Goal: Task Accomplishment & Management: Manage account settings

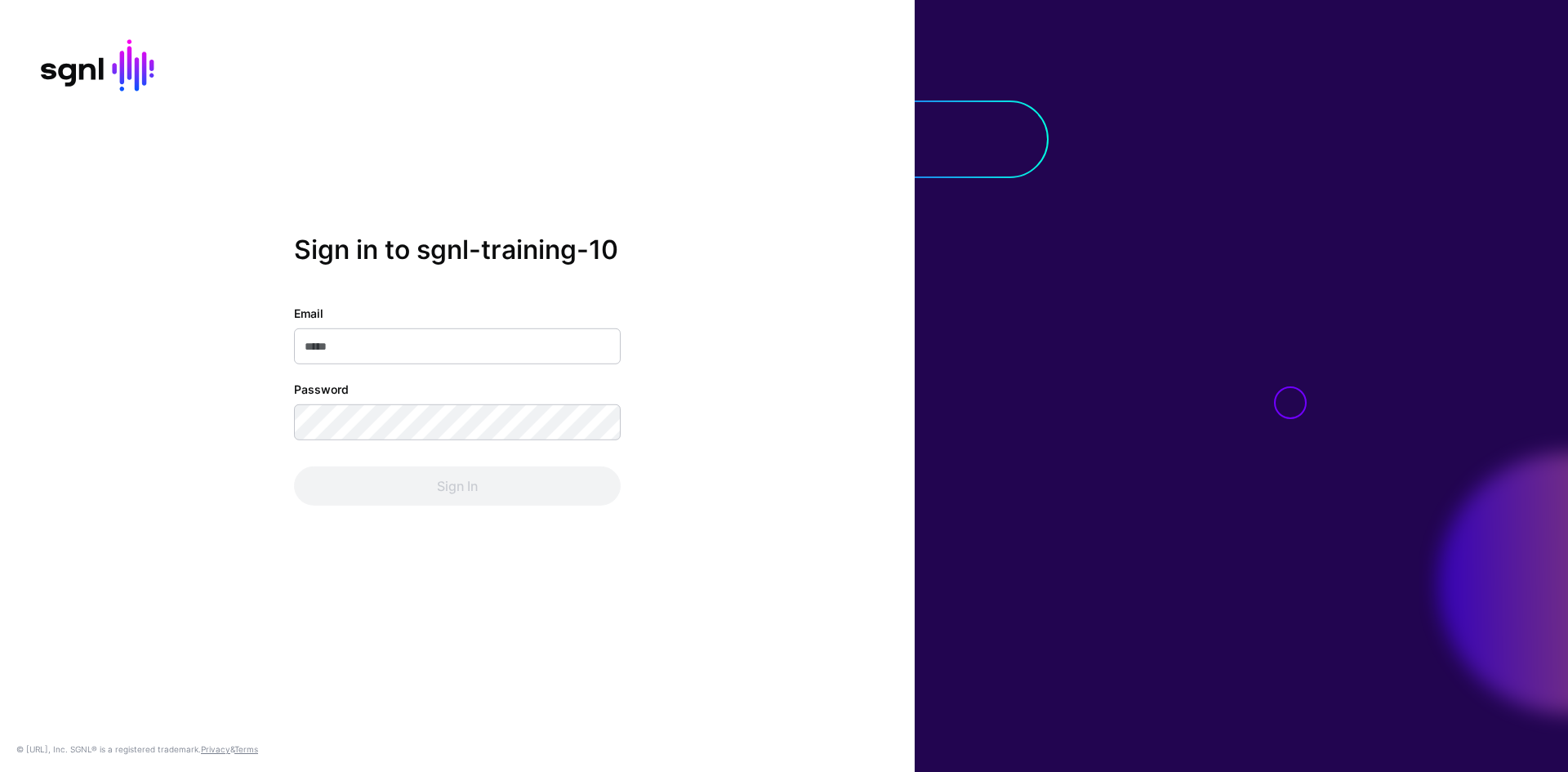
click at [0, 0] on div at bounding box center [0, 0] width 0 height 0
type input "**********"
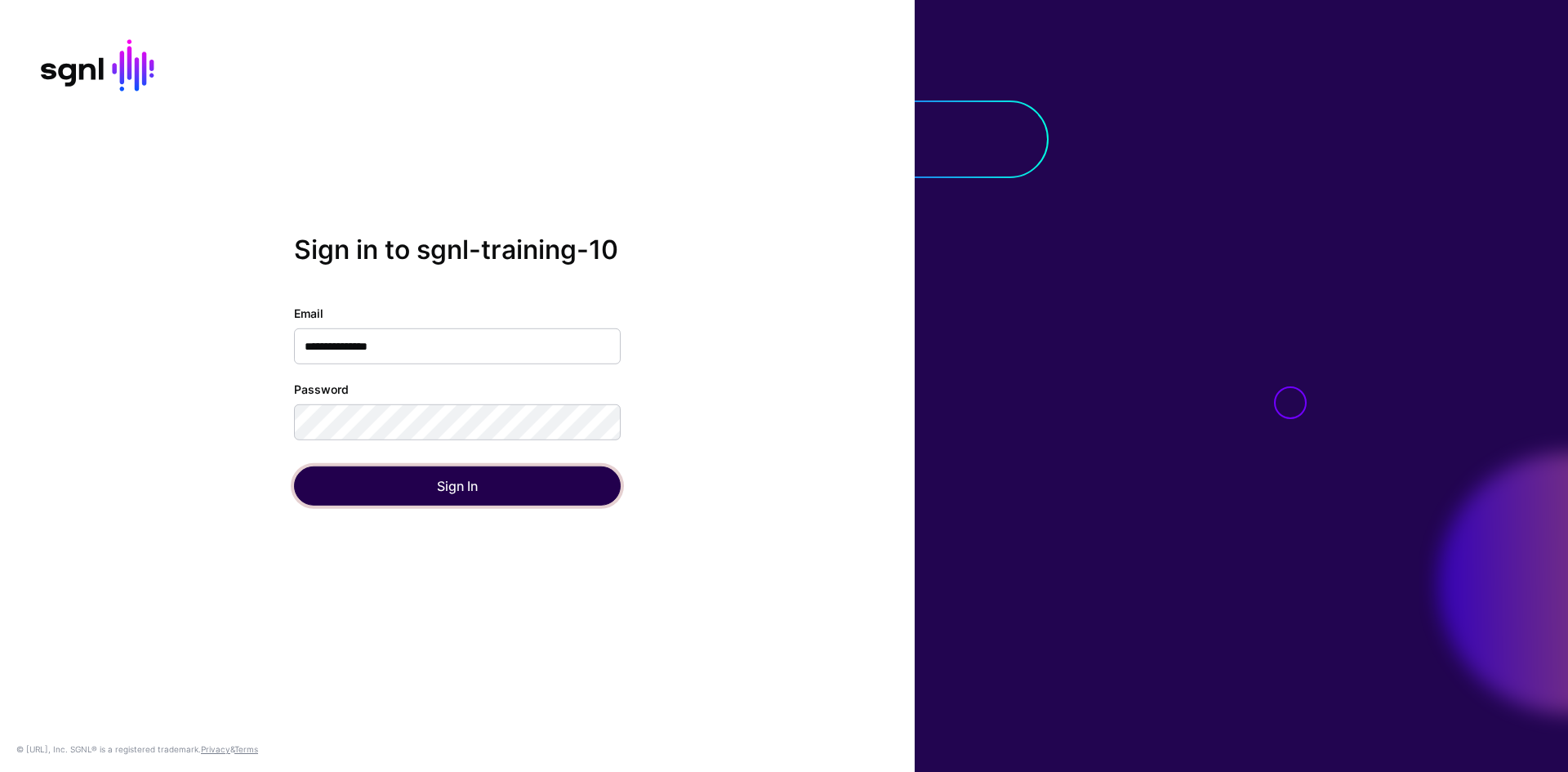
drag, startPoint x: 481, startPoint y: 487, endPoint x: 546, endPoint y: 500, distance: 66.3
click at [481, 487] on button "Sign In" at bounding box center [457, 485] width 327 height 39
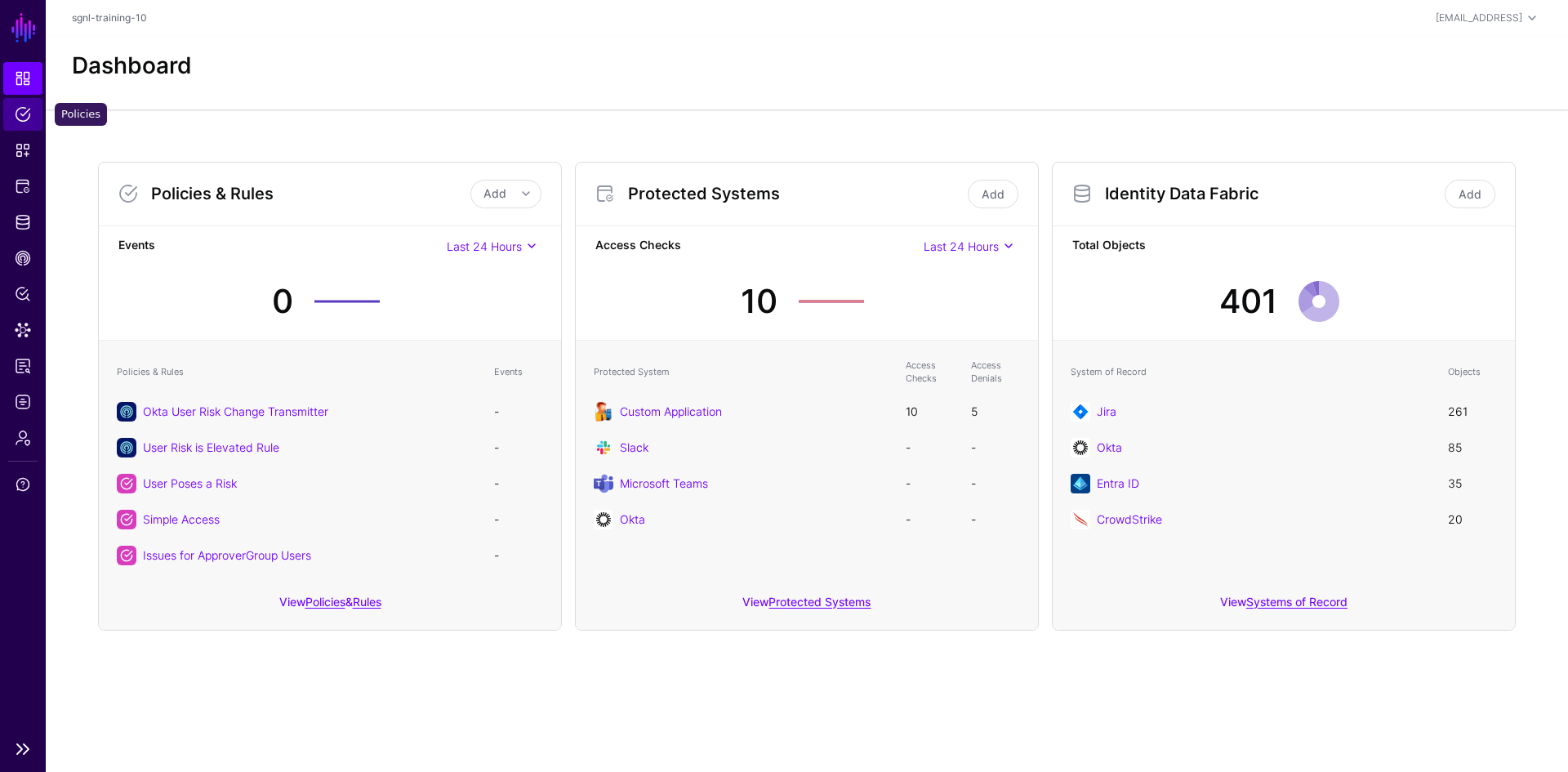
click at [23, 120] on span "Policies" at bounding box center [23, 114] width 17 height 17
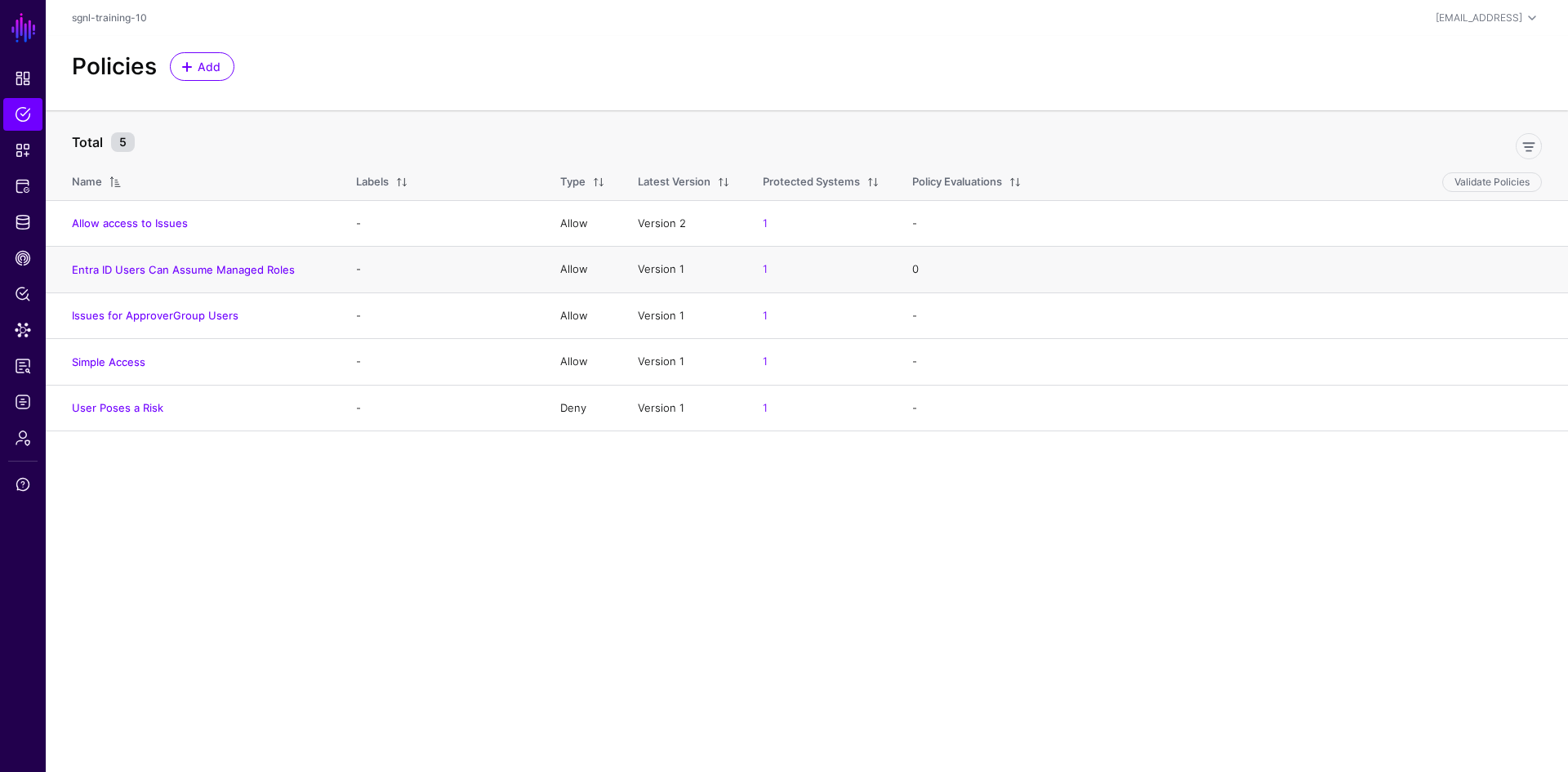
drag, startPoint x: 915, startPoint y: 267, endPoint x: 924, endPoint y: 266, distance: 9.1
click at [924, 266] on td "0" at bounding box center [1231, 270] width 672 height 47
drag, startPoint x: 916, startPoint y: 222, endPoint x: 926, endPoint y: 222, distance: 10.0
click at [926, 222] on td "-" at bounding box center [1231, 223] width 672 height 47
drag, startPoint x: 915, startPoint y: 316, endPoint x: 923, endPoint y: 315, distance: 8.1
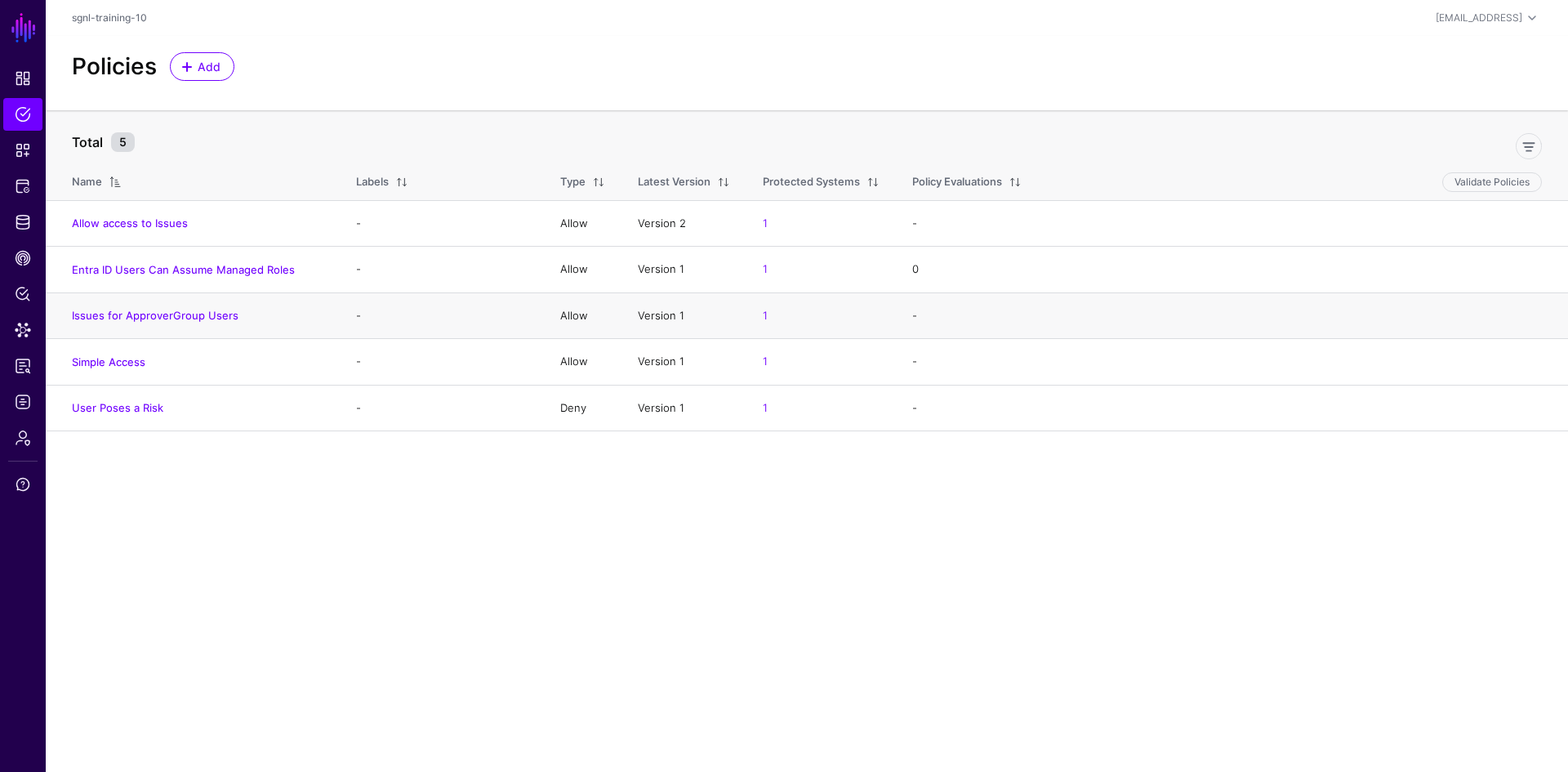
click at [923, 315] on td "-" at bounding box center [1231, 316] width 672 height 47
click at [911, 358] on td "-" at bounding box center [1231, 363] width 672 height 47
drag, startPoint x: 913, startPoint y: 404, endPoint x: 923, endPoint y: 404, distance: 10.0
click at [923, 404] on td "-" at bounding box center [1231, 408] width 672 height 47
drag, startPoint x: 927, startPoint y: 518, endPoint x: 946, endPoint y: 485, distance: 38.1
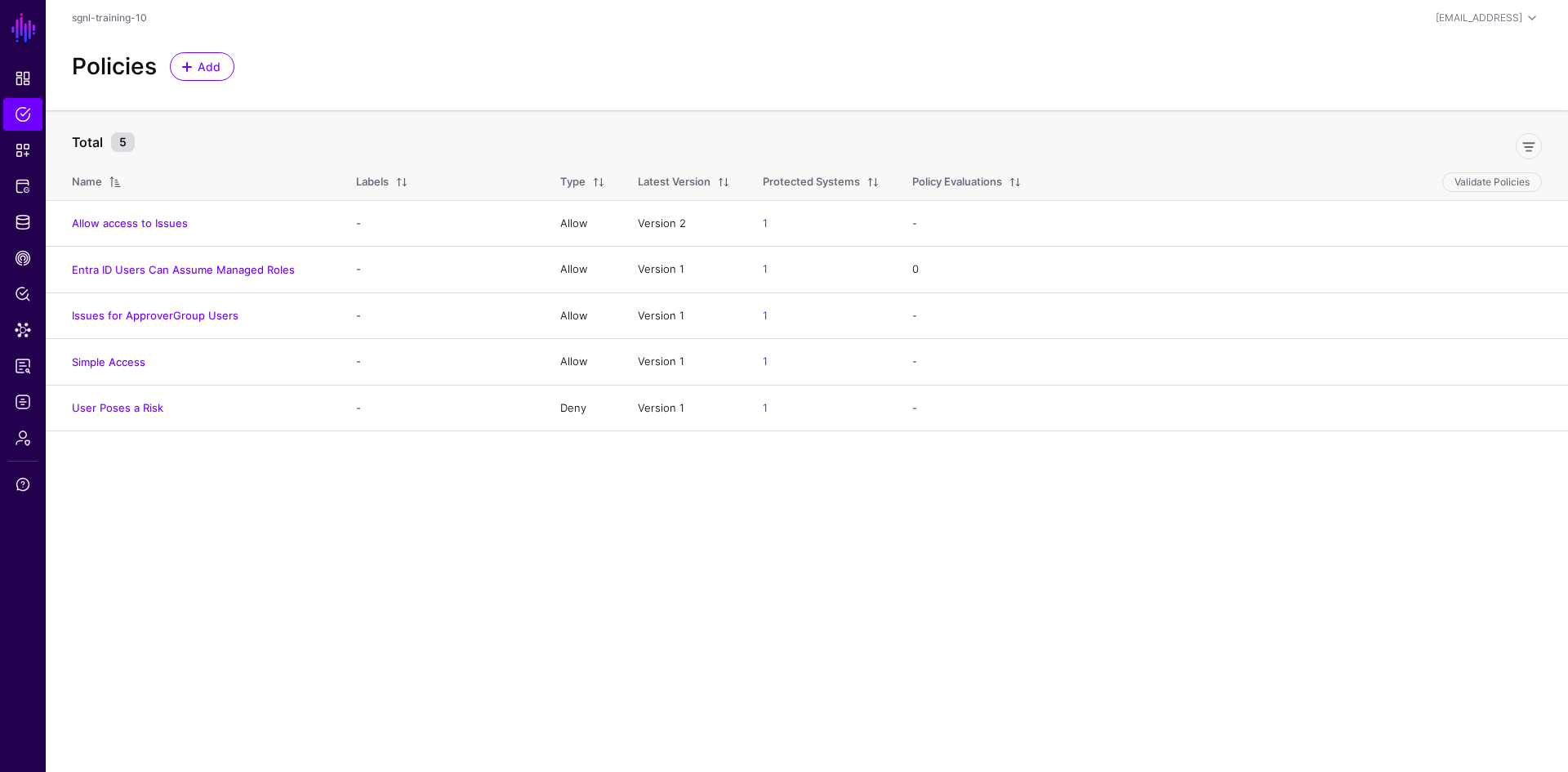
click at [927, 517] on main "SGNL Dashboard Policies Snippets Protected Systems Identity Data Fabric CAEP Hu…" at bounding box center [784, 386] width 1568 height 772
click at [18, 320] on link "Data Lens" at bounding box center [23, 329] width 39 height 33
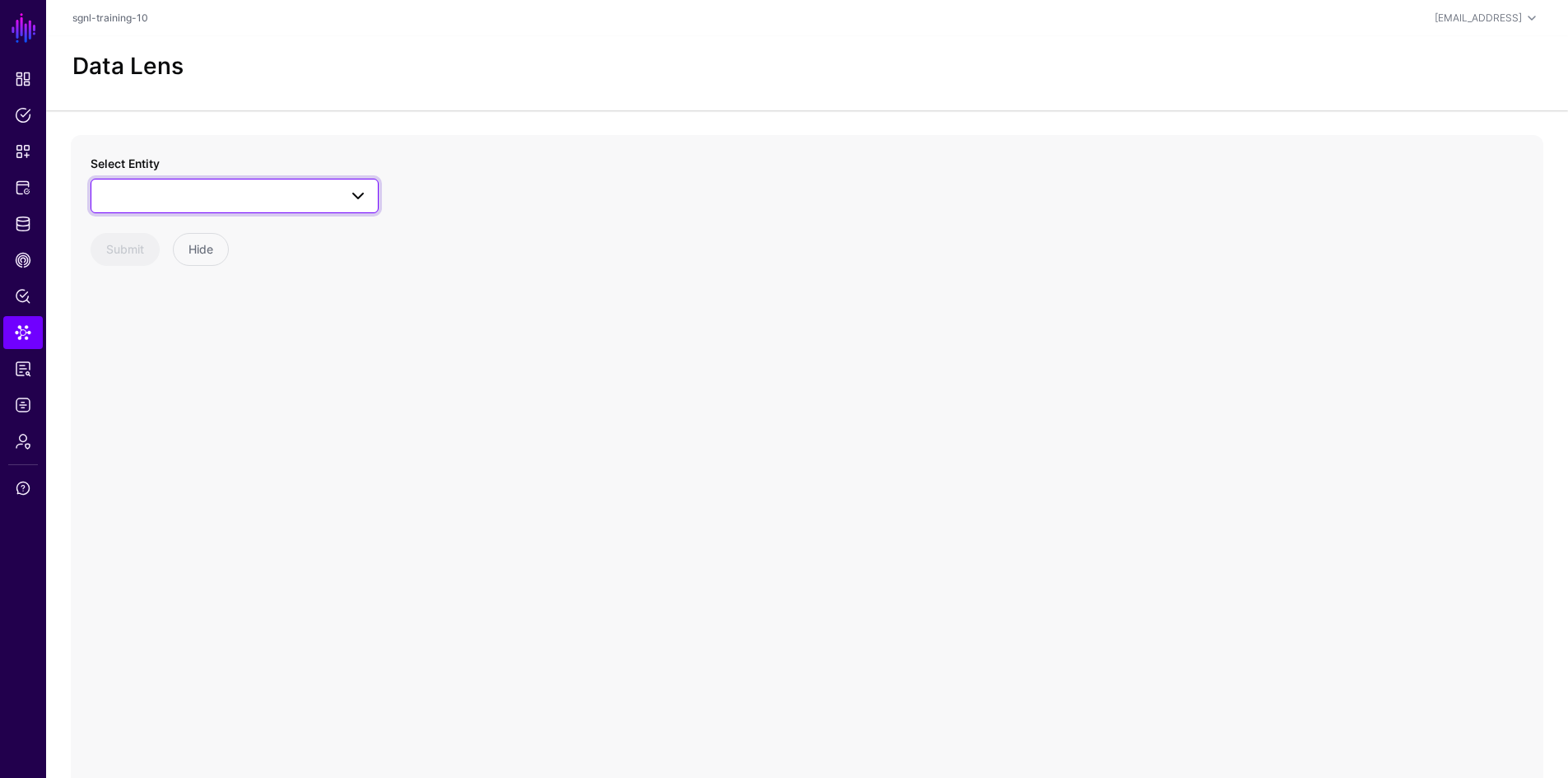
click at [216, 195] on span at bounding box center [234, 195] width 267 height 19
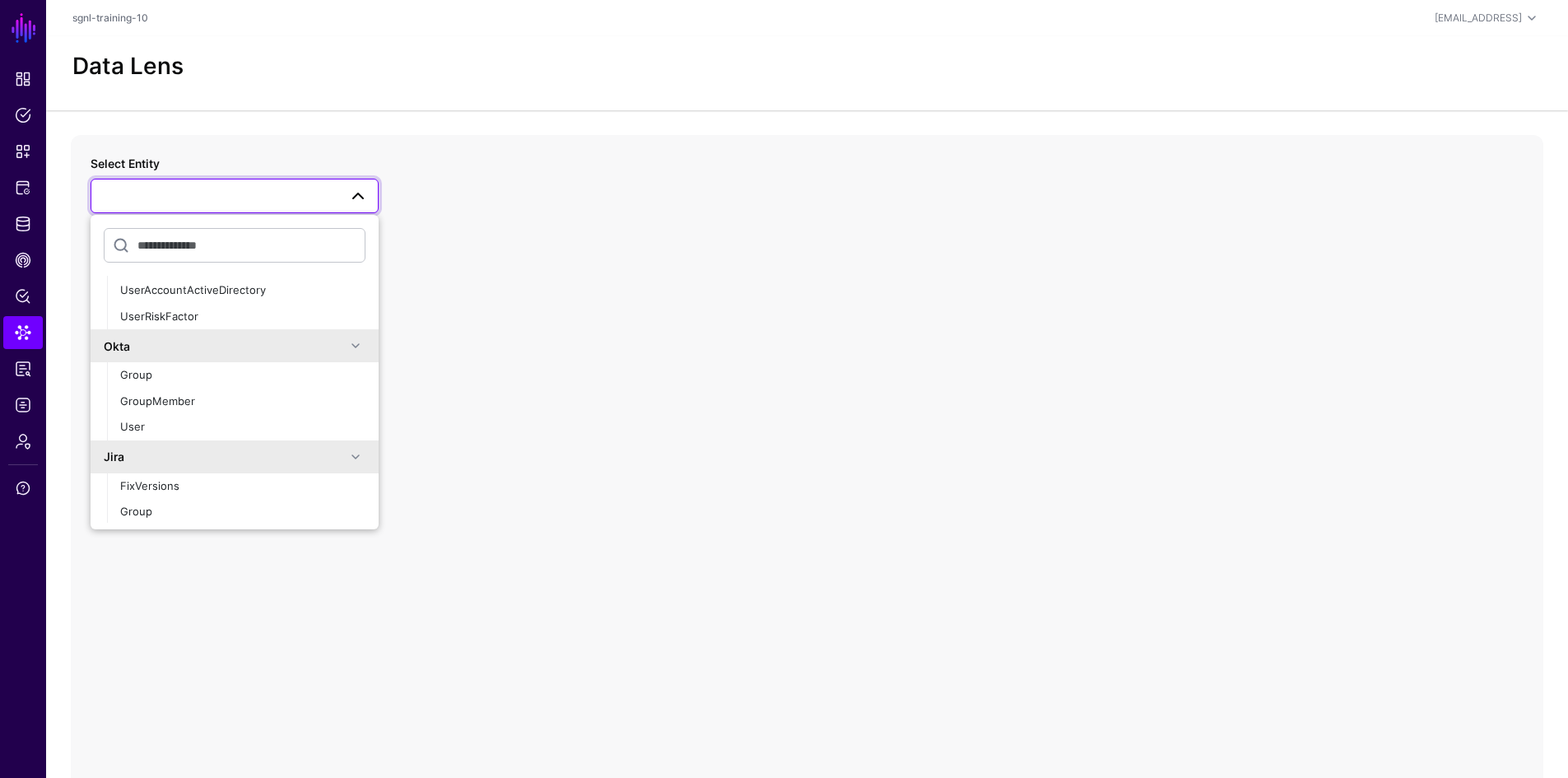
scroll to position [307, 0]
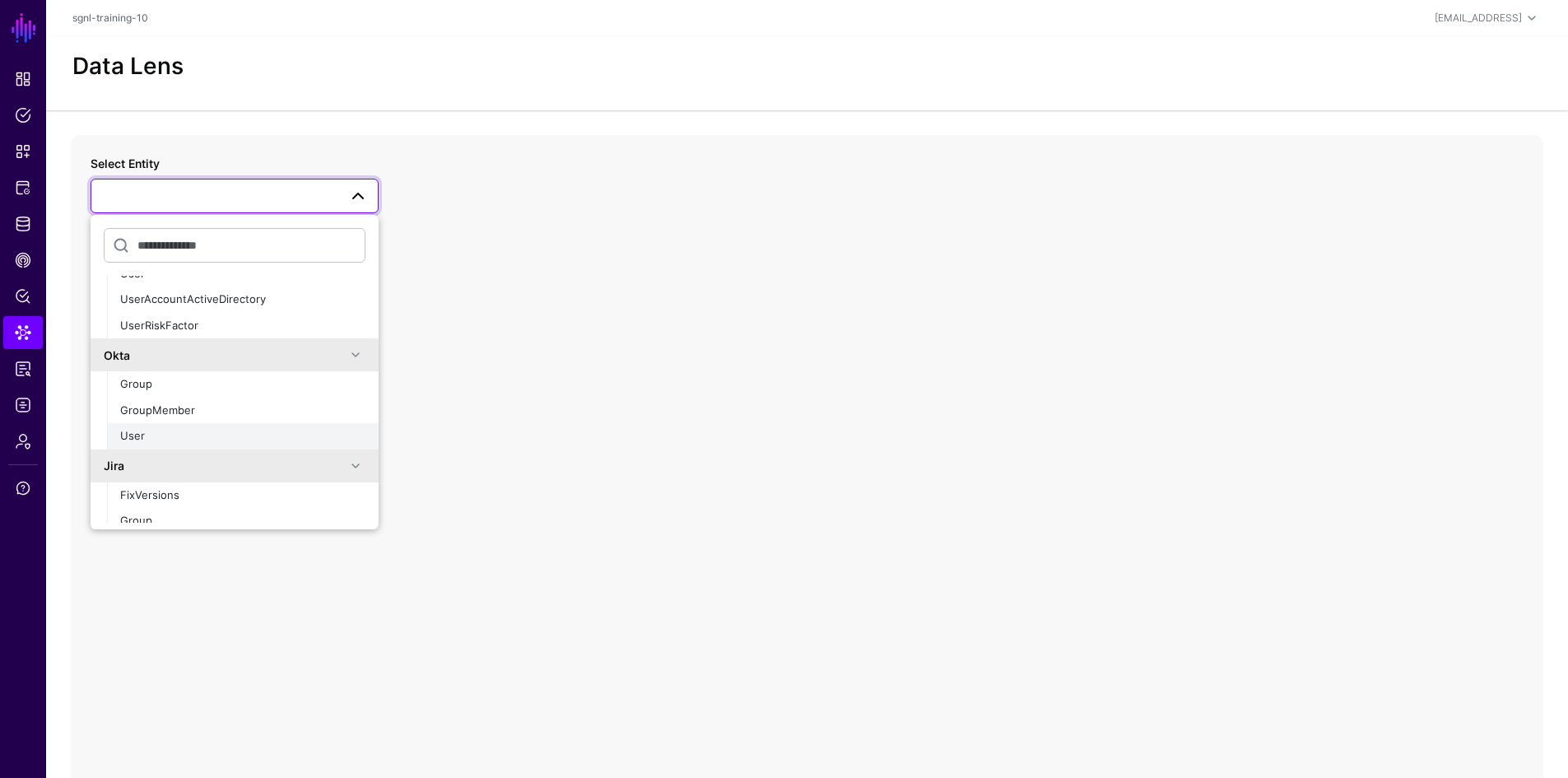
click at [217, 436] on div "User" at bounding box center [243, 436] width 245 height 17
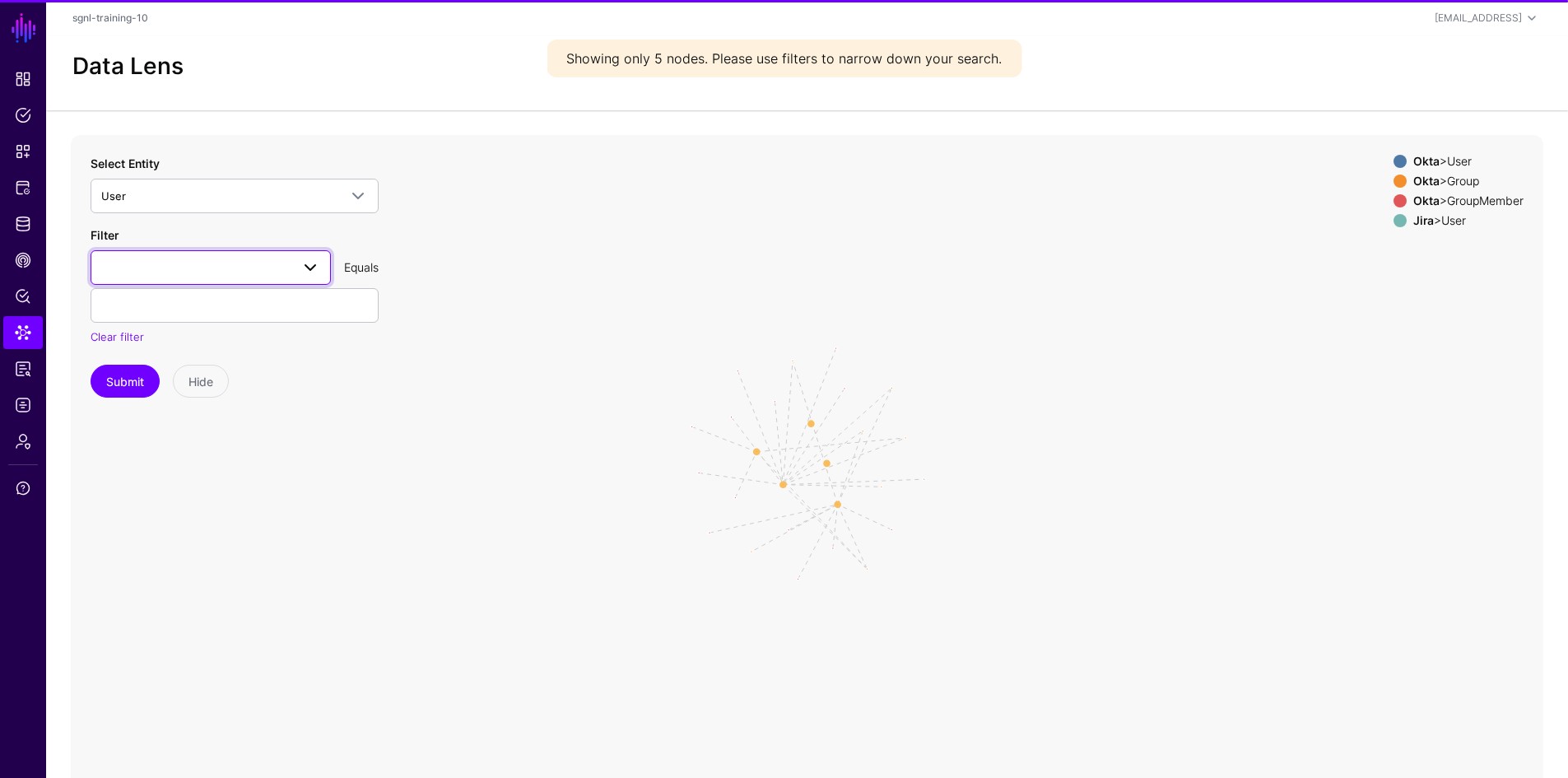
click at [133, 270] on span at bounding box center [211, 267] width 219 height 19
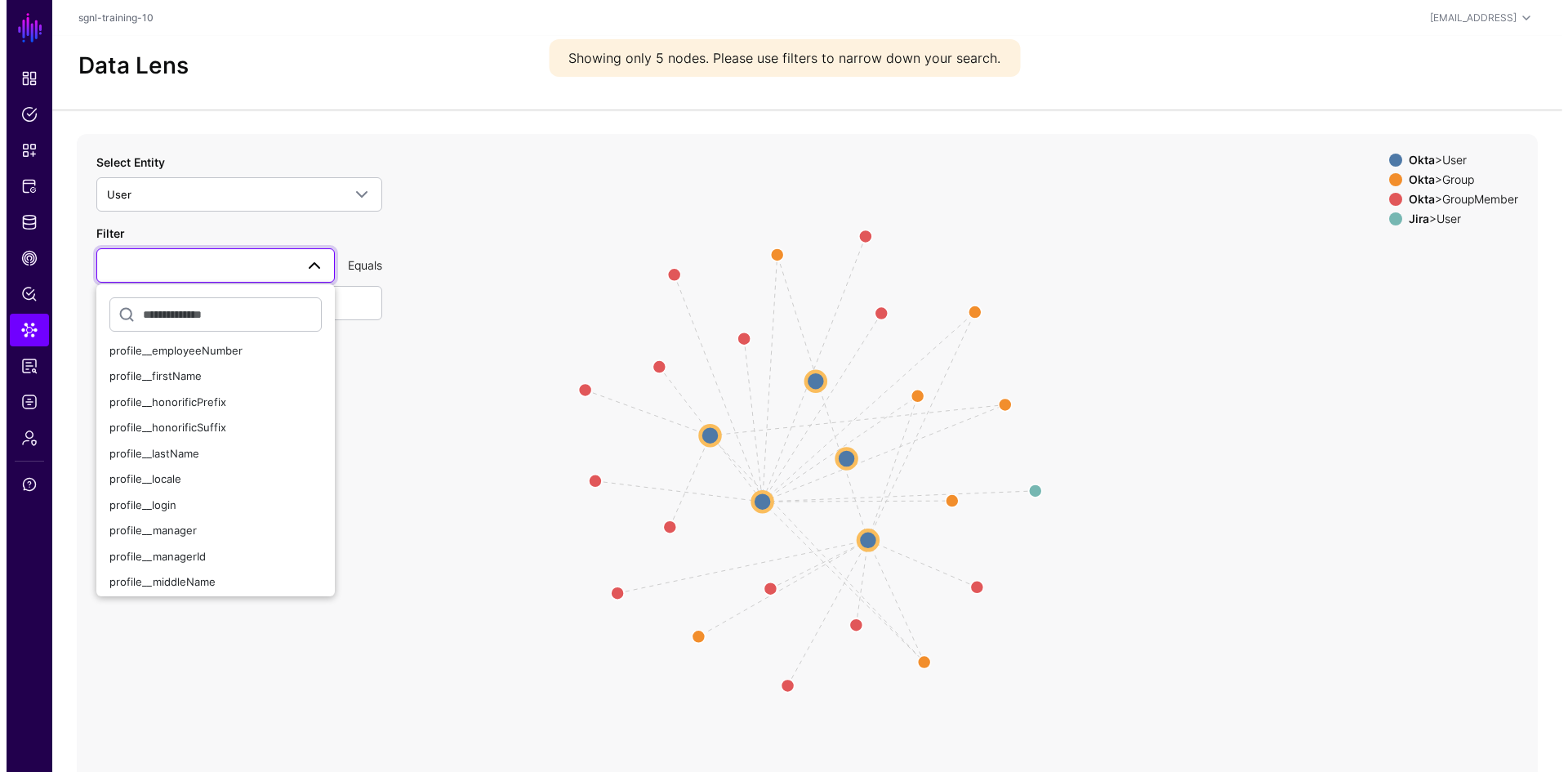
scroll to position [245, 0]
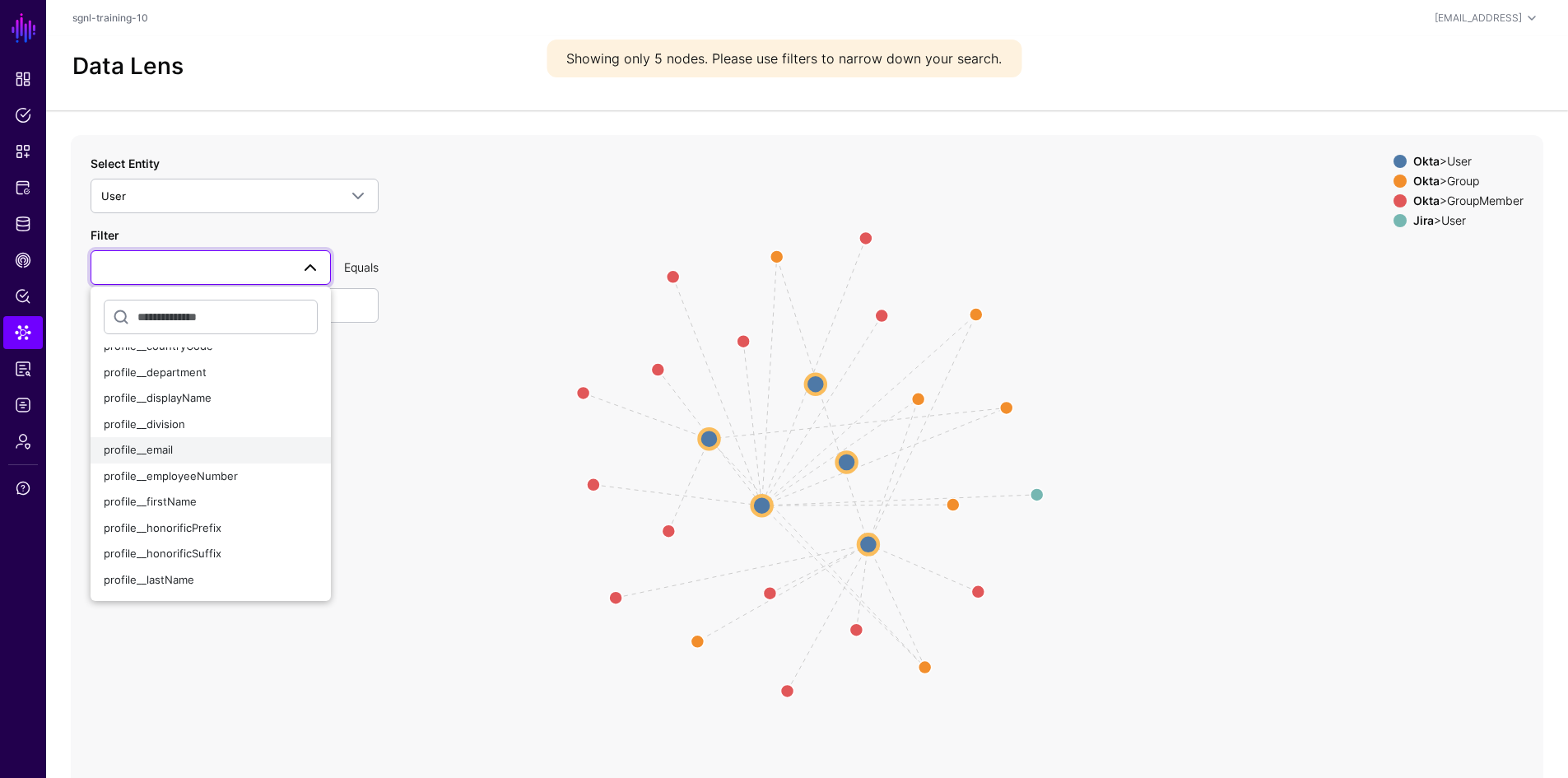
click at [214, 458] on button "profile__email" at bounding box center [211, 450] width 240 height 26
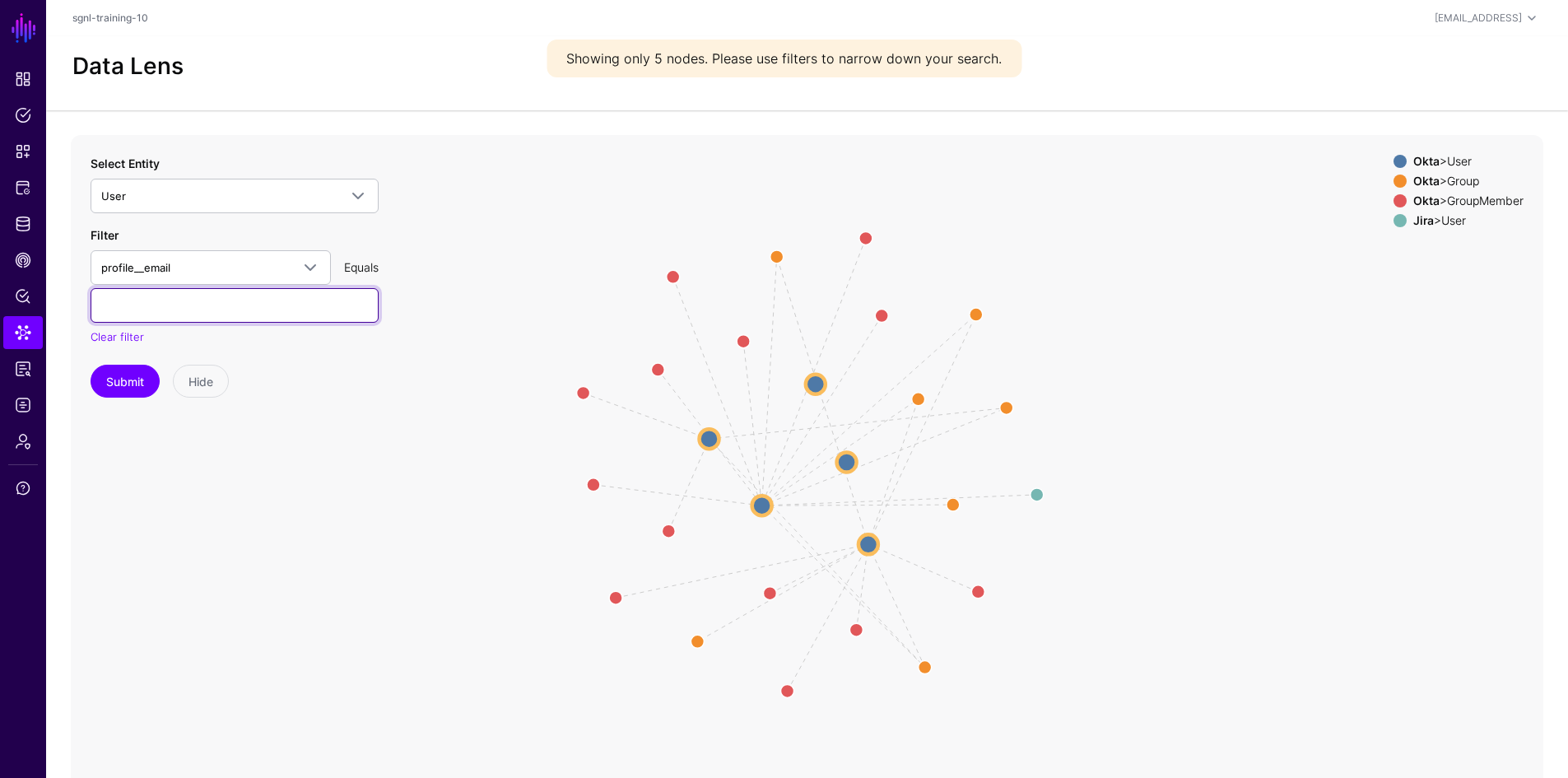
click at [211, 309] on input "text" at bounding box center [235, 305] width 288 height 35
click at [136, 381] on button "Submit" at bounding box center [125, 381] width 69 height 33
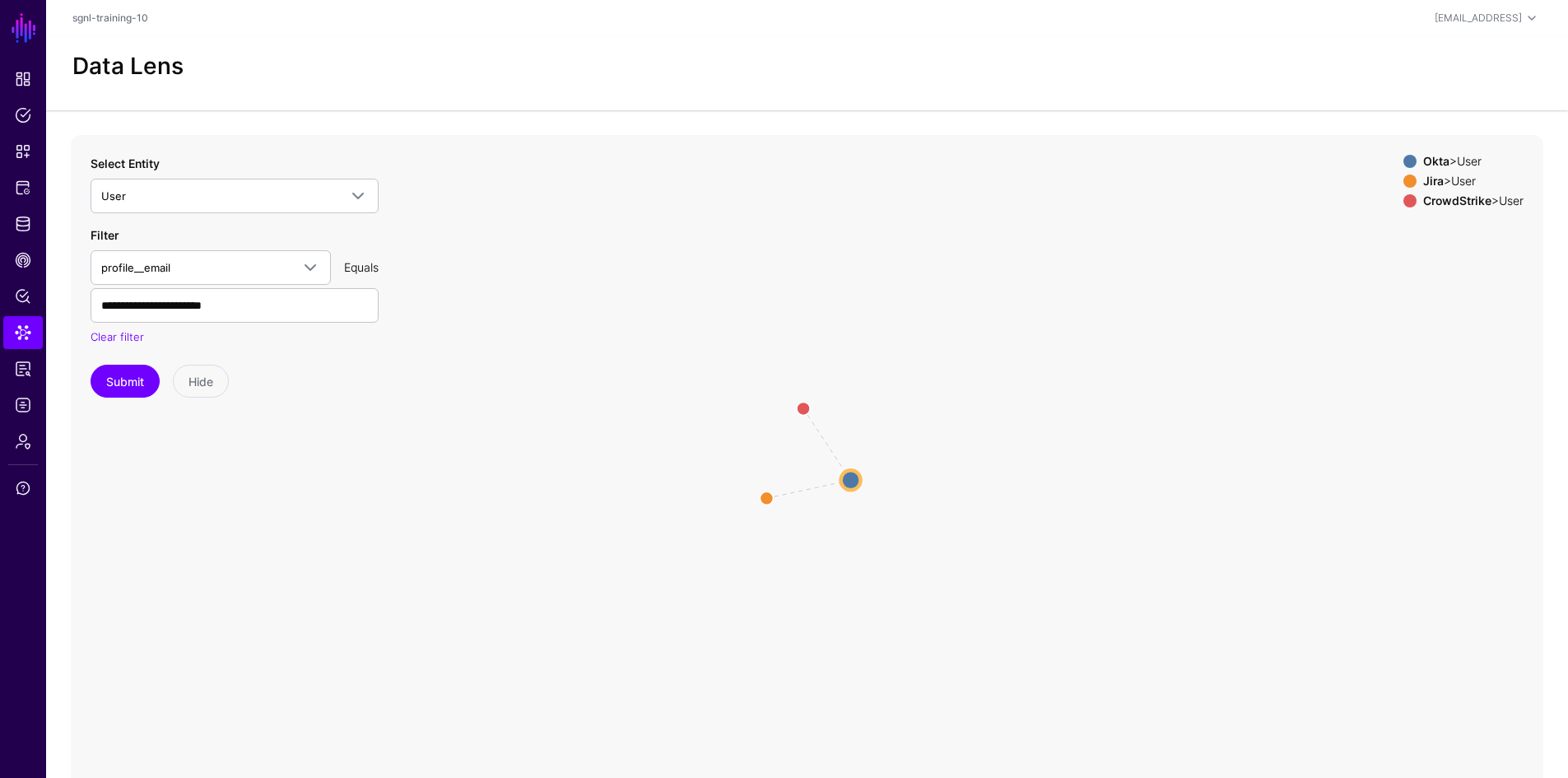
click at [1426, 163] on strong "Okta" at bounding box center [1436, 161] width 26 height 14
click at [1438, 163] on strong "Okta" at bounding box center [1436, 161] width 26 height 14
click at [848, 481] on circle at bounding box center [851, 479] width 19 height 19
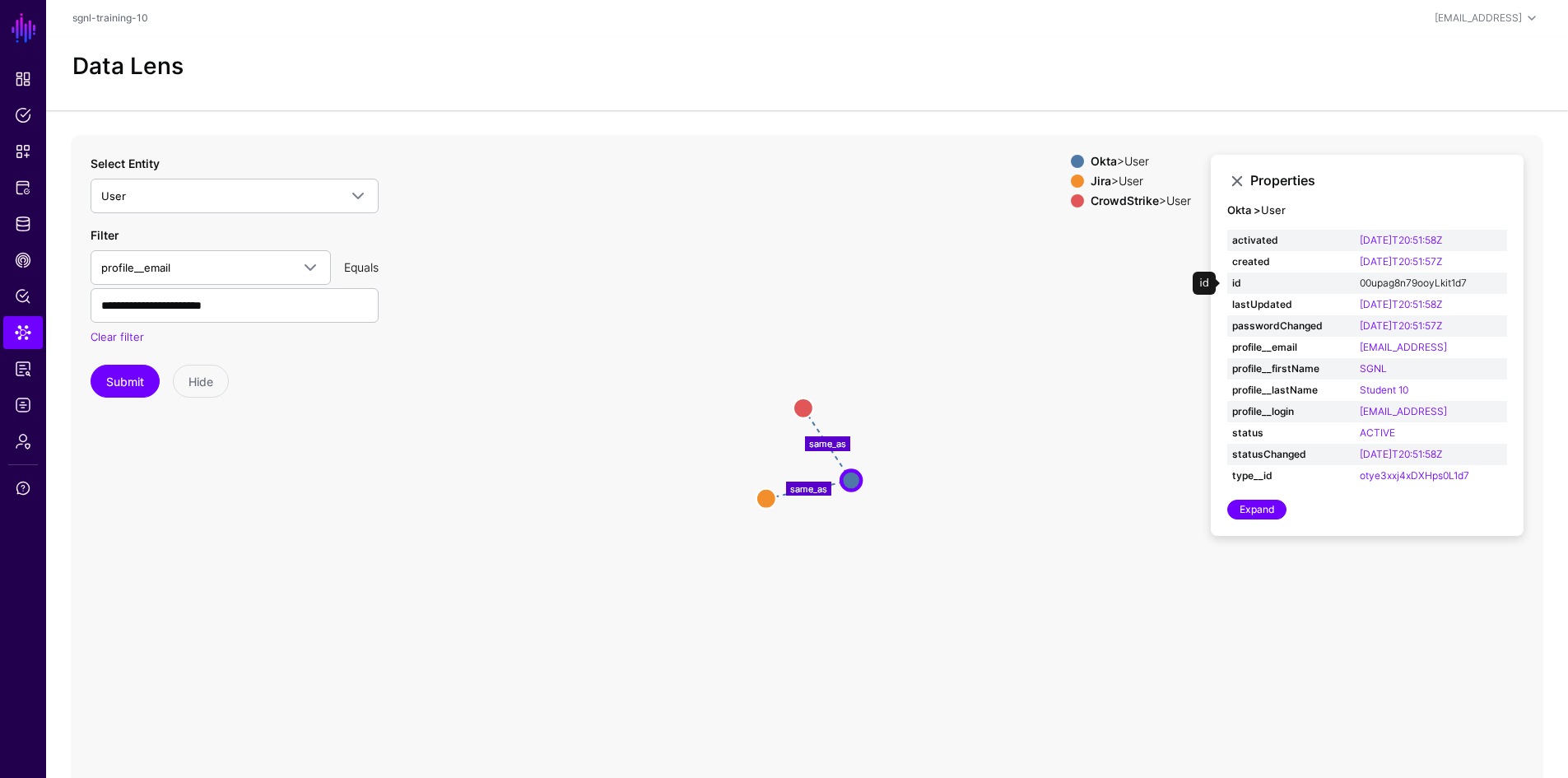
click at [1396, 283] on link "00upag8n79ooyLkit1d7" at bounding box center [1413, 282] width 107 height 13
type input "**********"
drag, startPoint x: 1470, startPoint y: 285, endPoint x: 1347, endPoint y: 288, distance: 123.0
click at [1347, 288] on tr "id 00upag8n79ooyLkit1d7" at bounding box center [1367, 283] width 280 height 21
copy tr "00upag8n79ooyLkit1d7"
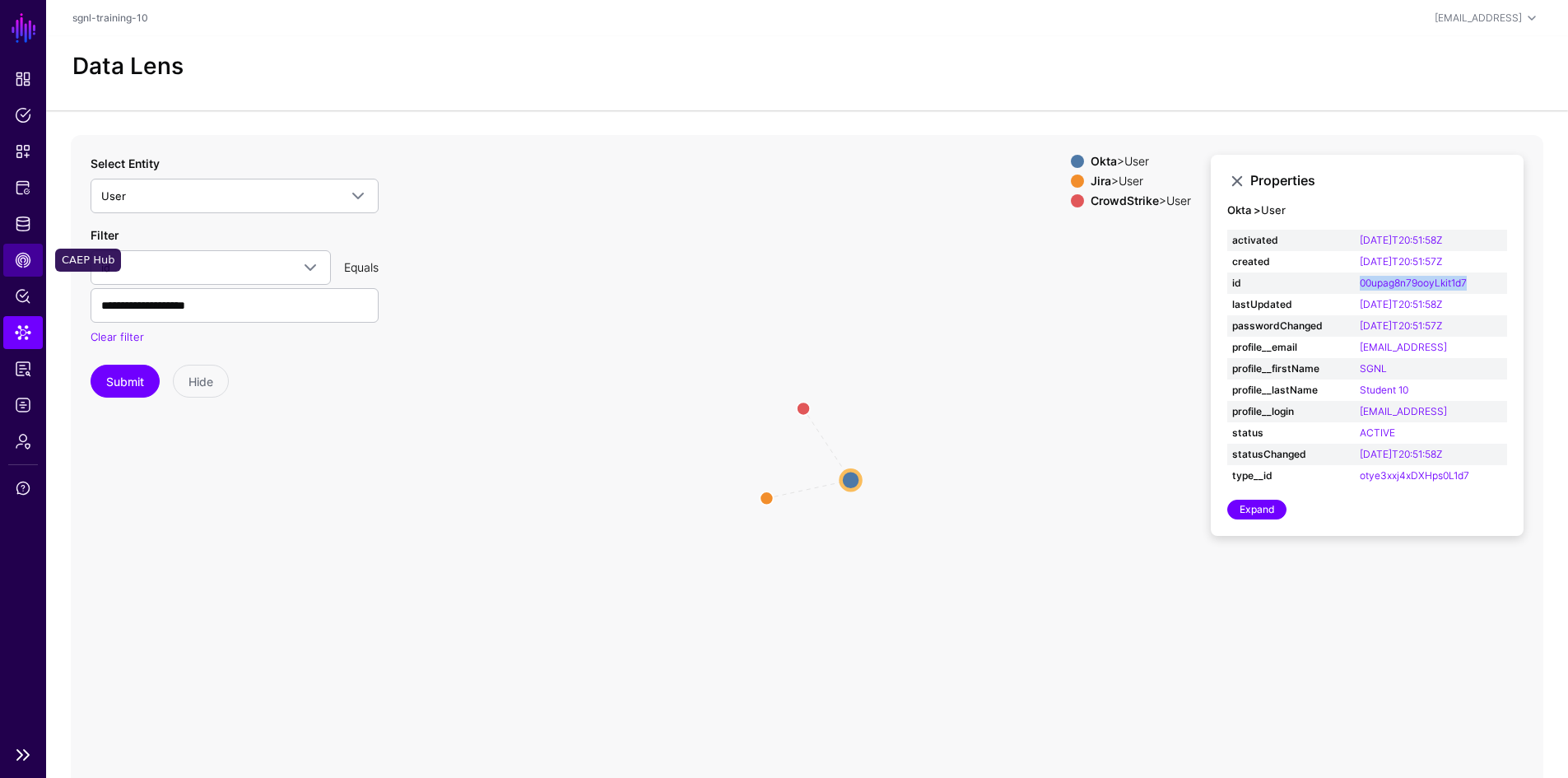
click at [19, 259] on span "CAEP Hub" at bounding box center [24, 260] width 17 height 17
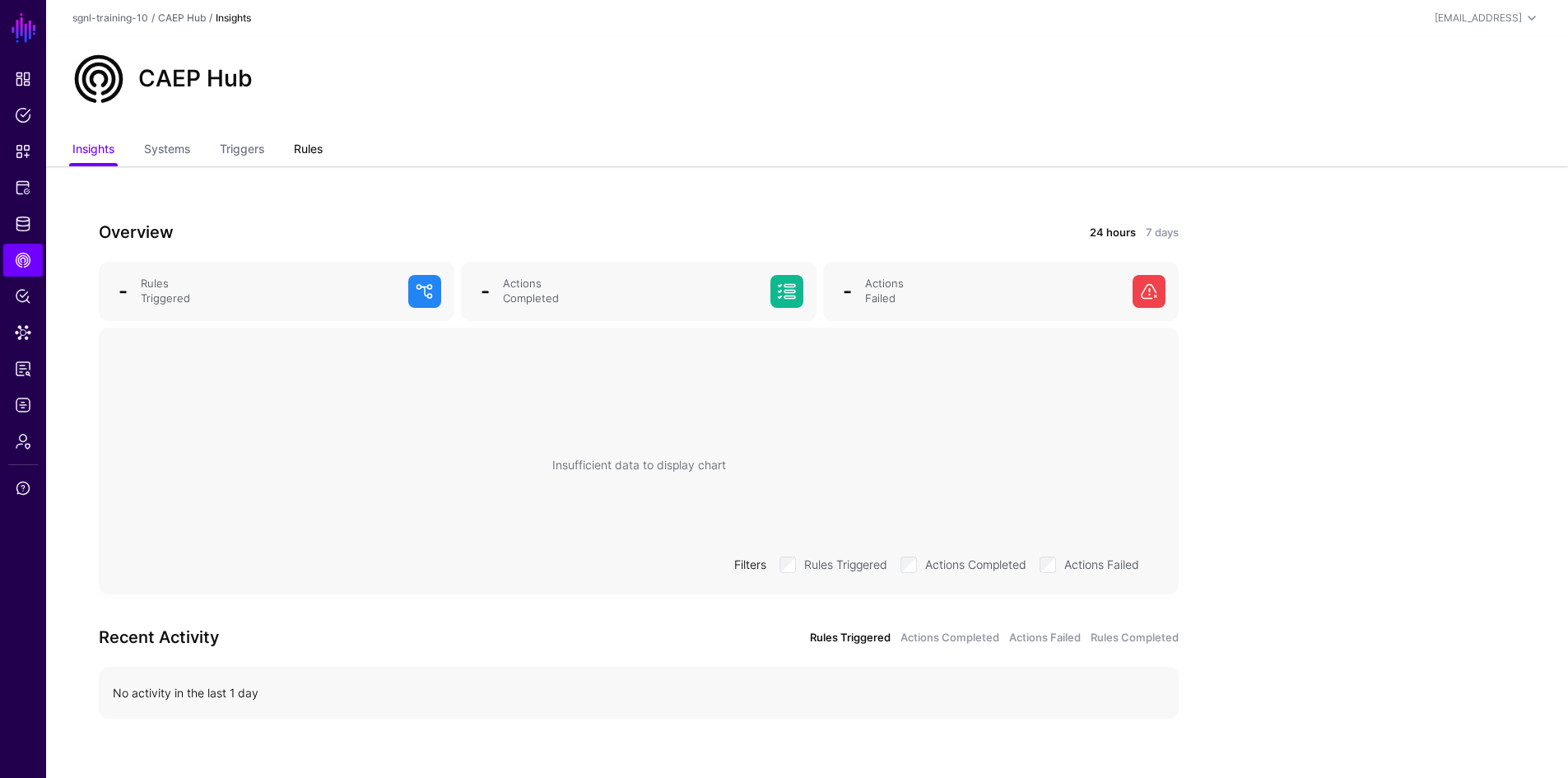
click at [308, 151] on link "Rules" at bounding box center [308, 150] width 29 height 31
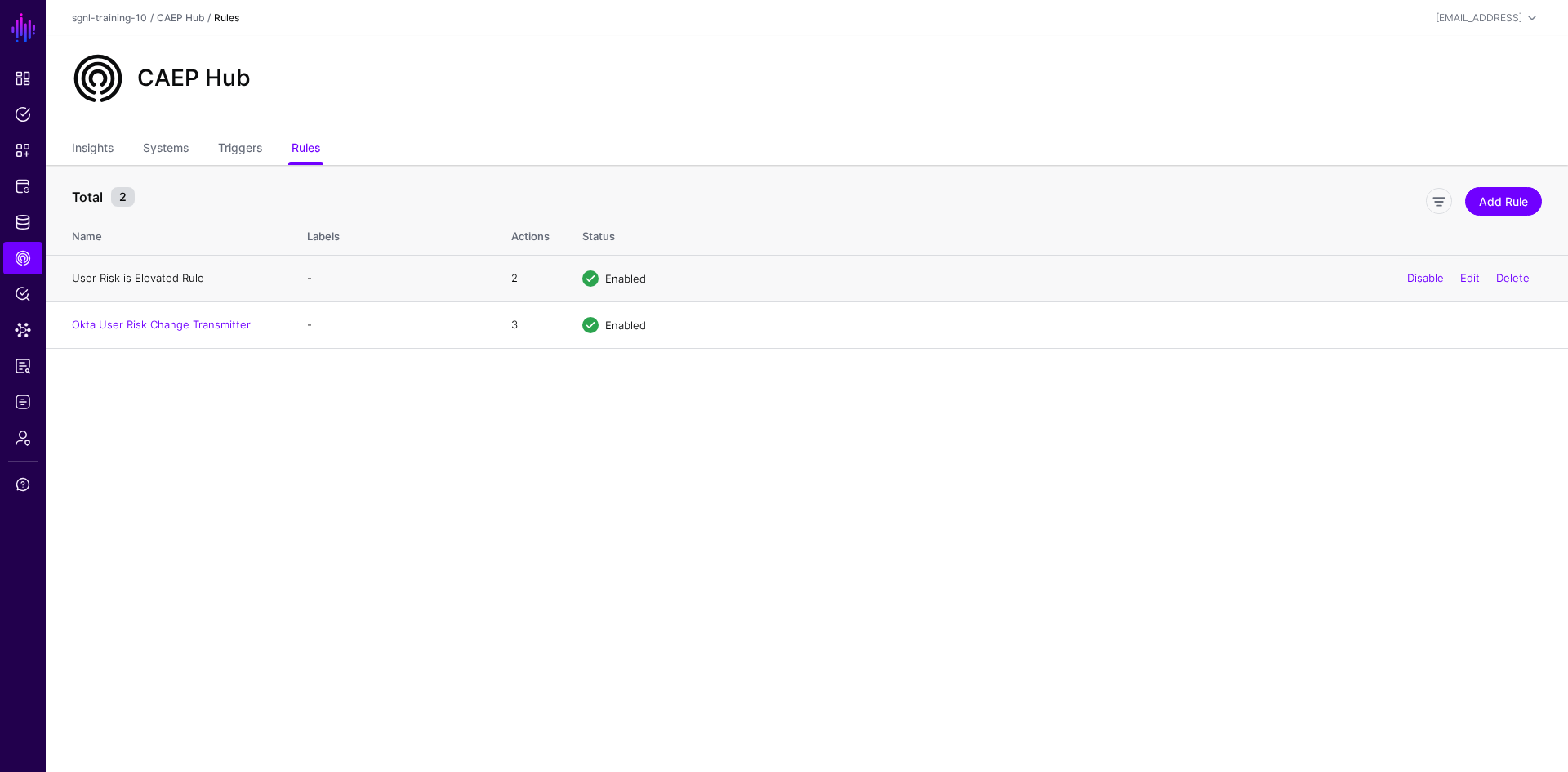
click at [164, 281] on link "User Risk is Elevated Rule" at bounding box center [138, 277] width 132 height 13
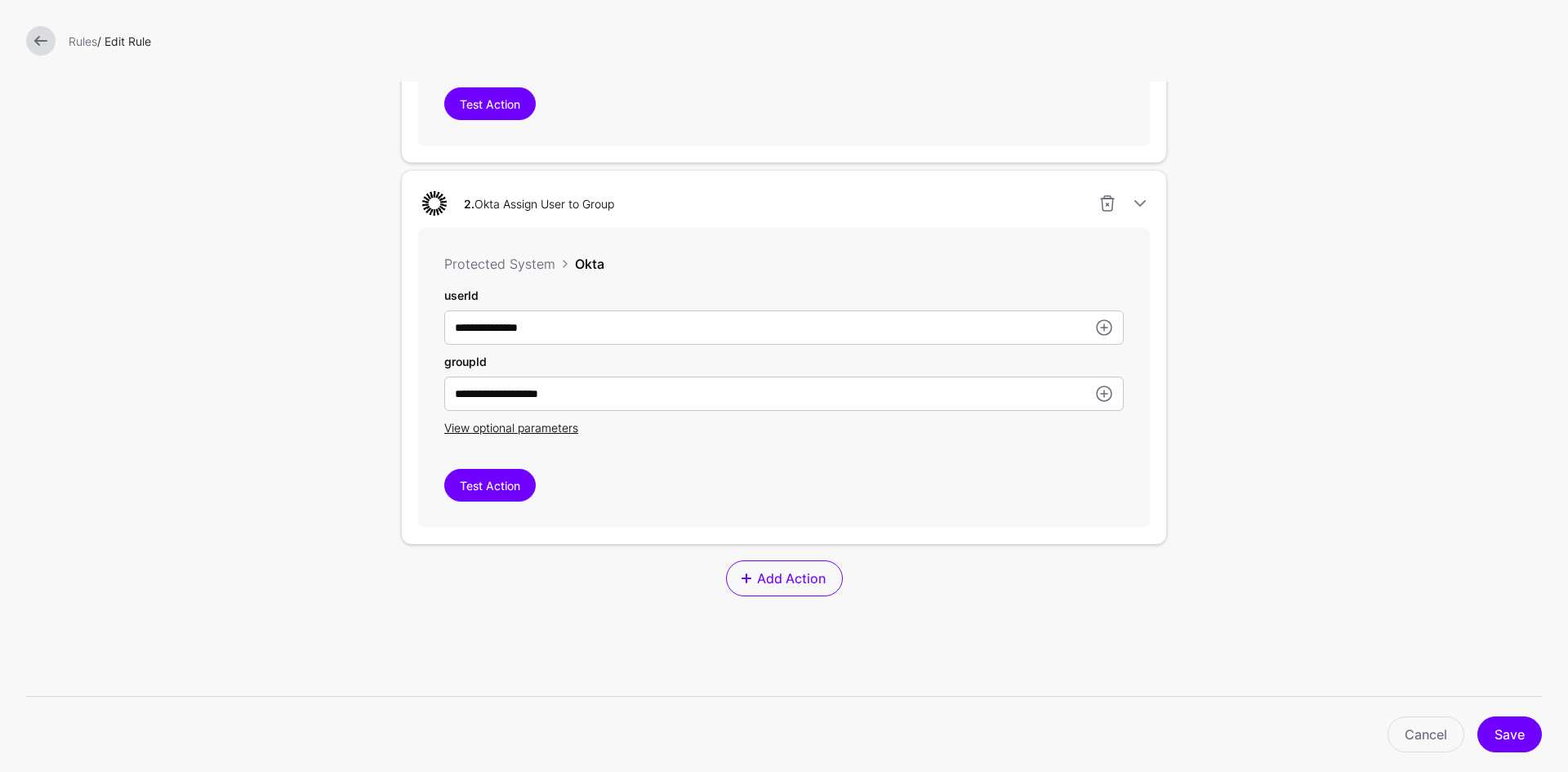
scroll to position [735, 0]
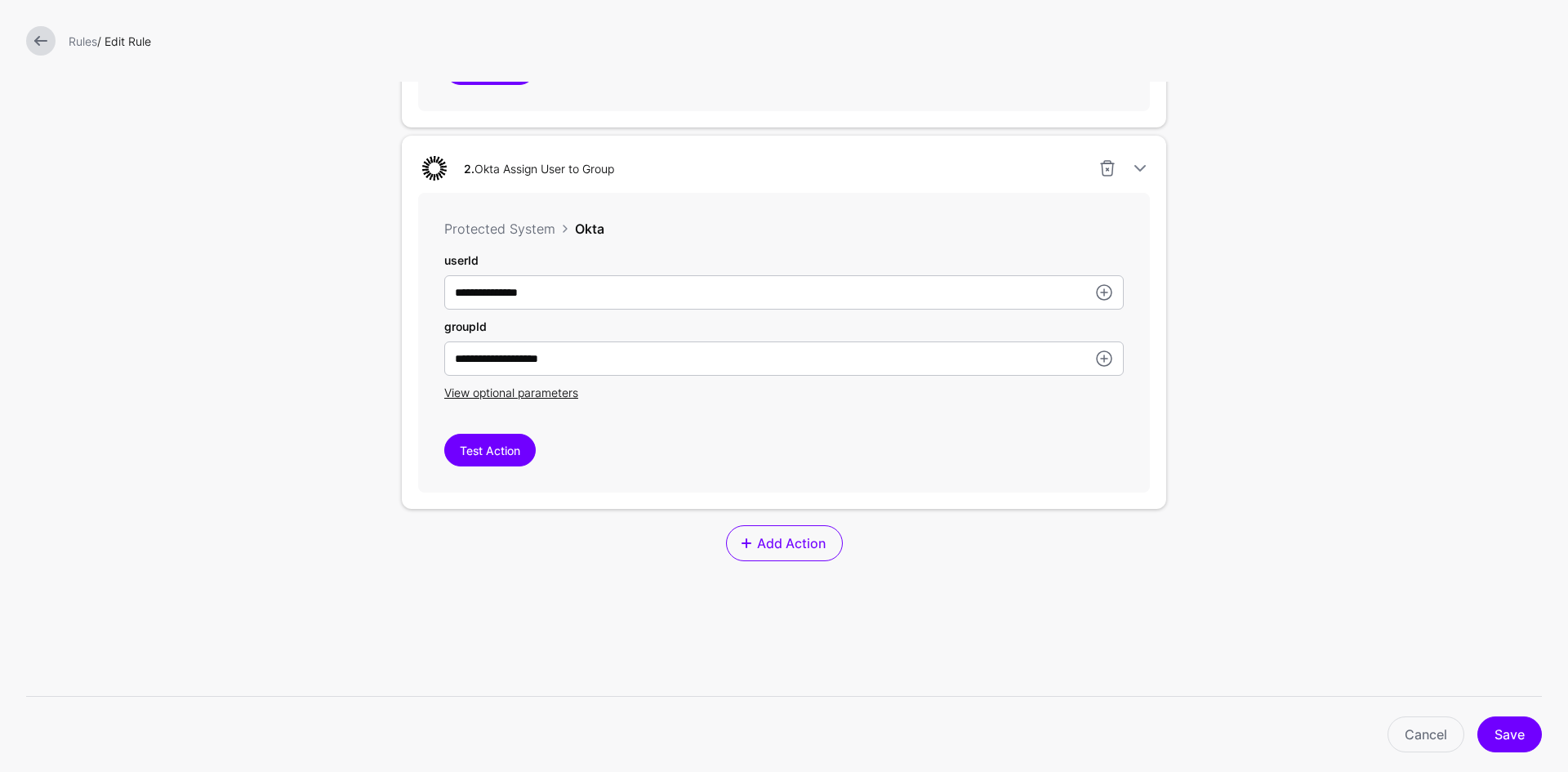
click at [46, 40] on link at bounding box center [40, 40] width 29 height 29
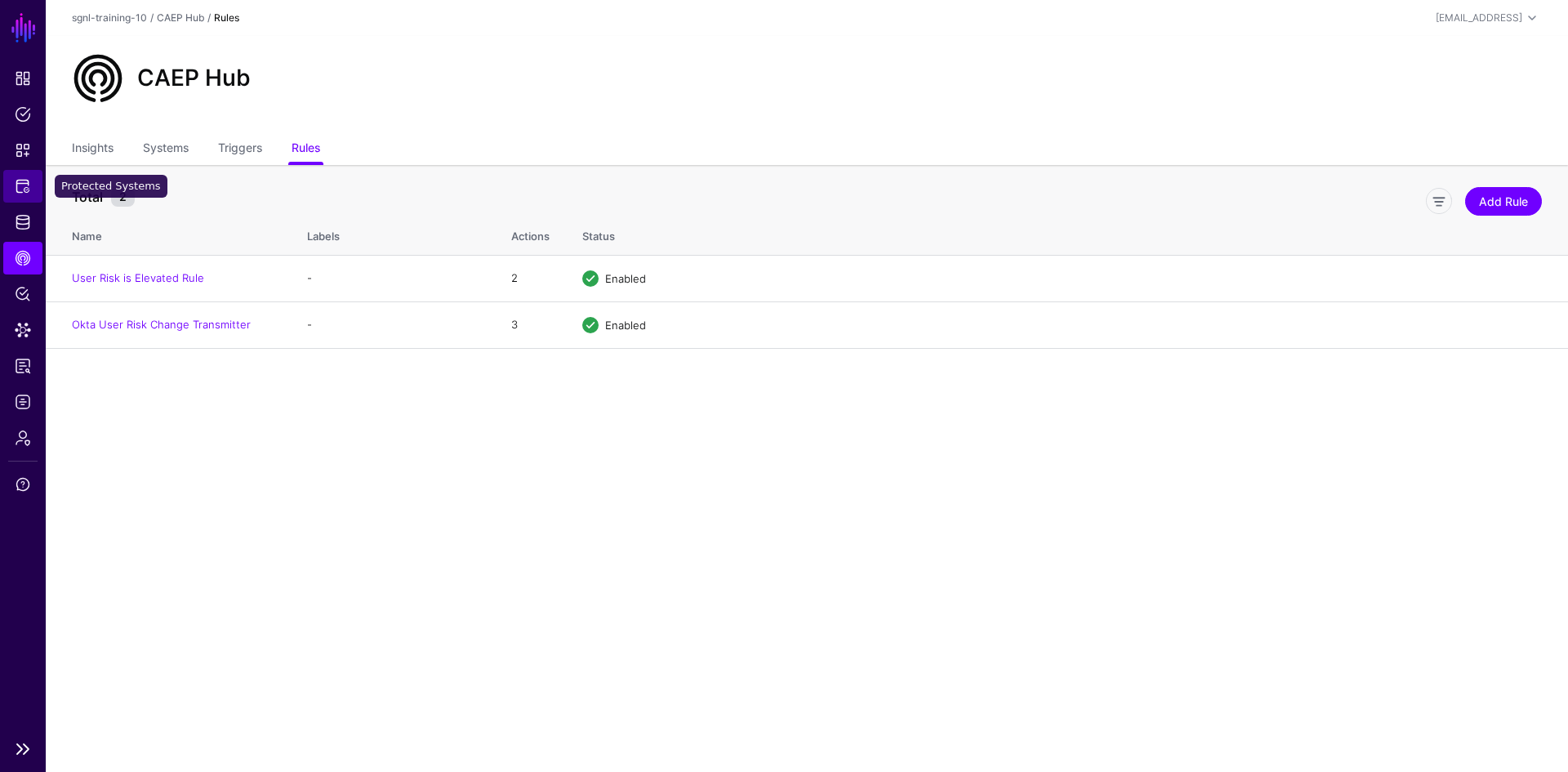
click at [31, 185] on link "Protected Systems" at bounding box center [23, 185] width 39 height 33
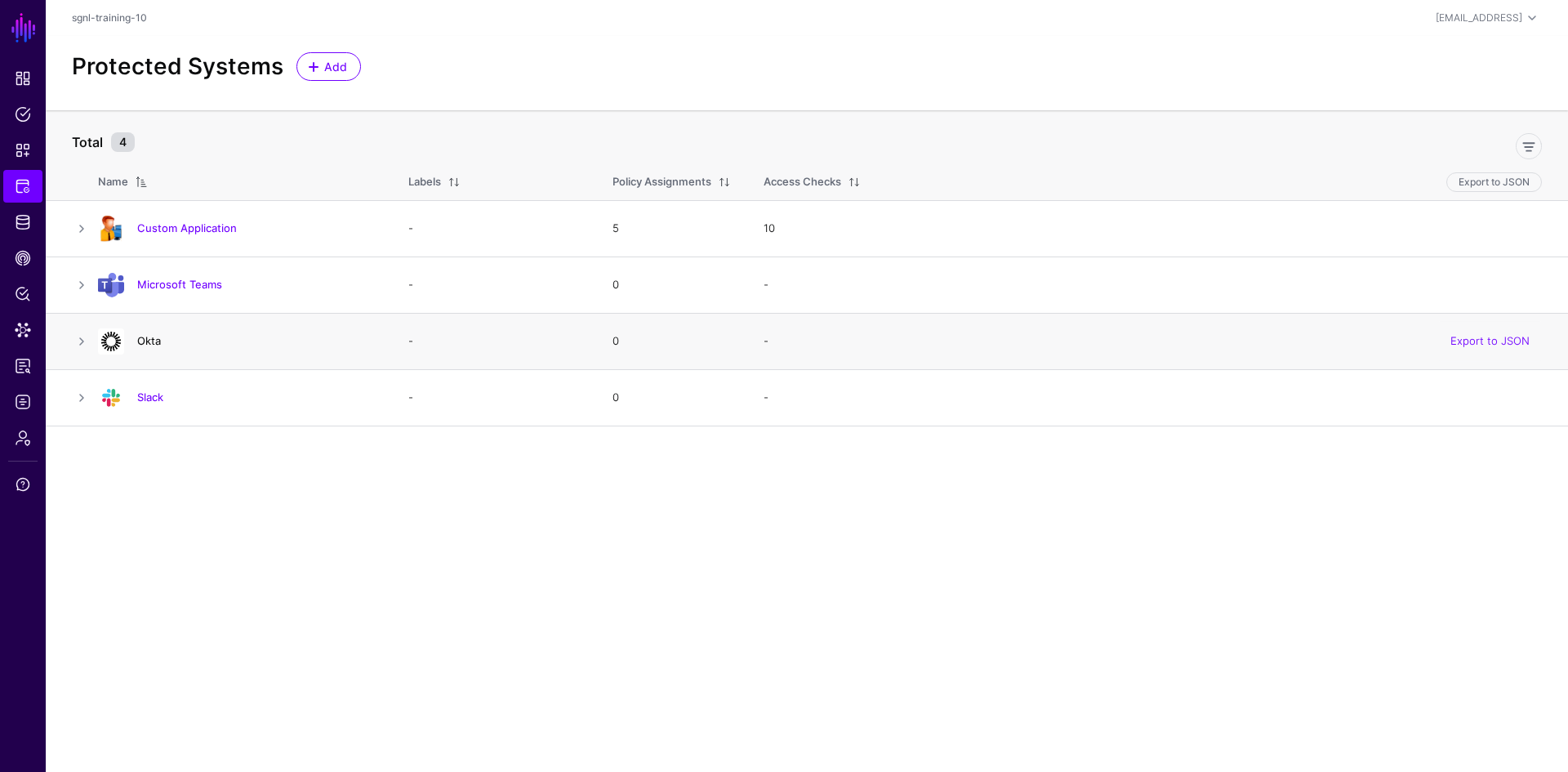
click at [155, 347] on link "Okta" at bounding box center [149, 341] width 23 height 13
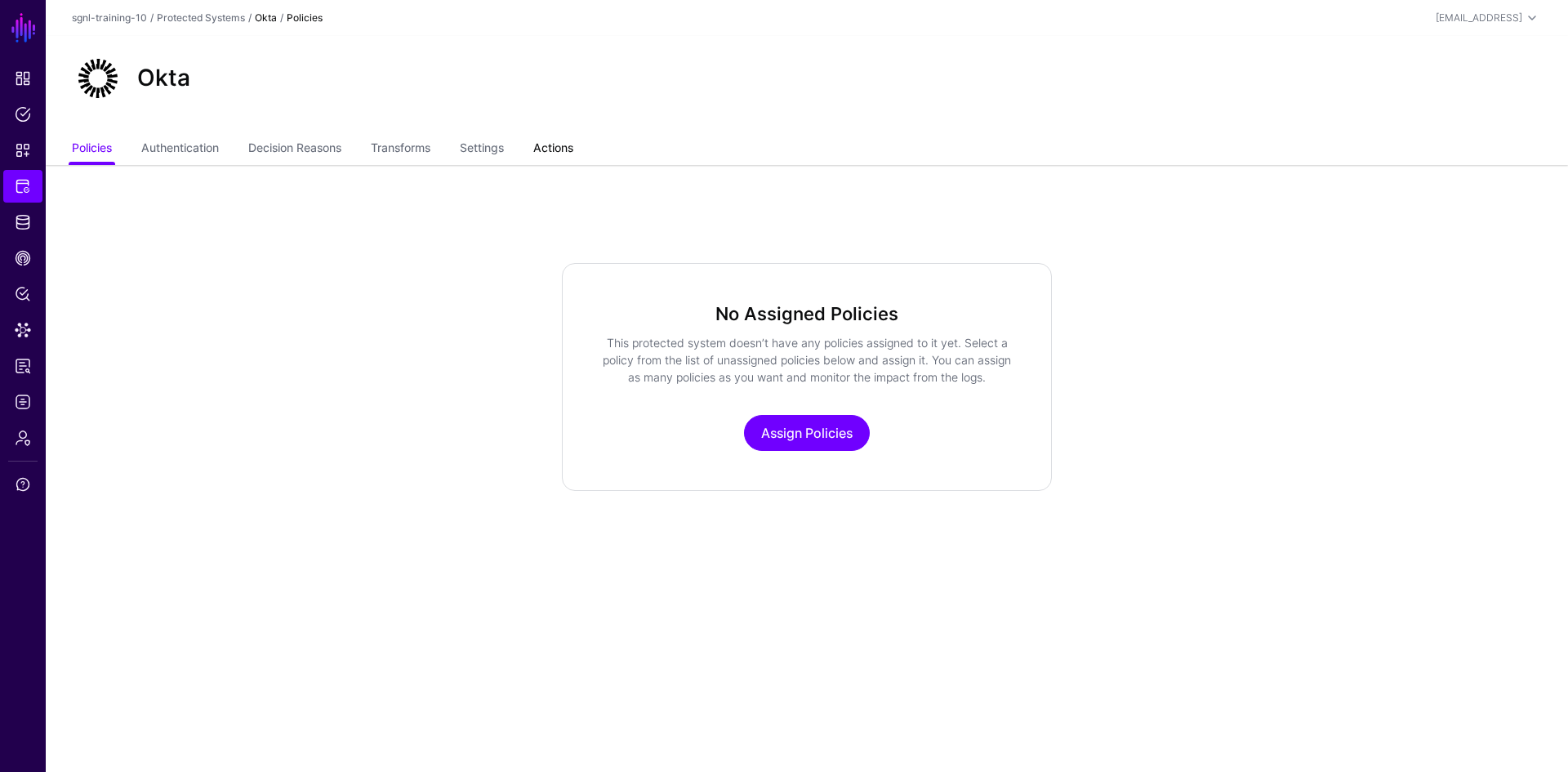
click at [554, 147] on link "Actions" at bounding box center [553, 149] width 40 height 31
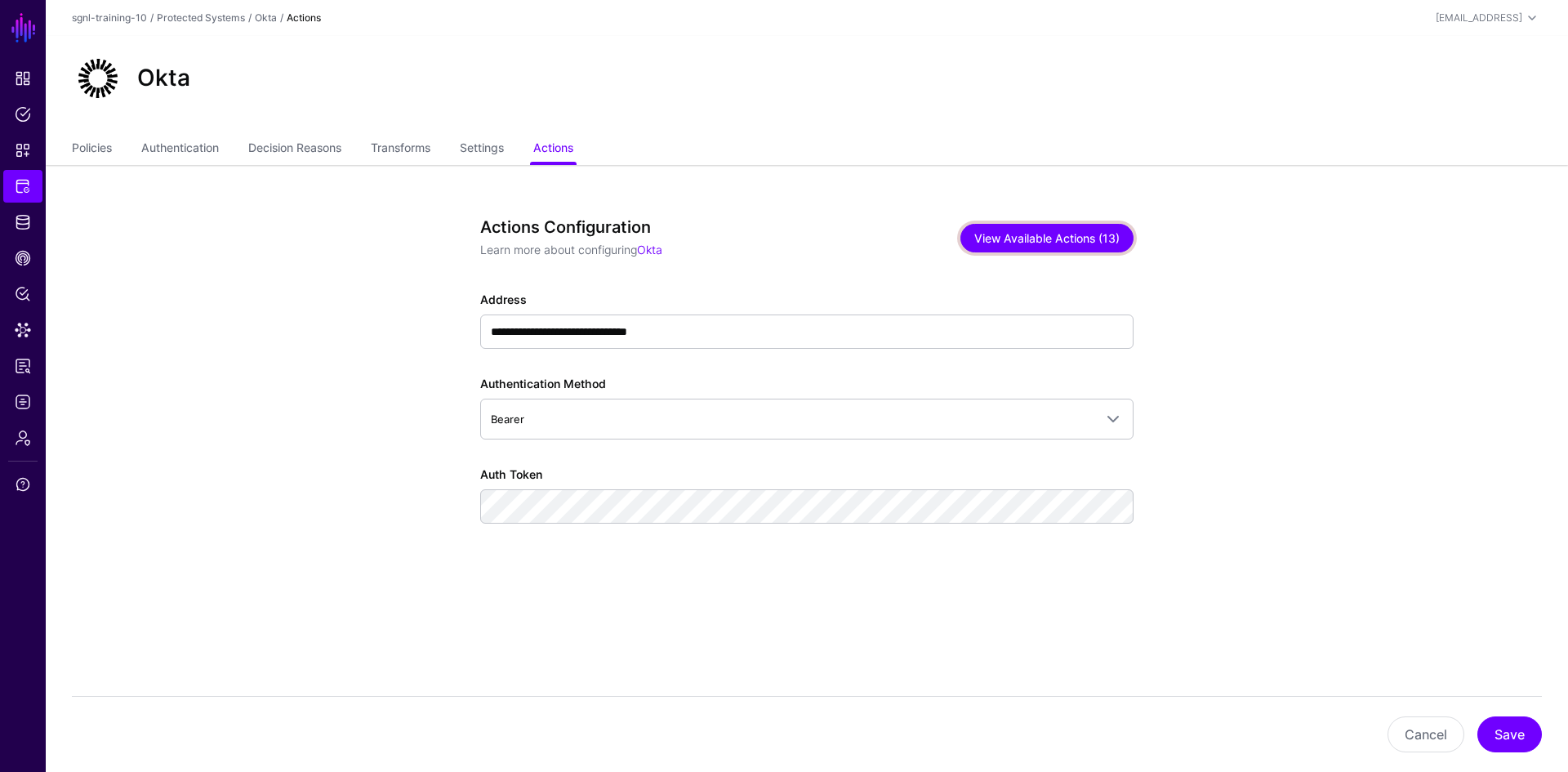
click at [1049, 236] on button "View Available Actions (13)" at bounding box center [1046, 238] width 173 height 28
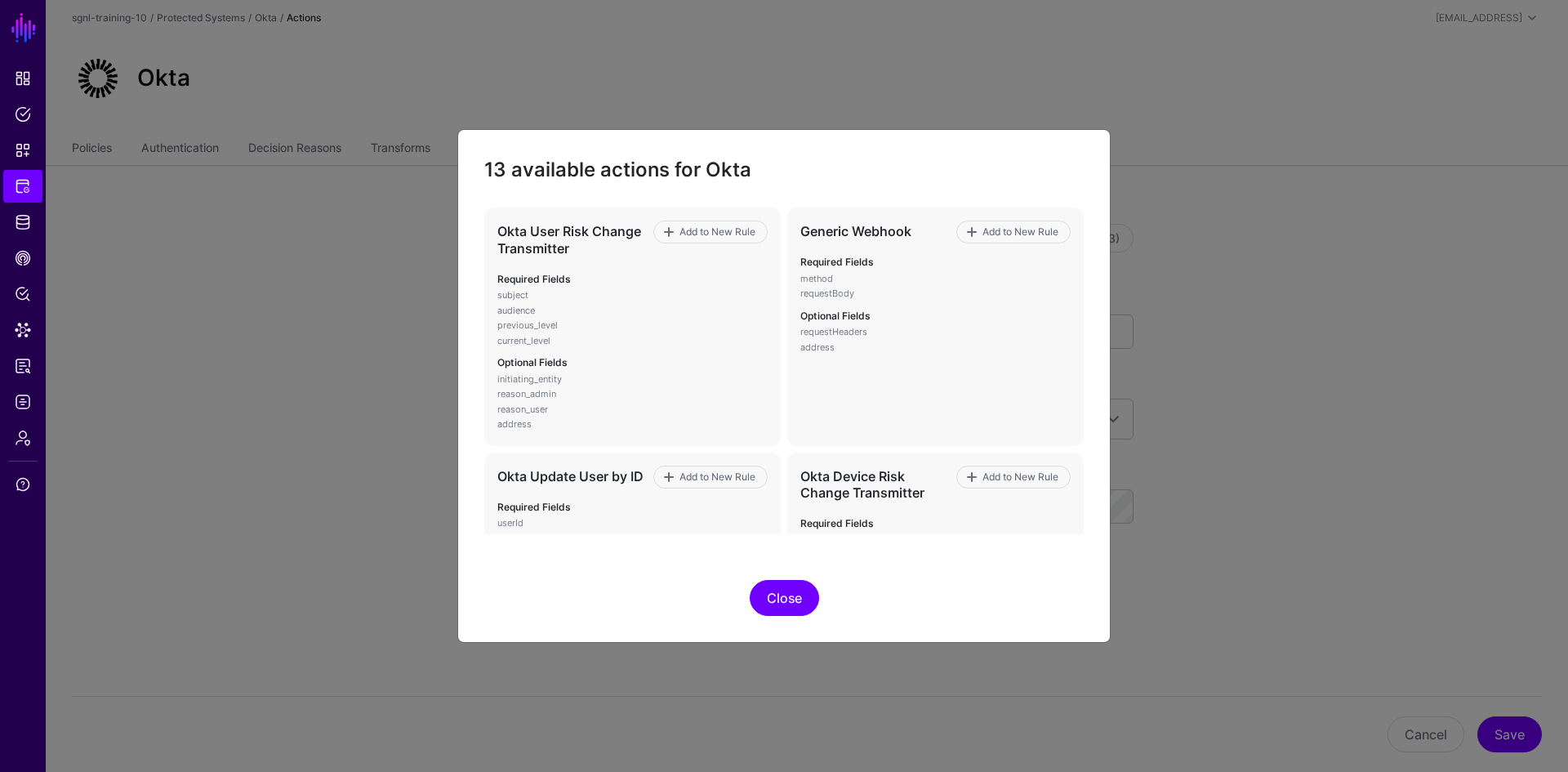
click at [765, 596] on button "Close" at bounding box center [784, 597] width 69 height 36
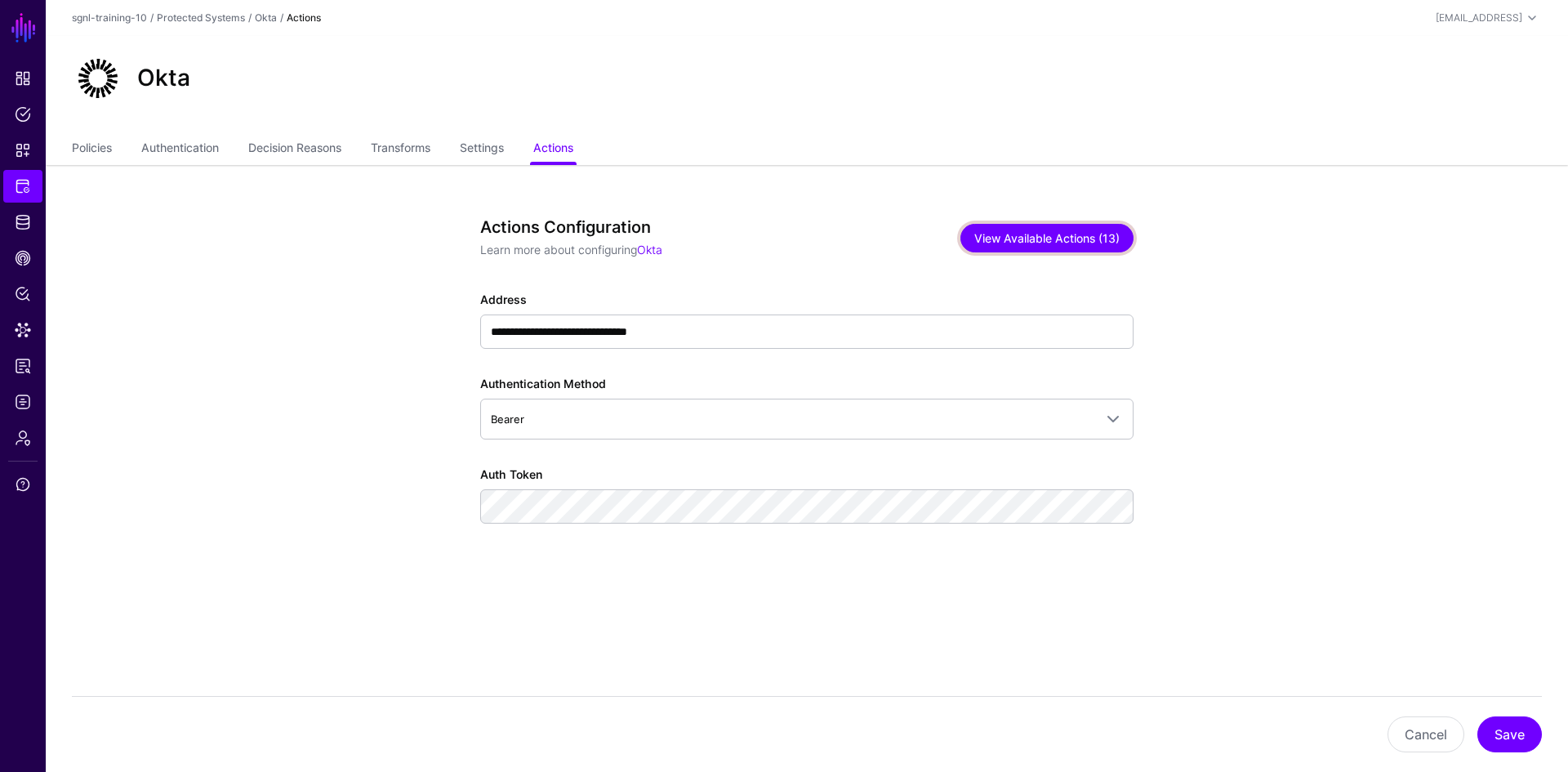
click at [1084, 235] on button "View Available Actions (13)" at bounding box center [1046, 238] width 173 height 28
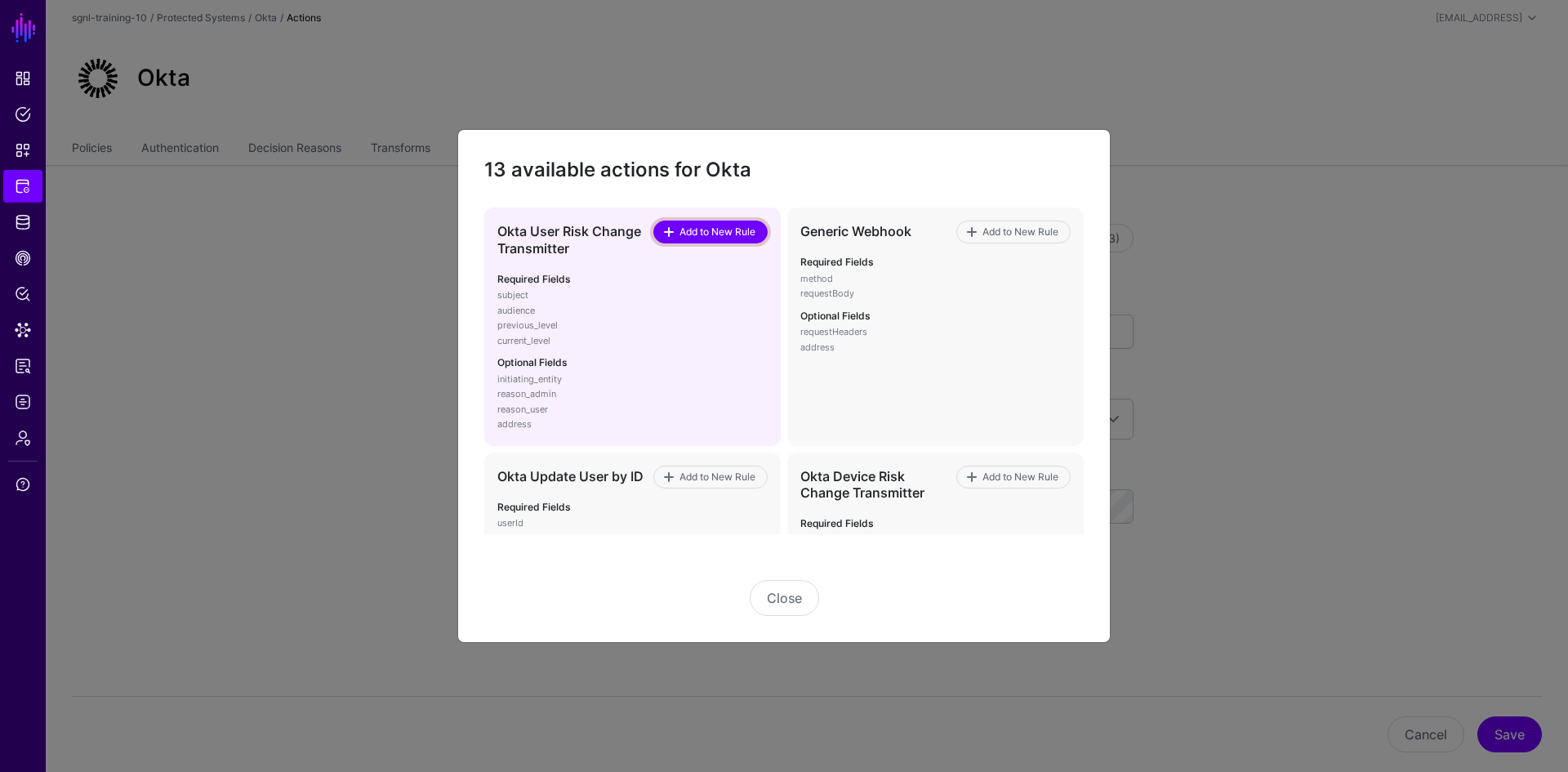
click at [687, 234] on span "Add to New Rule" at bounding box center [718, 232] width 80 height 15
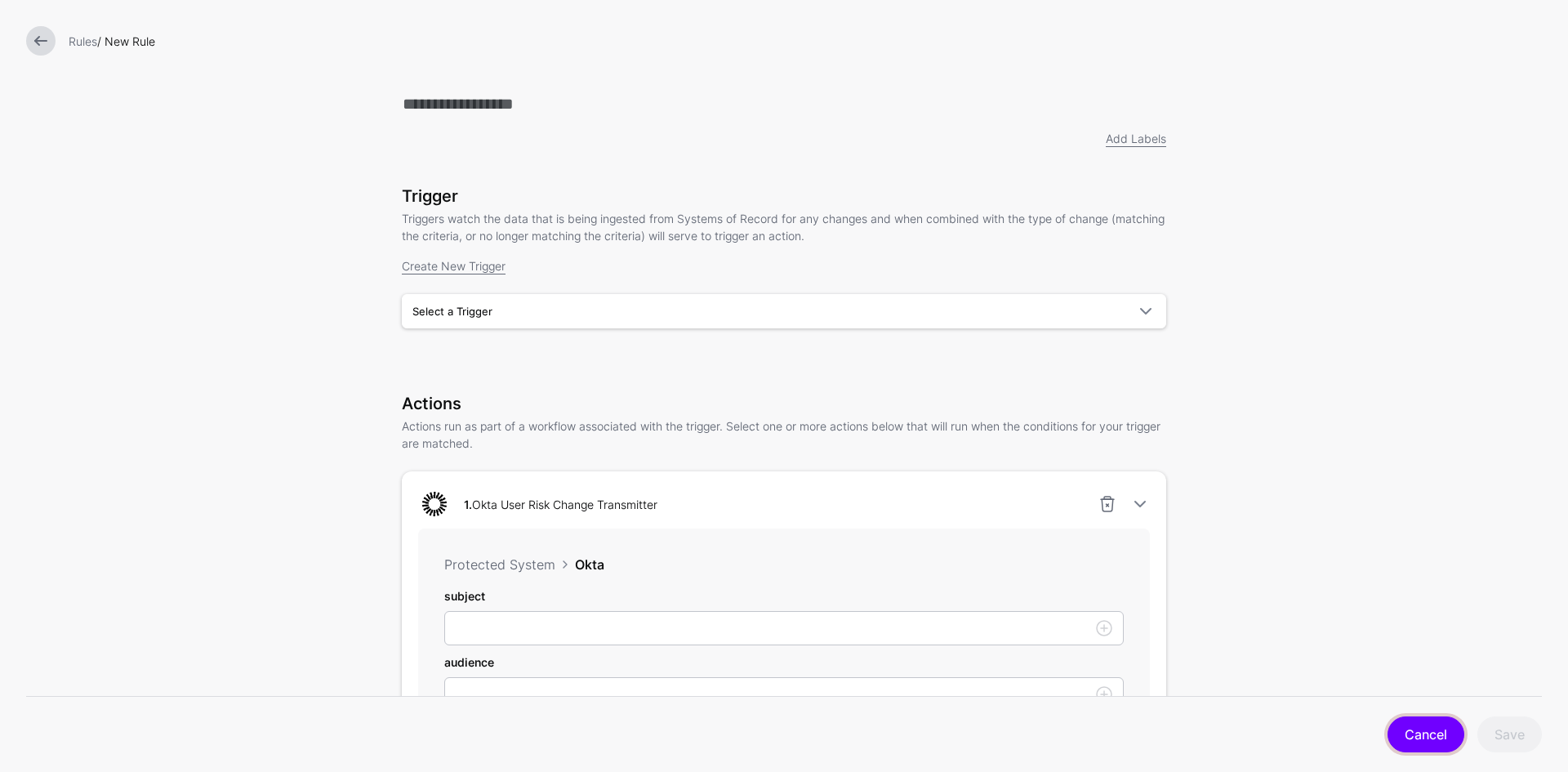
click at [1429, 722] on link "Cancel" at bounding box center [1426, 734] width 77 height 36
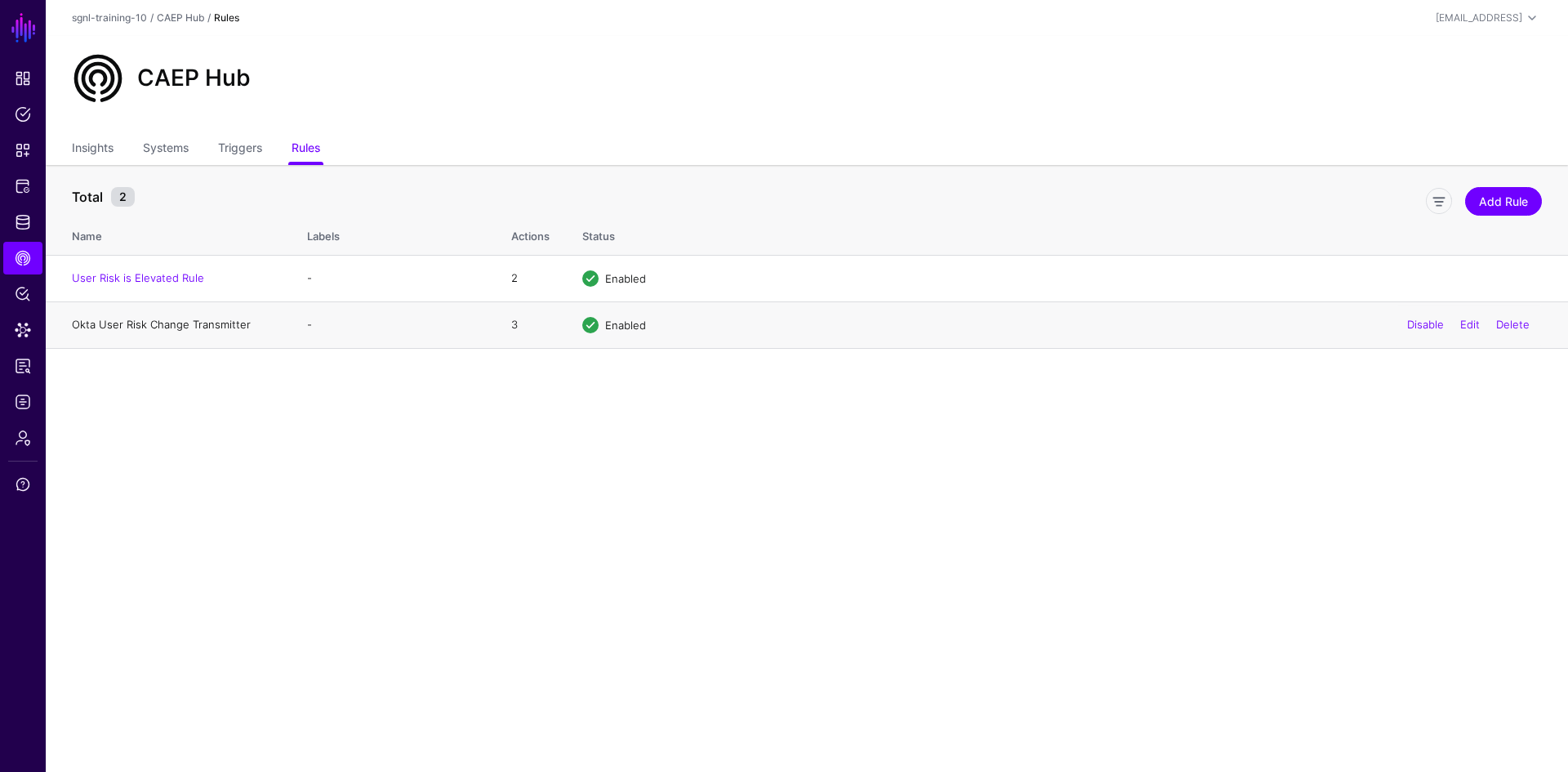
click at [226, 322] on link "Okta User Risk Change Transmitter" at bounding box center [161, 324] width 179 height 13
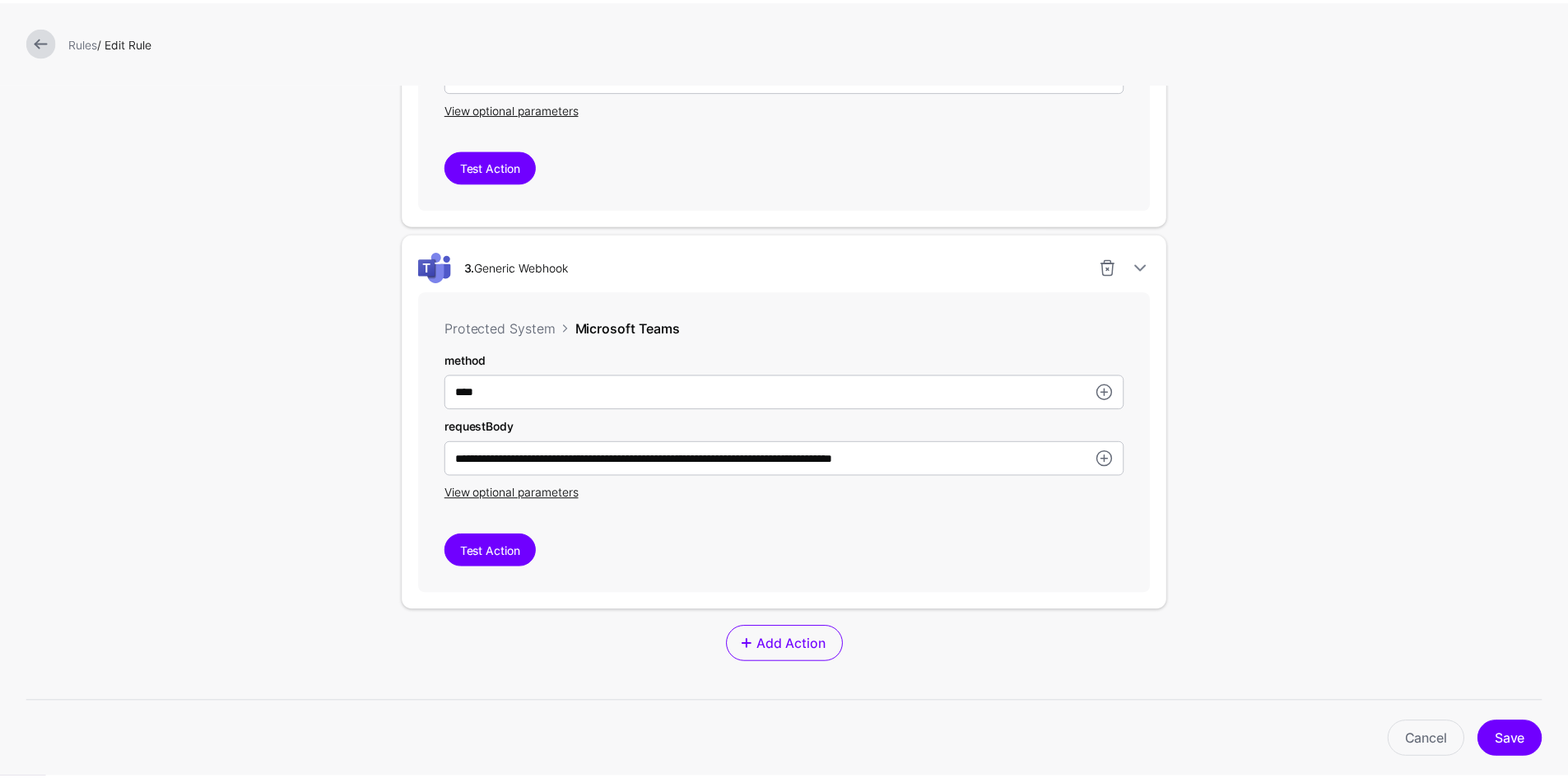
scroll to position [1234, 0]
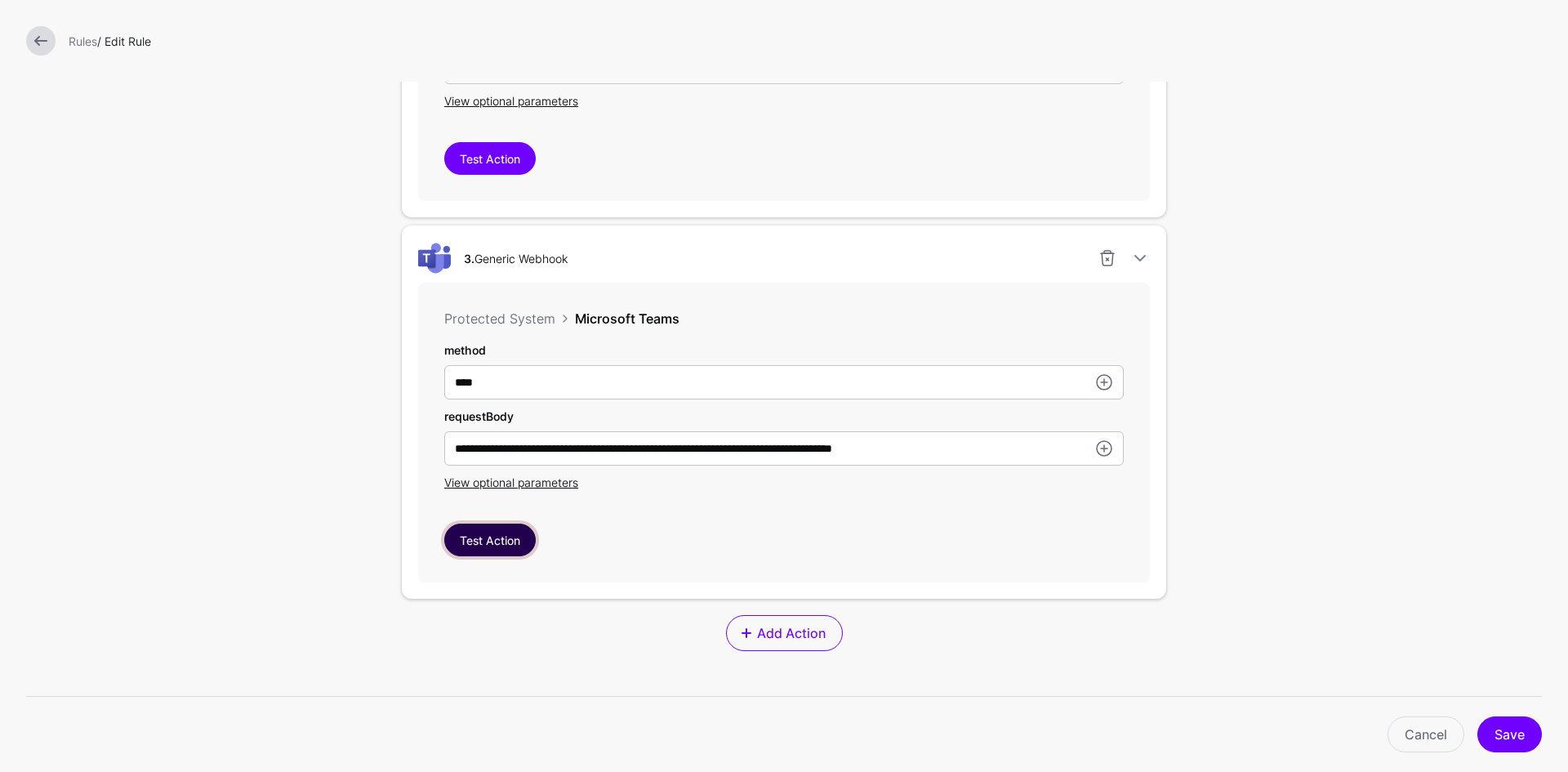
click at [479, 540] on button "Test Action" at bounding box center [490, 539] width 91 height 33
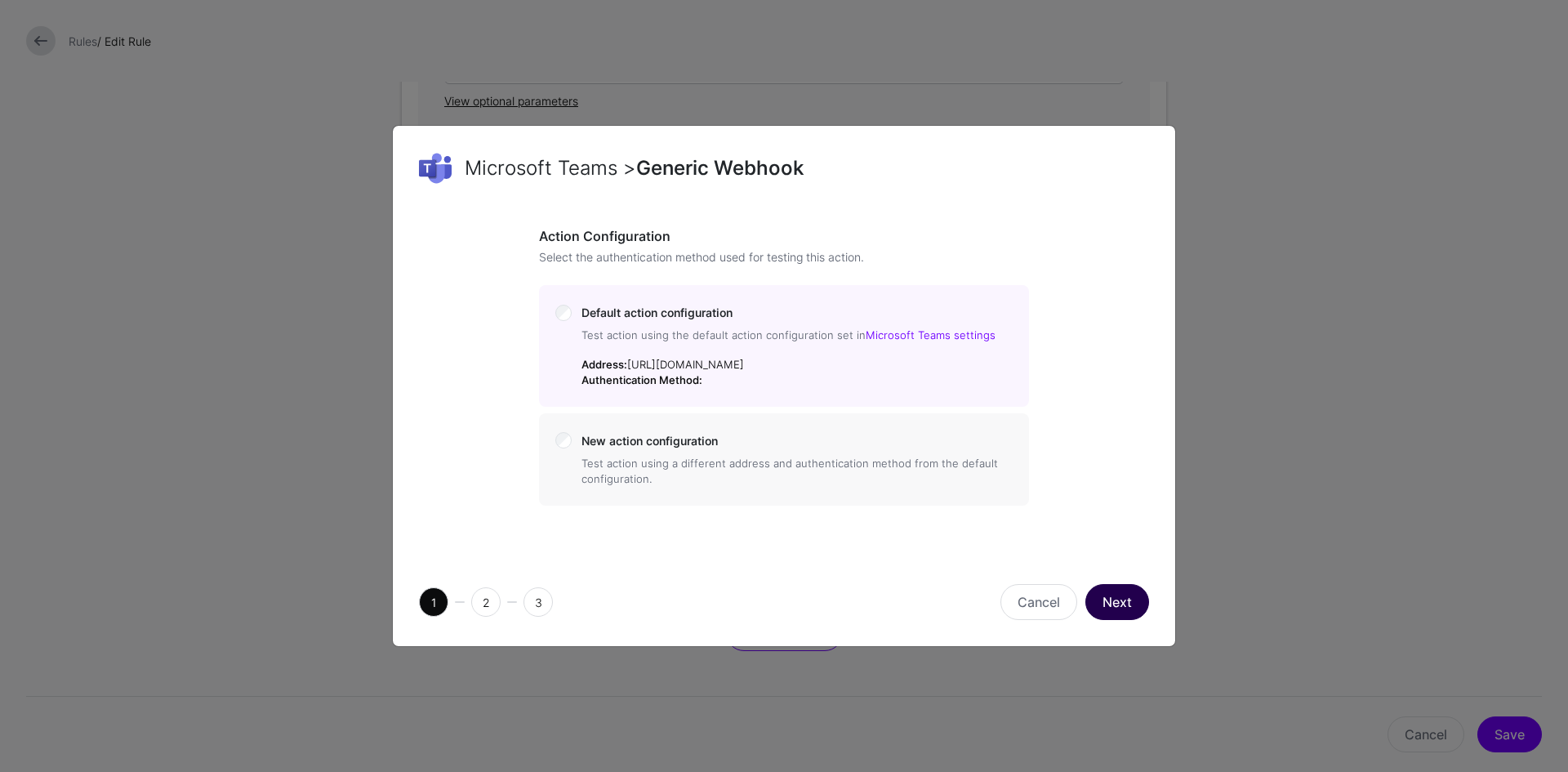
click at [1129, 620] on button "Next" at bounding box center [1117, 602] width 63 height 36
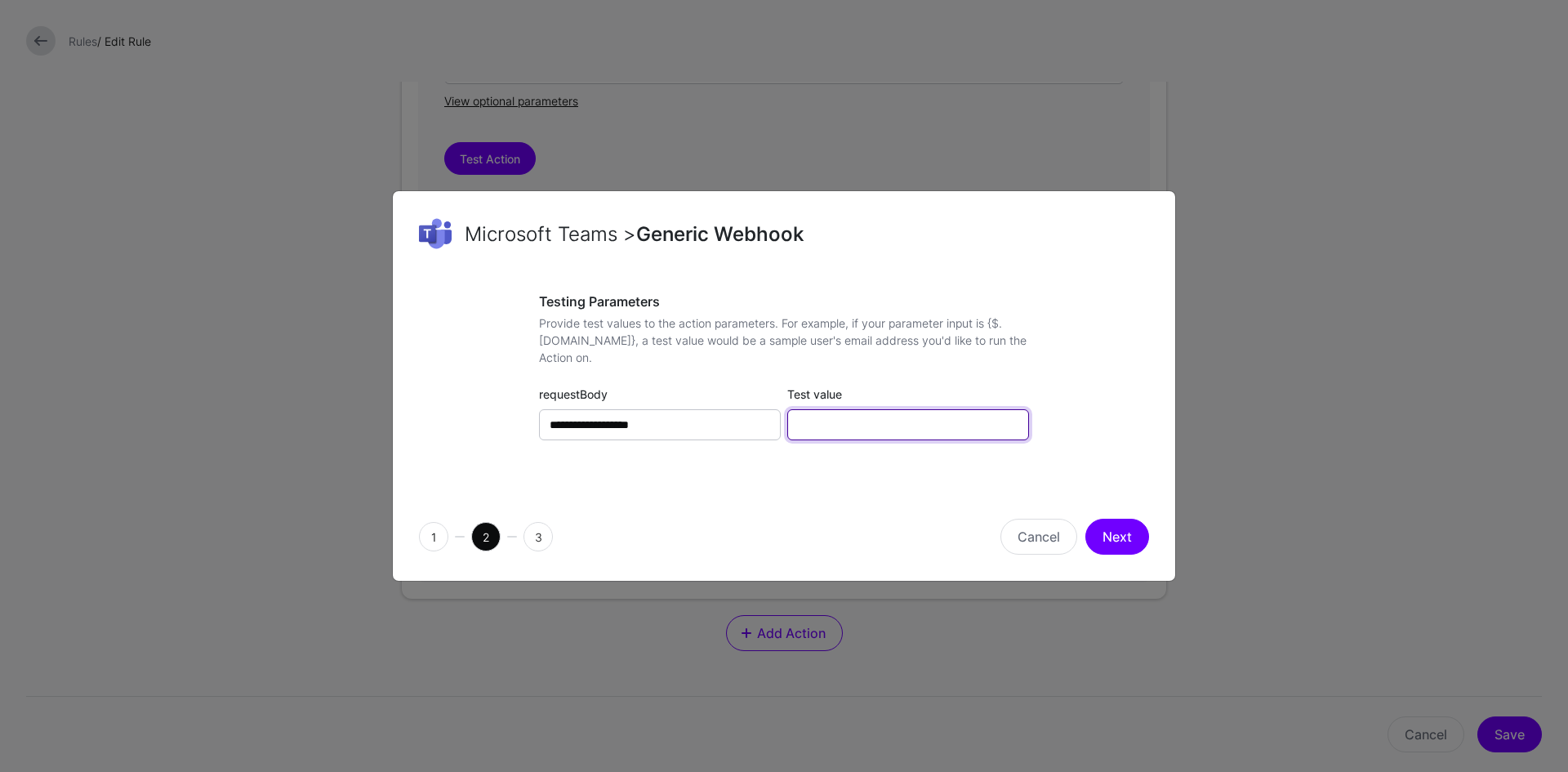
click at [840, 430] on input "Test value" at bounding box center [907, 424] width 241 height 31
type input "**********"
click at [1112, 532] on button "Next" at bounding box center [1117, 536] width 63 height 36
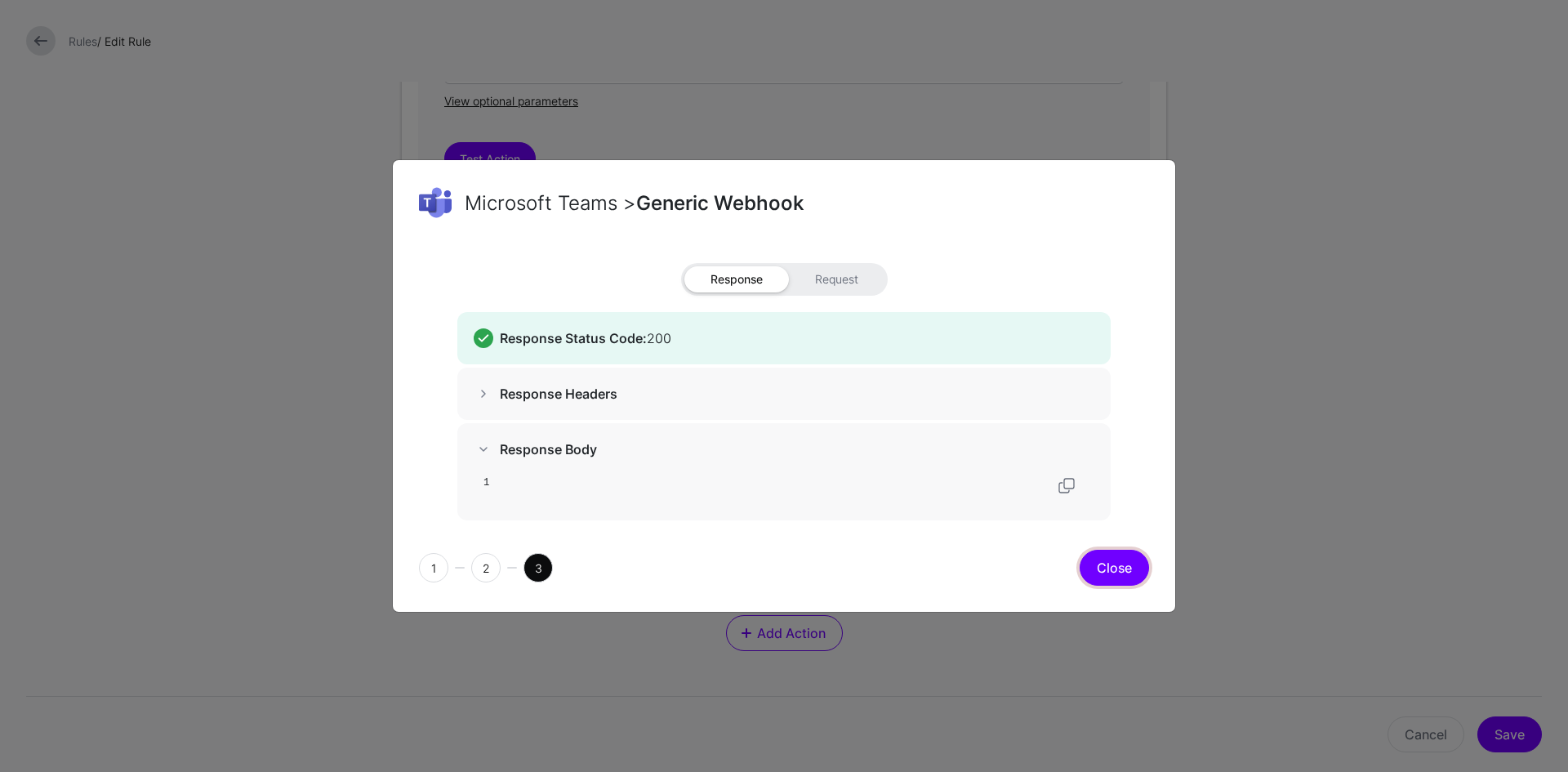
click at [1124, 569] on button "Close" at bounding box center [1114, 567] width 69 height 36
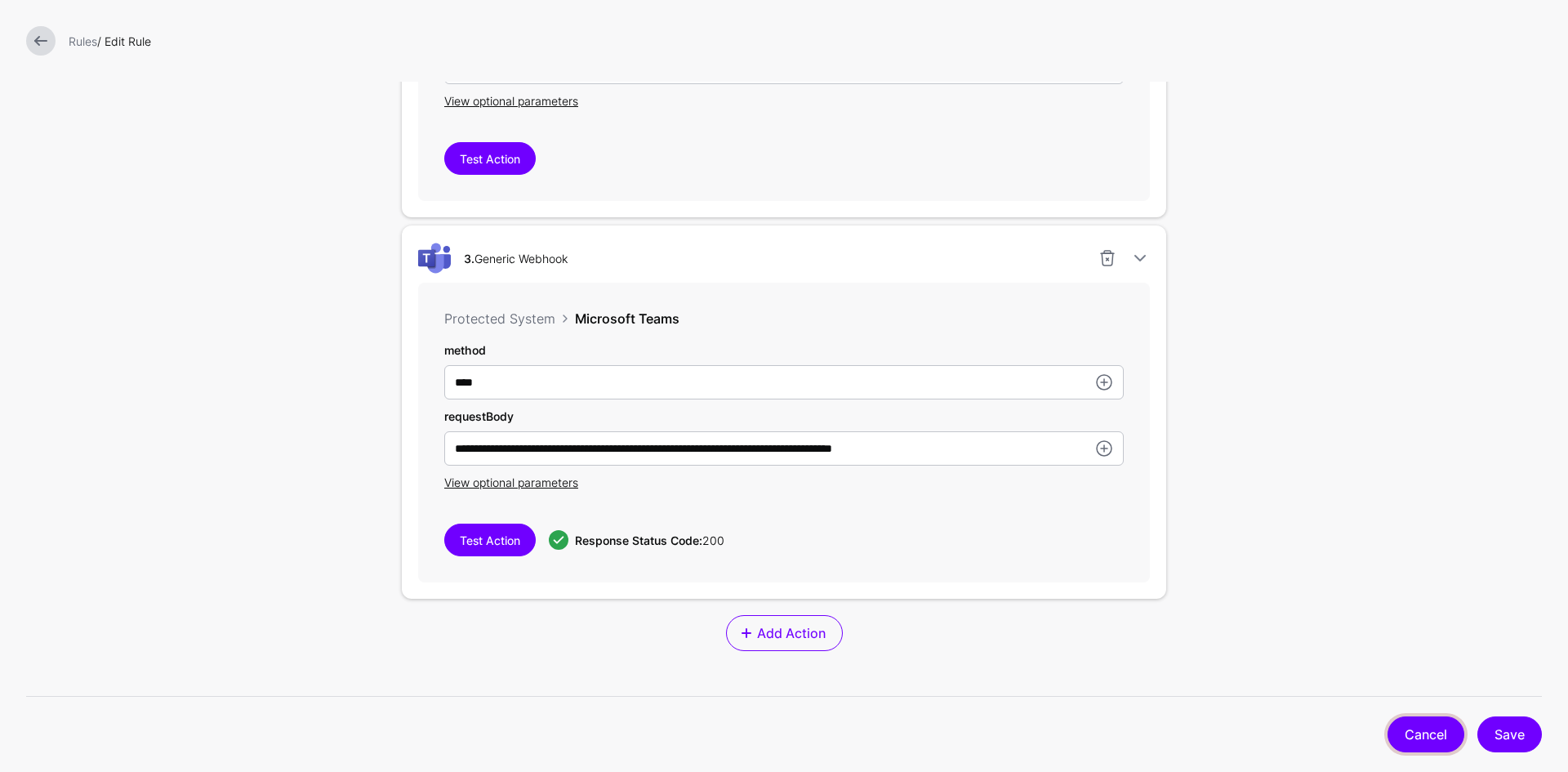
click at [1433, 738] on link "Cancel" at bounding box center [1426, 734] width 77 height 36
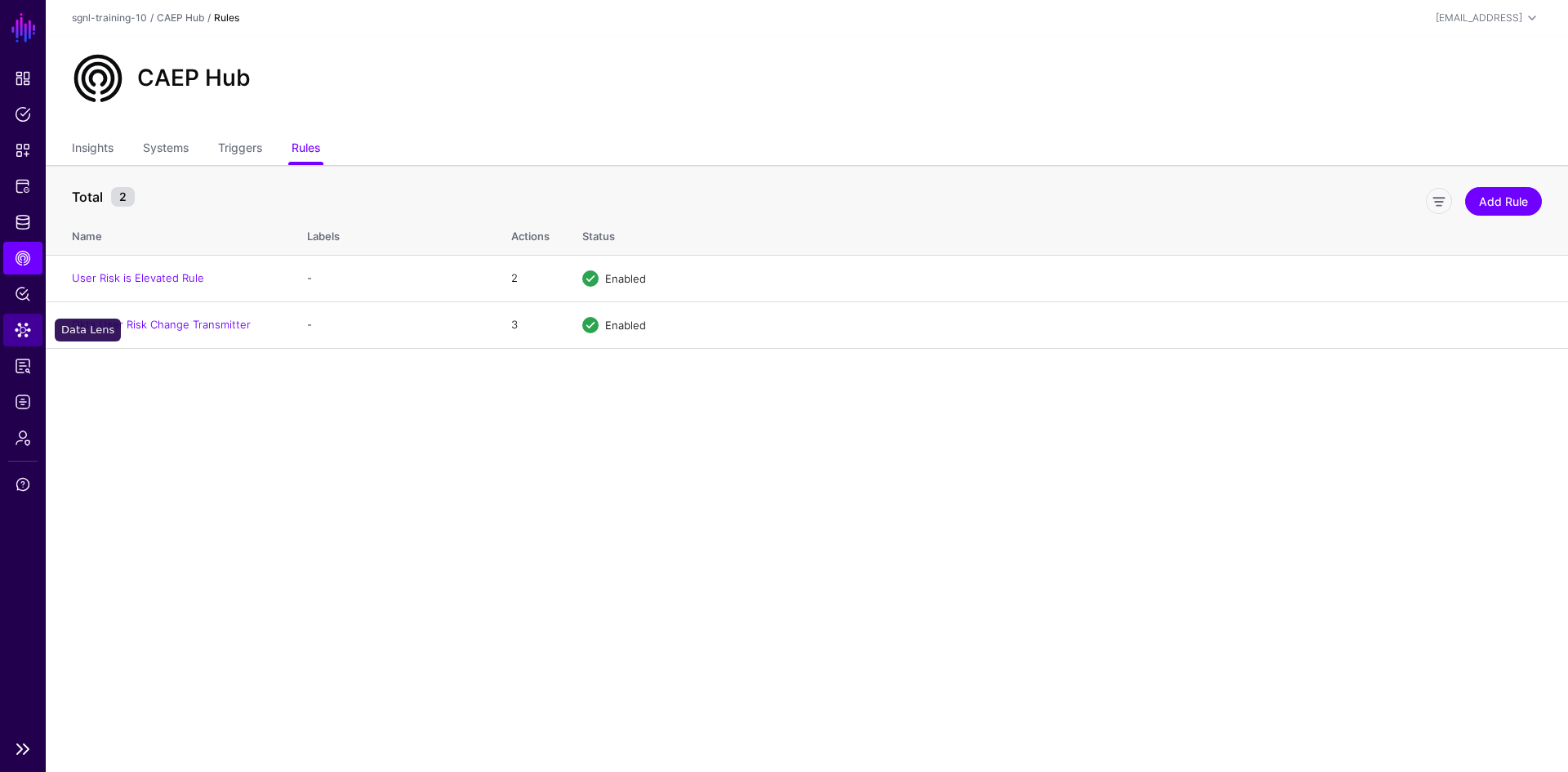
click at [22, 325] on span "Data Lens" at bounding box center [23, 330] width 17 height 17
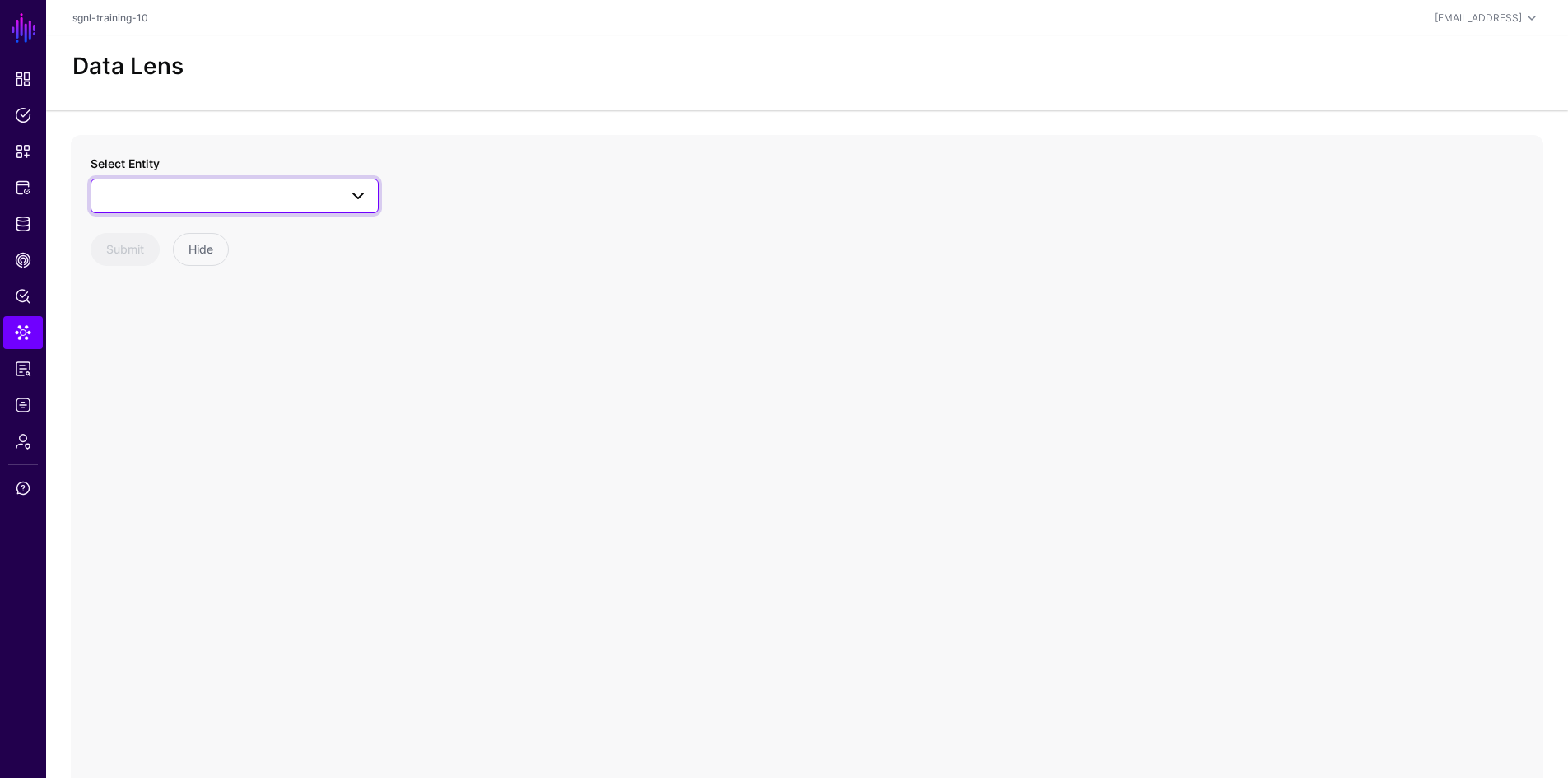
click at [211, 199] on span at bounding box center [234, 195] width 267 height 19
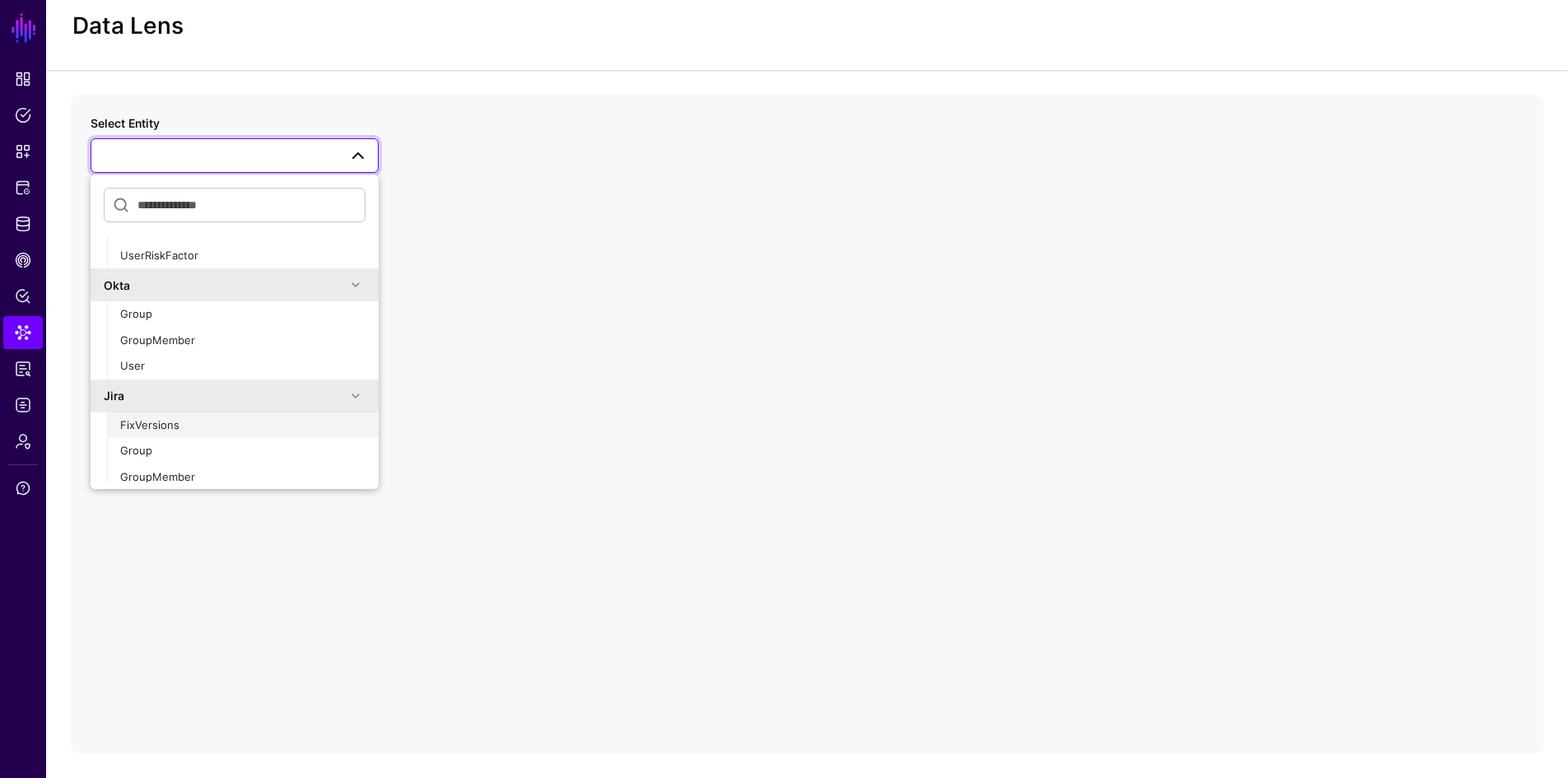
scroll to position [307, 0]
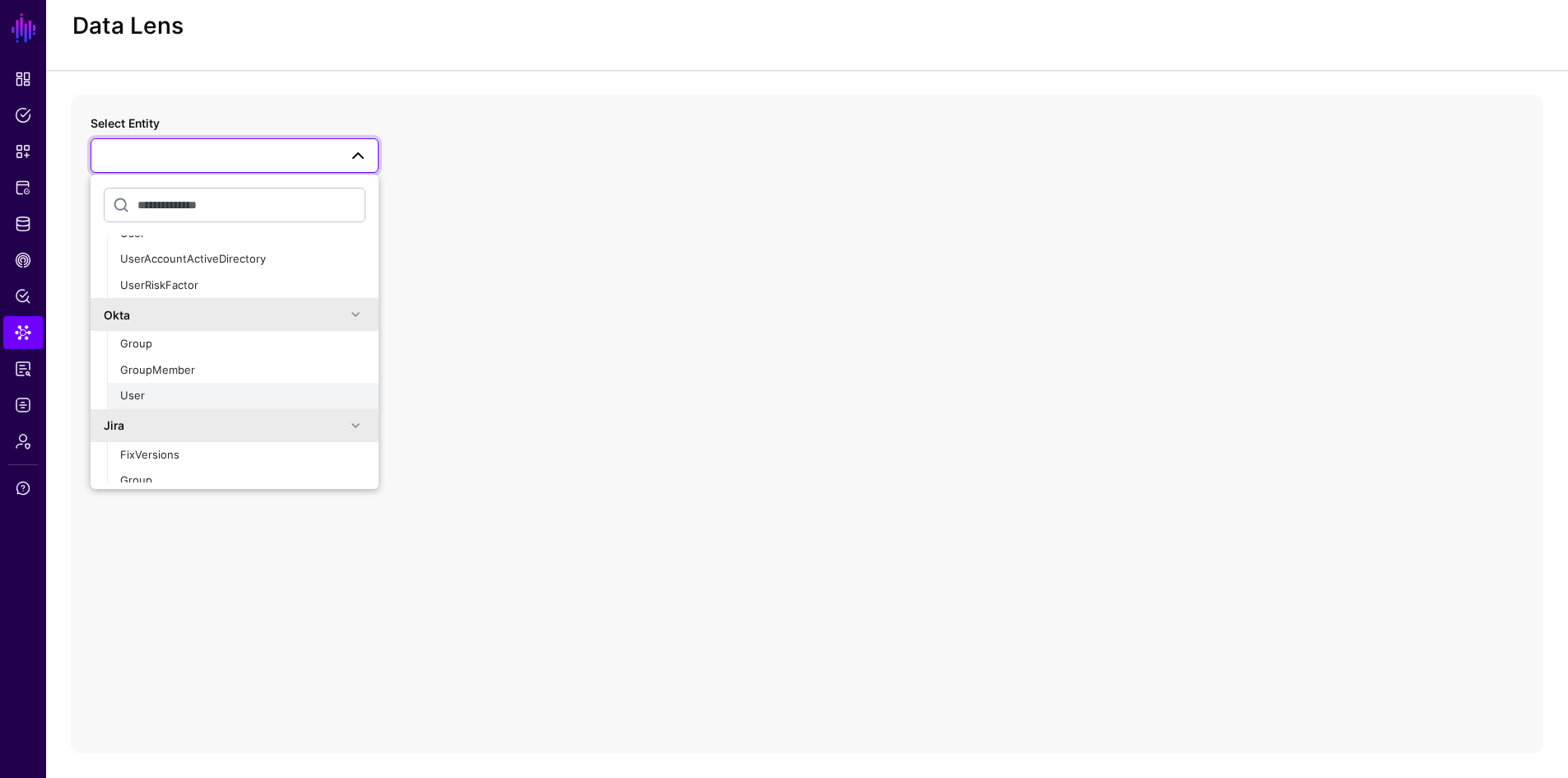
click at [188, 397] on div "User" at bounding box center [243, 396] width 245 height 17
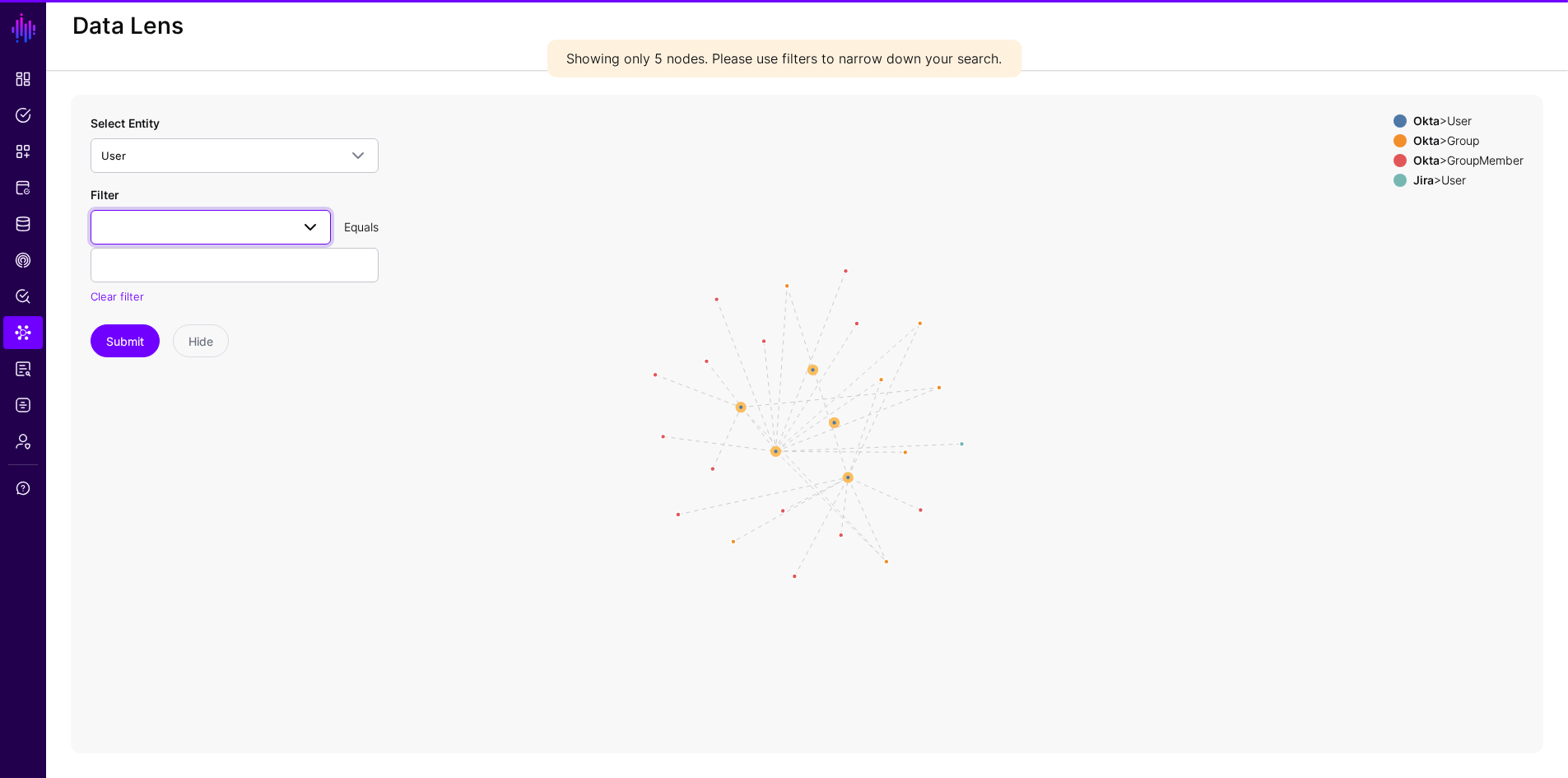
click at [139, 231] on span at bounding box center [211, 226] width 219 height 19
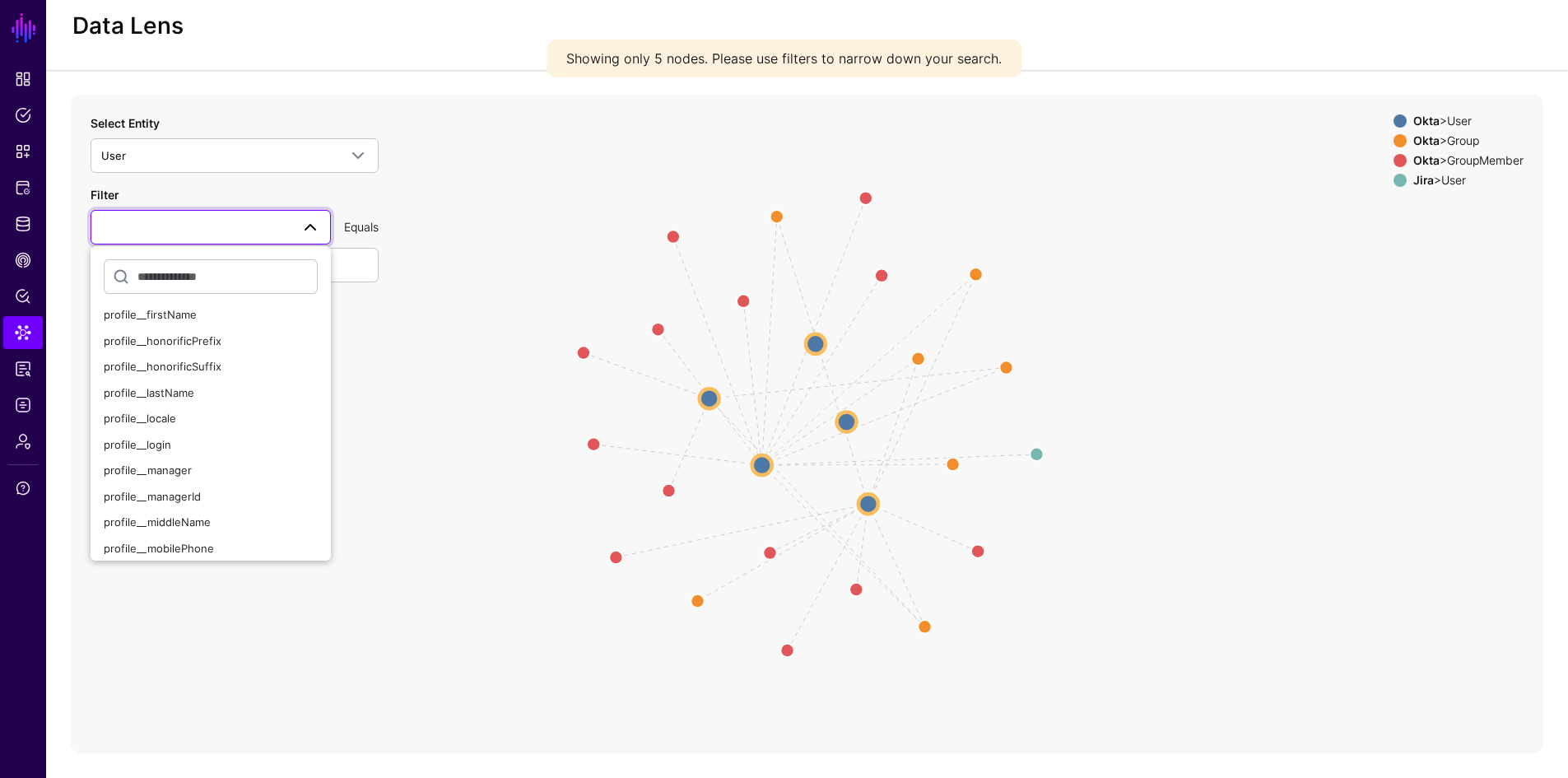
scroll to position [412, 0]
click at [169, 419] on div "profile__login" at bounding box center [211, 427] width 214 height 17
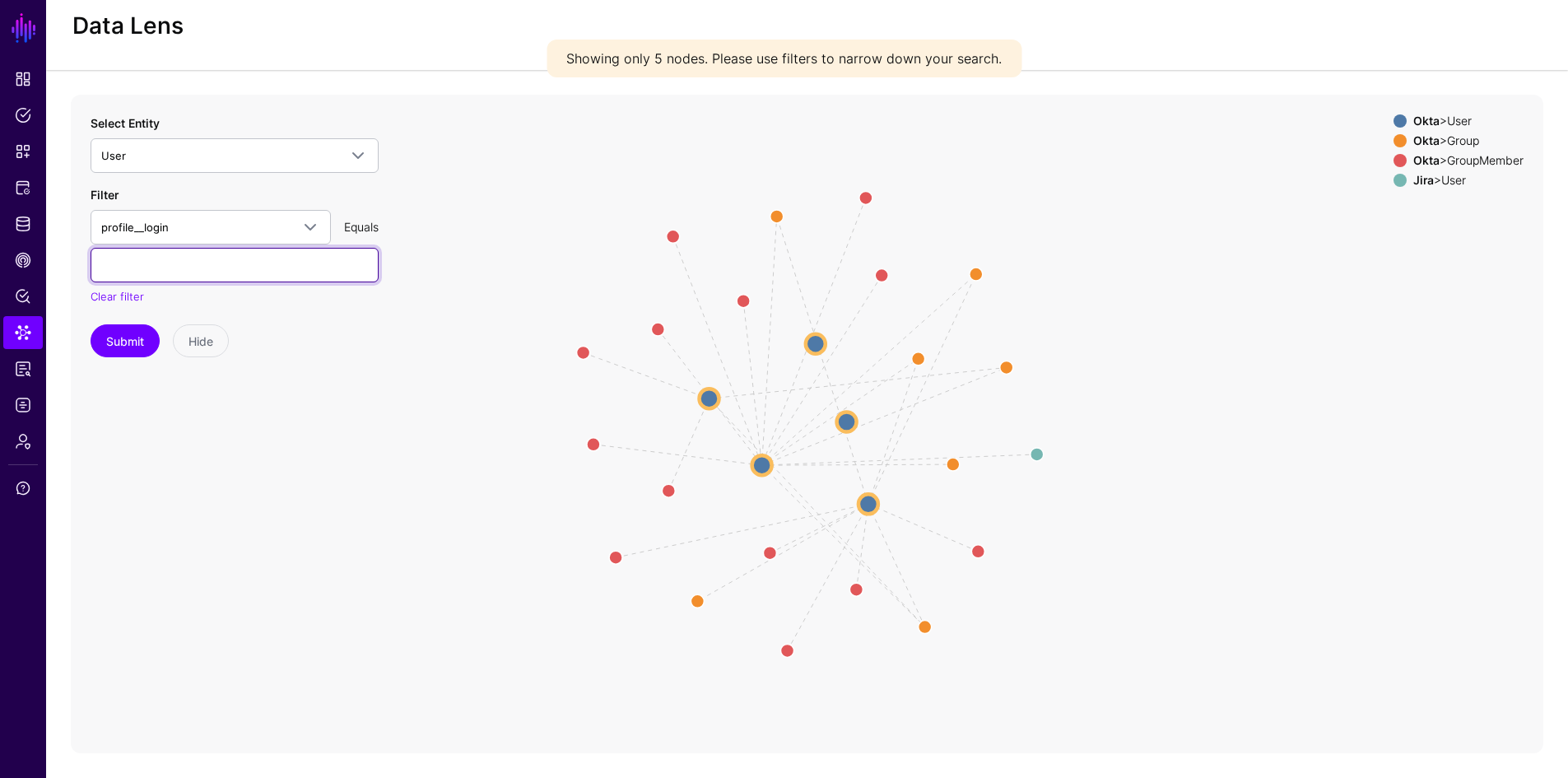
click at [179, 261] on input "text" at bounding box center [235, 264] width 288 height 35
type input "**********"
click at [135, 338] on button "Submit" at bounding box center [125, 340] width 69 height 33
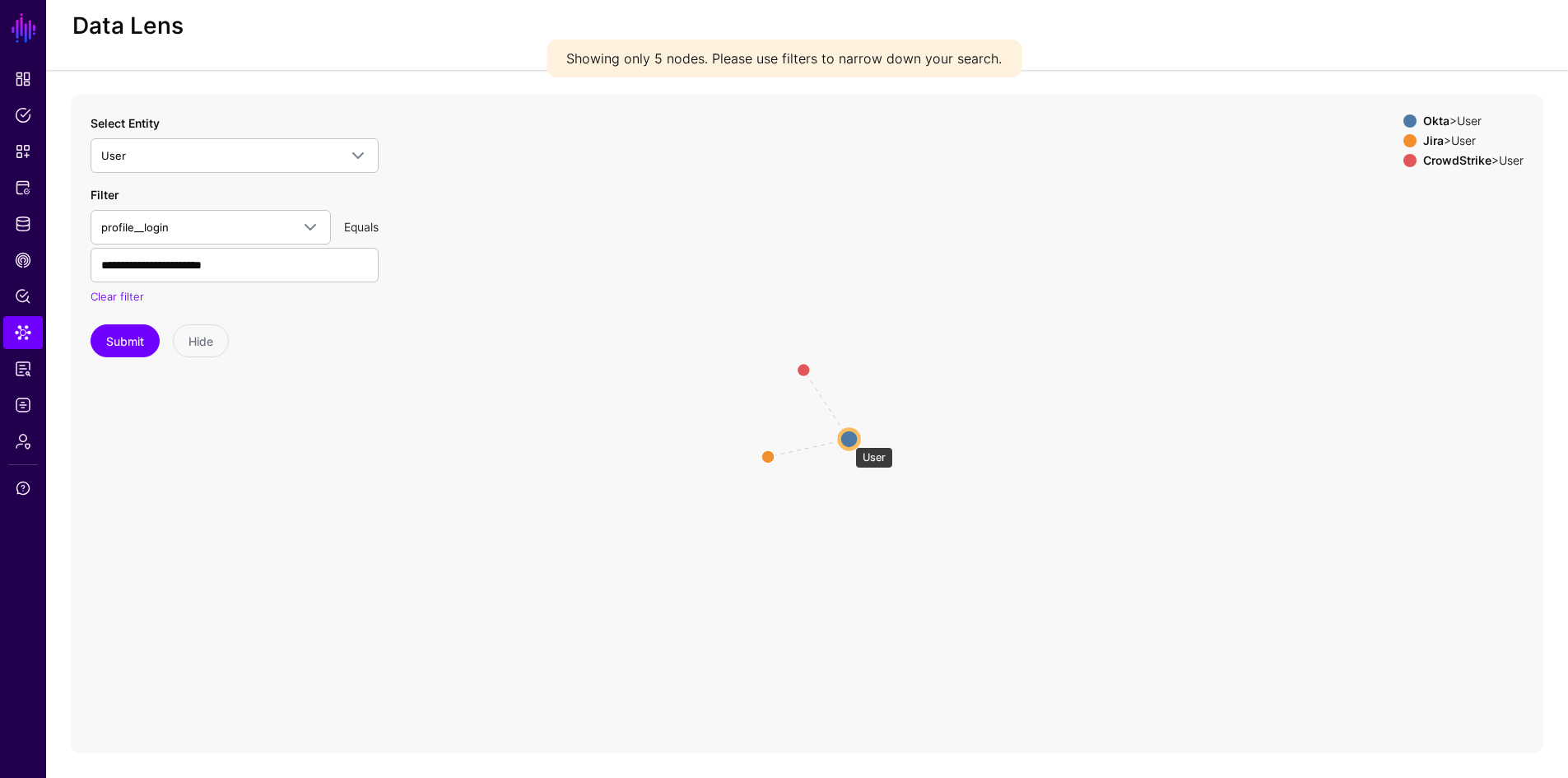
click at [847, 439] on circle at bounding box center [849, 438] width 19 height 19
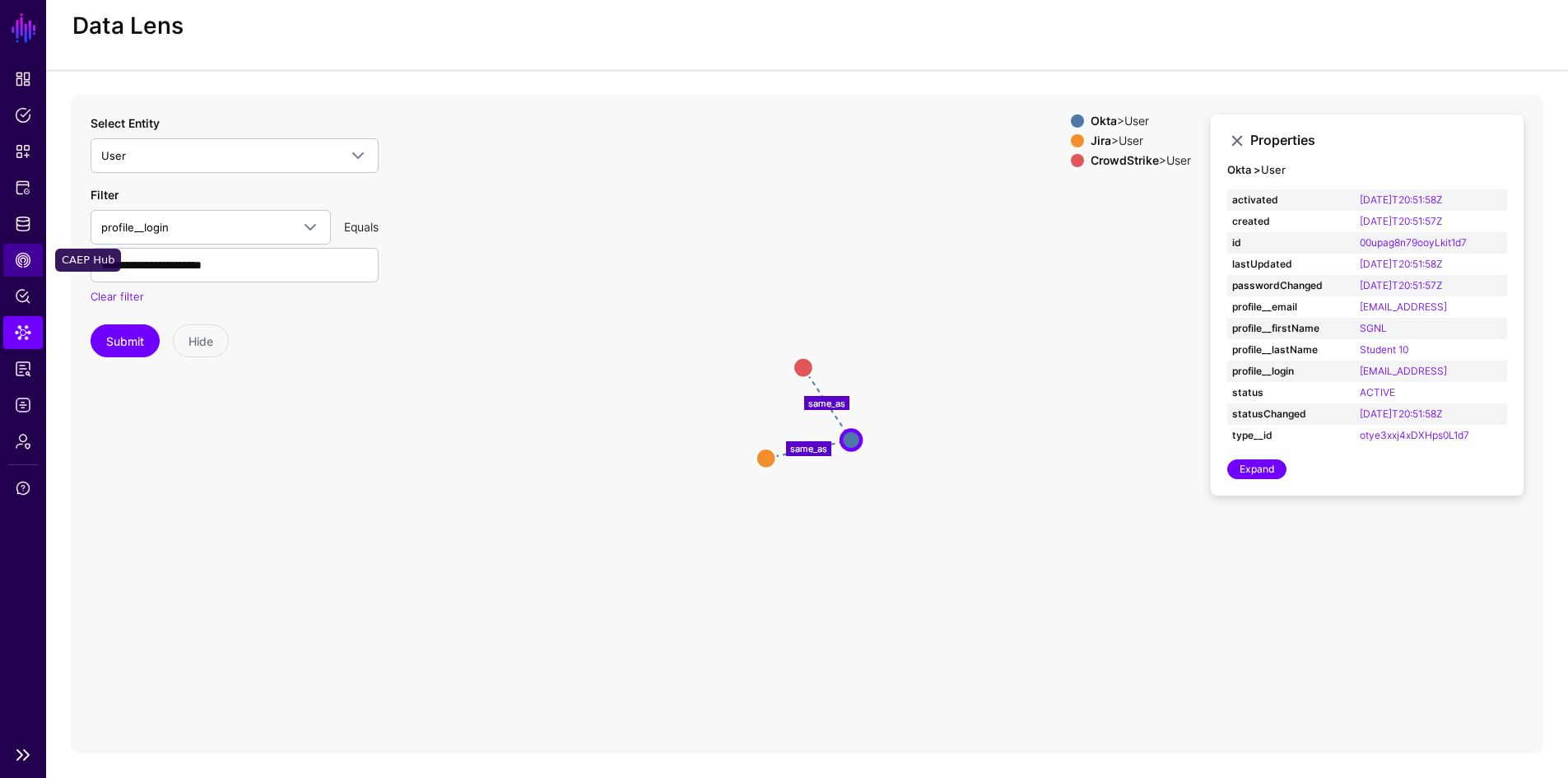
click at [20, 265] on span "CAEP Hub" at bounding box center [24, 260] width 17 height 17
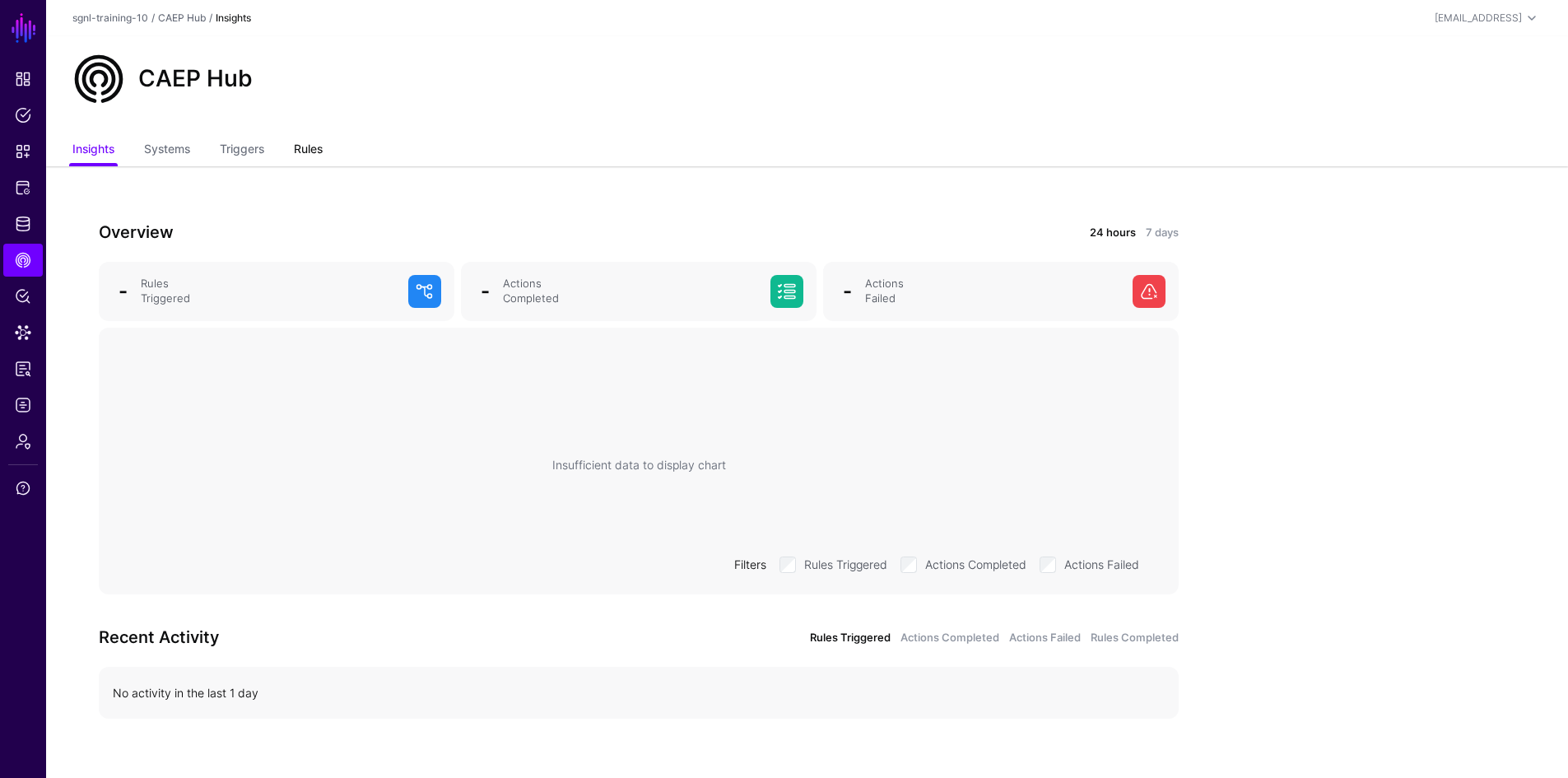
click at [314, 152] on link "Rules" at bounding box center [308, 150] width 29 height 31
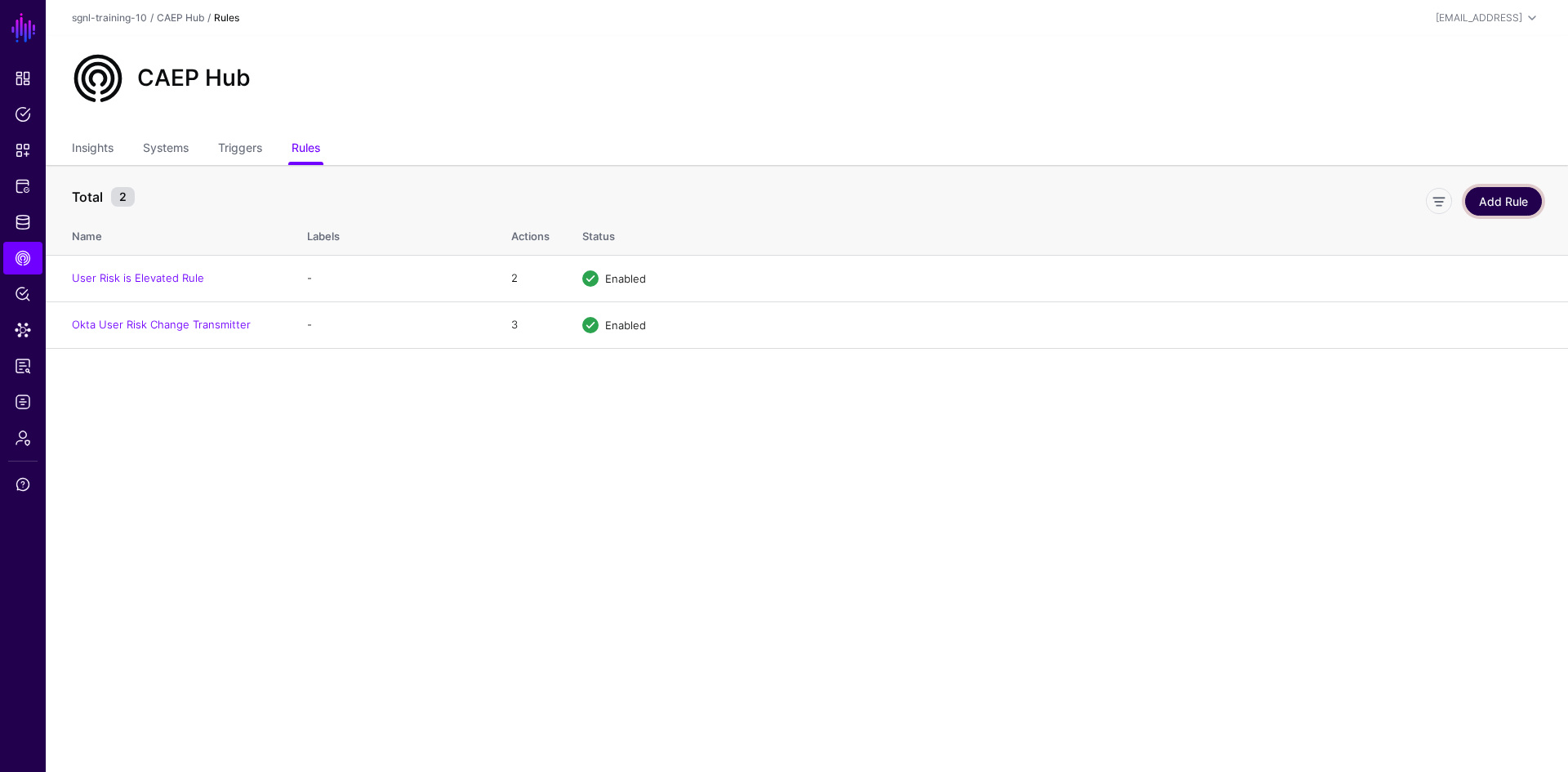
click at [1494, 197] on link "Add Rule" at bounding box center [1503, 201] width 77 height 28
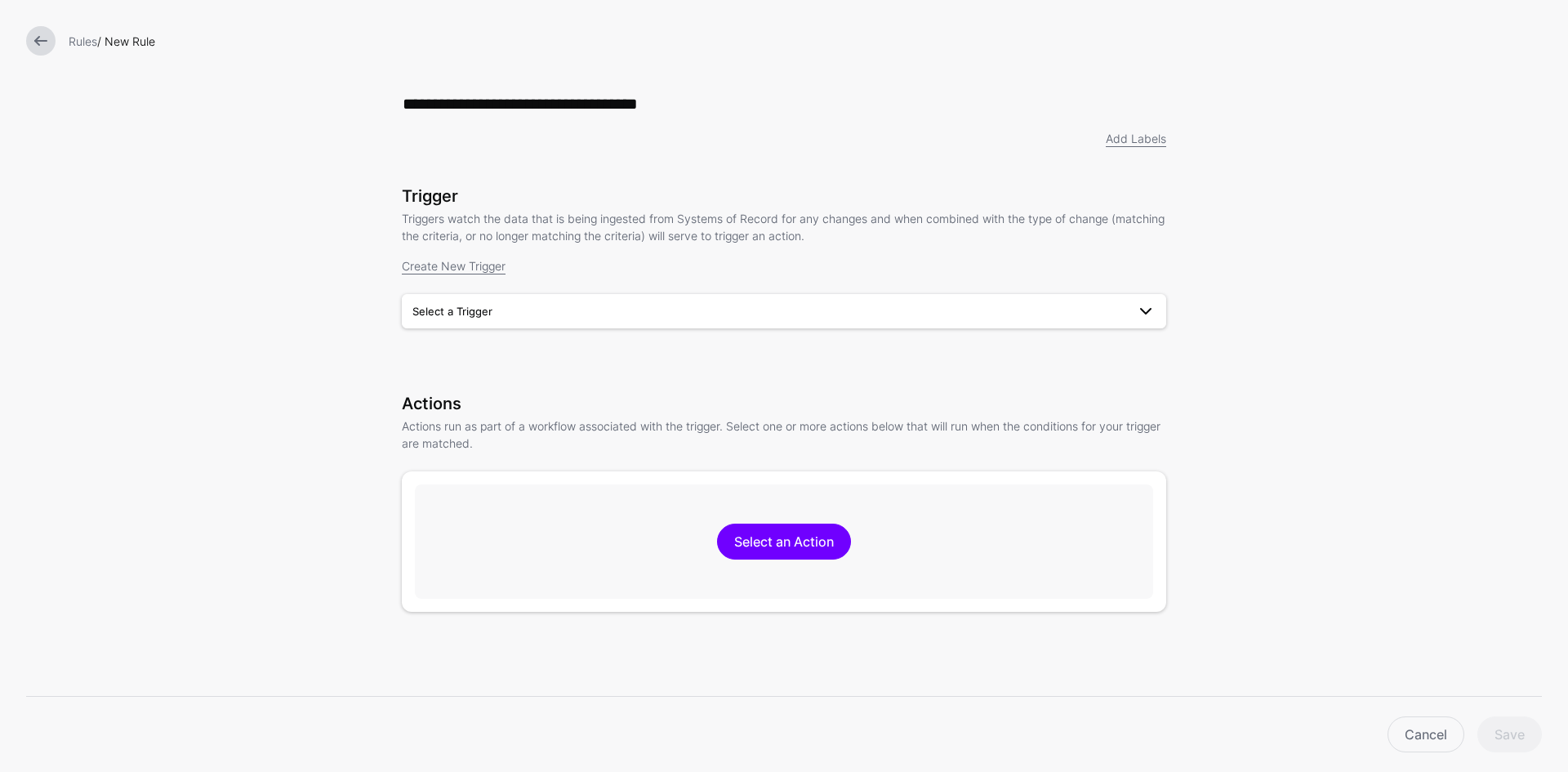
type input "**********"
click at [962, 317] on span "Select a Trigger" at bounding box center [769, 312] width 713 height 18
click at [952, 337] on div "User Risk is Elevated" at bounding box center [784, 349] width 764 height 39
click at [948, 343] on button "User Risk is Elevated" at bounding box center [784, 349] width 764 height 26
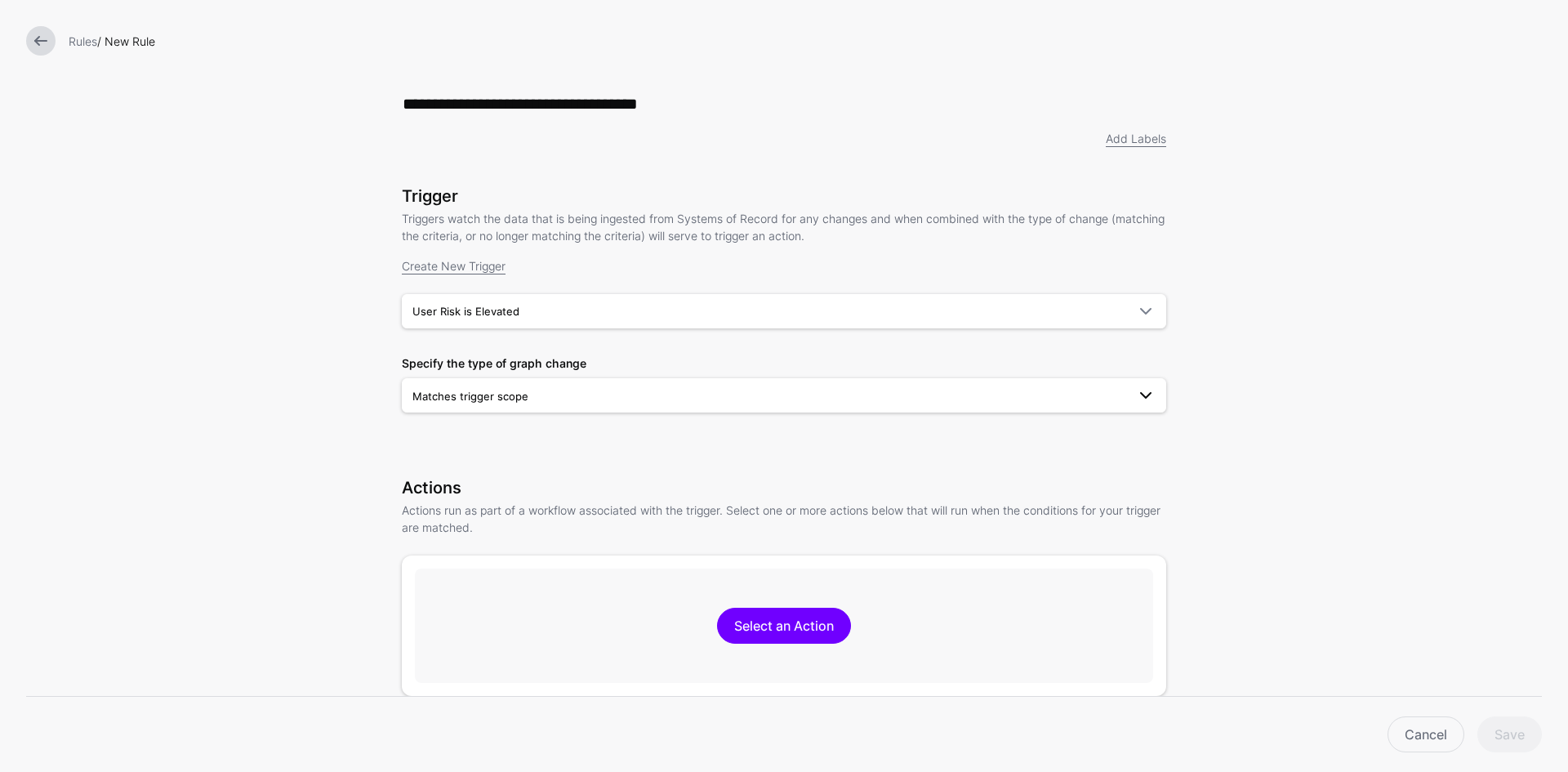
click at [820, 405] on span "Matches trigger scope" at bounding box center [769, 396] width 713 height 18
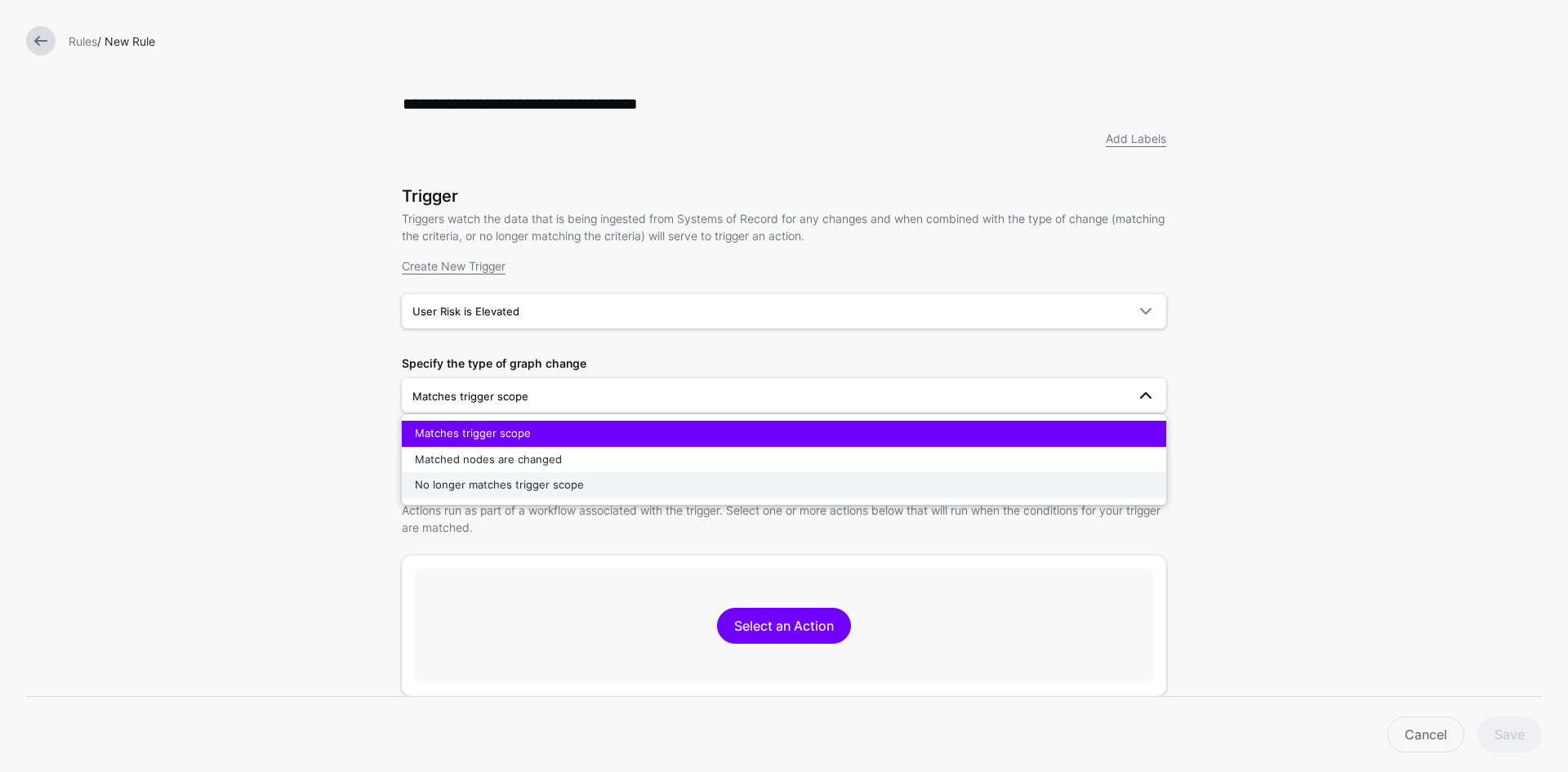
click at [791, 485] on div "No longer matches trigger scope" at bounding box center [784, 485] width 738 height 17
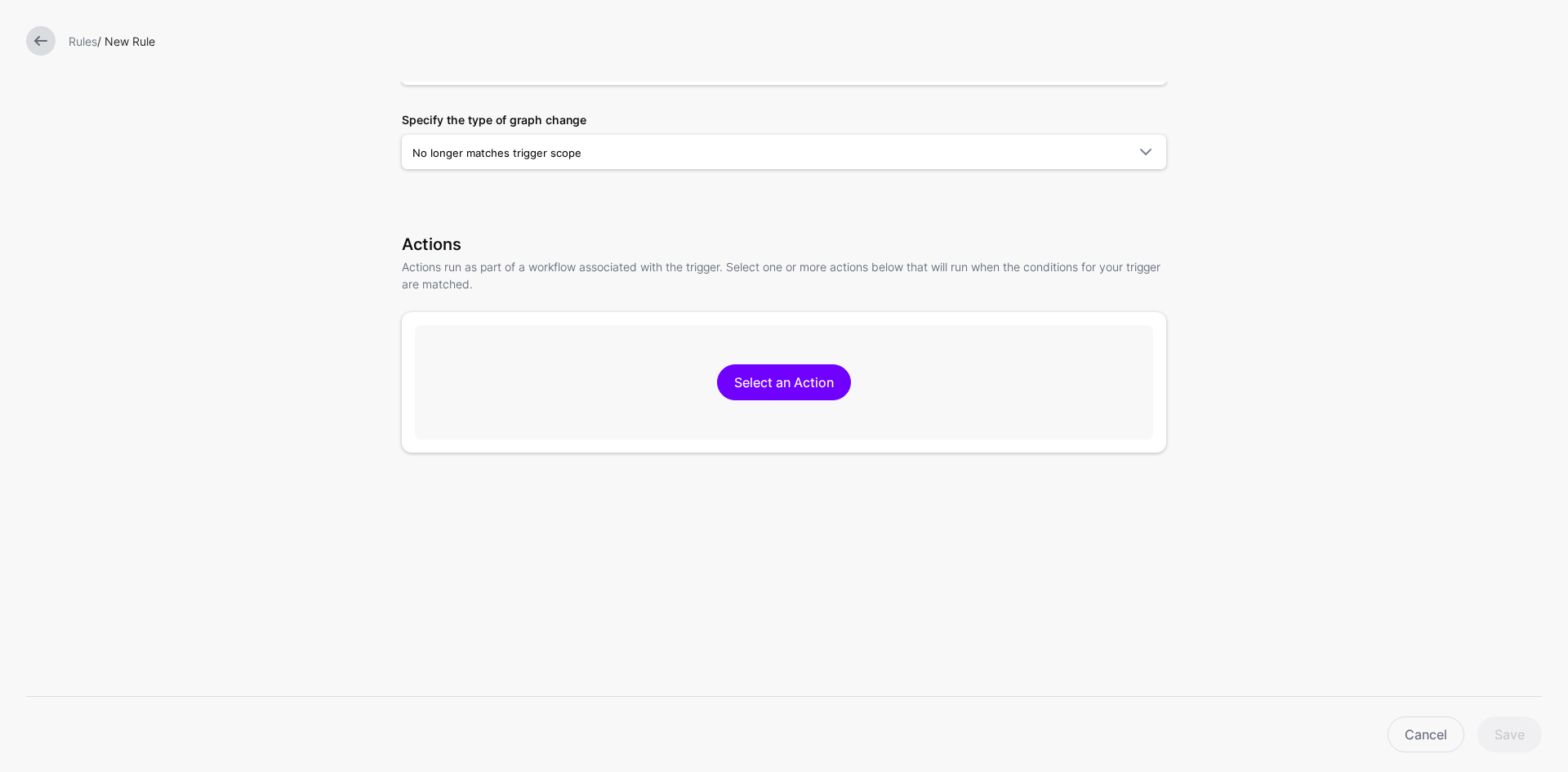
scroll to position [245, 0]
click at [774, 382] on link "Select an Action" at bounding box center [784, 380] width 134 height 36
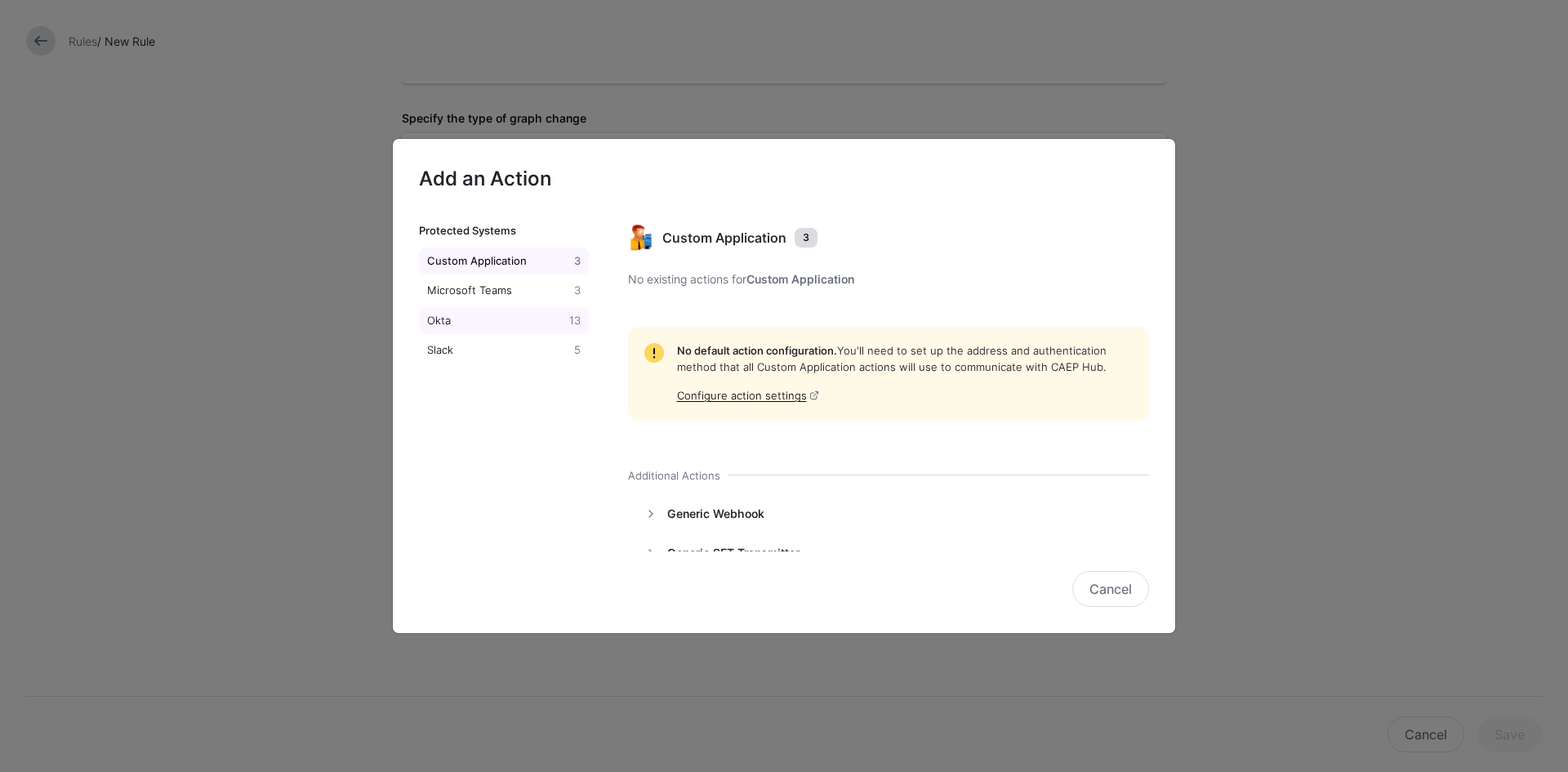
click at [546, 325] on div "Okta" at bounding box center [495, 321] width 142 height 17
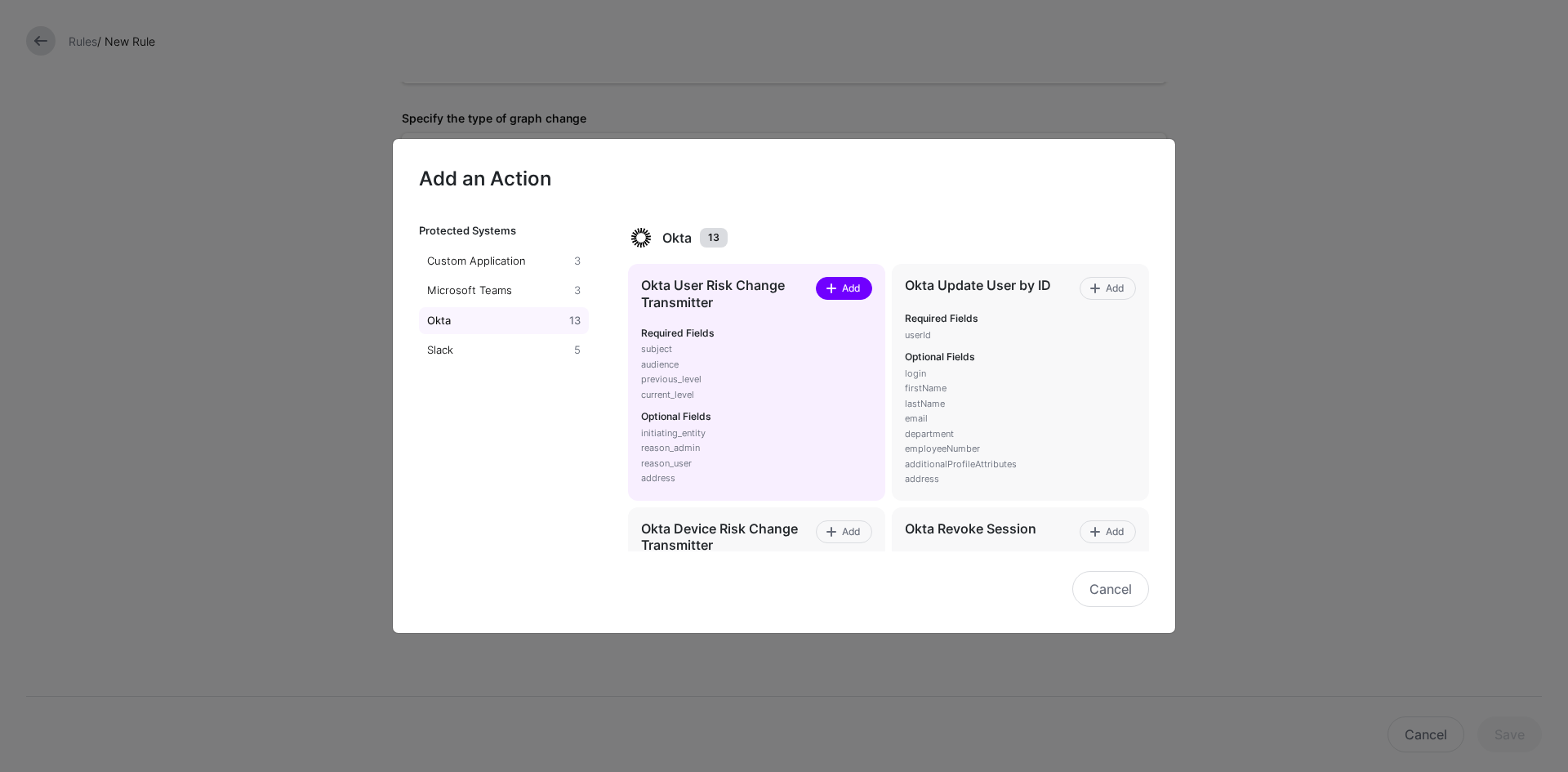
click at [846, 292] on span "Add" at bounding box center [850, 288] width 22 height 15
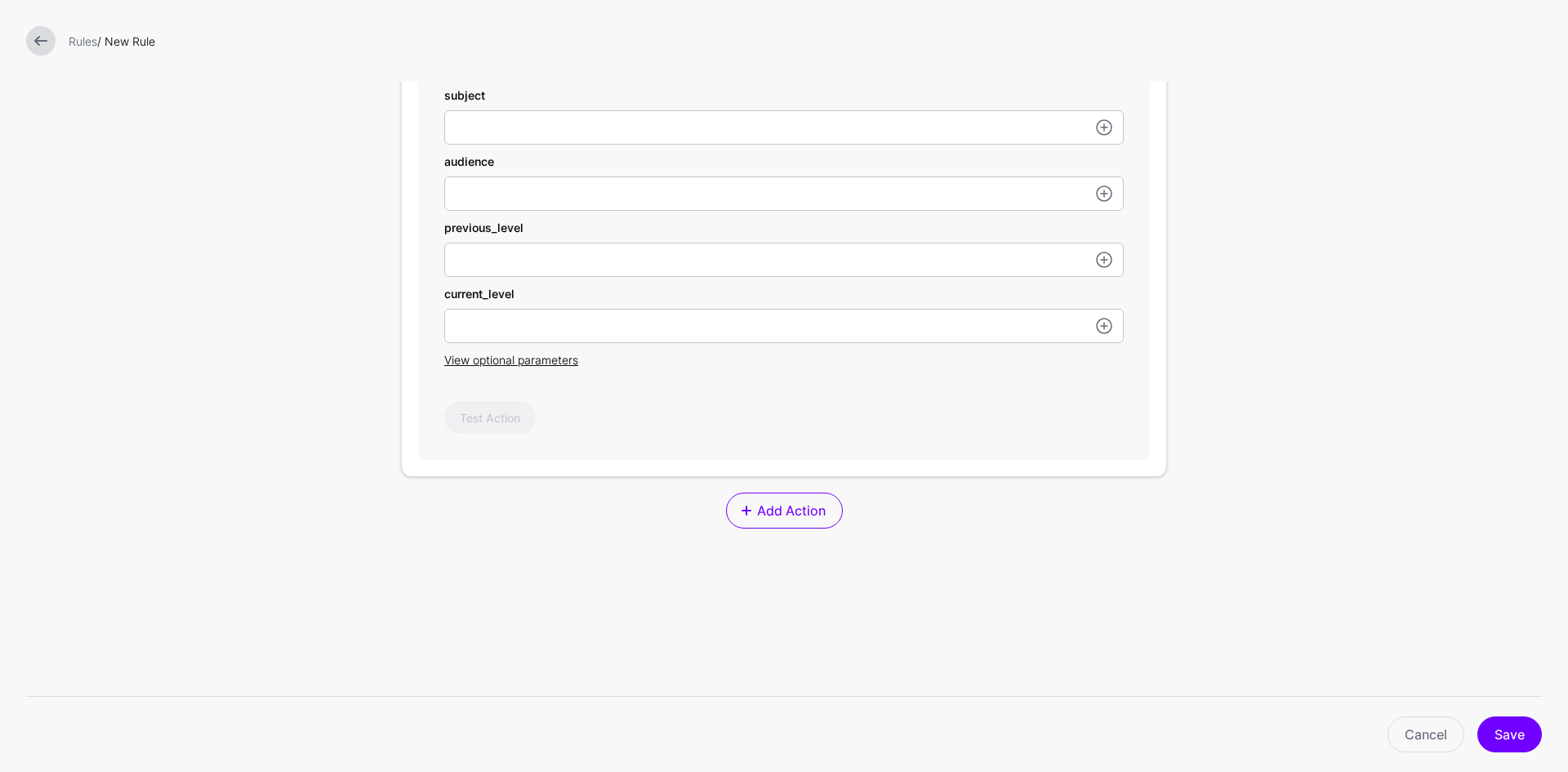
scroll to position [490, 0]
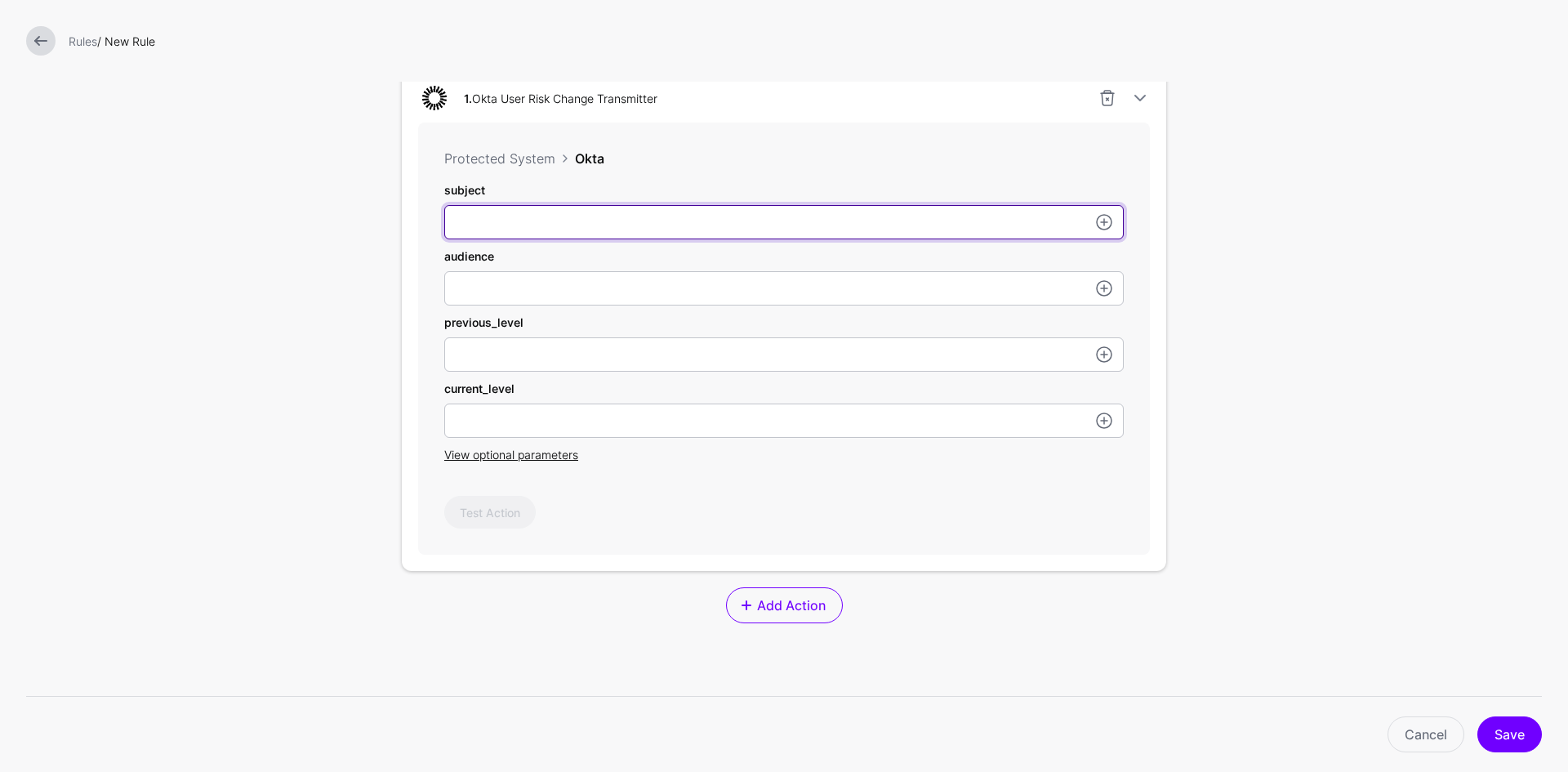
click at [845, 229] on input "subject" at bounding box center [784, 221] width 679 height 34
paste input "**********"
type input "**********"
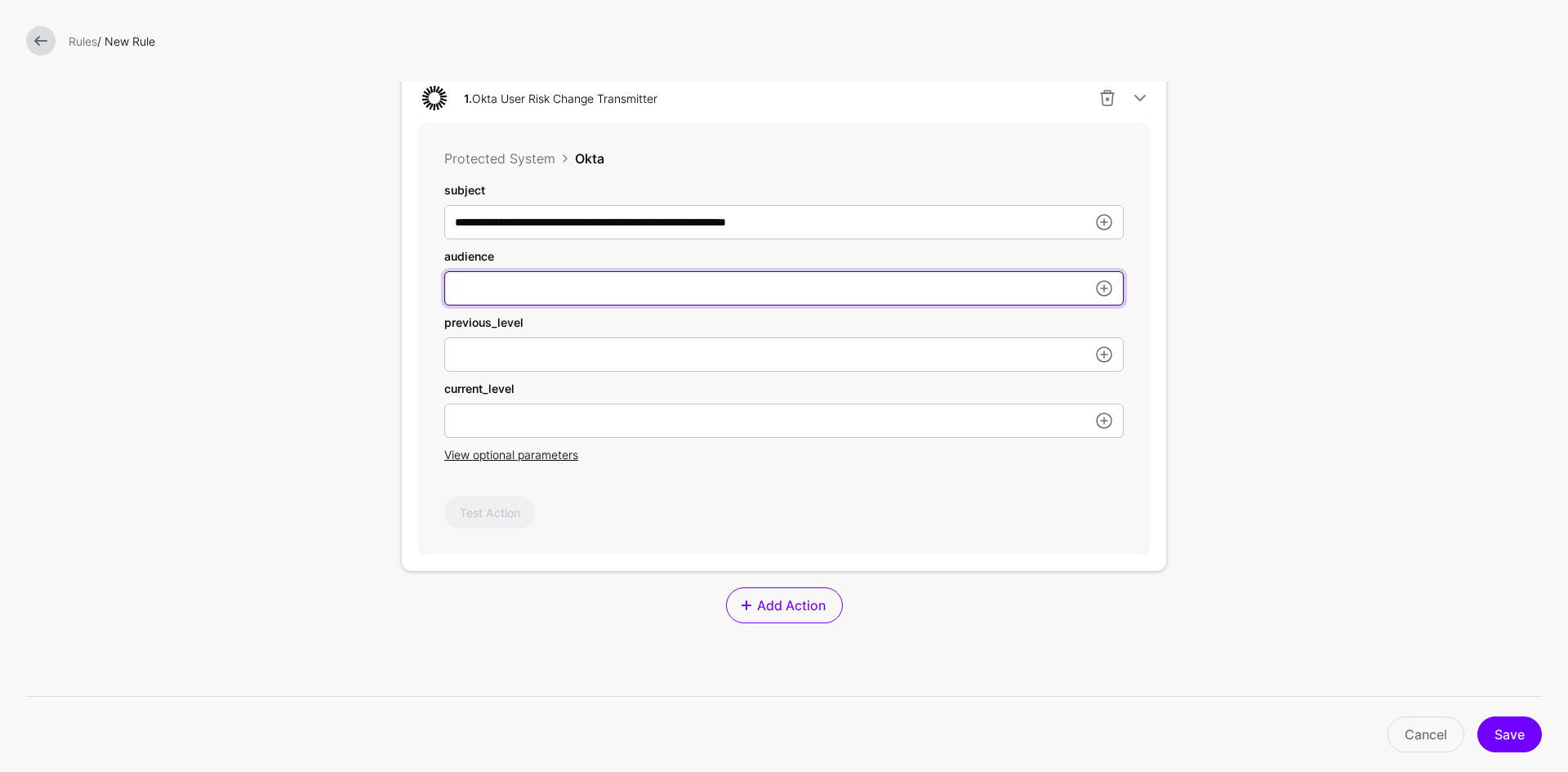
click at [614, 295] on input "subject" at bounding box center [784, 287] width 679 height 34
paste input "**********"
type input "**********"
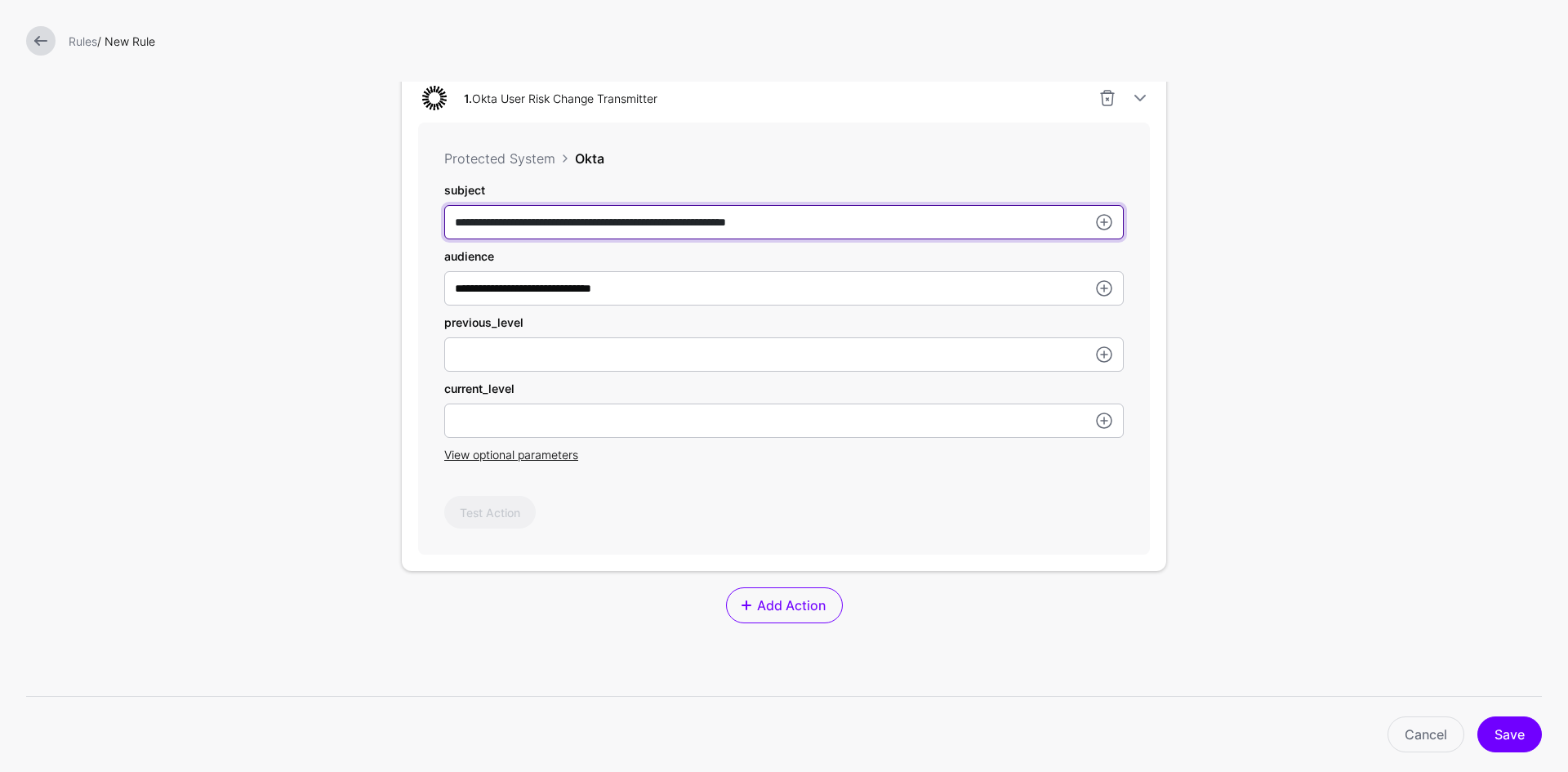
click at [718, 222] on input "**********" at bounding box center [784, 221] width 679 height 34
click at [830, 223] on input "**********" at bounding box center [784, 221] width 679 height 34
type input "**********"
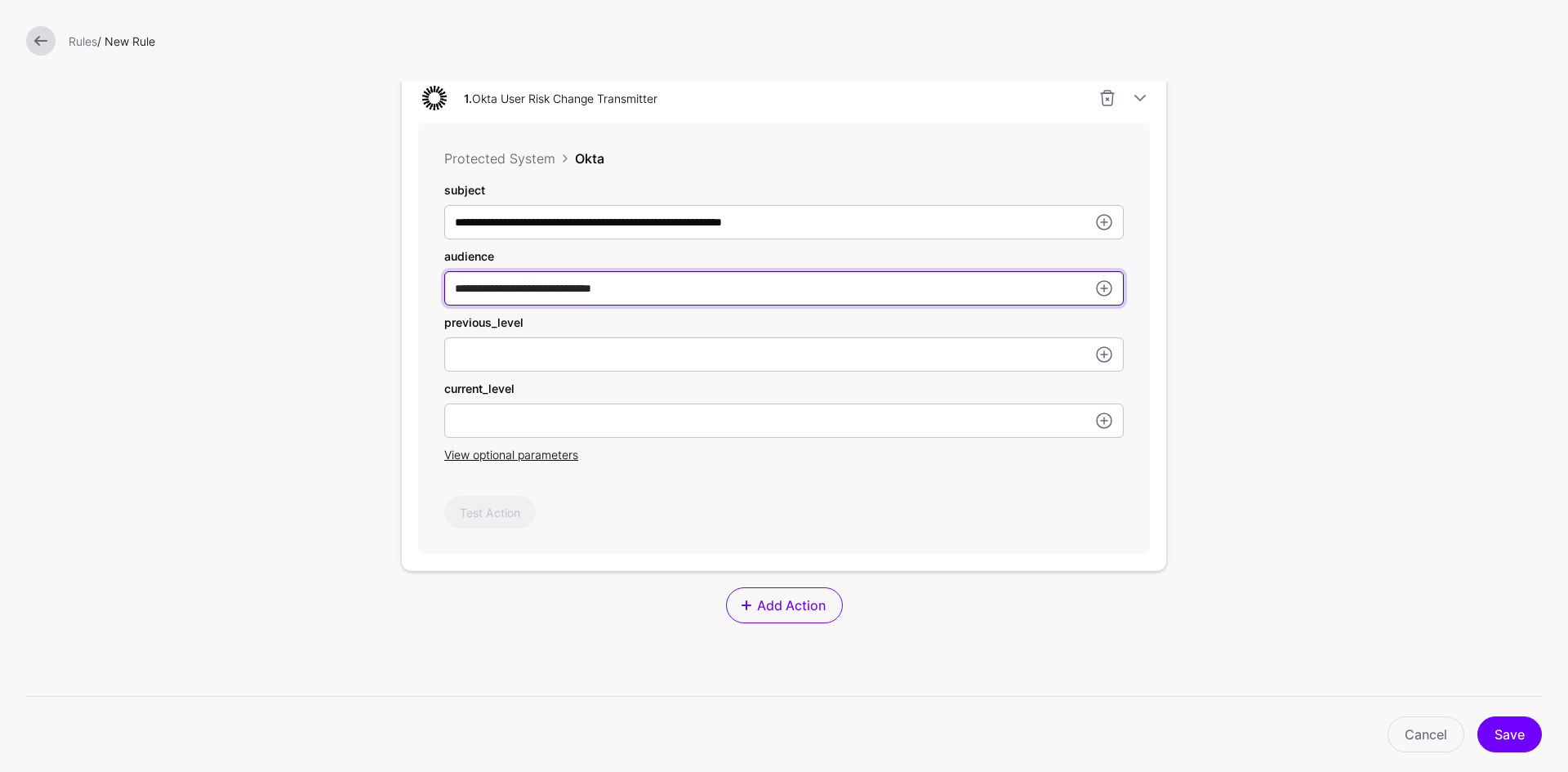
click at [707, 239] on input "**********" at bounding box center [784, 221] width 679 height 34
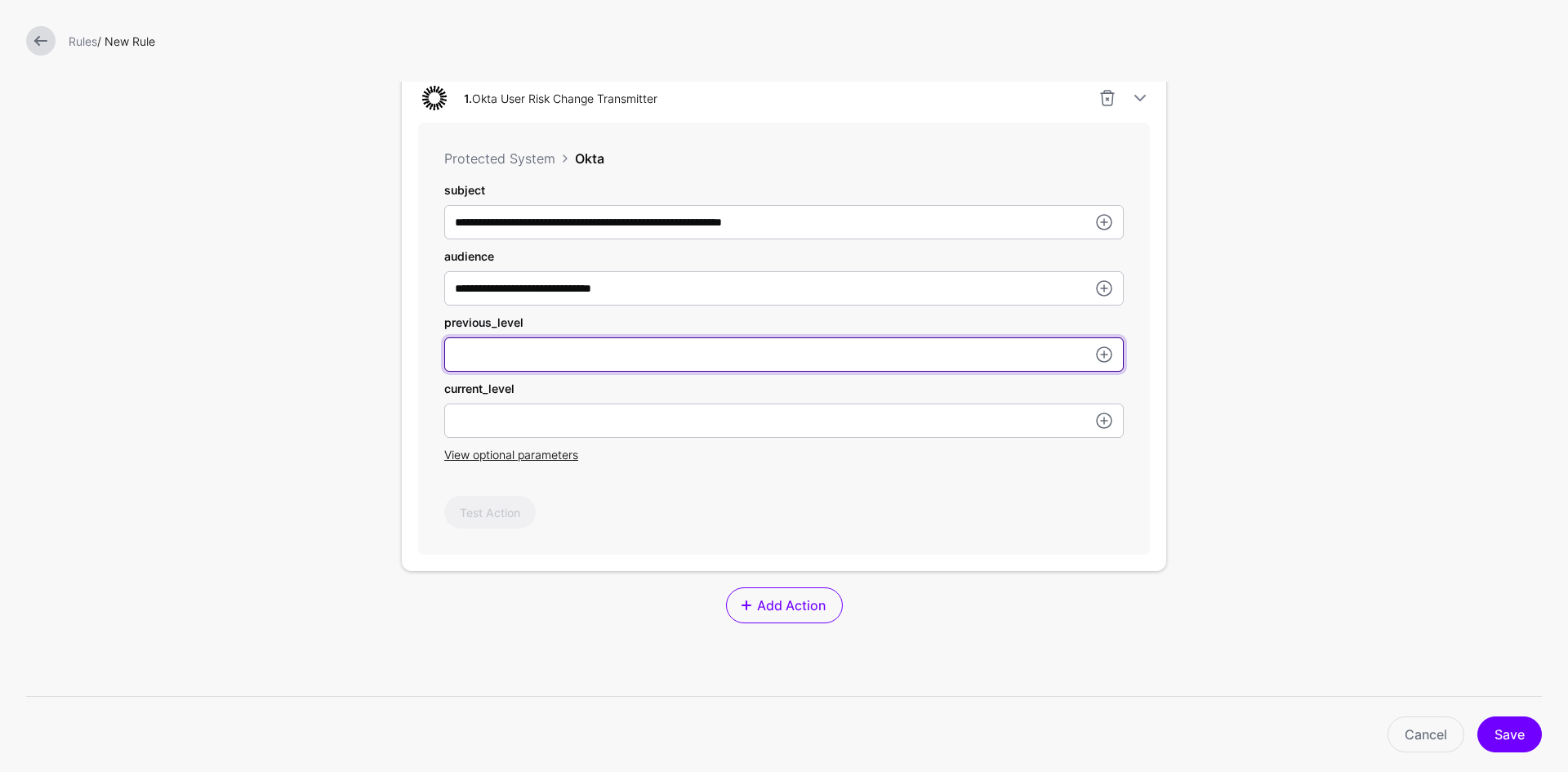
click at [611, 355] on input "subject" at bounding box center [784, 354] width 679 height 34
click at [607, 346] on input "subject" at bounding box center [784, 354] width 679 height 34
paste input "****"
type input "****"
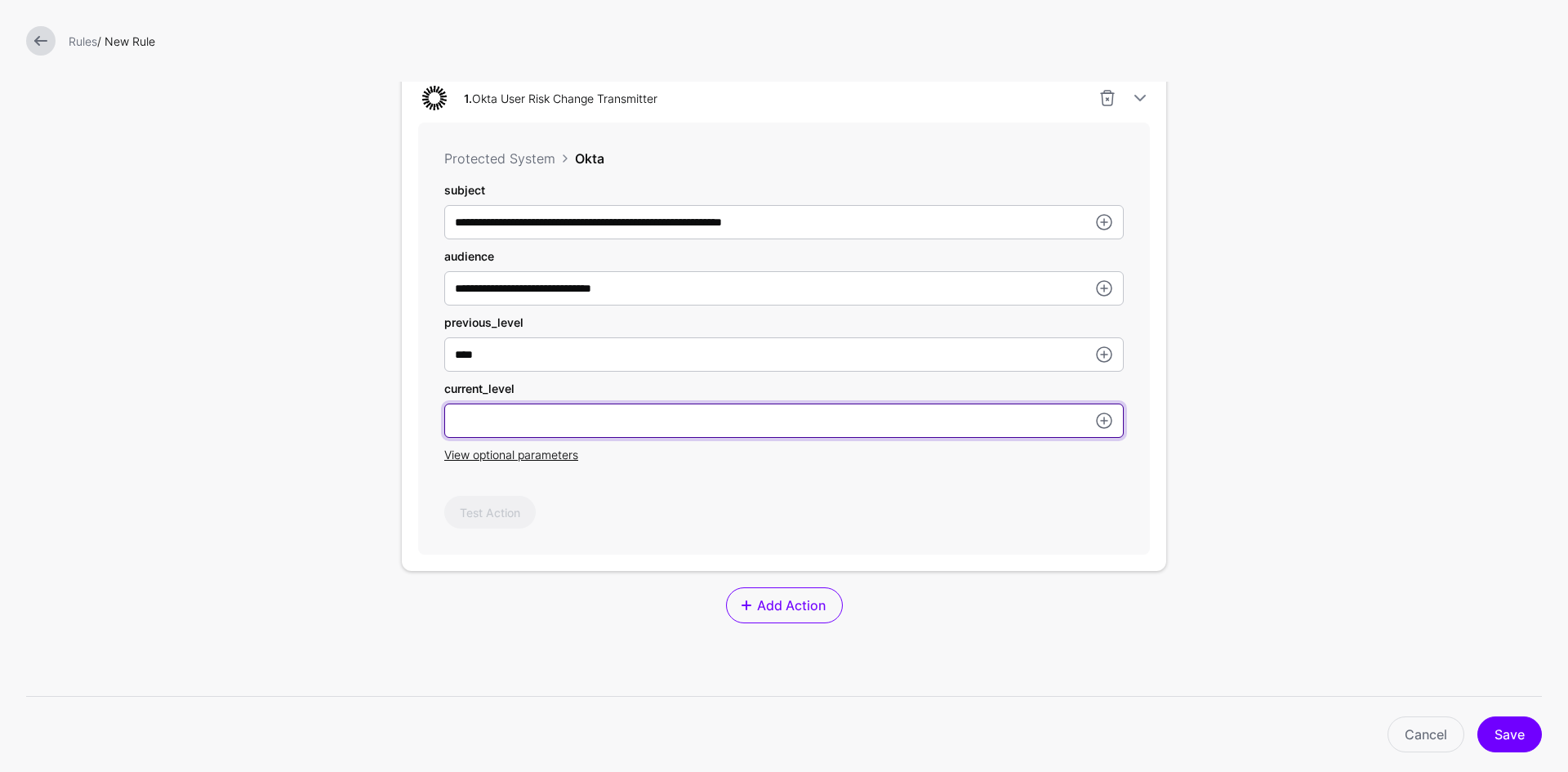
click at [588, 419] on input "subject" at bounding box center [784, 420] width 679 height 34
paste input "***"
click at [446, 420] on input "***" at bounding box center [784, 420] width 679 height 34
type input "***"
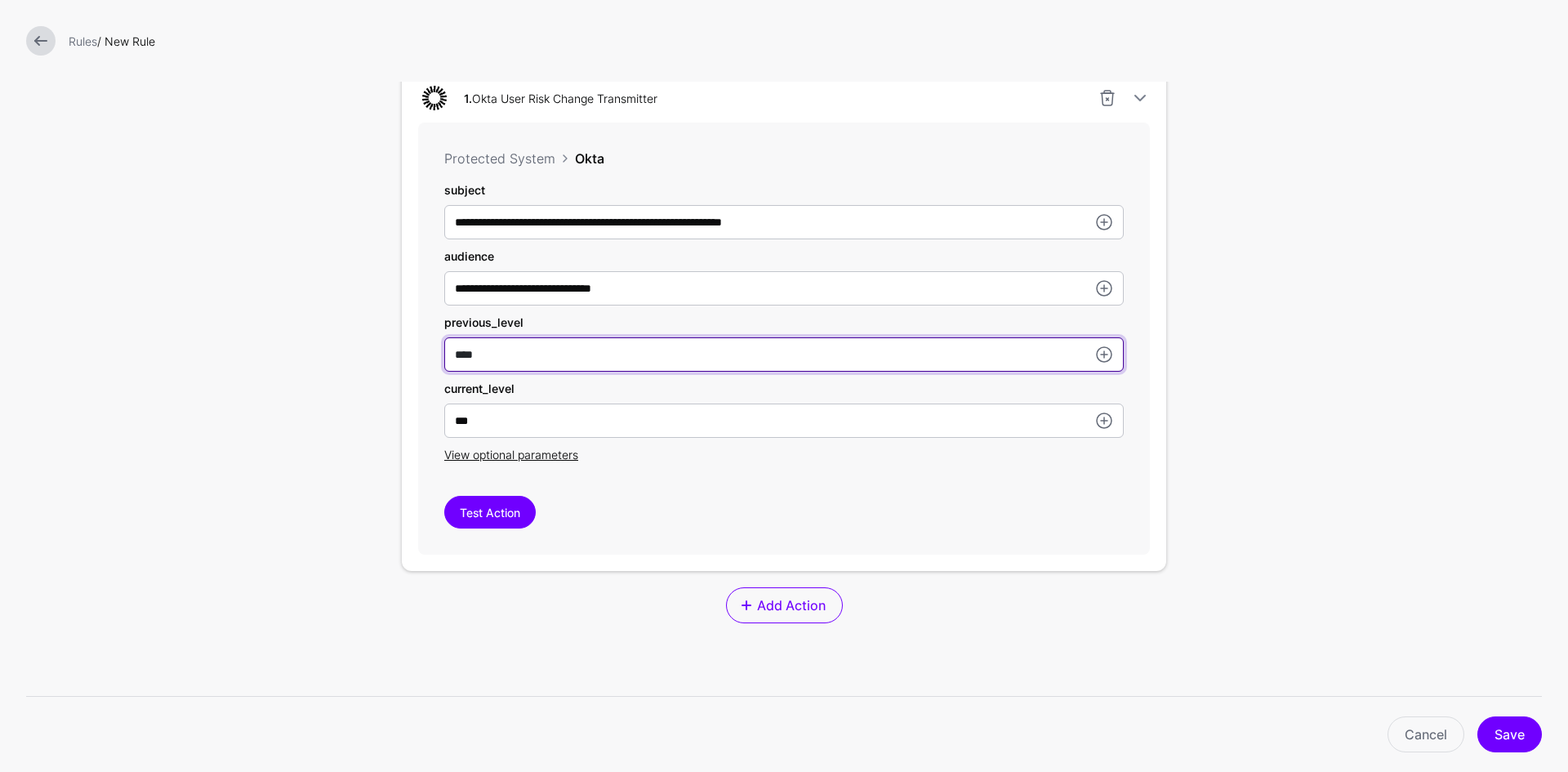
click at [450, 239] on input "****" at bounding box center [784, 221] width 679 height 34
click at [538, 239] on input "****" at bounding box center [784, 221] width 679 height 34
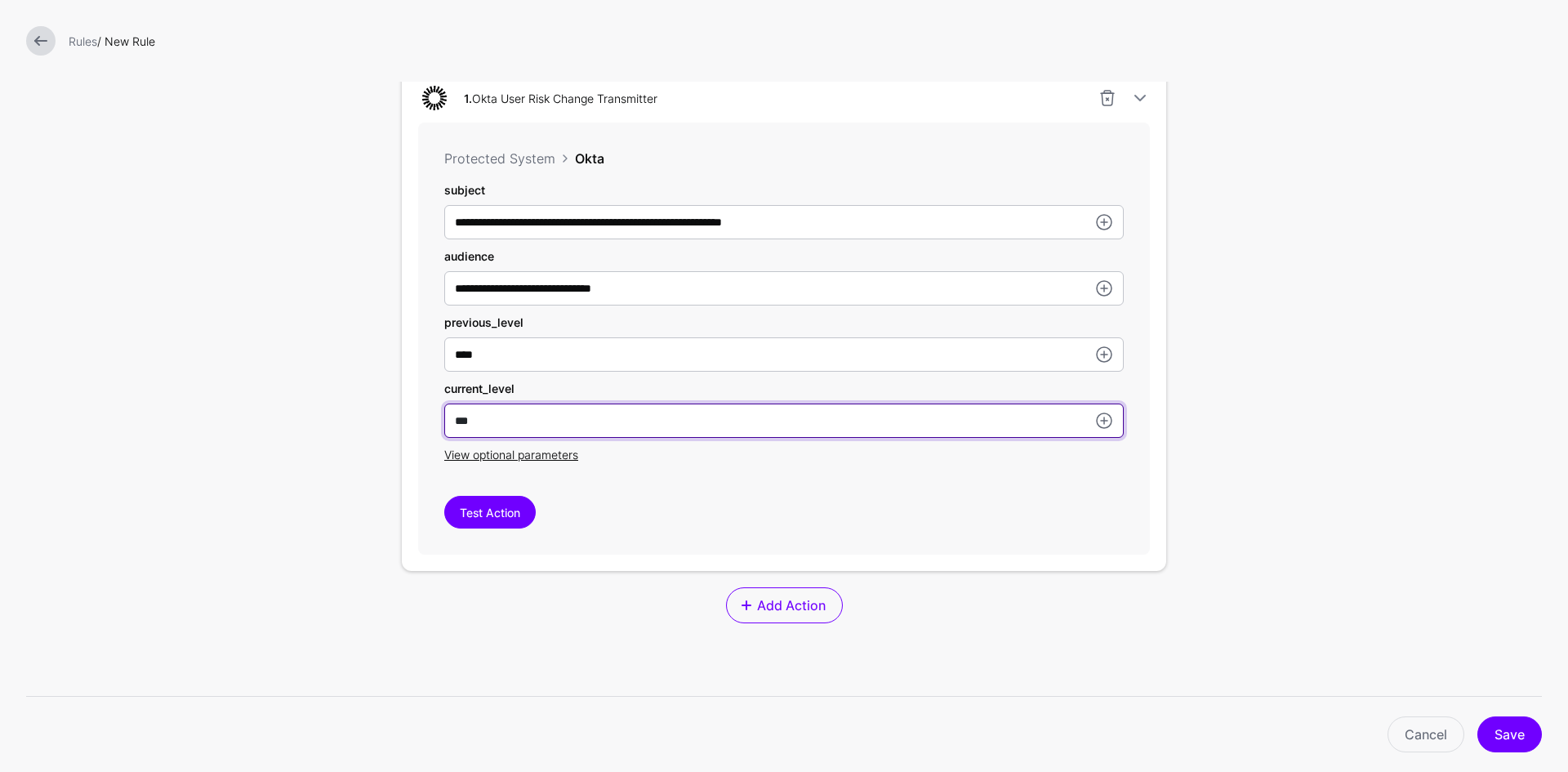
click at [540, 239] on input "***" at bounding box center [784, 221] width 679 height 34
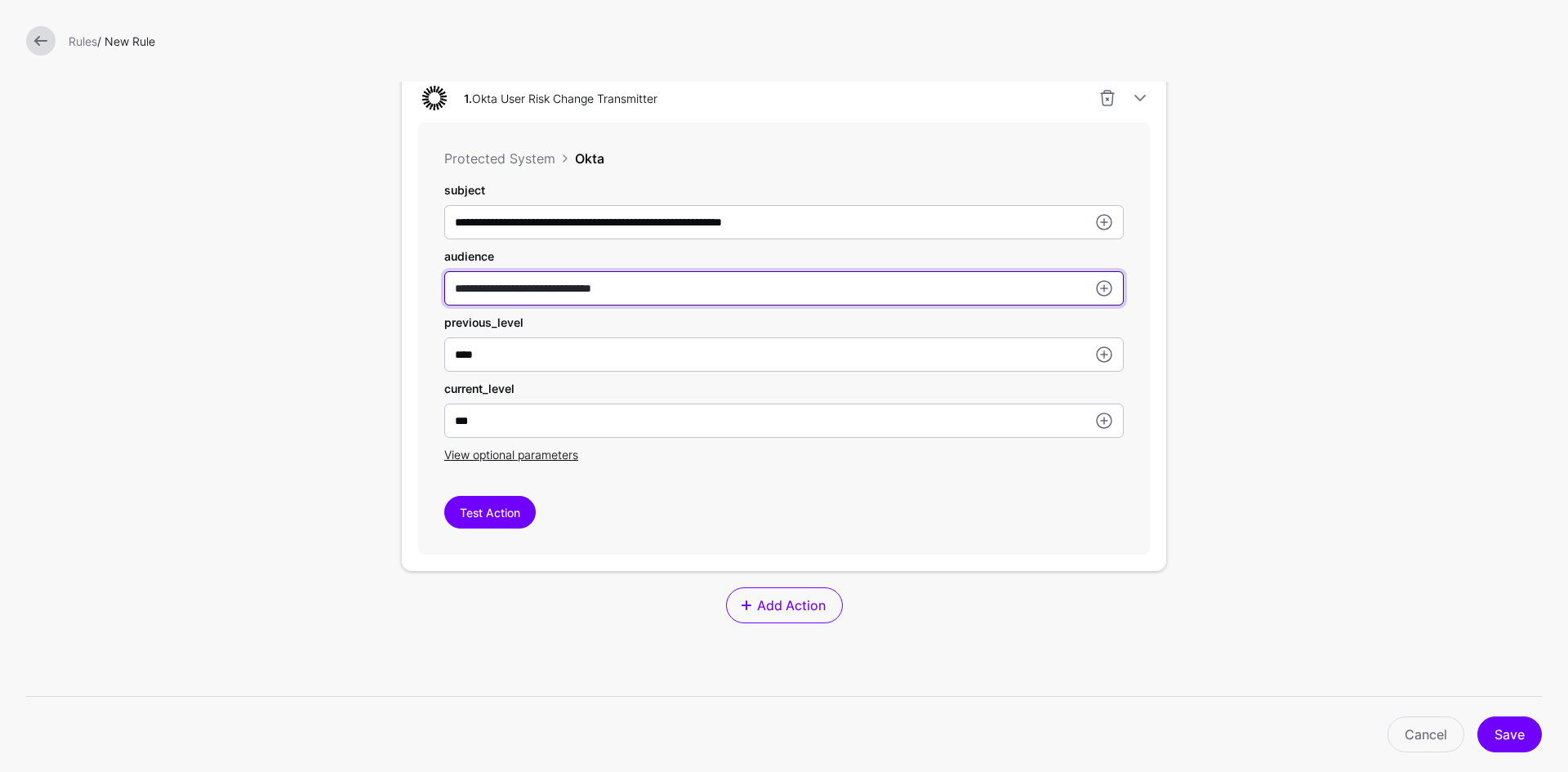
click at [686, 239] on input "**********" at bounding box center [784, 221] width 679 height 34
click at [447, 239] on input "**********" at bounding box center [784, 221] width 679 height 34
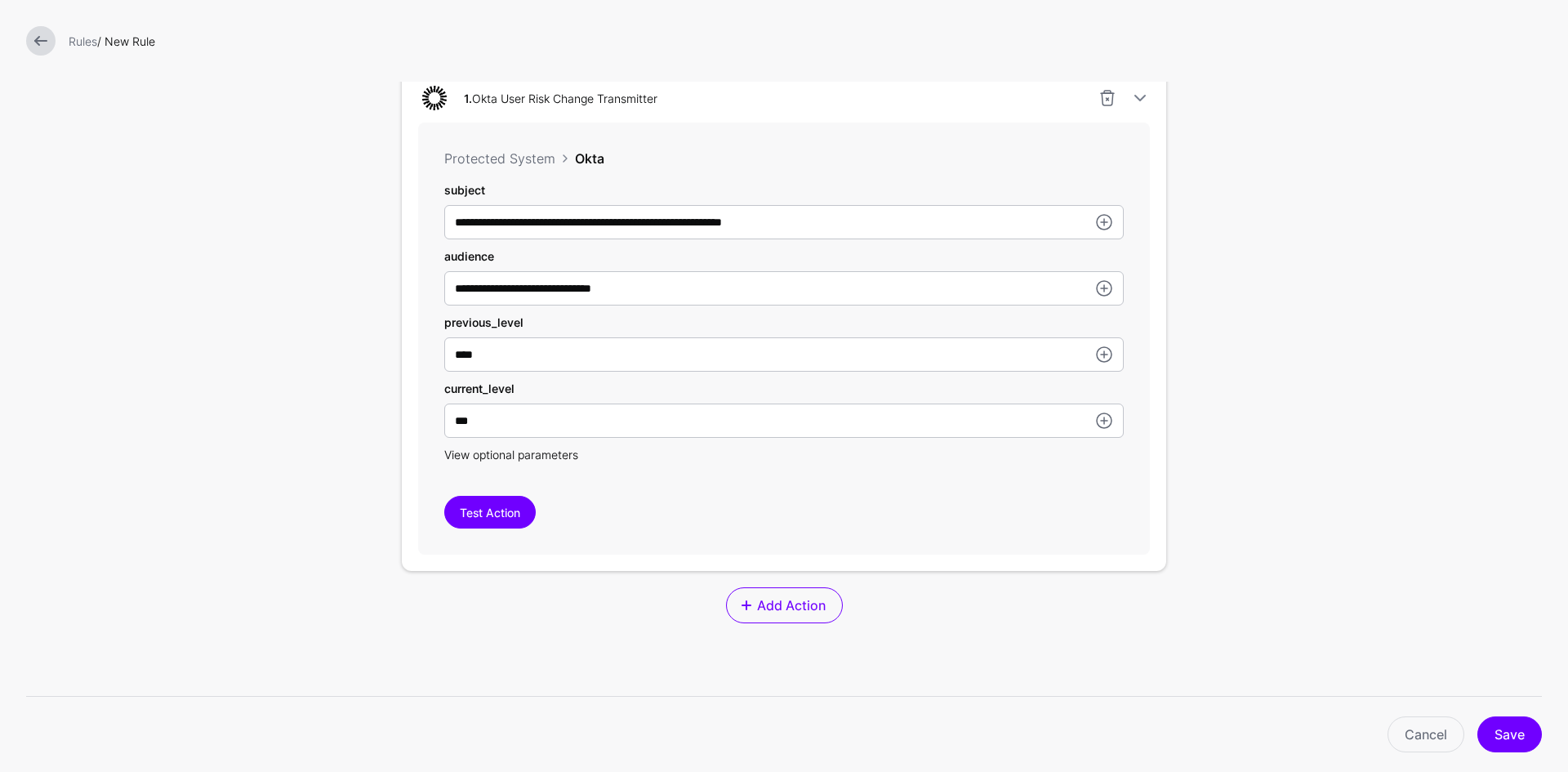
click at [532, 456] on span "View optional parameters" at bounding box center [511, 455] width 134 height 14
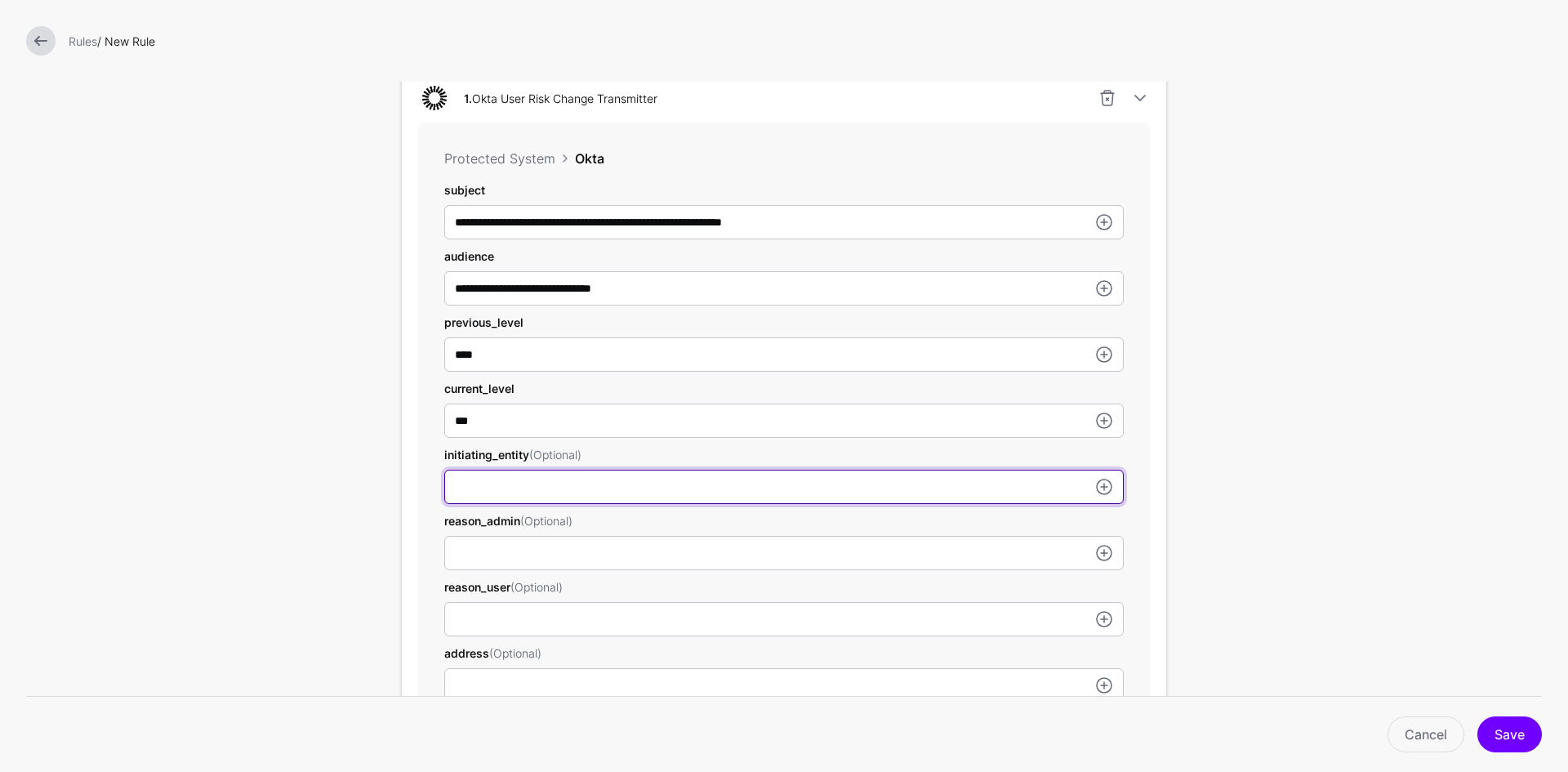
click at [535, 494] on input "subject" at bounding box center [784, 486] width 679 height 34
type input "****"
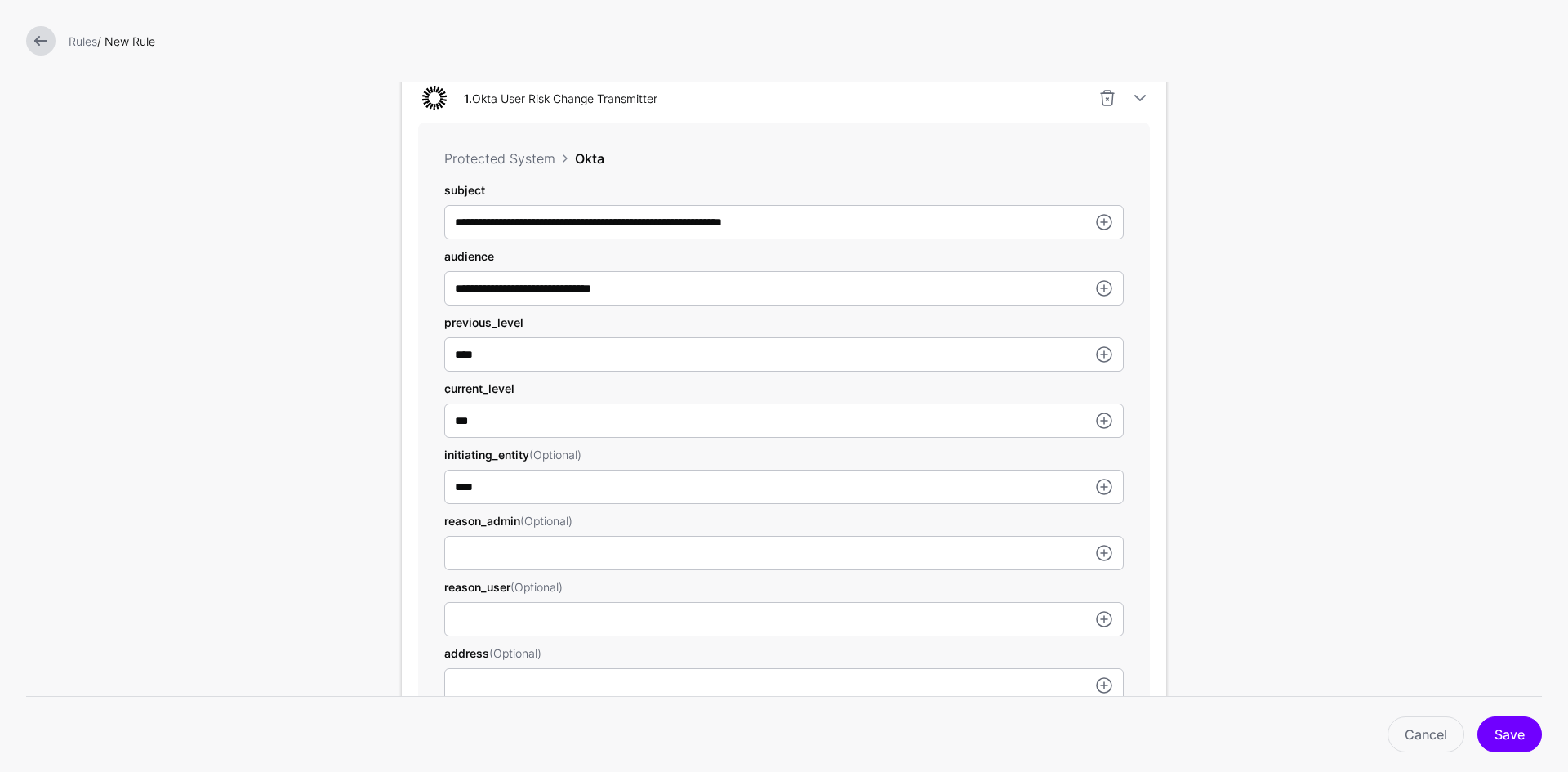
click at [1238, 523] on form "**********" at bounding box center [784, 399] width 1568 height 1779
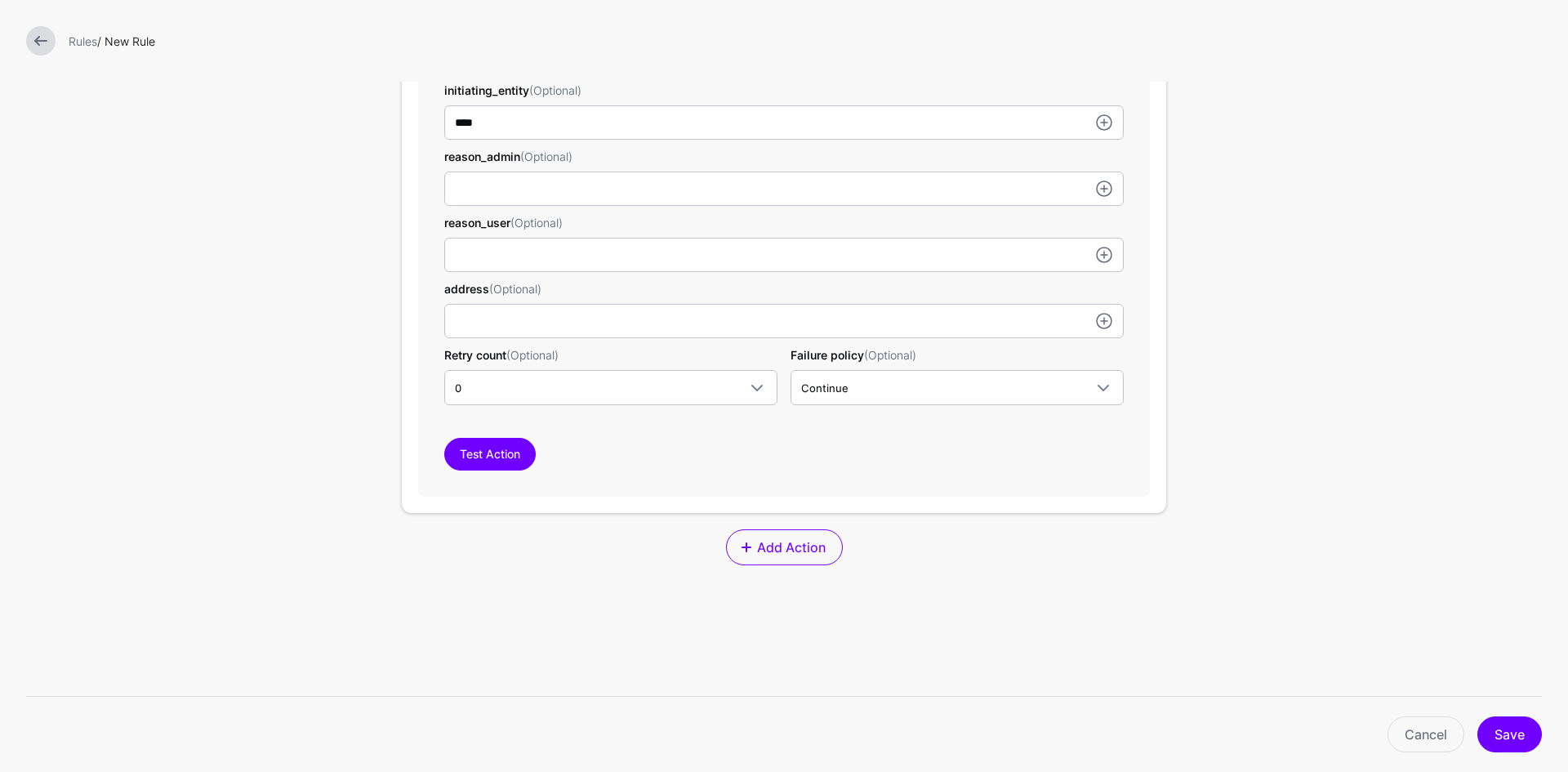
scroll to position [898, 0]
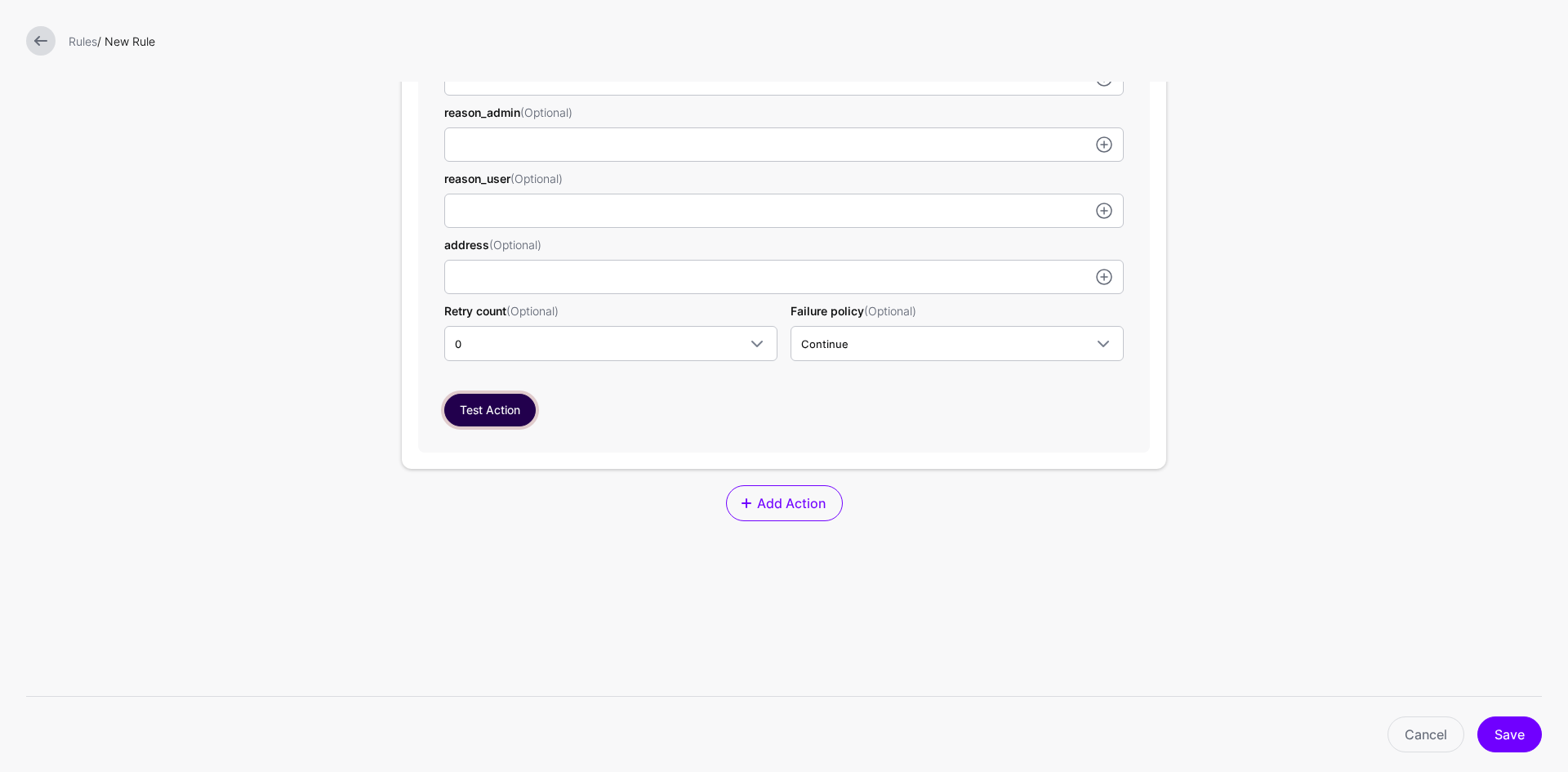
click at [479, 414] on button "Test Action" at bounding box center [490, 409] width 91 height 33
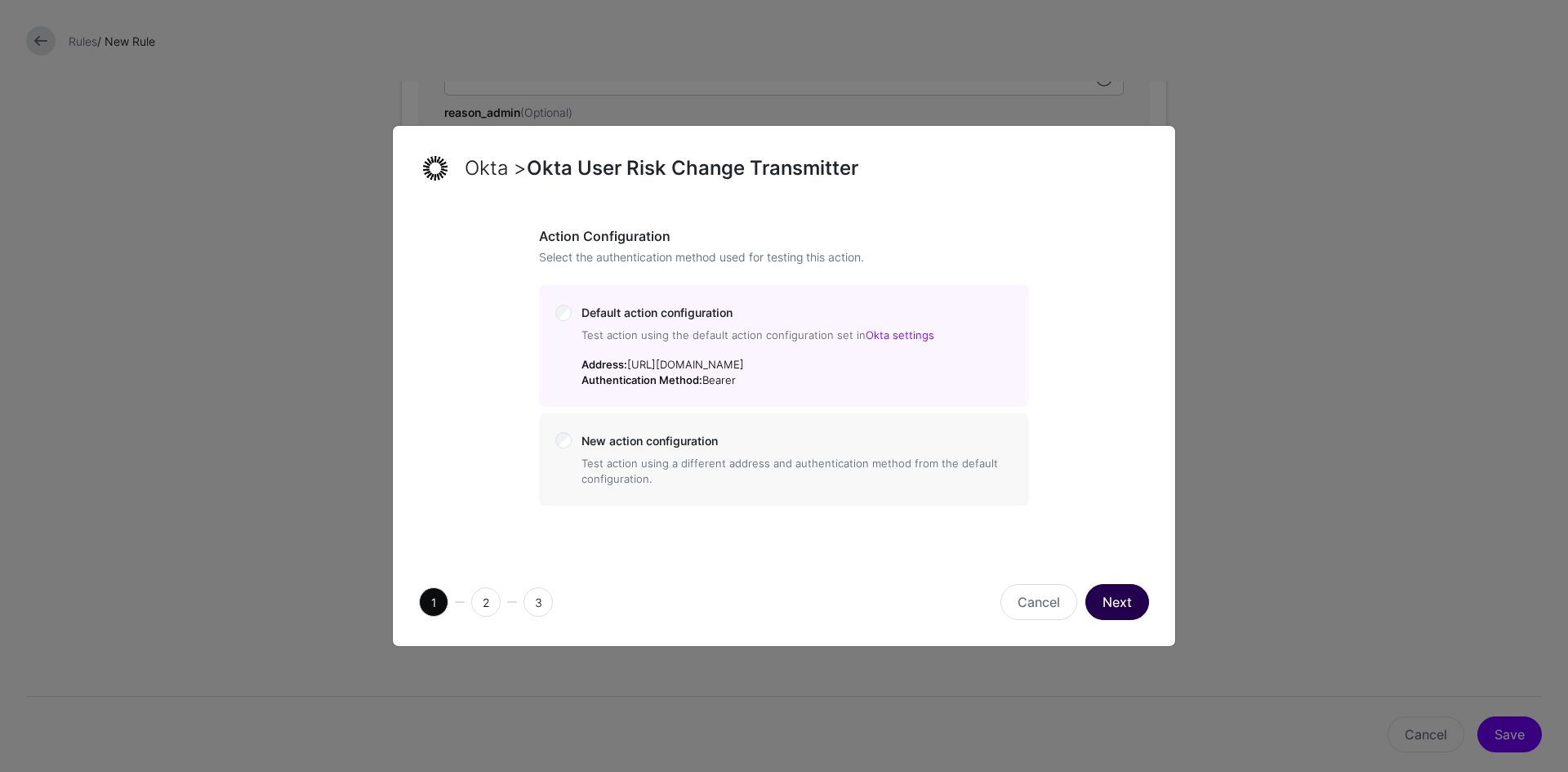
click at [1118, 599] on button "Next" at bounding box center [1117, 602] width 63 height 36
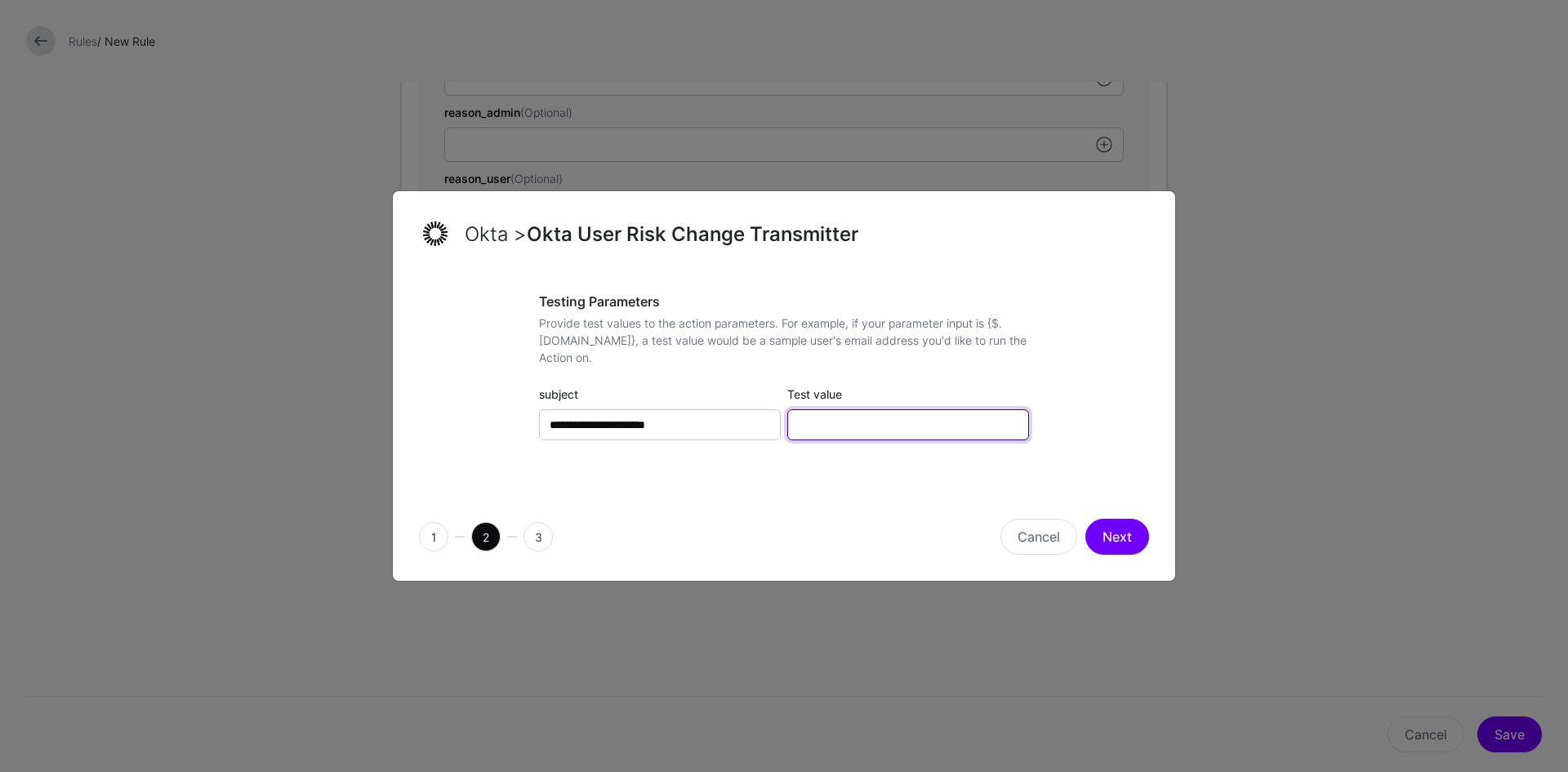
click at [885, 429] on input "Test value" at bounding box center [907, 424] width 241 height 31
type input "**********"
click at [1108, 534] on button "Next" at bounding box center [1117, 536] width 63 height 36
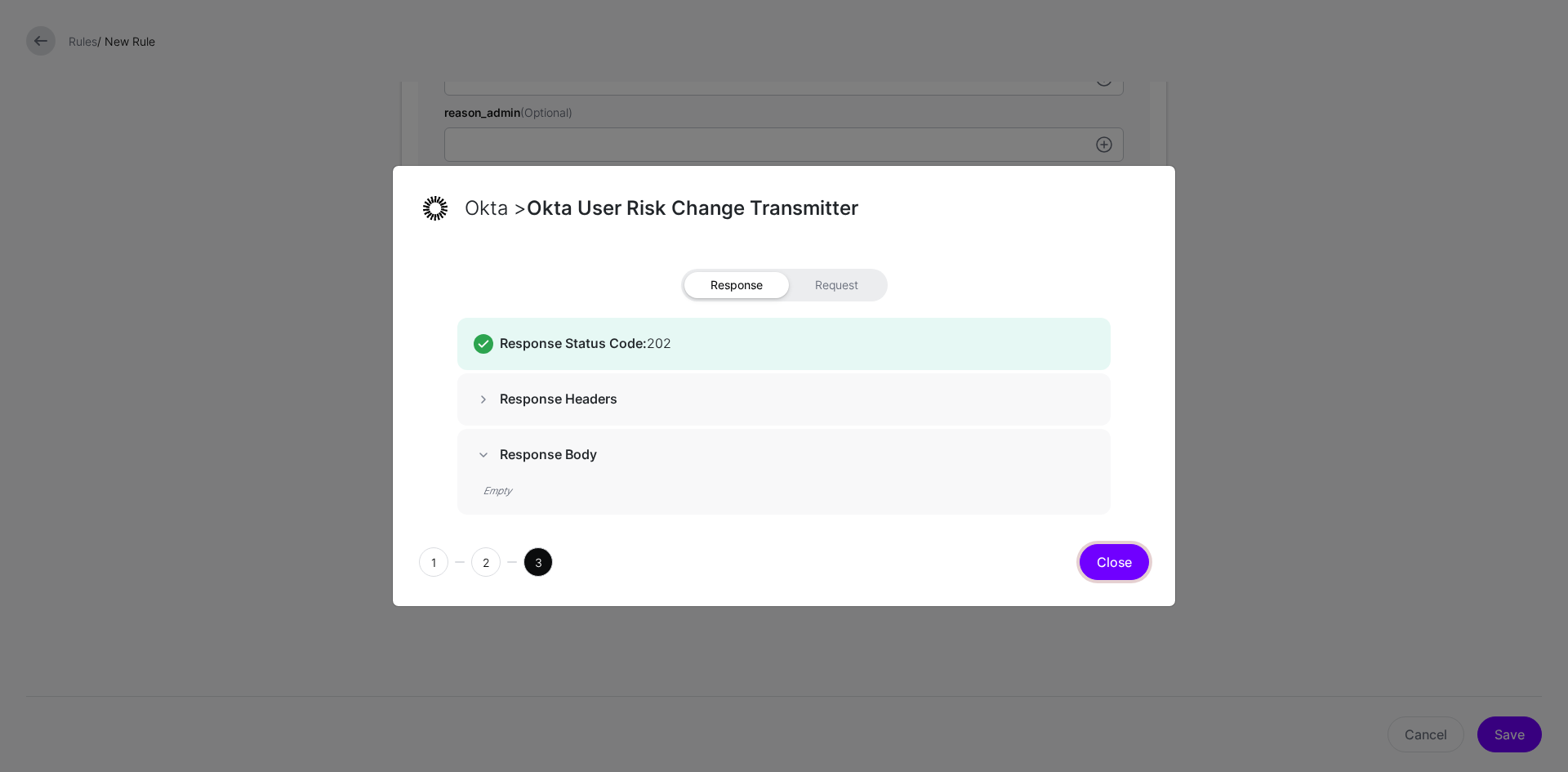
click at [1111, 561] on button "Close" at bounding box center [1114, 561] width 69 height 36
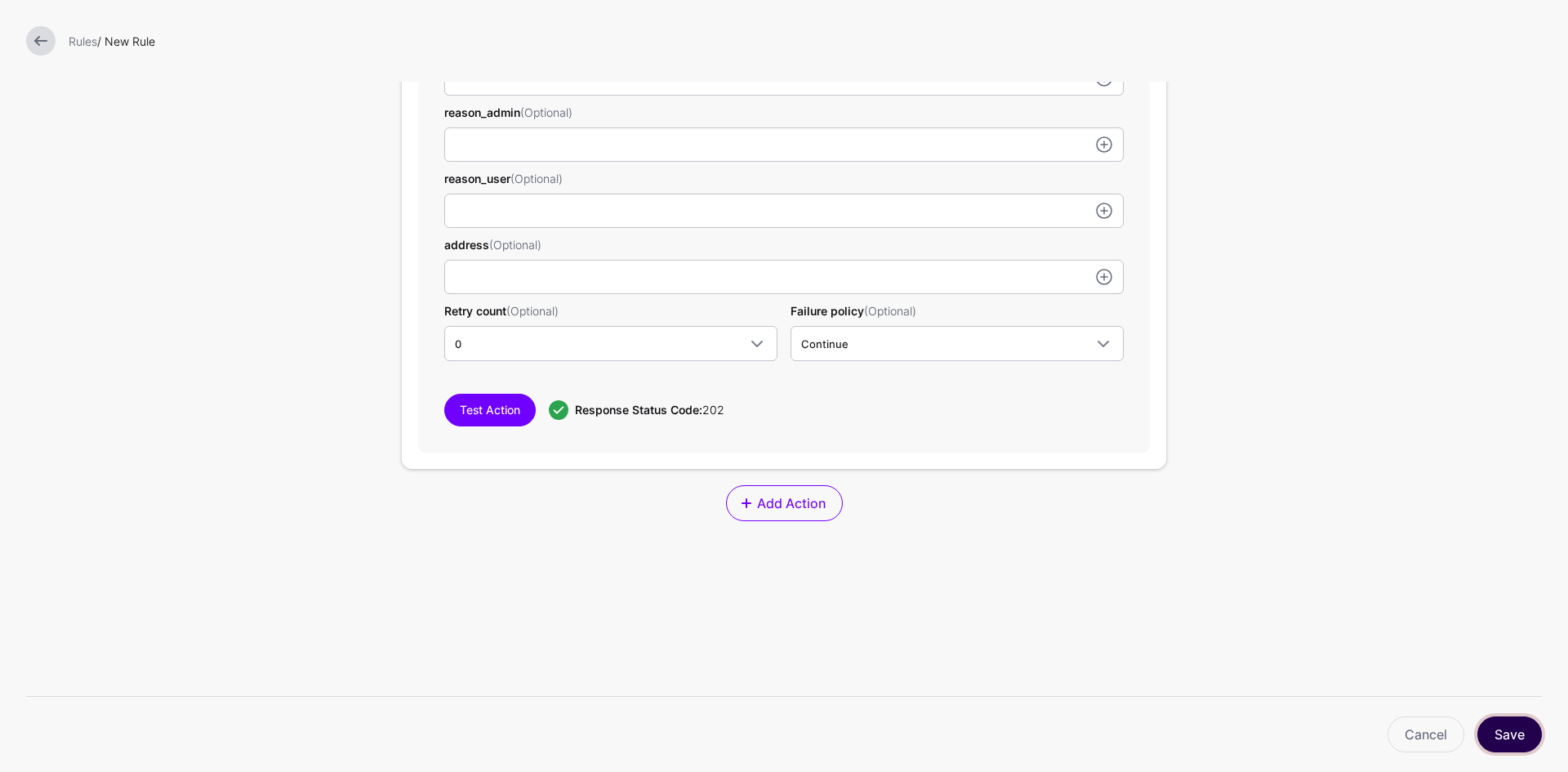
click at [1505, 738] on button "Save" at bounding box center [1509, 734] width 64 height 36
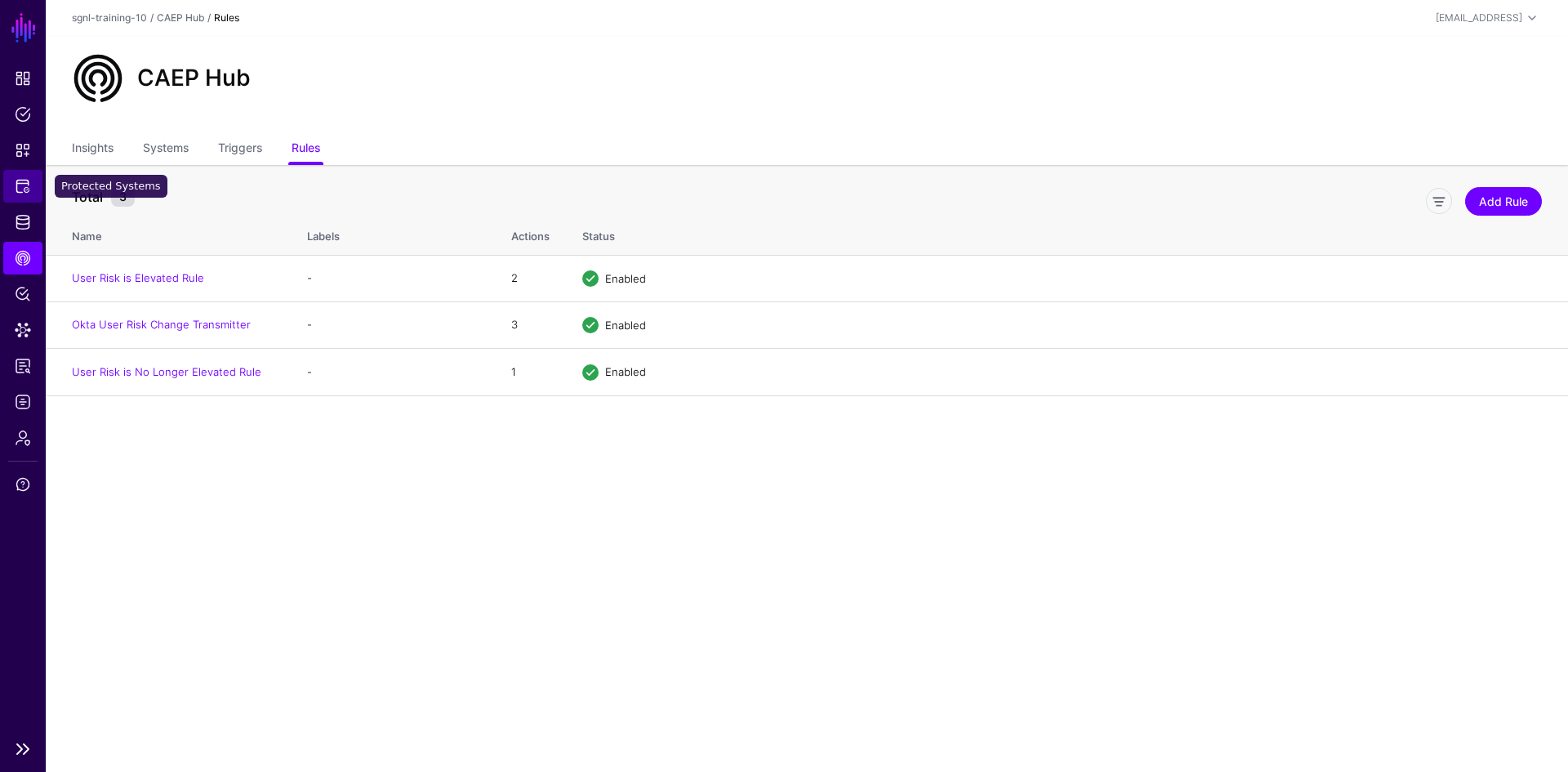
click at [21, 185] on span "Protected Systems" at bounding box center [23, 186] width 17 height 17
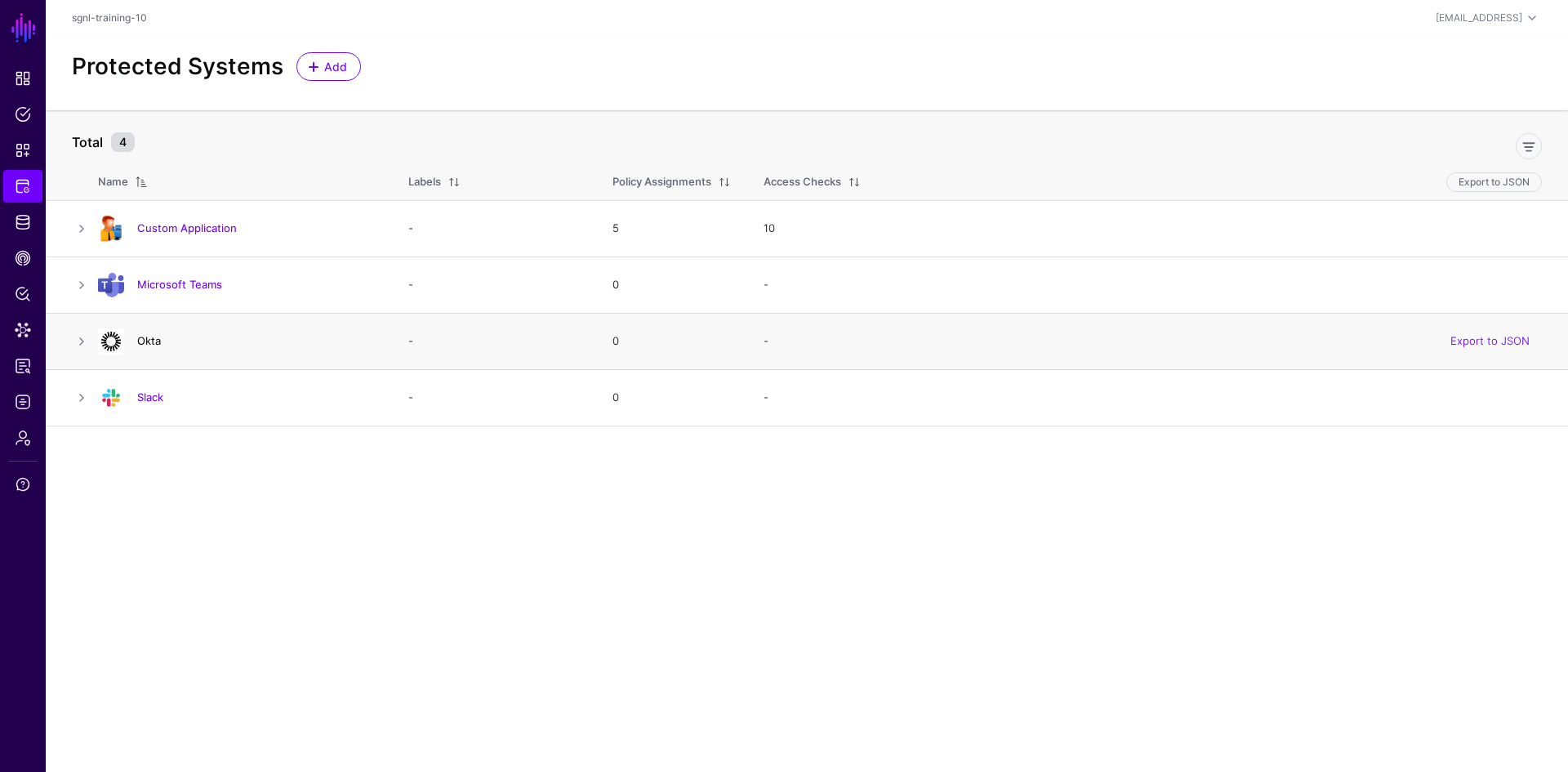
click at [153, 343] on link "Okta" at bounding box center [149, 341] width 23 height 13
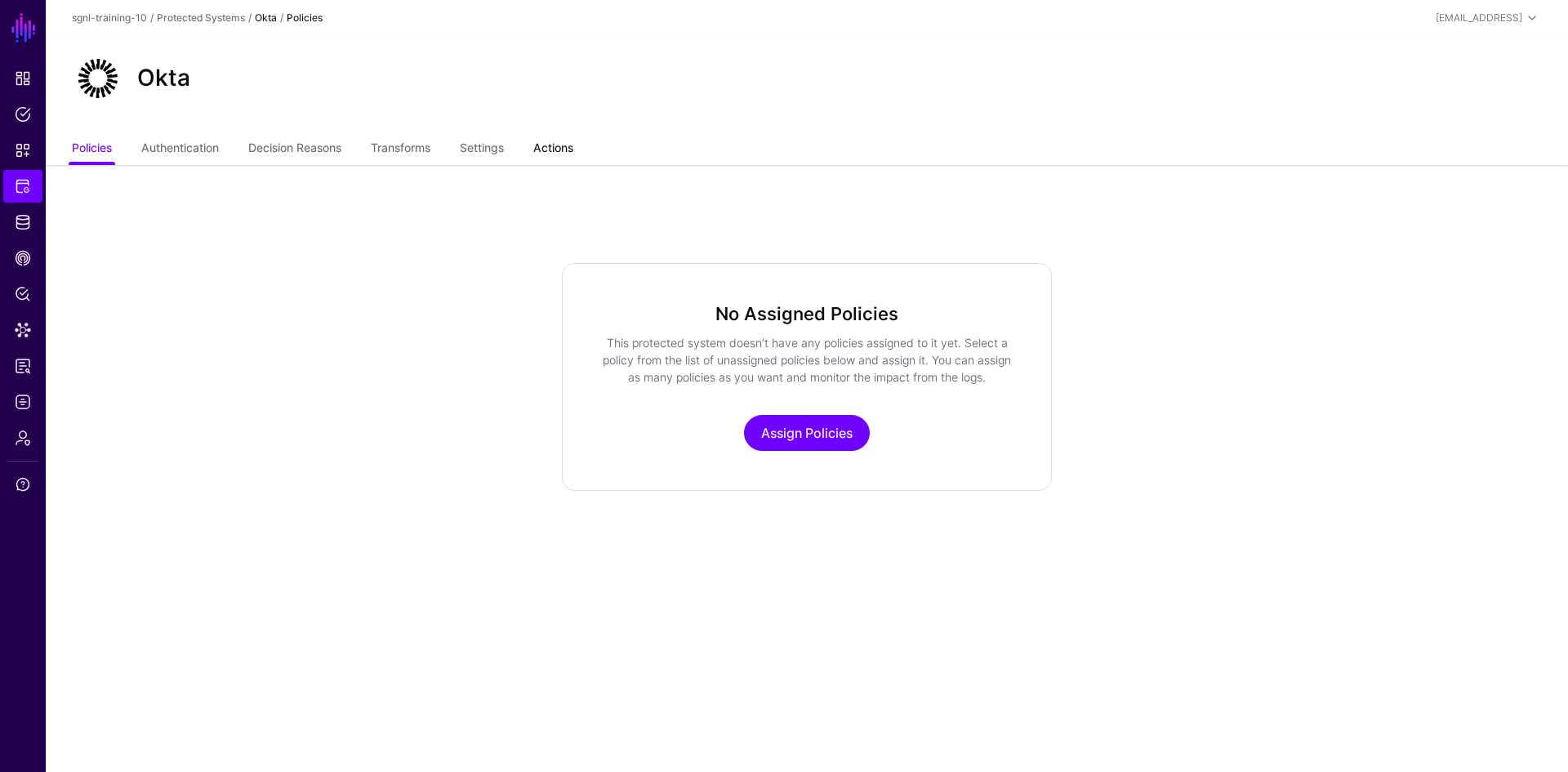
click at [559, 154] on link "Actions" at bounding box center [553, 149] width 40 height 31
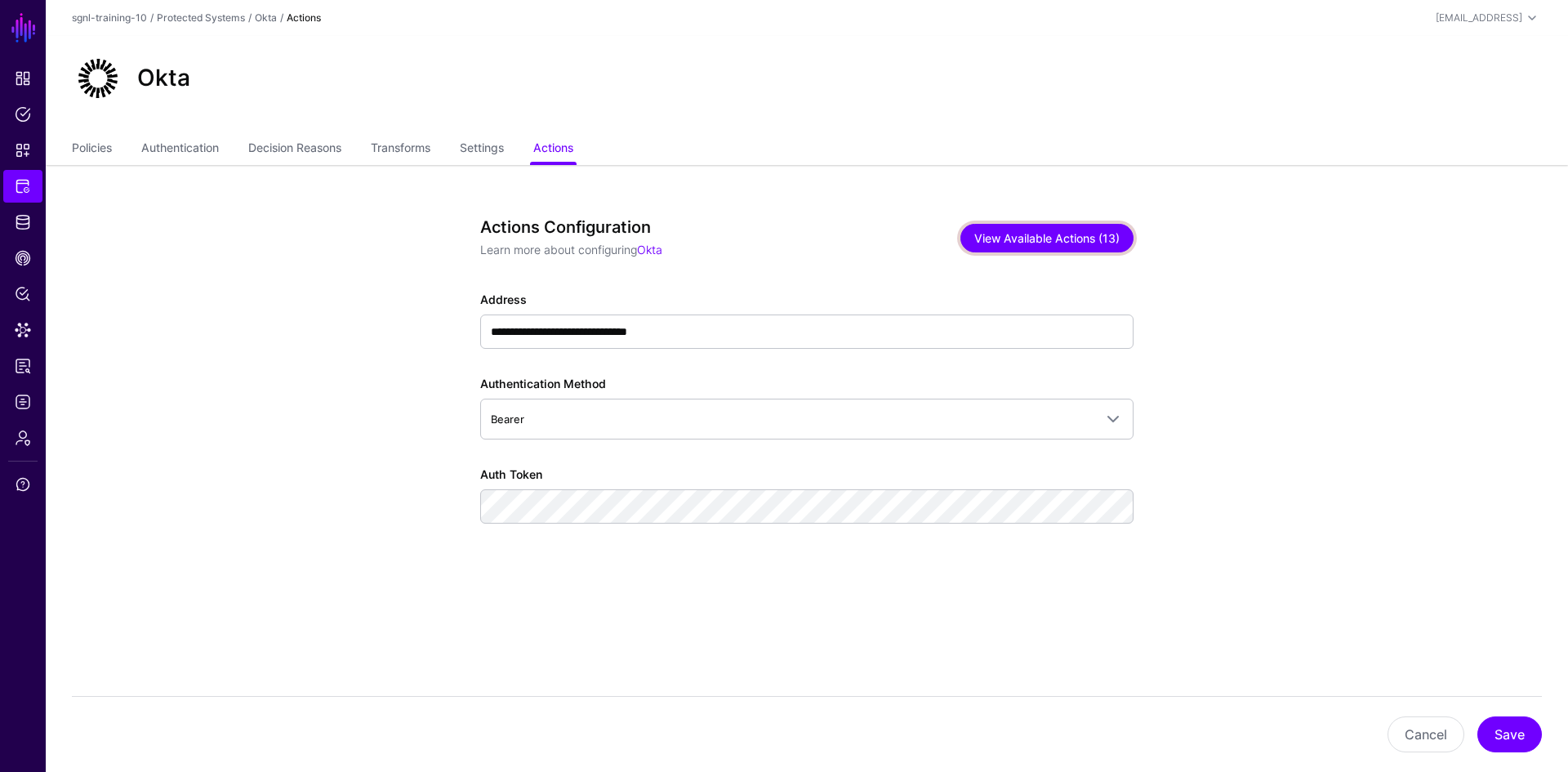
click at [1009, 241] on button "View Available Actions (13)" at bounding box center [1046, 238] width 173 height 28
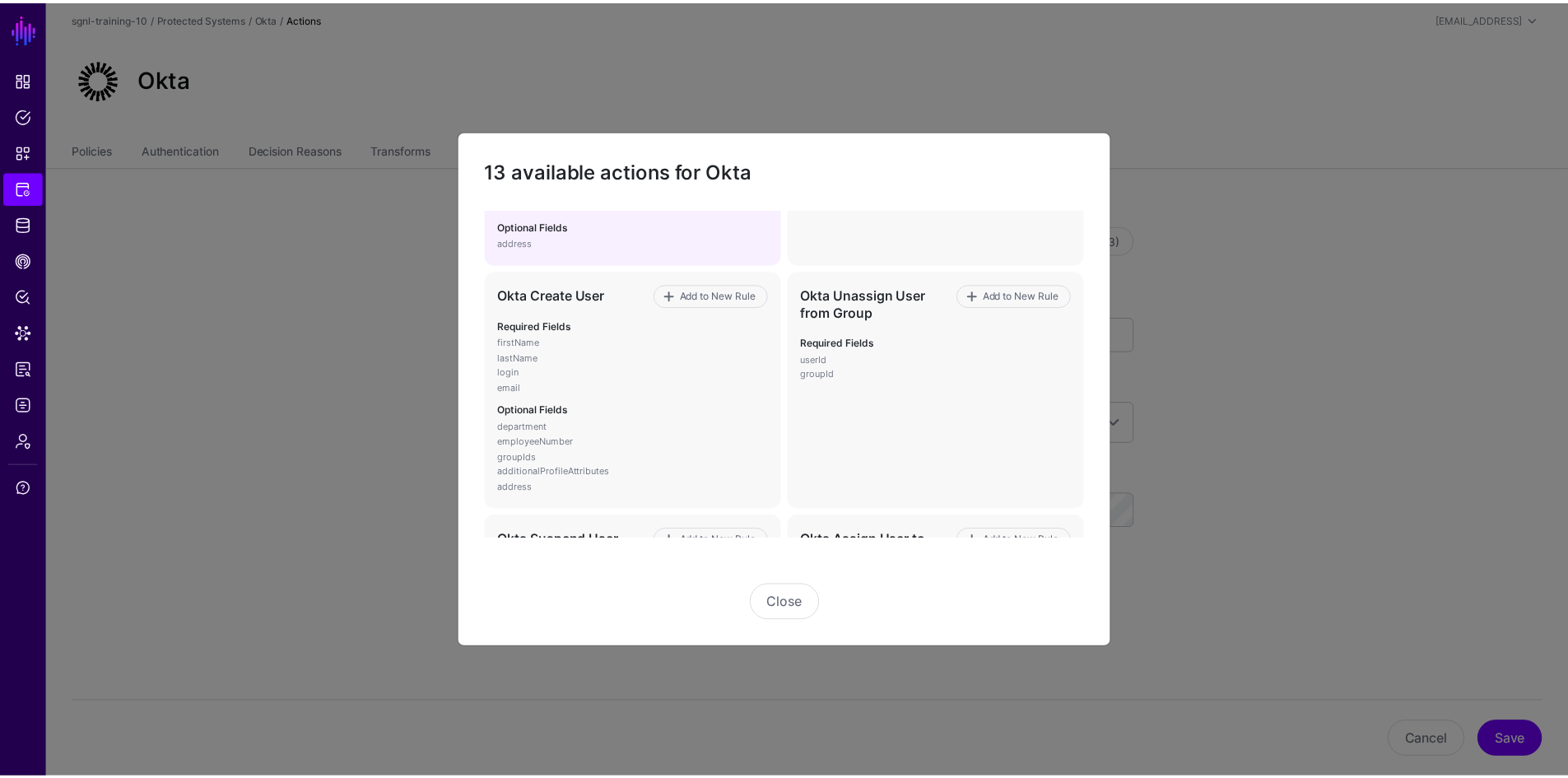
scroll to position [576, 0]
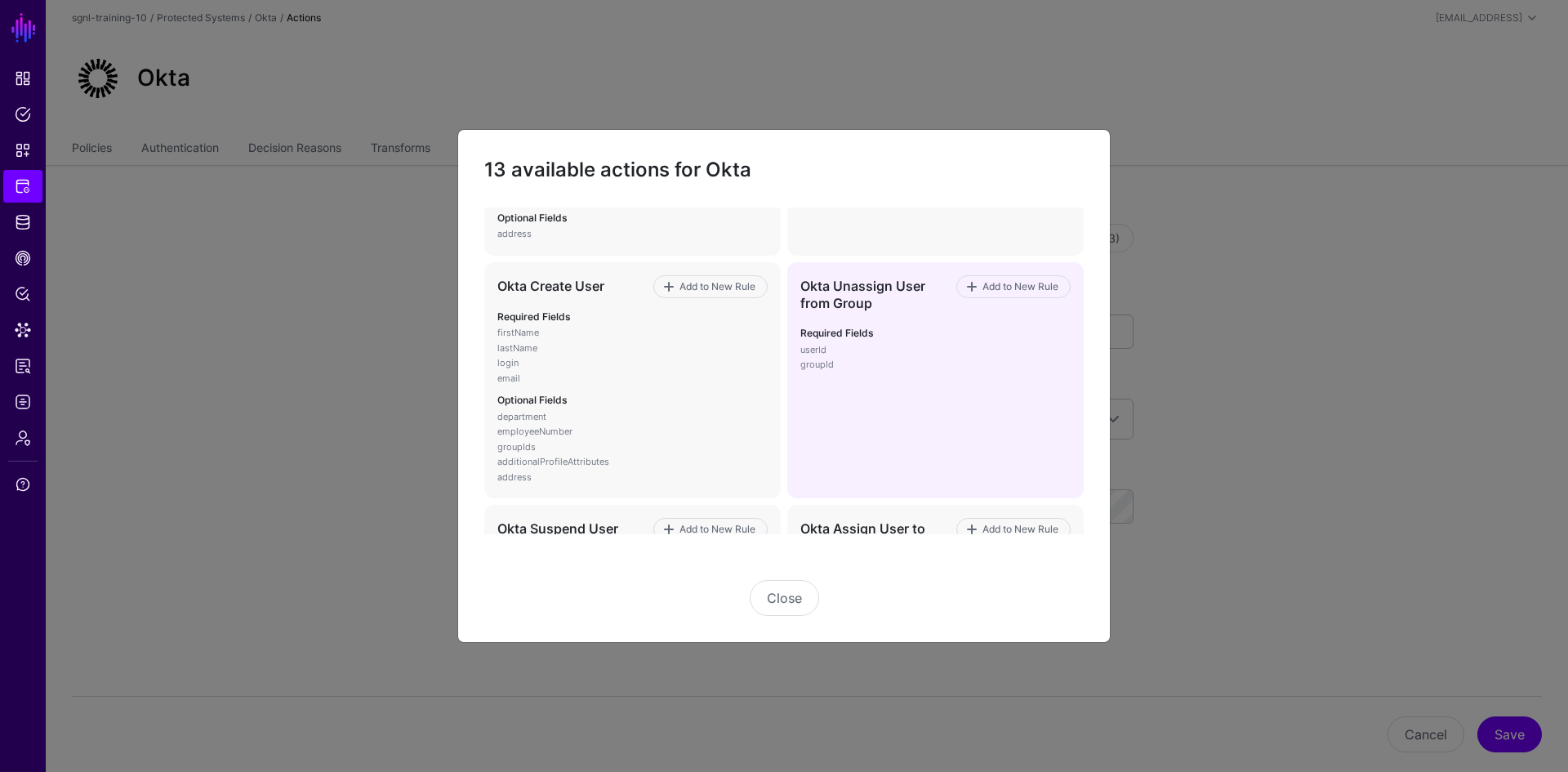
click at [944, 361] on p "groupId" at bounding box center [936, 364] width 271 height 14
click at [1000, 291] on span "Add to New Rule" at bounding box center [1021, 287] width 80 height 15
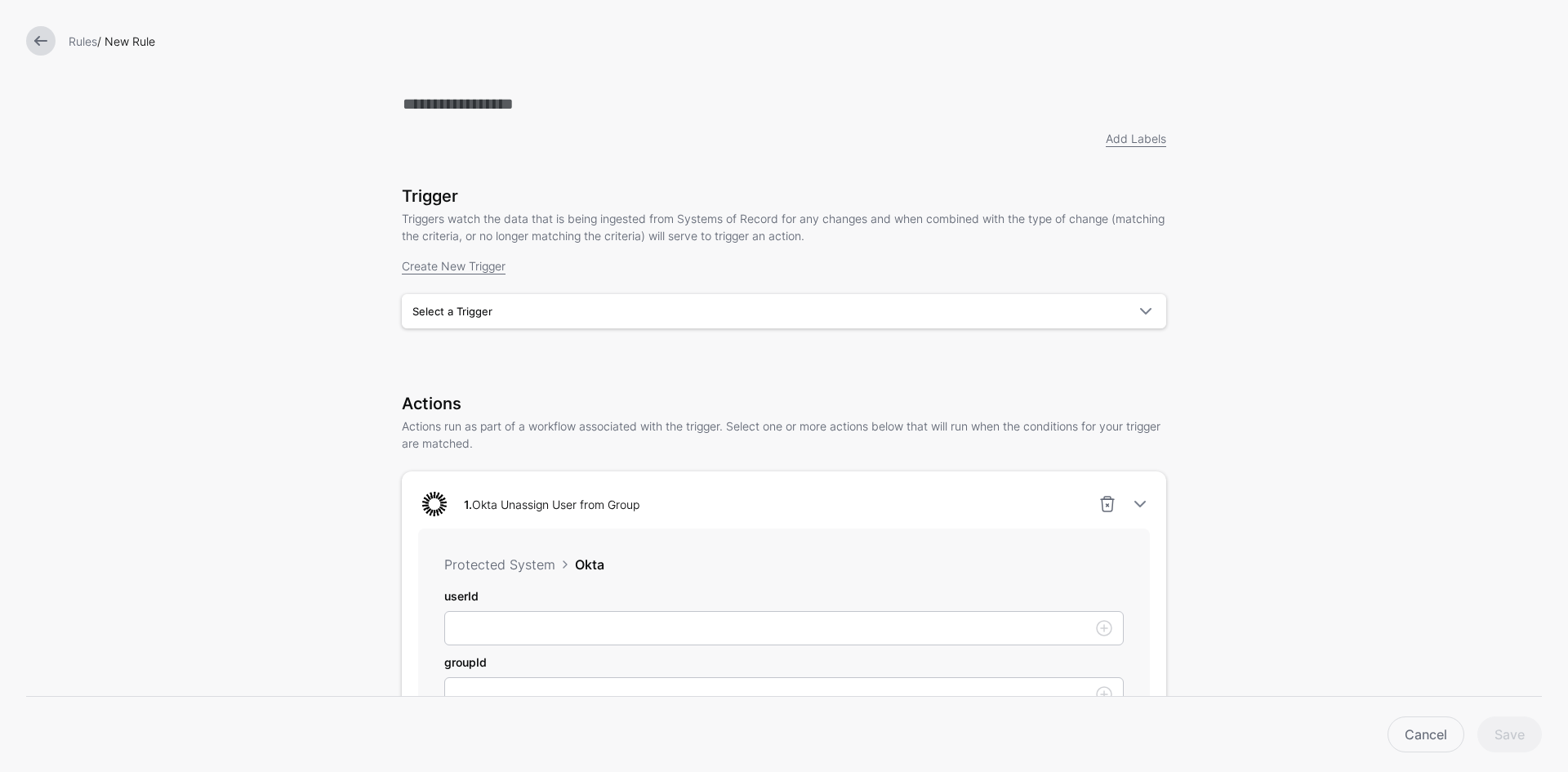
click at [775, 356] on div "Trigger Triggers watch the data that is being ingested from Systems of Record f…" at bounding box center [784, 280] width 764 height 188
click at [777, 321] on span "Select a Trigger" at bounding box center [784, 311] width 743 height 19
click at [765, 354] on div "User Risk is Elevated" at bounding box center [784, 350] width 738 height 17
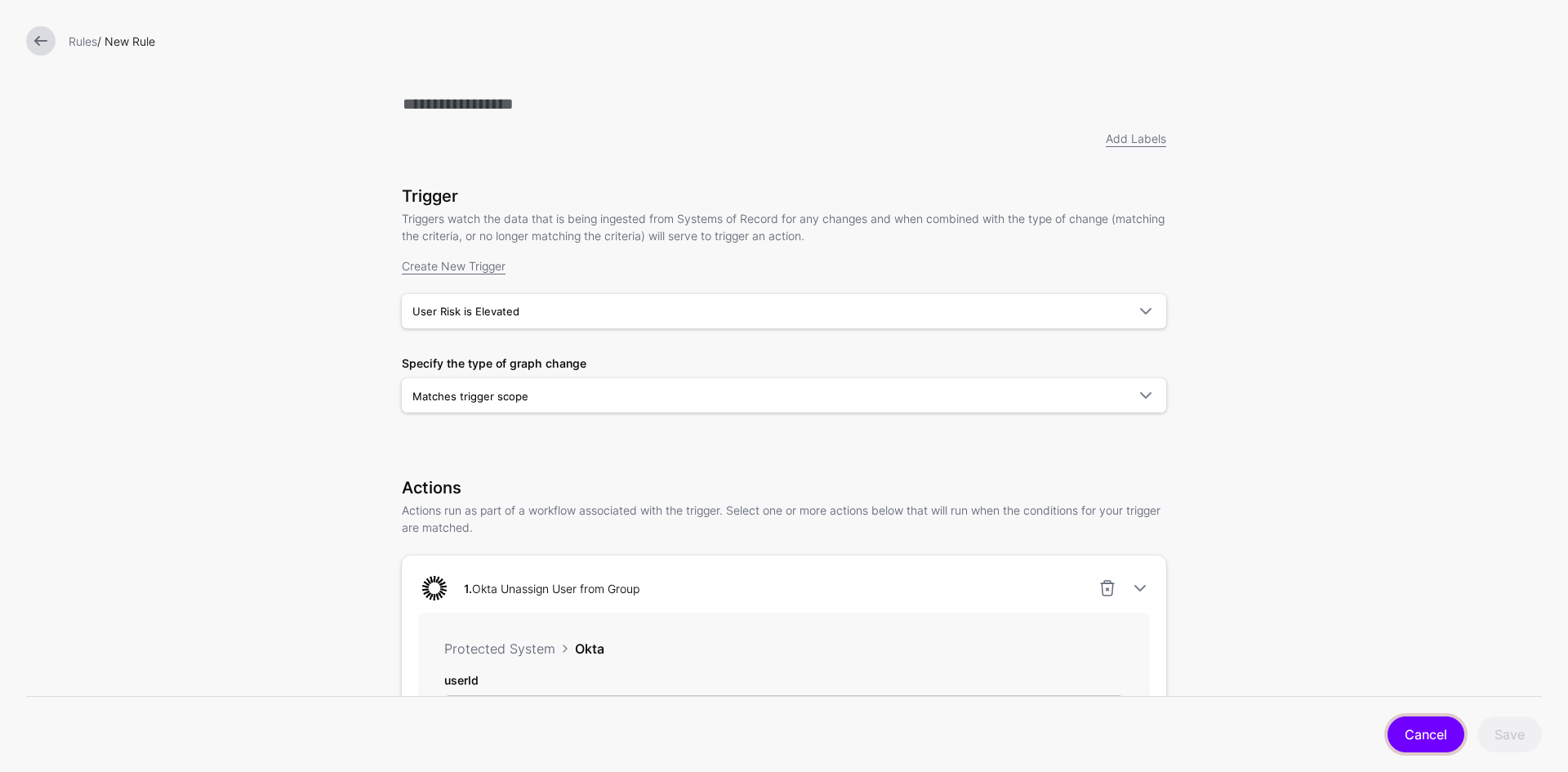
click at [1419, 734] on link "Cancel" at bounding box center [1426, 734] width 77 height 36
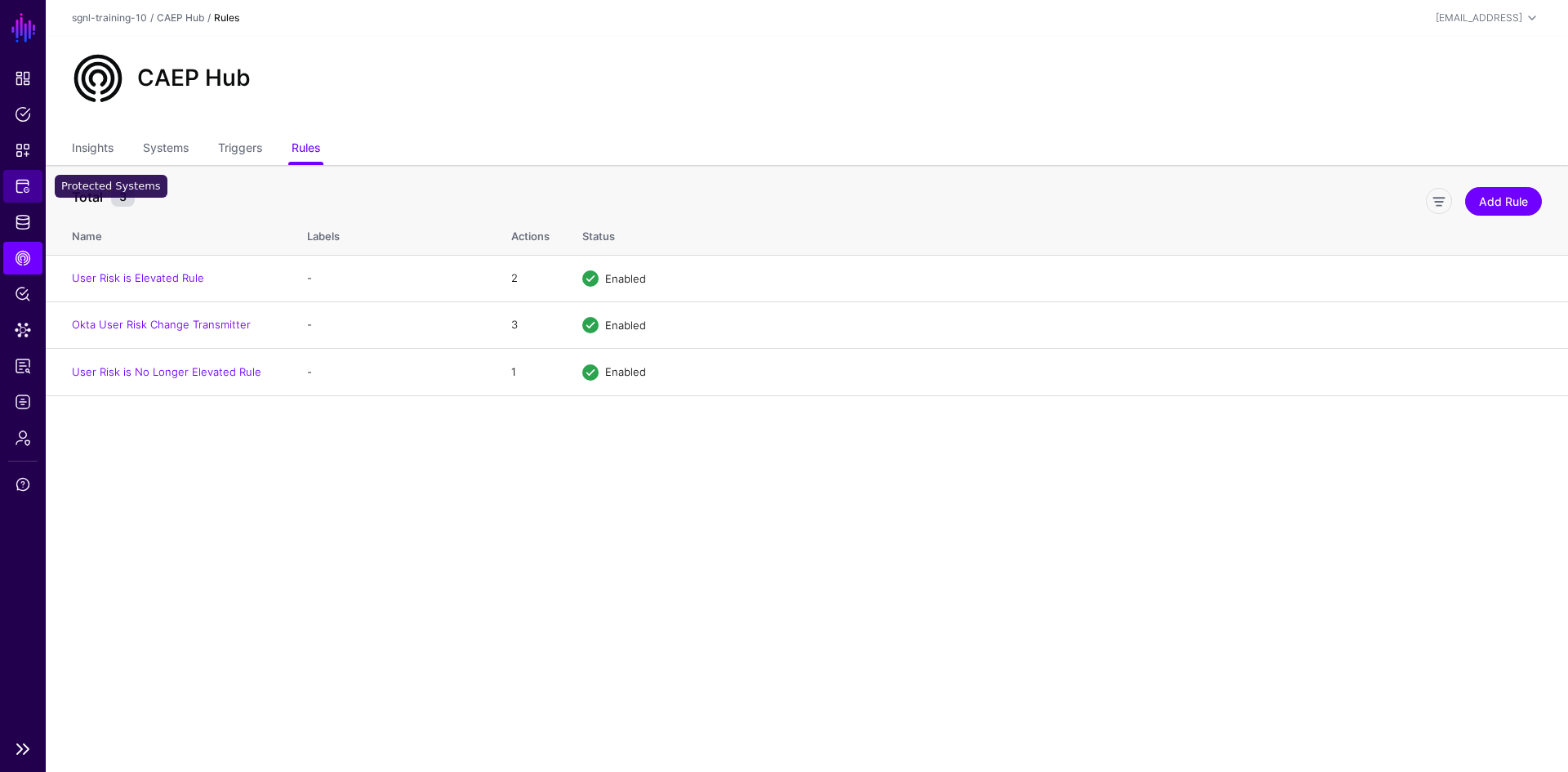
click at [20, 192] on span "Protected Systems" at bounding box center [23, 186] width 17 height 17
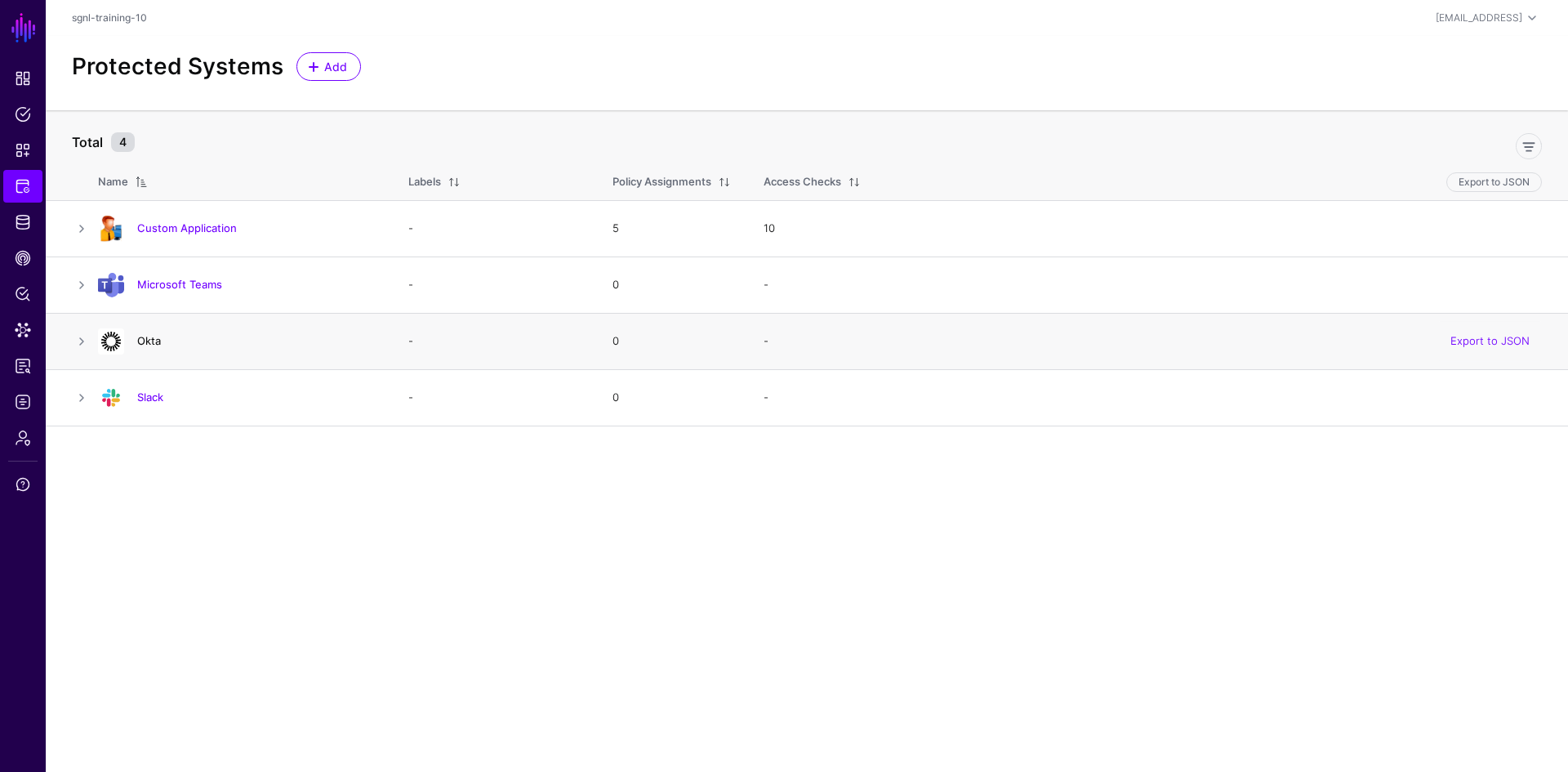
click at [151, 343] on link "Okta" at bounding box center [149, 341] width 23 height 13
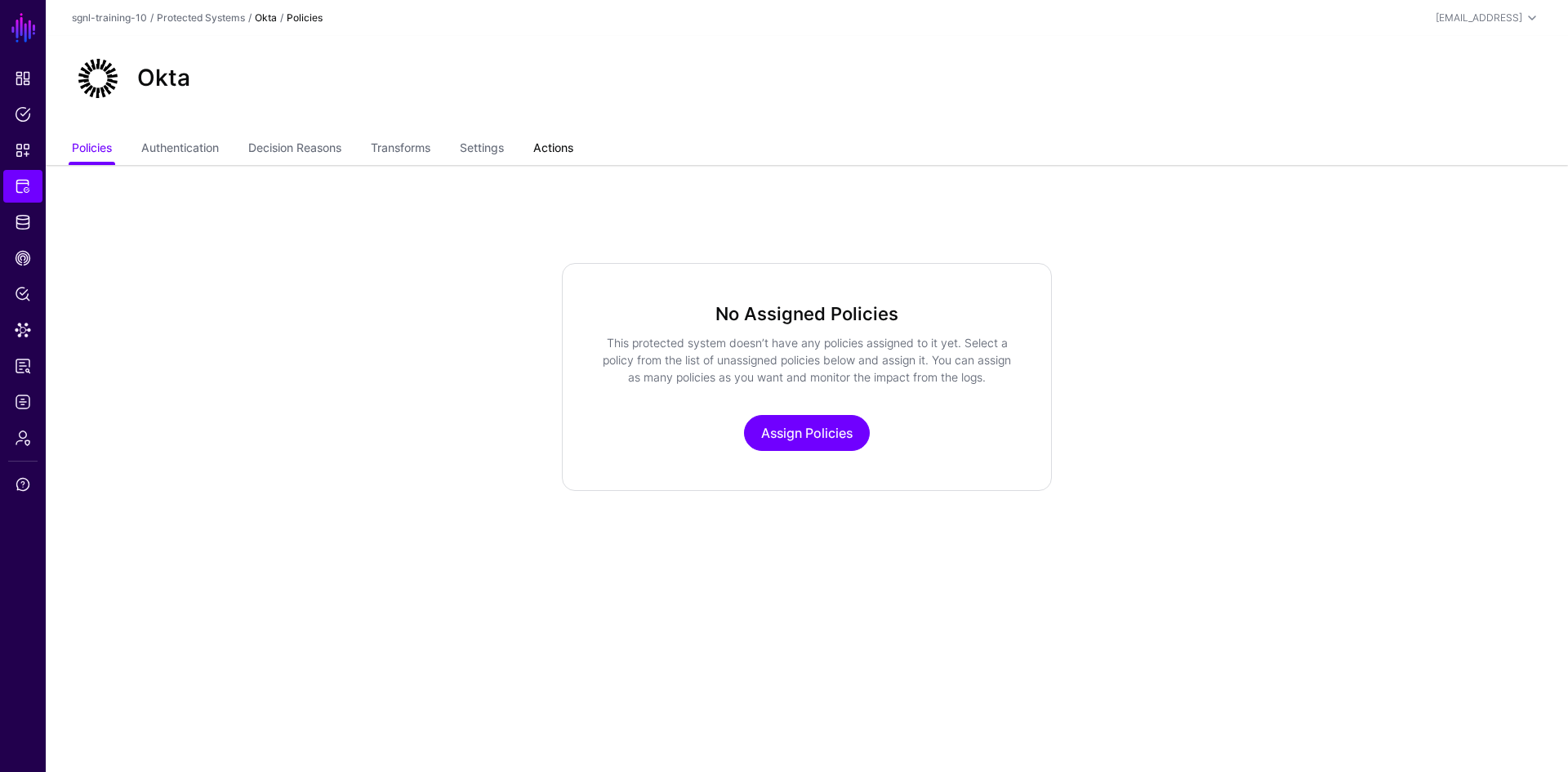
click at [564, 146] on link "Actions" at bounding box center [553, 149] width 40 height 31
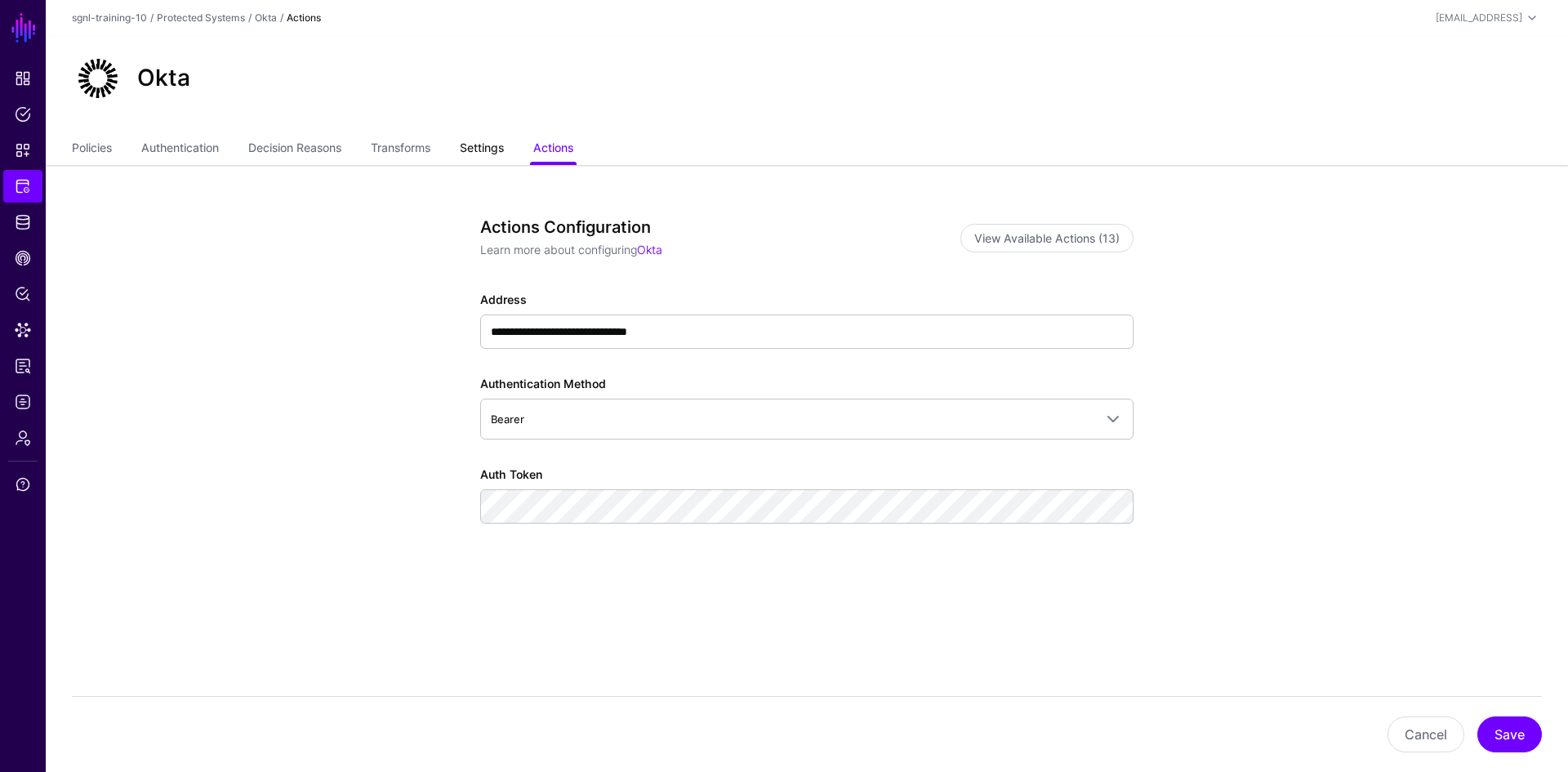
click at [504, 150] on link "Settings" at bounding box center [481, 149] width 44 height 31
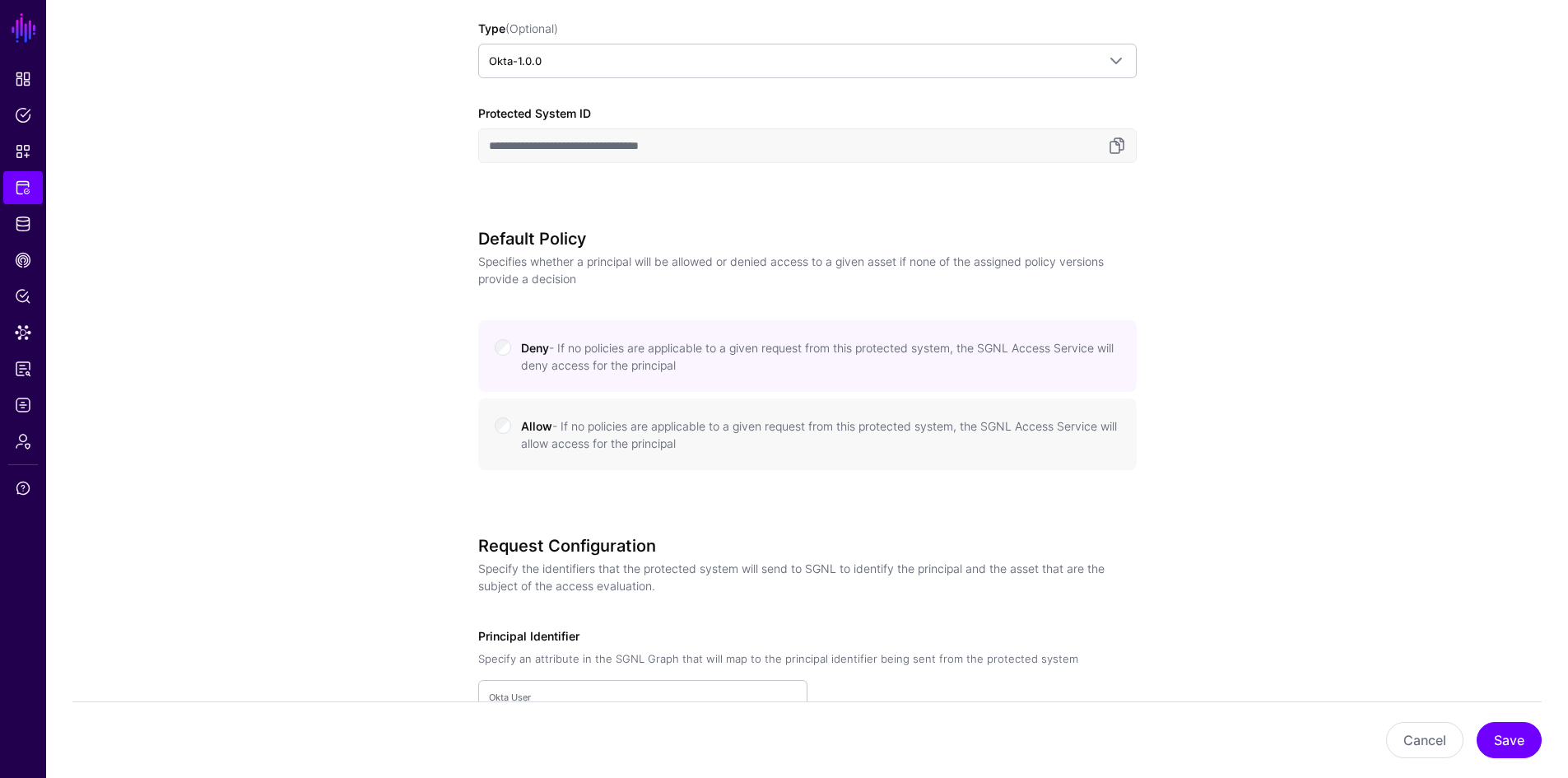
scroll to position [67, 0]
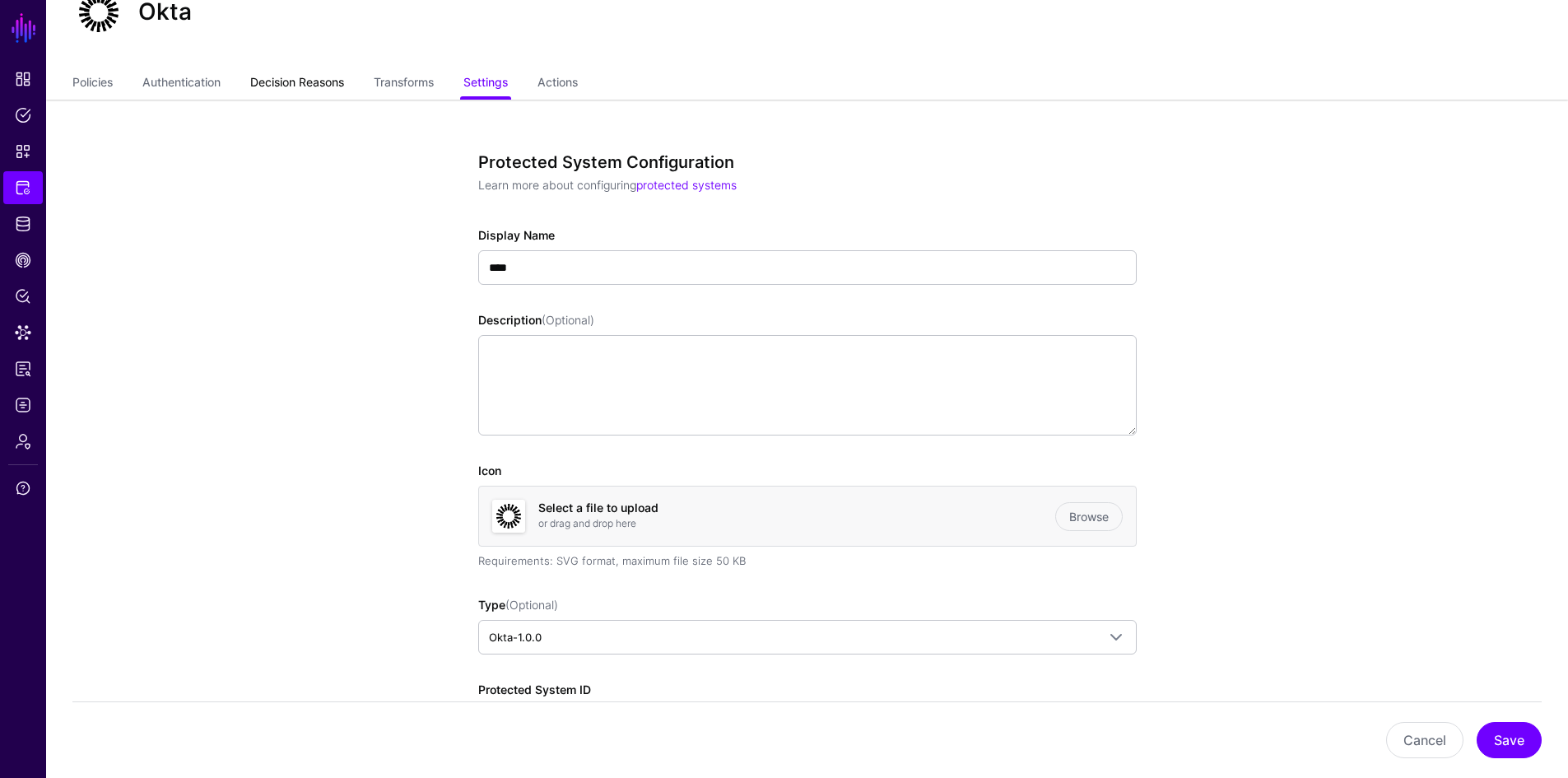
click at [277, 83] on link "Decision Reasons" at bounding box center [296, 83] width 93 height 31
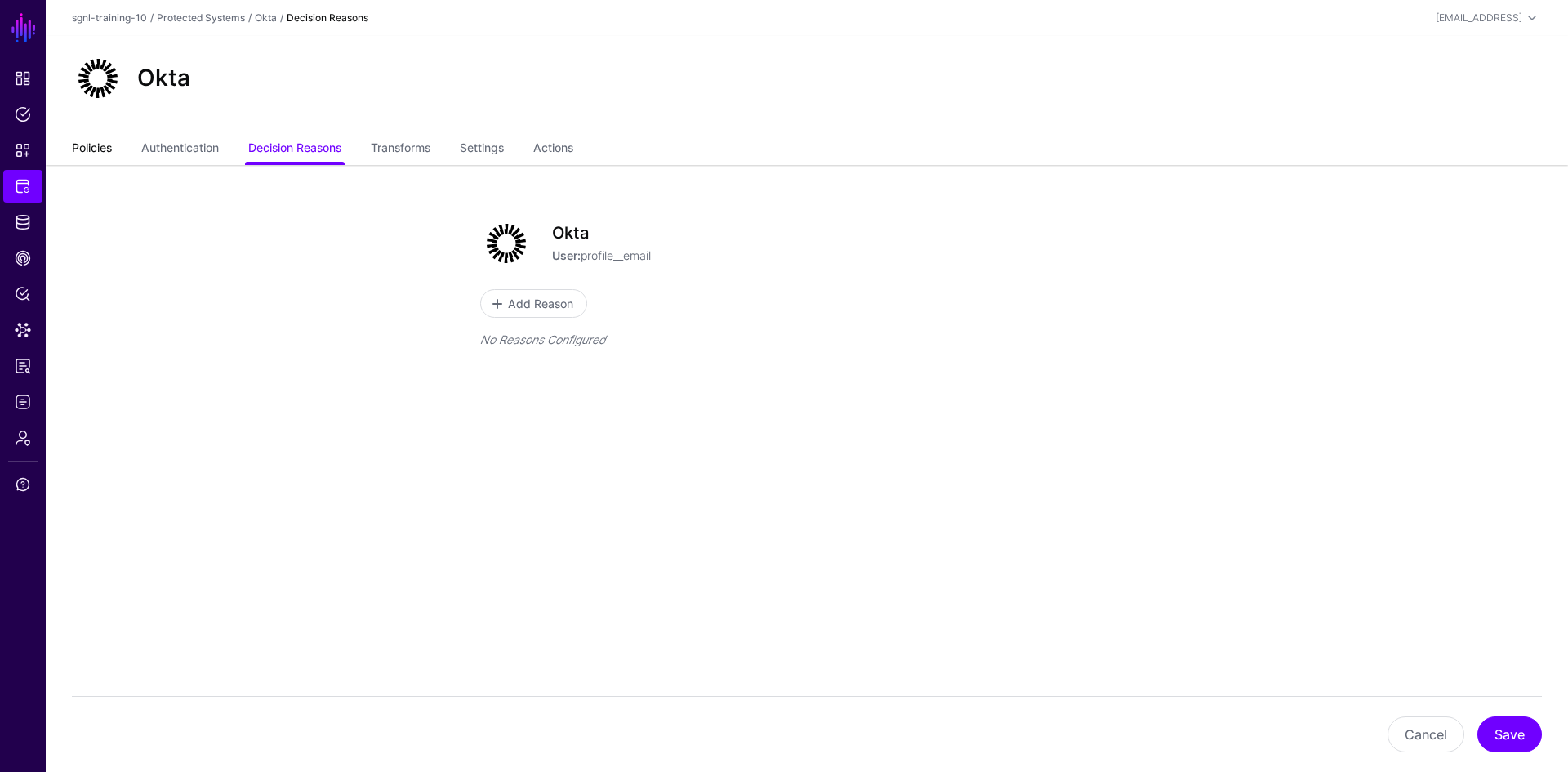
click at [95, 143] on link "Policies" at bounding box center [92, 149] width 40 height 31
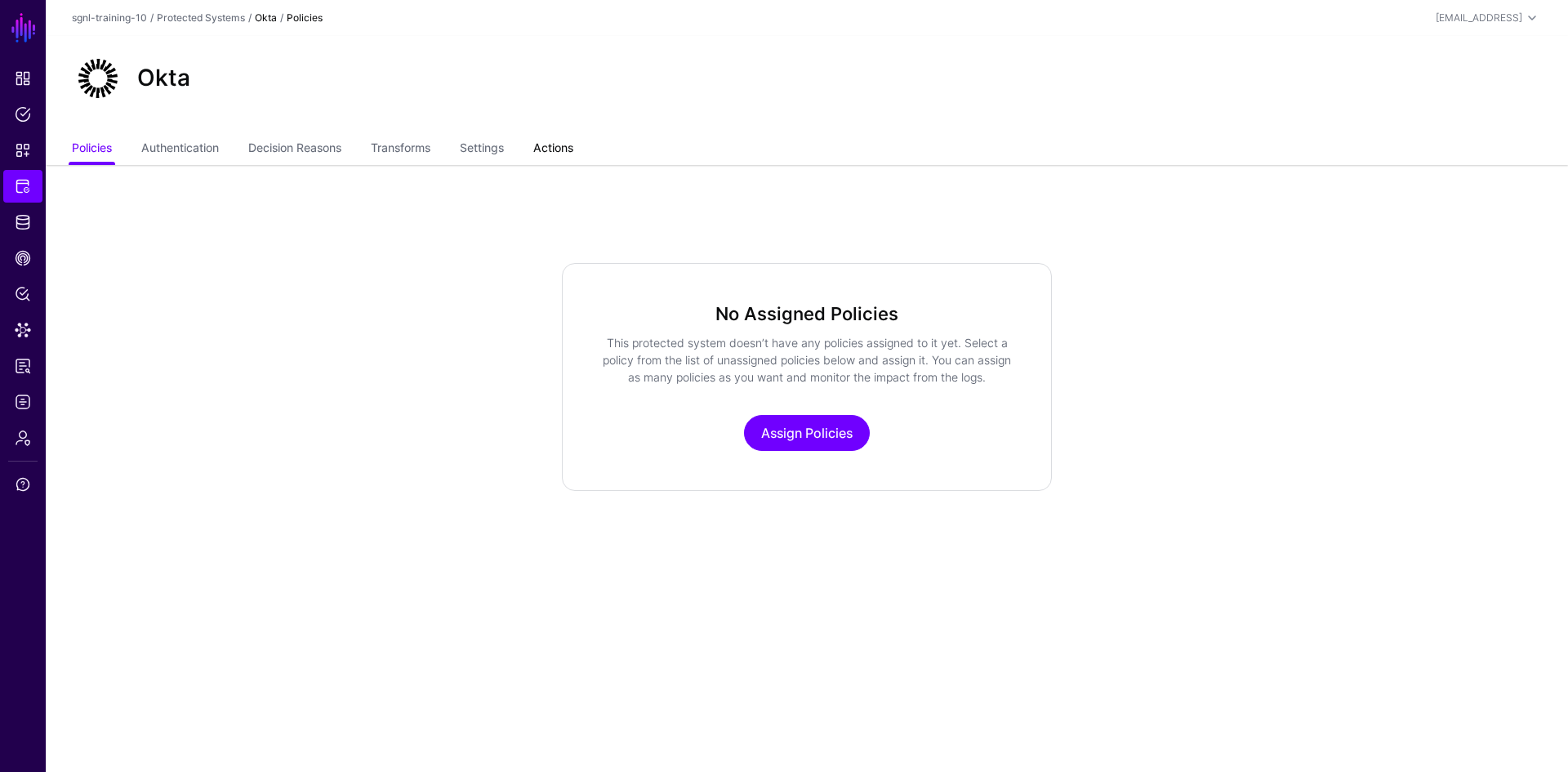
click at [542, 151] on link "Actions" at bounding box center [553, 149] width 40 height 31
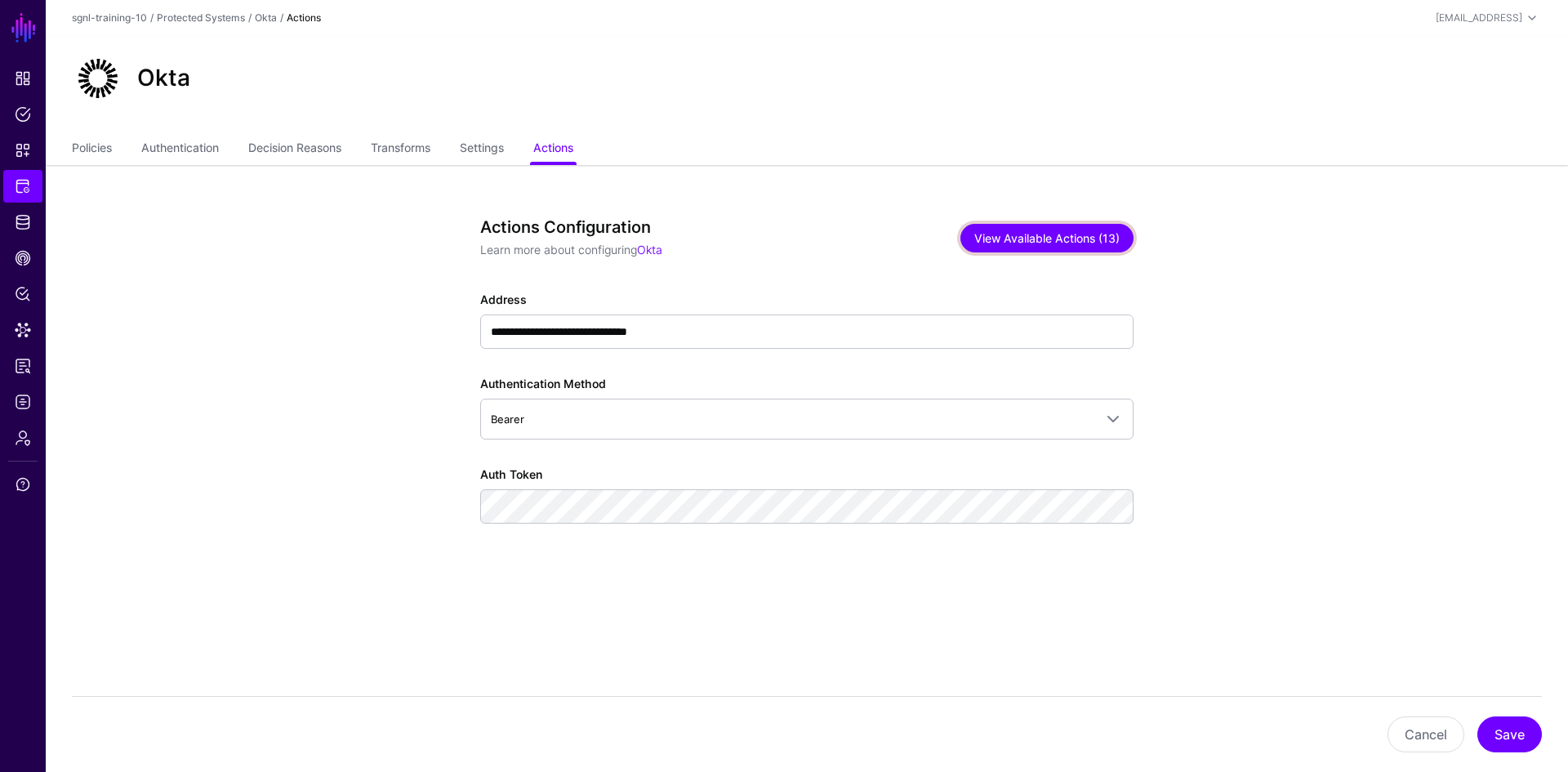
click at [1032, 233] on button "View Available Actions (13)" at bounding box center [1046, 238] width 173 height 28
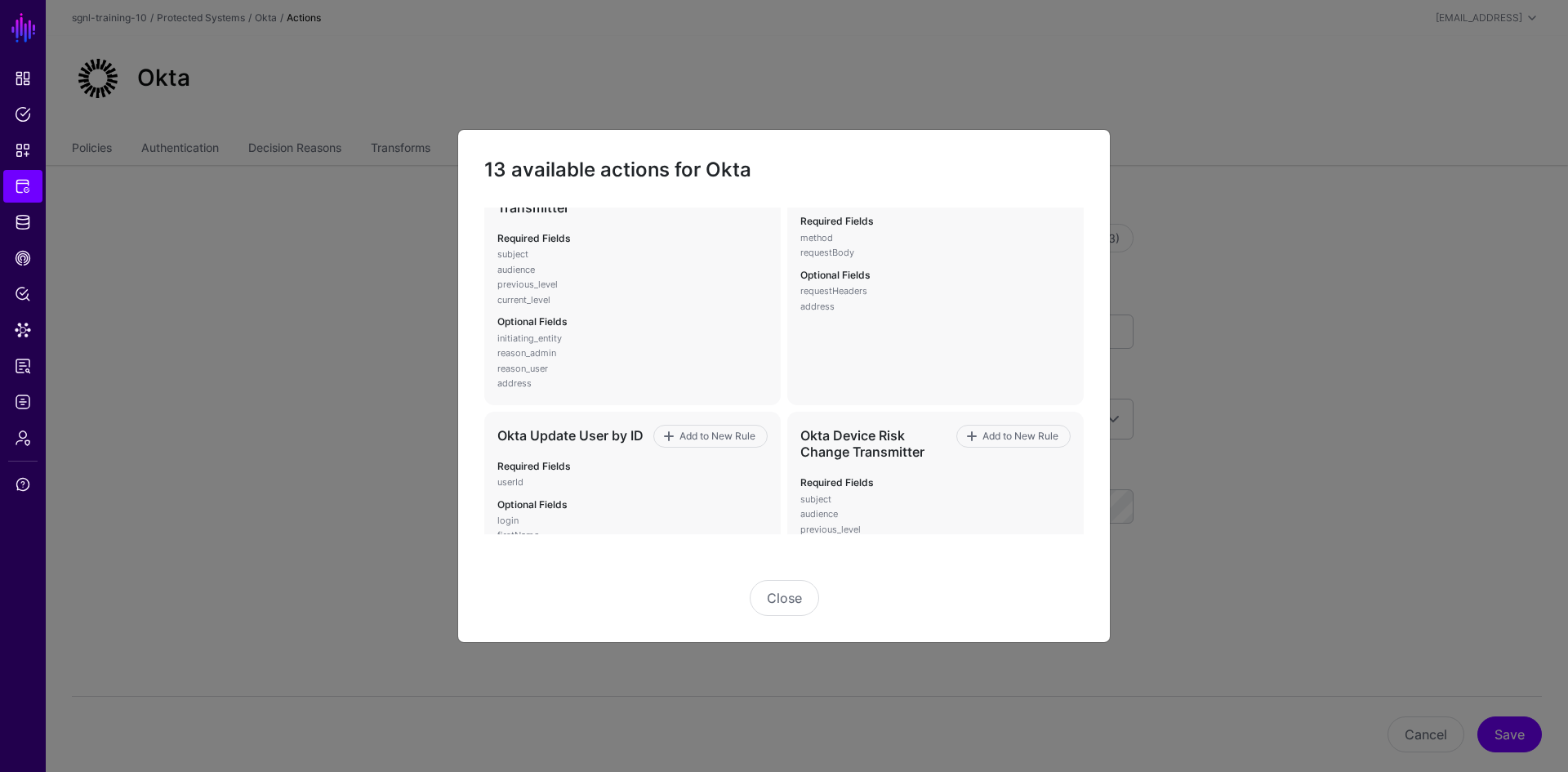
scroll to position [2, 0]
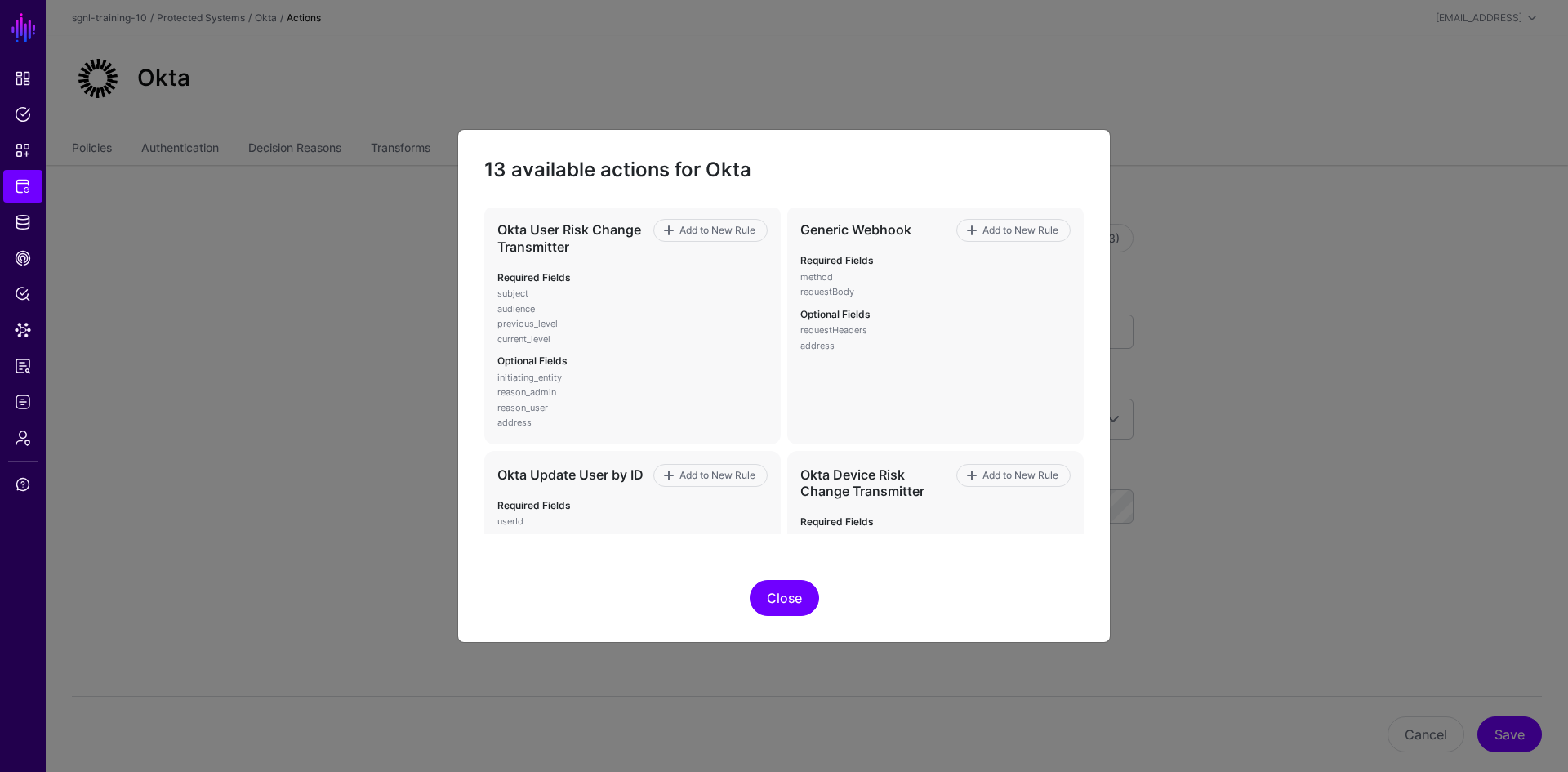
click at [789, 589] on button "Close" at bounding box center [784, 597] width 69 height 36
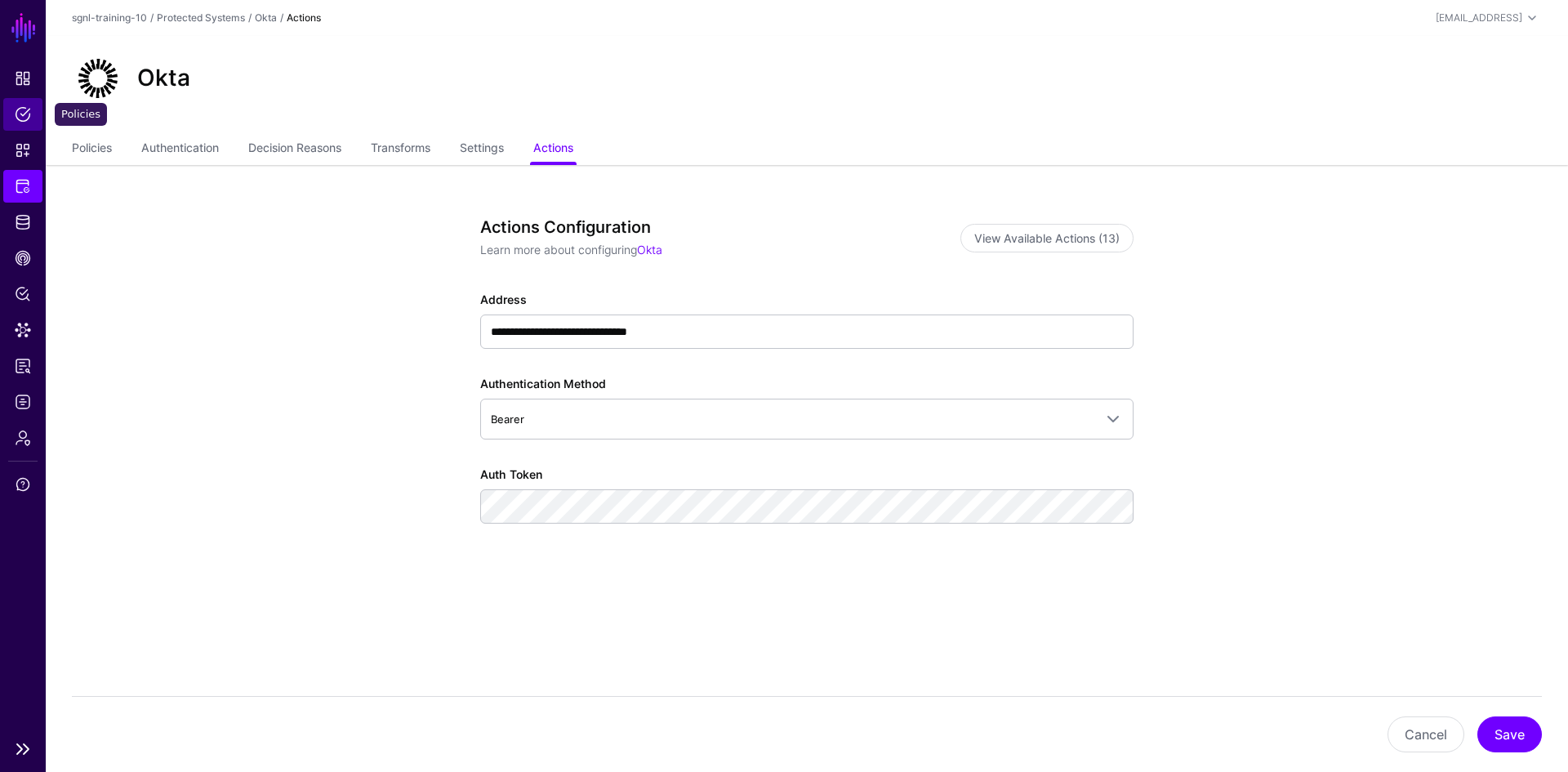
click at [19, 118] on span "Policies" at bounding box center [23, 114] width 17 height 17
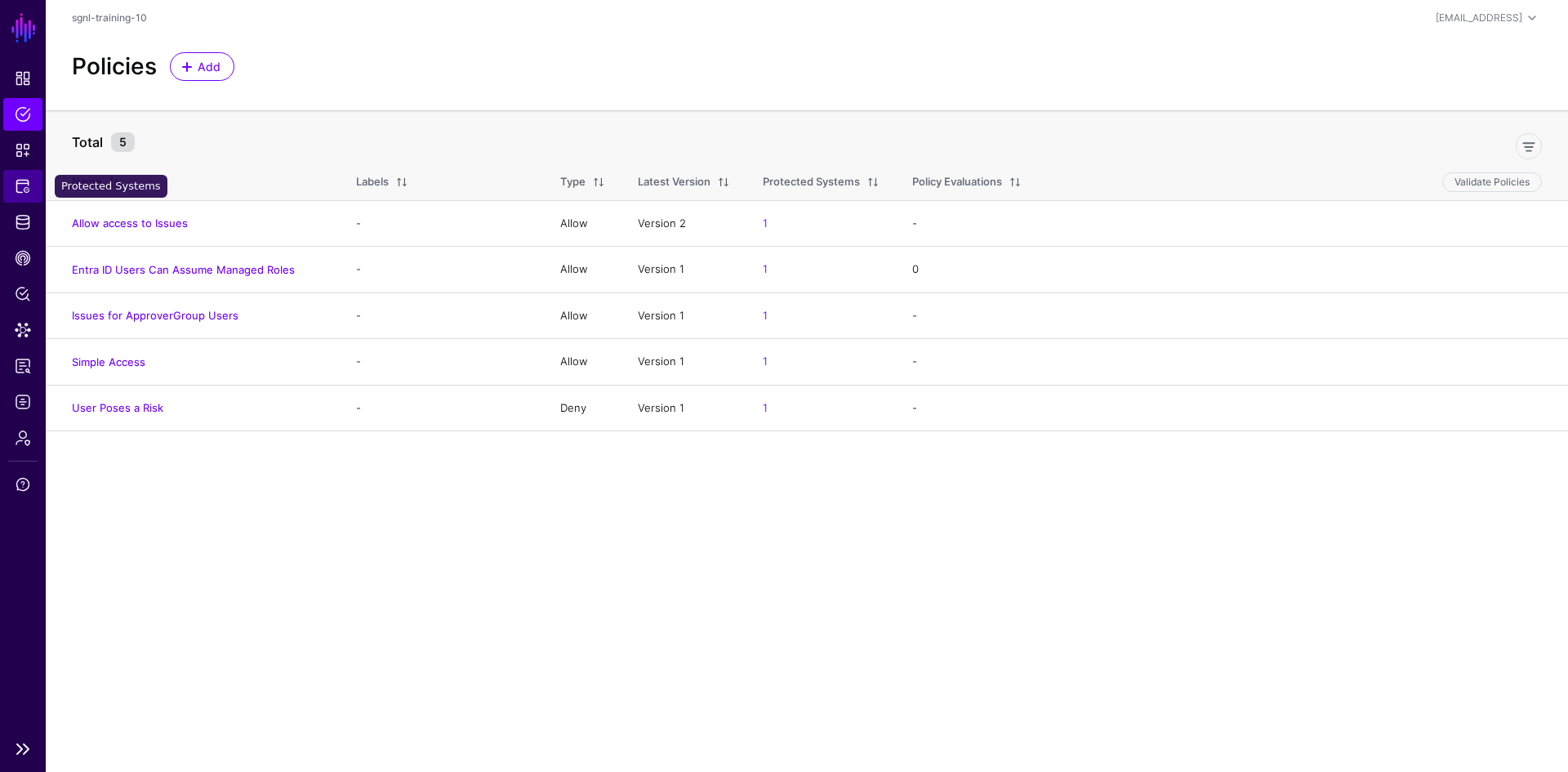
click at [17, 190] on span "Protected Systems" at bounding box center [23, 186] width 17 height 17
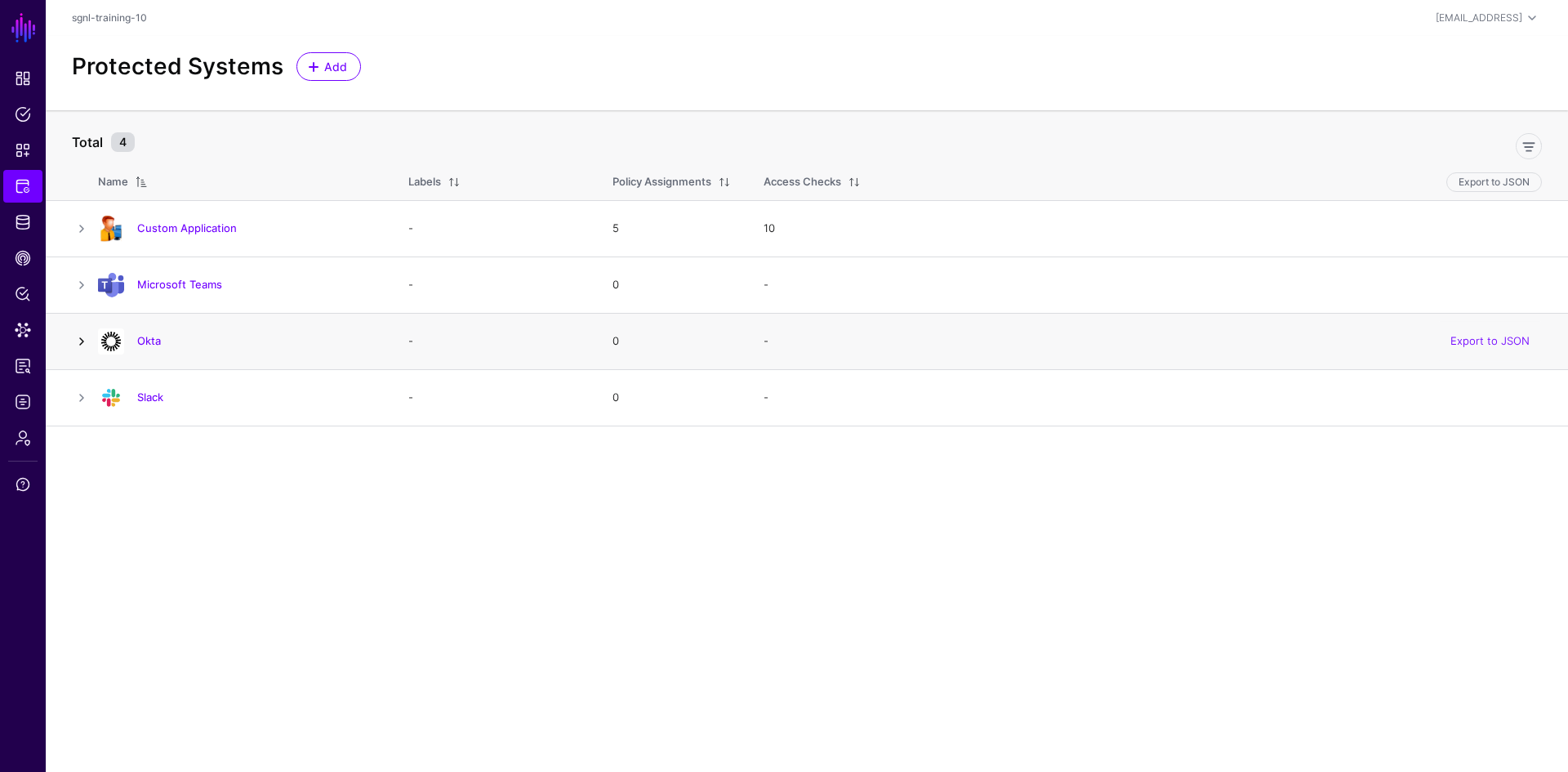
click at [85, 336] on link at bounding box center [81, 341] width 19 height 19
click at [146, 342] on link "Okta" at bounding box center [149, 341] width 23 height 13
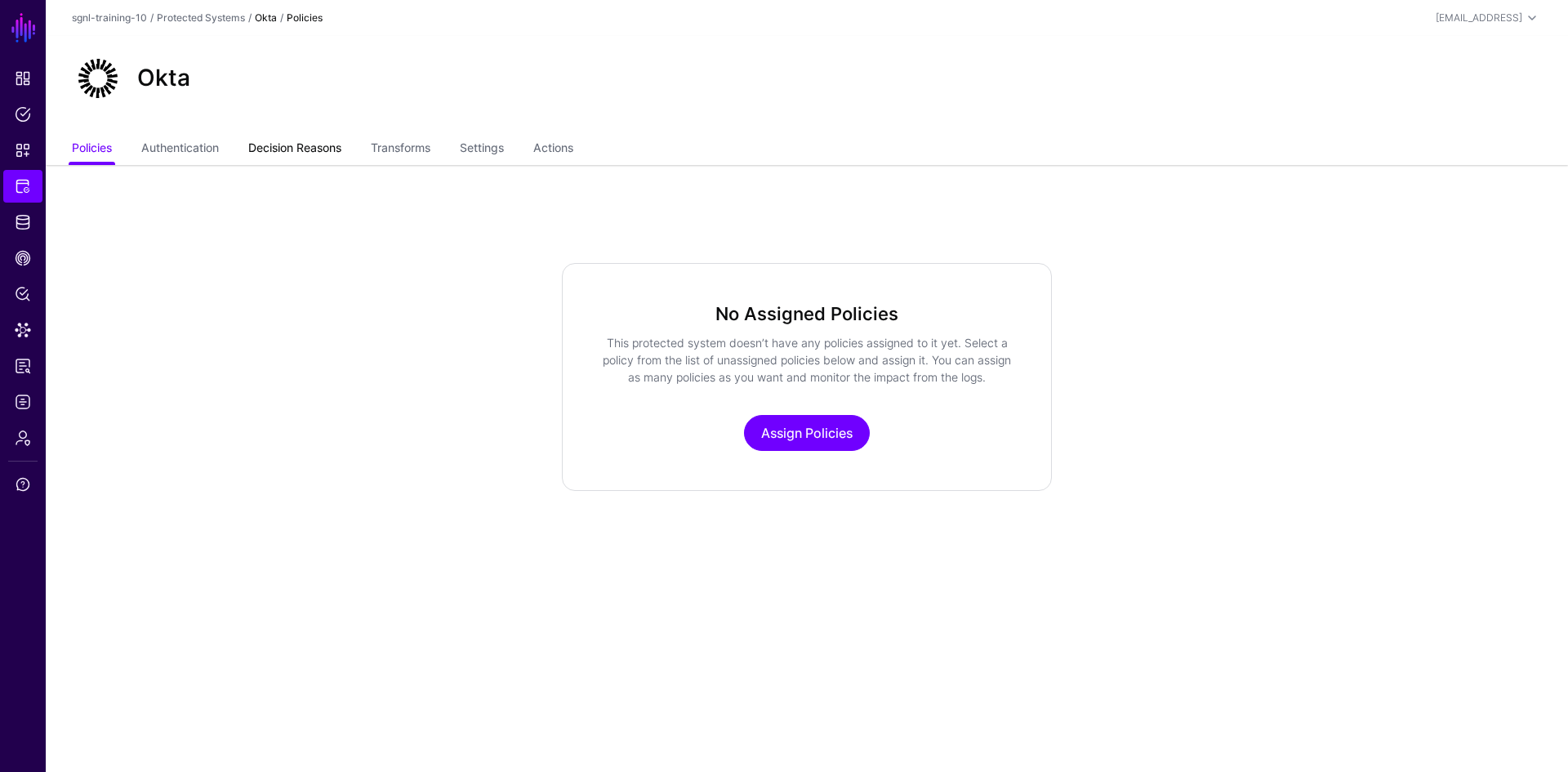
click at [286, 140] on link "Decision Reasons" at bounding box center [294, 149] width 93 height 31
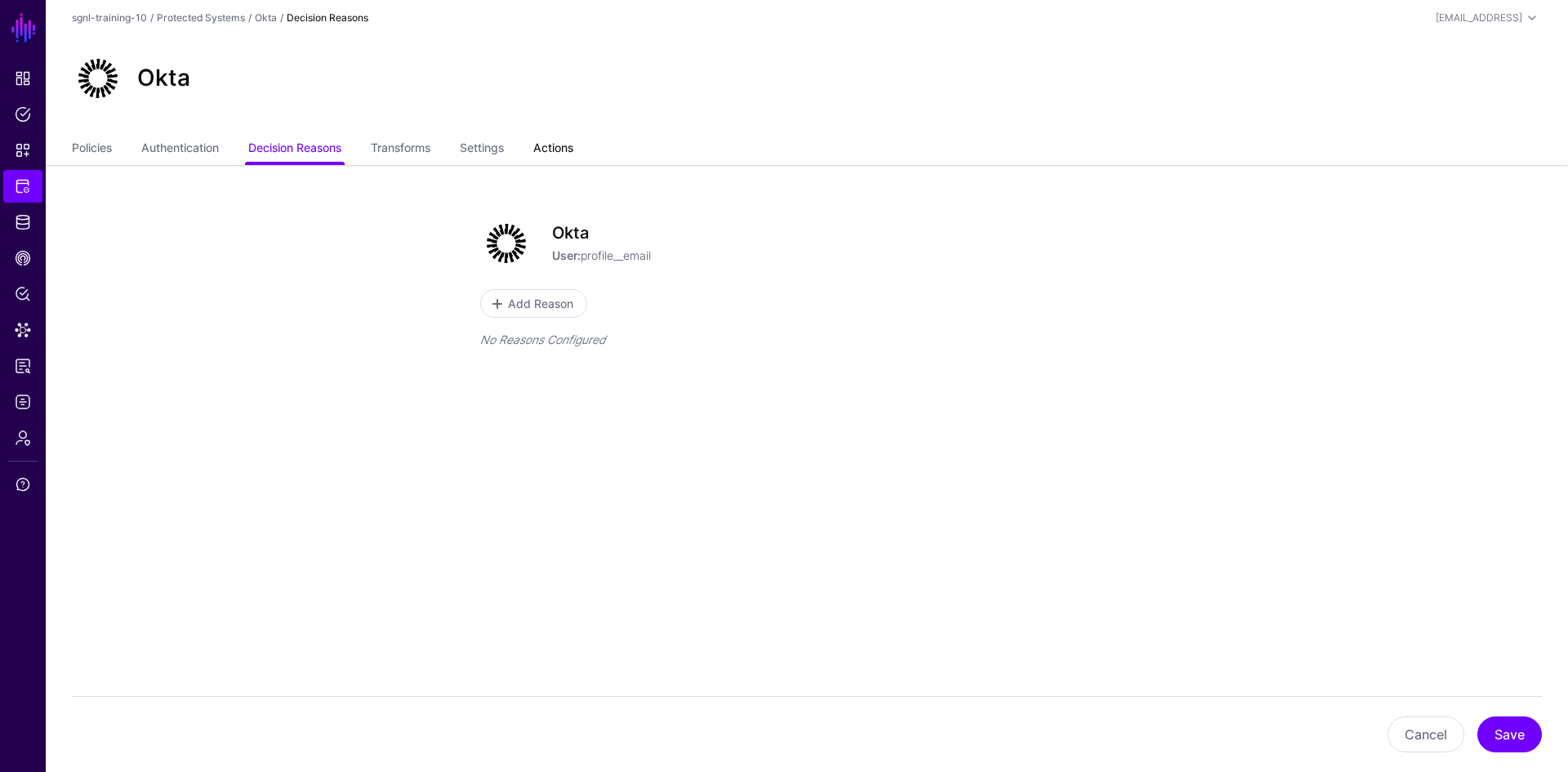
click at [571, 153] on link "Actions" at bounding box center [553, 149] width 40 height 31
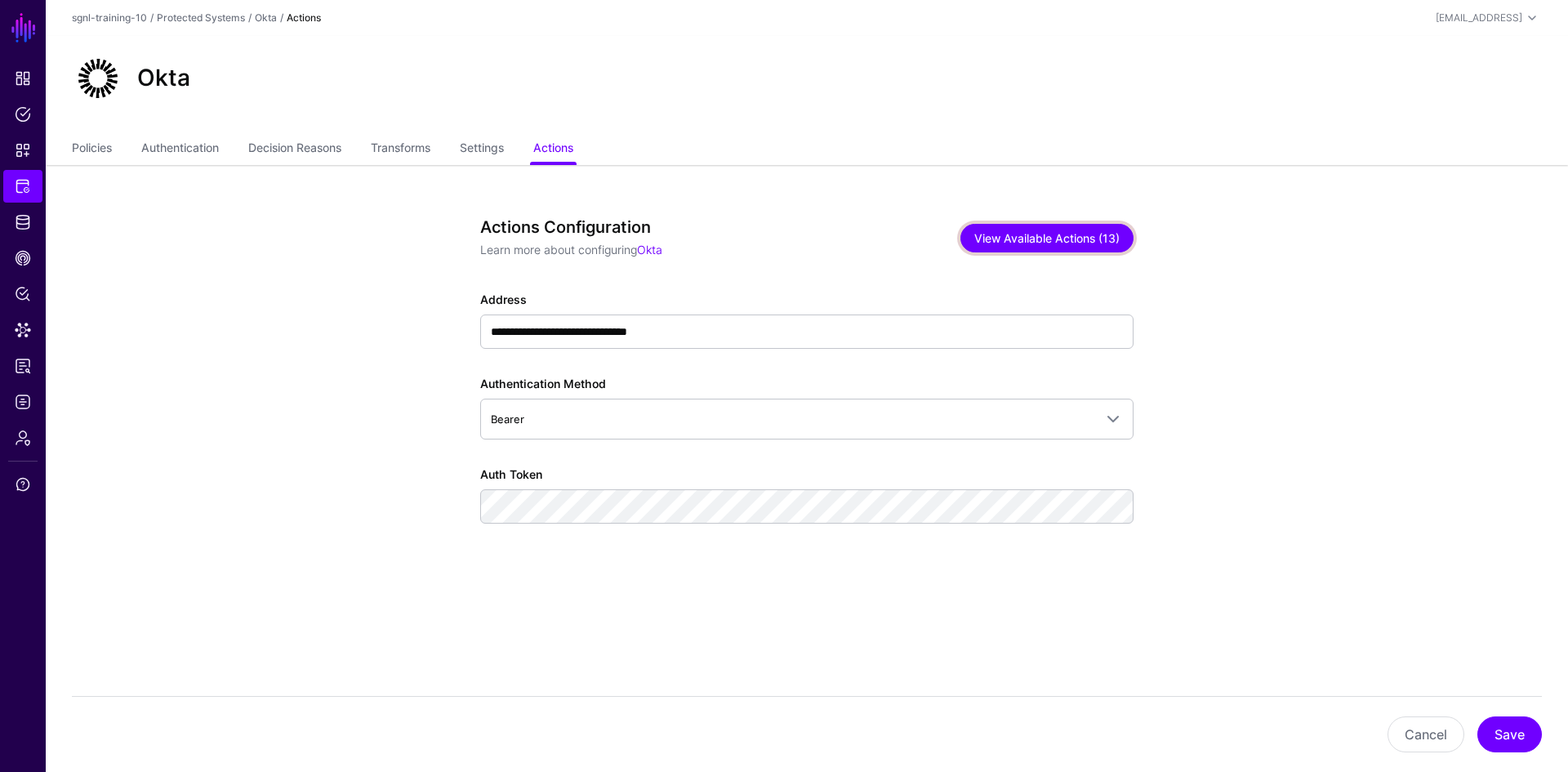
click at [1068, 234] on button "View Available Actions (13)" at bounding box center [1046, 238] width 173 height 28
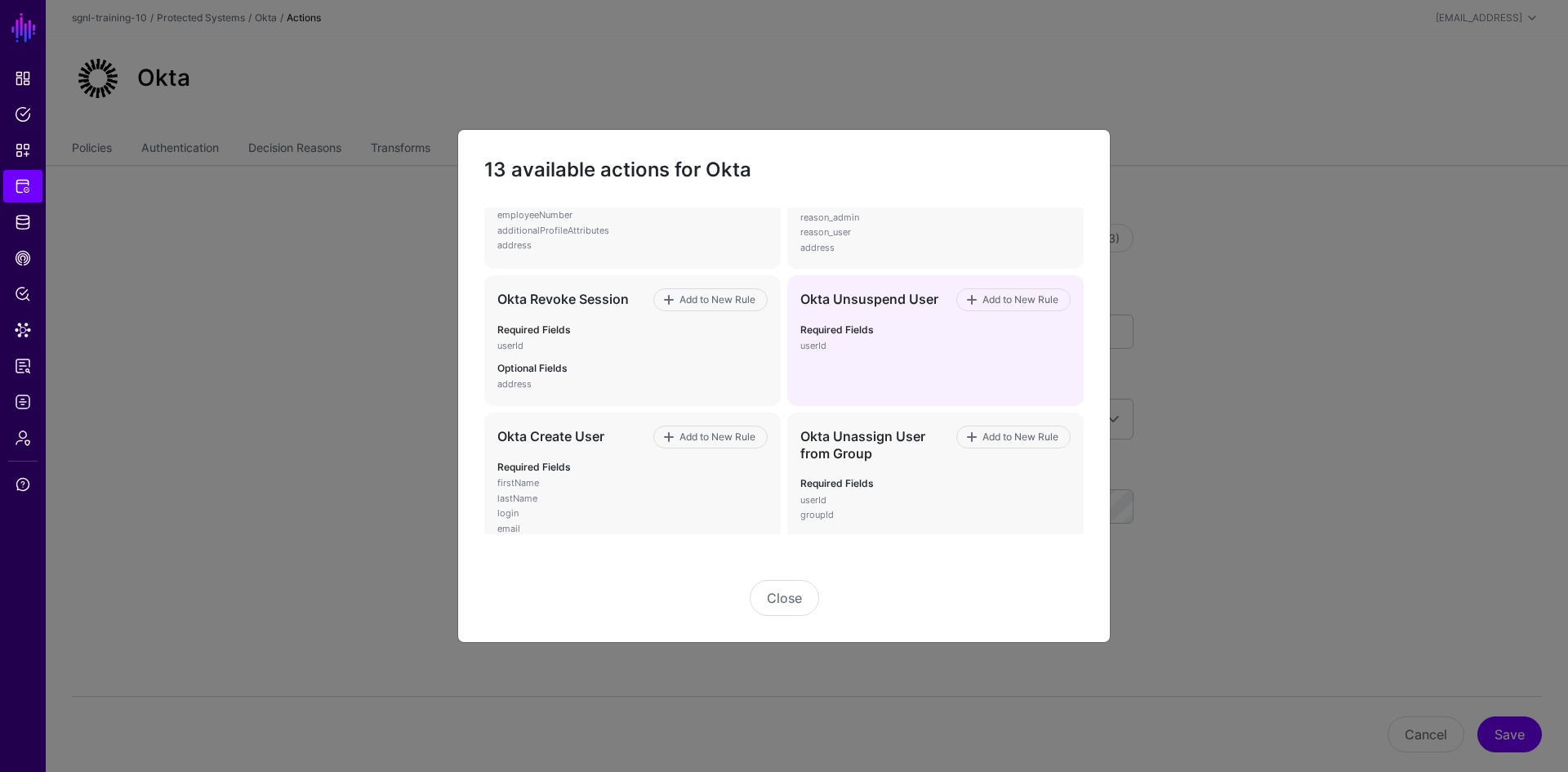
scroll to position [490, 0]
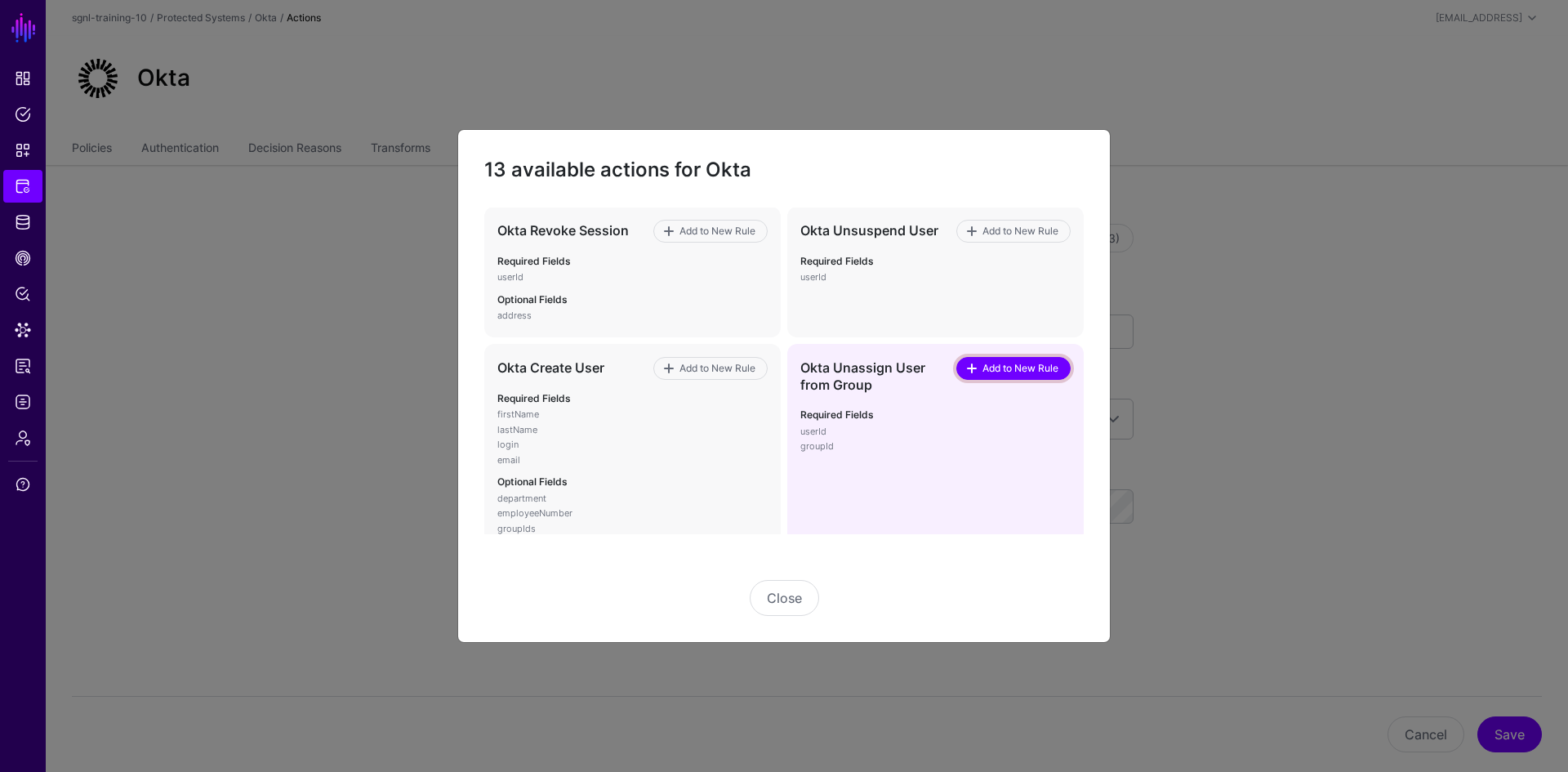
drag, startPoint x: 1004, startPoint y: 366, endPoint x: 1022, endPoint y: 372, distance: 19.0
click at [1004, 366] on span "Add to New Rule" at bounding box center [1021, 368] width 80 height 15
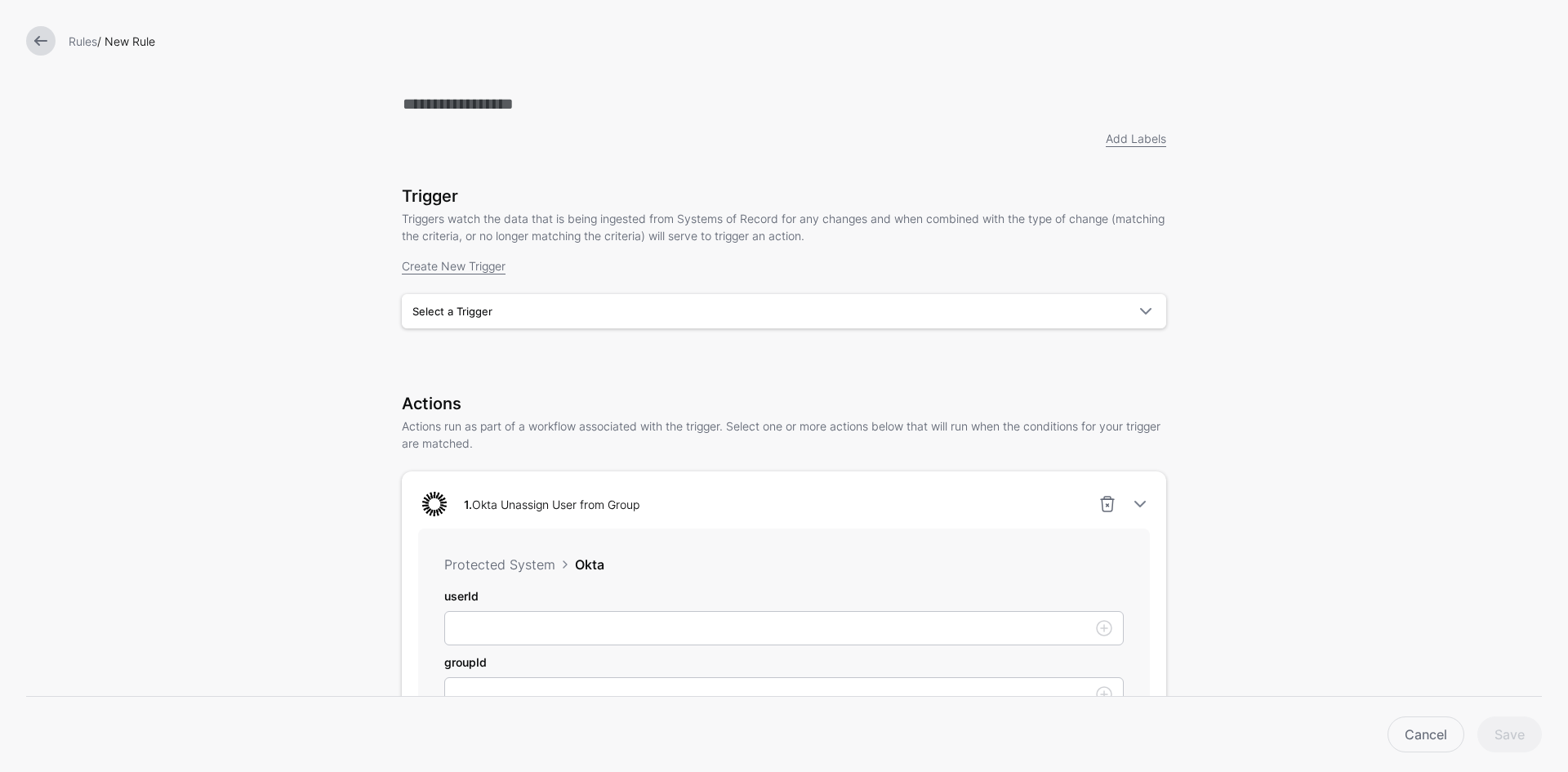
click at [42, 47] on link at bounding box center [40, 40] width 29 height 29
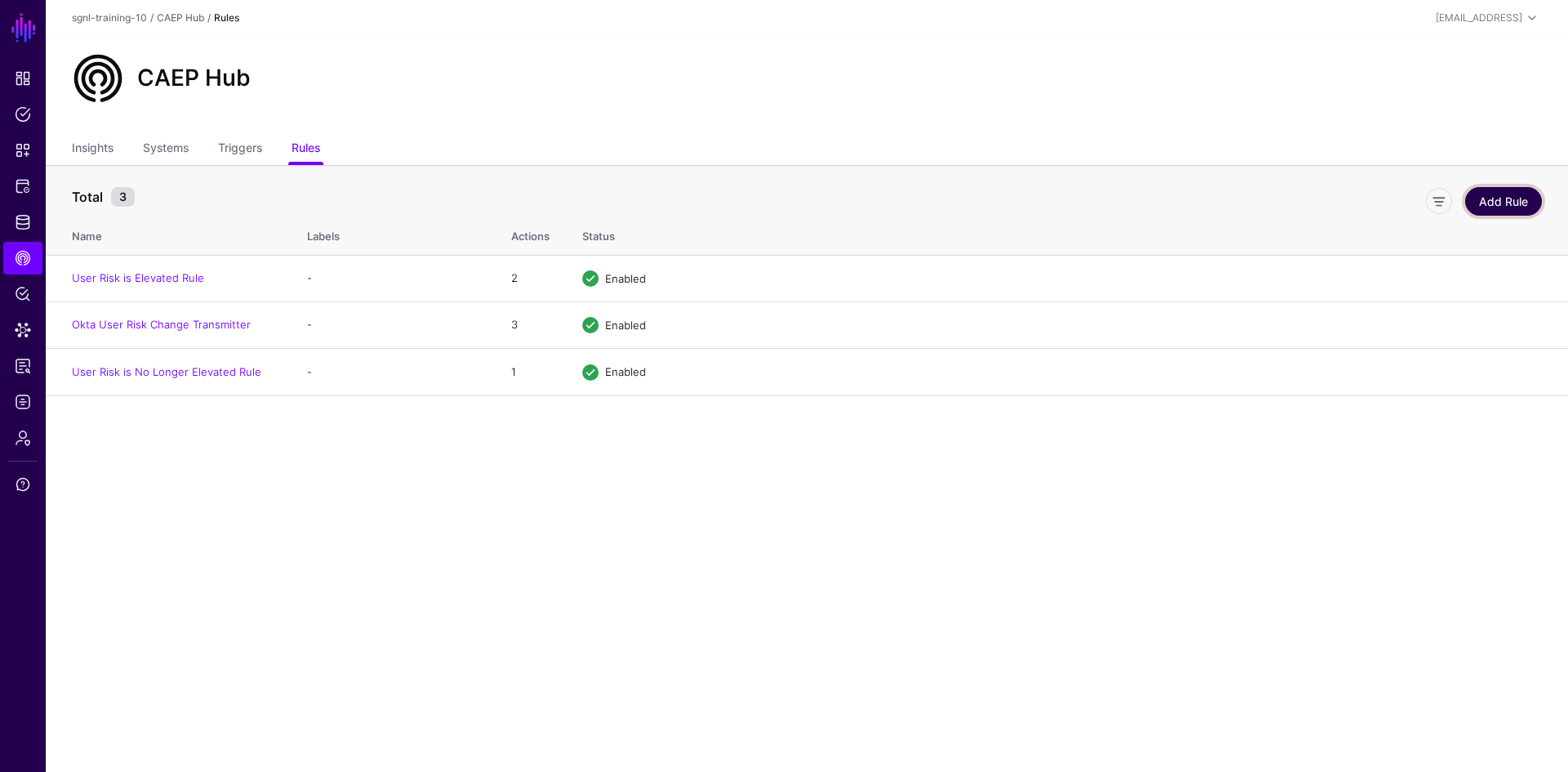
click at [1504, 204] on link "Add Rule" at bounding box center [1503, 201] width 77 height 28
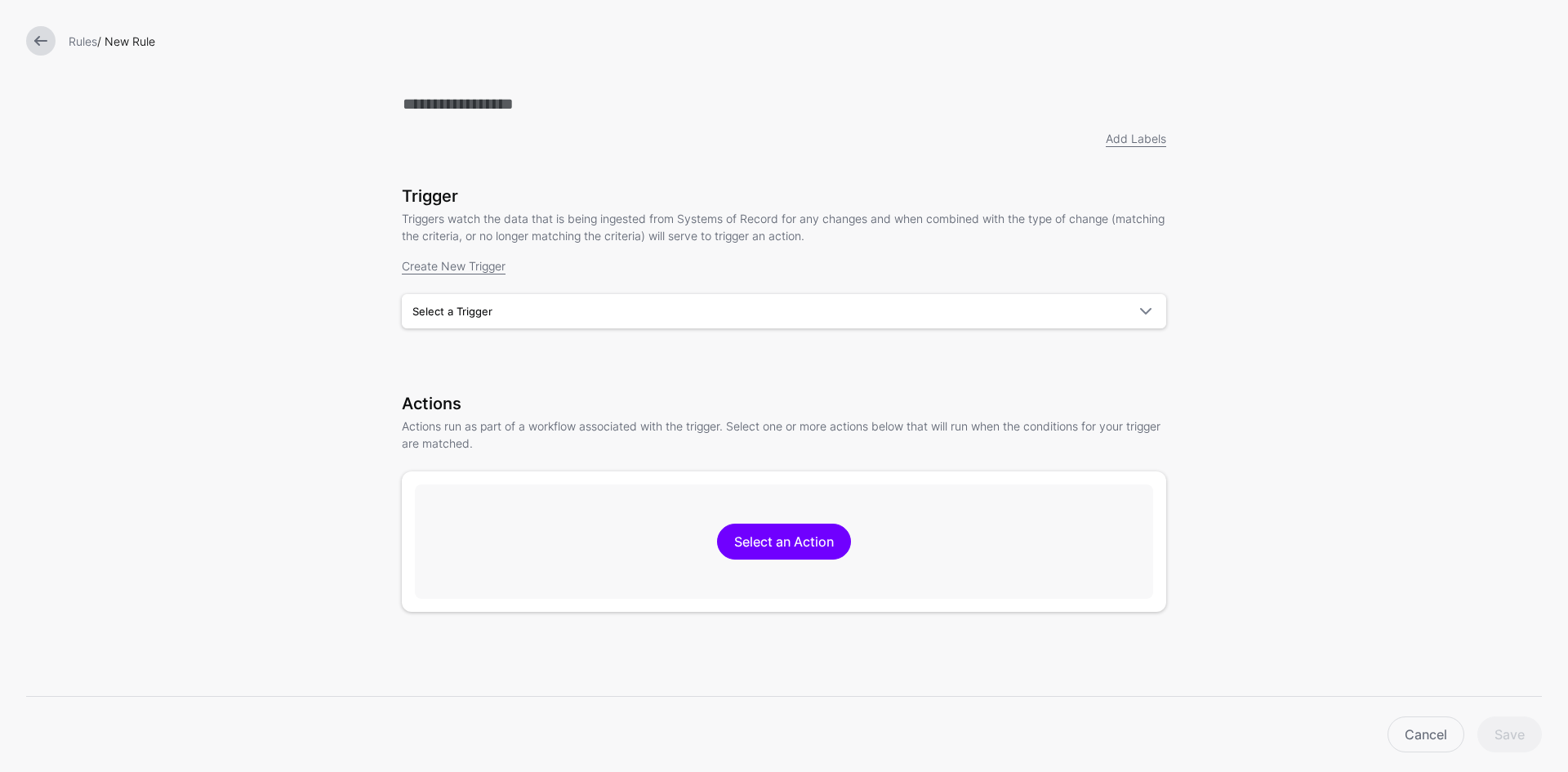
click at [42, 43] on link at bounding box center [40, 40] width 29 height 29
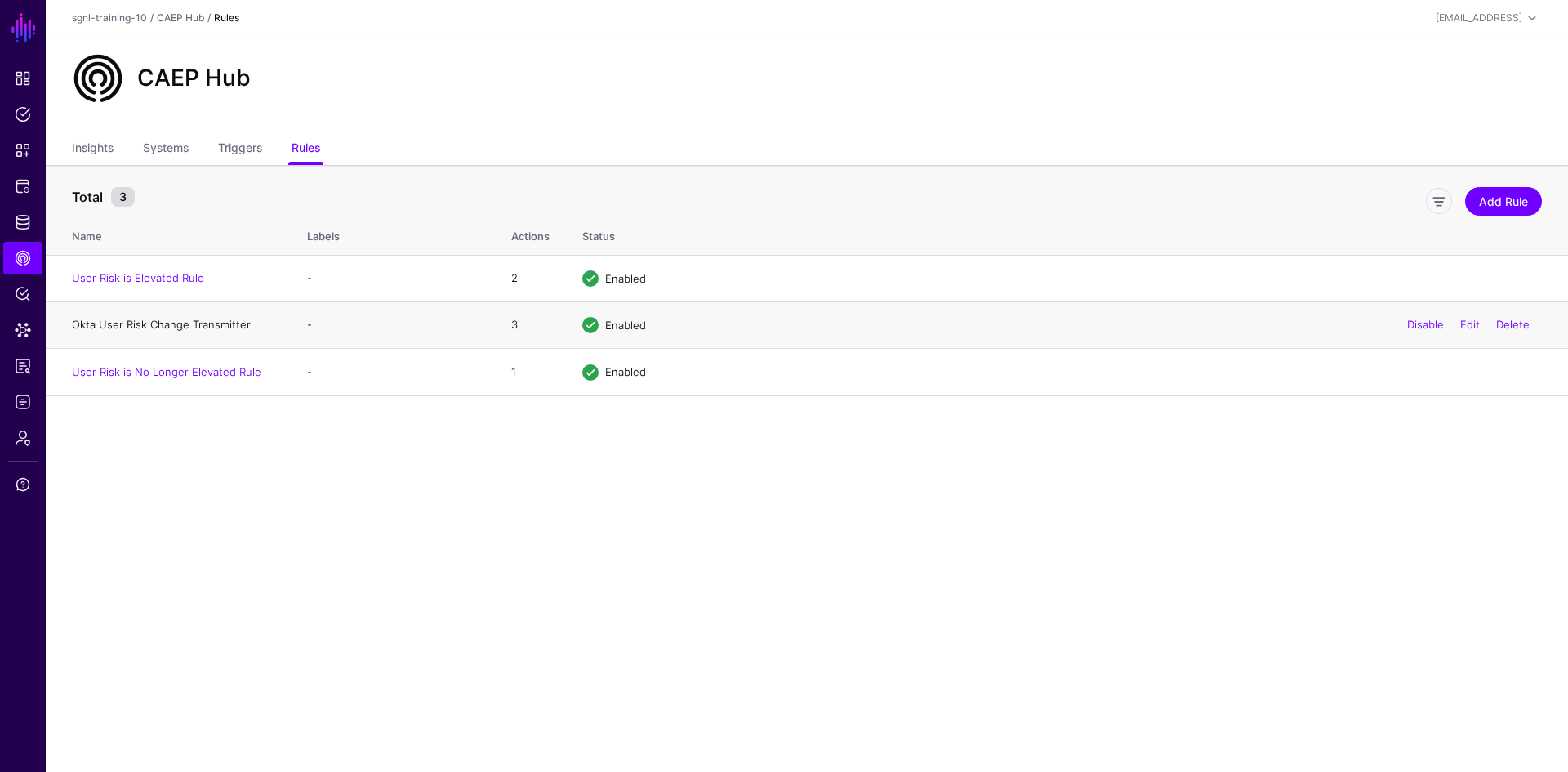
click at [175, 323] on link "Okta User Risk Change Transmitter" at bounding box center [161, 324] width 179 height 13
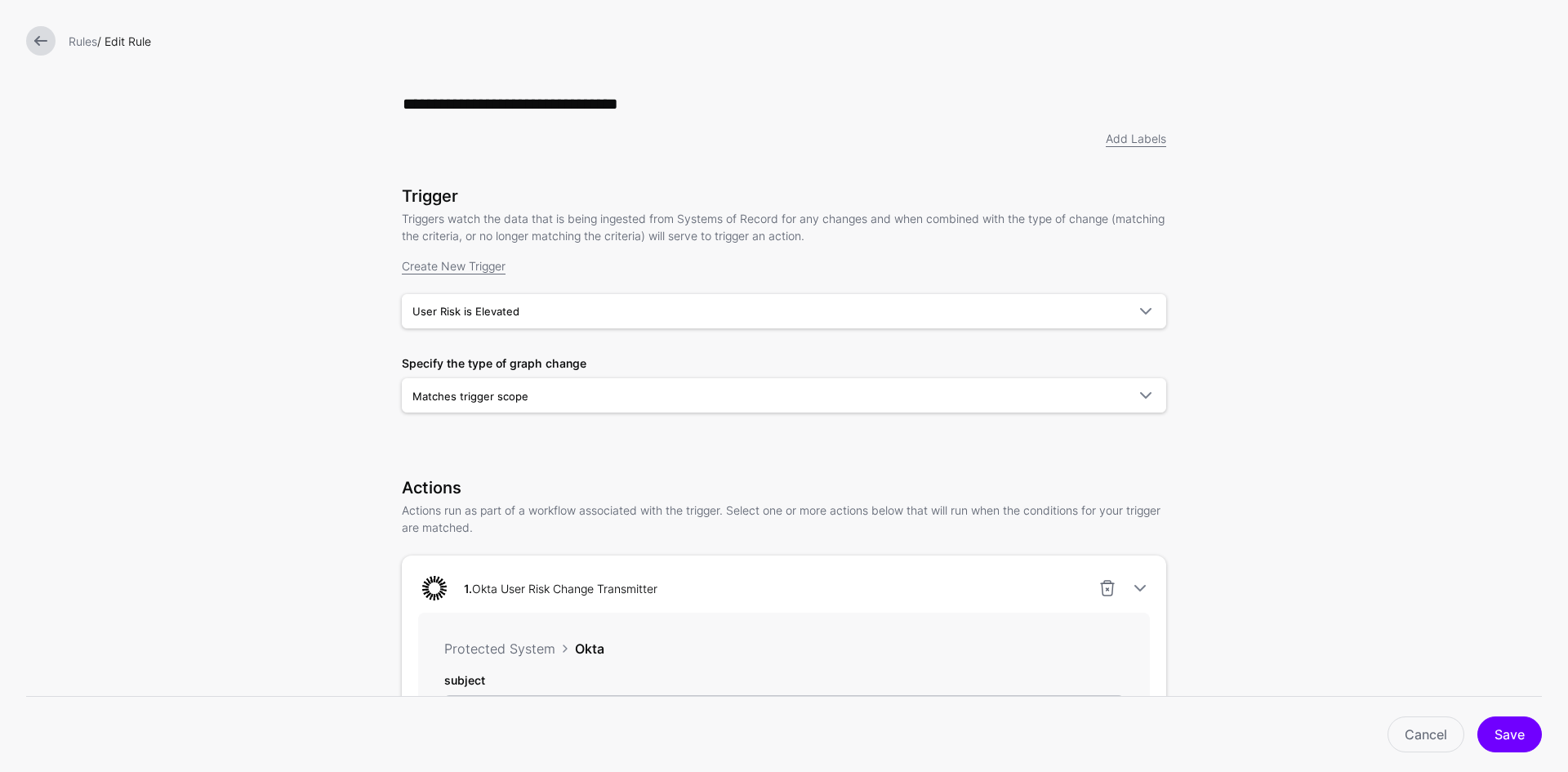
click at [37, 44] on link at bounding box center [40, 40] width 29 height 29
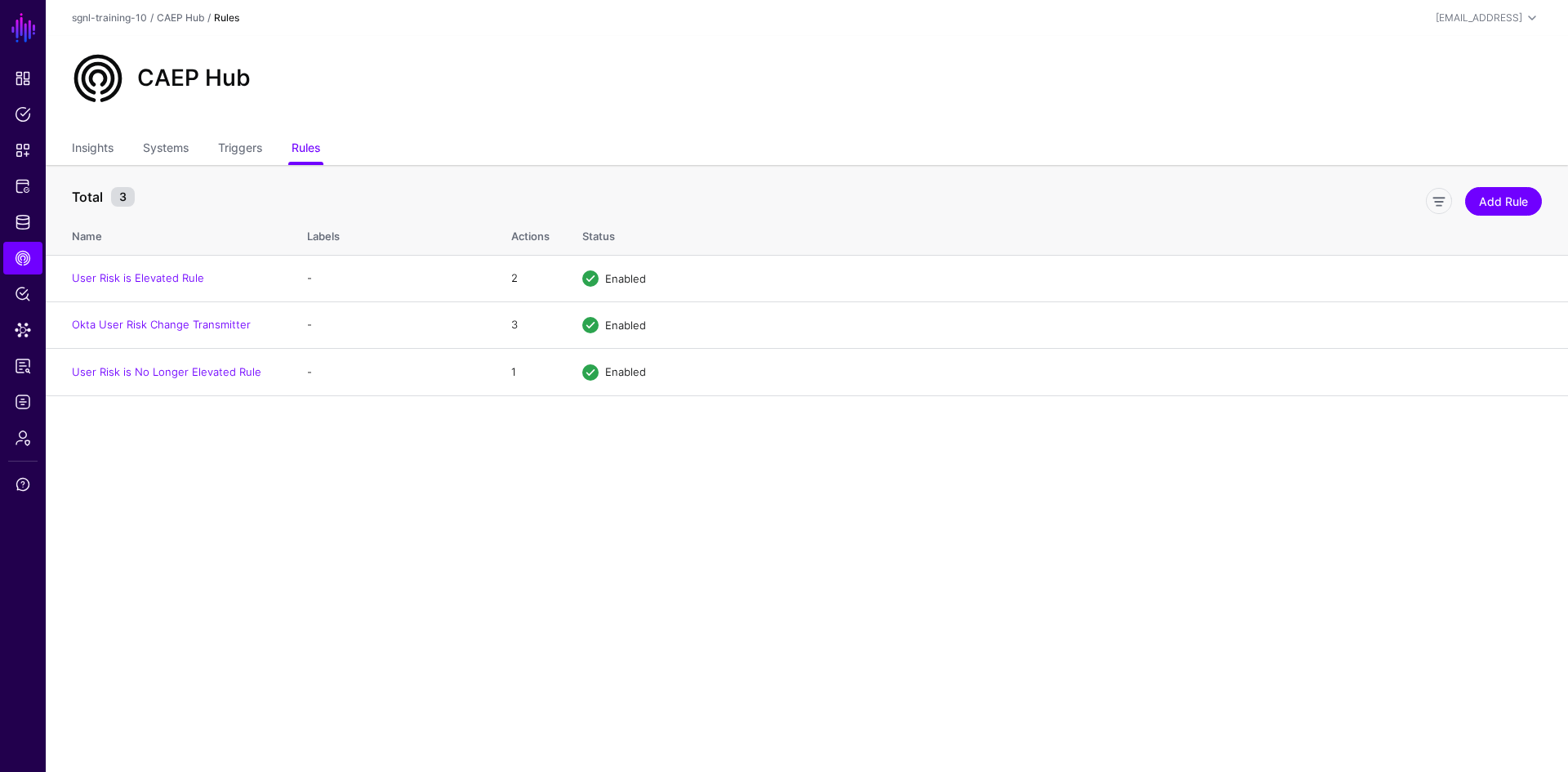
click at [662, 571] on main "SGNL Dashboard Policies Snippets Protected Systems Identity Data Fabric CAEP Hu…" at bounding box center [784, 386] width 1568 height 772
click at [18, 185] on span "Protected Systems" at bounding box center [23, 186] width 17 height 17
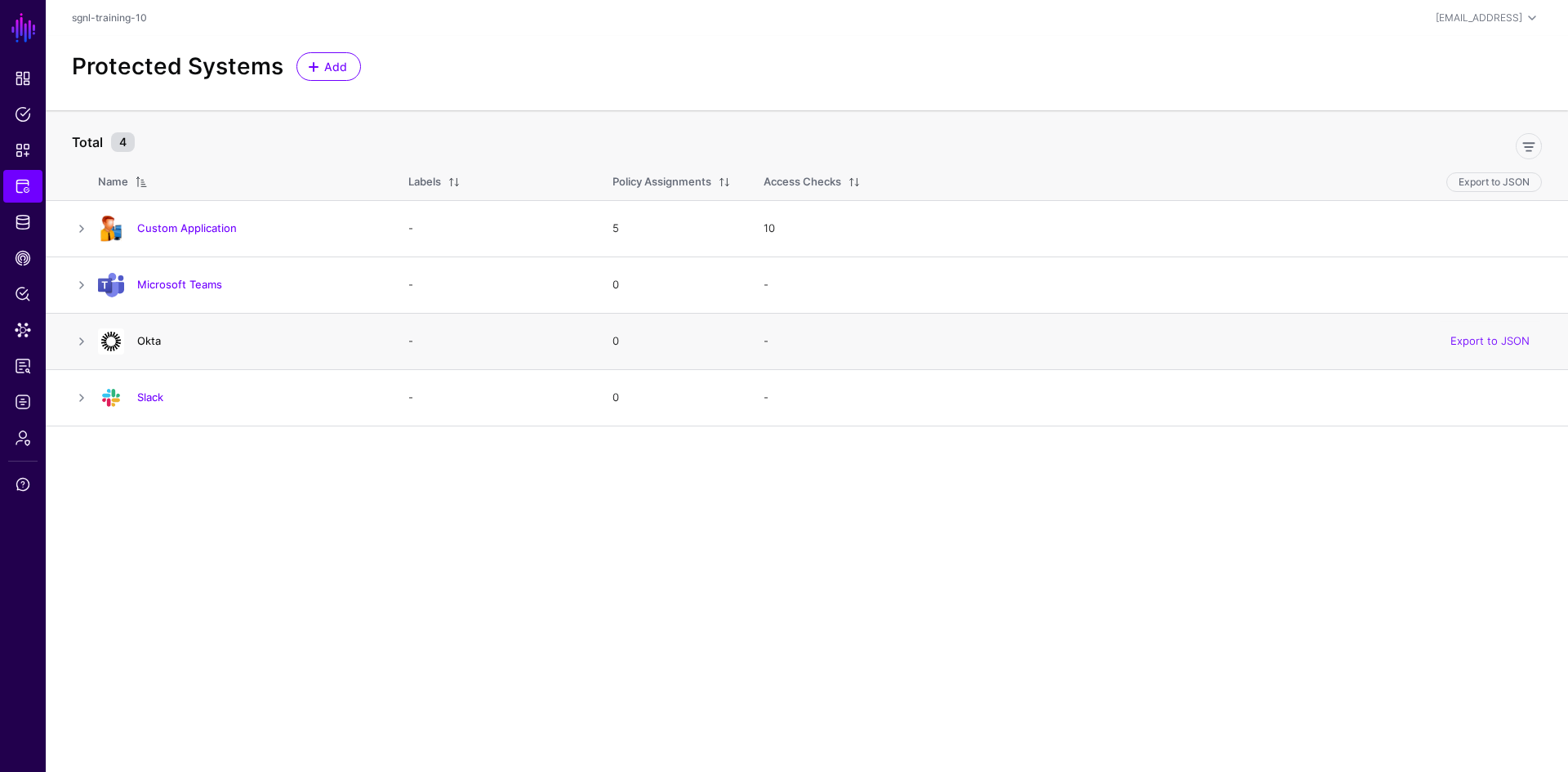
click at [148, 341] on link "Okta" at bounding box center [149, 341] width 23 height 13
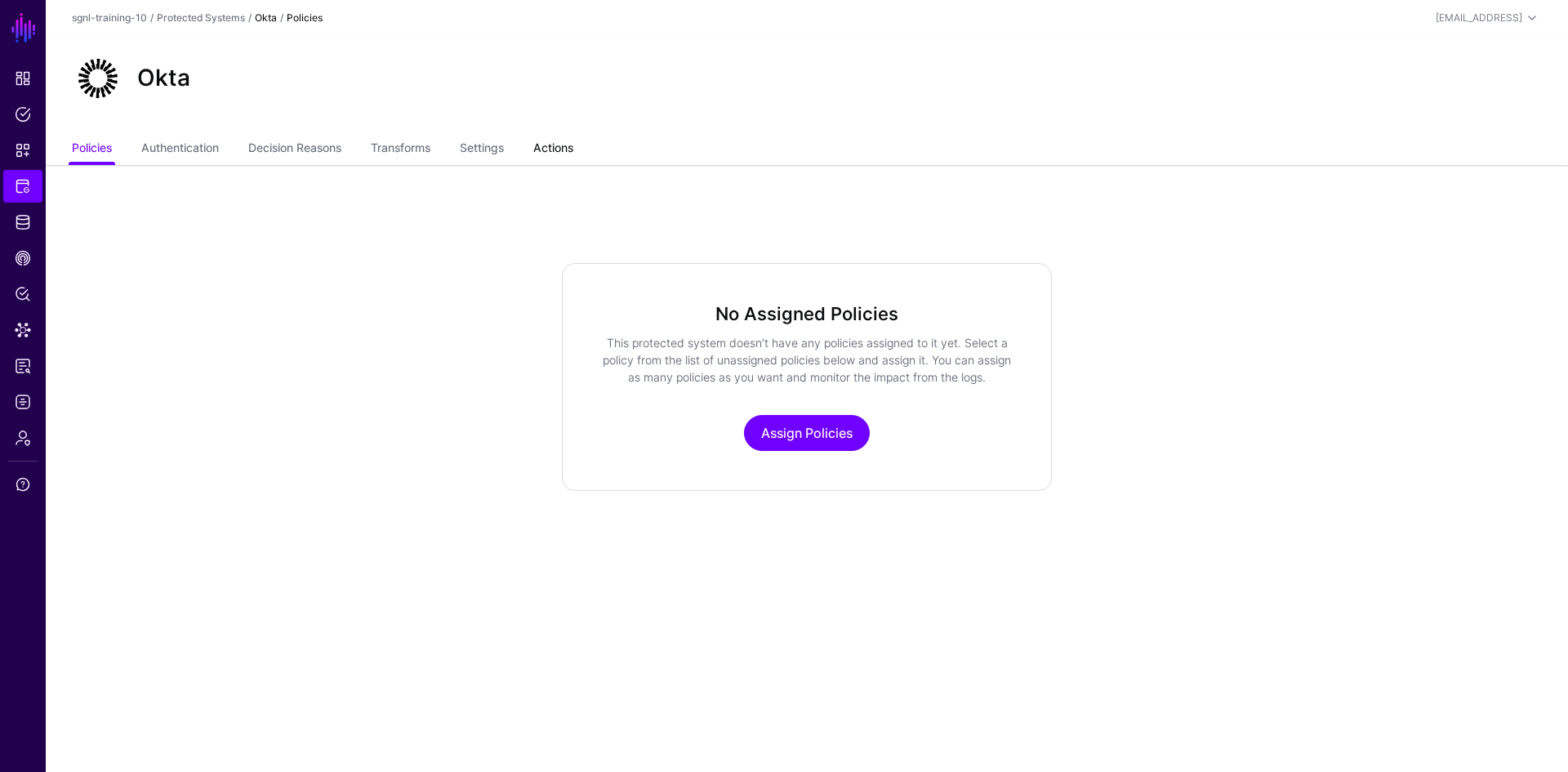
click at [558, 144] on link "Actions" at bounding box center [553, 149] width 40 height 31
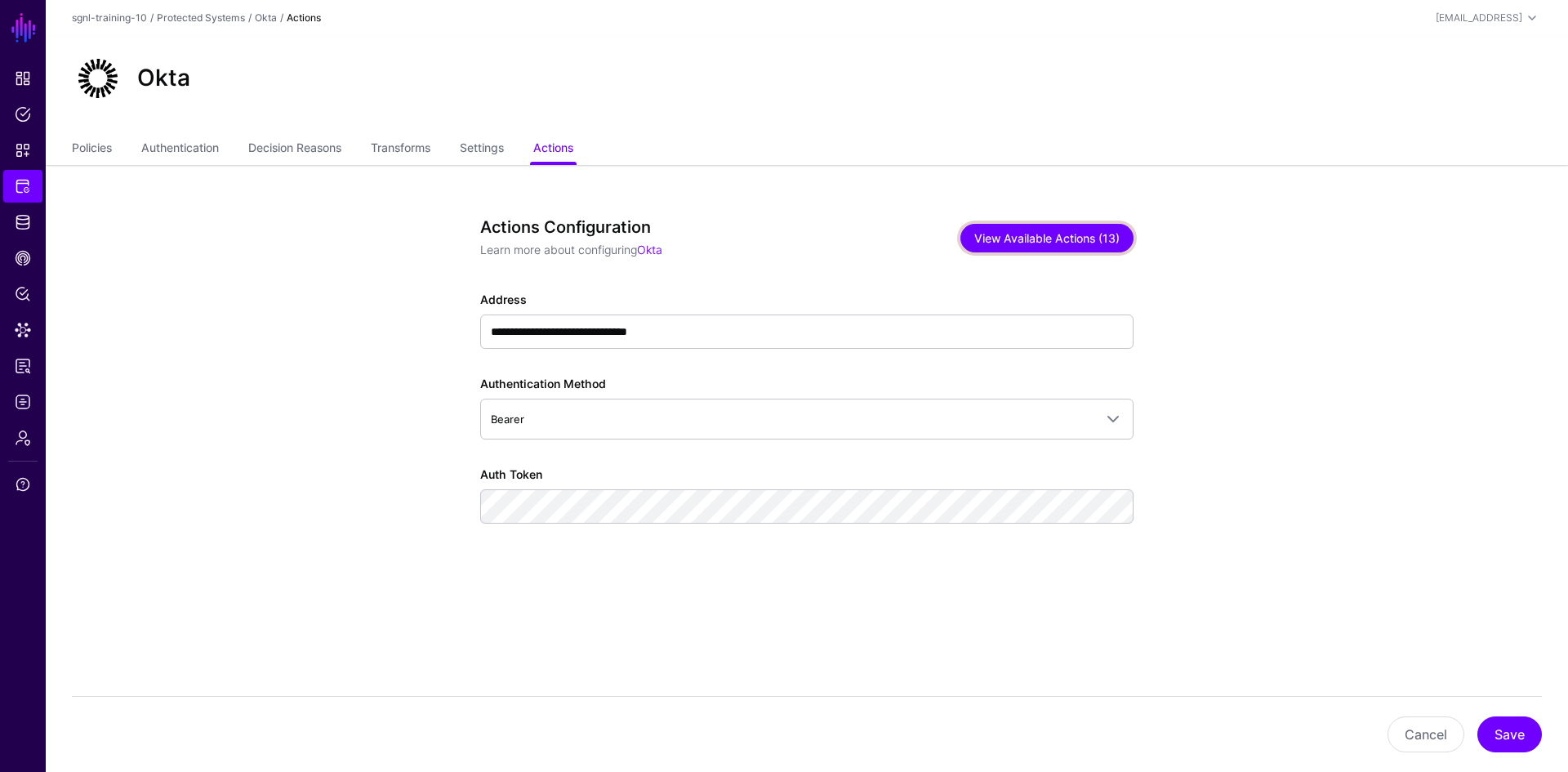
click at [1068, 233] on button "View Available Actions (13)" at bounding box center [1046, 238] width 173 height 28
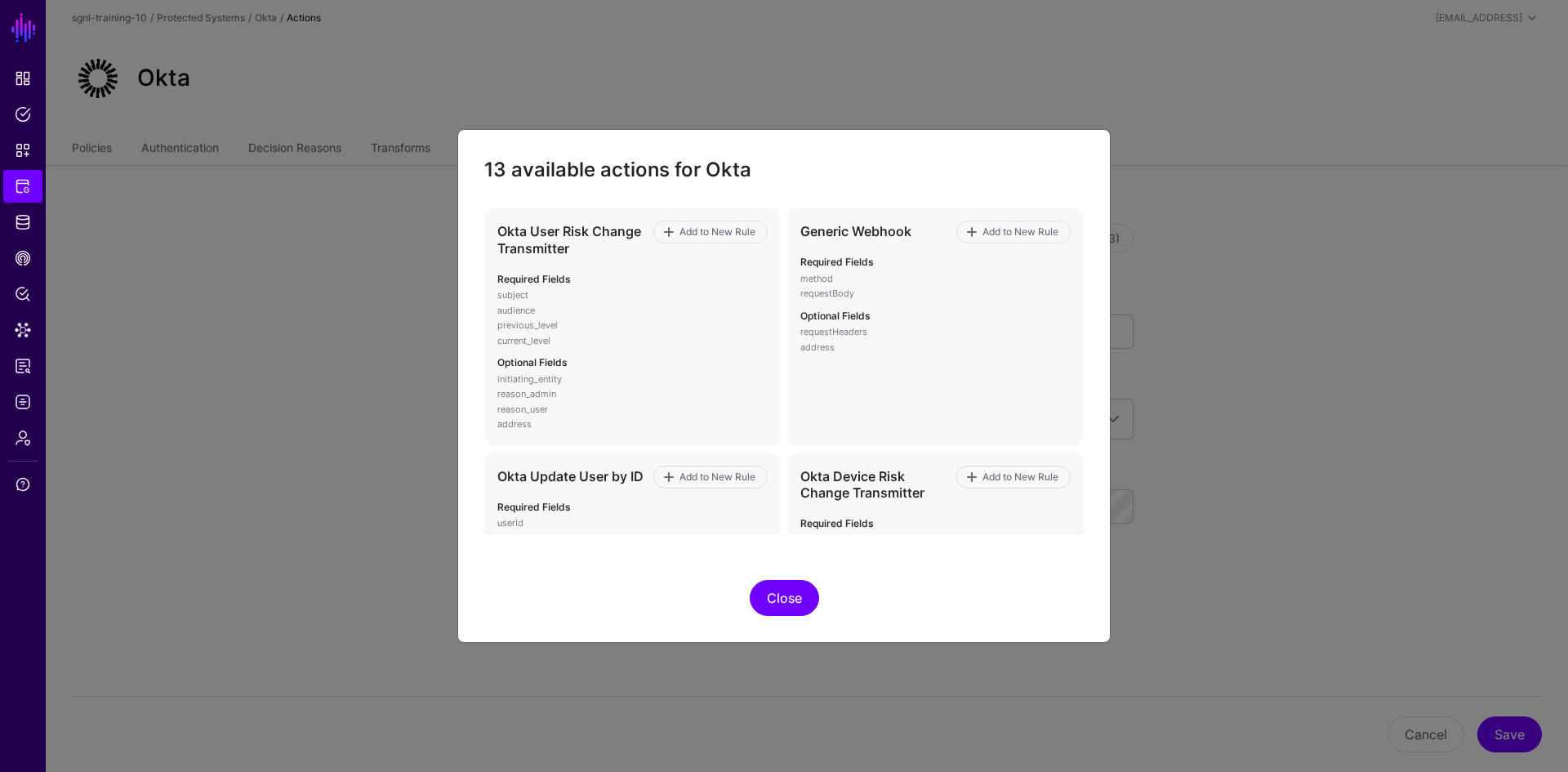
click at [778, 595] on button "Close" at bounding box center [784, 597] width 69 height 36
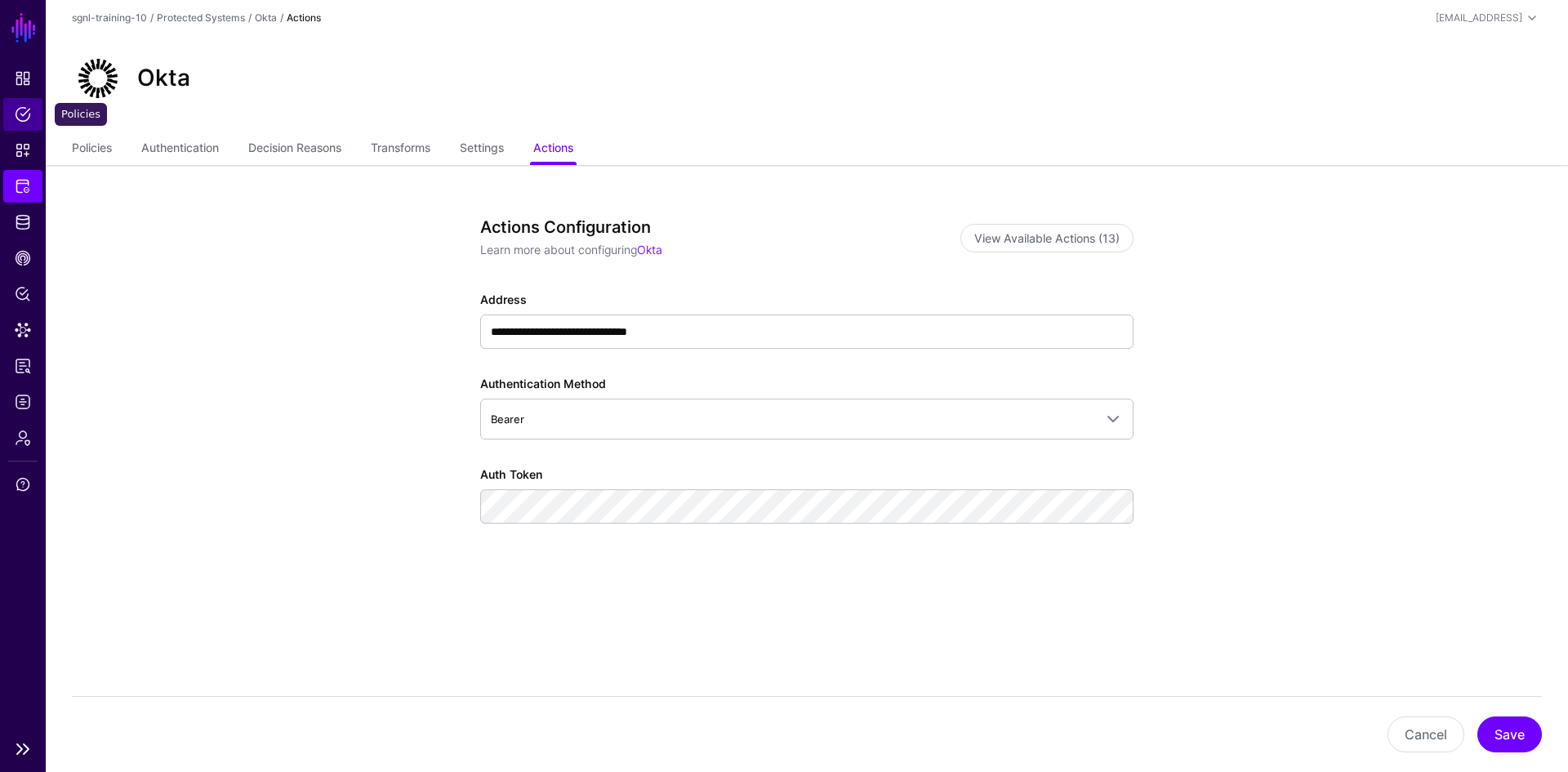
click at [23, 111] on span "Policies" at bounding box center [23, 114] width 17 height 17
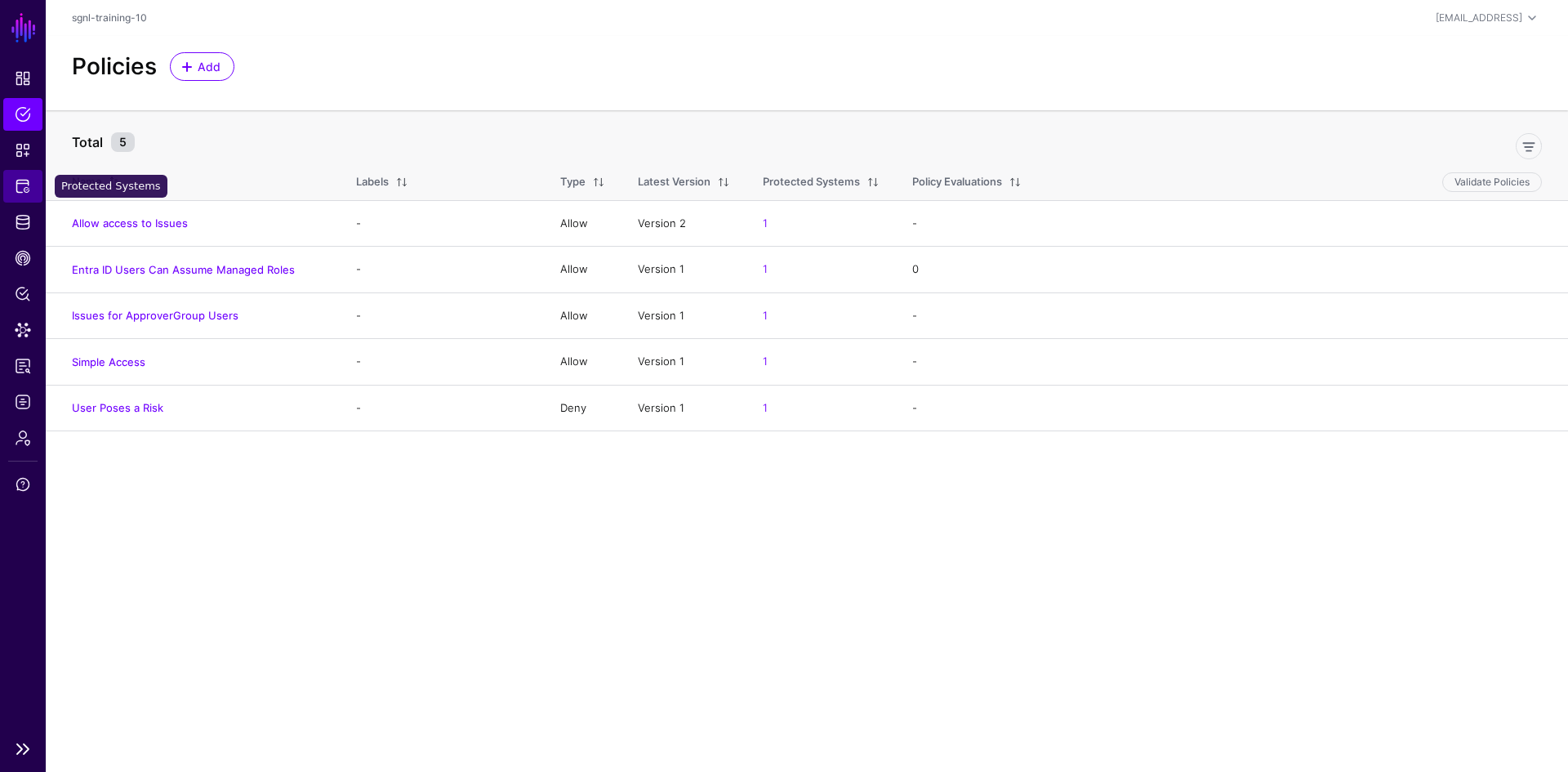
click at [22, 186] on span "Protected Systems" at bounding box center [23, 186] width 17 height 17
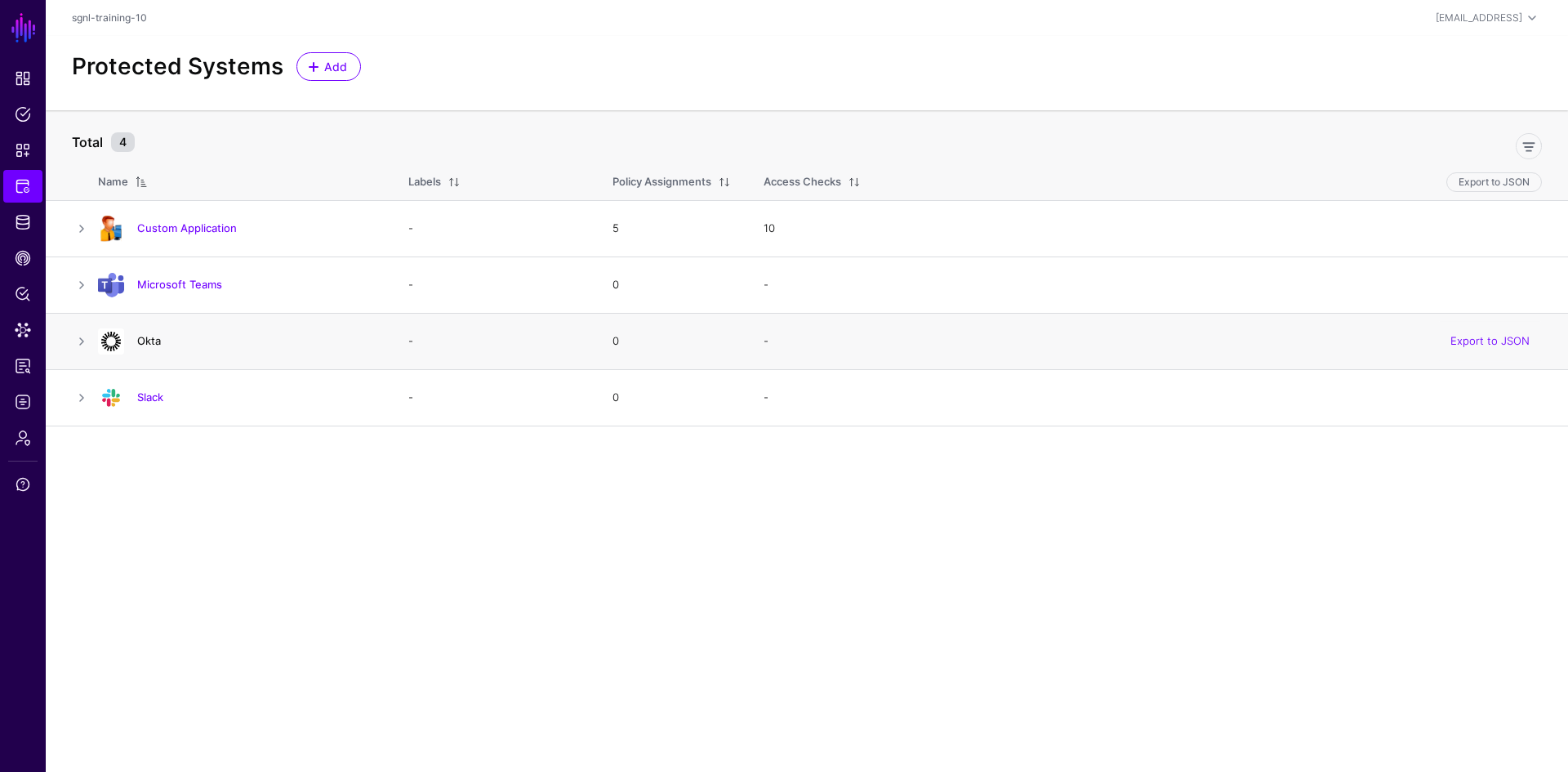
click at [144, 341] on link "Okta" at bounding box center [149, 341] width 23 height 13
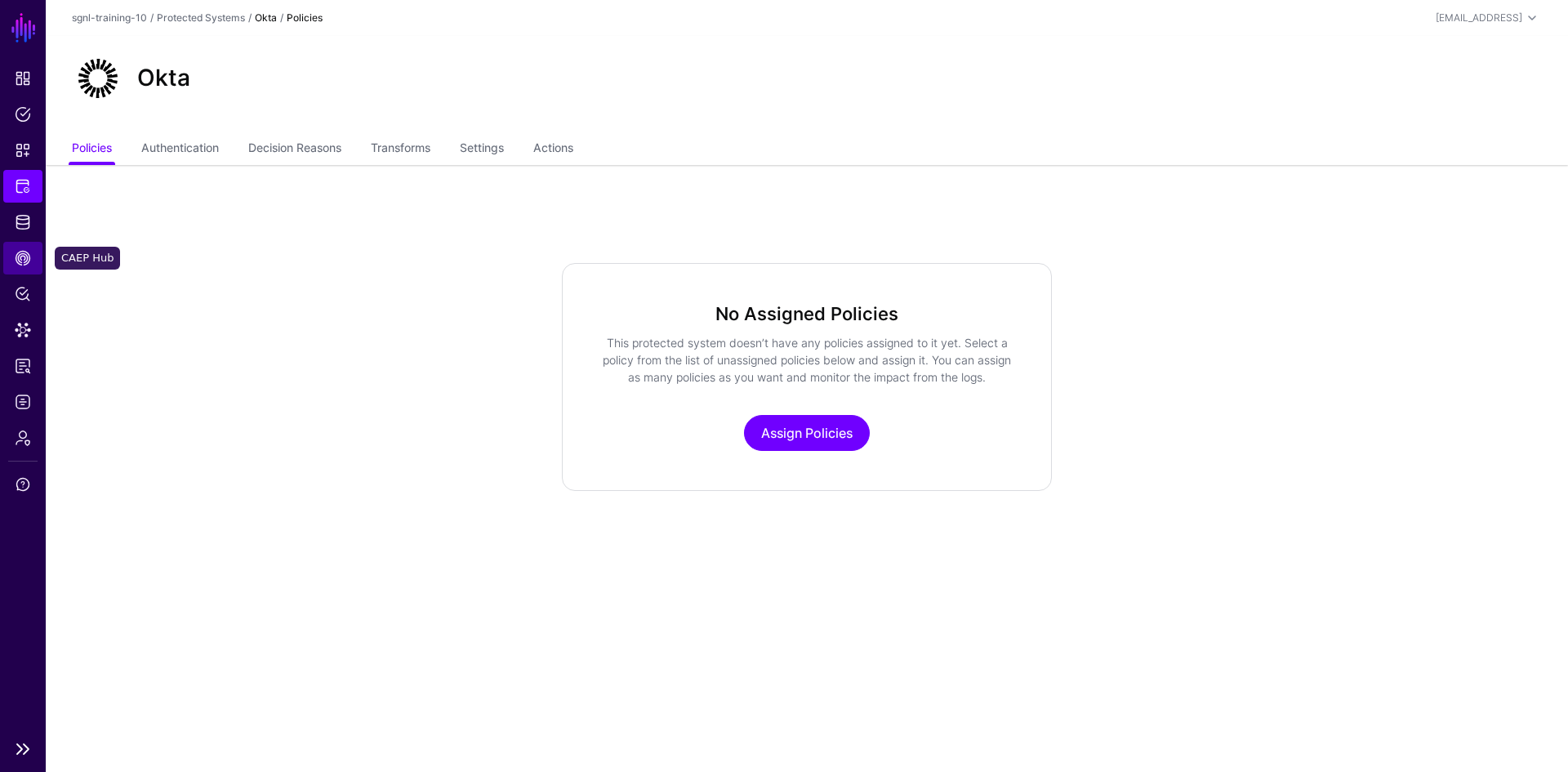
click at [19, 258] on span "CAEP Hub" at bounding box center [23, 258] width 17 height 17
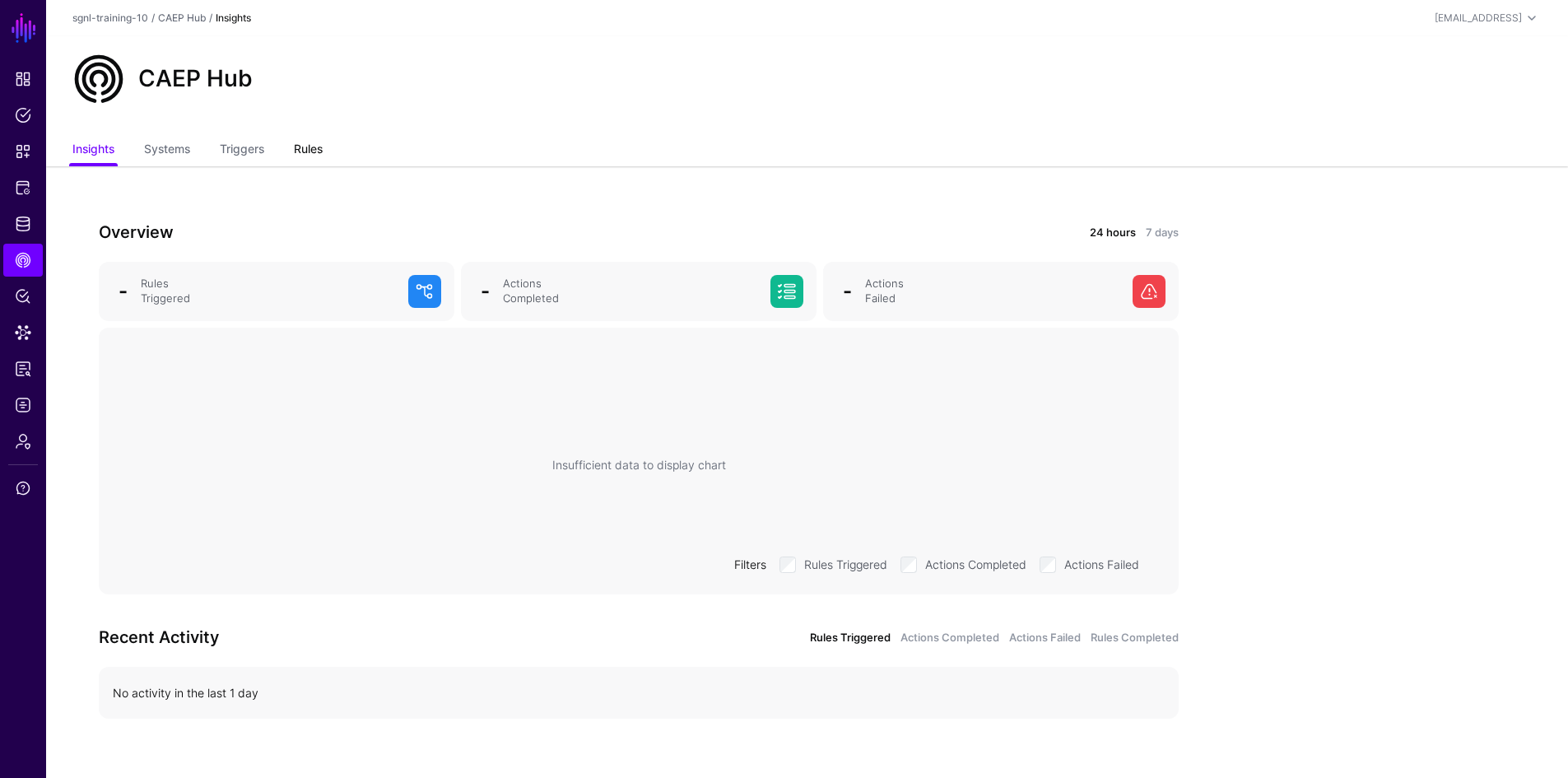
click at [304, 153] on link "Rules" at bounding box center [308, 150] width 29 height 31
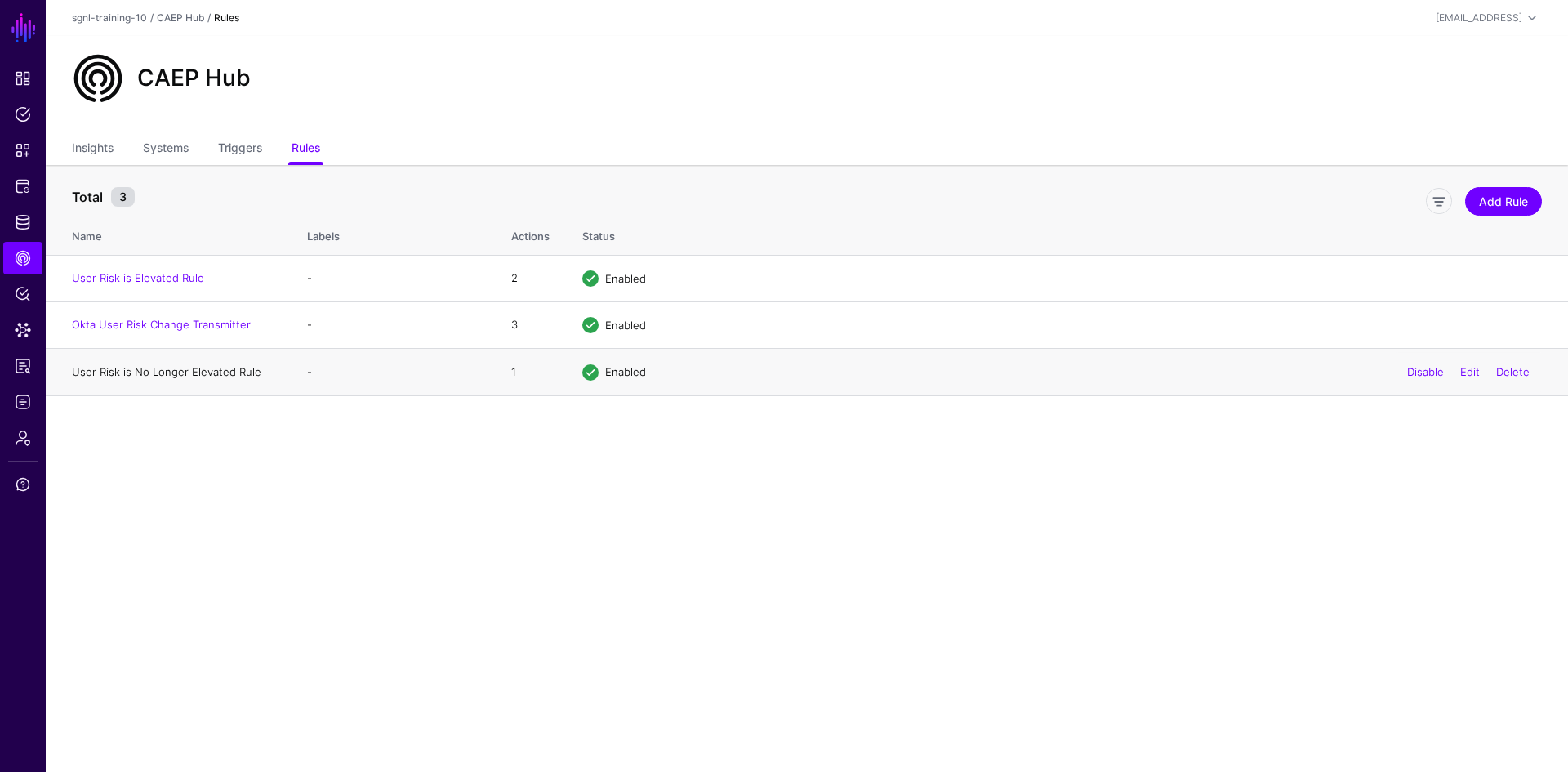
click at [164, 373] on link "User Risk is No Longer Elevated Rule" at bounding box center [166, 372] width 190 height 13
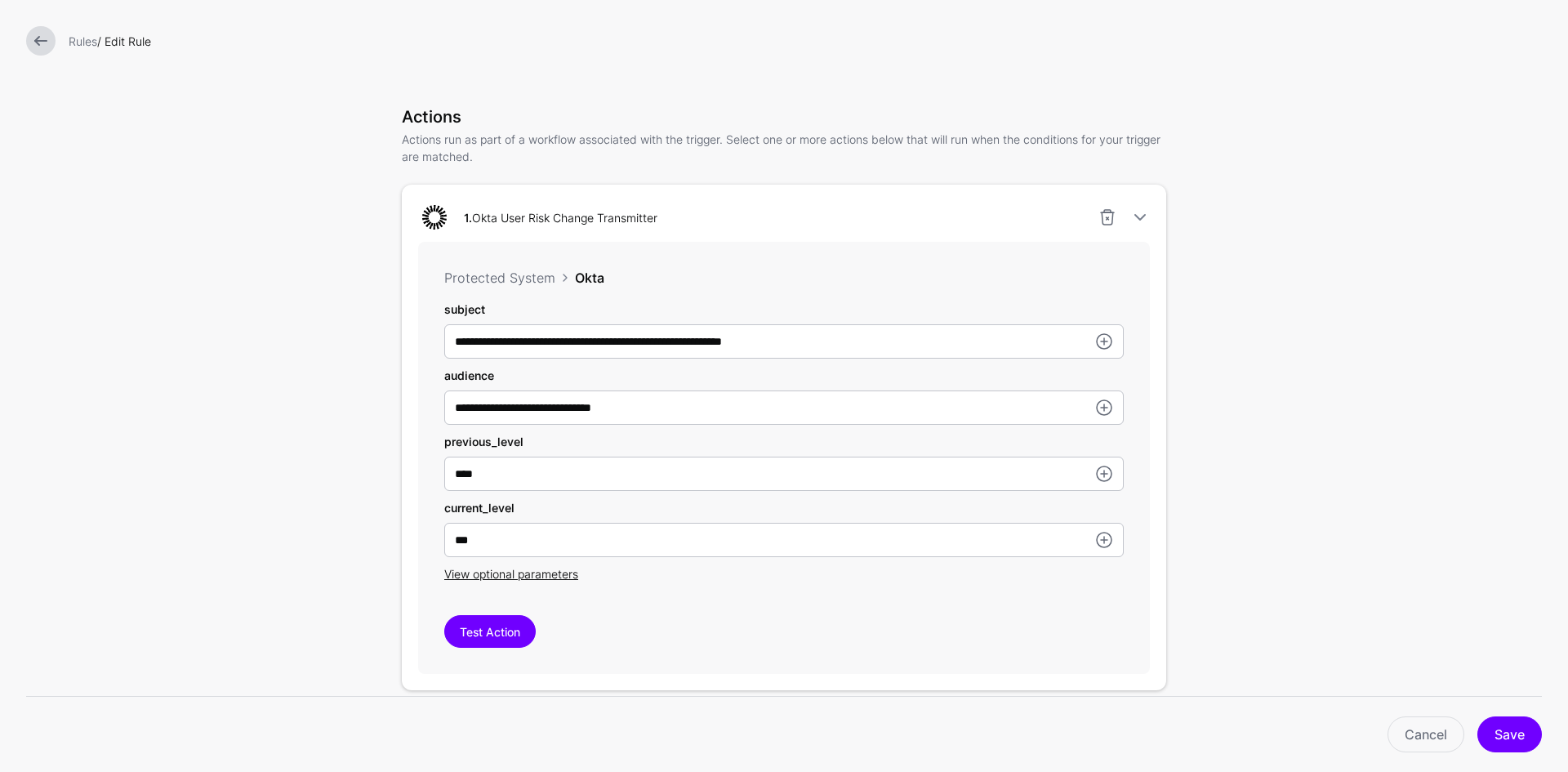
scroll to position [490, 0]
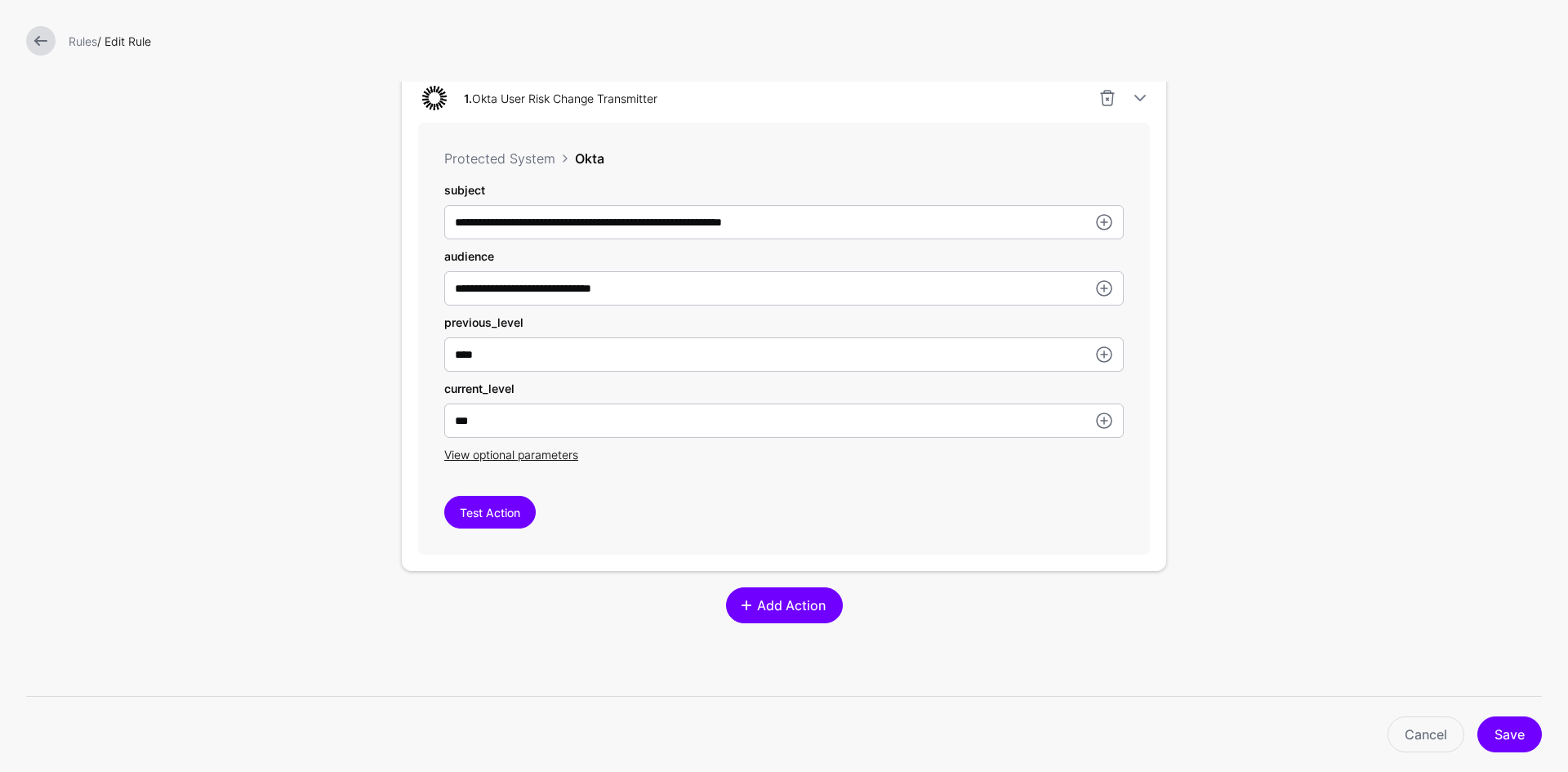
click at [739, 609] on span at bounding box center [746, 605] width 13 height 13
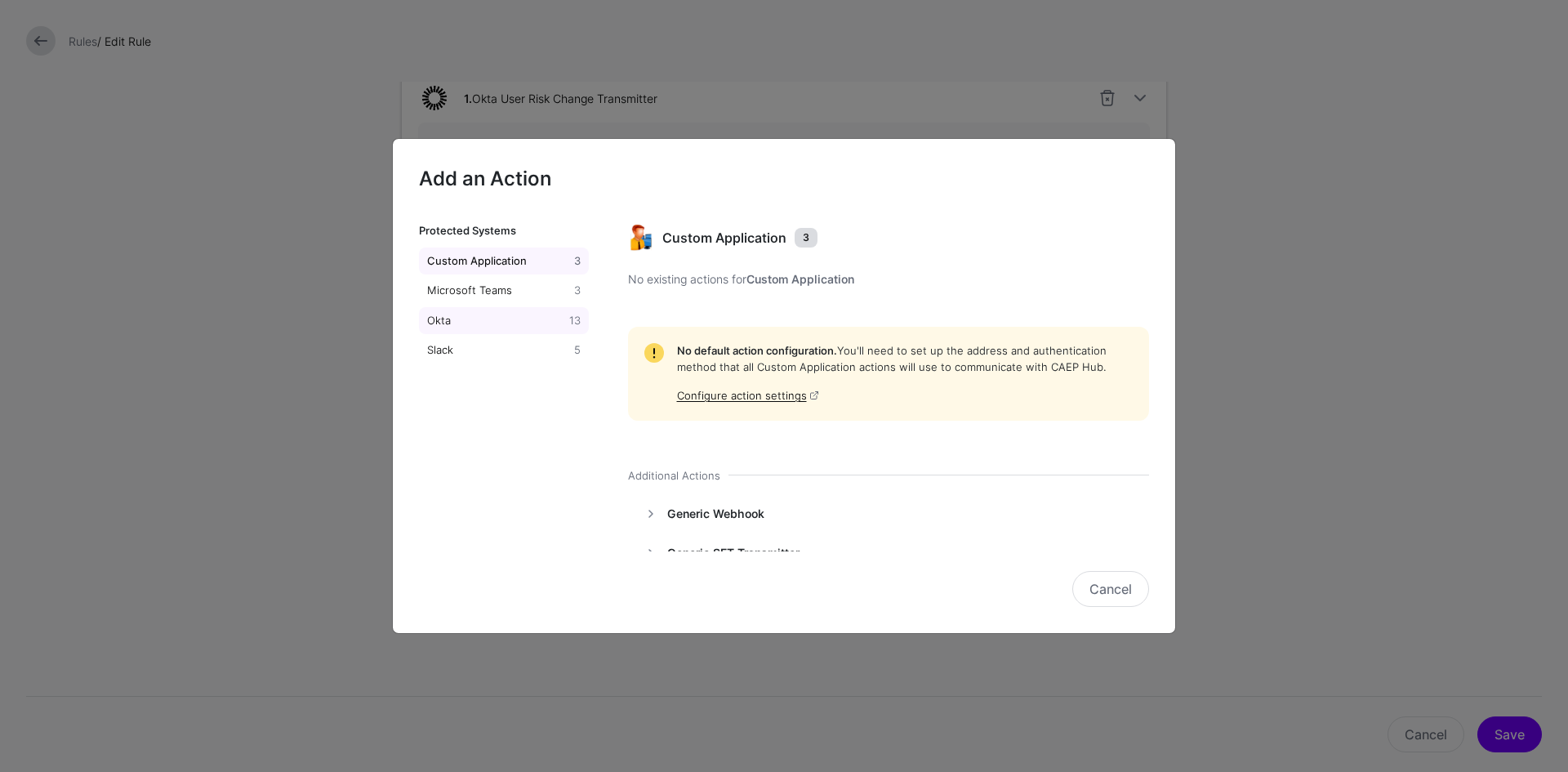
click at [478, 323] on div "Okta" at bounding box center [495, 321] width 142 height 17
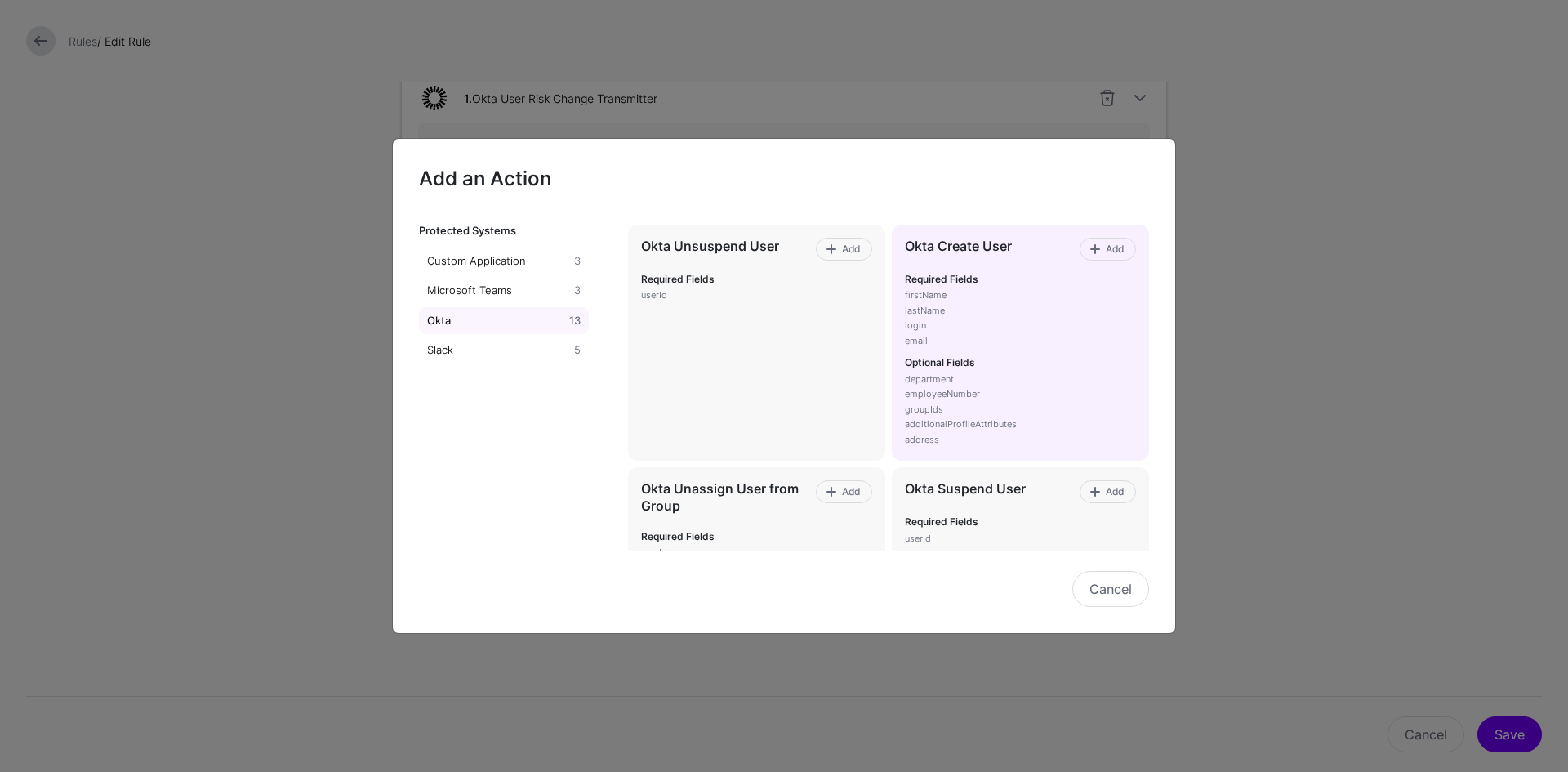
scroll to position [653, 0]
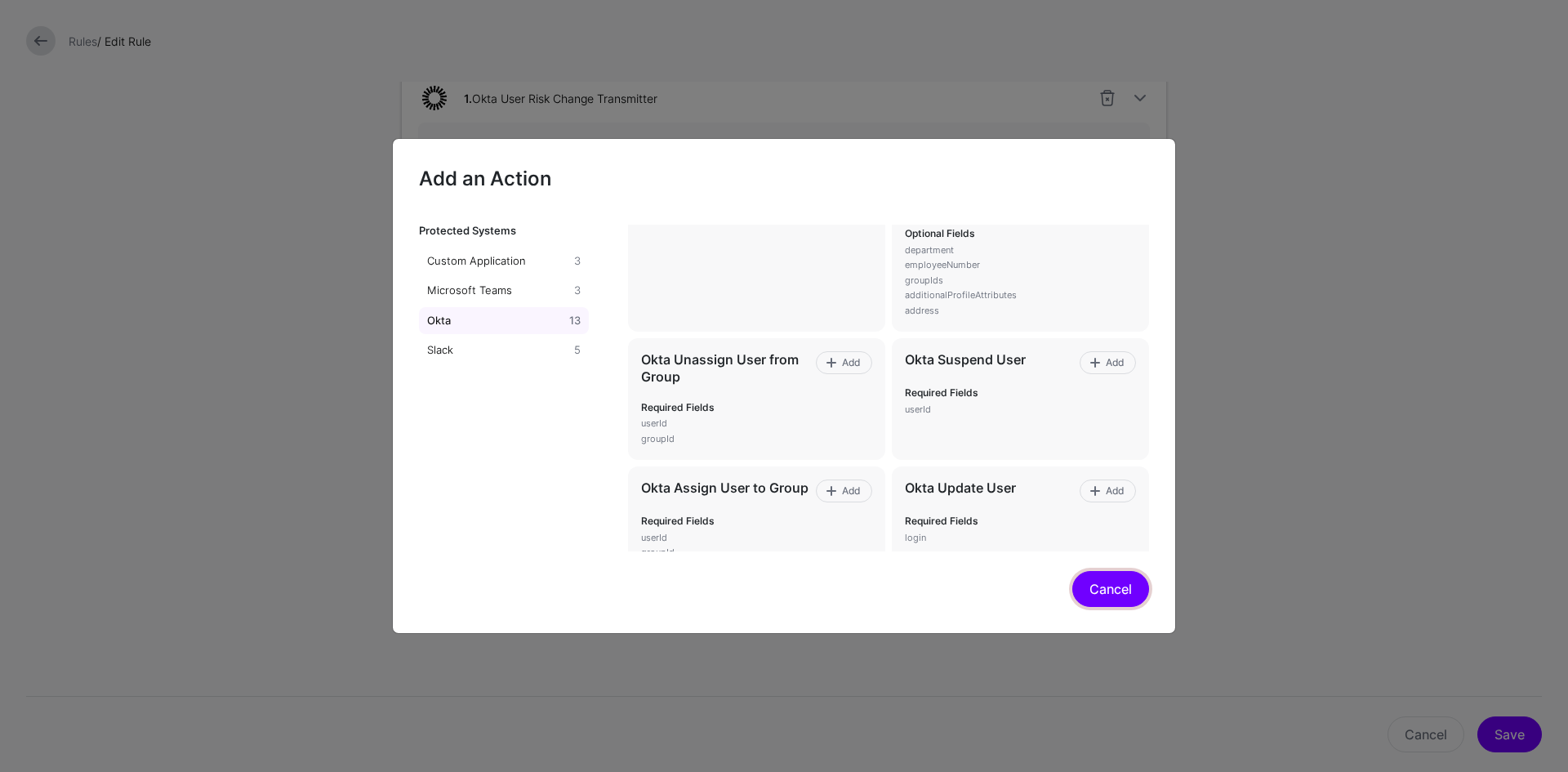
click at [1104, 590] on button "Cancel" at bounding box center [1110, 588] width 77 height 36
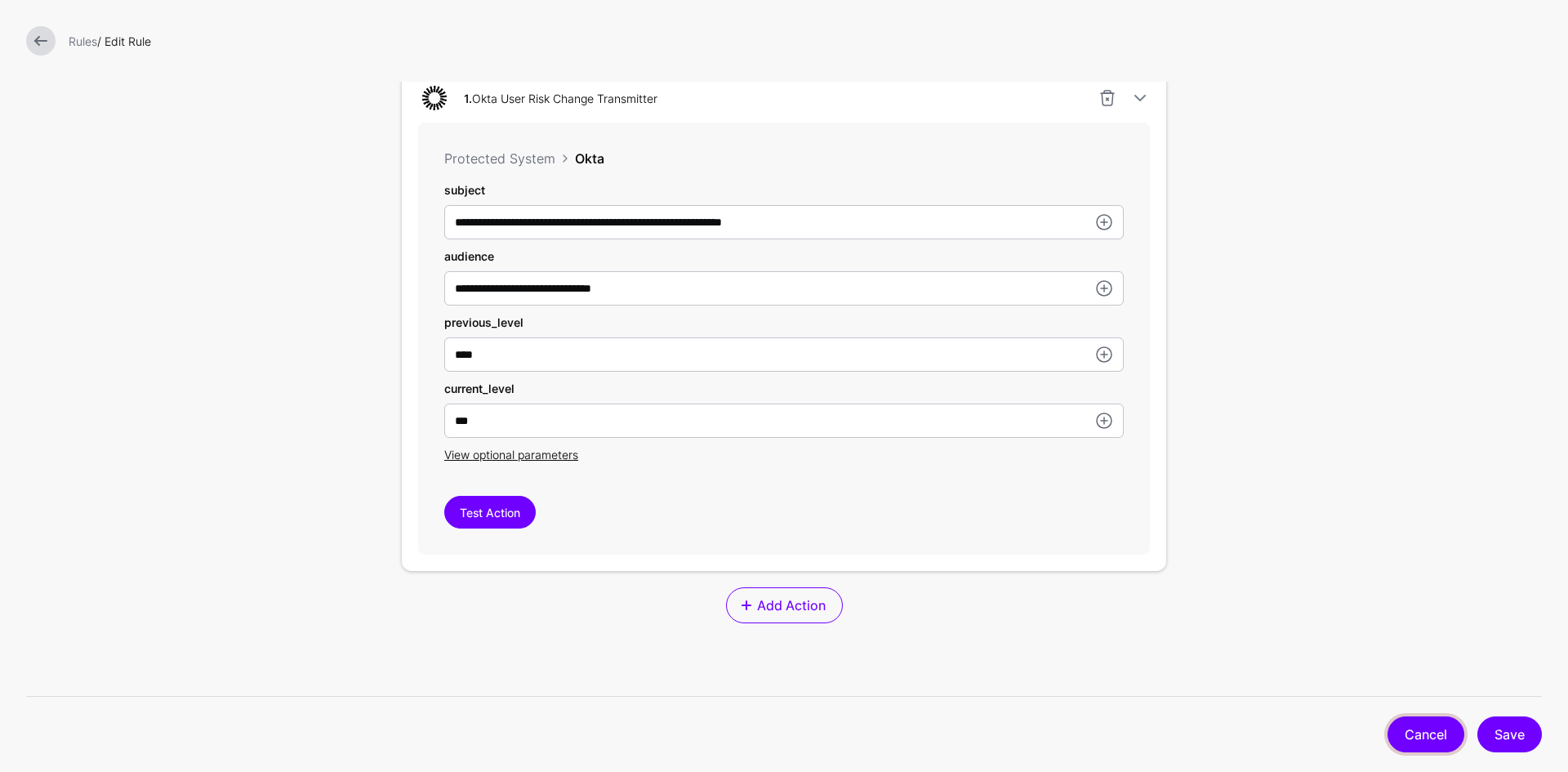
click at [1404, 740] on link "Cancel" at bounding box center [1426, 734] width 77 height 36
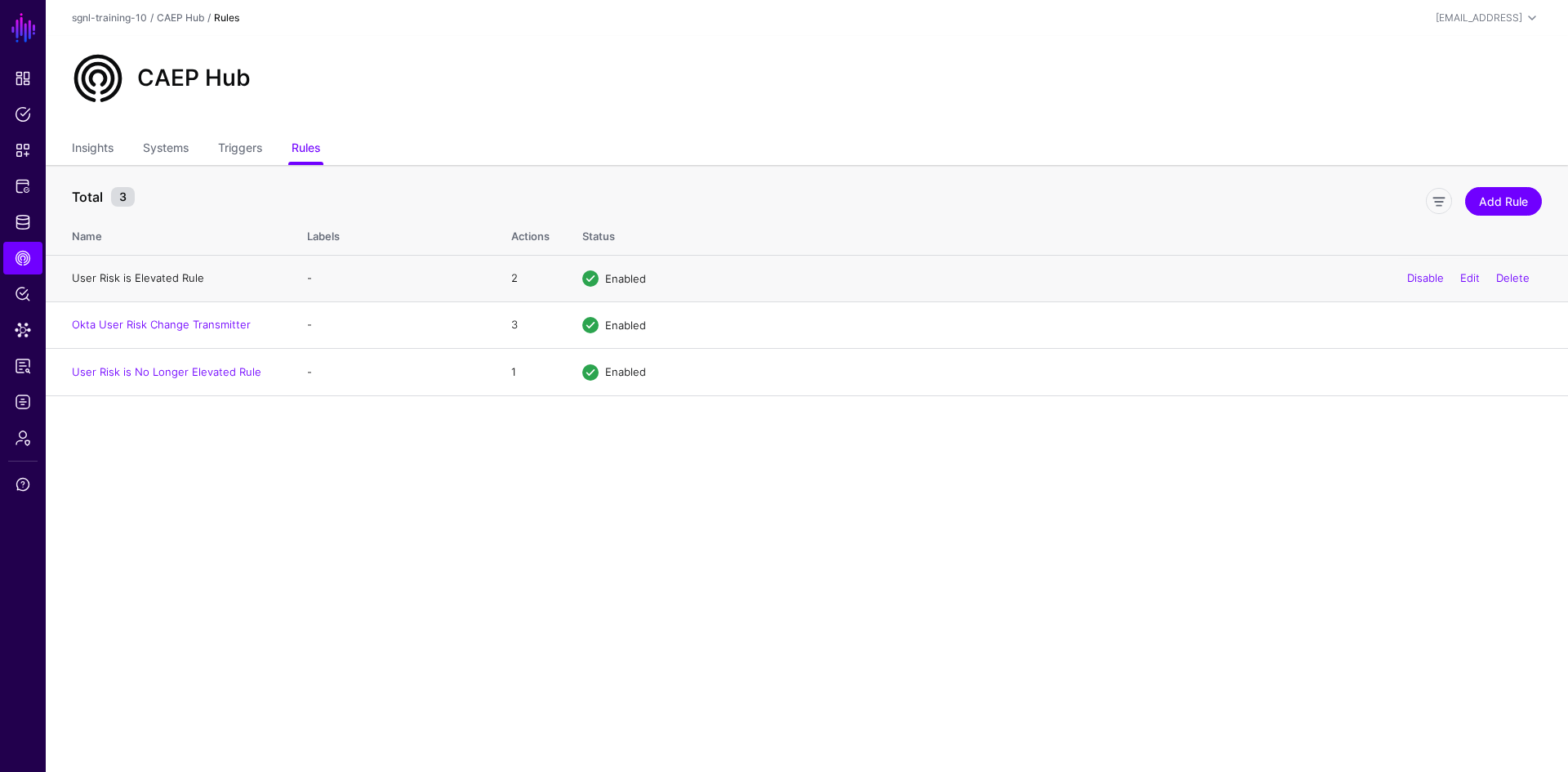
click at [150, 279] on link "User Risk is Elevated Rule" at bounding box center [138, 277] width 132 height 13
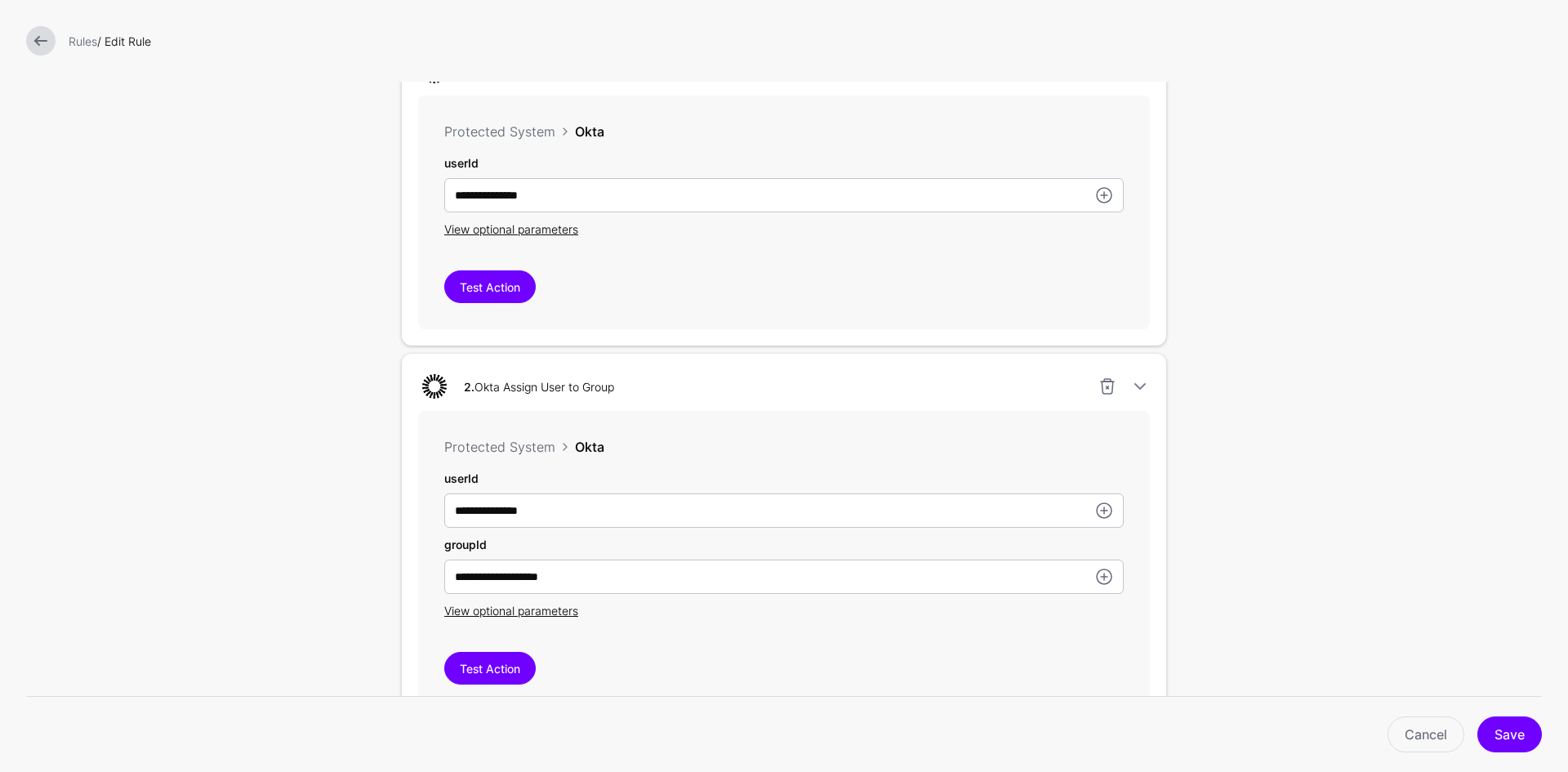
scroll to position [409, 0]
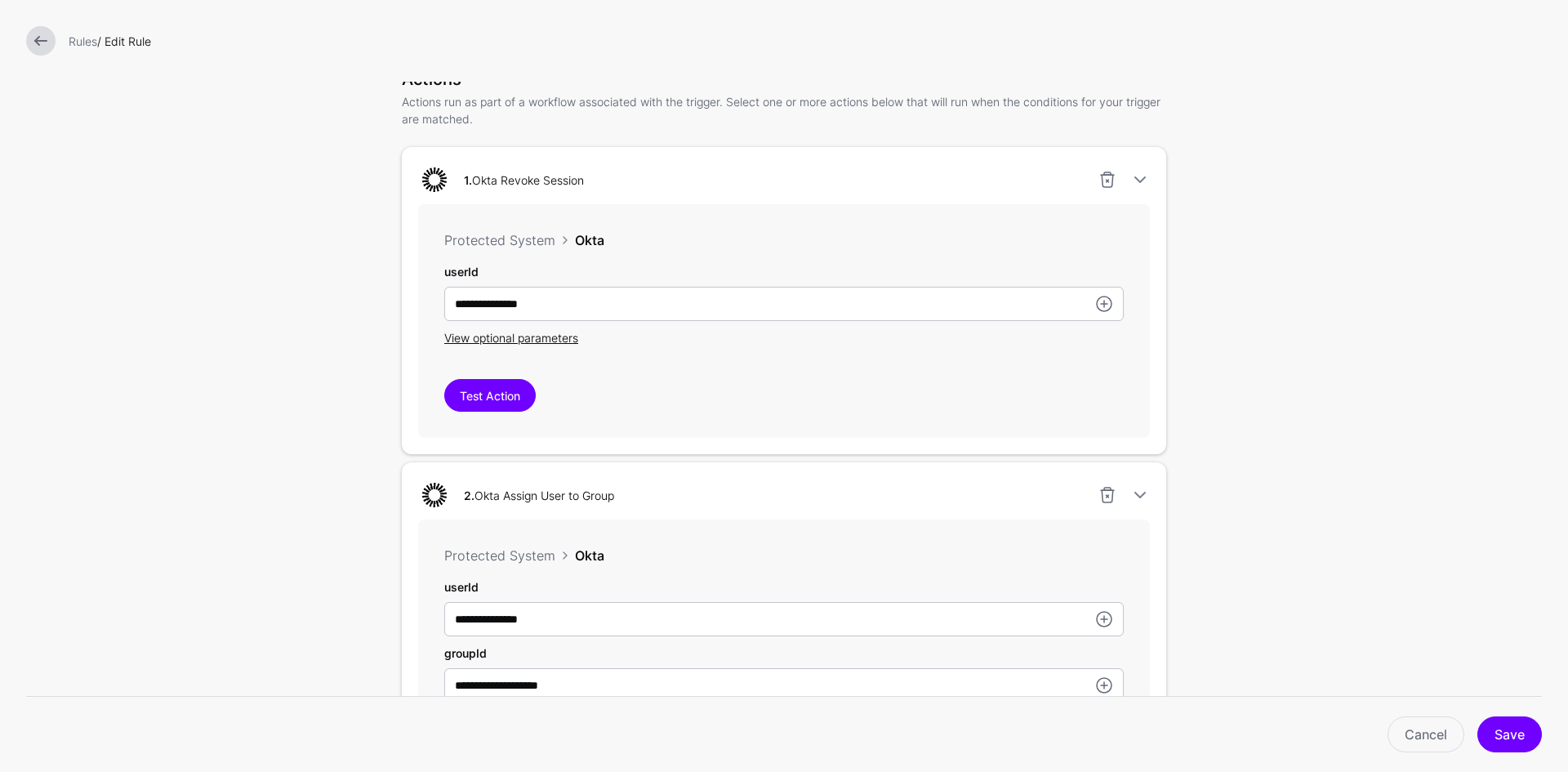
click at [48, 43] on link at bounding box center [40, 40] width 29 height 29
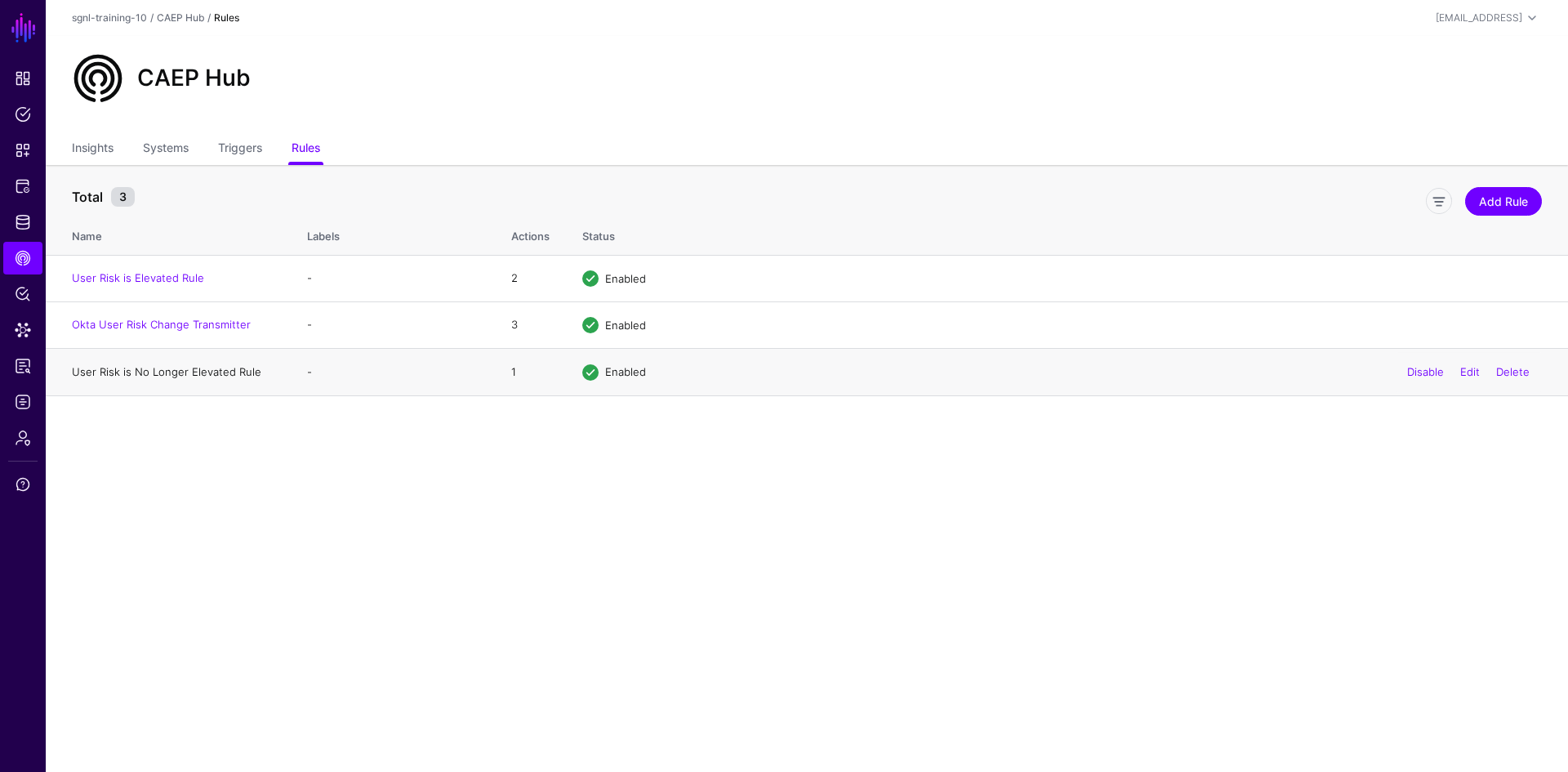
click at [190, 372] on link "User Risk is No Longer Elevated Rule" at bounding box center [166, 372] width 190 height 13
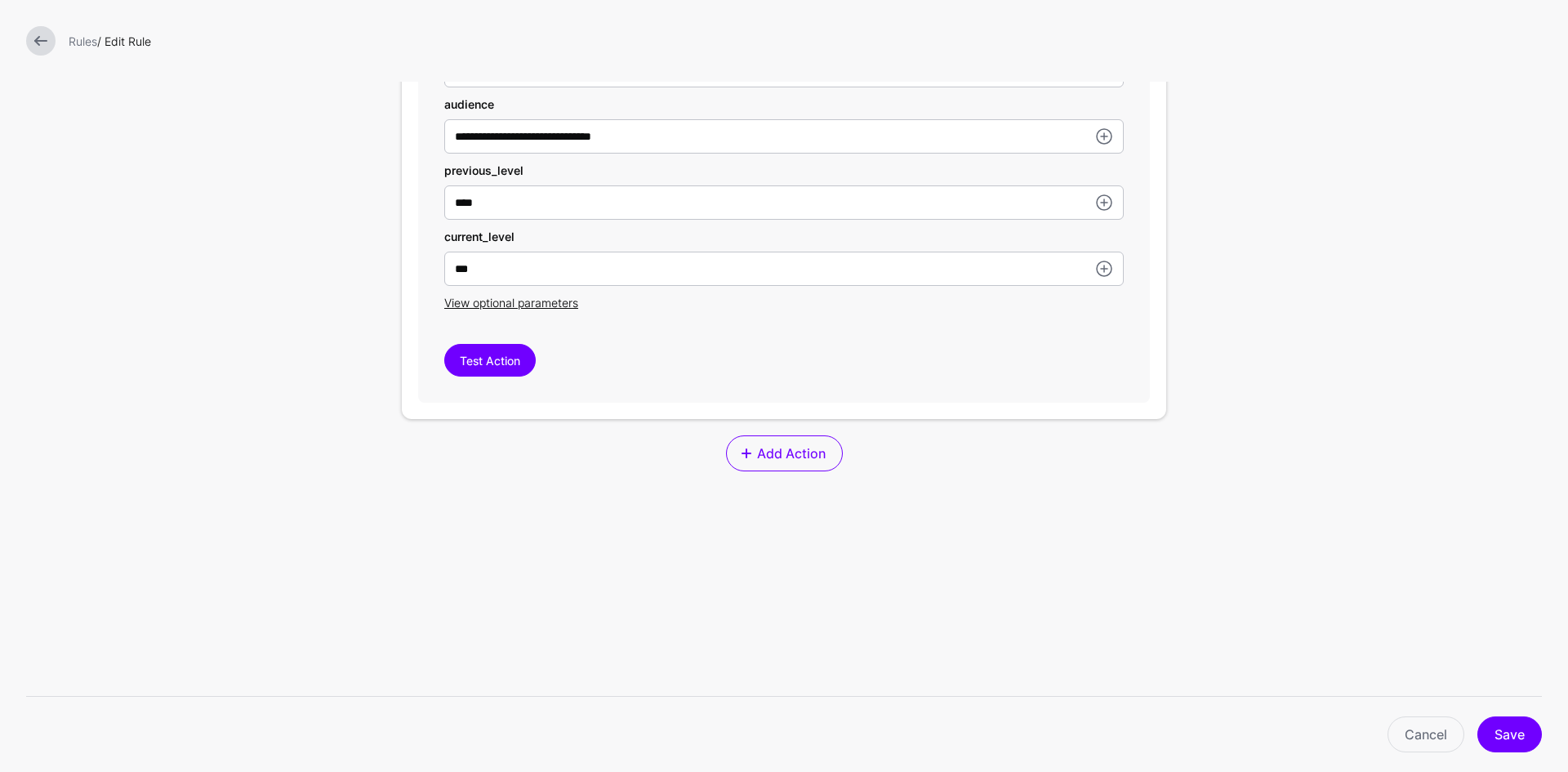
scroll to position [653, 0]
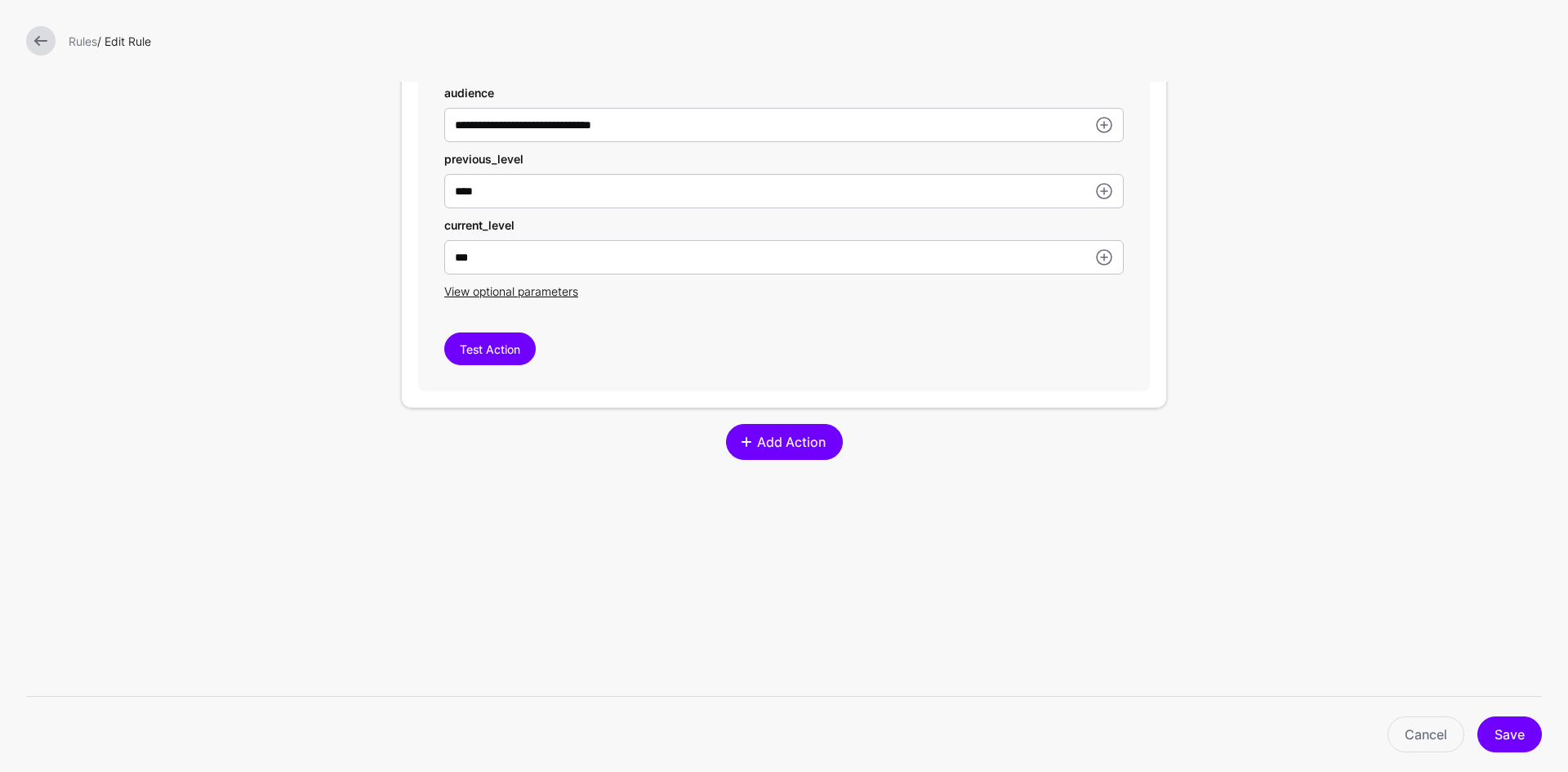
click at [765, 450] on span "Add Action" at bounding box center [790, 441] width 73 height 19
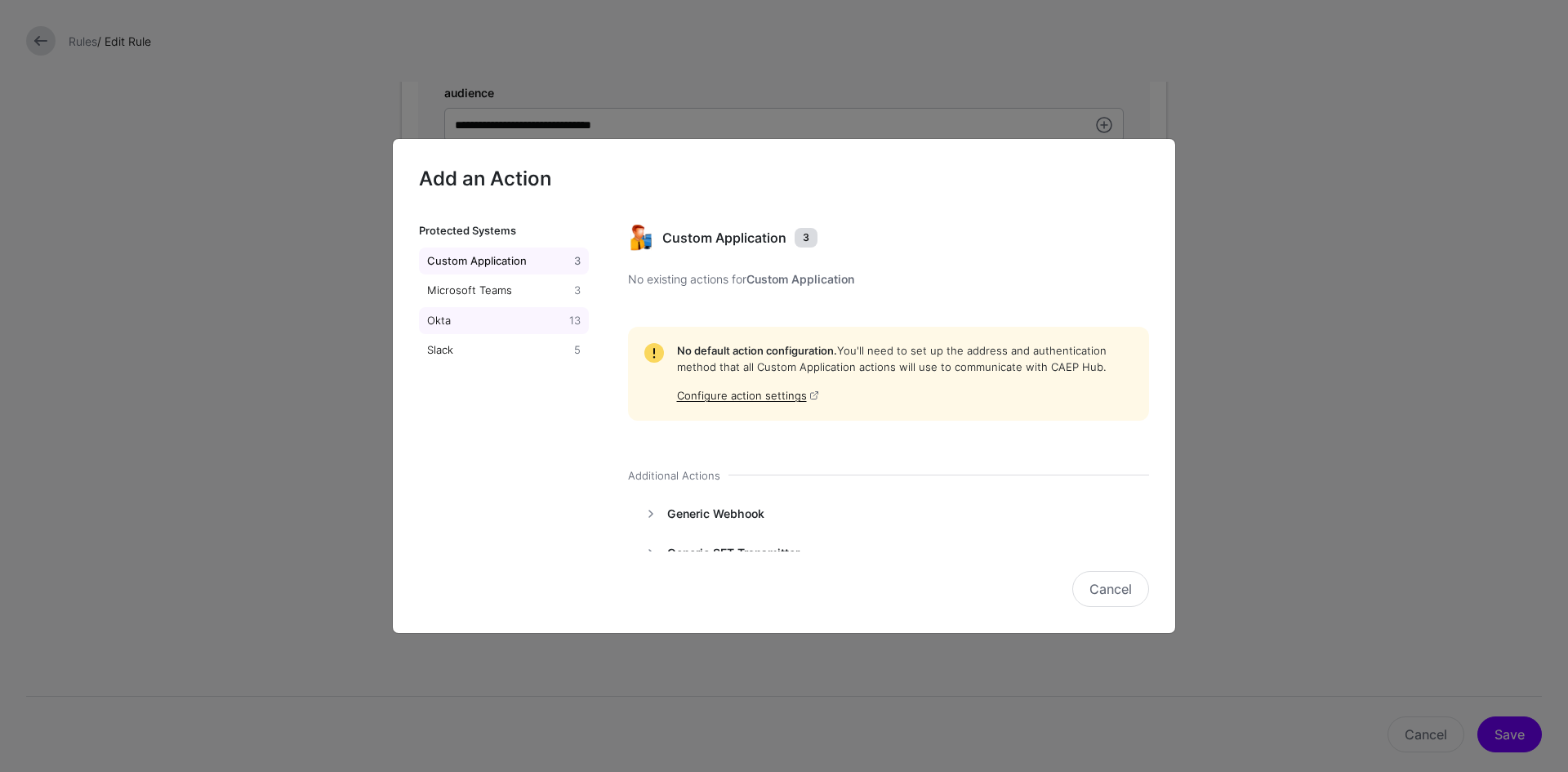
click at [507, 322] on div "Okta" at bounding box center [495, 321] width 142 height 17
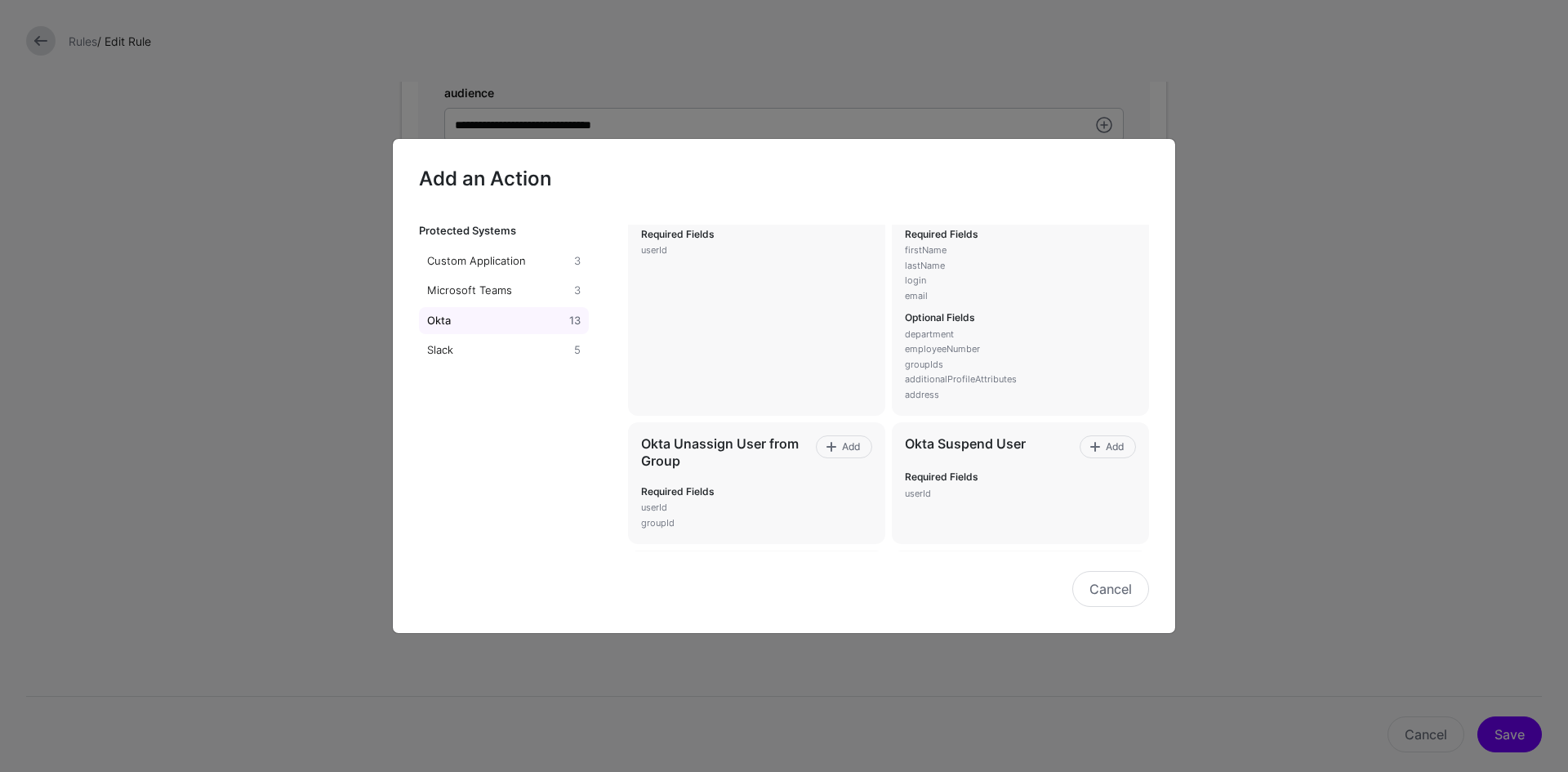
scroll to position [571, 0]
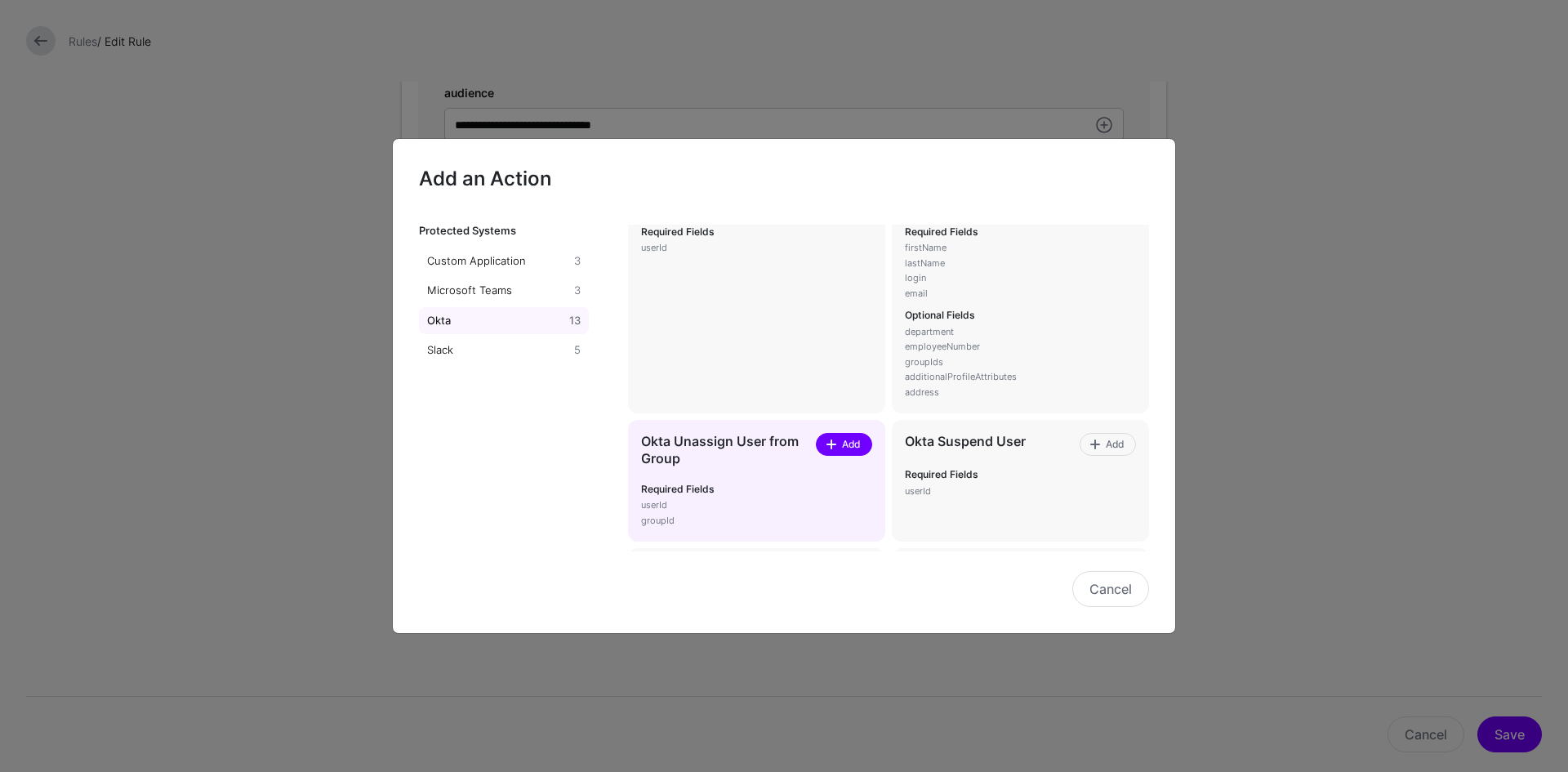
click at [831, 445] on span at bounding box center [832, 444] width 14 height 13
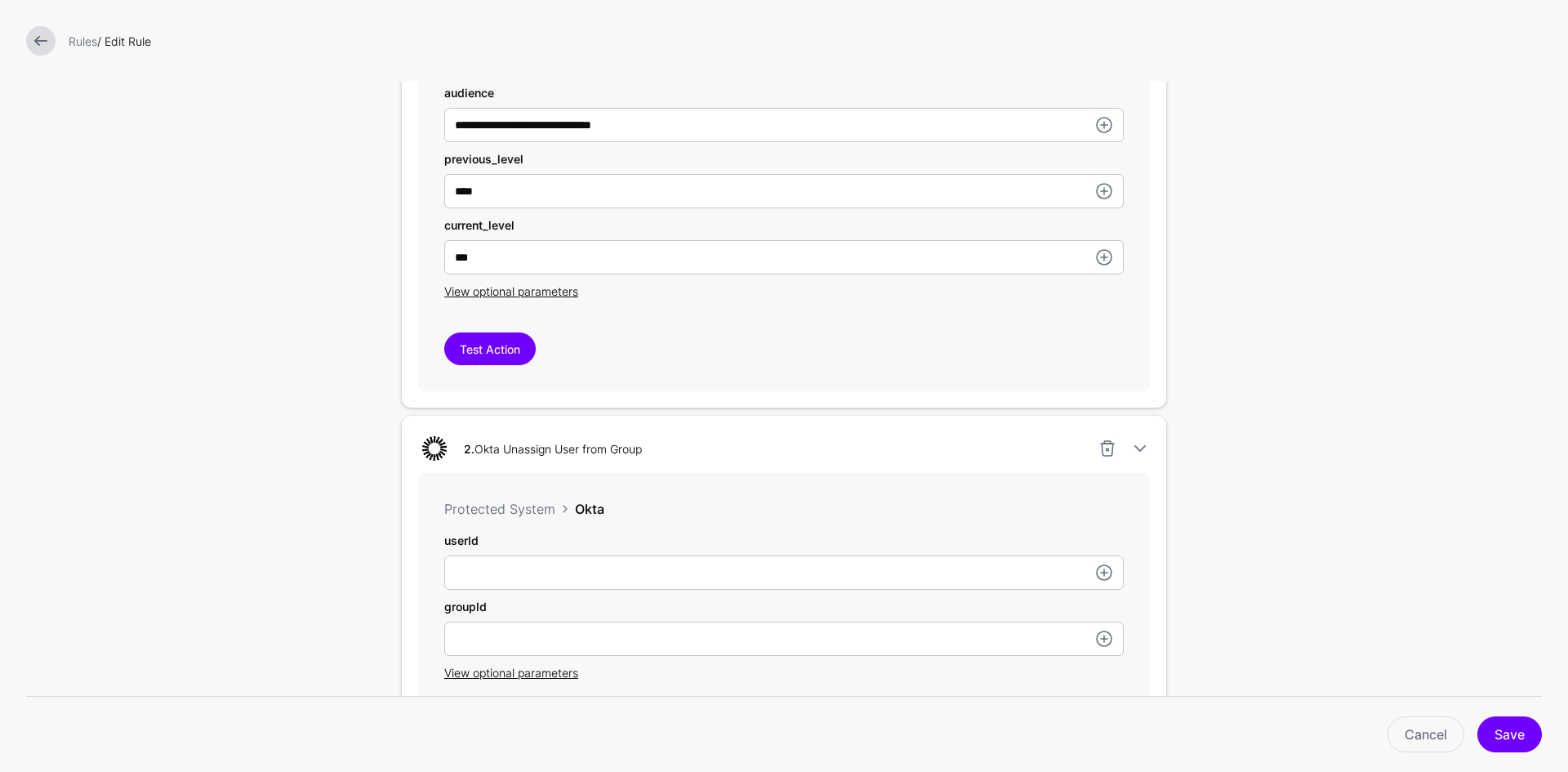
scroll to position [735, 0]
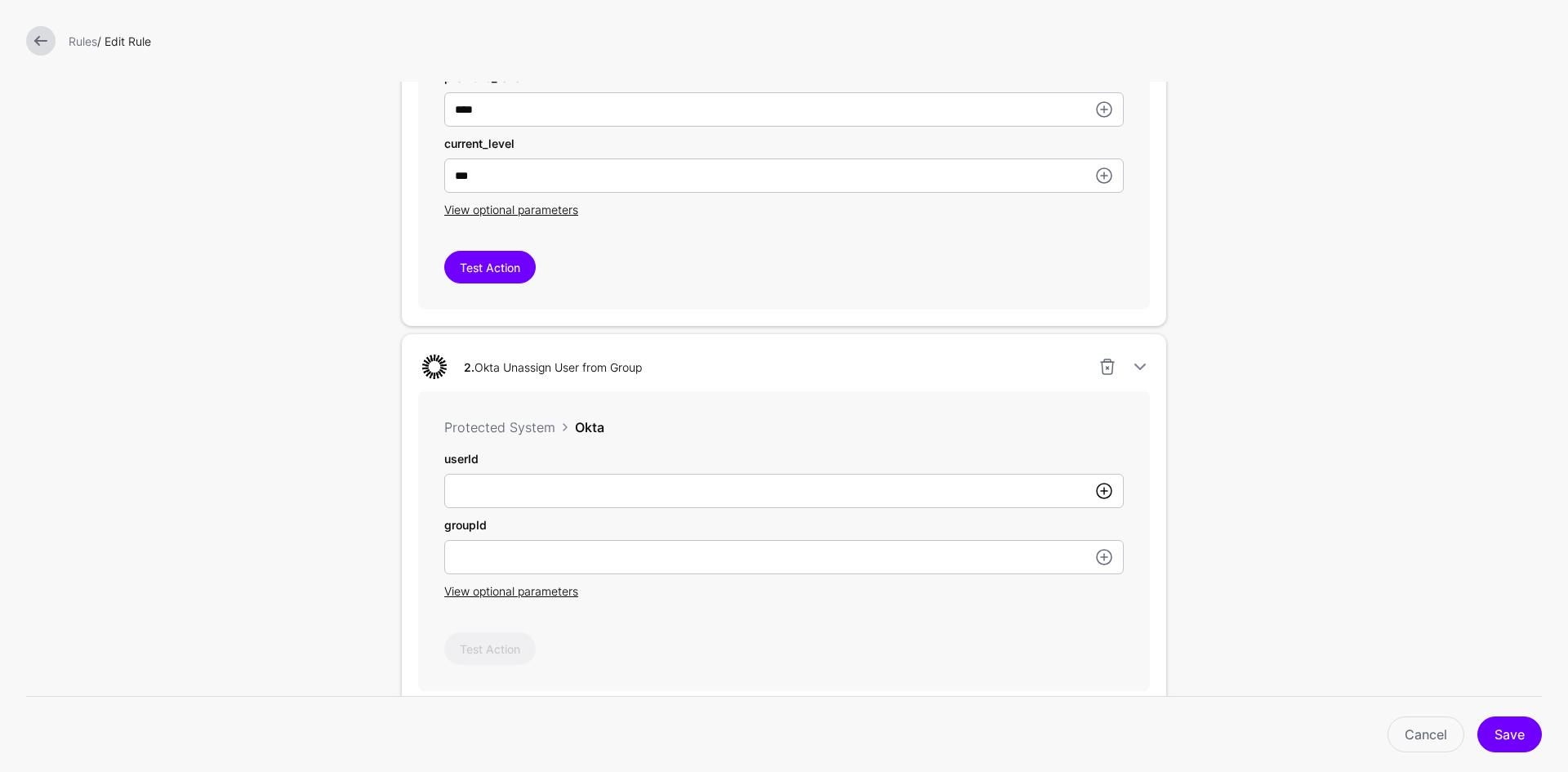
click at [1097, 488] on link at bounding box center [1104, 490] width 19 height 19
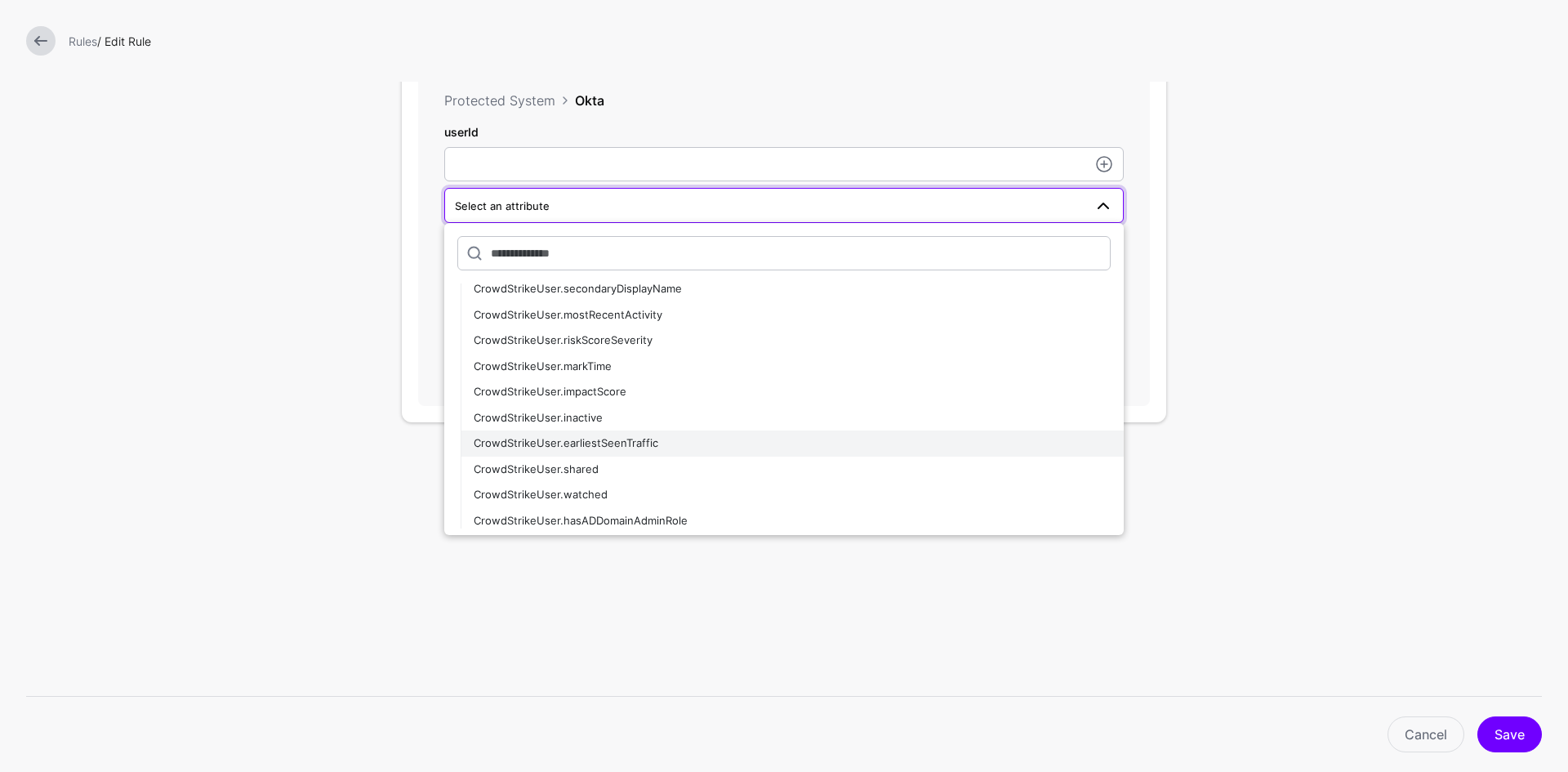
scroll to position [1415, 0]
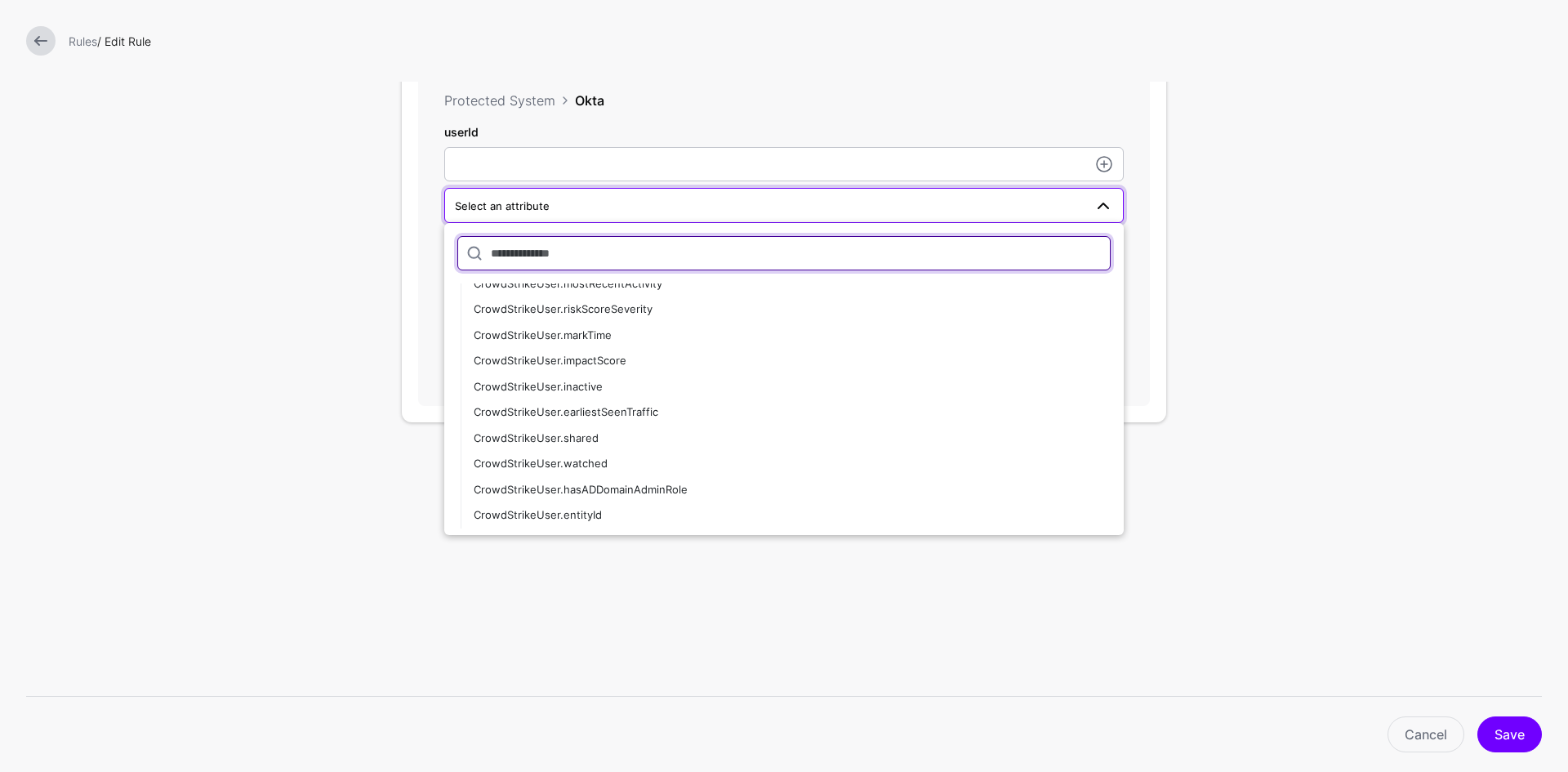
click at [589, 262] on input "text" at bounding box center [784, 252] width 653 height 34
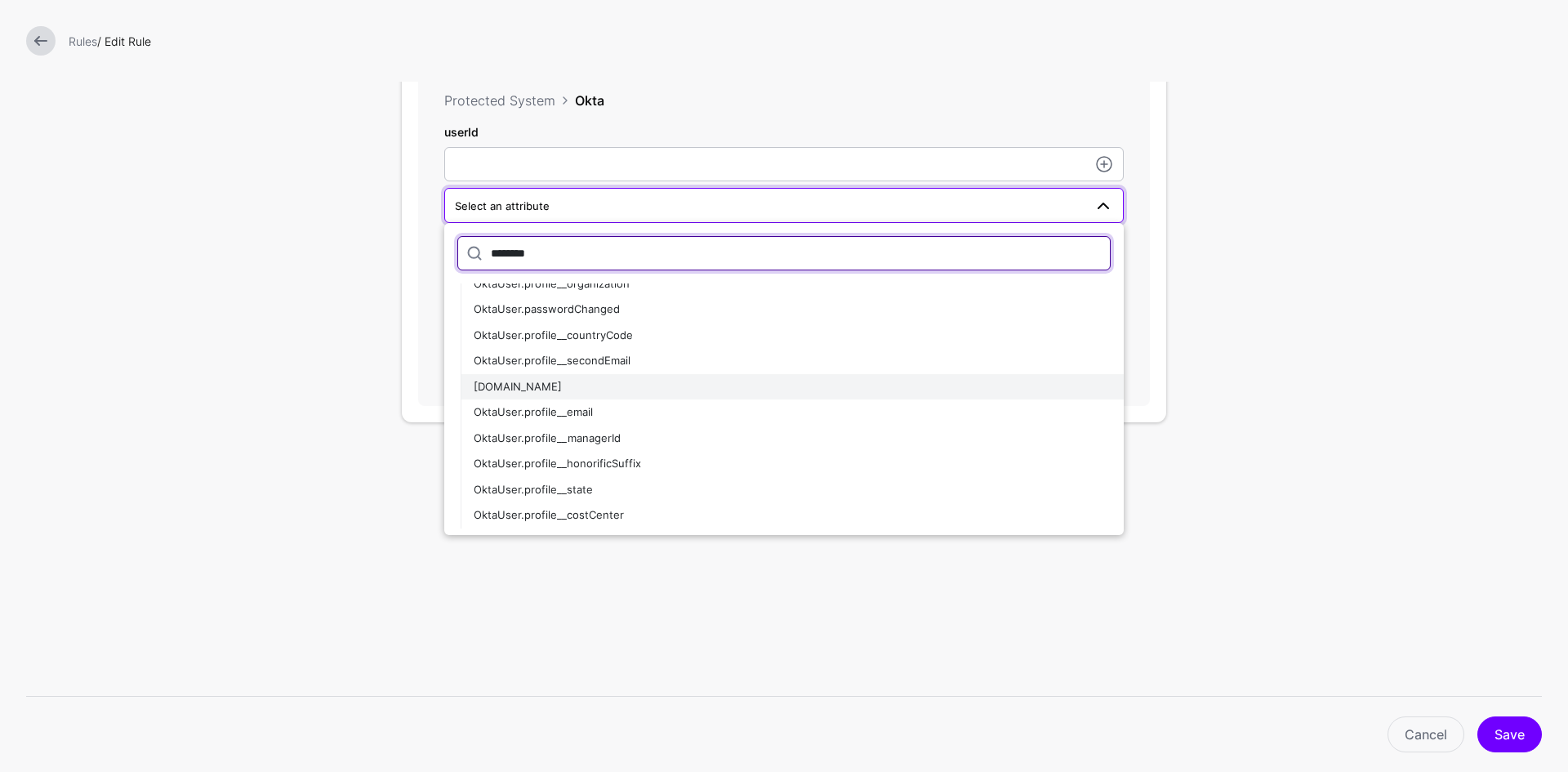
type input "********"
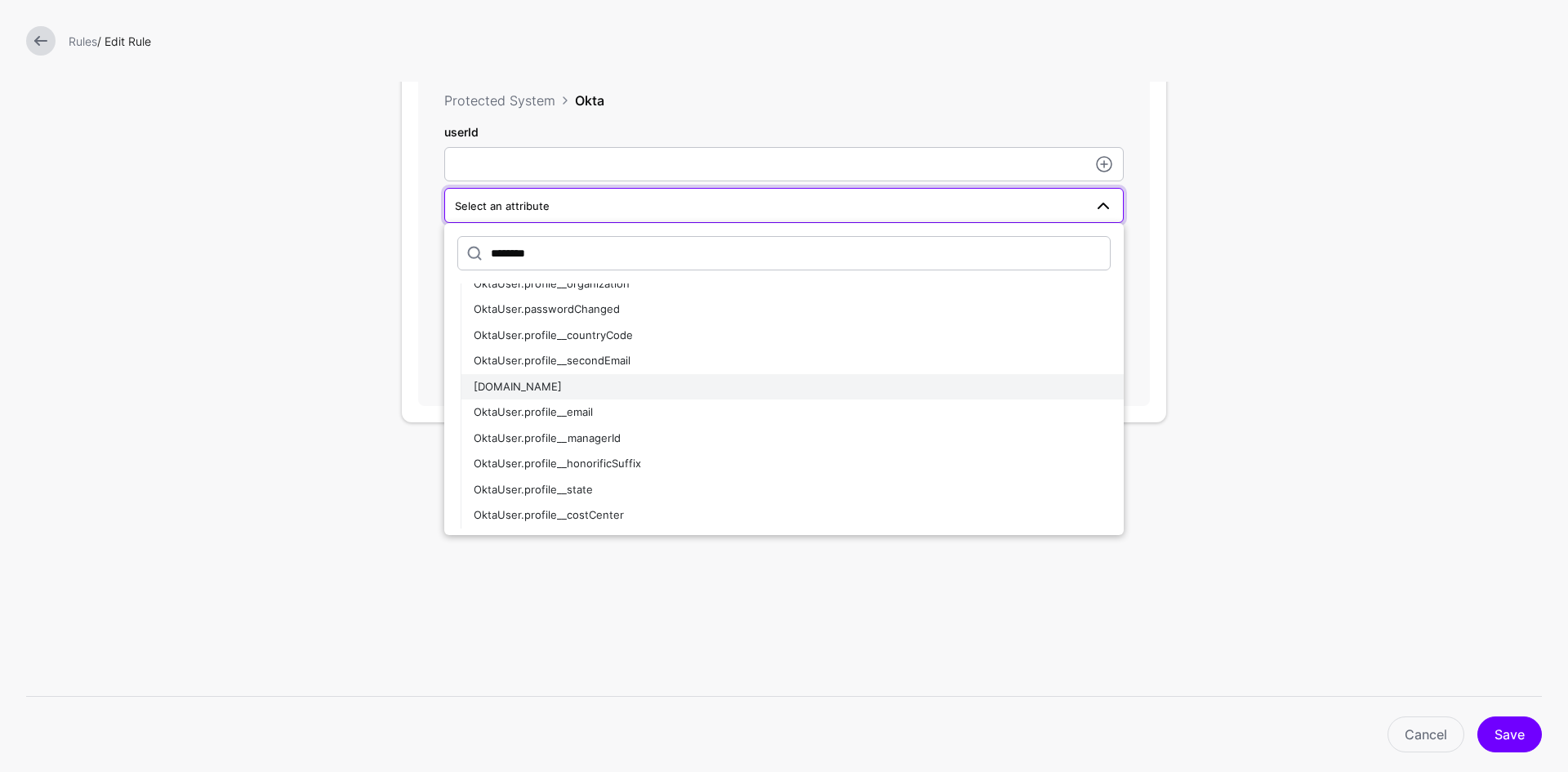
click at [547, 383] on div "[DOMAIN_NAME]" at bounding box center [792, 387] width 637 height 17
type input "**********"
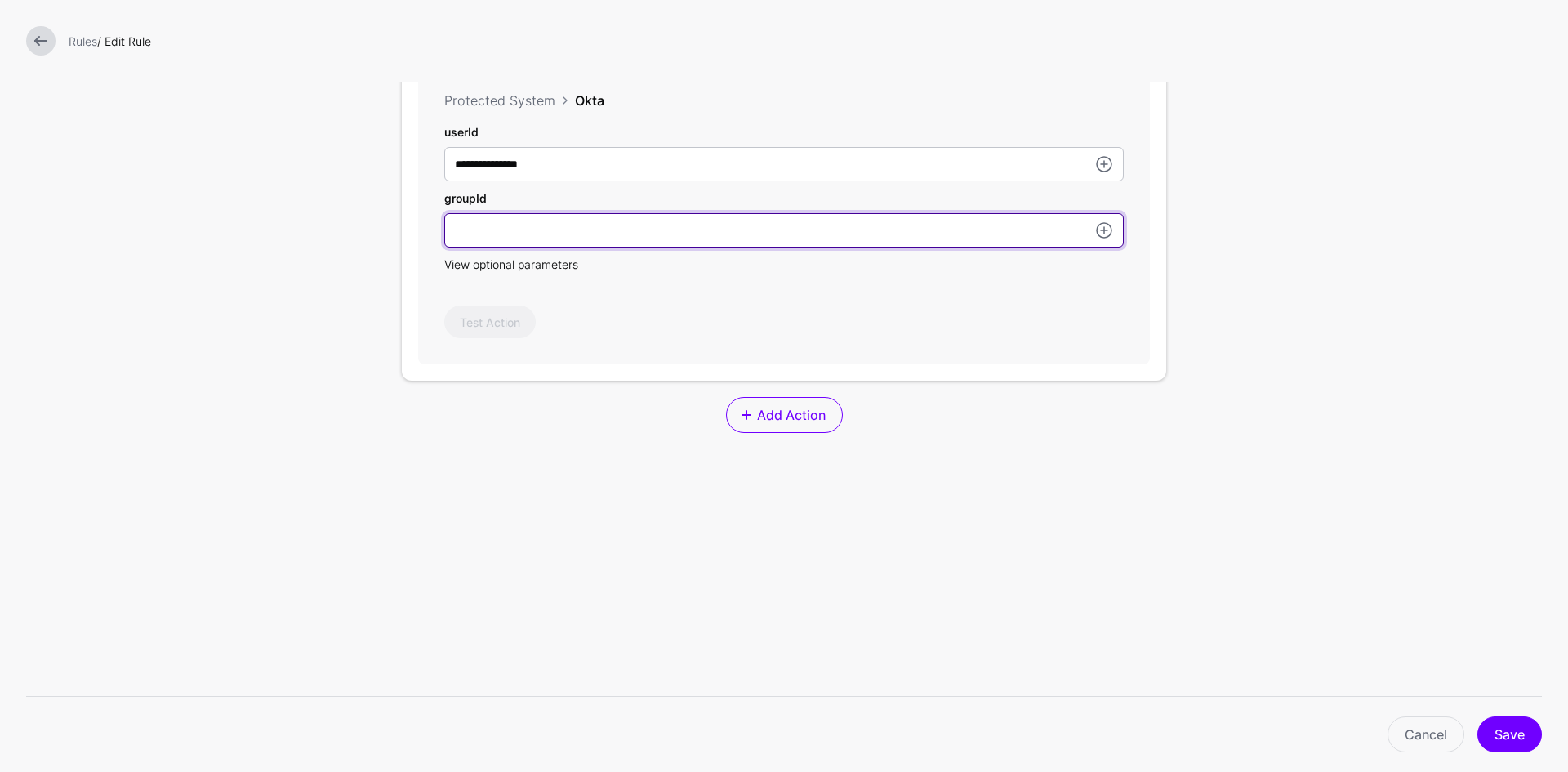
type input "**********"
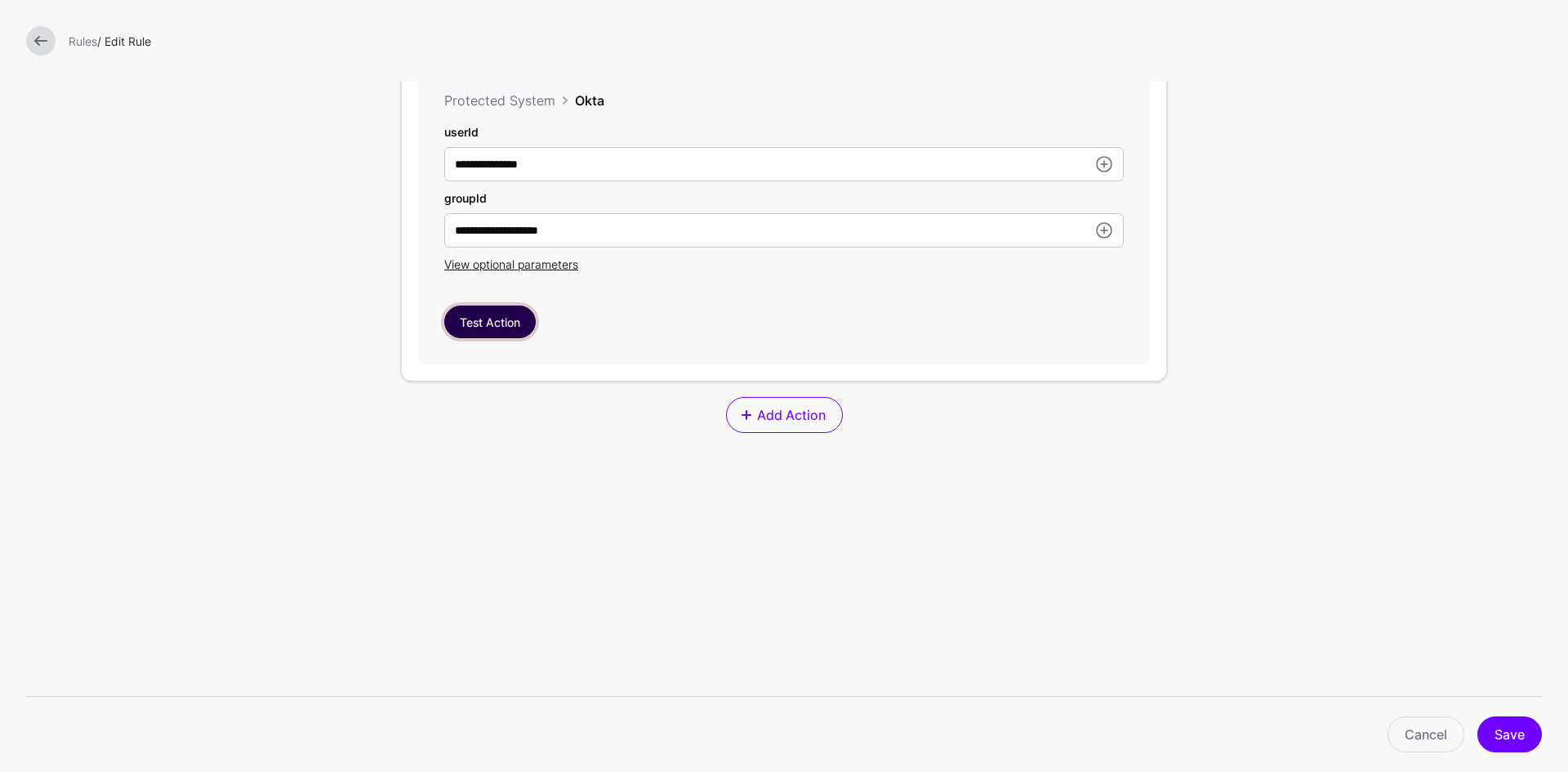
click at [486, 324] on button "Test Action" at bounding box center [490, 322] width 91 height 33
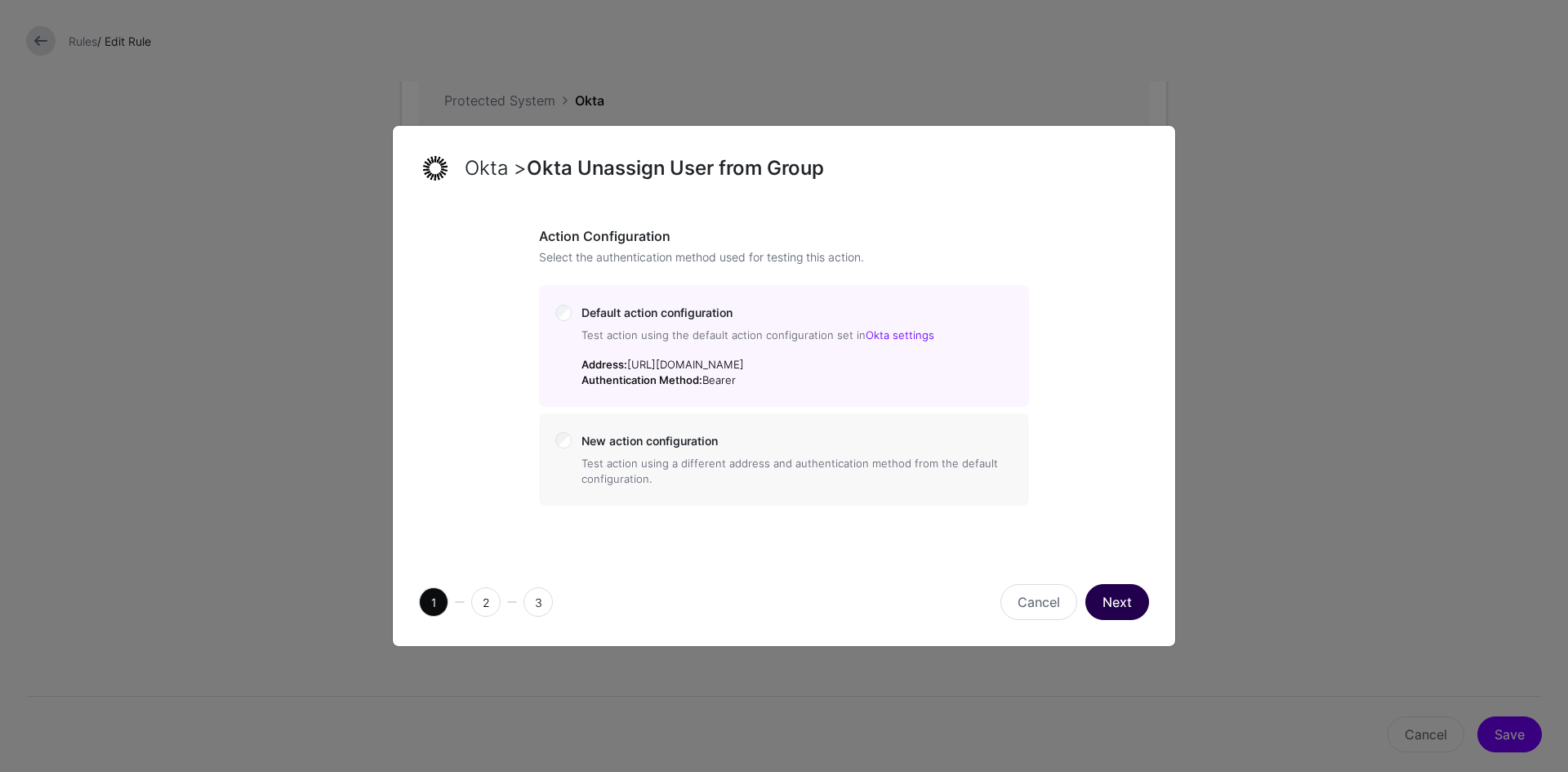
click at [1109, 607] on button "Next" at bounding box center [1117, 602] width 63 height 36
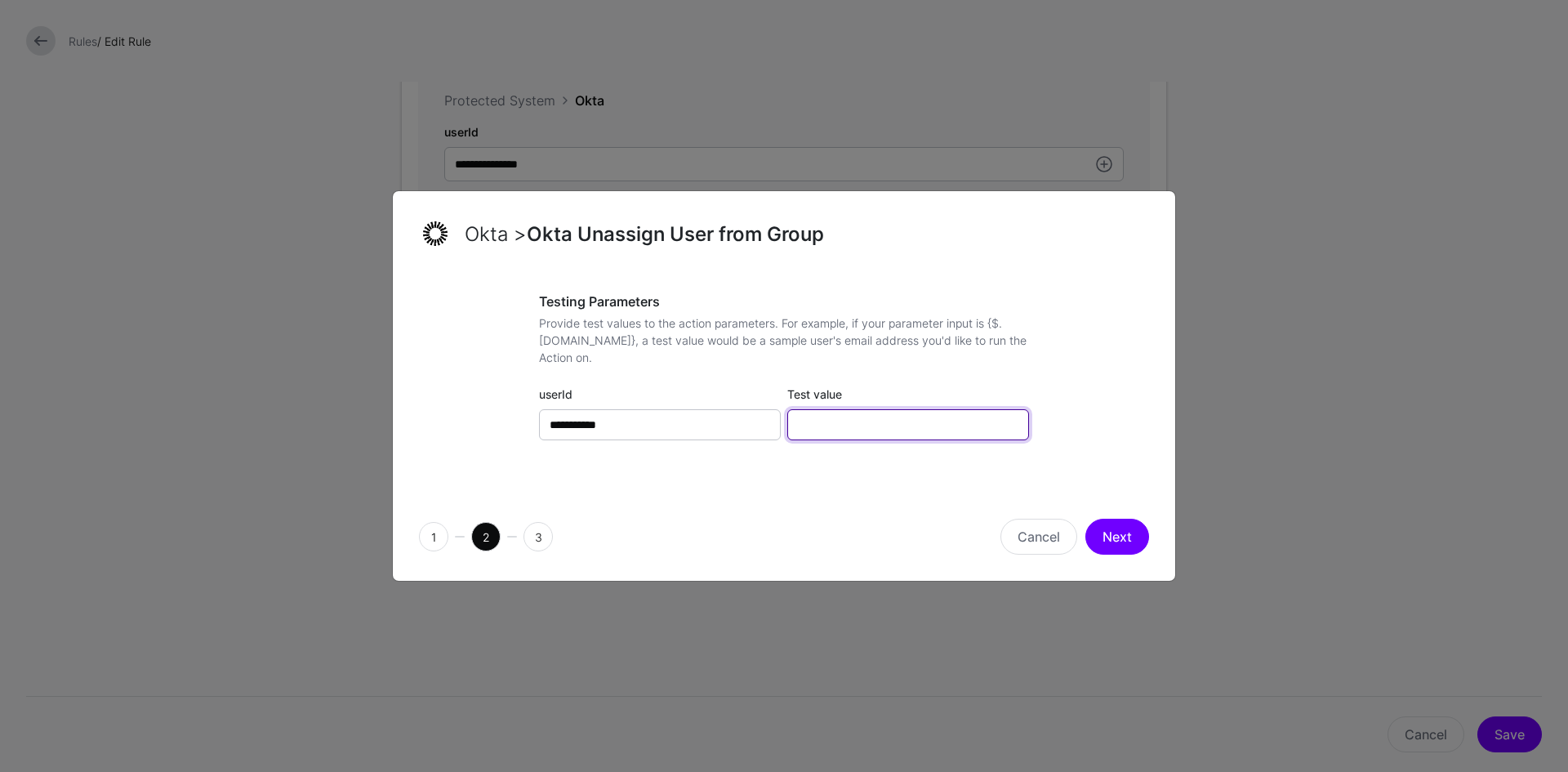
drag, startPoint x: 829, startPoint y: 409, endPoint x: 826, endPoint y: 417, distance: 8.5
click at [829, 409] on input "Test value" at bounding box center [907, 424] width 241 height 31
type input "**********"
click at [1111, 540] on button "Next" at bounding box center [1117, 536] width 63 height 36
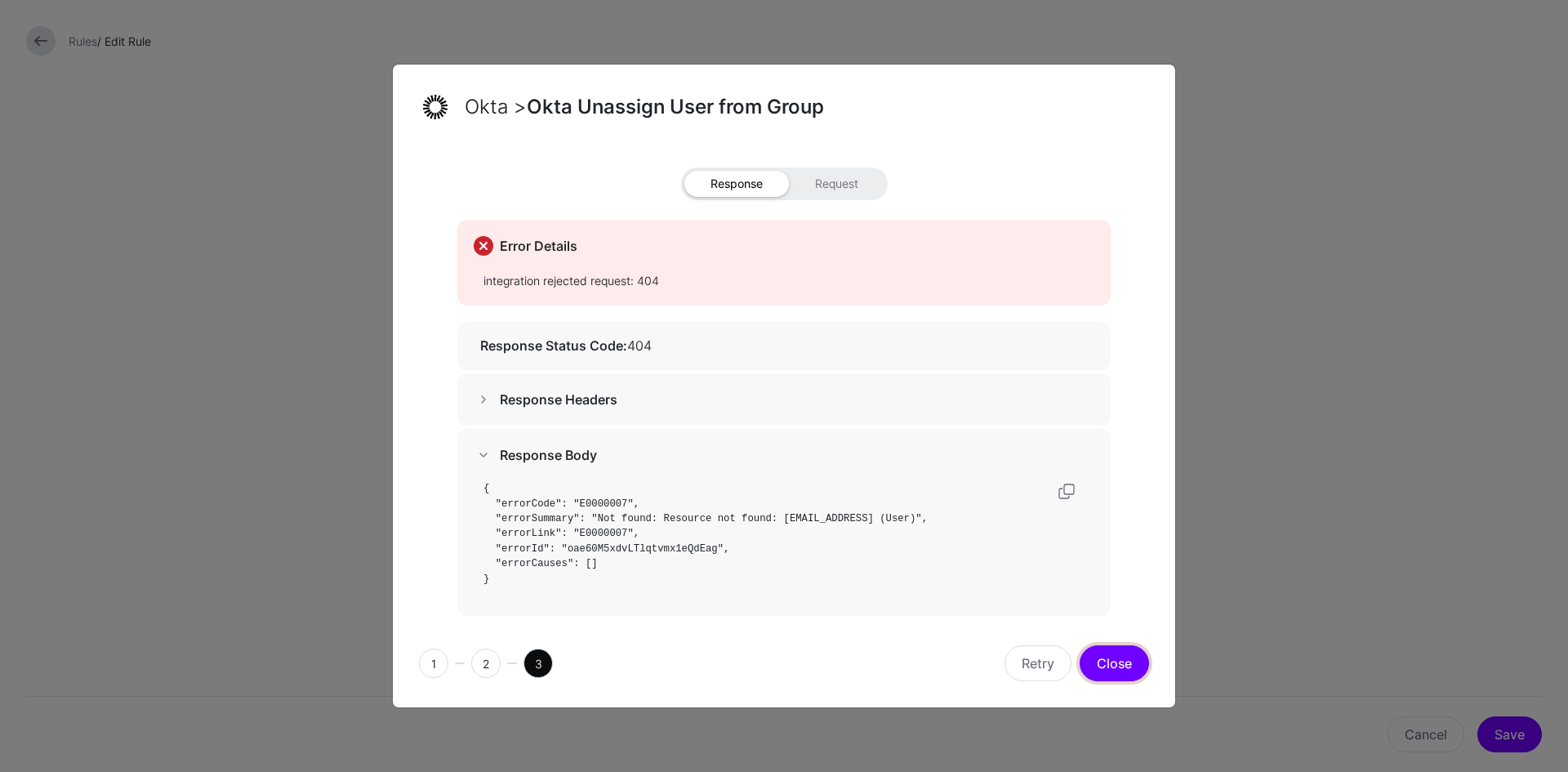
click at [1133, 658] on button "Close" at bounding box center [1114, 663] width 69 height 36
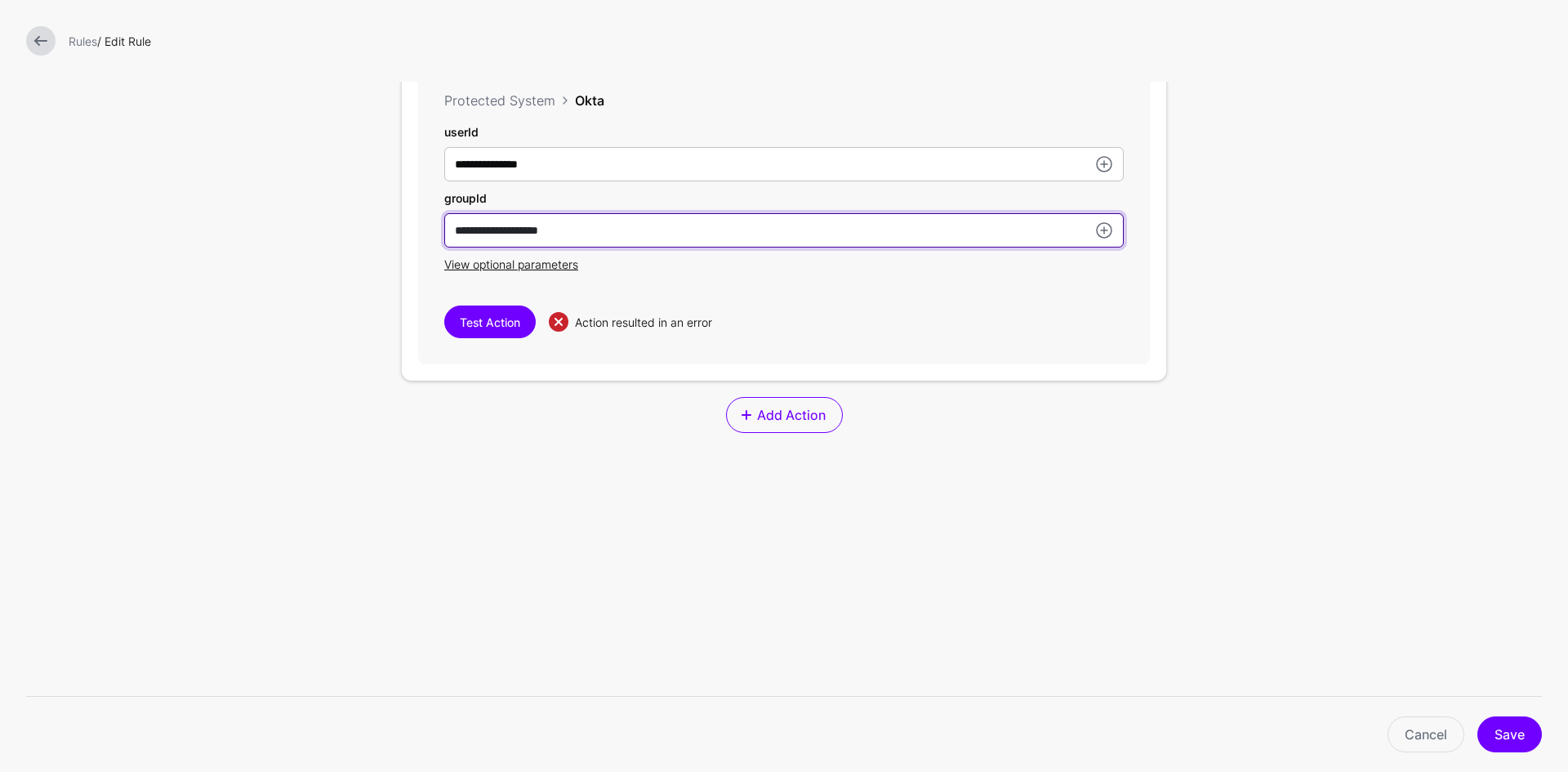
click at [614, 236] on input "**********" at bounding box center [784, 230] width 679 height 34
click at [450, 230] on input "**********" at bounding box center [784, 230] width 679 height 34
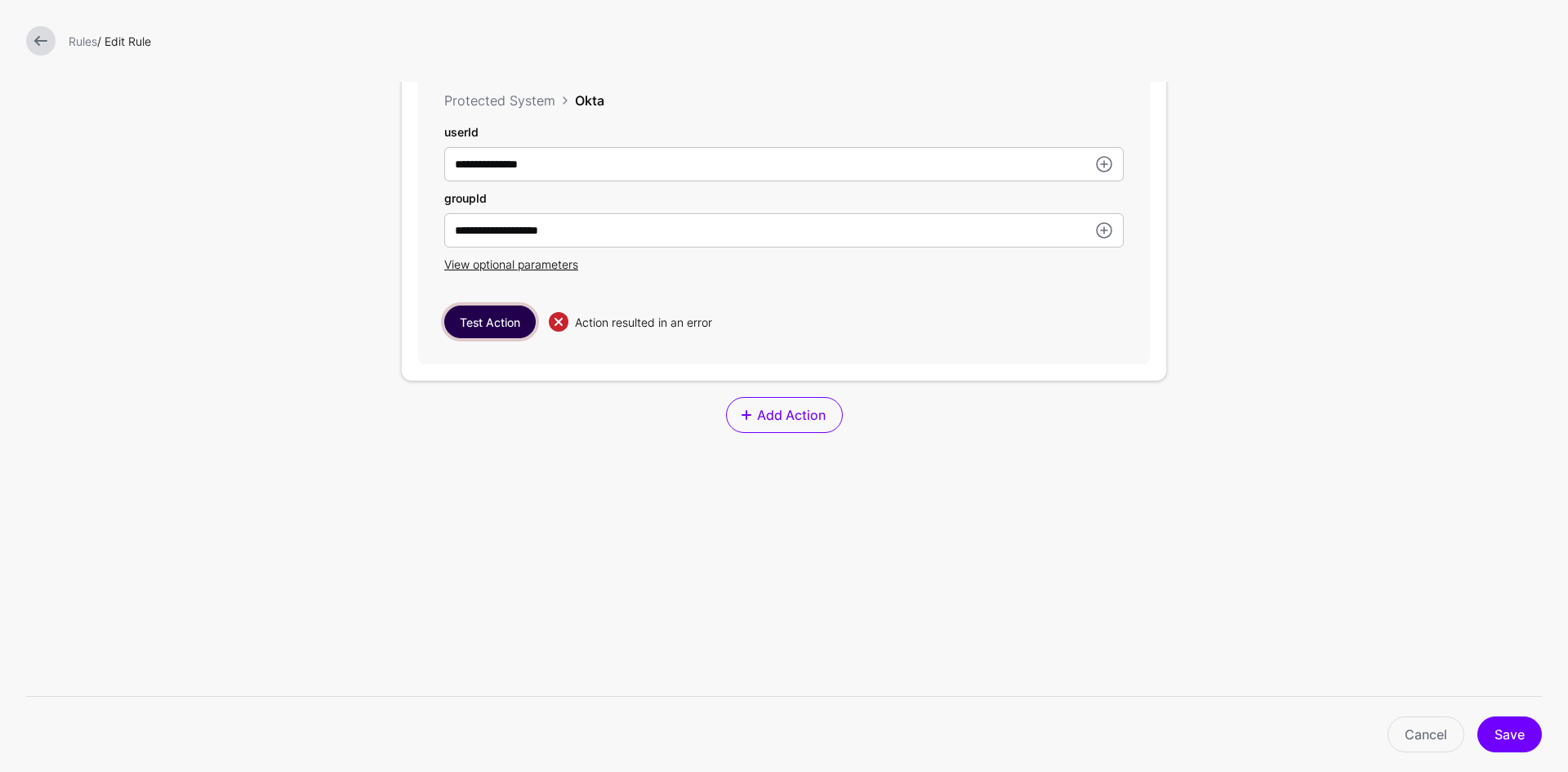
click at [510, 319] on button "Test Action" at bounding box center [490, 322] width 91 height 33
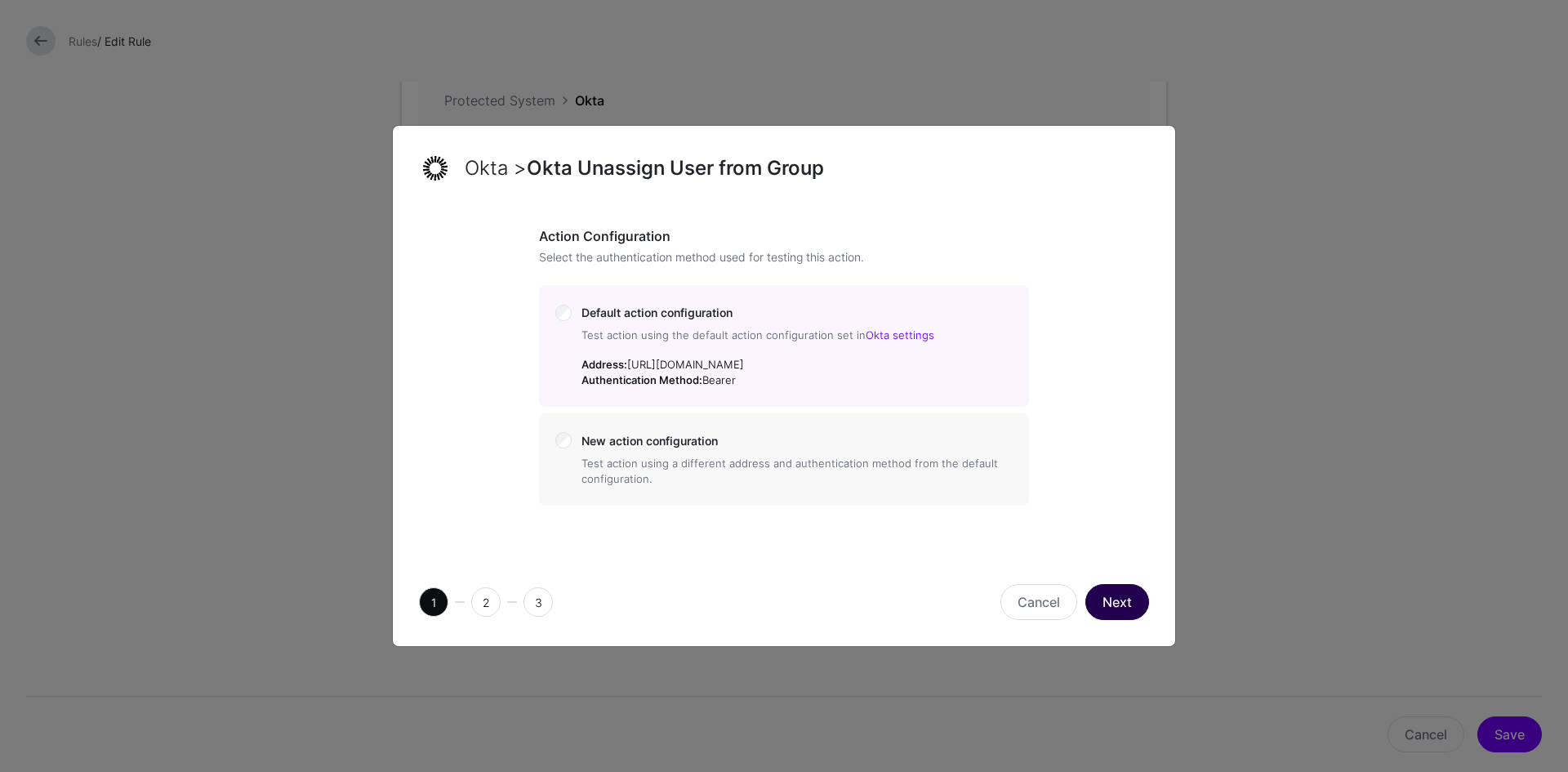
click at [1115, 604] on button "Next" at bounding box center [1117, 602] width 63 height 36
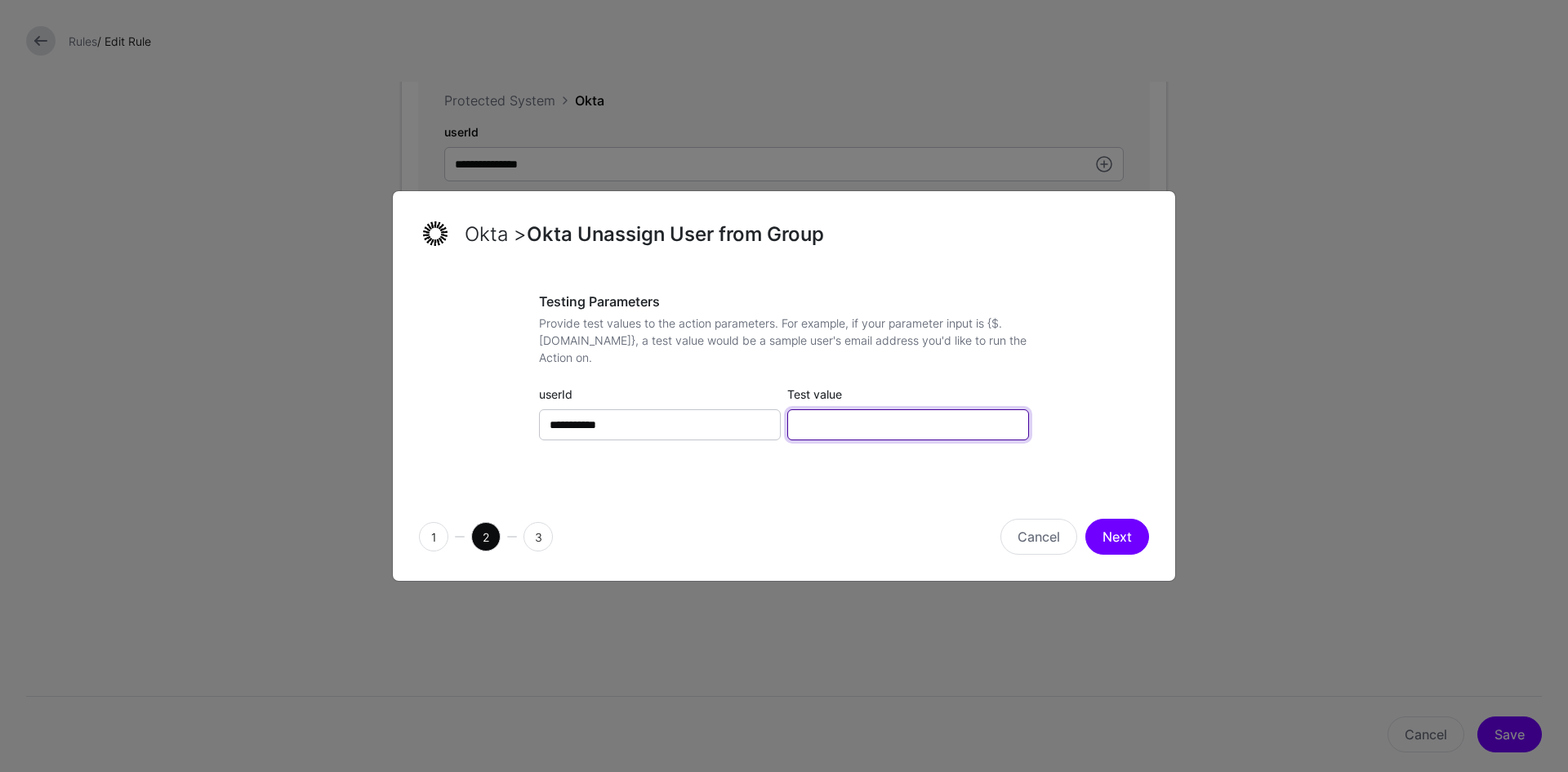
click at [852, 419] on input "Test value" at bounding box center [907, 424] width 241 height 31
paste input "**********"
type input "**********"
click at [887, 417] on input "Test value" at bounding box center [907, 424] width 241 height 31
type input "**********"
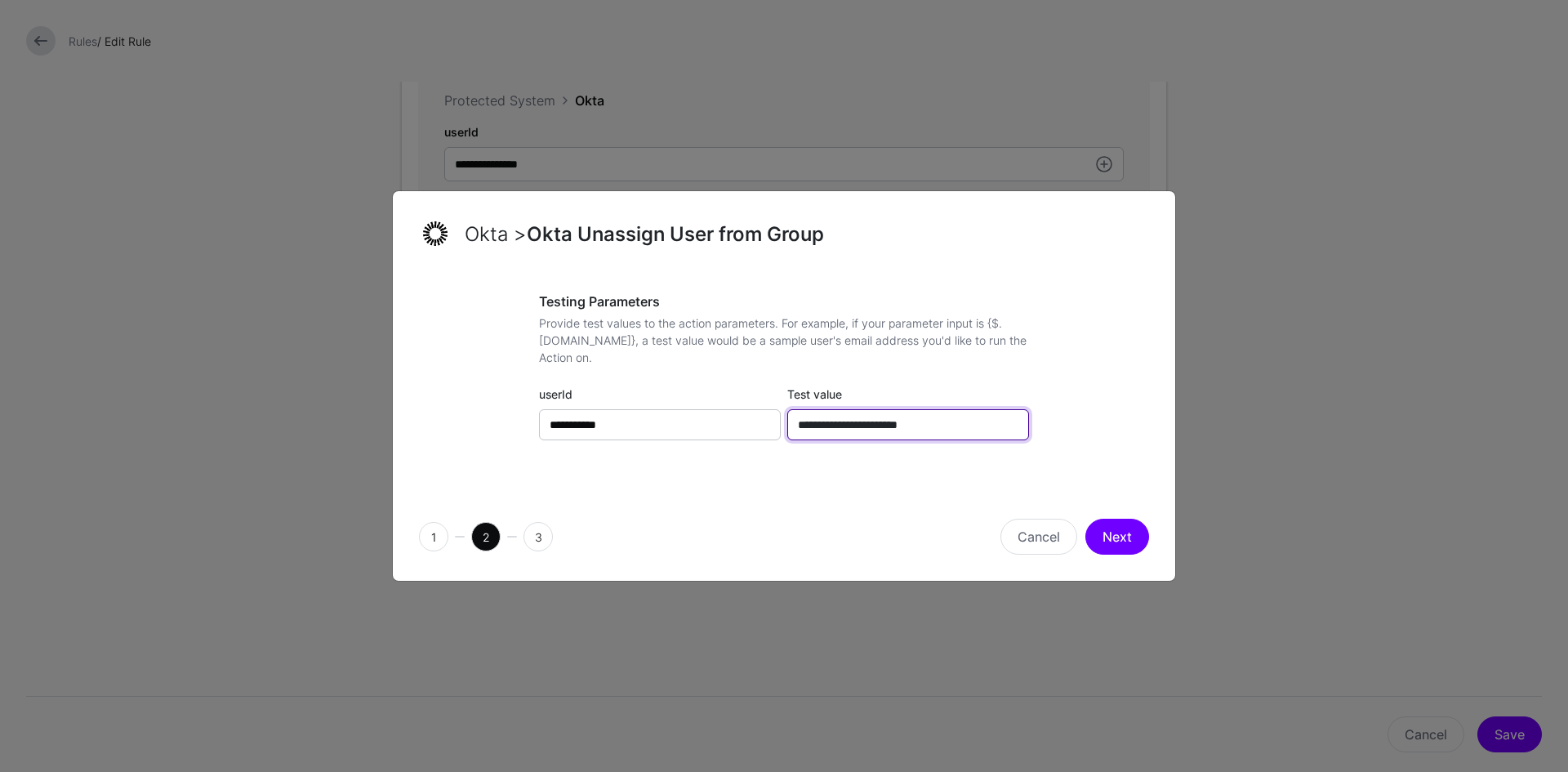
click at [951, 425] on input "**********" at bounding box center [907, 424] width 241 height 31
click at [794, 425] on input "**********" at bounding box center [907, 424] width 241 height 31
click at [1116, 536] on button "Next" at bounding box center [1117, 536] width 63 height 36
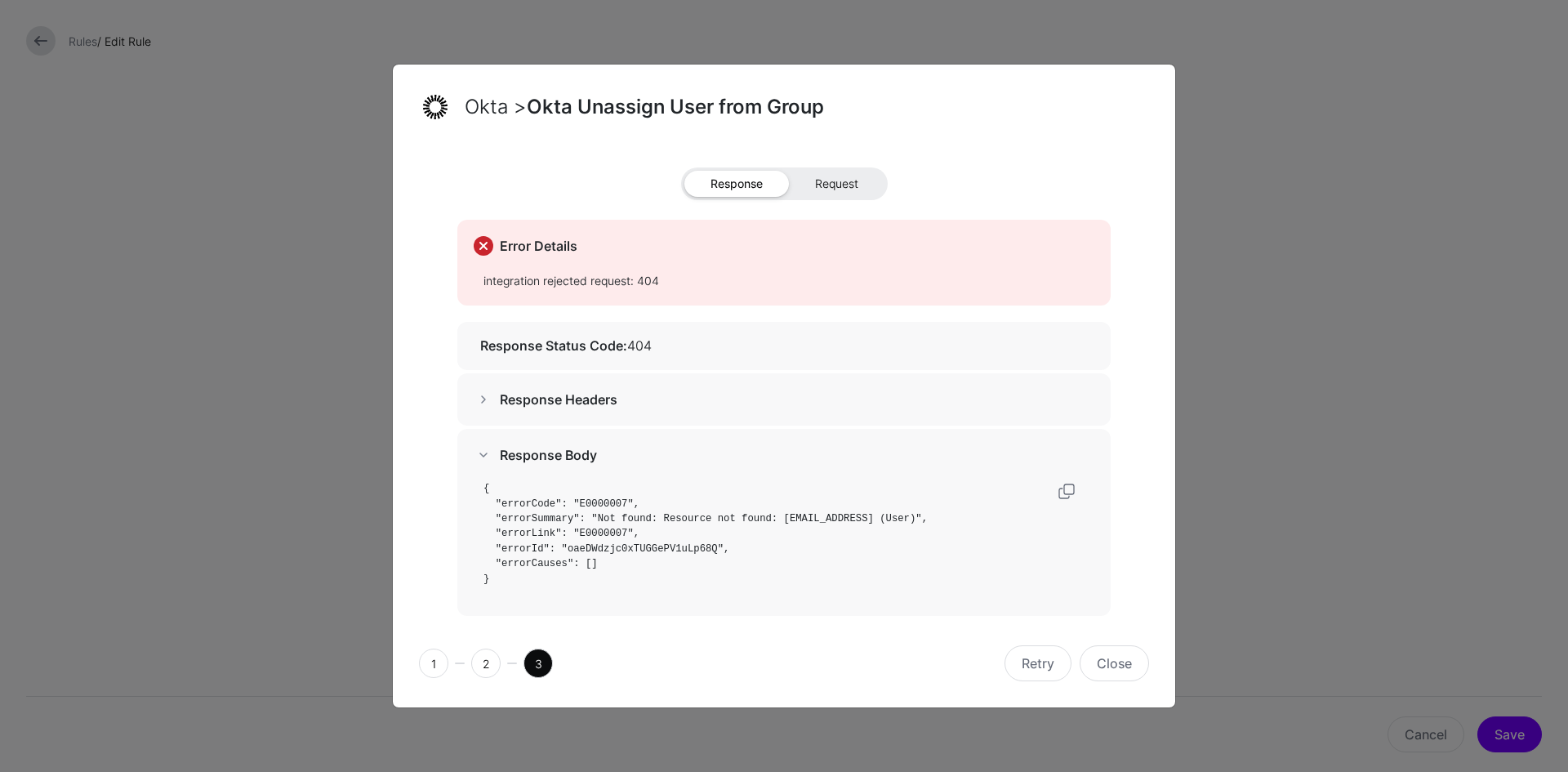
click at [854, 182] on span "Request" at bounding box center [836, 183] width 95 height 26
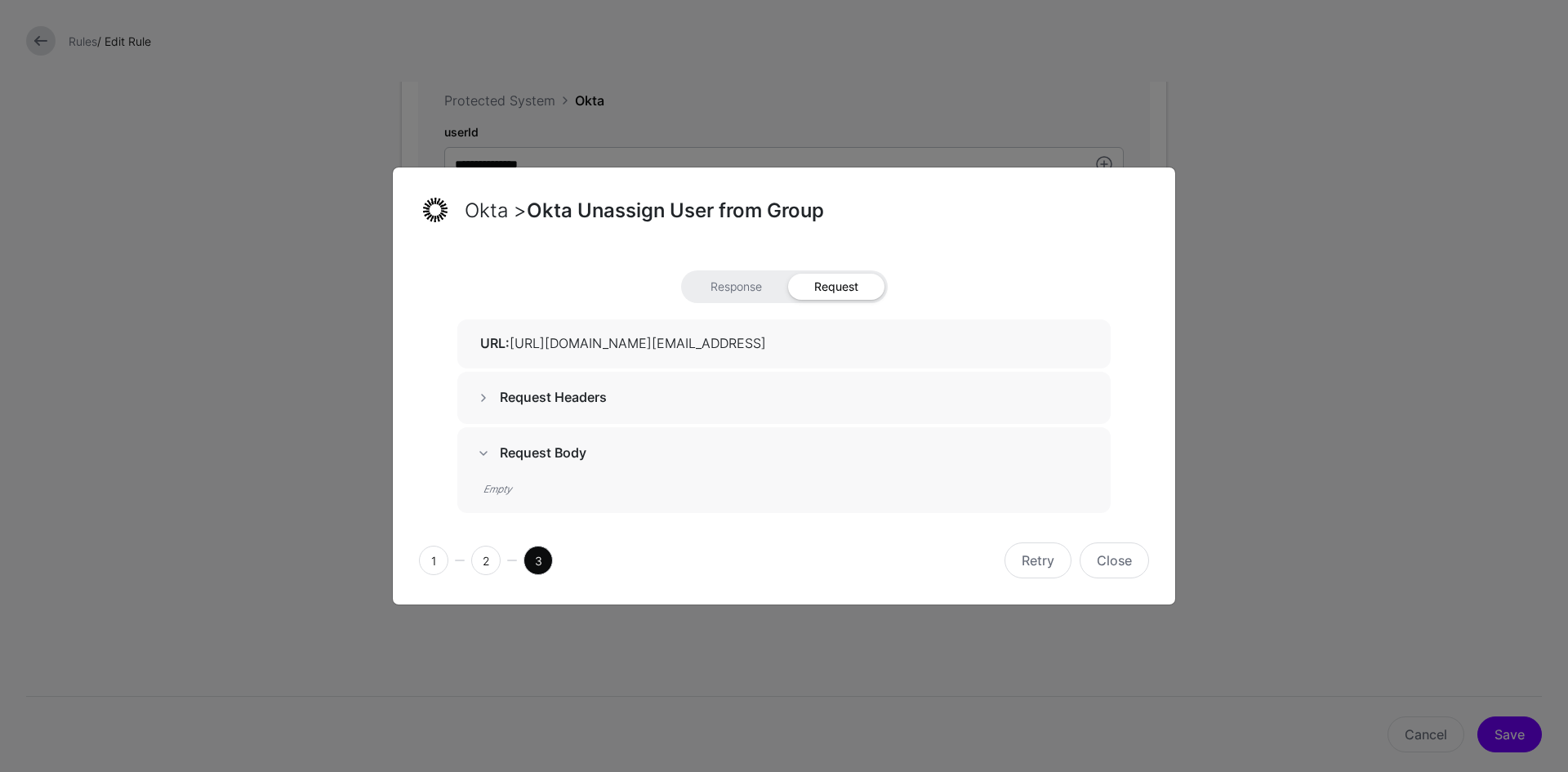
click at [487, 457] on span at bounding box center [483, 453] width 19 height 19
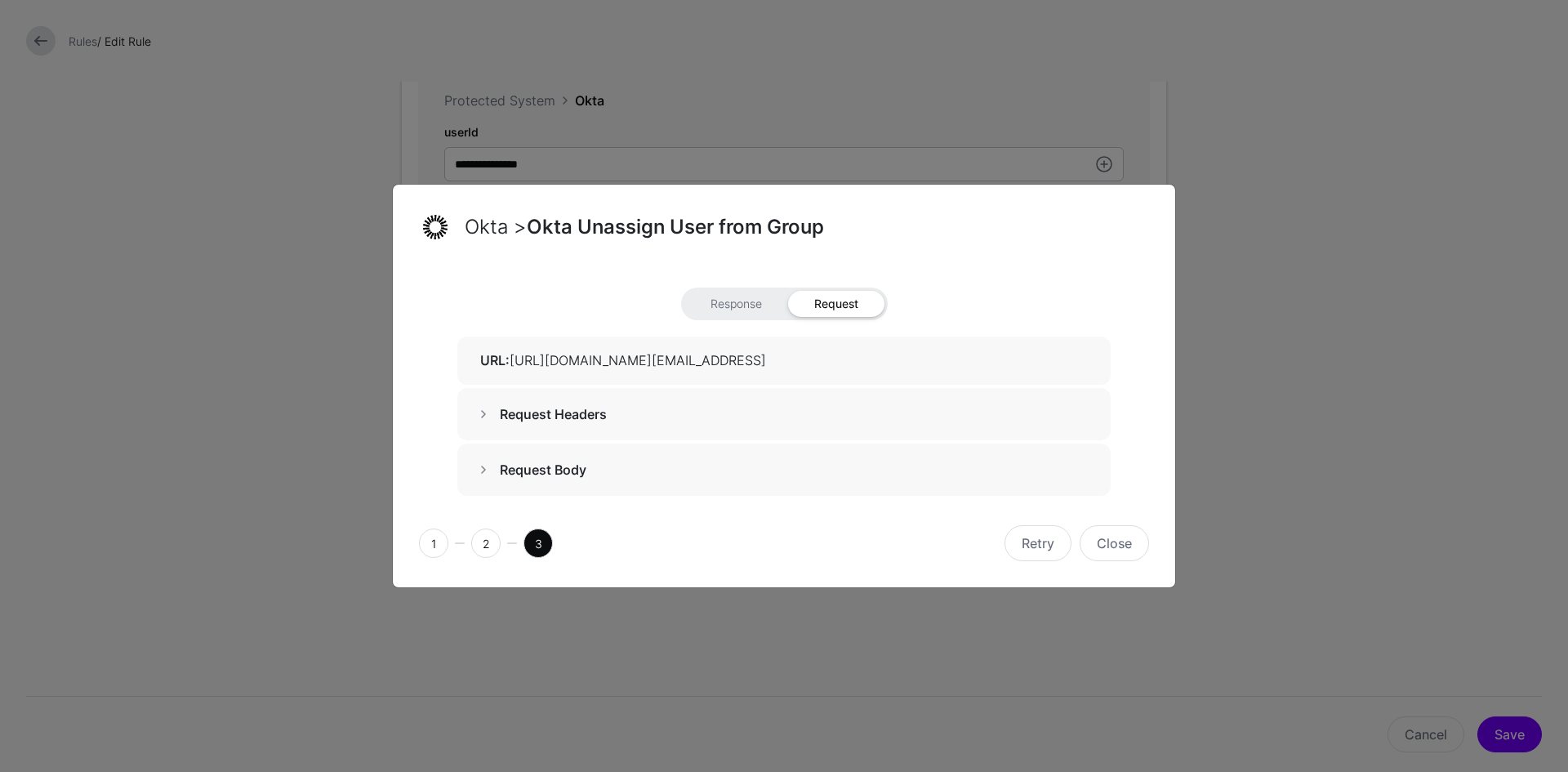
click at [487, 457] on div "Request Body" at bounding box center [784, 470] width 653 height 53
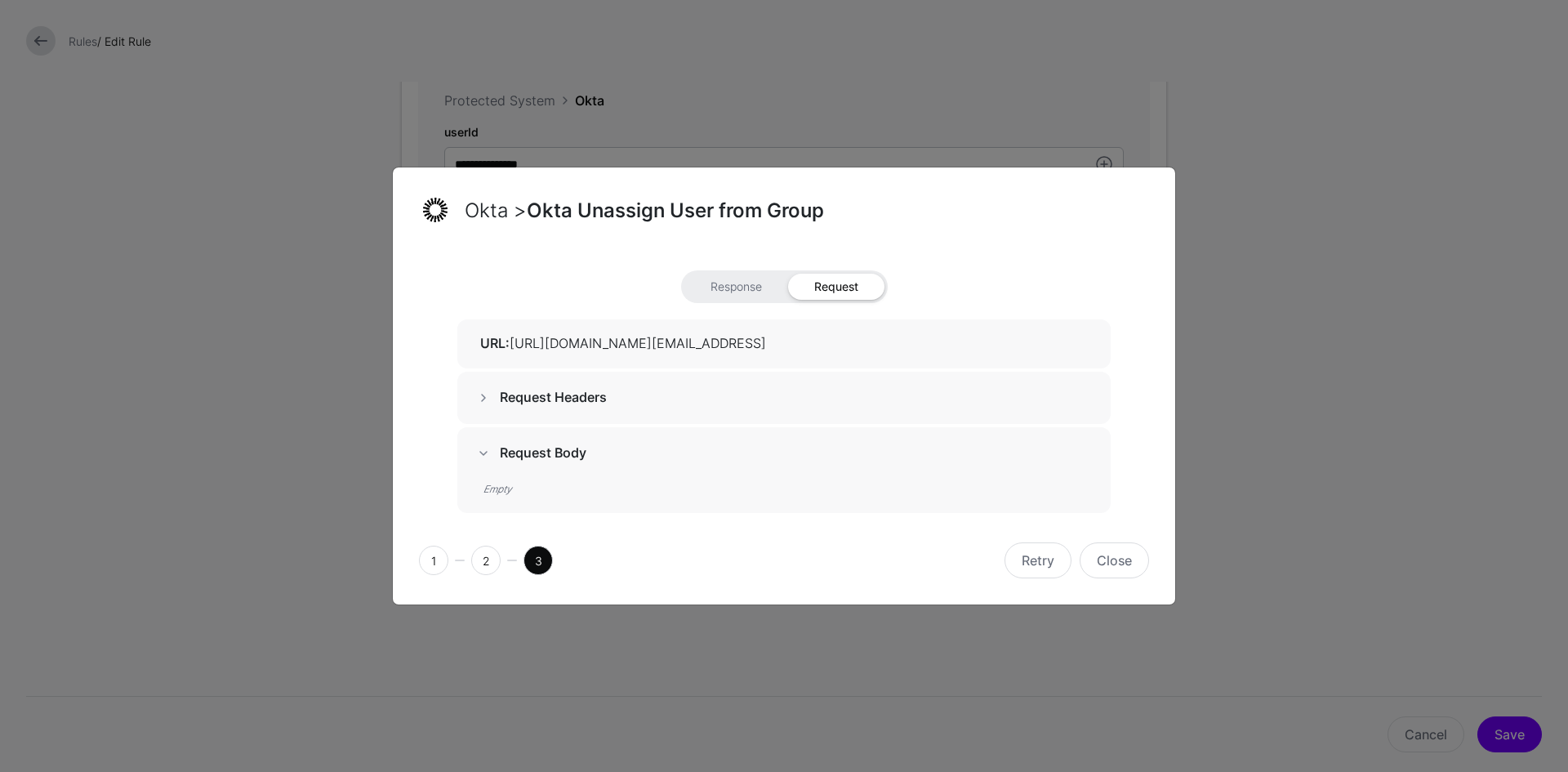
drag, startPoint x: 613, startPoint y: 343, endPoint x: 1110, endPoint y: 359, distance: 497.3
click at [1112, 360] on div "Response Request URL: [URL][DOMAIN_NAME][EMAIL_ADDRESS] Request Headers Request…" at bounding box center [784, 391] width 730 height 241
click at [1099, 558] on button "Close" at bounding box center [1114, 560] width 69 height 36
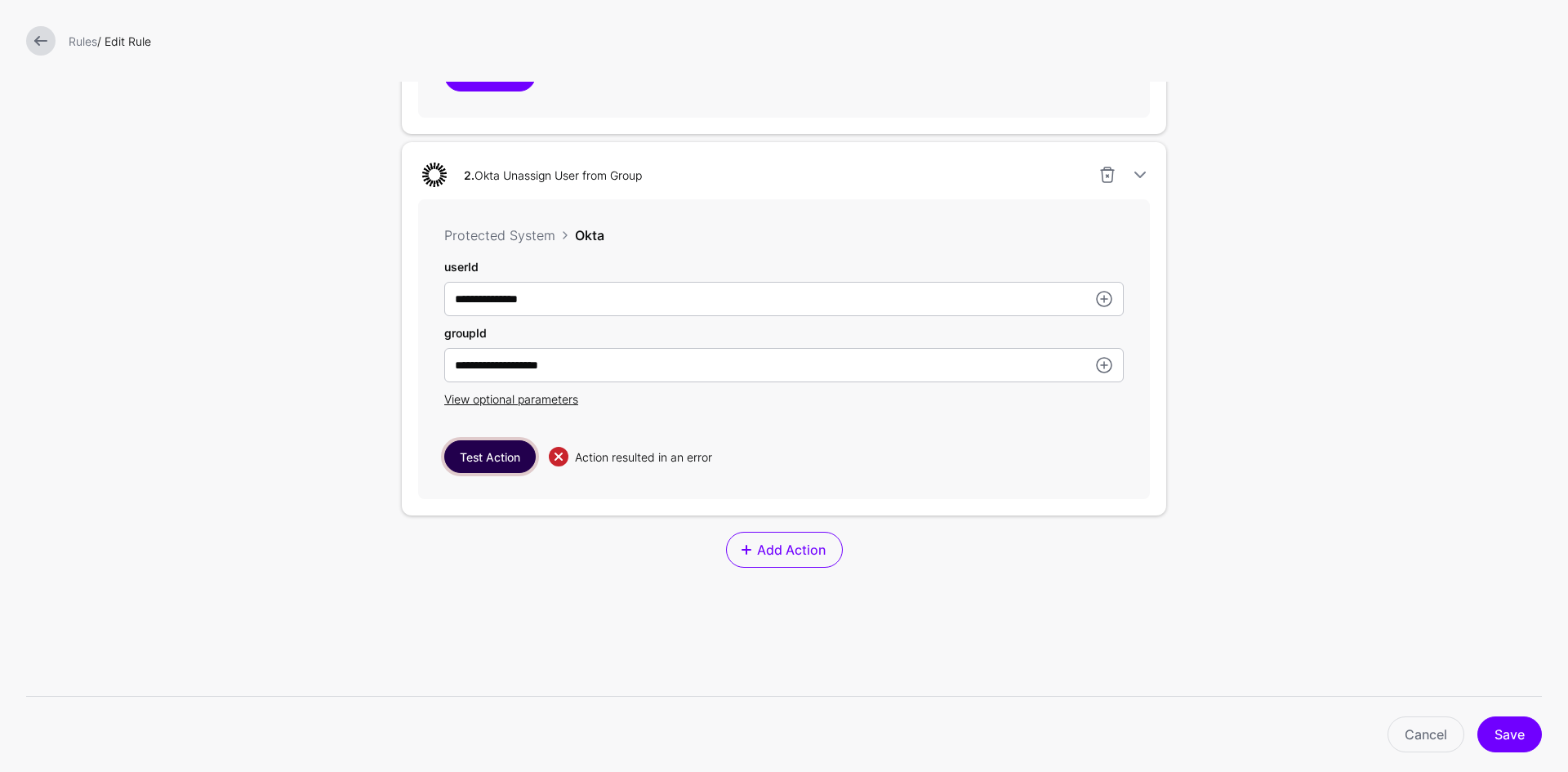
scroll to position [898, 0]
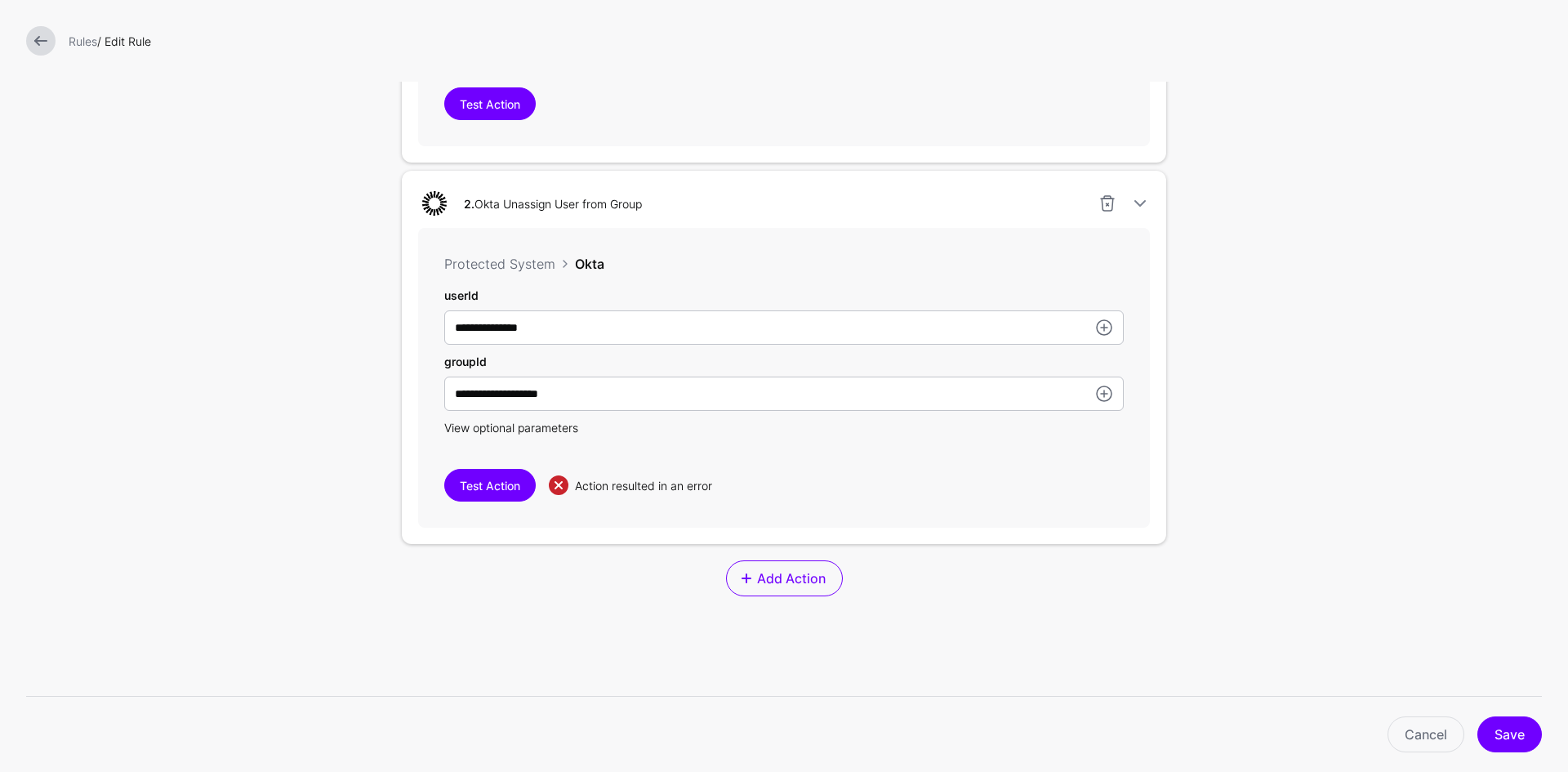
click at [554, 434] on span "View optional parameters" at bounding box center [511, 427] width 134 height 14
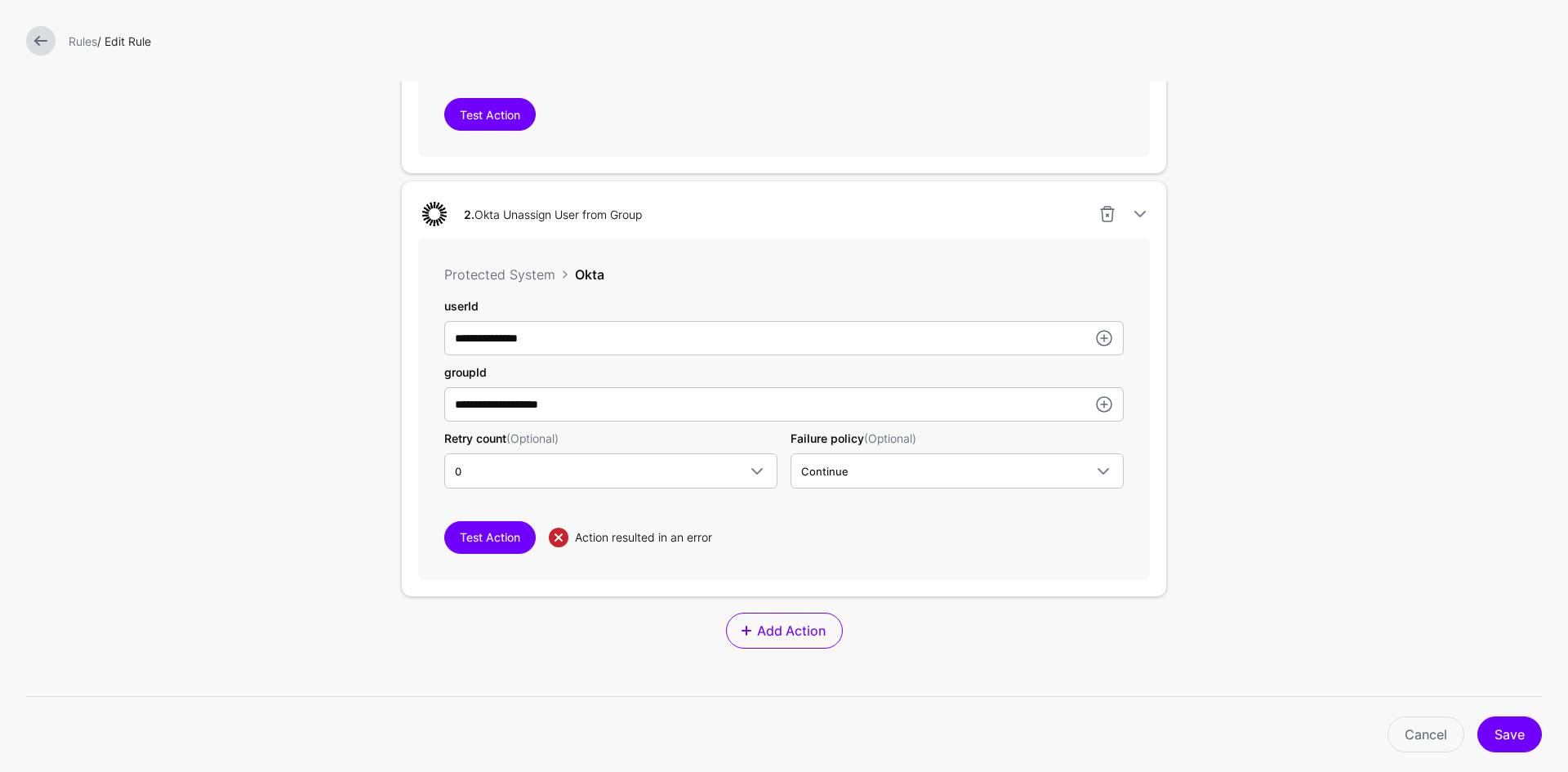
scroll to position [980, 0]
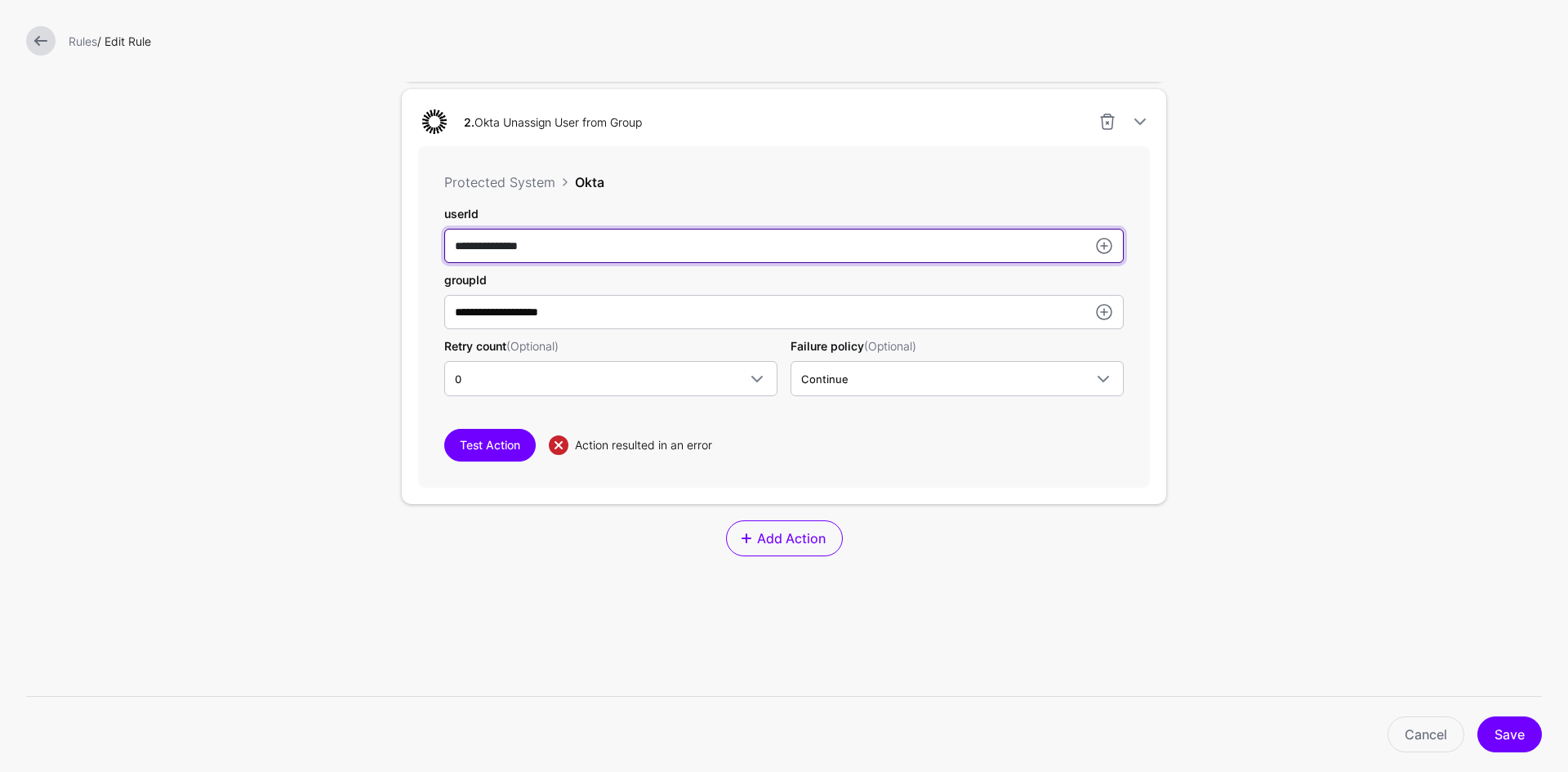
click at [652, 251] on input "**********" at bounding box center [784, 246] width 679 height 34
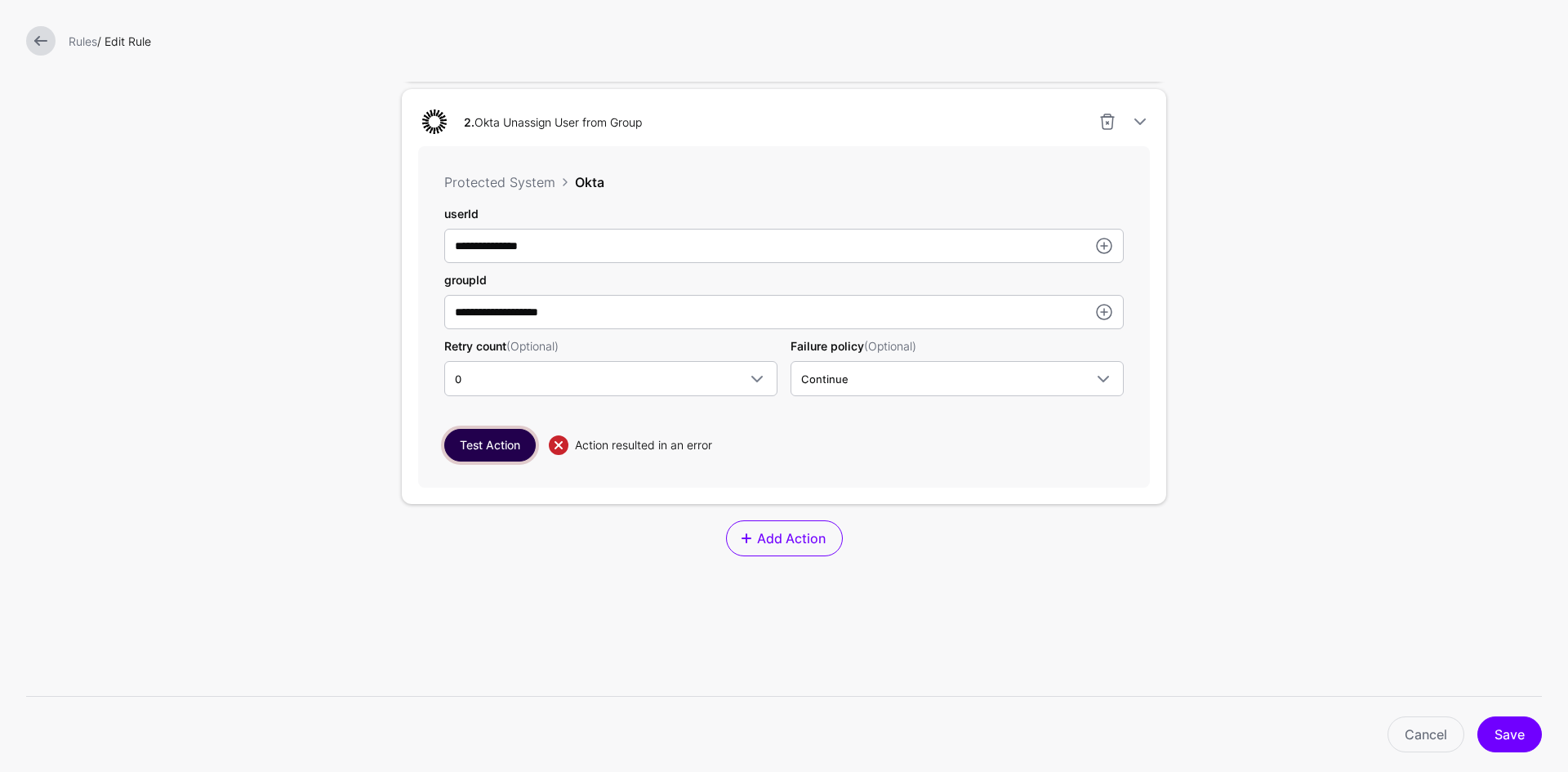
click at [490, 442] on button "Test Action" at bounding box center [490, 444] width 91 height 33
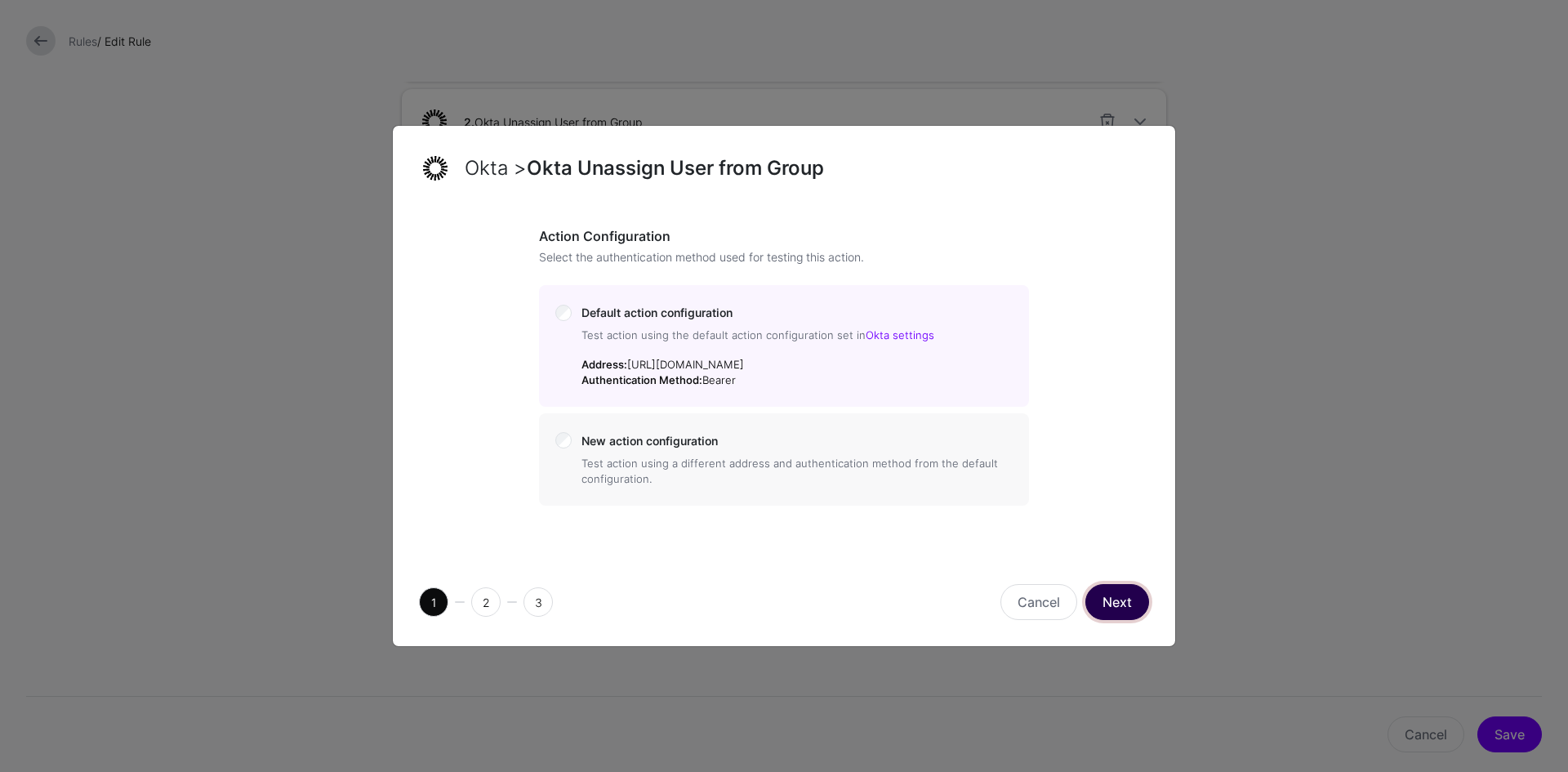
click at [1131, 607] on button "Next" at bounding box center [1117, 602] width 63 height 36
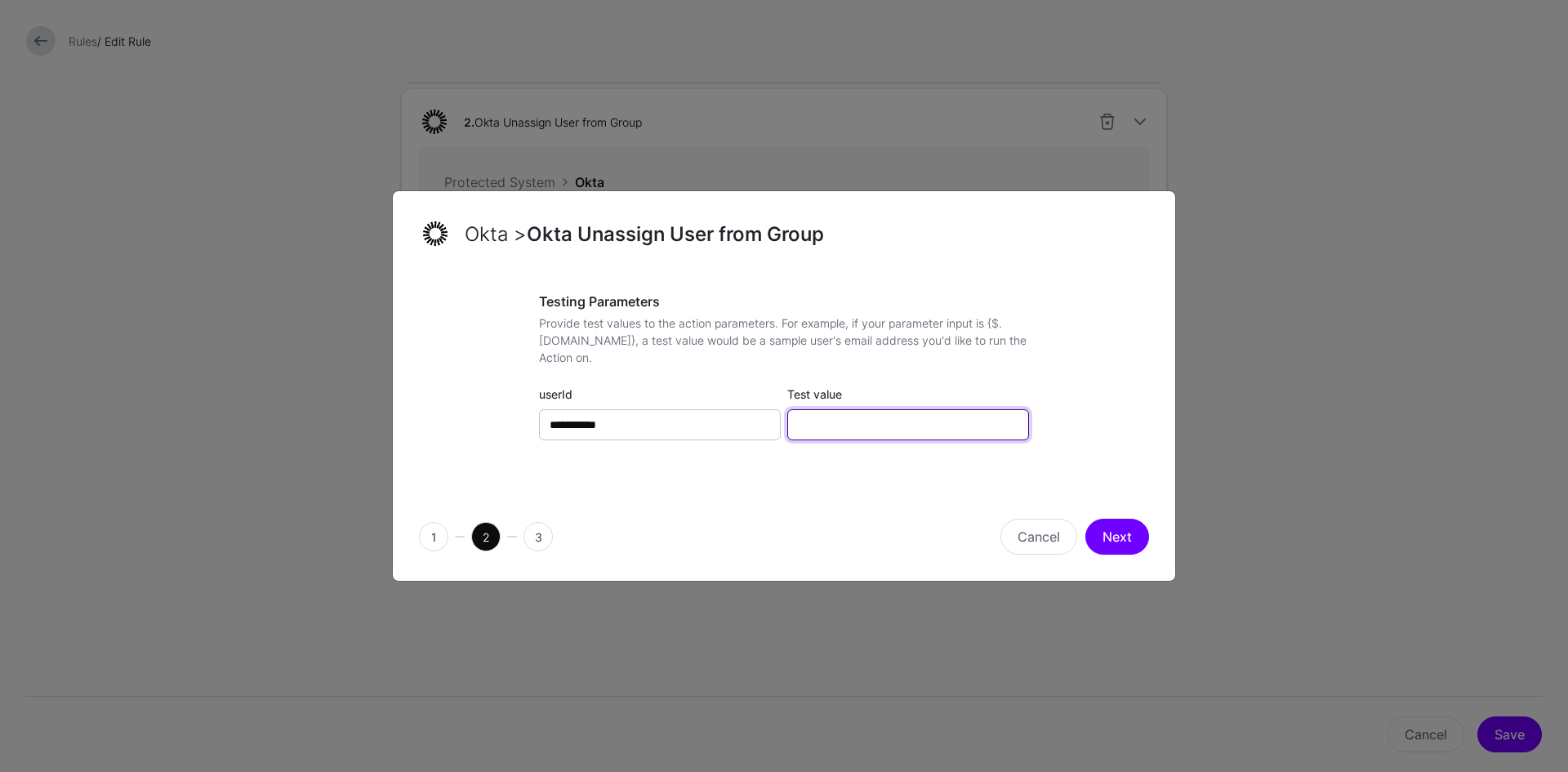
drag, startPoint x: 820, startPoint y: 429, endPoint x: 842, endPoint y: 428, distance: 22.0
click at [820, 429] on input "Test value" at bounding box center [907, 424] width 241 height 31
paste input "**********"
type input "**********"
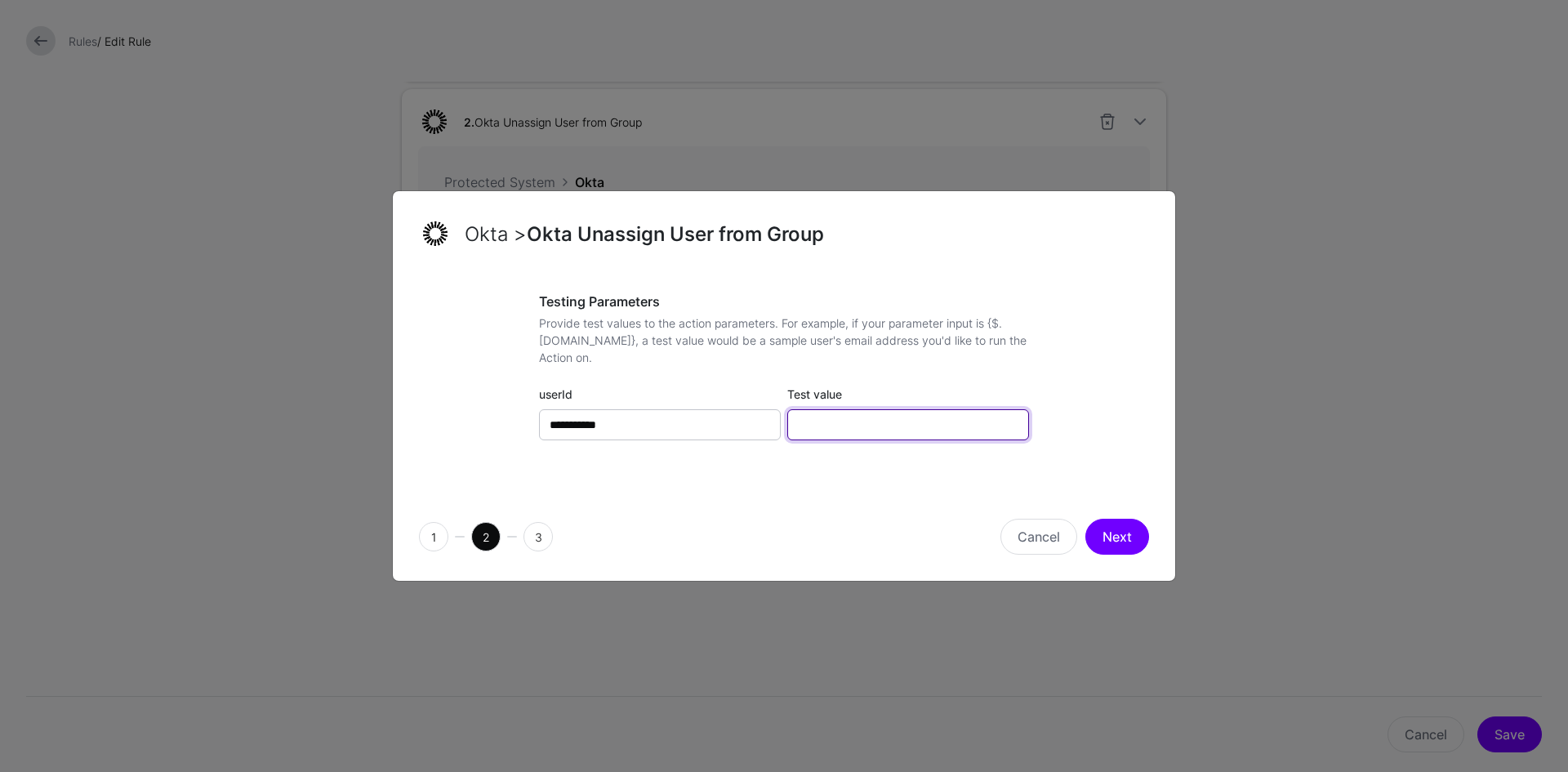
paste input "**********"
type input "**********"
click at [1115, 535] on button "Next" at bounding box center [1117, 536] width 63 height 36
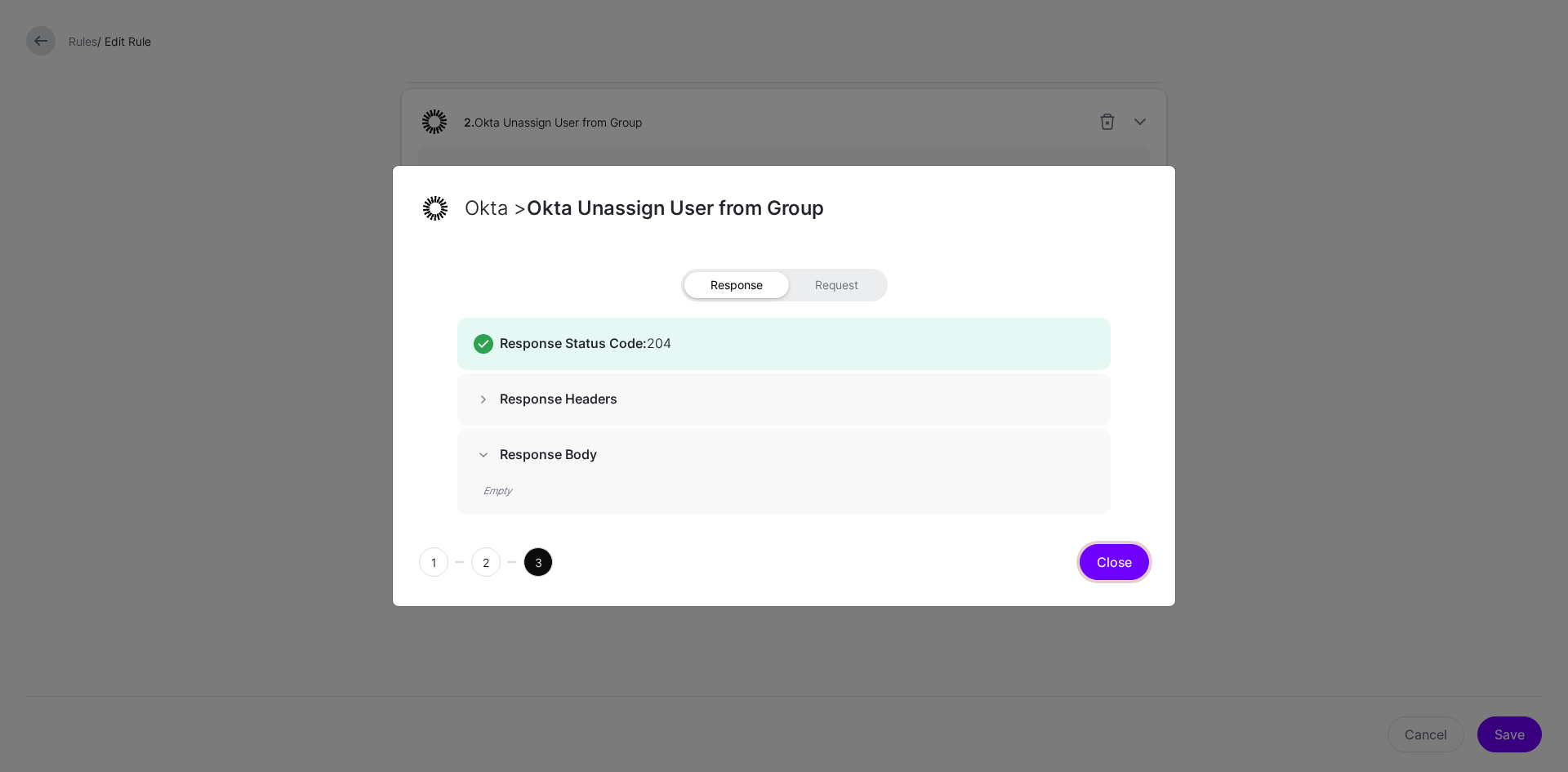
click at [1126, 560] on button "Close" at bounding box center [1114, 561] width 69 height 36
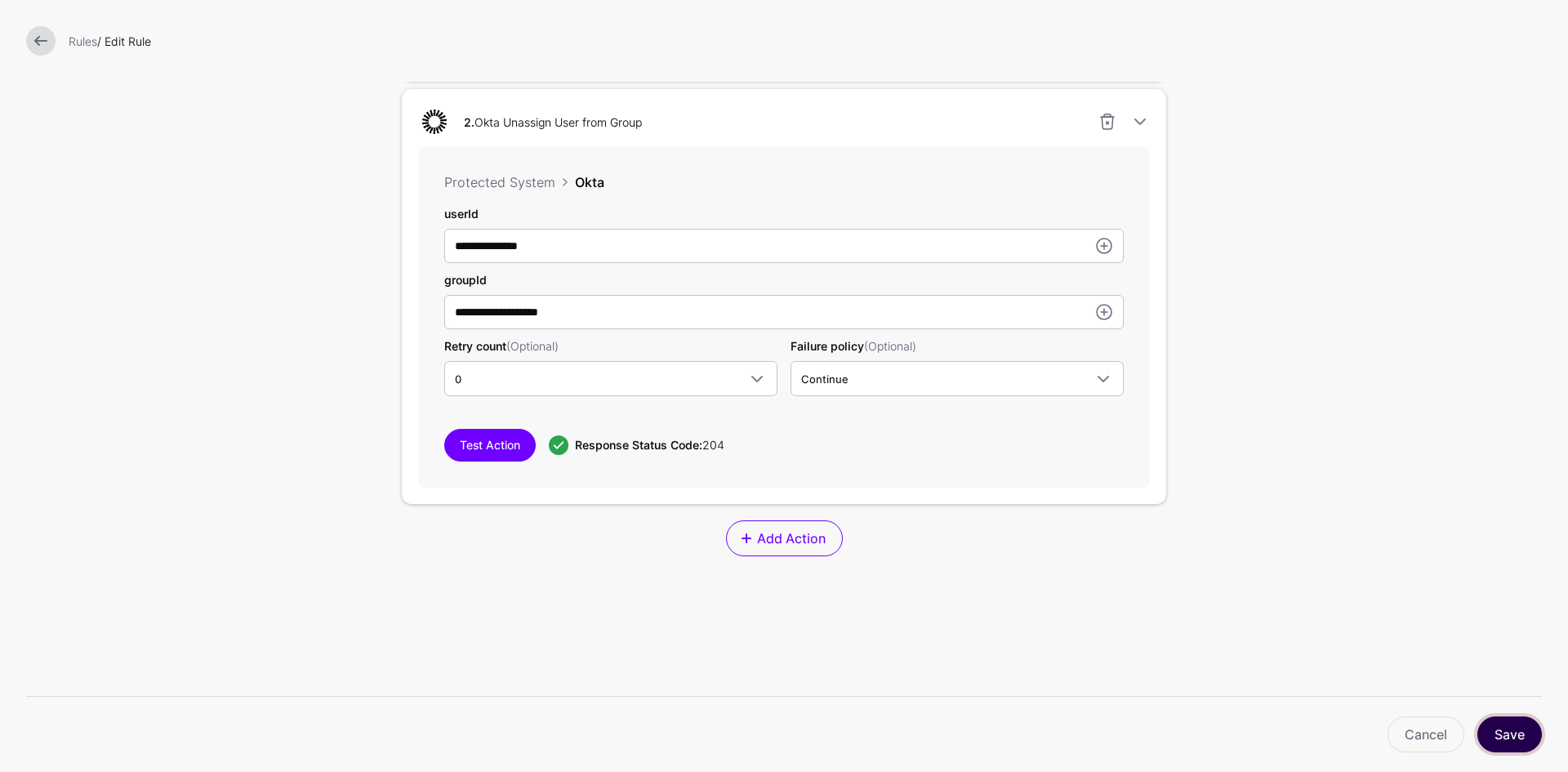
click at [1499, 734] on button "Save" at bounding box center [1509, 734] width 64 height 36
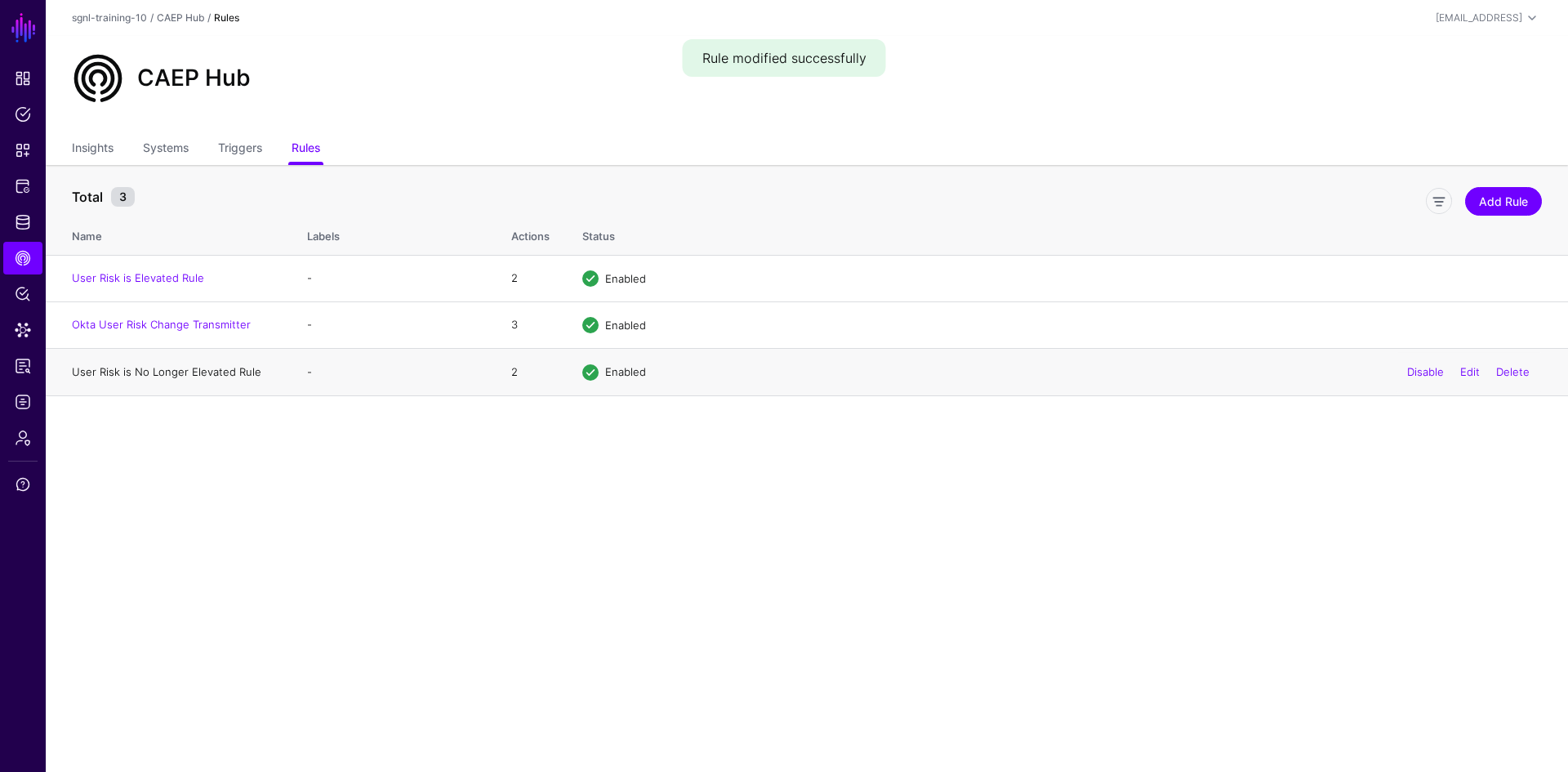
click at [125, 370] on link "User Risk is No Longer Elevated Rule" at bounding box center [166, 372] width 190 height 13
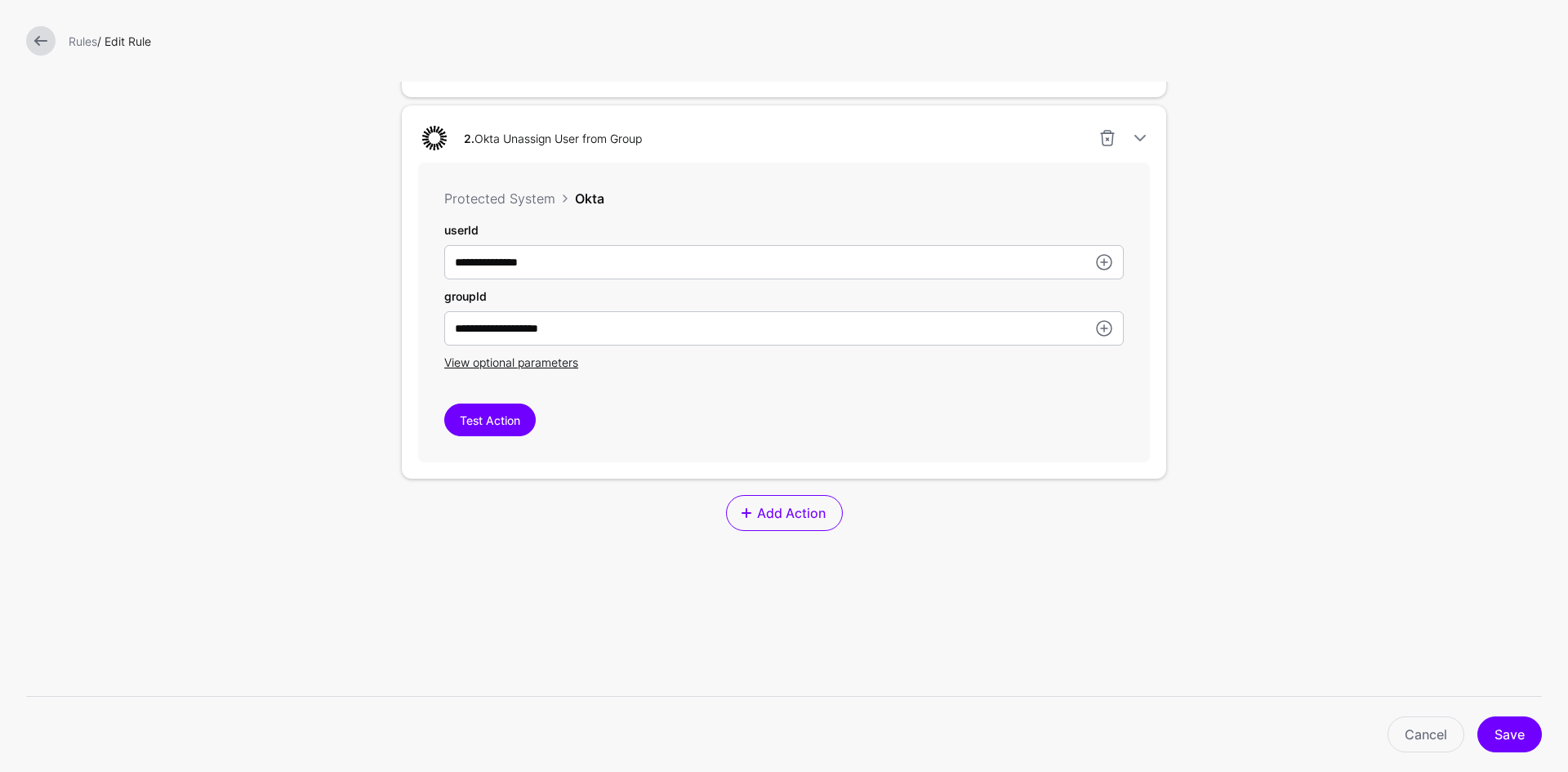
scroll to position [1084, 0]
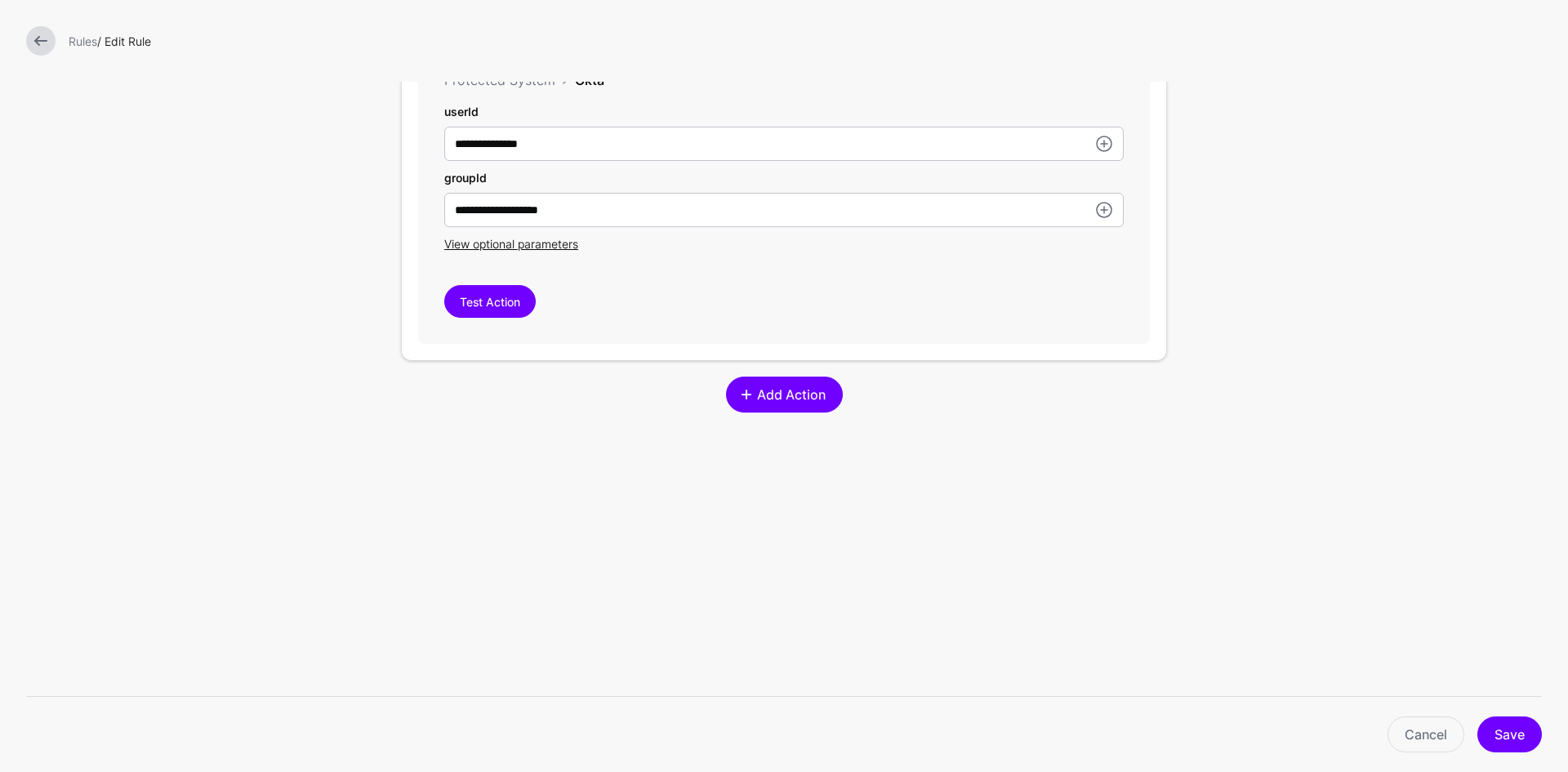
click at [793, 399] on span "Add Action" at bounding box center [790, 394] width 73 height 19
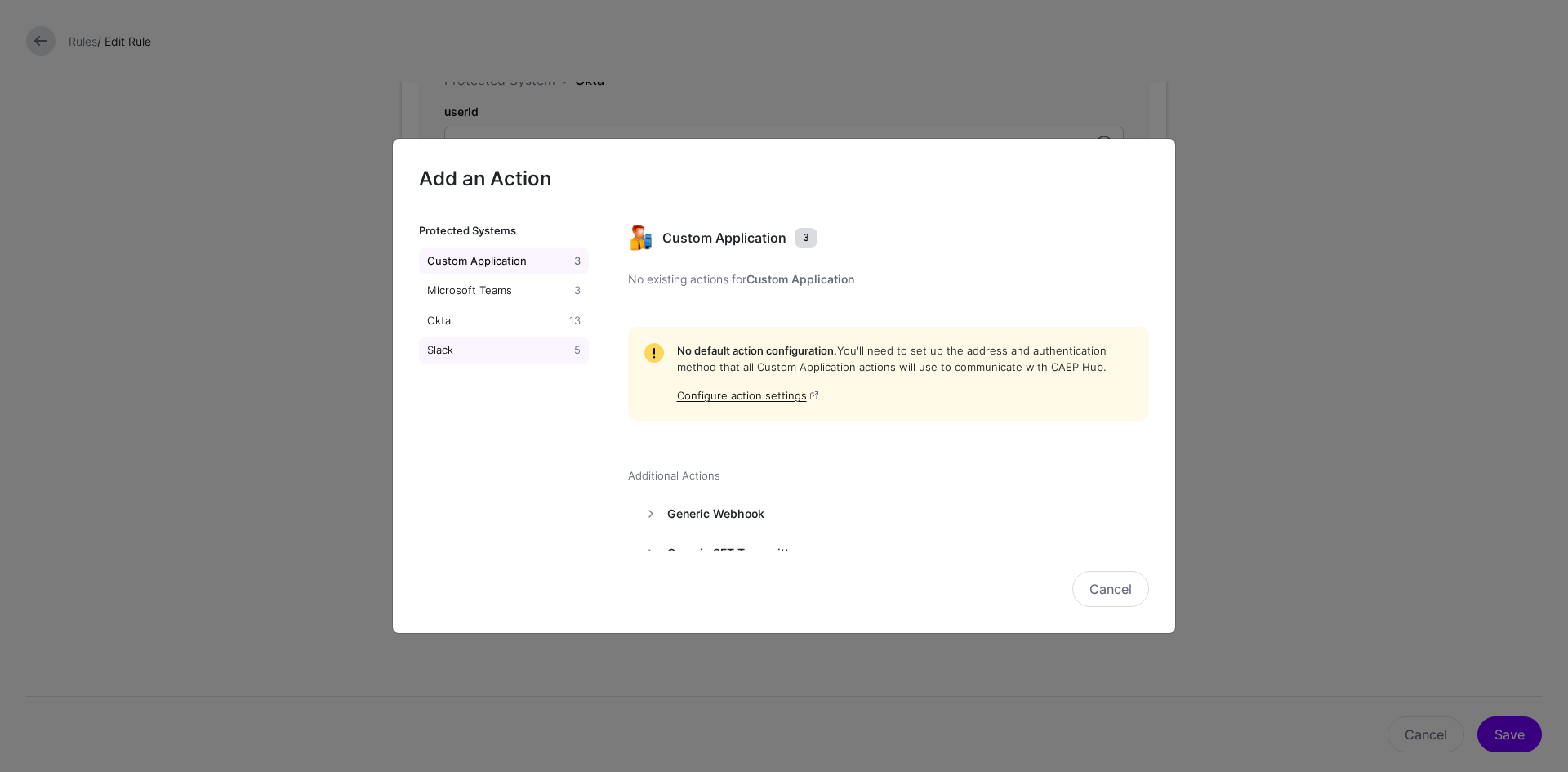
click at [481, 351] on div "Slack" at bounding box center [497, 351] width 147 height 17
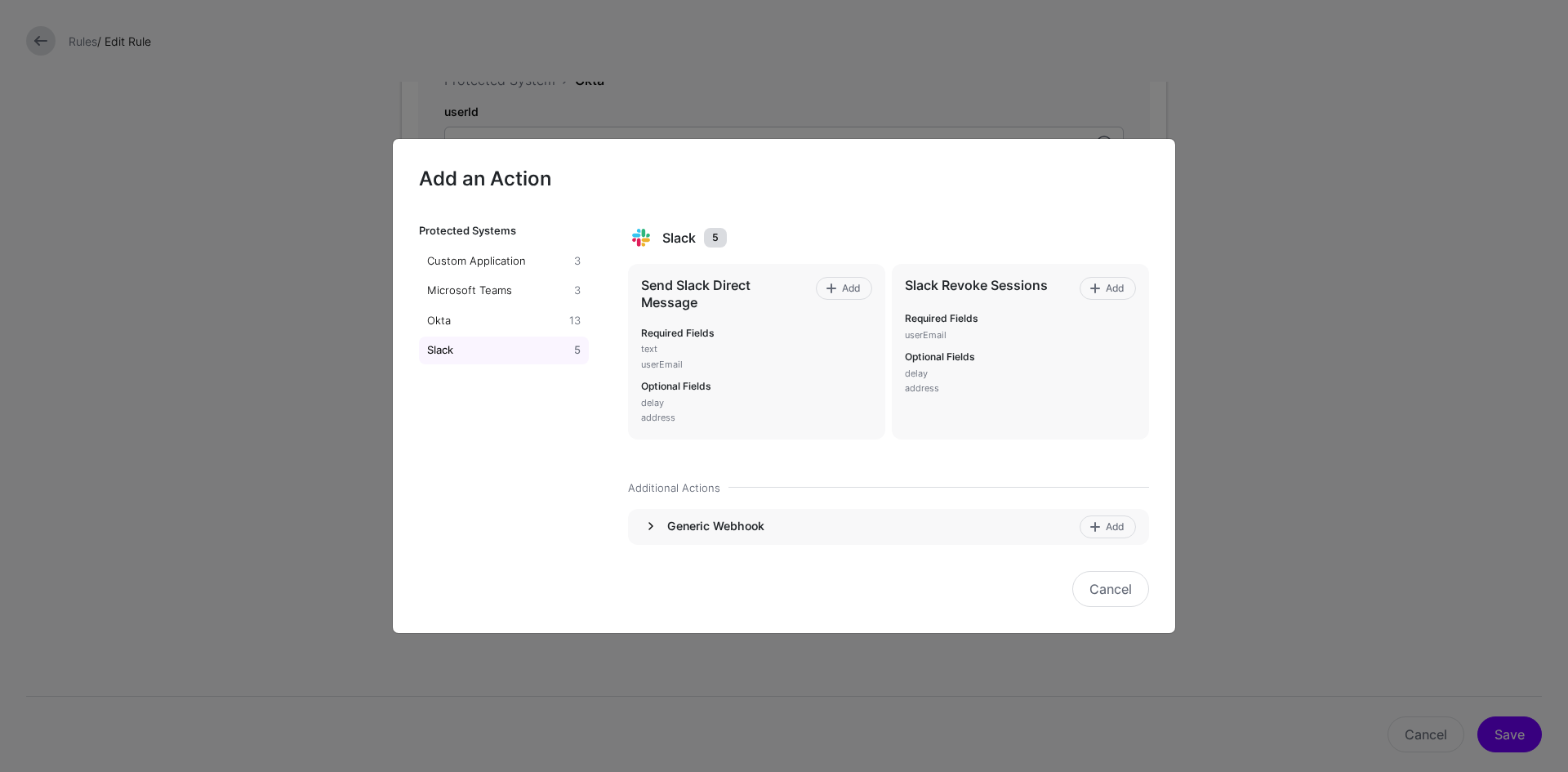
click at [652, 528] on link at bounding box center [650, 526] width 19 height 19
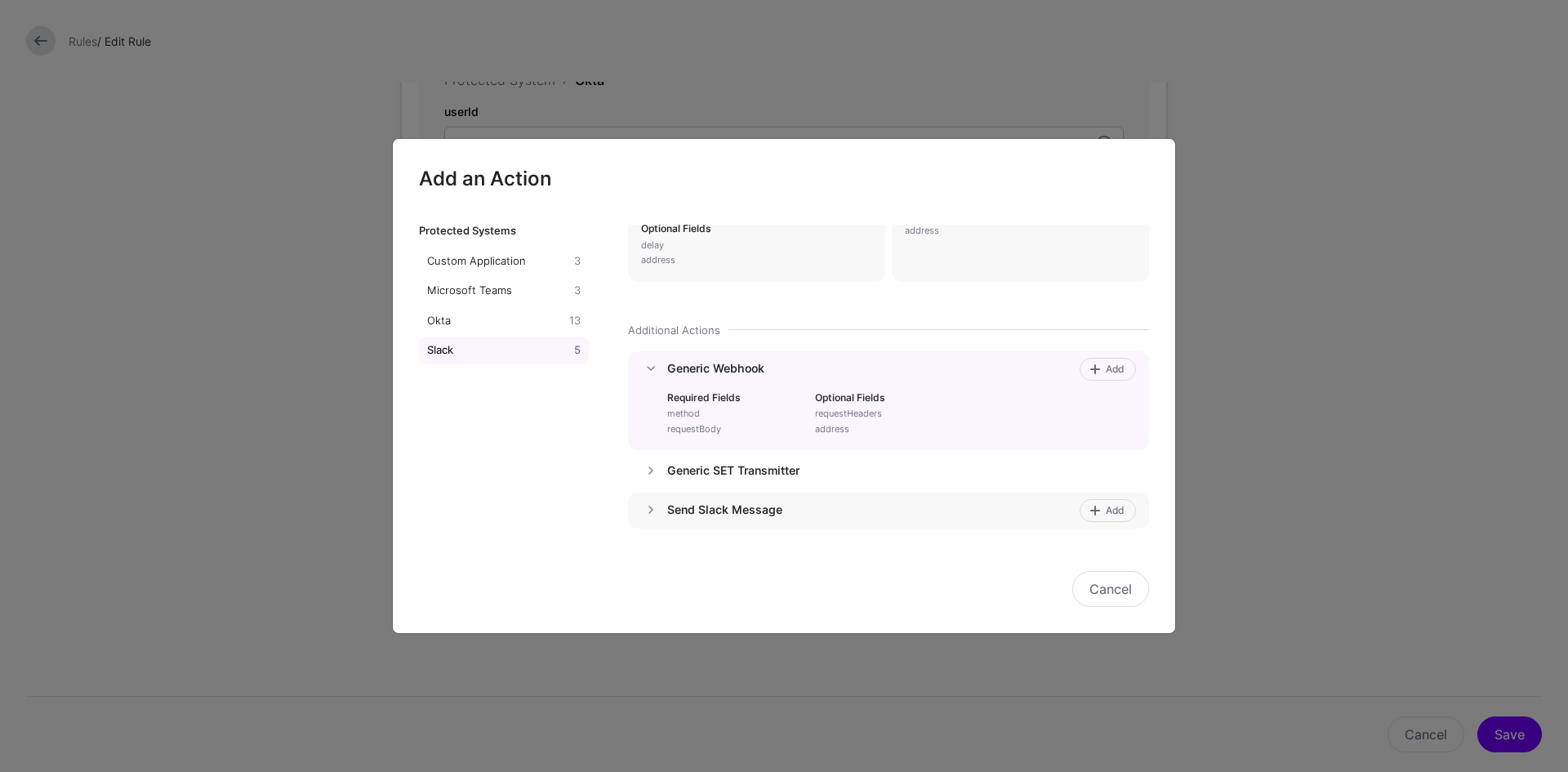
scroll to position [164, 0]
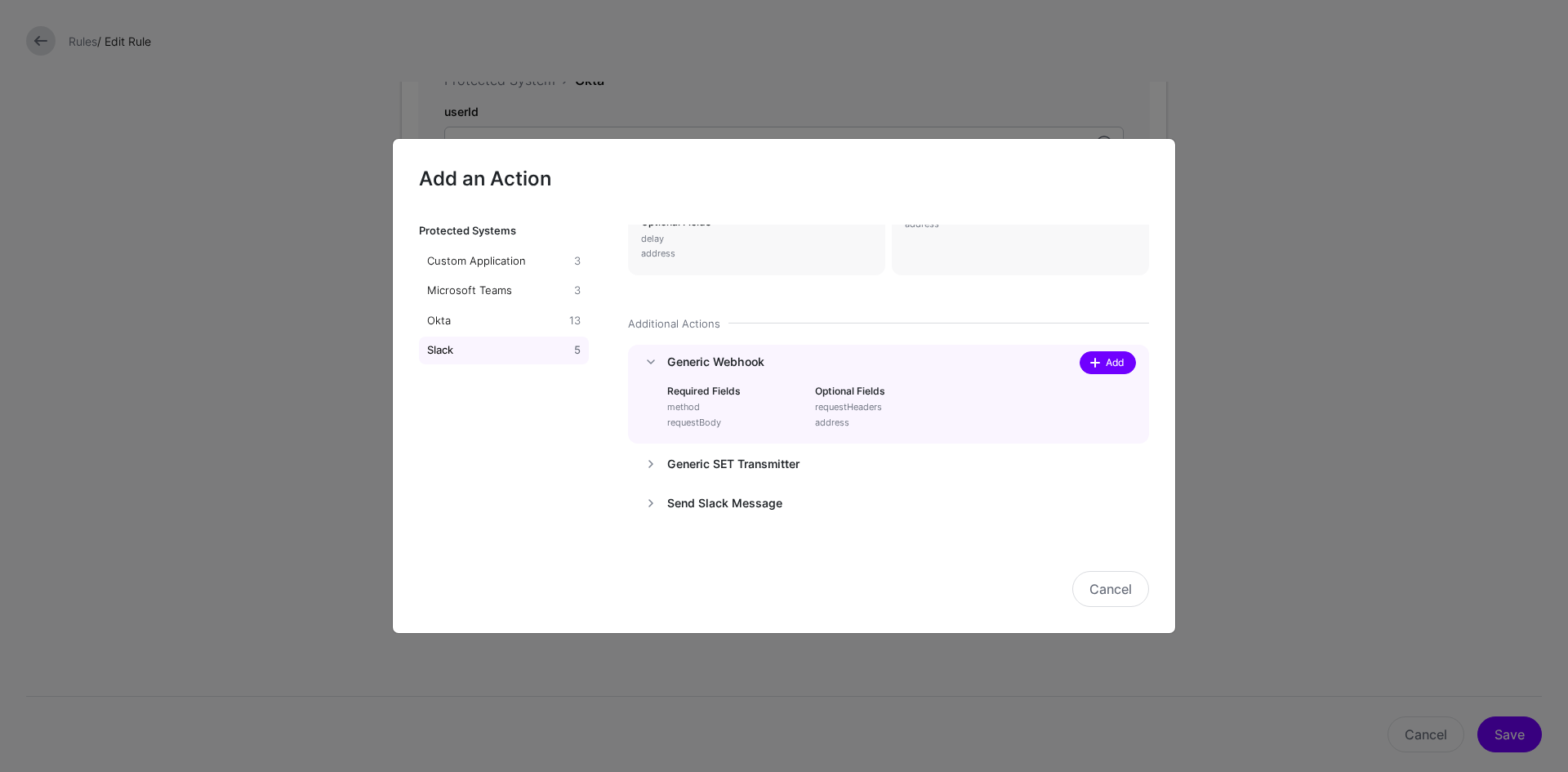
click at [1080, 370] on link "Add" at bounding box center [1107, 362] width 56 height 23
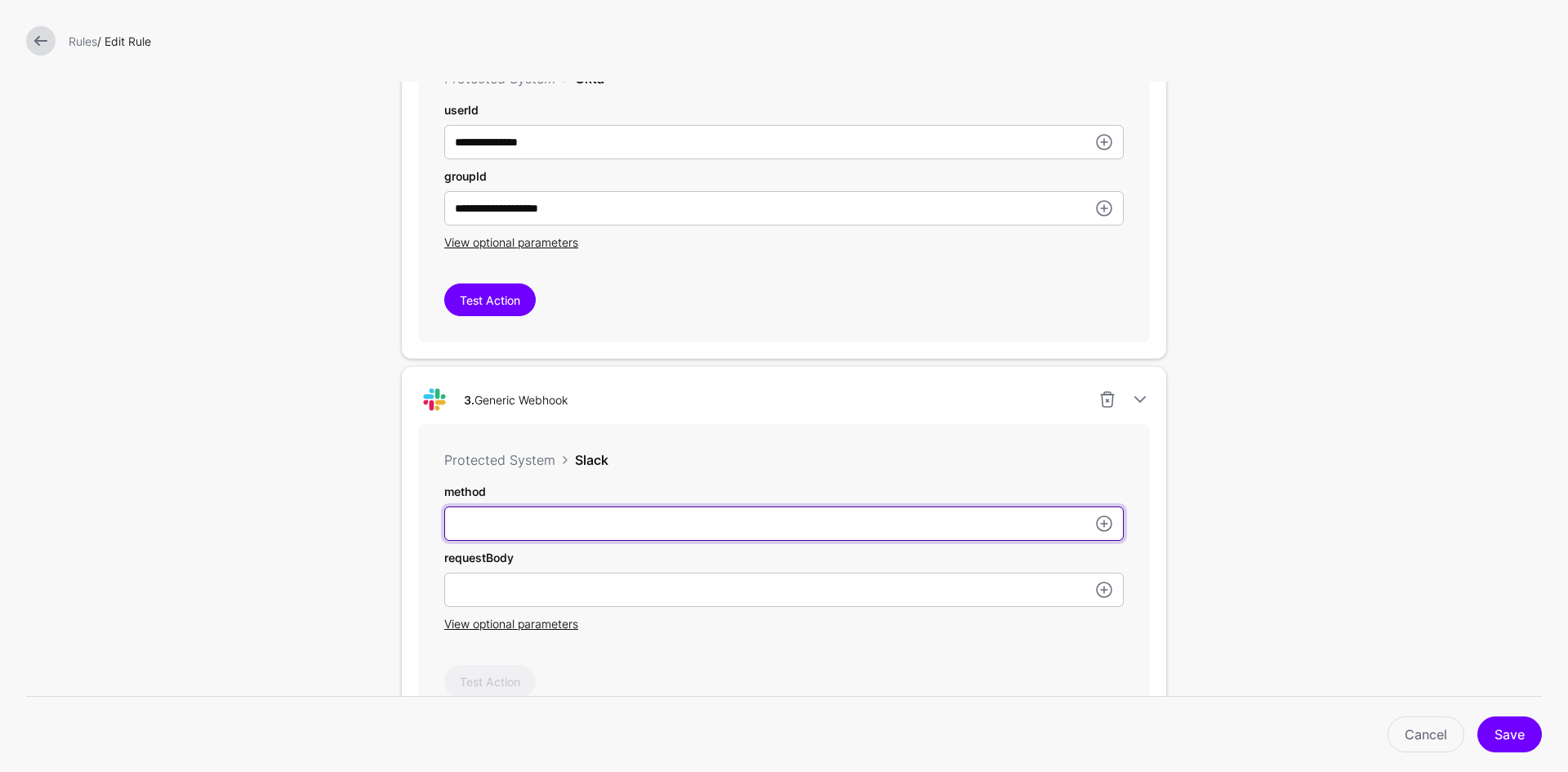
type input "****"
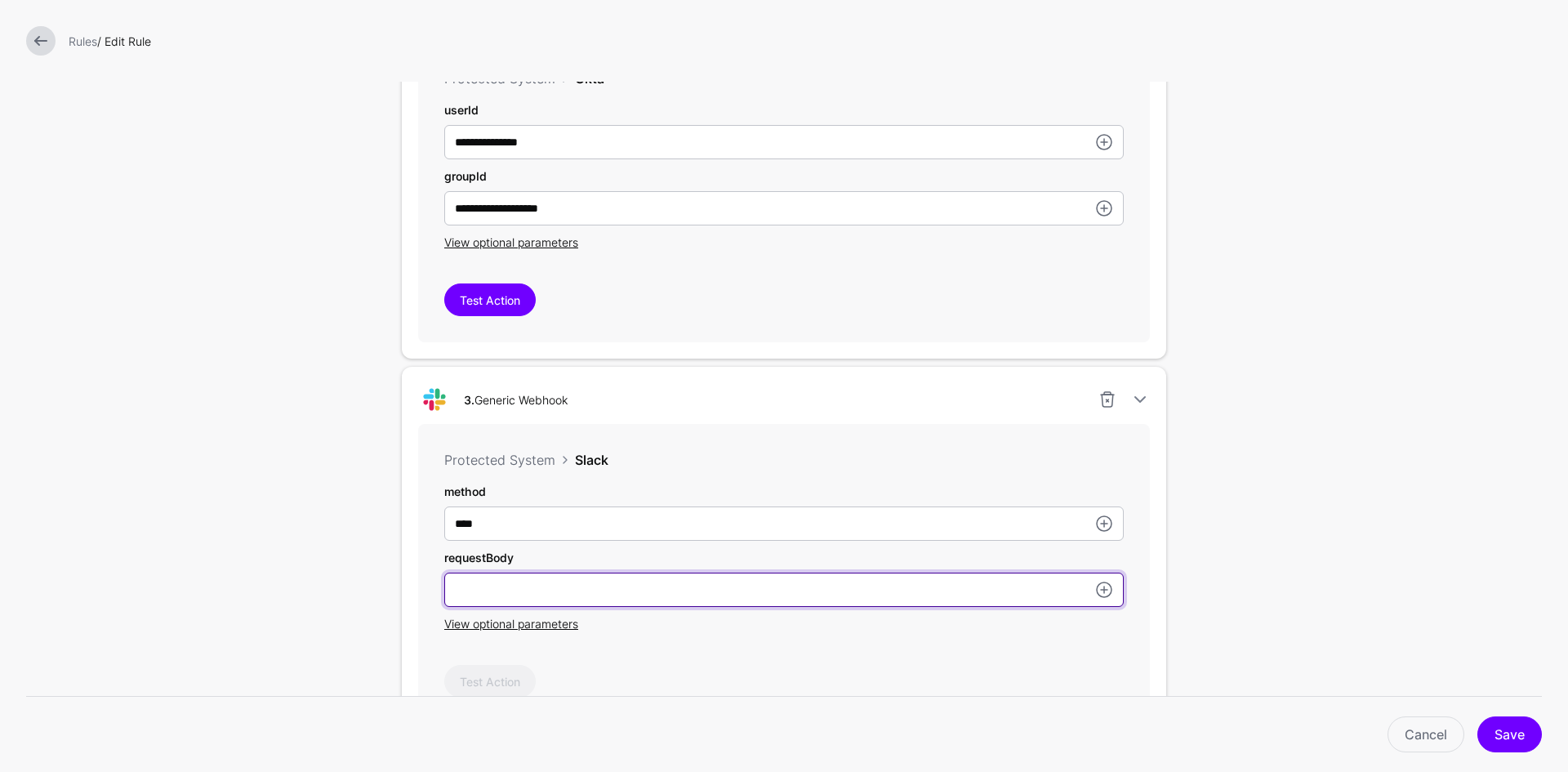
click at [544, 585] on input "subject" at bounding box center [784, 589] width 679 height 34
paste input "**********"
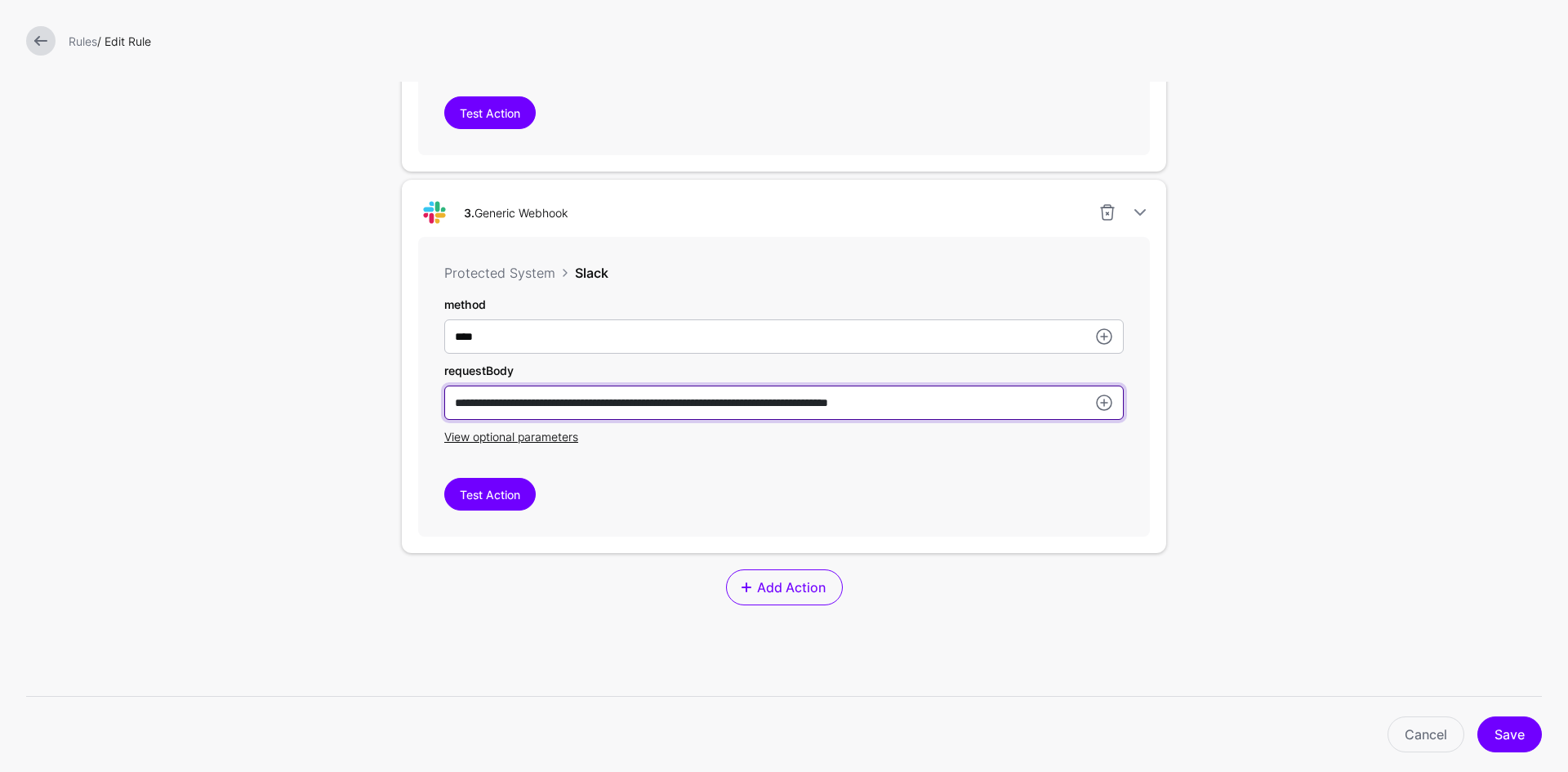
scroll to position [1328, 0]
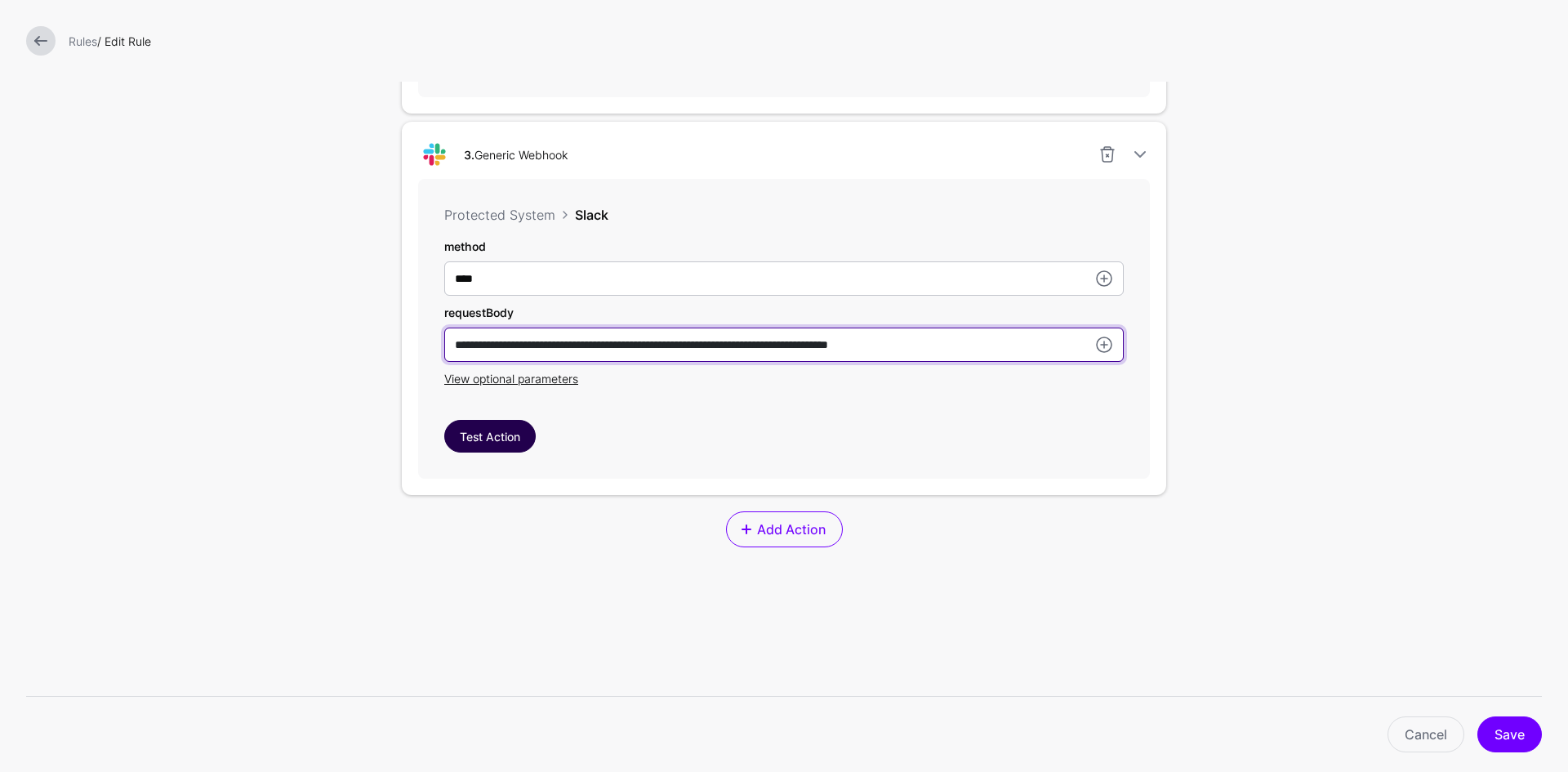
type input "**********"
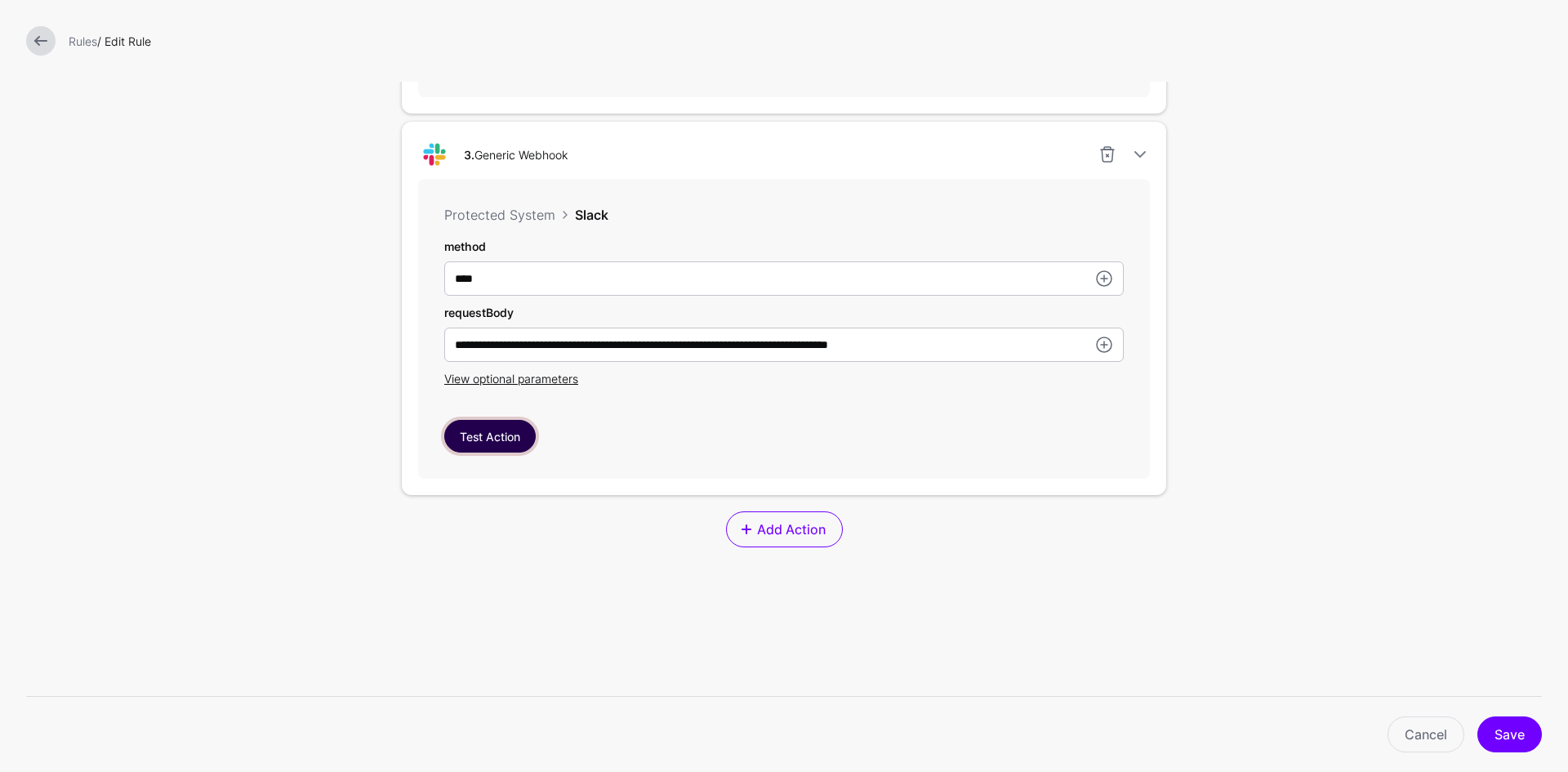
click at [495, 438] on button "Test Action" at bounding box center [490, 435] width 91 height 33
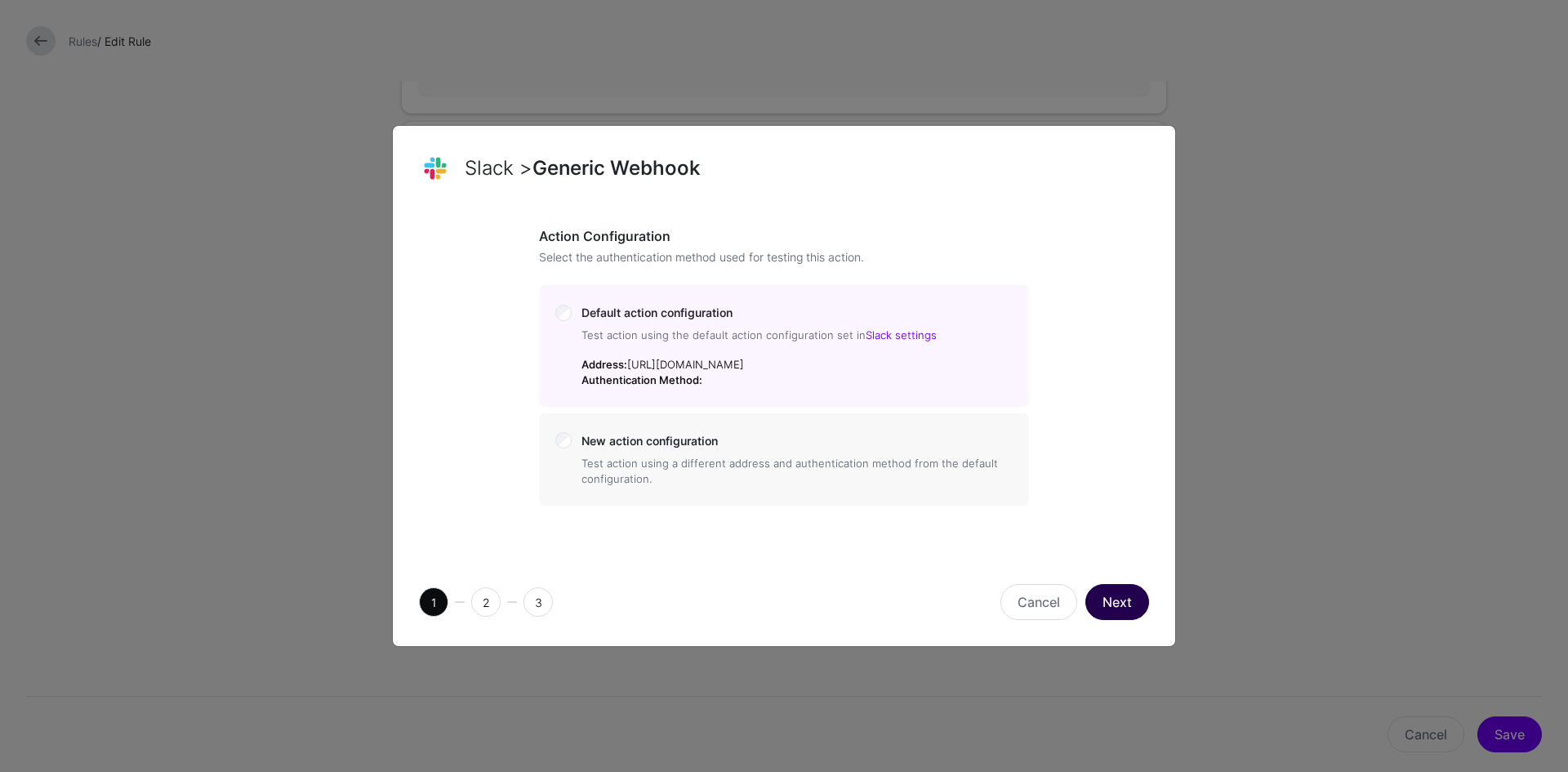
click at [1101, 617] on button "Next" at bounding box center [1117, 602] width 63 height 36
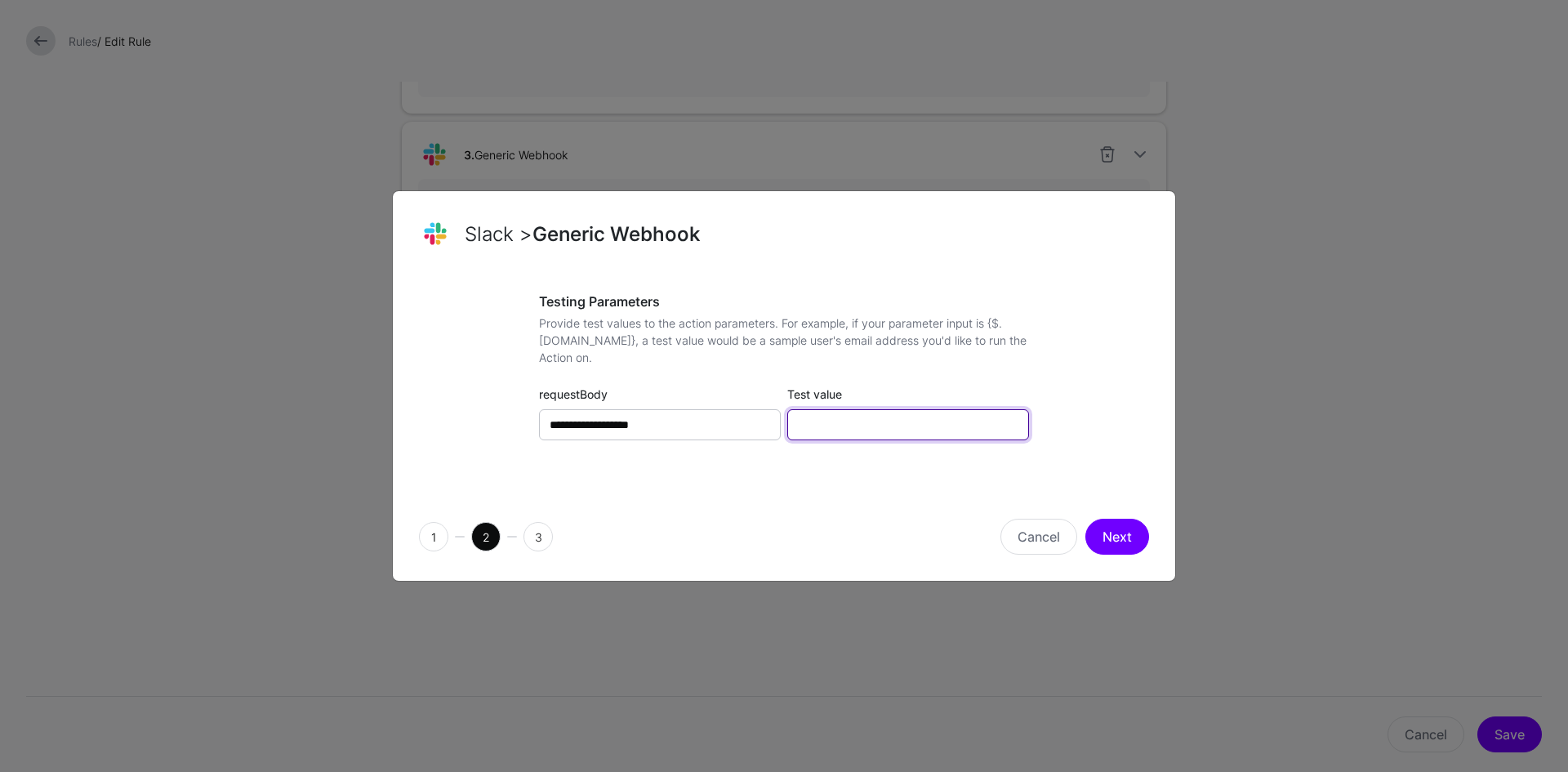
click at [825, 417] on input "Test value" at bounding box center [907, 424] width 241 height 31
type input "**********"
click at [1111, 539] on button "Next" at bounding box center [1117, 536] width 63 height 36
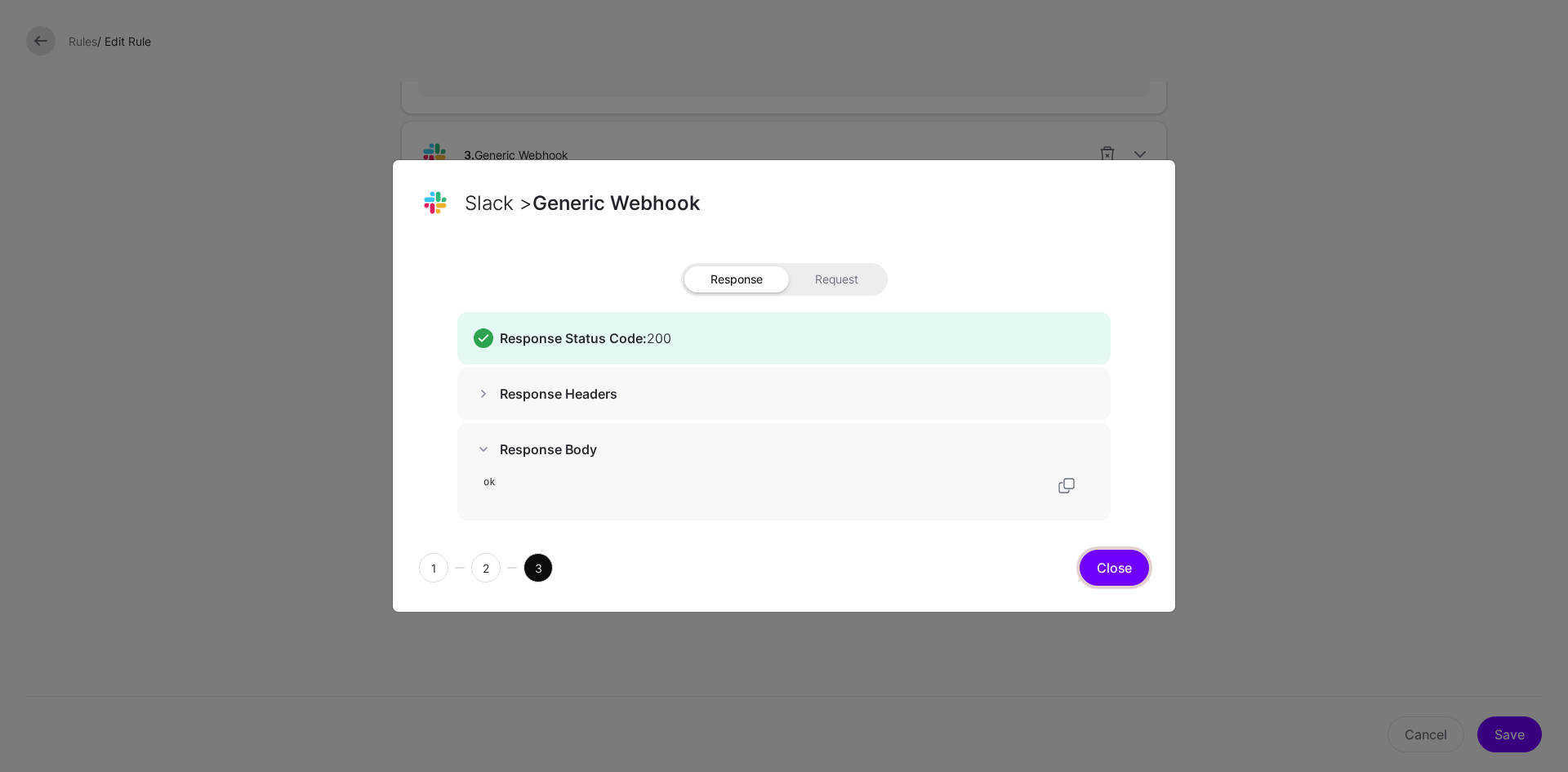
click at [1113, 562] on button "Close" at bounding box center [1114, 567] width 69 height 36
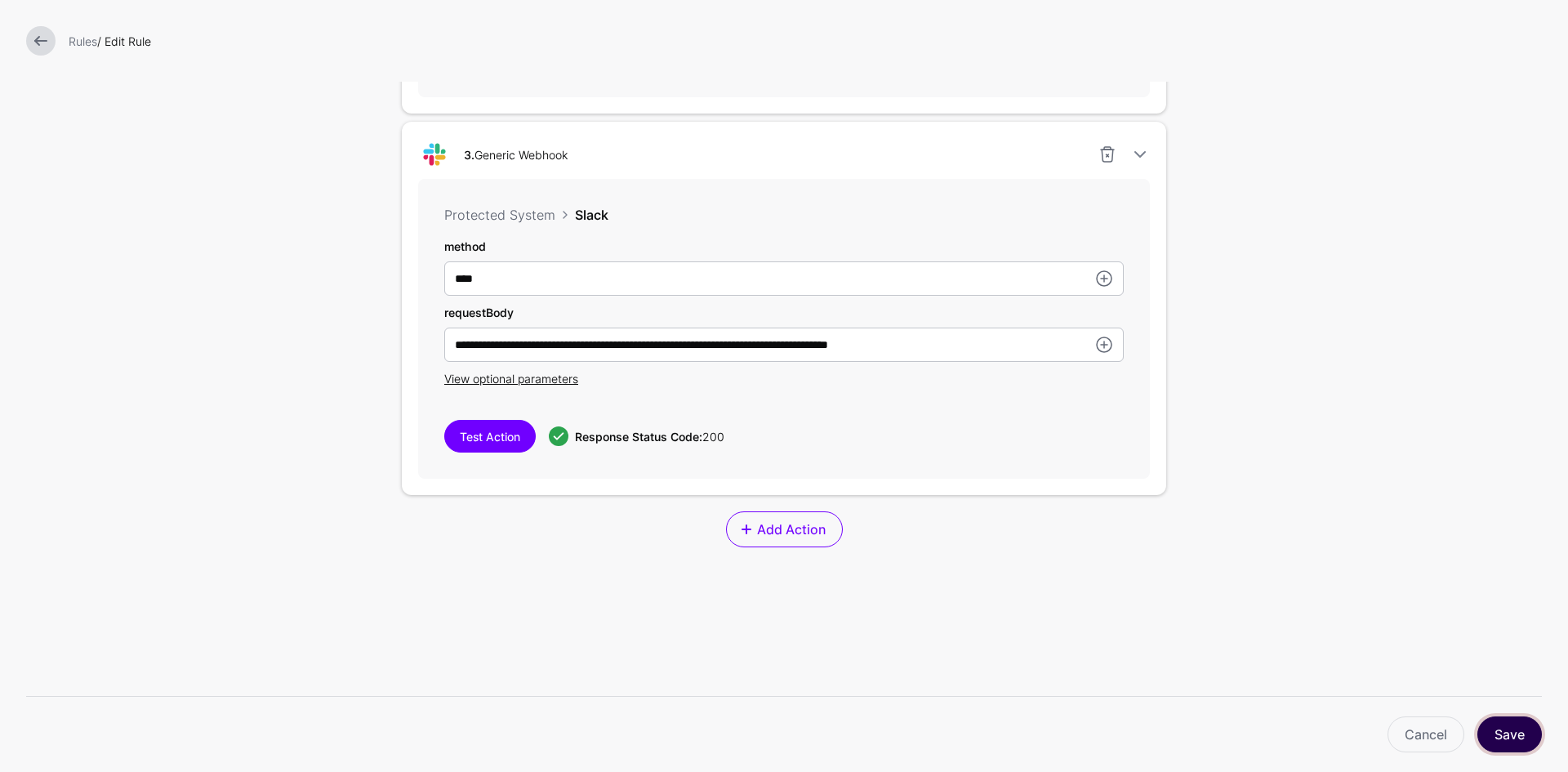
click at [1496, 733] on button "Save" at bounding box center [1509, 734] width 64 height 36
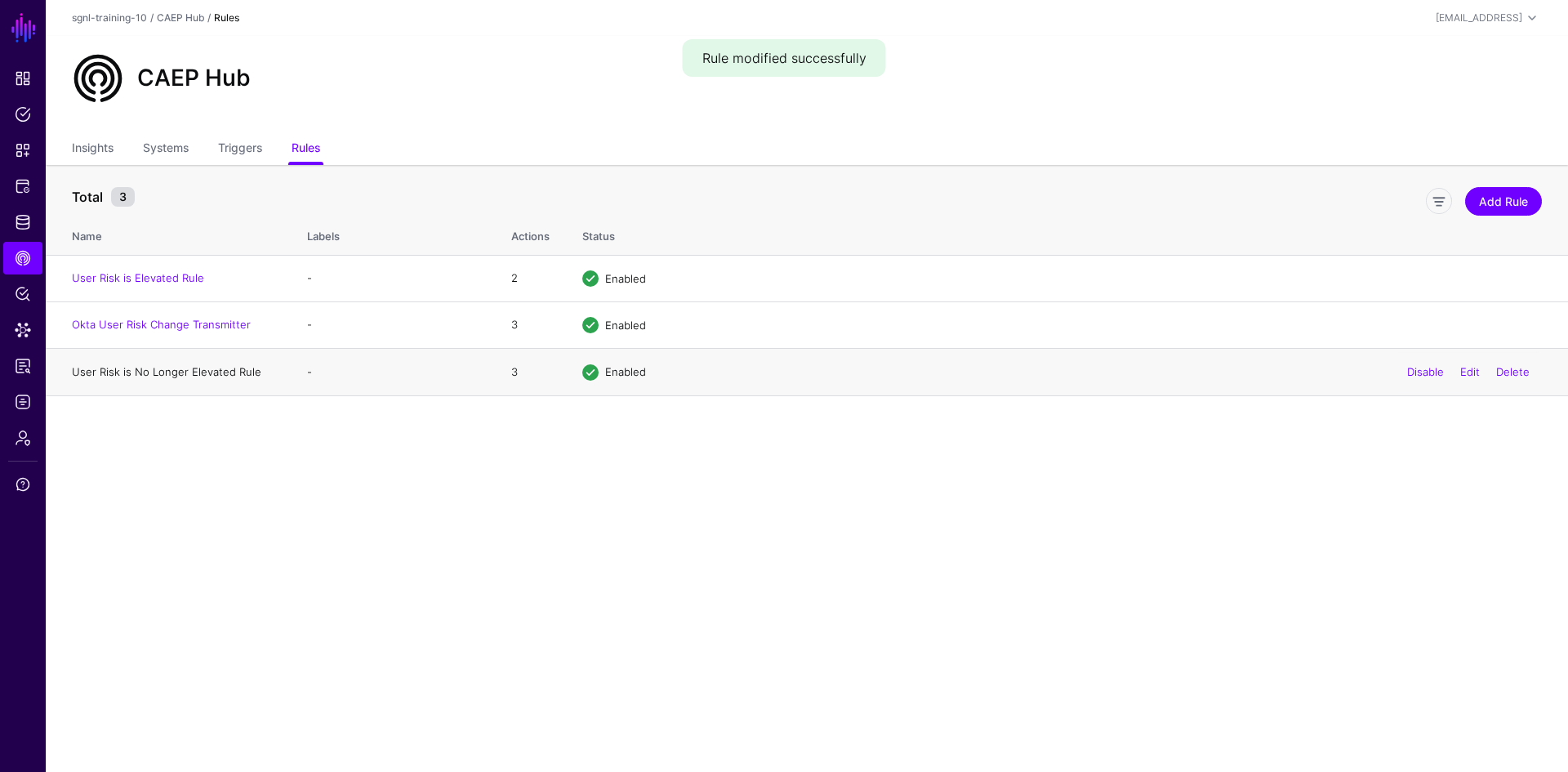
click at [140, 374] on link "User Risk is No Longer Elevated Rule" at bounding box center [166, 372] width 190 height 13
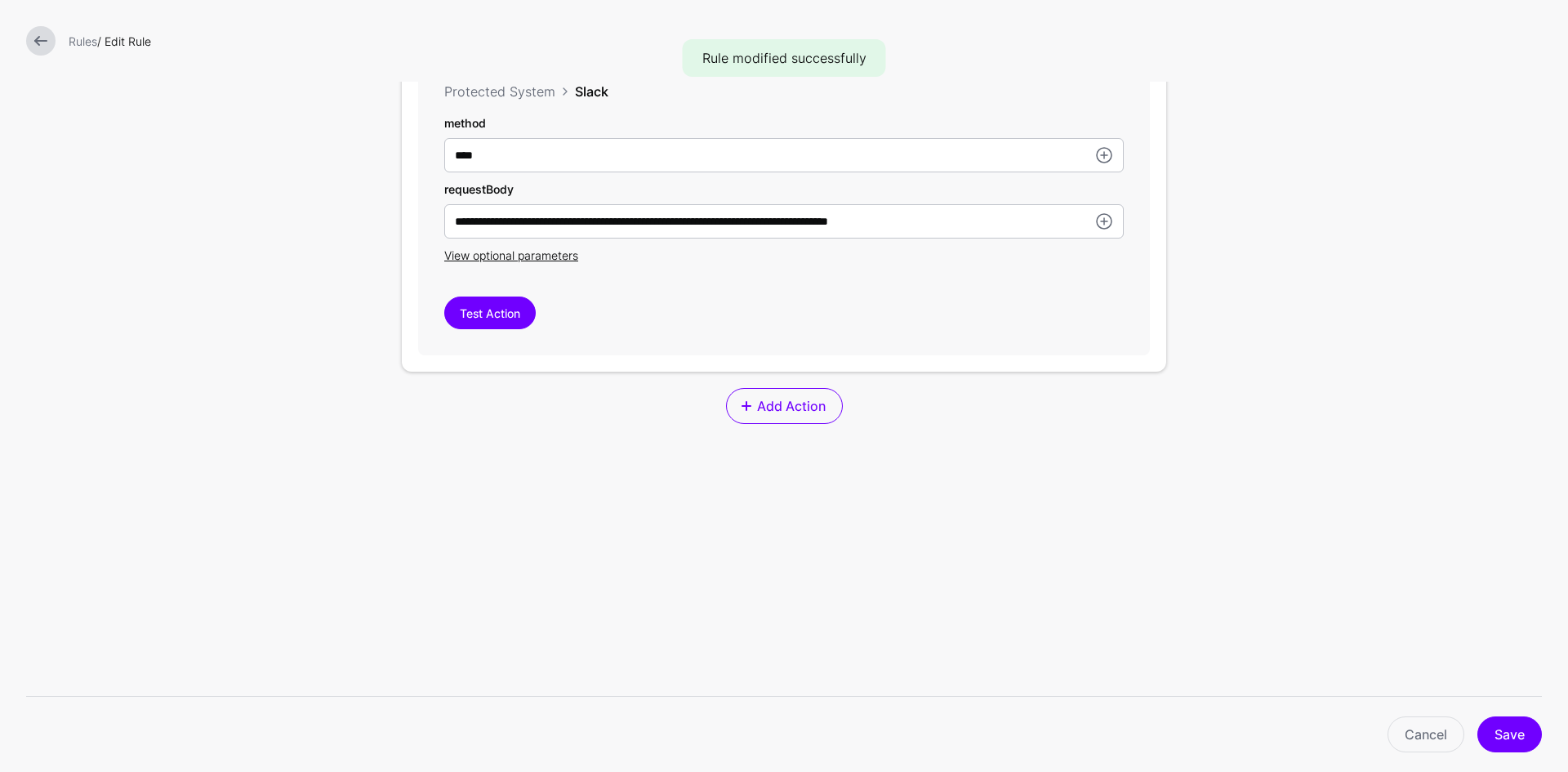
scroll to position [1465, 0]
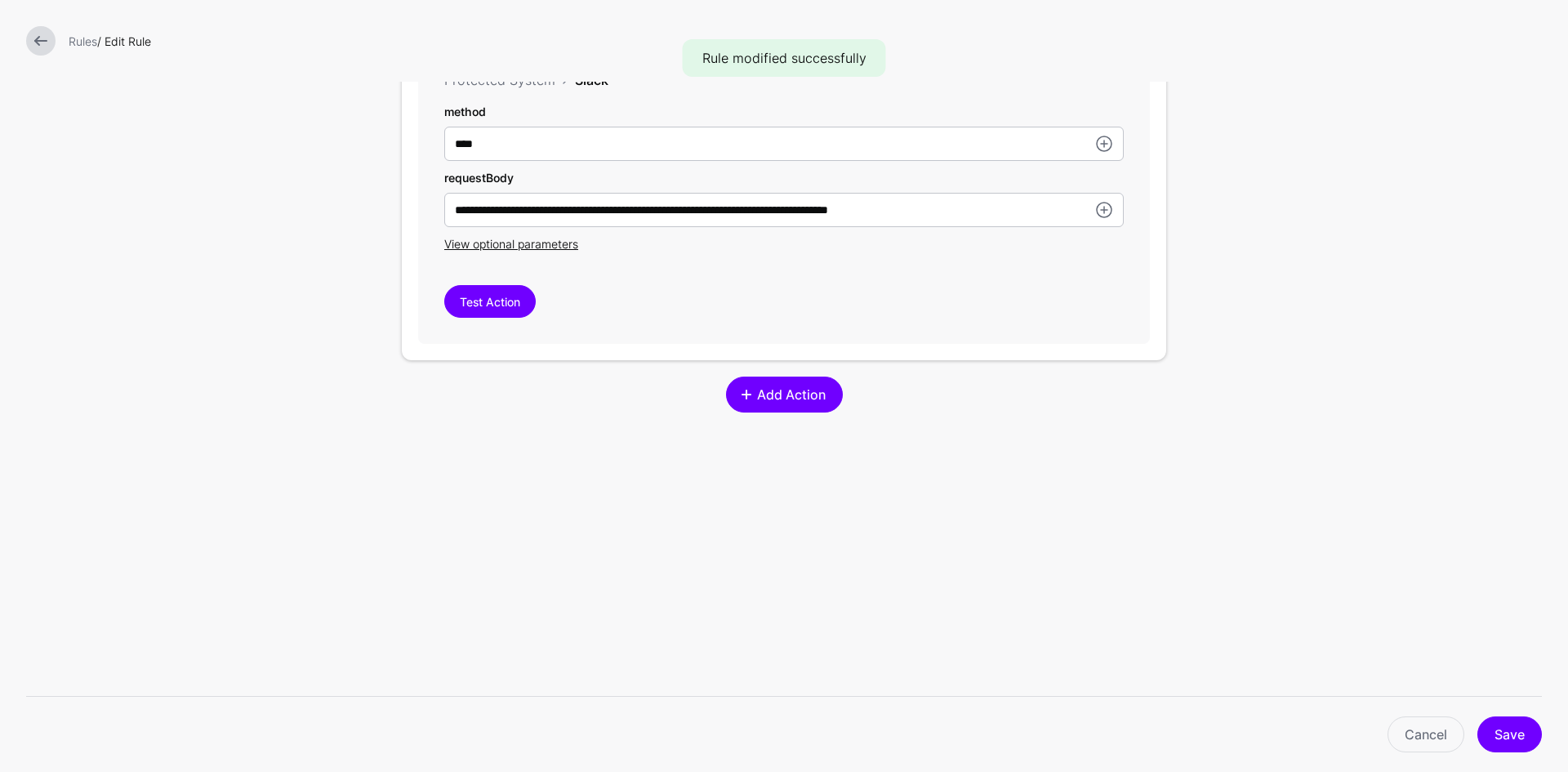
click at [755, 383] on link "Add Action" at bounding box center [784, 394] width 117 height 36
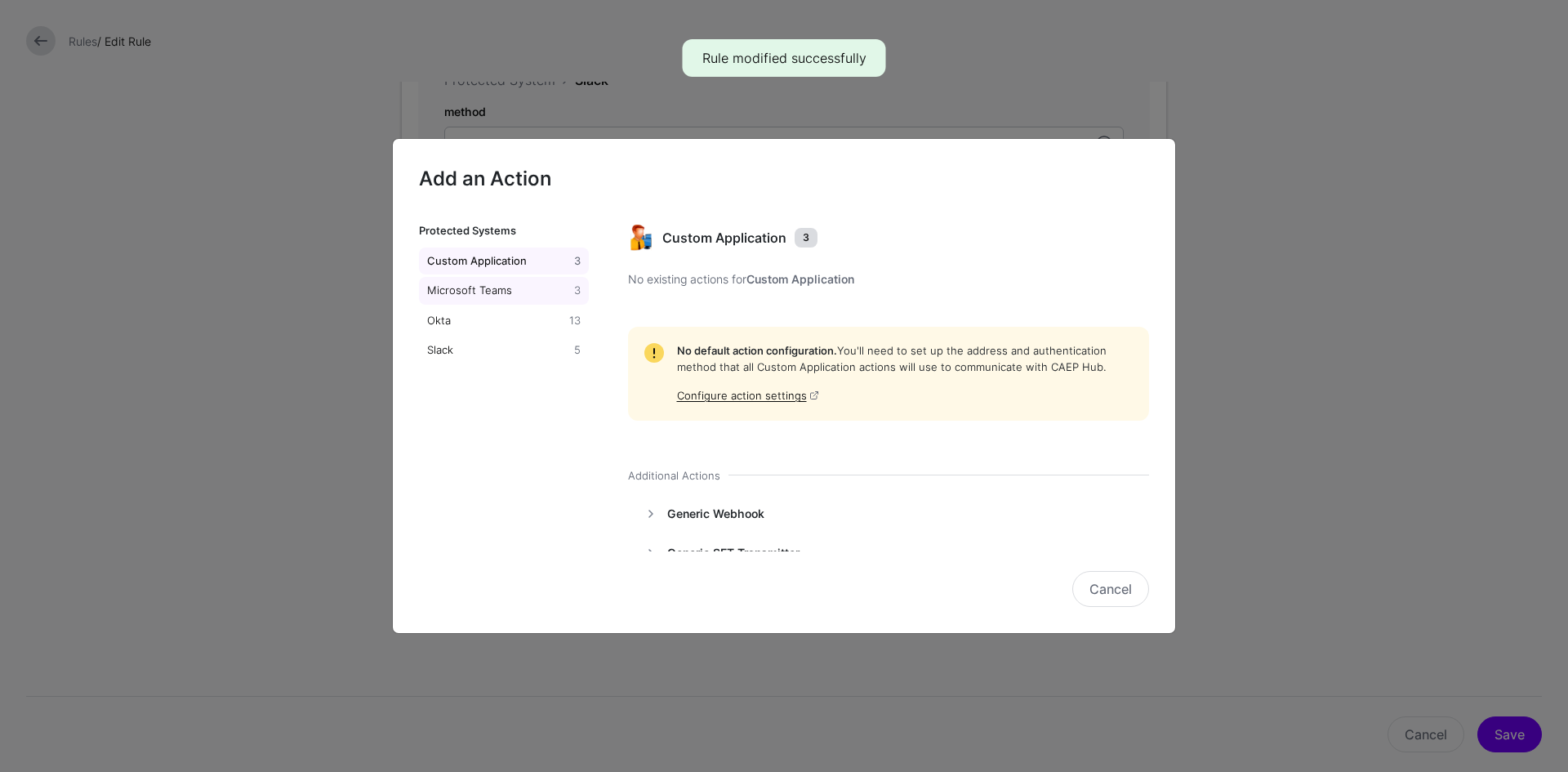
click at [483, 294] on div "Microsoft Teams" at bounding box center [497, 291] width 147 height 17
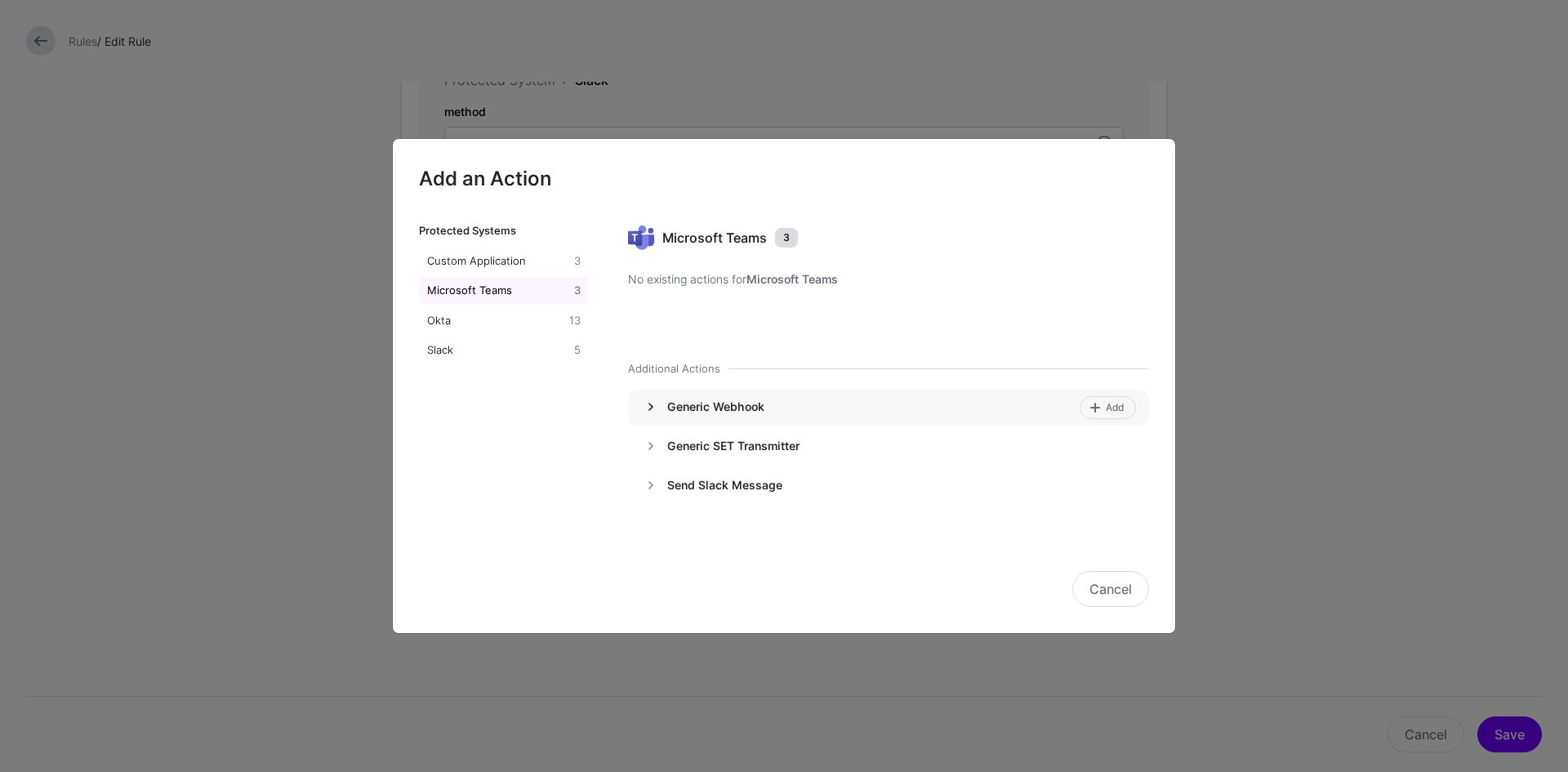
click at [657, 407] on link at bounding box center [650, 406] width 19 height 19
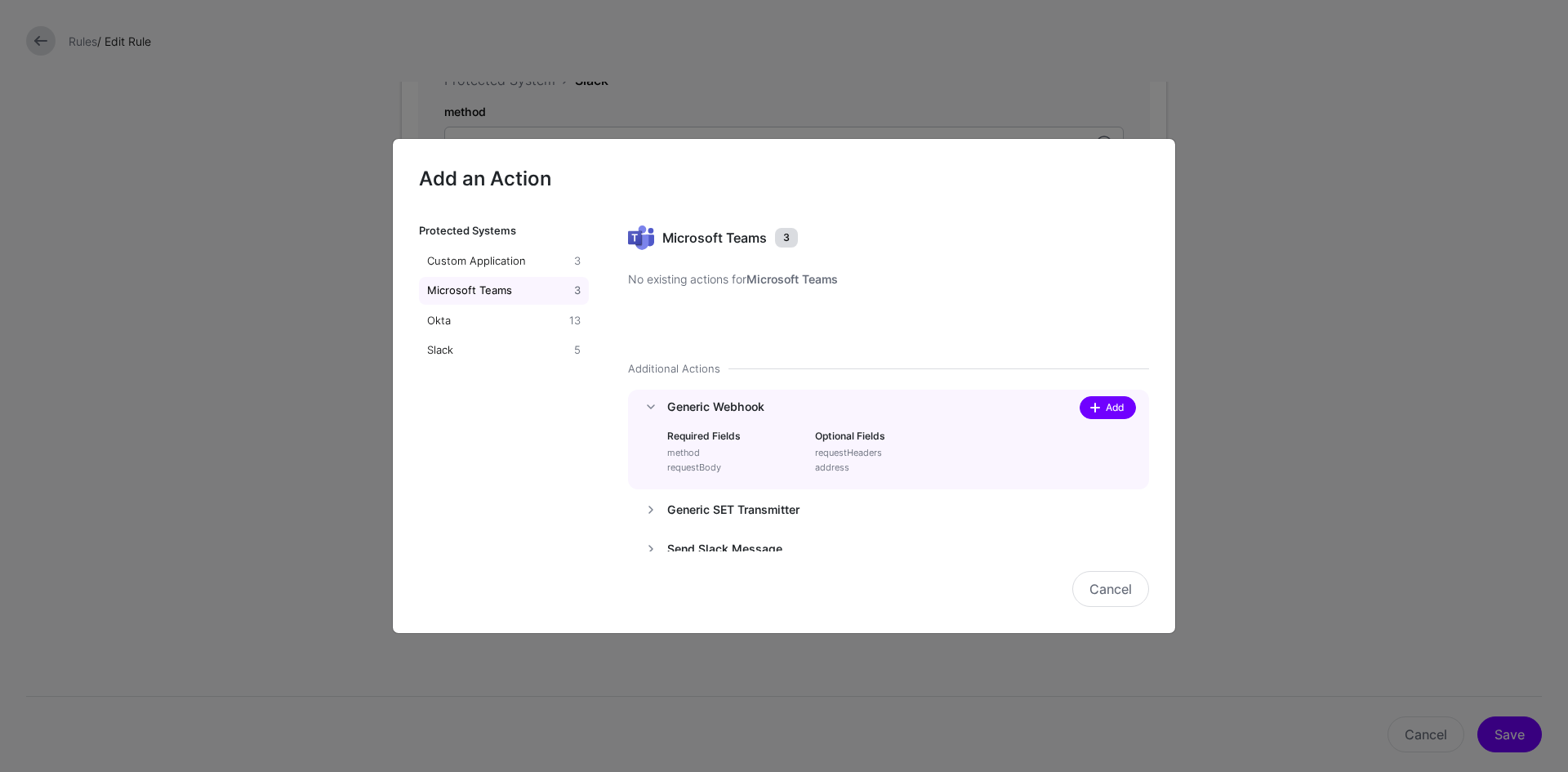
click at [1090, 411] on span at bounding box center [1097, 408] width 14 height 13
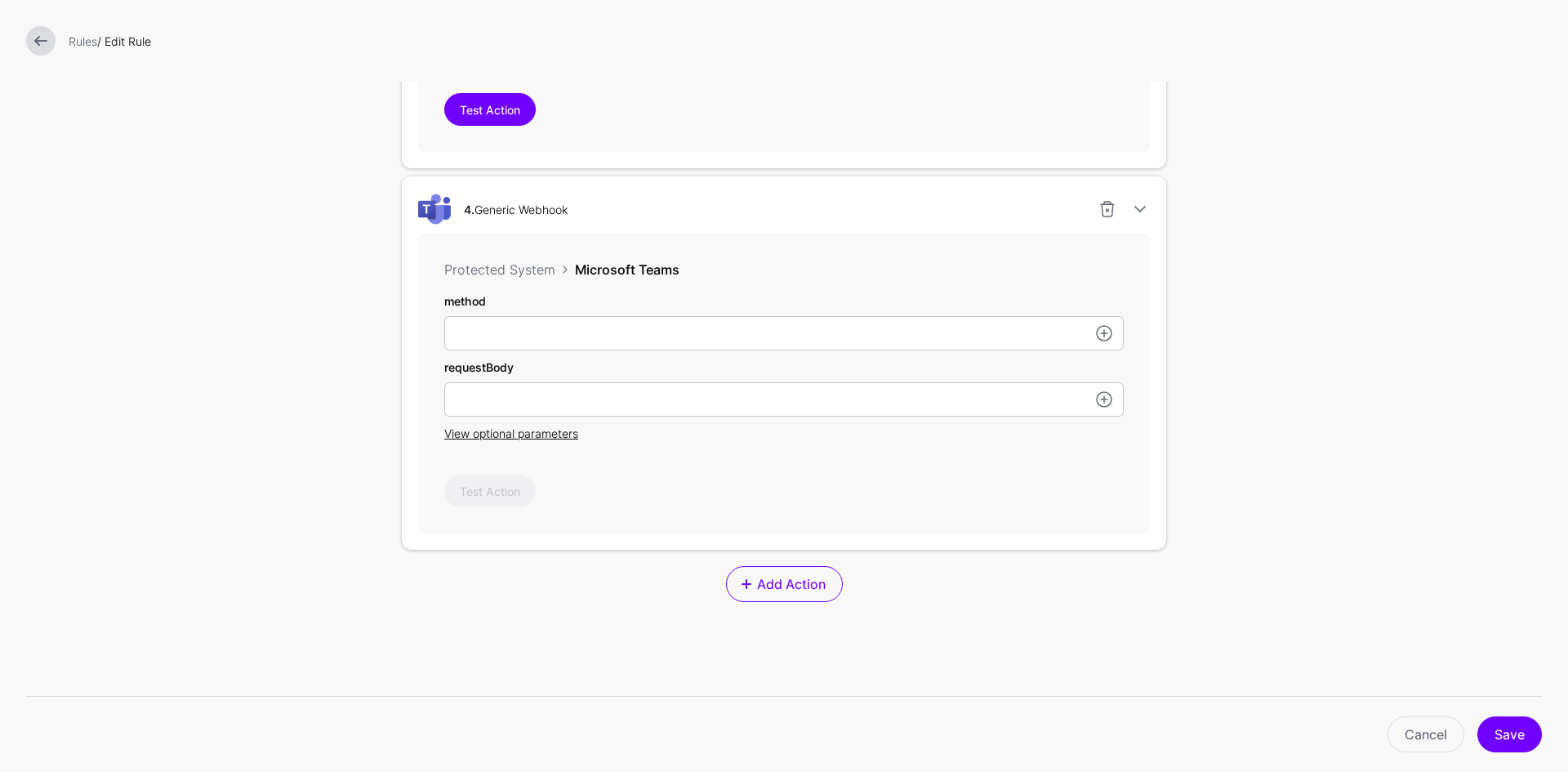
scroll to position [1710, 0]
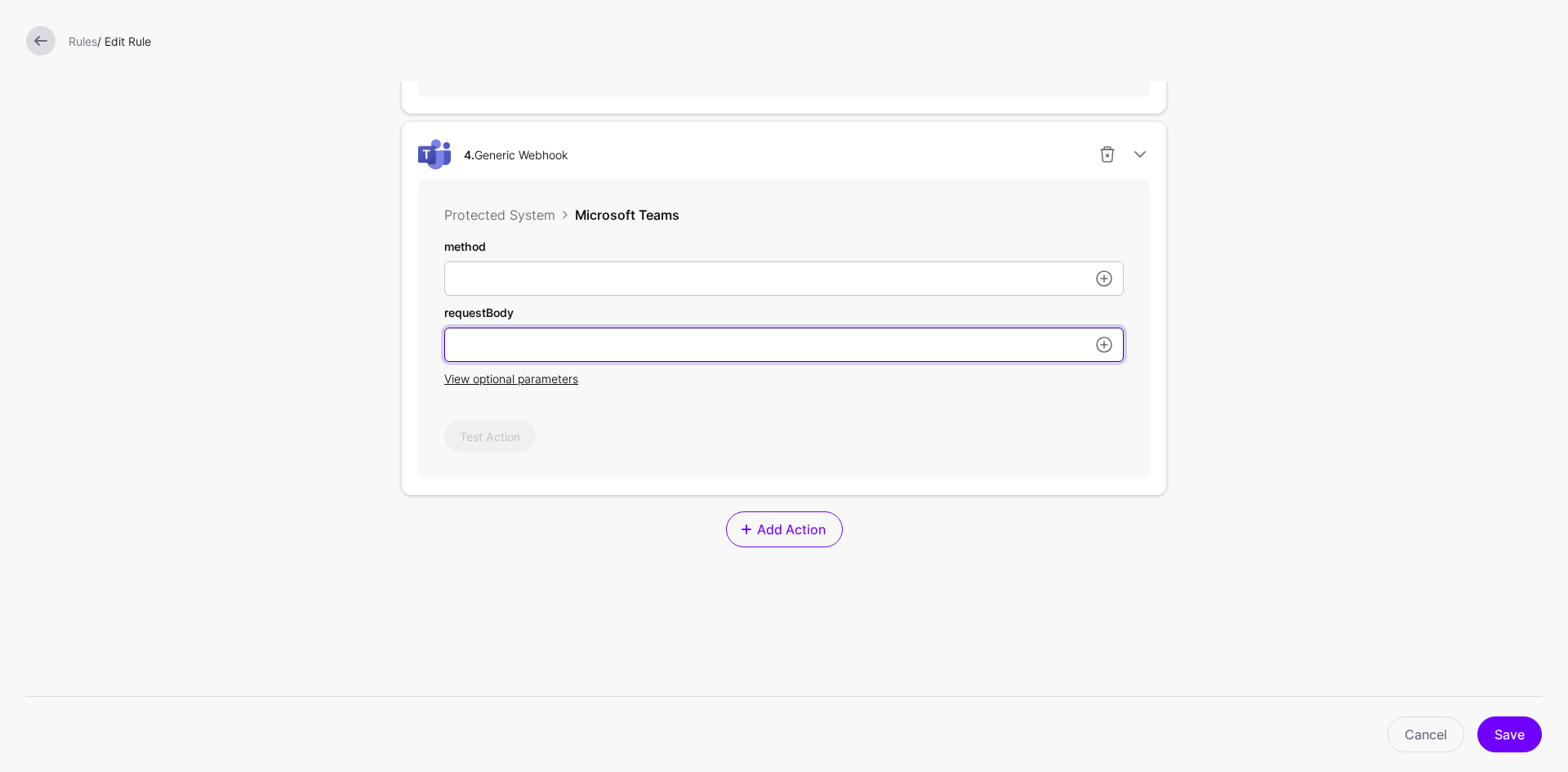
paste input "**********"
type input "**********"
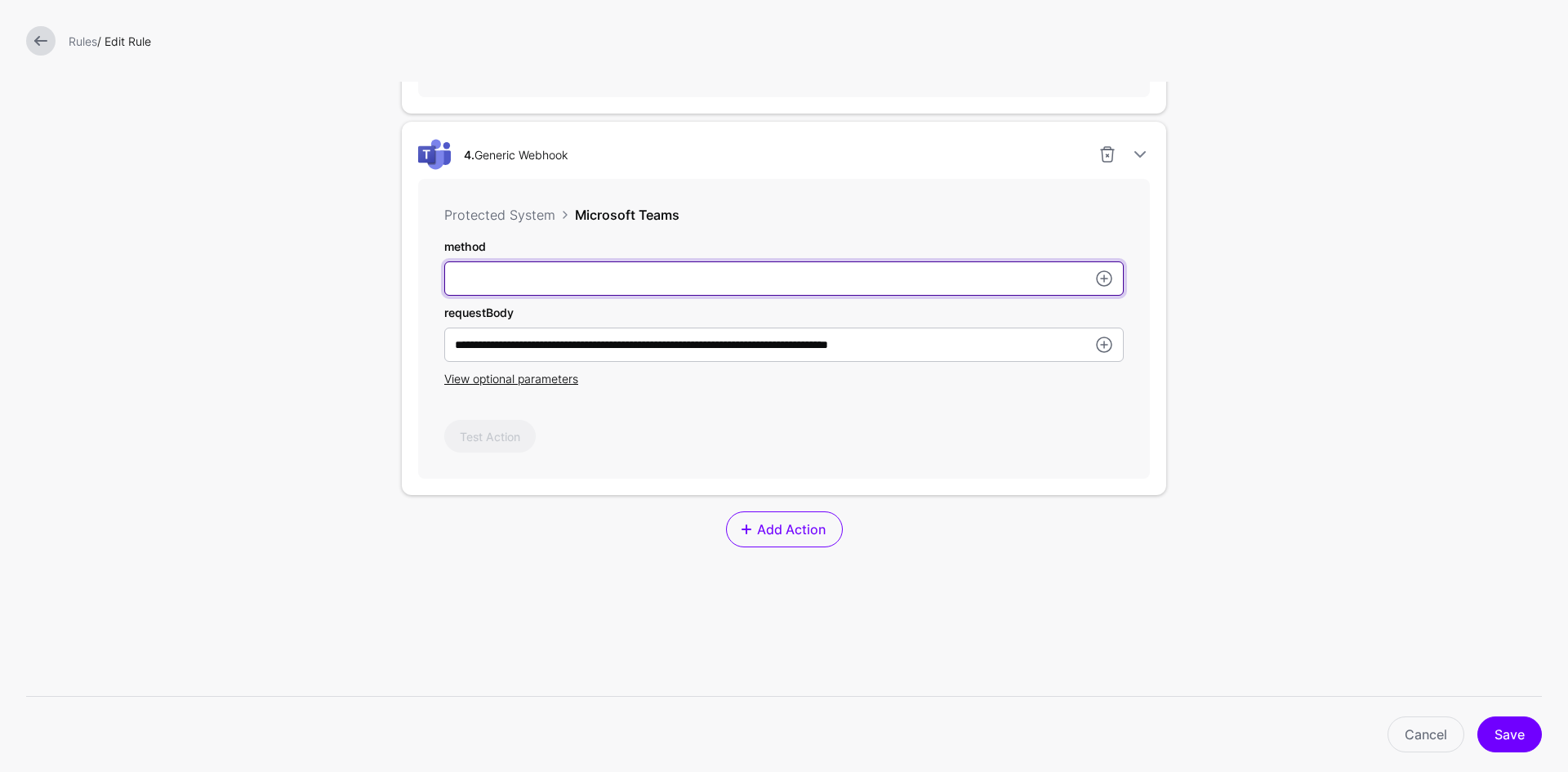
drag, startPoint x: 533, startPoint y: 282, endPoint x: 557, endPoint y: 292, distance: 26.0
click at [533, 282] on input "subject" at bounding box center [784, 278] width 679 height 34
type input "****"
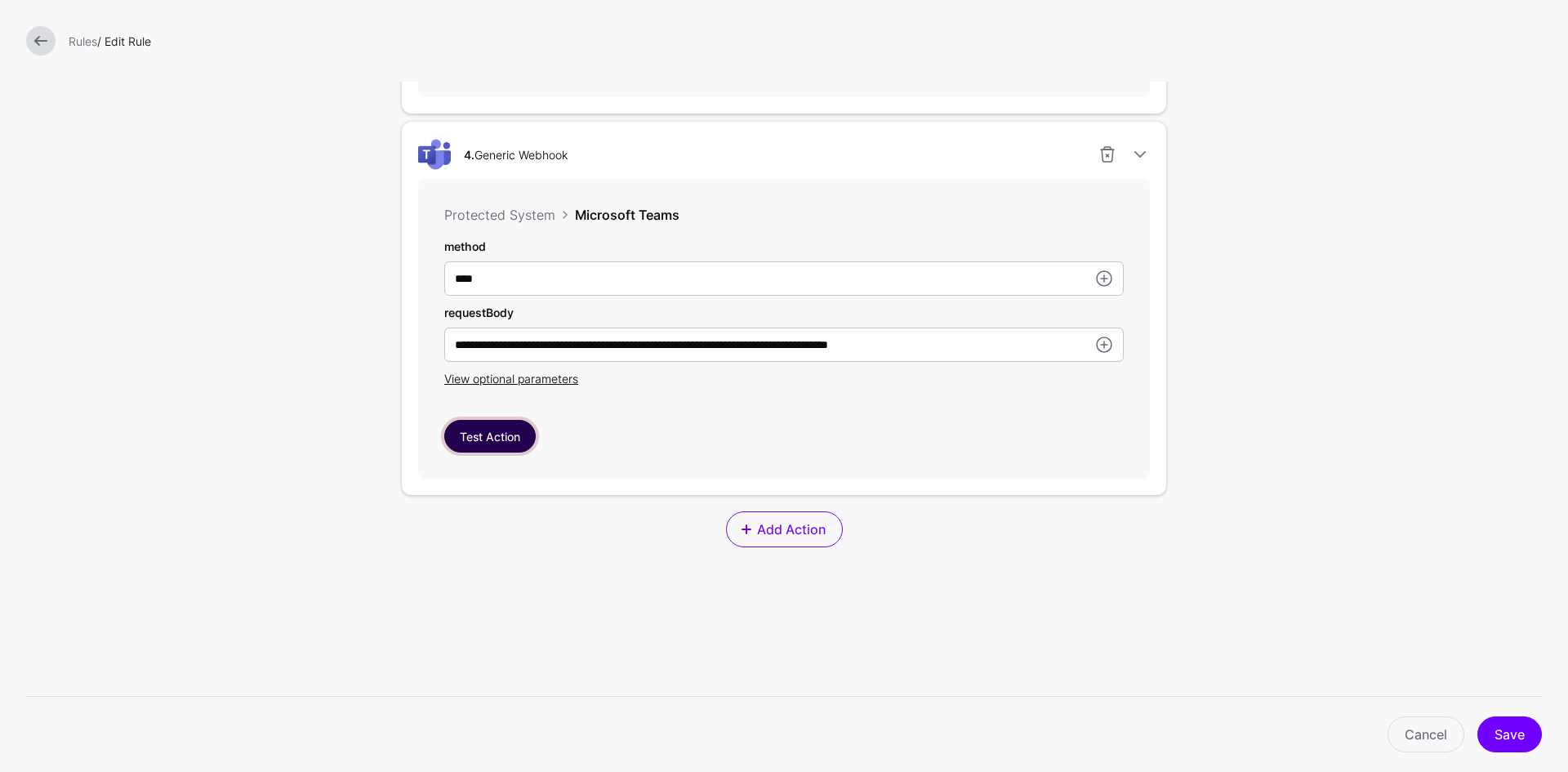
click at [475, 438] on button "Test Action" at bounding box center [490, 435] width 91 height 33
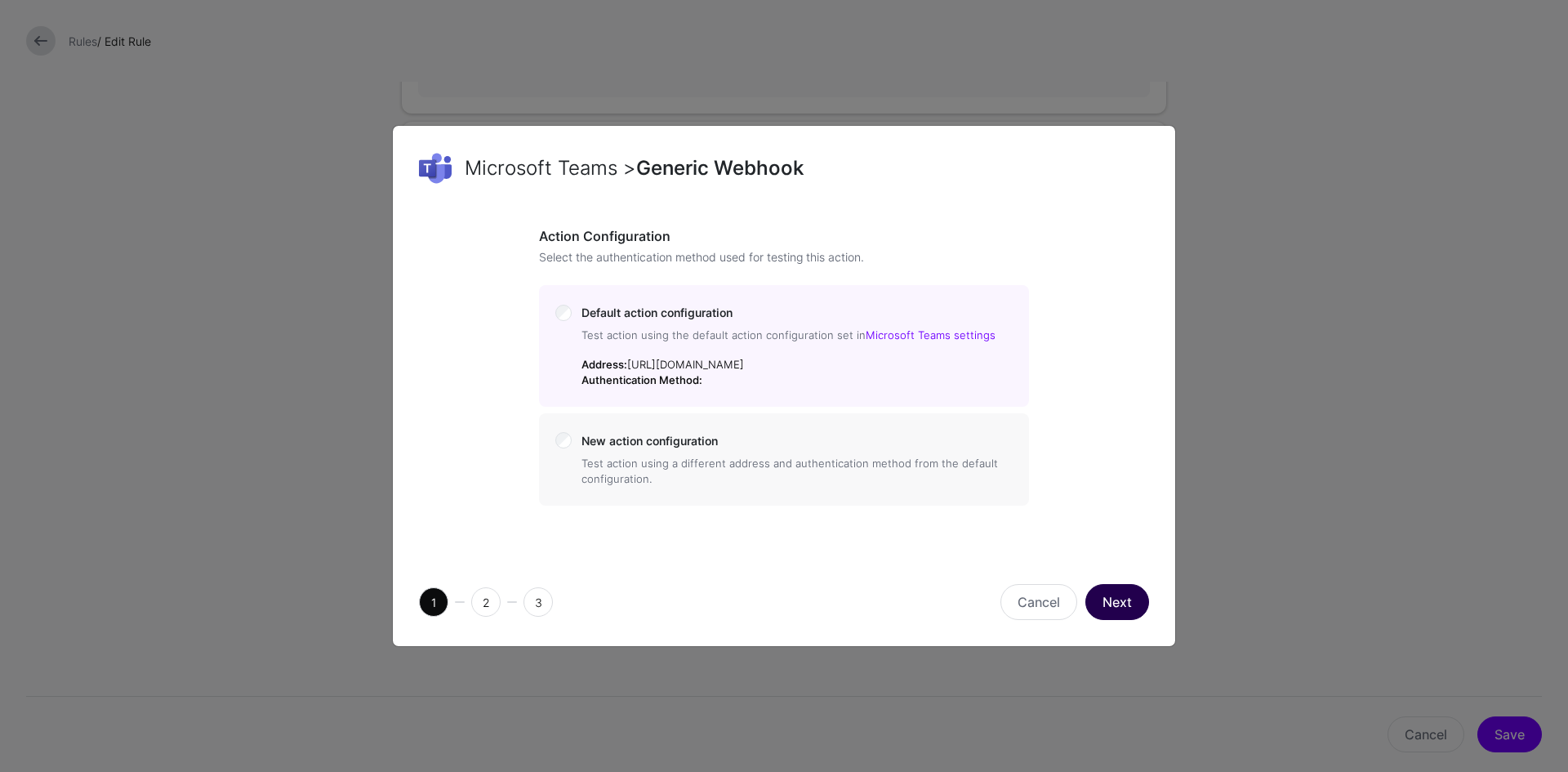
click at [1100, 620] on button "Next" at bounding box center [1117, 602] width 63 height 36
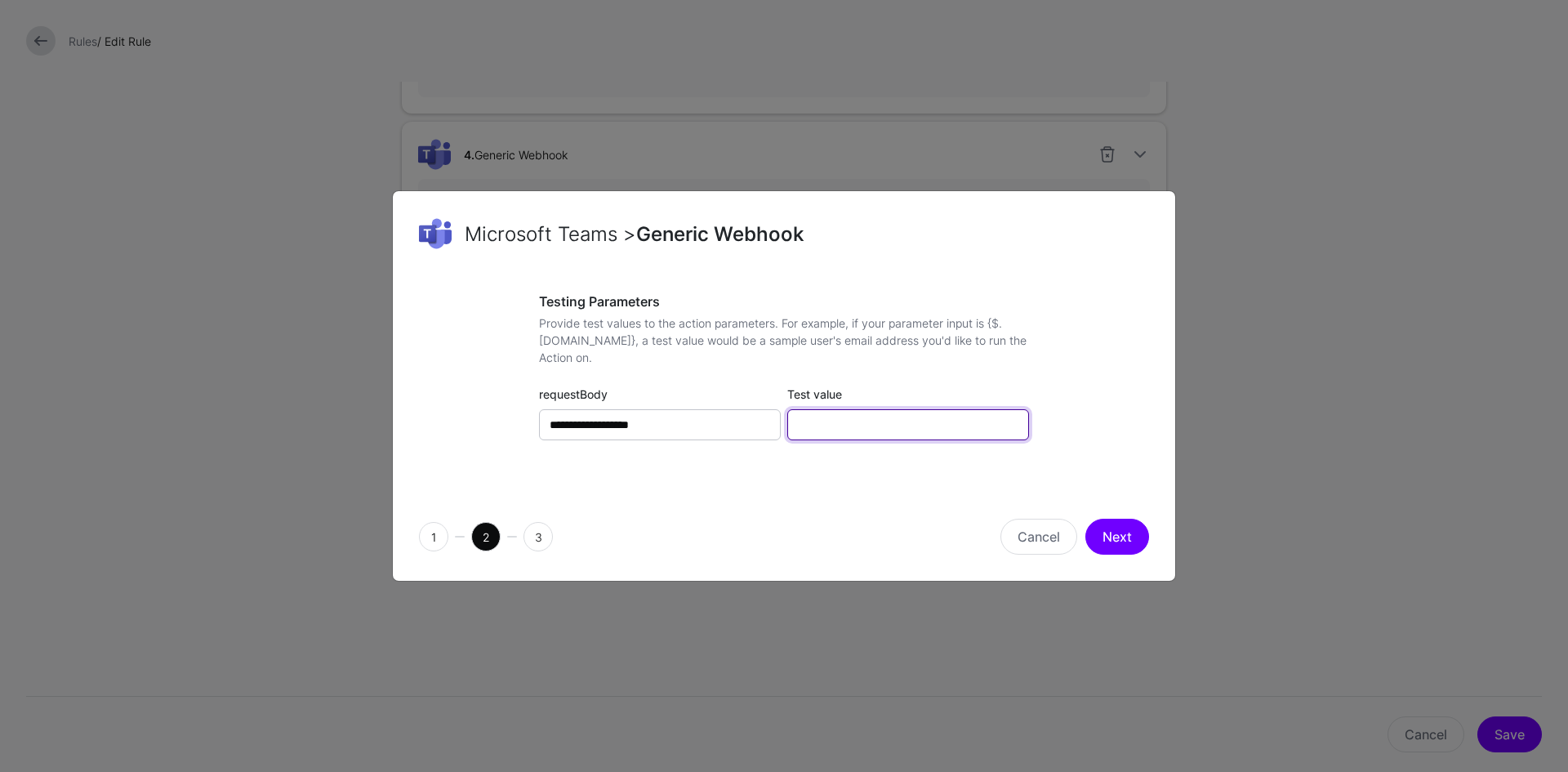
click at [865, 424] on input "Test value" at bounding box center [907, 424] width 241 height 31
type input "**********"
click at [1105, 538] on button "Next" at bounding box center [1117, 536] width 63 height 36
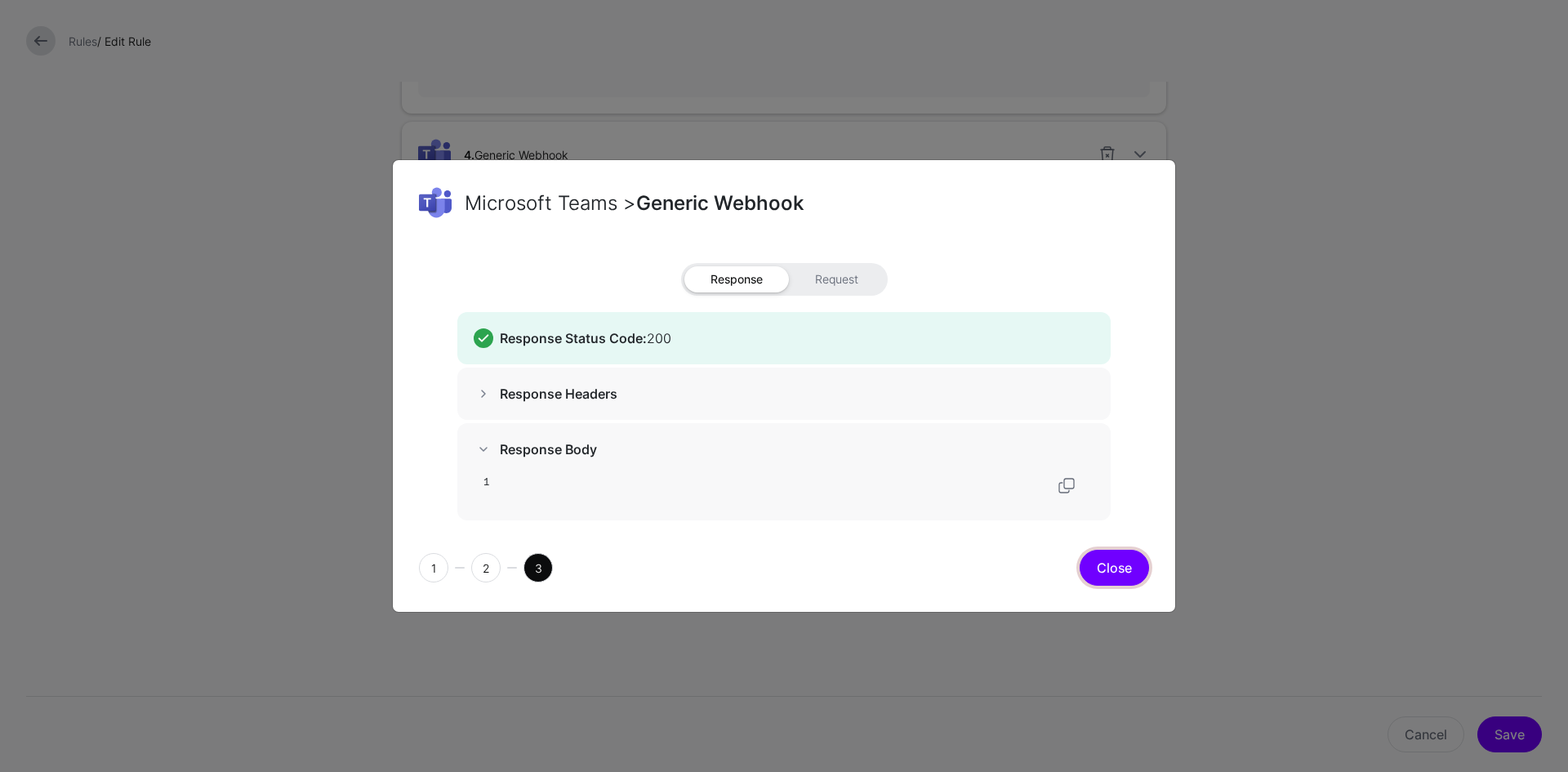
click at [1121, 582] on button "Close" at bounding box center [1114, 567] width 69 height 36
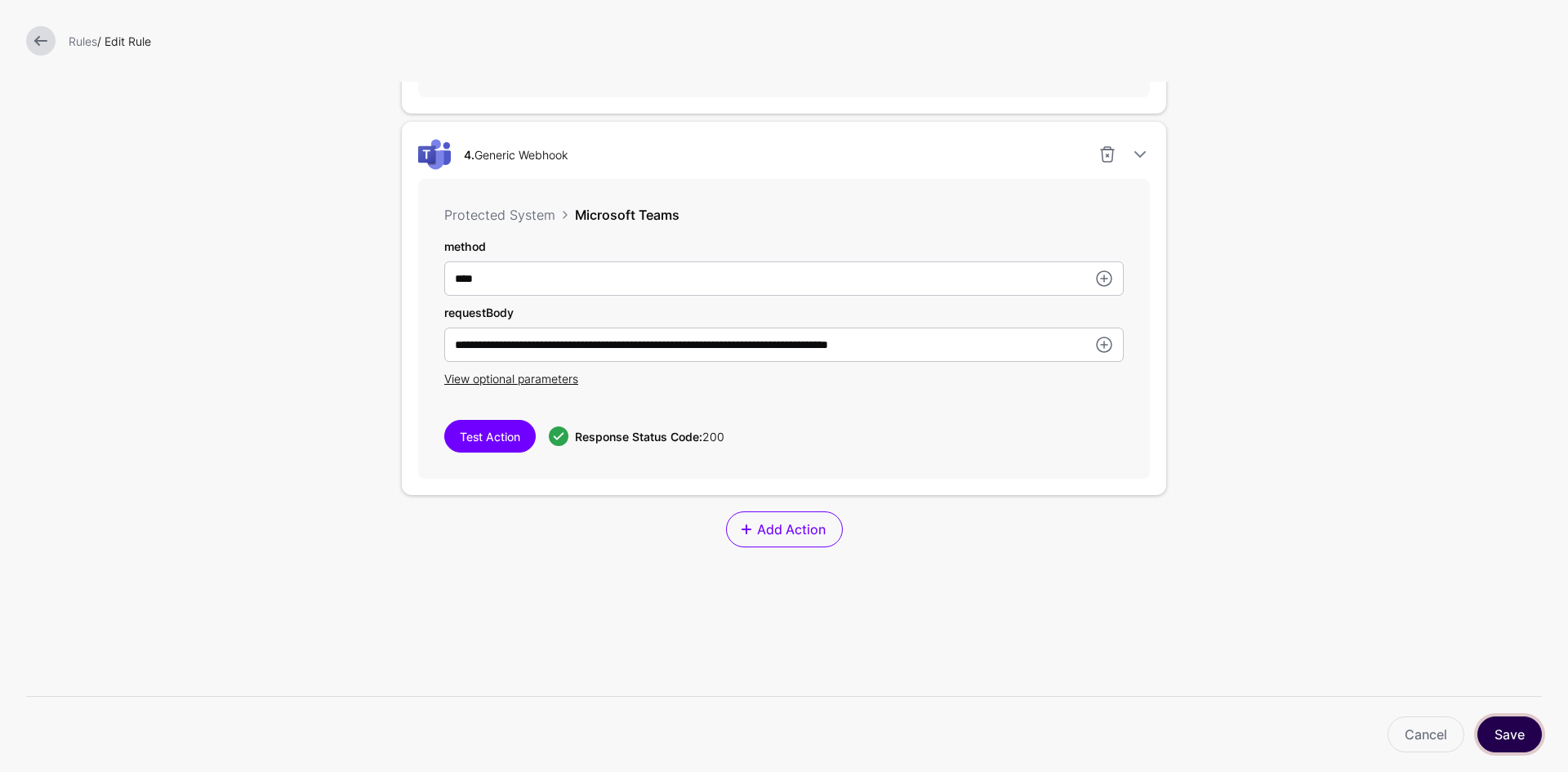
click at [1510, 728] on button "Save" at bounding box center [1509, 734] width 64 height 36
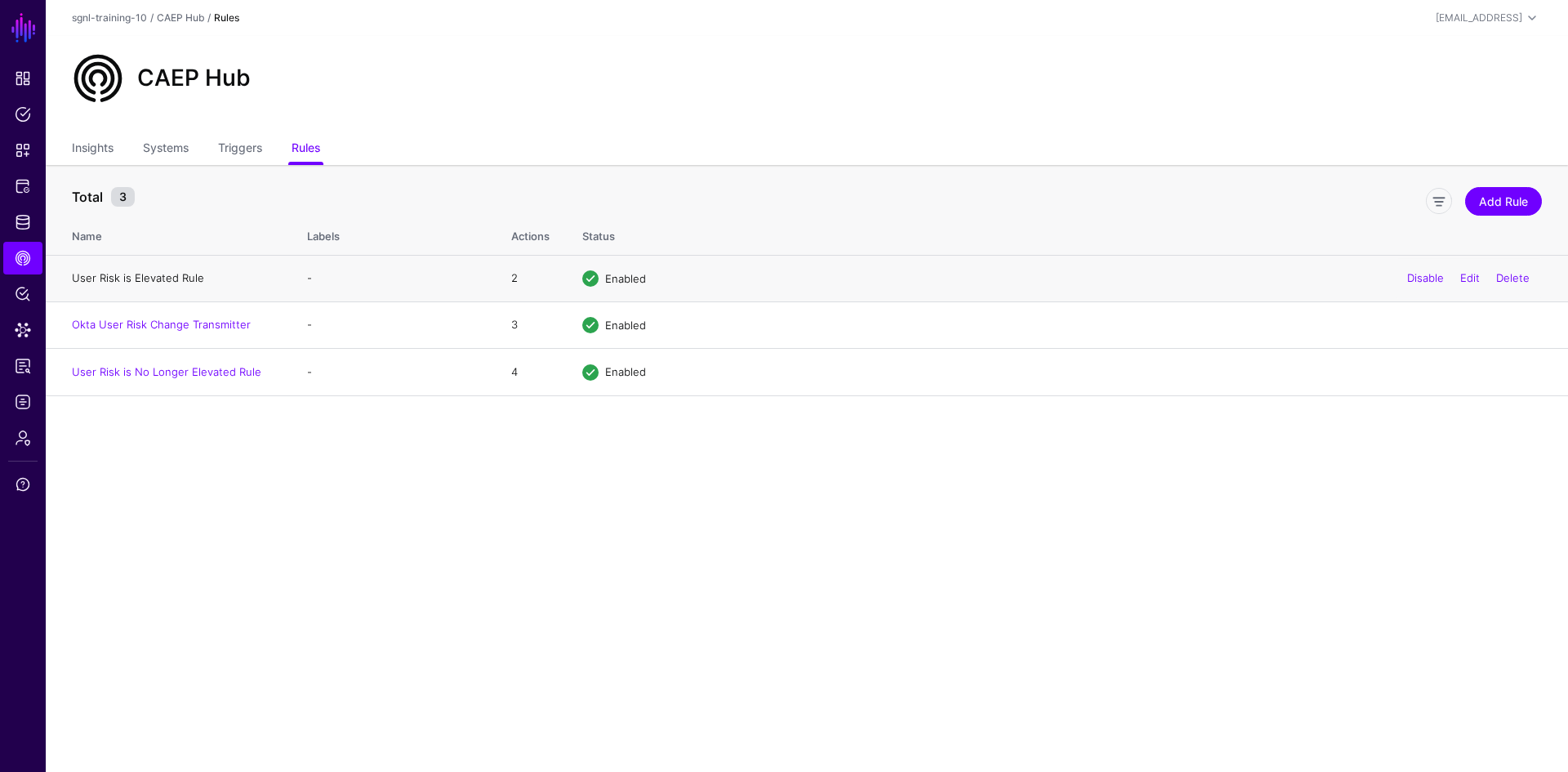
click at [165, 280] on link "User Risk is Elevated Rule" at bounding box center [138, 277] width 132 height 13
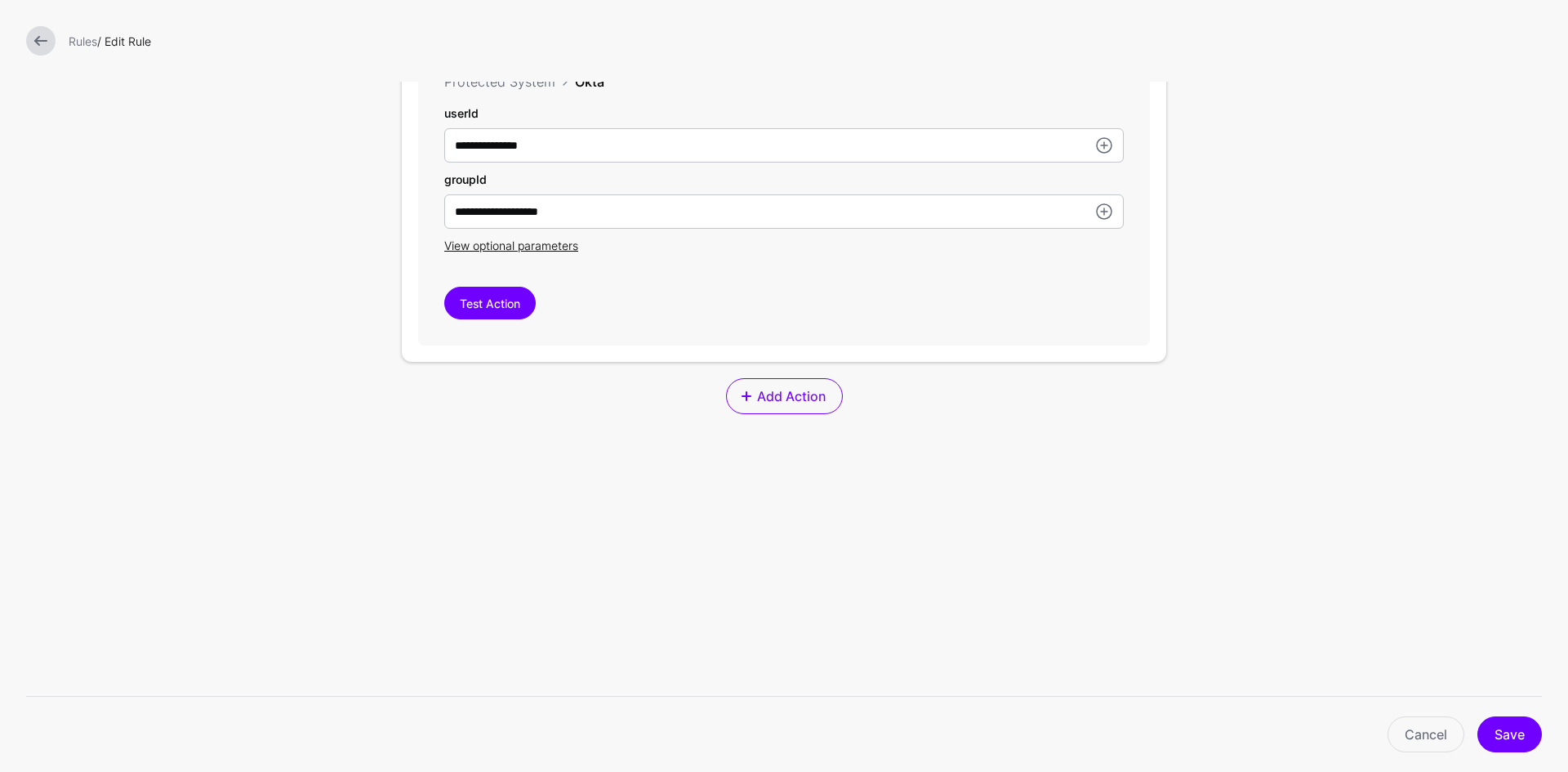
scroll to position [885, 0]
click at [764, 399] on span "Add Action" at bounding box center [790, 394] width 73 height 19
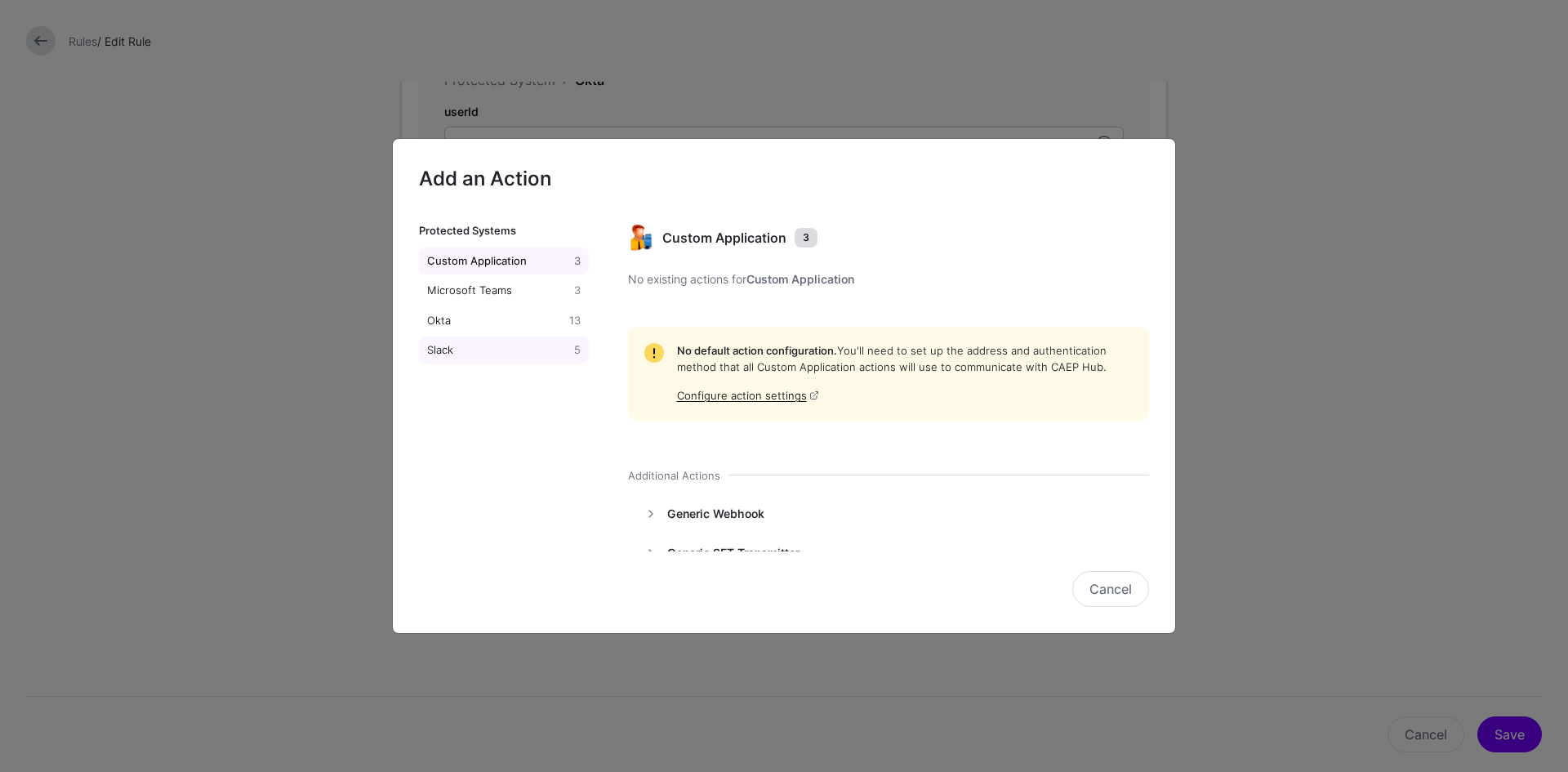
click at [463, 343] on div "Slack" at bounding box center [497, 351] width 147 height 17
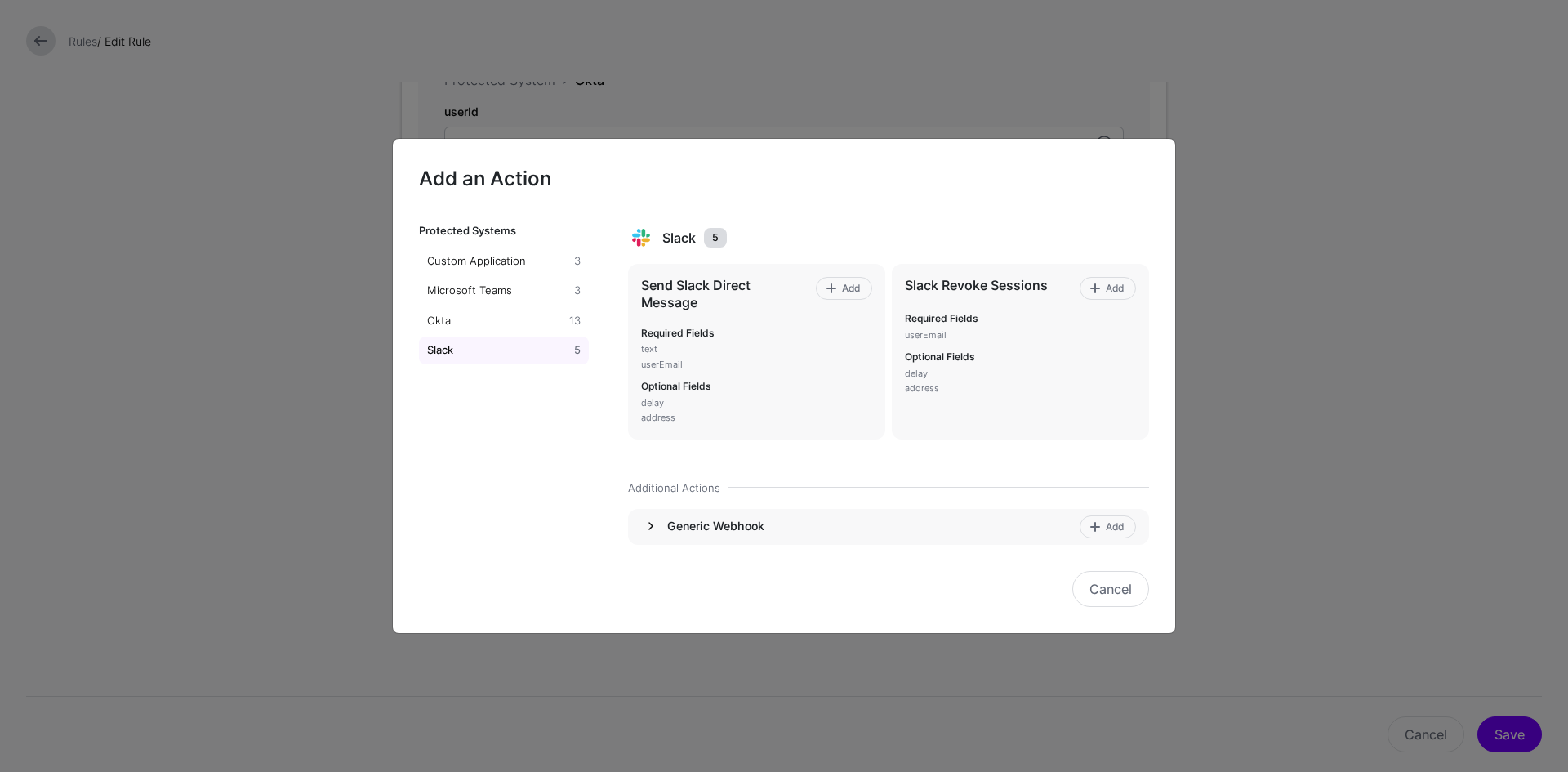
click at [653, 523] on link at bounding box center [650, 526] width 19 height 19
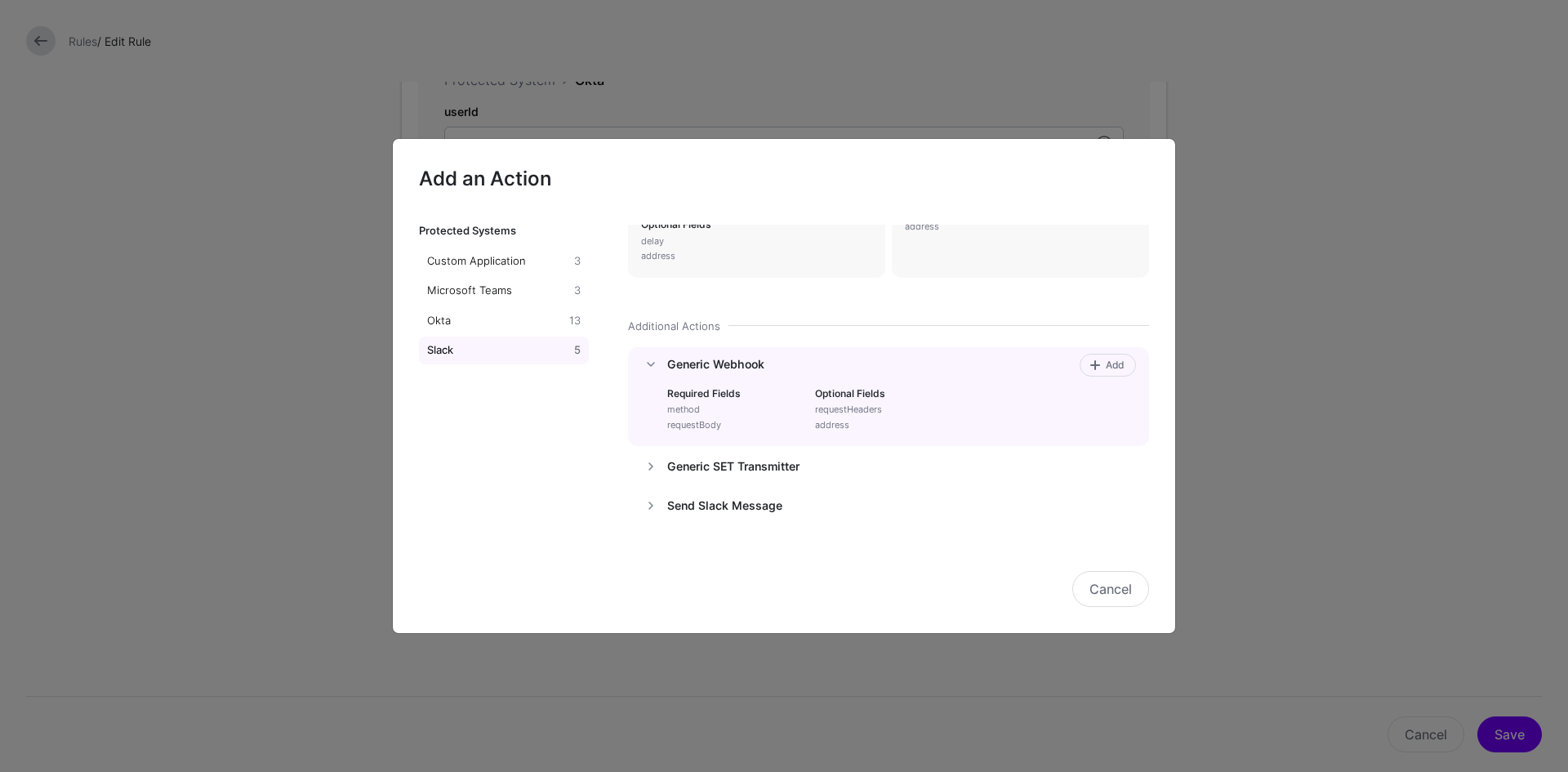
scroll to position [163, 0]
click at [1104, 367] on span "Add" at bounding box center [1114, 363] width 22 height 15
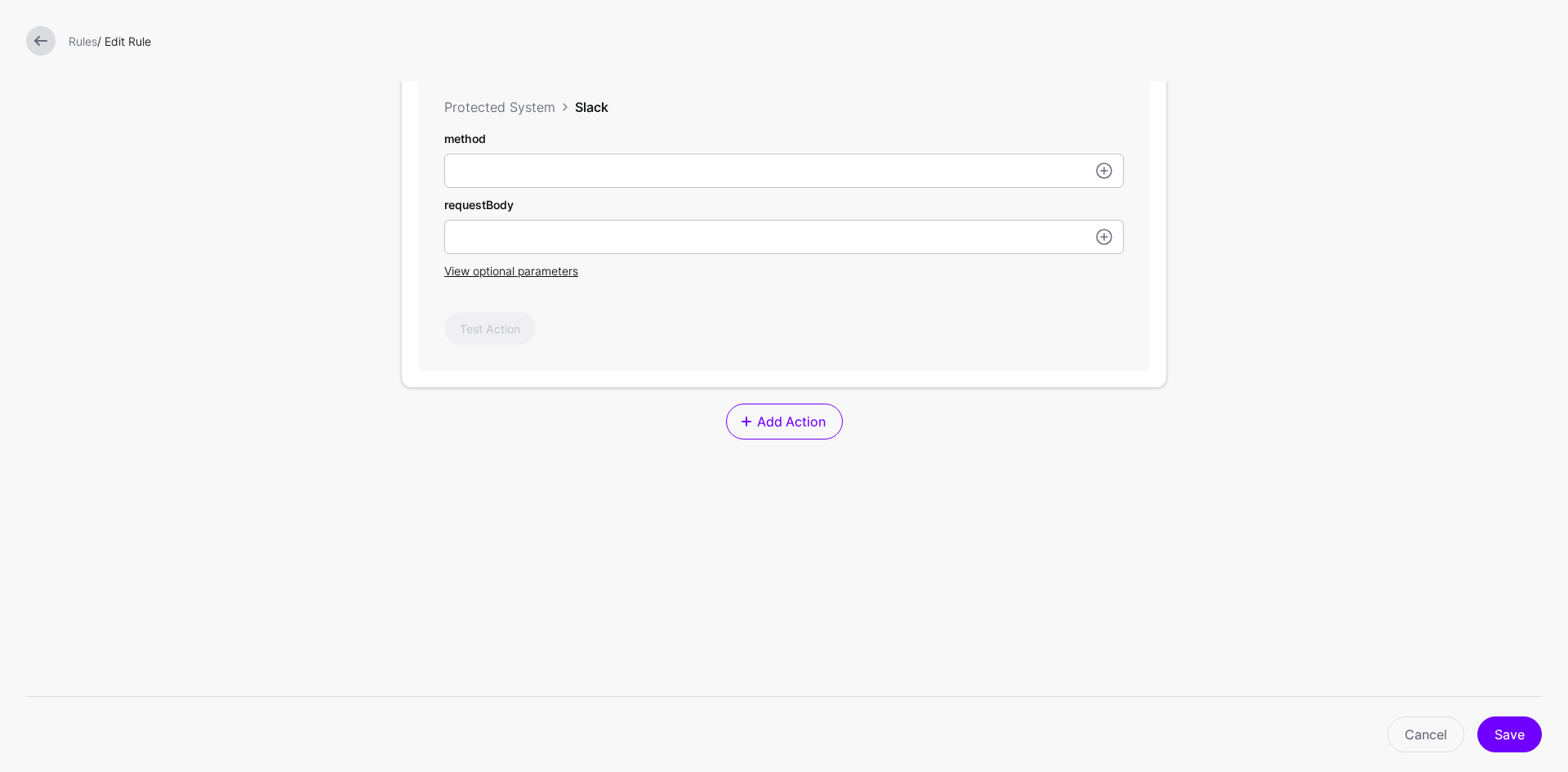
scroll to position [1267, 0]
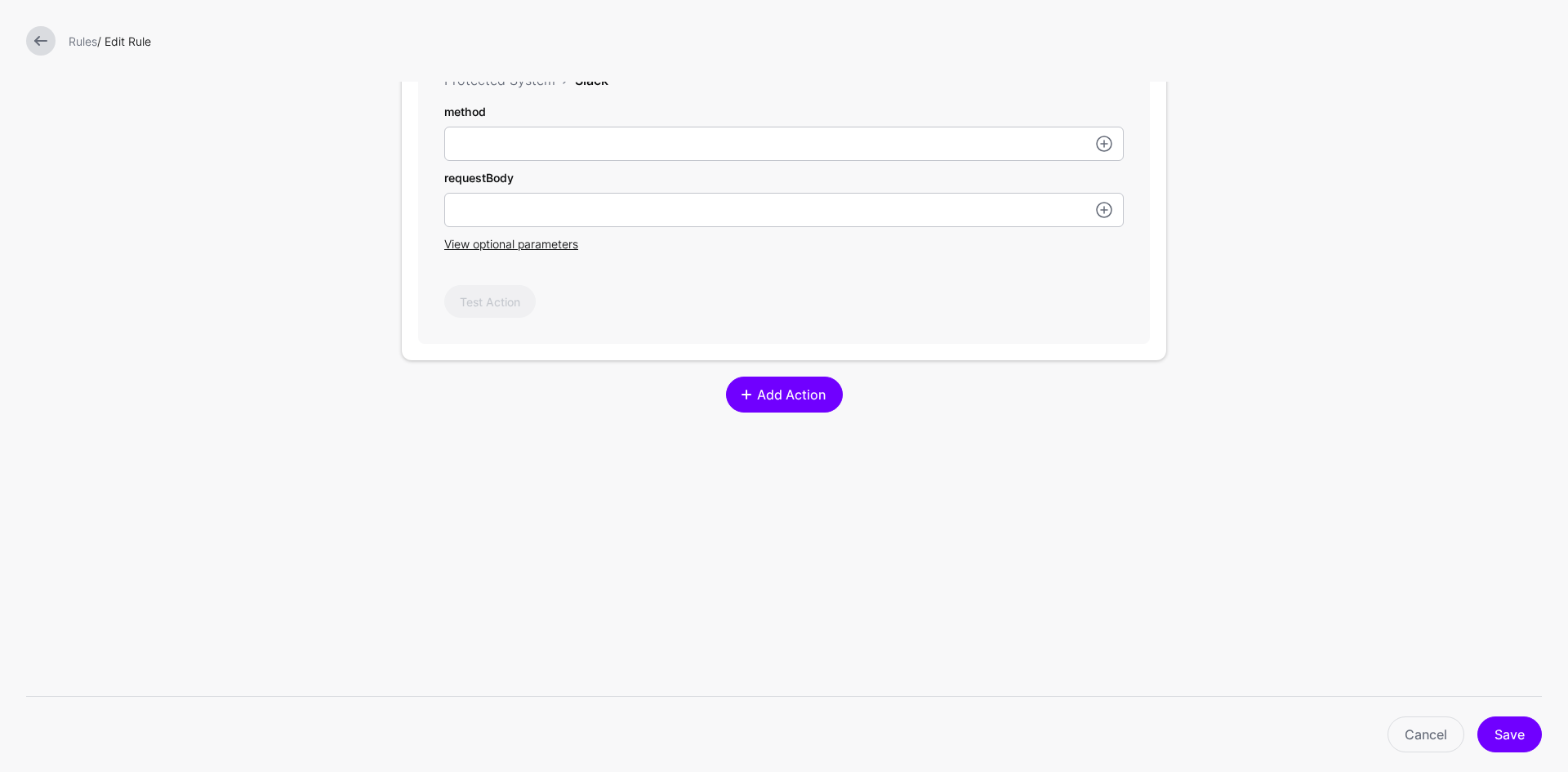
click at [774, 411] on link "Add Action" at bounding box center [784, 394] width 117 height 36
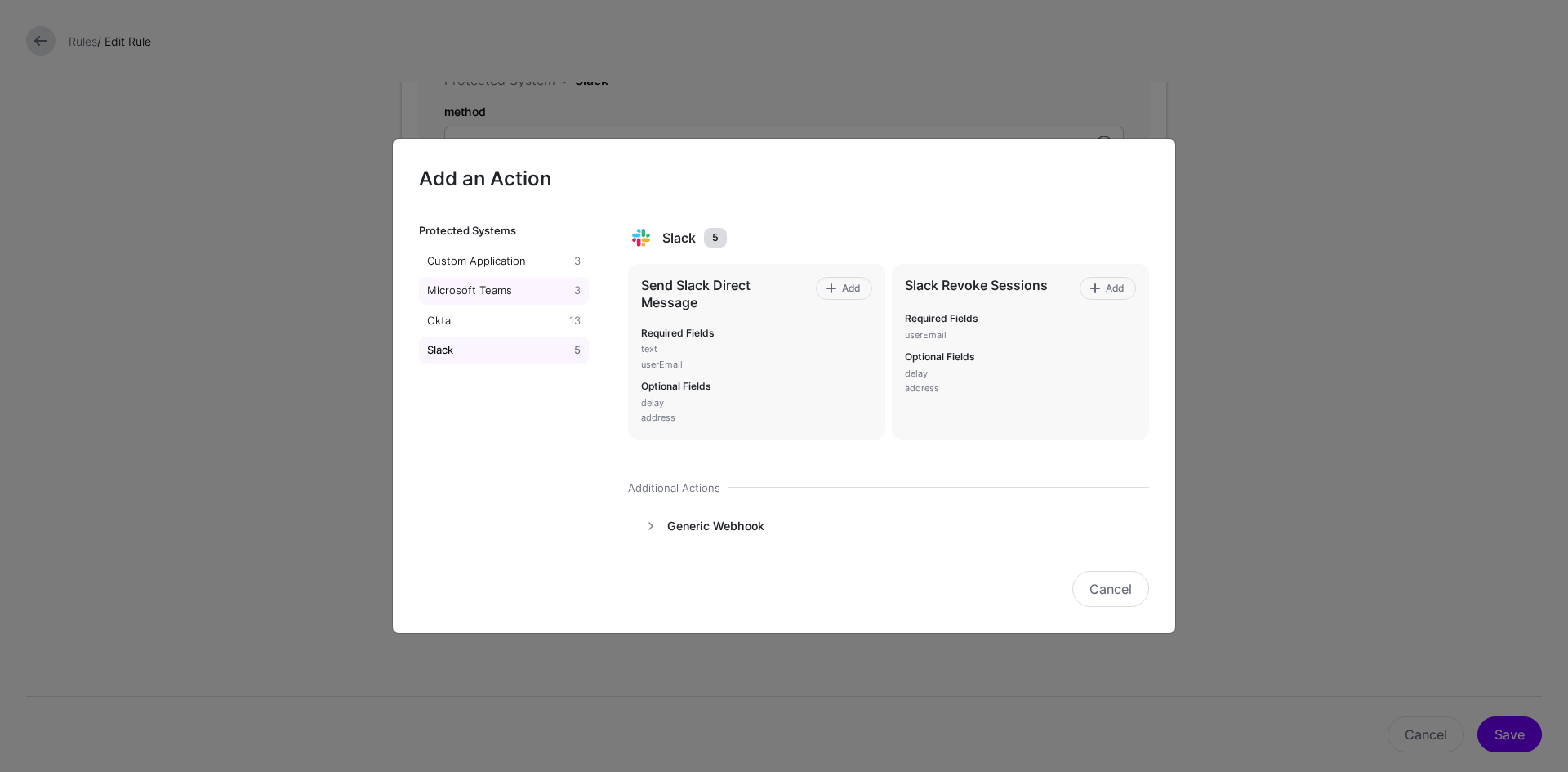
click at [490, 292] on div "Microsoft Teams" at bounding box center [497, 291] width 147 height 17
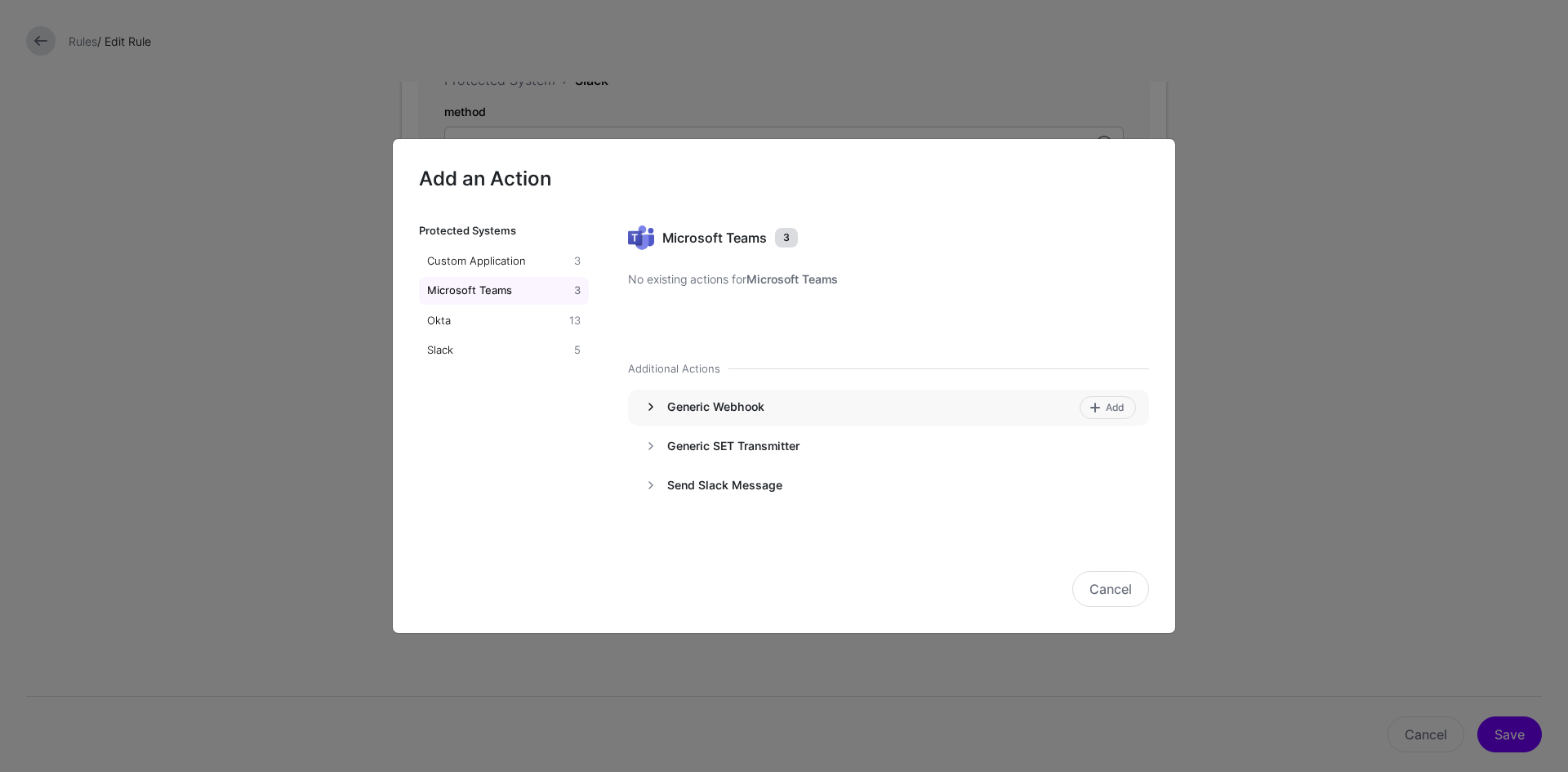
click at [652, 405] on link at bounding box center [650, 406] width 19 height 19
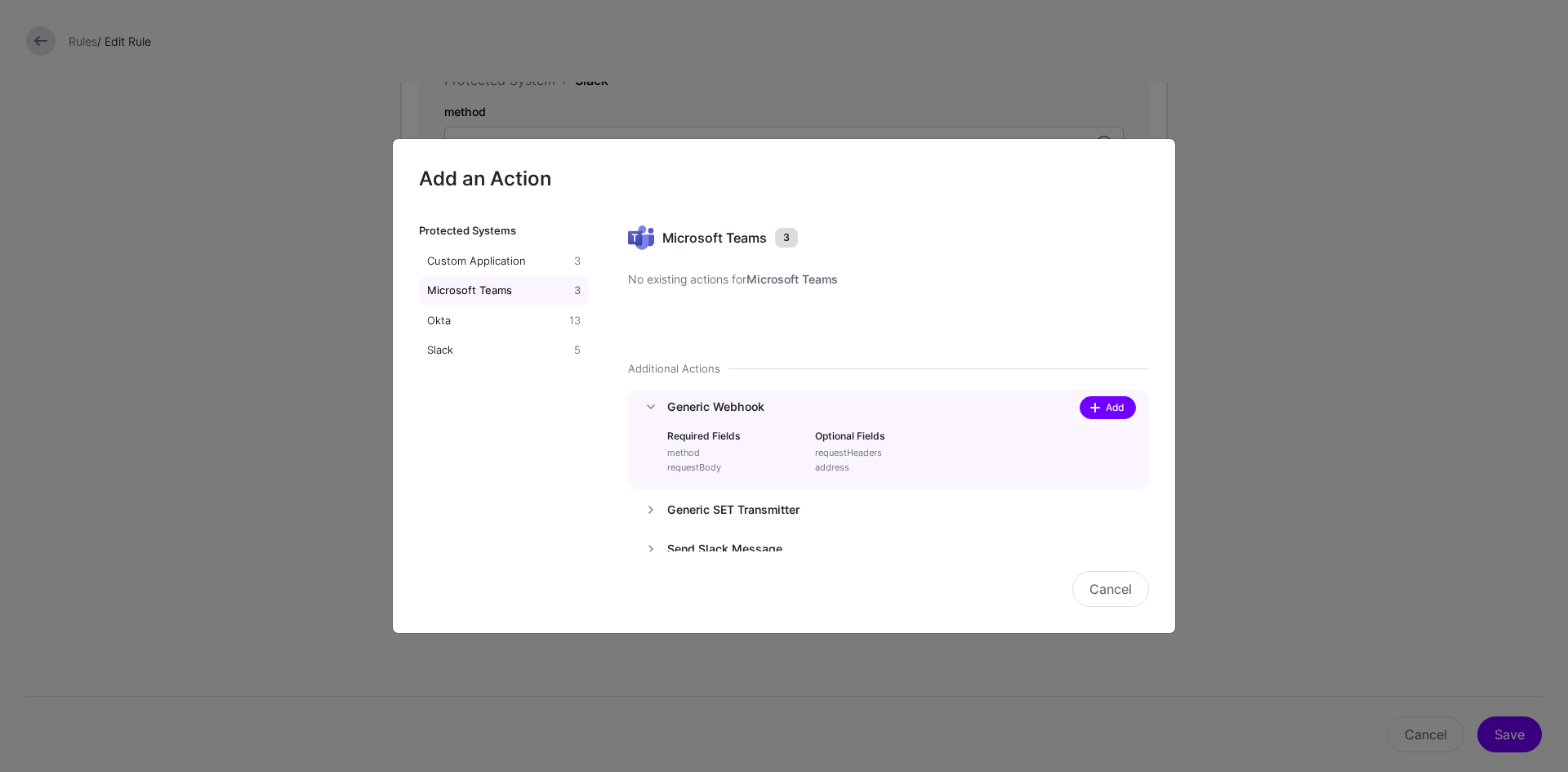
click at [1090, 408] on span at bounding box center [1097, 408] width 14 height 13
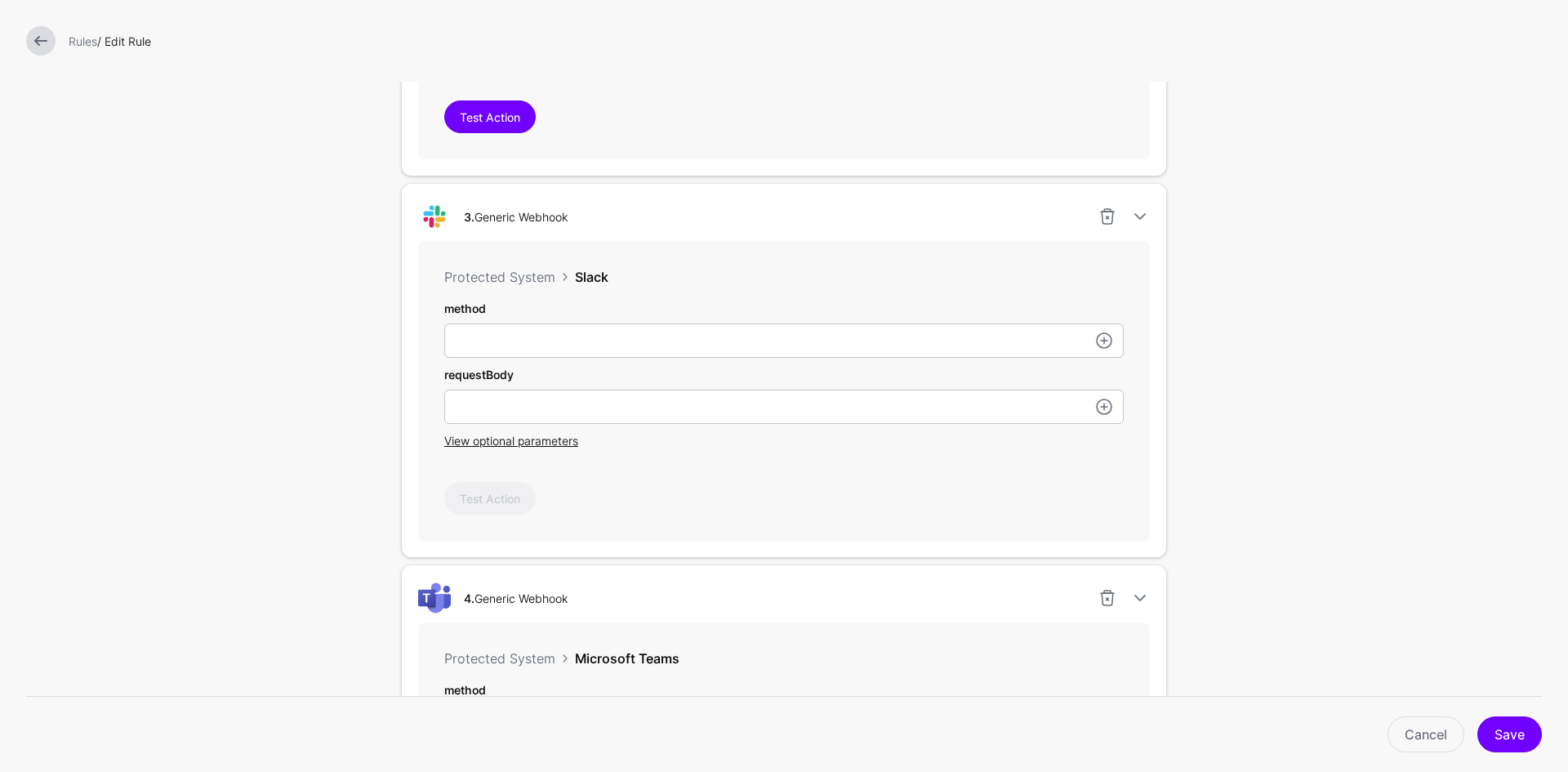
scroll to position [940, 0]
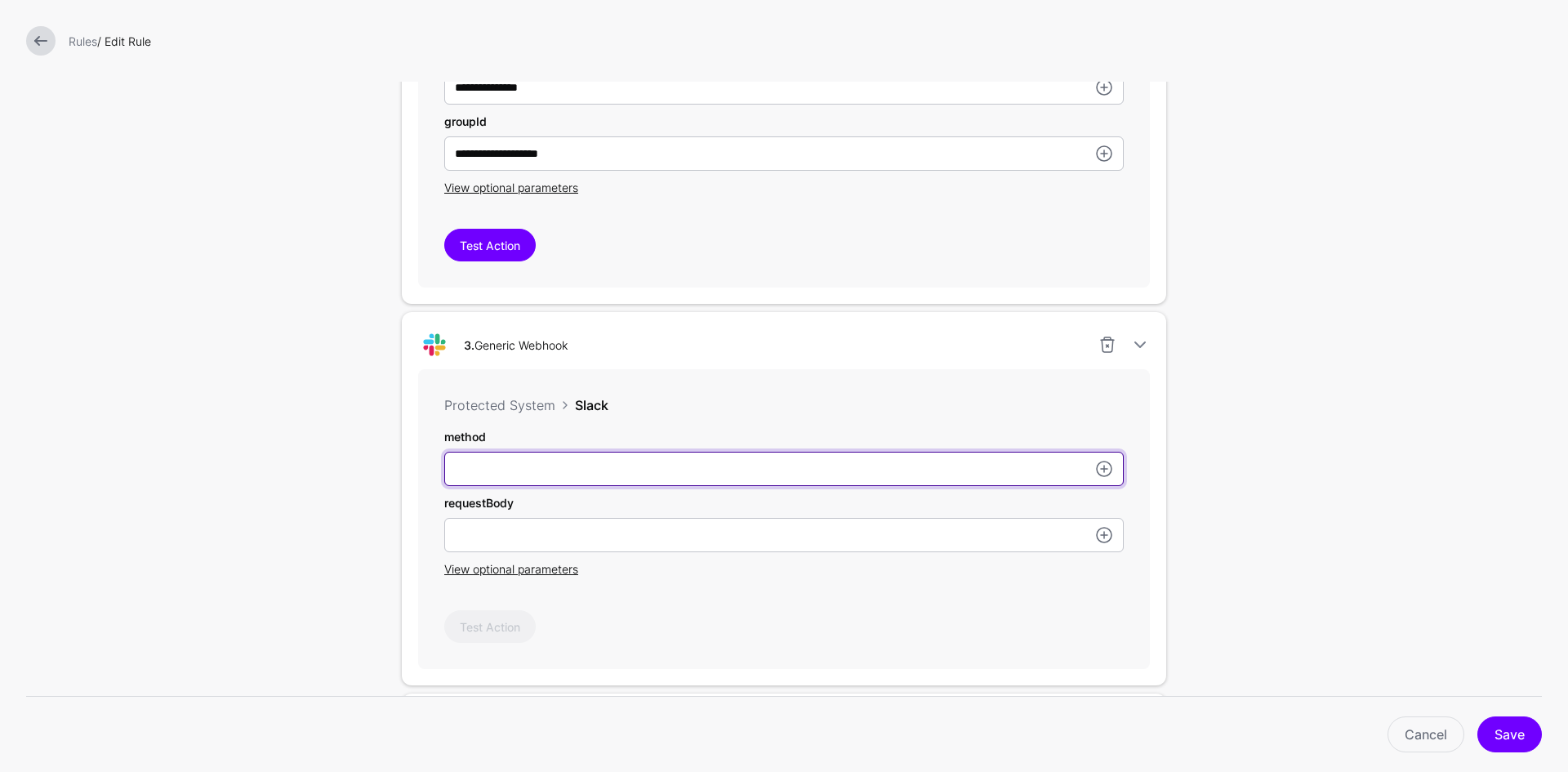
paste input "****"
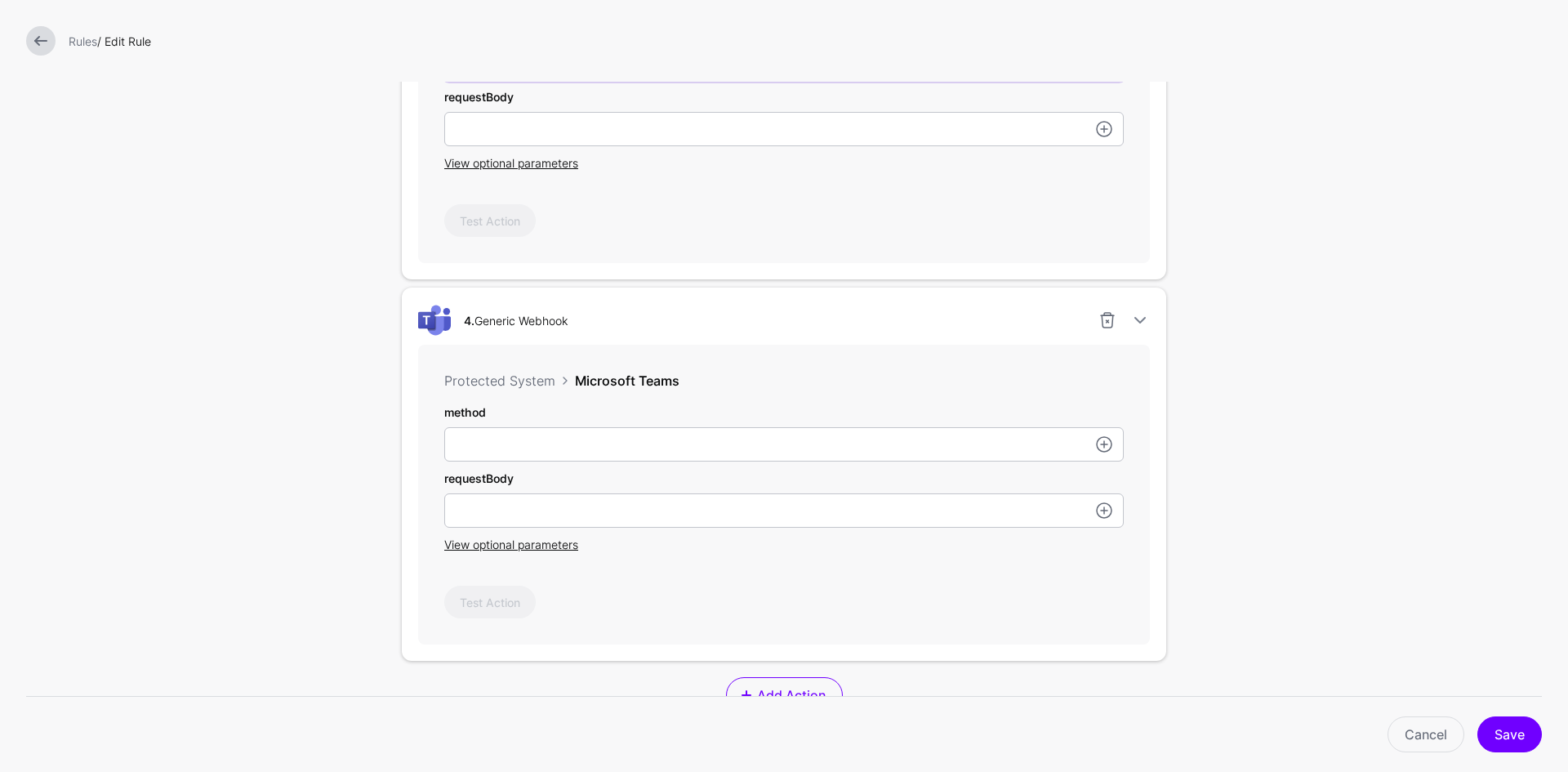
scroll to position [1348, 0]
type input "****"
click at [571, 429] on div "method" at bounding box center [784, 429] width 679 height 58
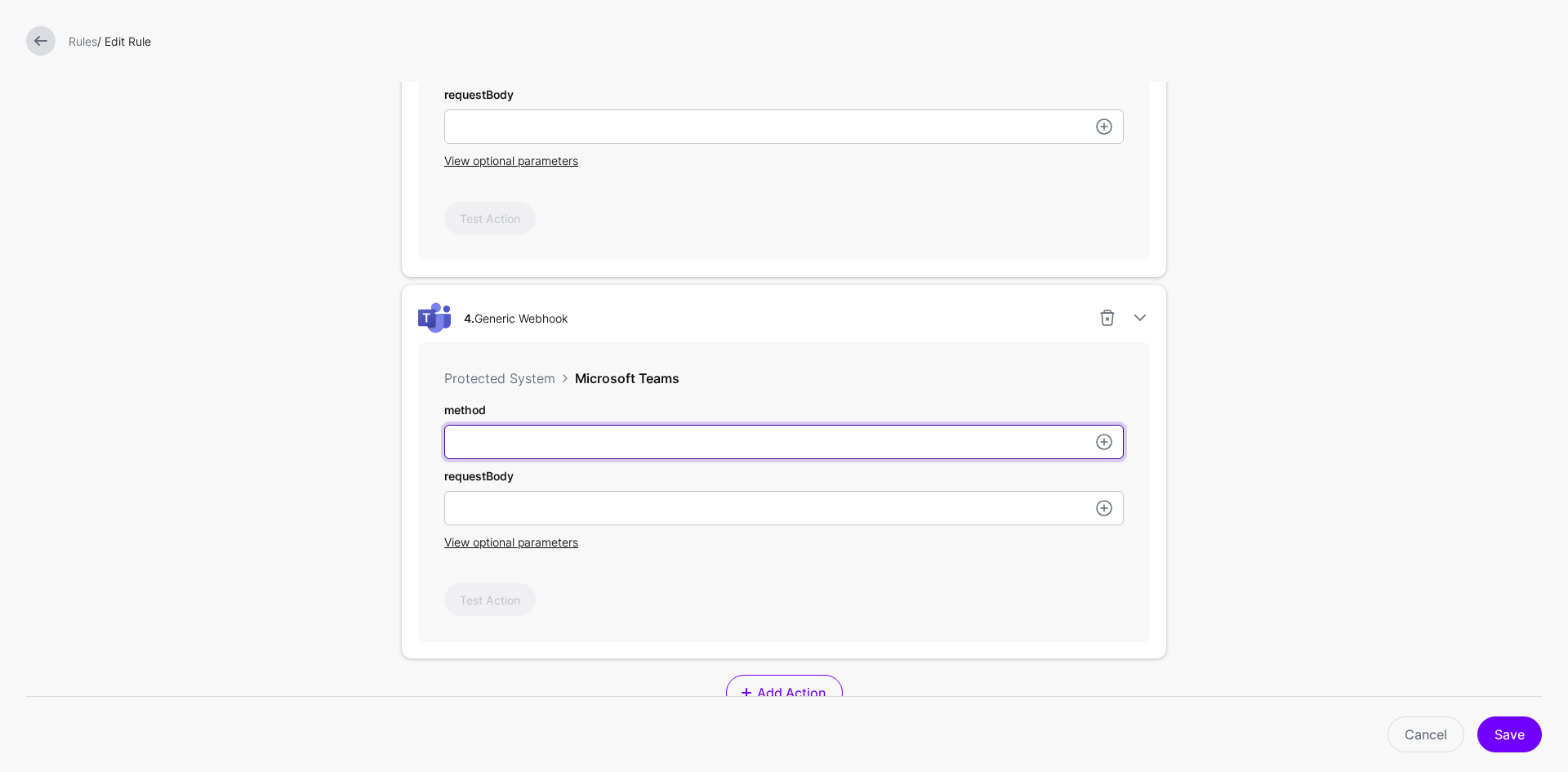
paste input "****"
type input "****"
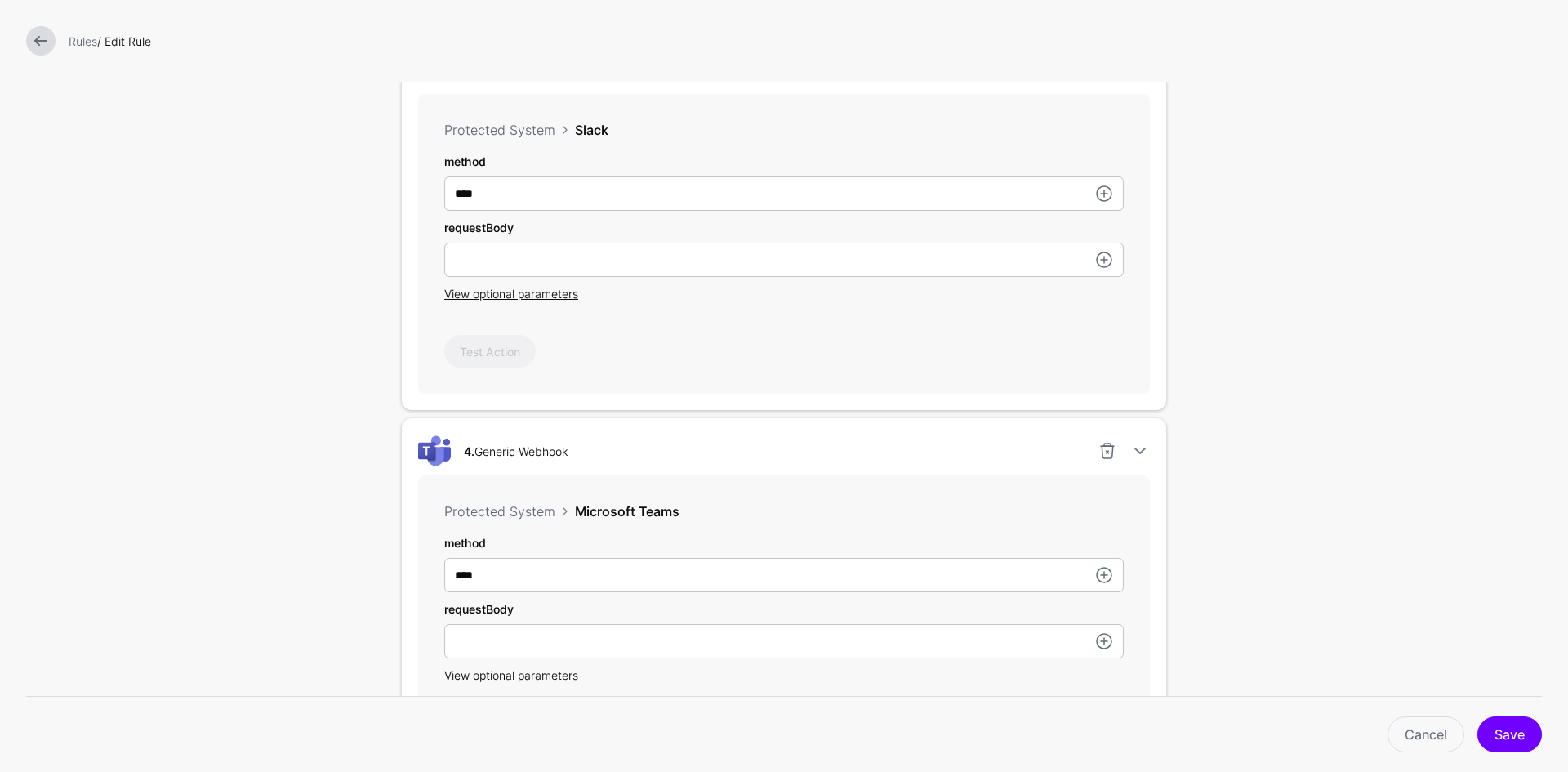
scroll to position [1185, 0]
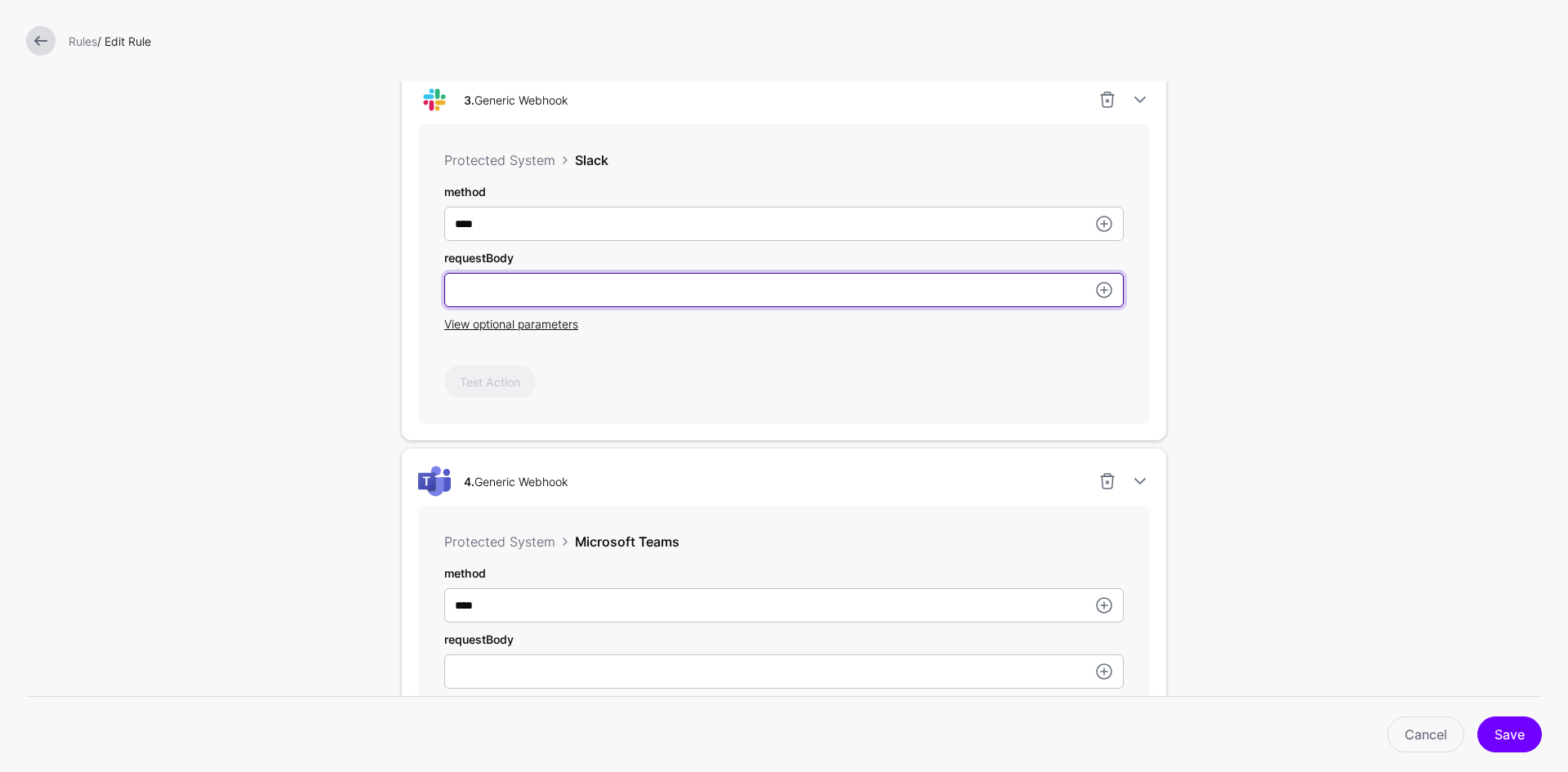
click at [559, 295] on input "userId" at bounding box center [784, 289] width 679 height 34
paste input "**********"
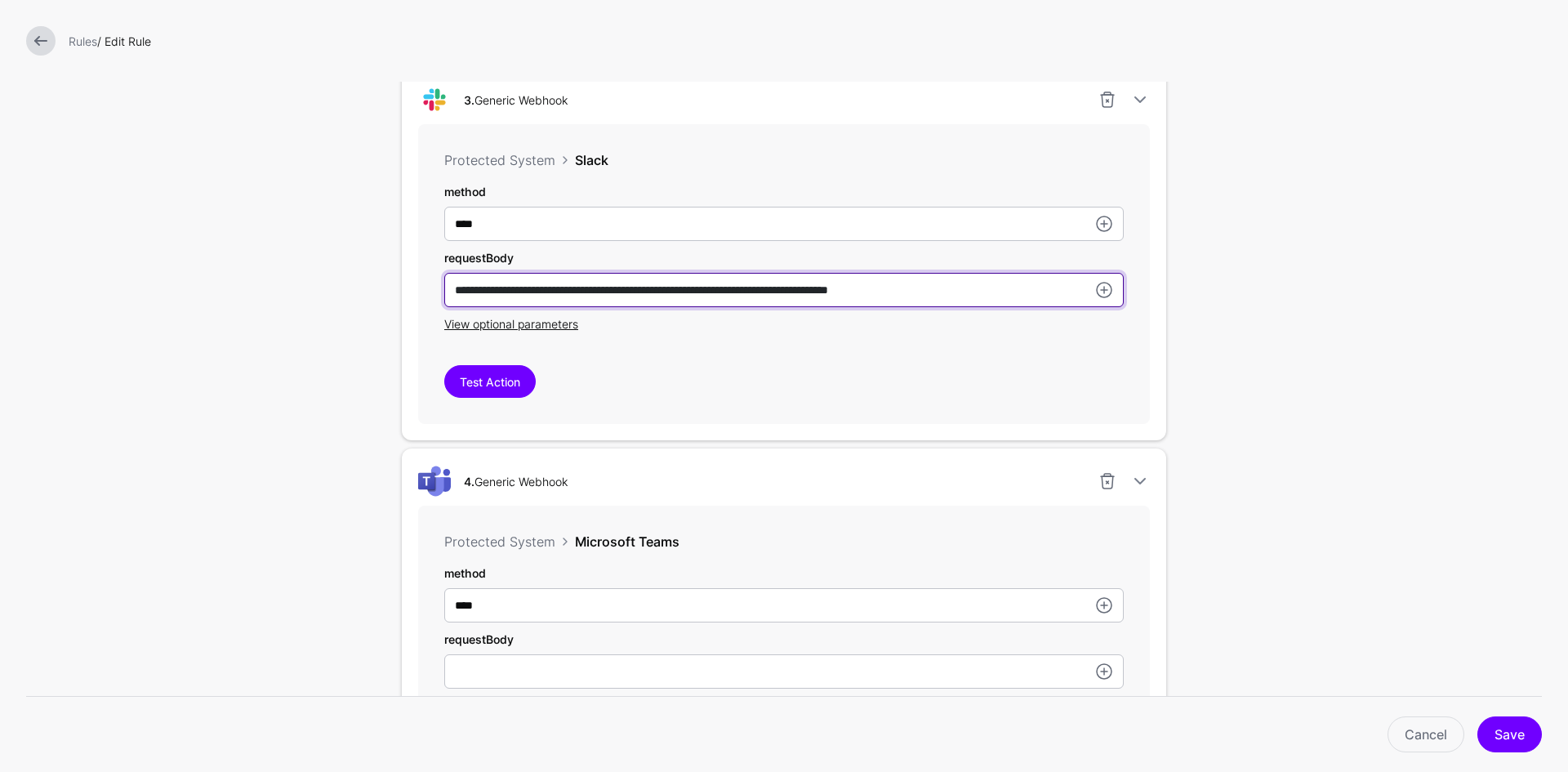
type input "**********"
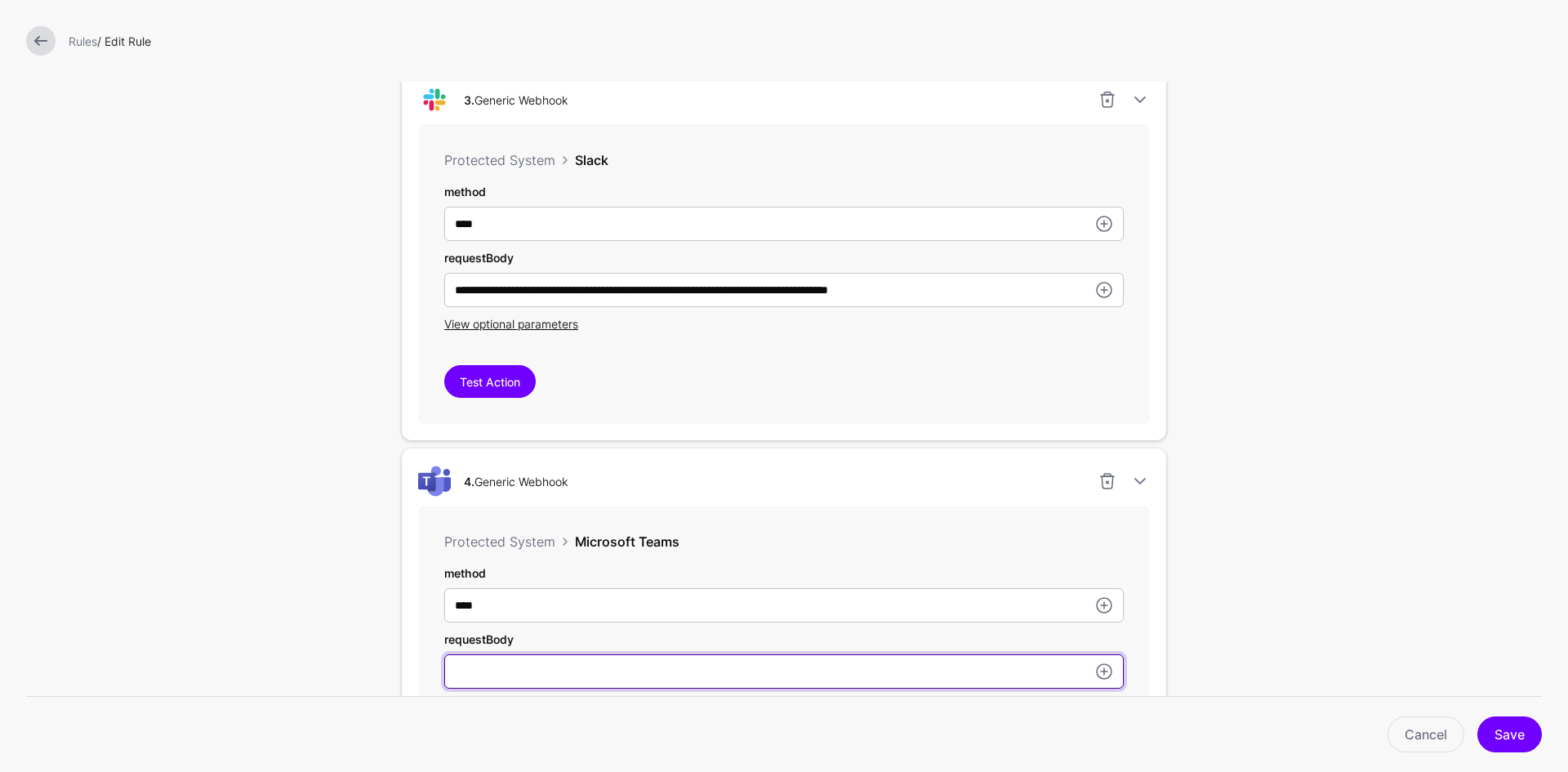
click at [547, 667] on input "userId" at bounding box center [784, 671] width 679 height 34
paste input "**********"
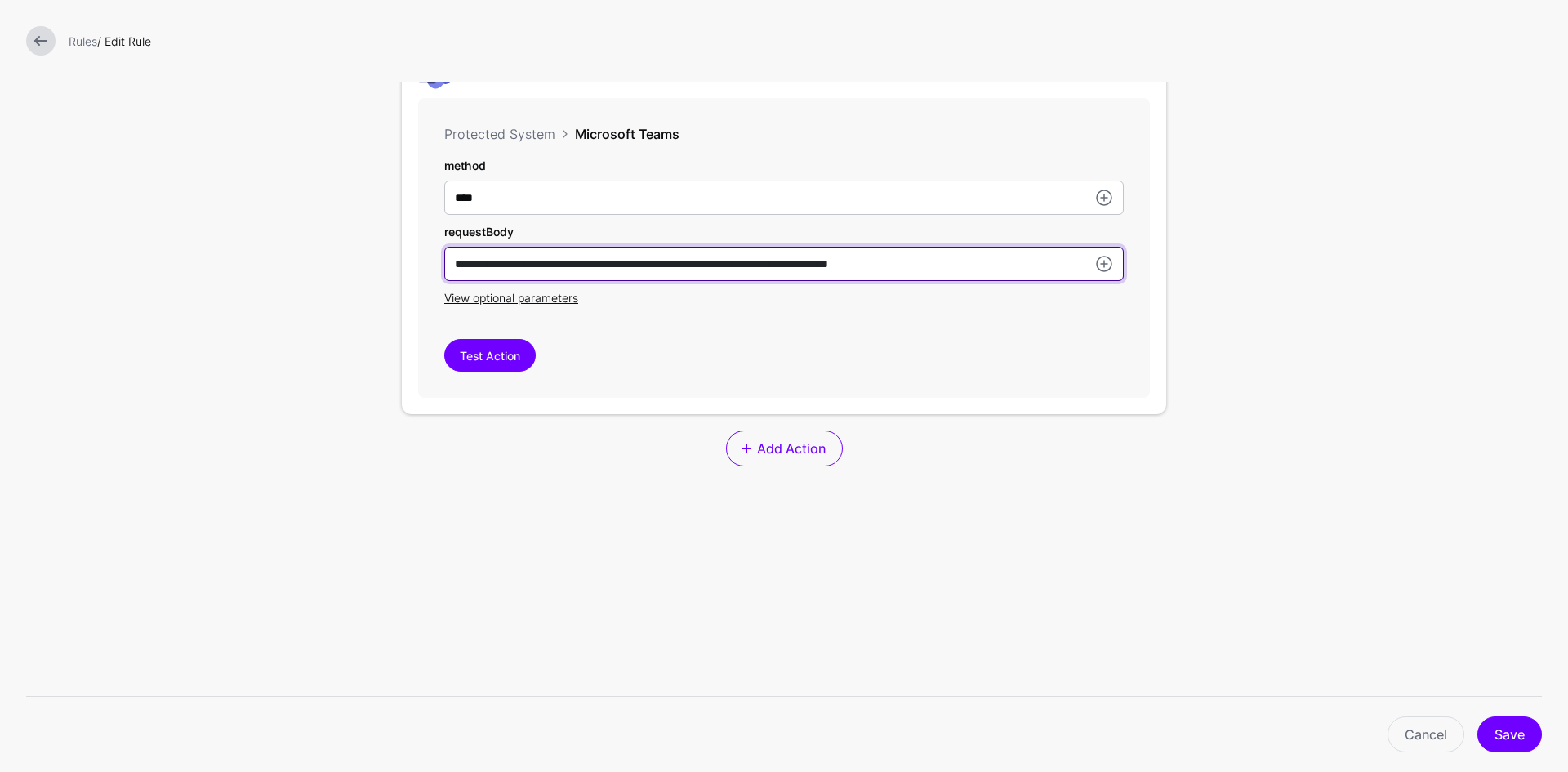
scroll to position [1593, 0]
type input "**********"
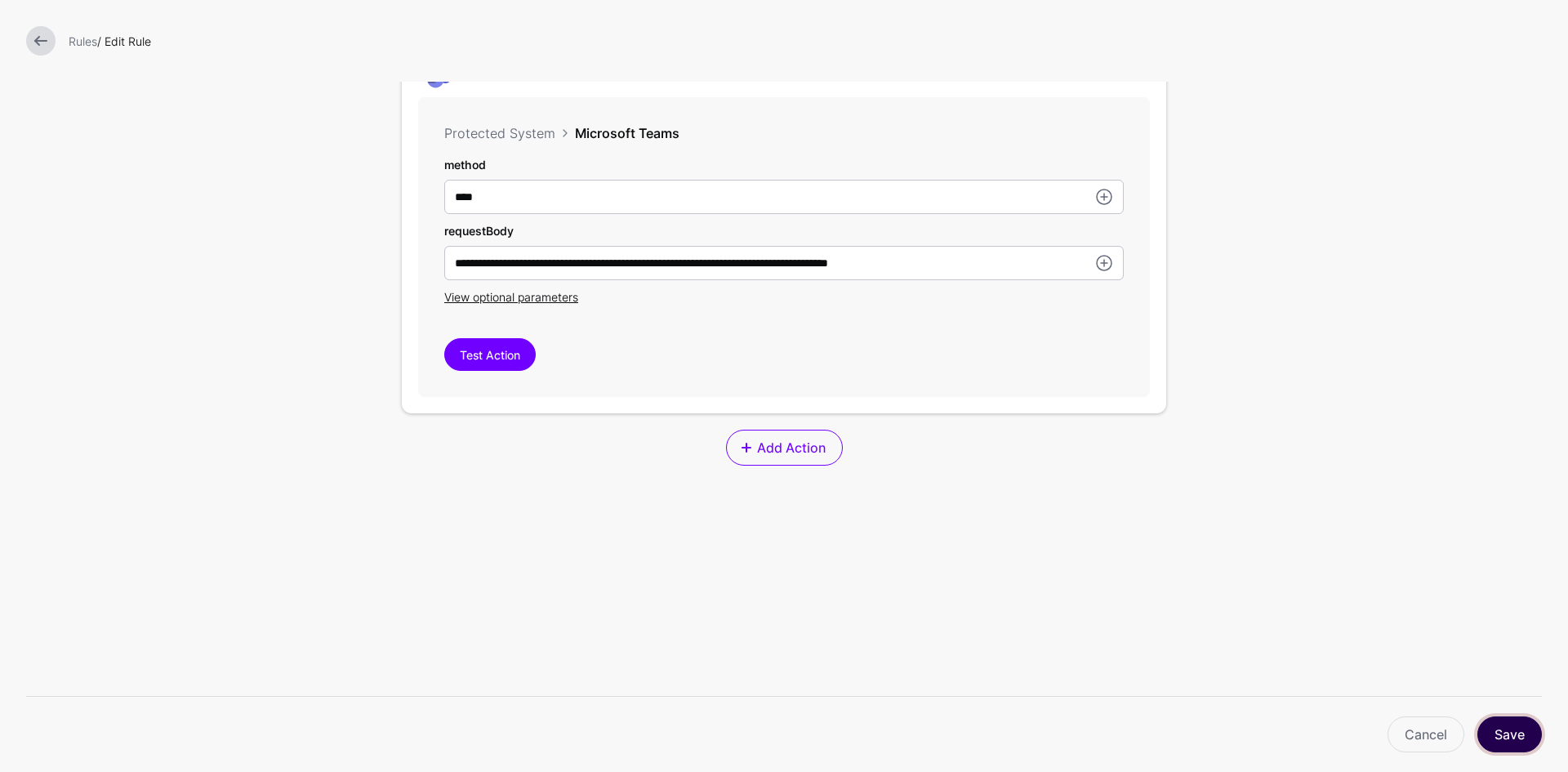
click at [1497, 729] on button "Save" at bounding box center [1509, 734] width 64 height 36
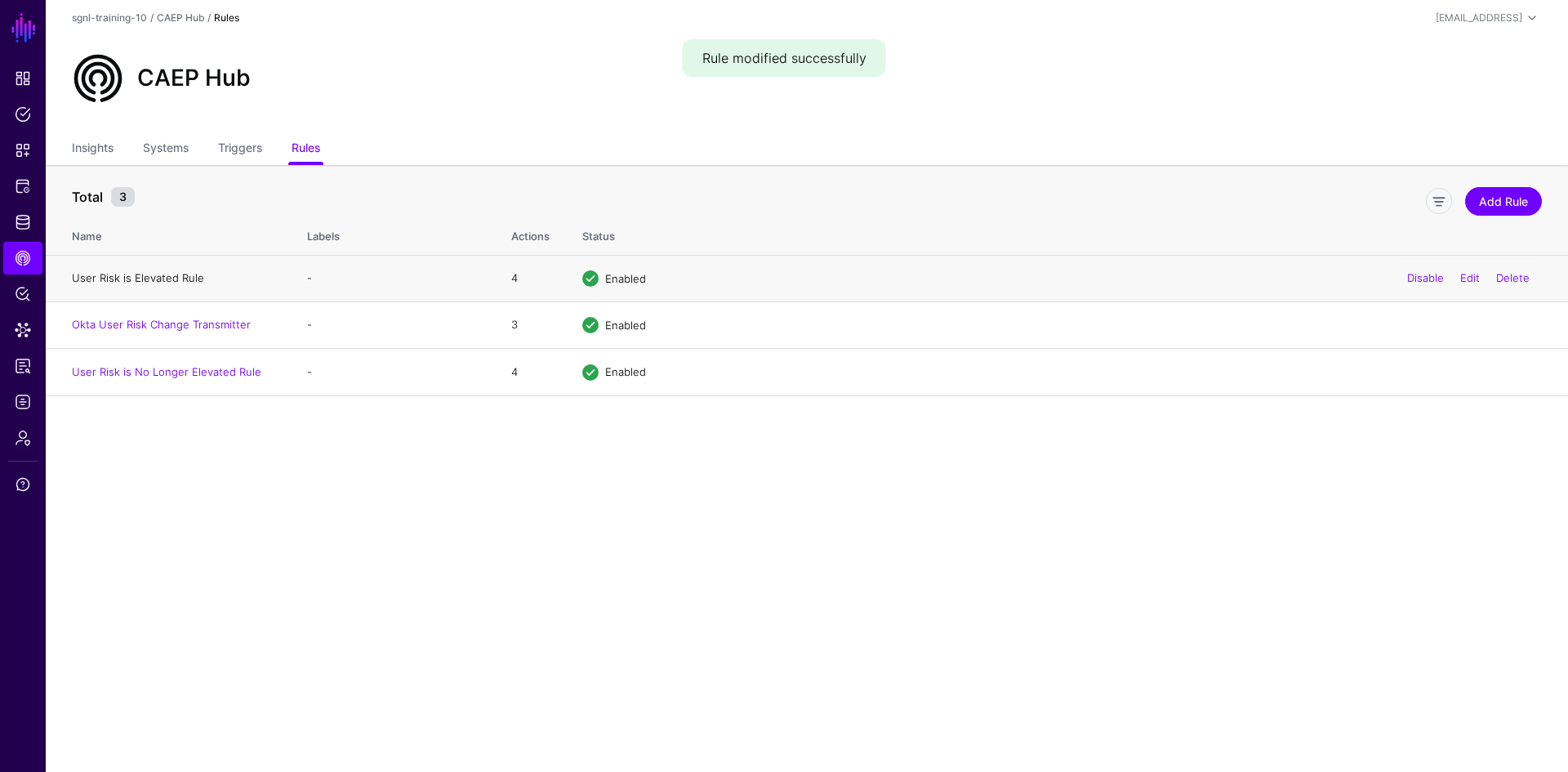
click at [131, 276] on link "User Risk is Elevated Rule" at bounding box center [138, 277] width 132 height 13
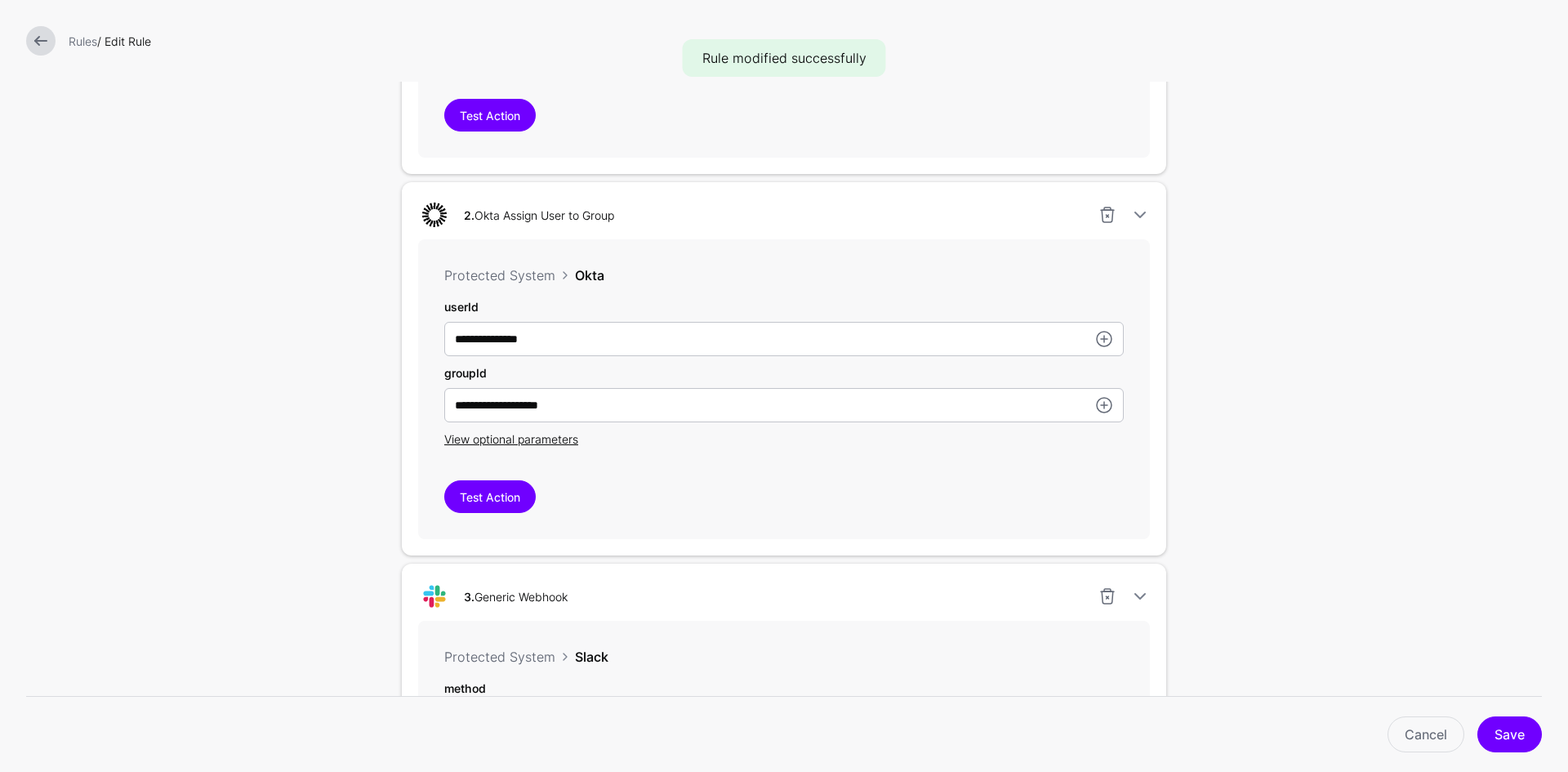
scroll to position [1143, 0]
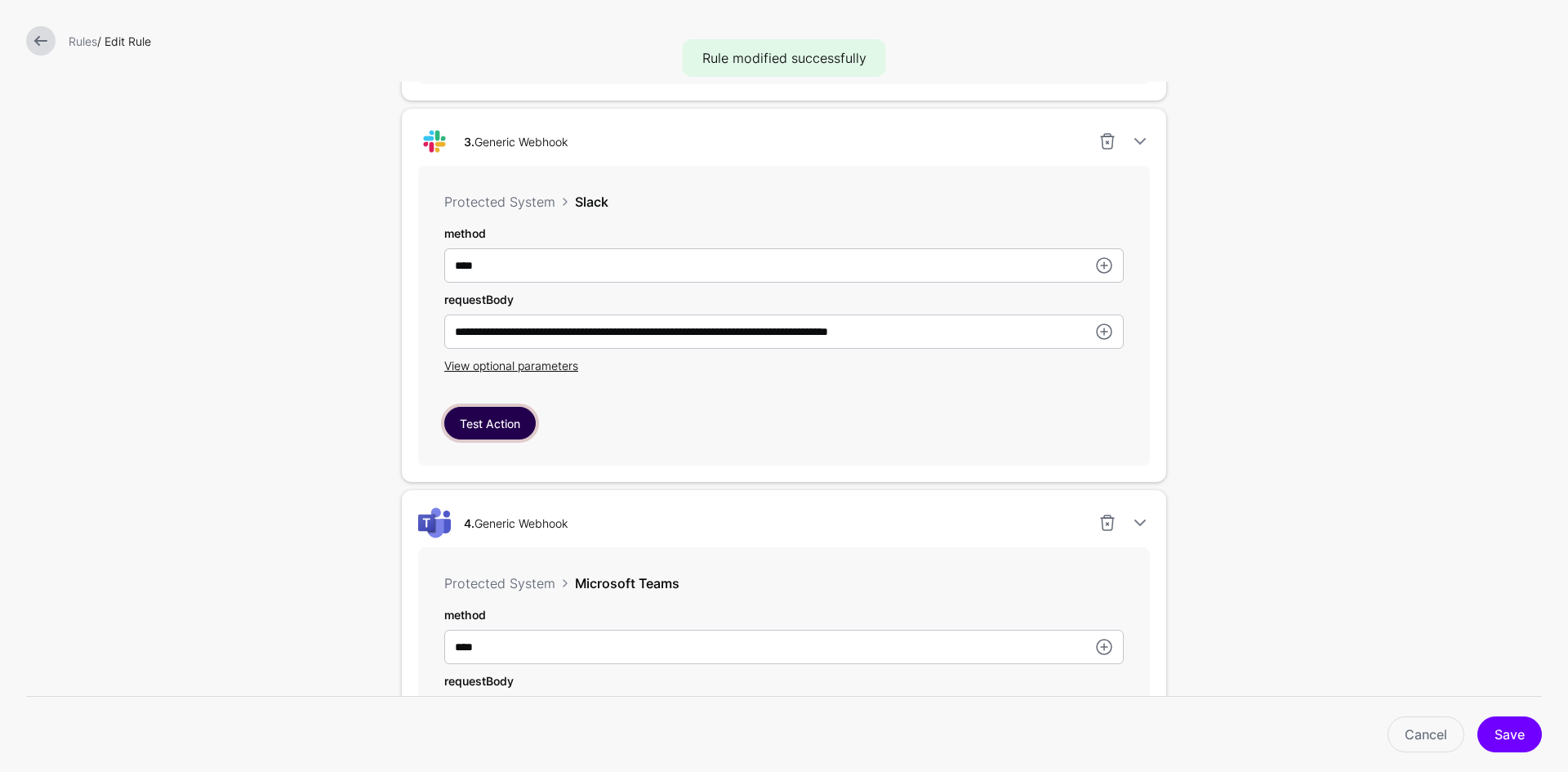
click at [501, 429] on button "Test Action" at bounding box center [490, 423] width 91 height 33
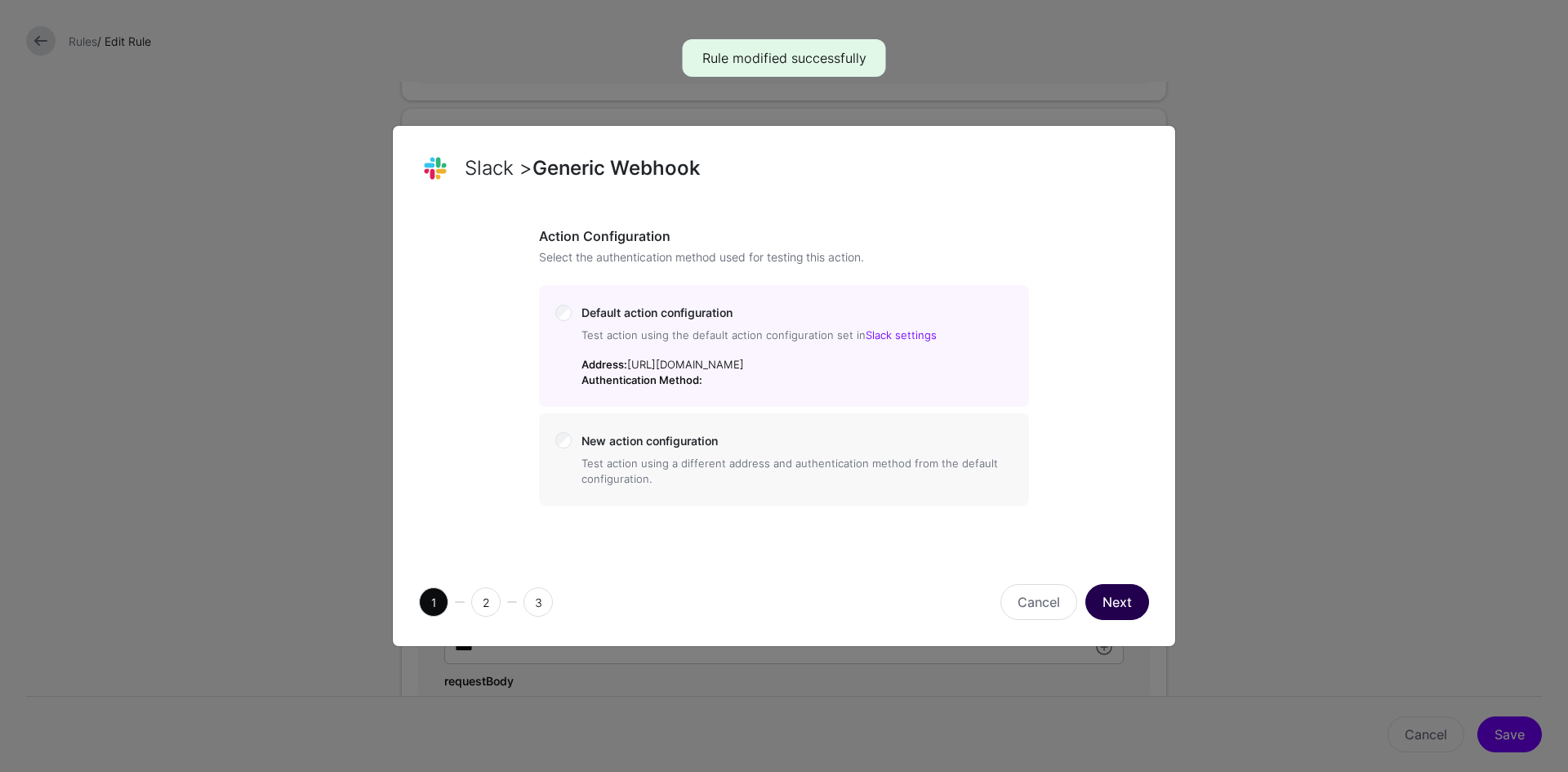
click at [1104, 617] on button "Next" at bounding box center [1117, 602] width 63 height 36
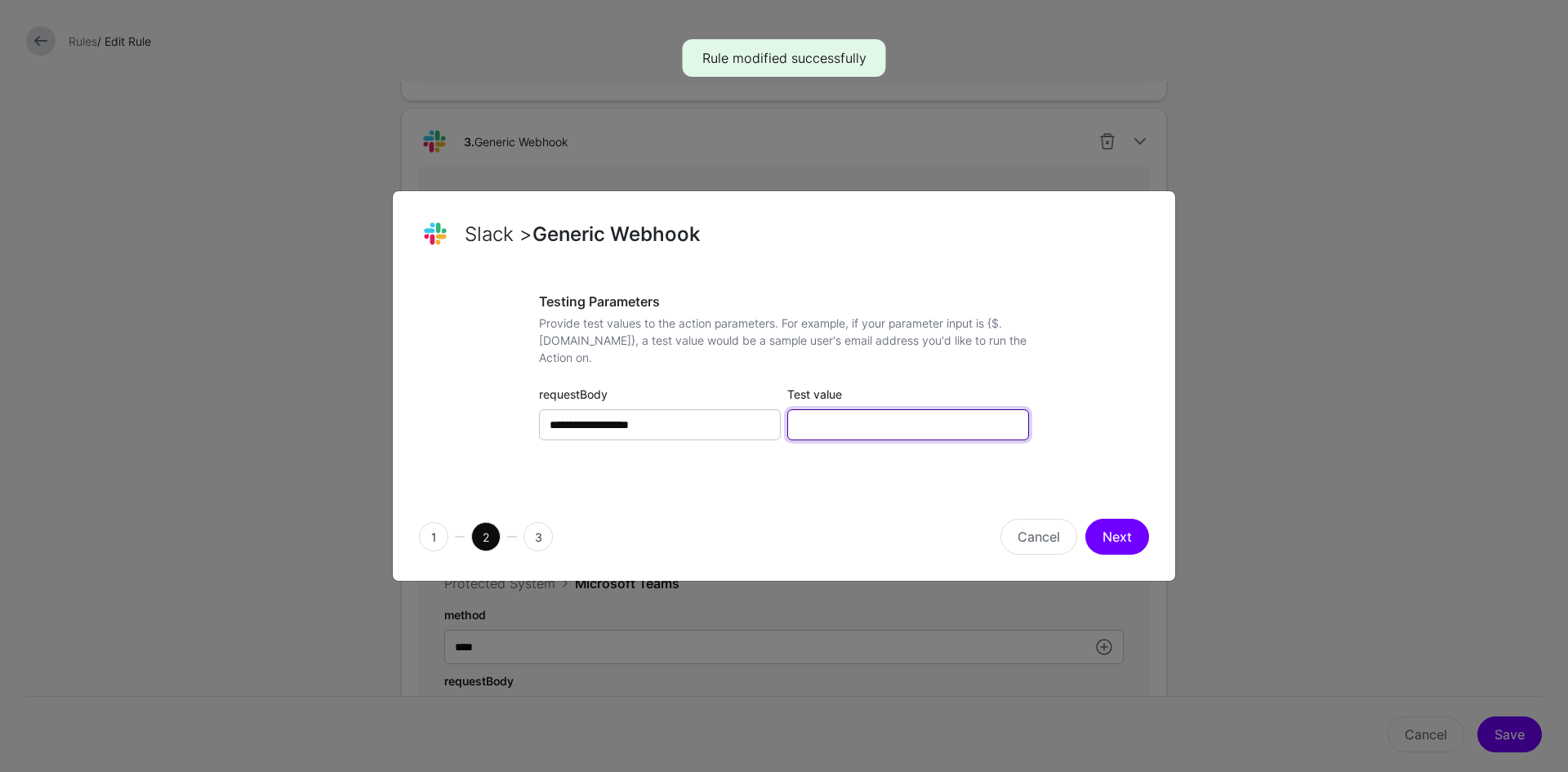
click at [882, 427] on input "Test value" at bounding box center [907, 424] width 241 height 31
type input "**********"
click at [1102, 536] on button "Next" at bounding box center [1117, 536] width 63 height 36
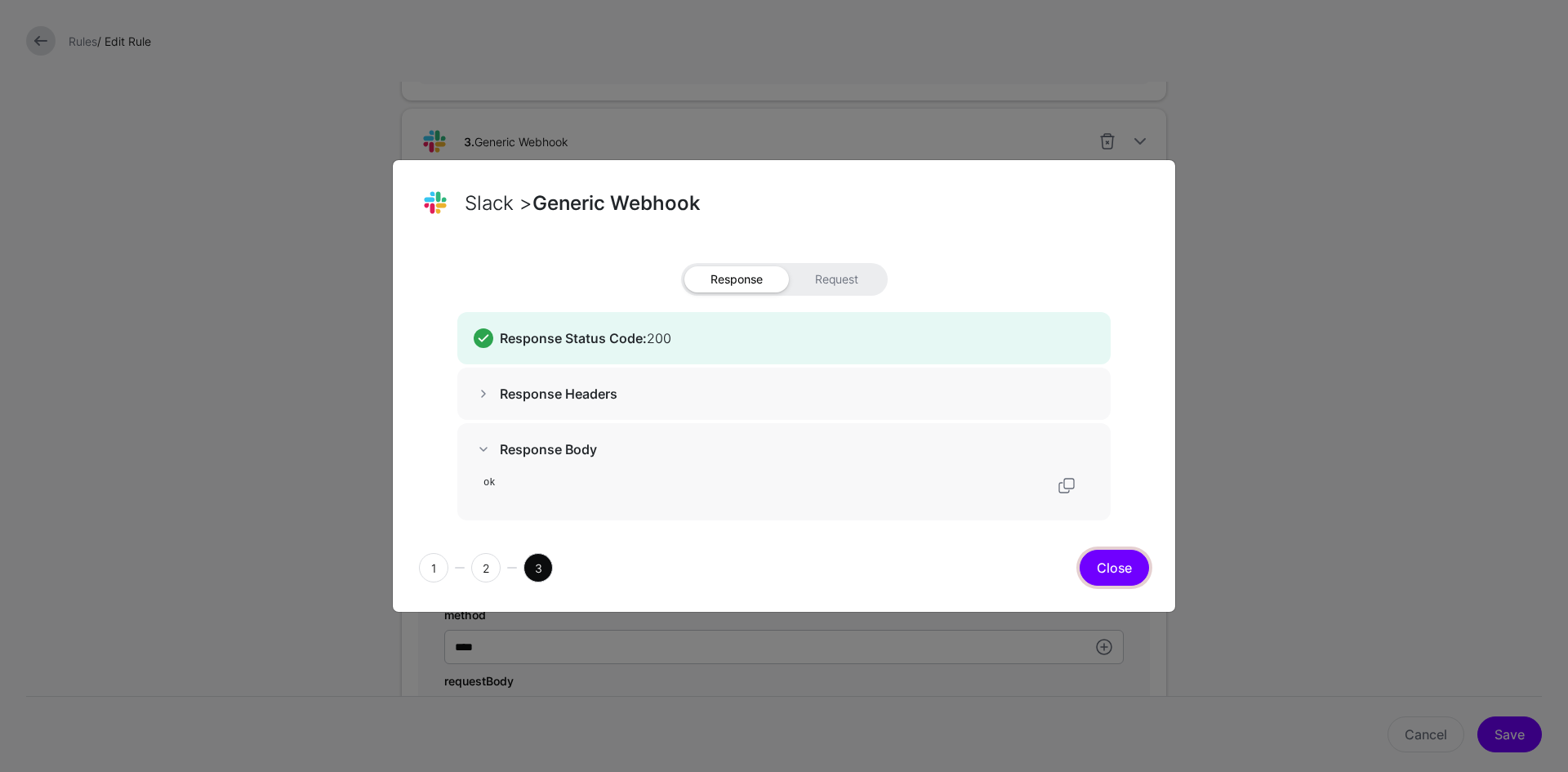
click at [1104, 561] on button "Close" at bounding box center [1114, 567] width 69 height 36
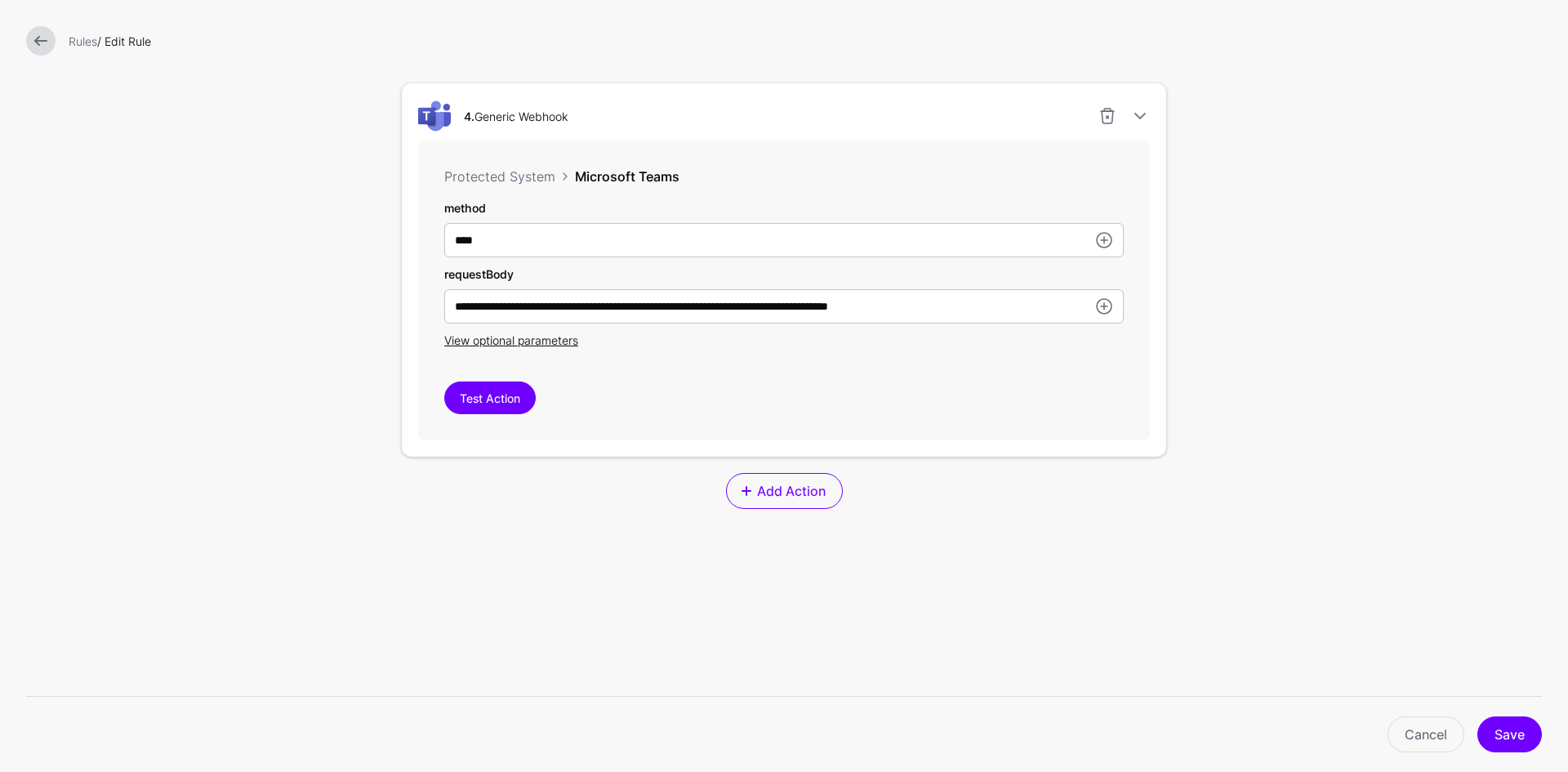
scroll to position [1552, 0]
click at [509, 404] on button "Test Action" at bounding box center [490, 395] width 91 height 33
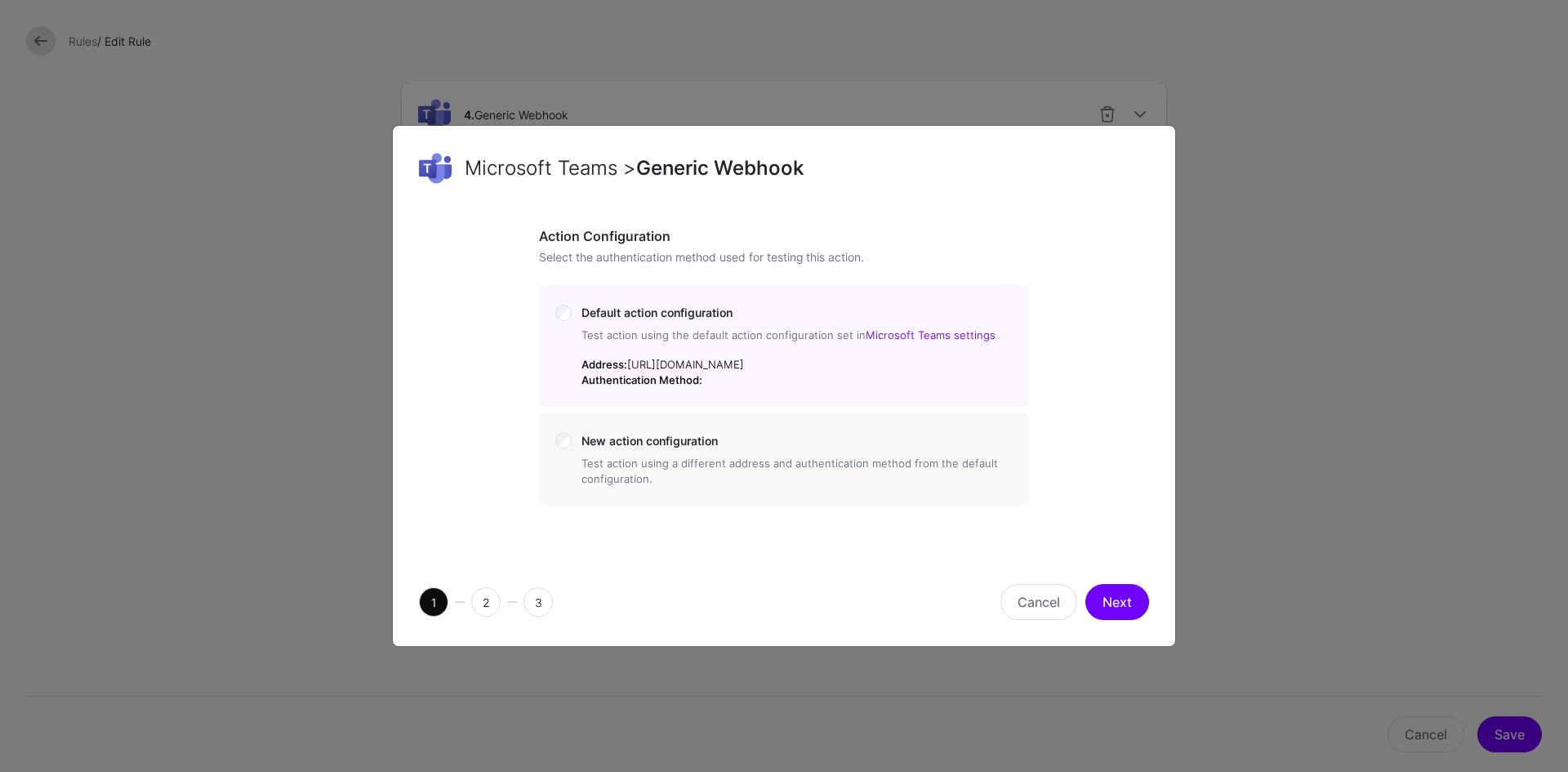
click at [1109, 620] on button "Next" at bounding box center [1117, 602] width 63 height 36
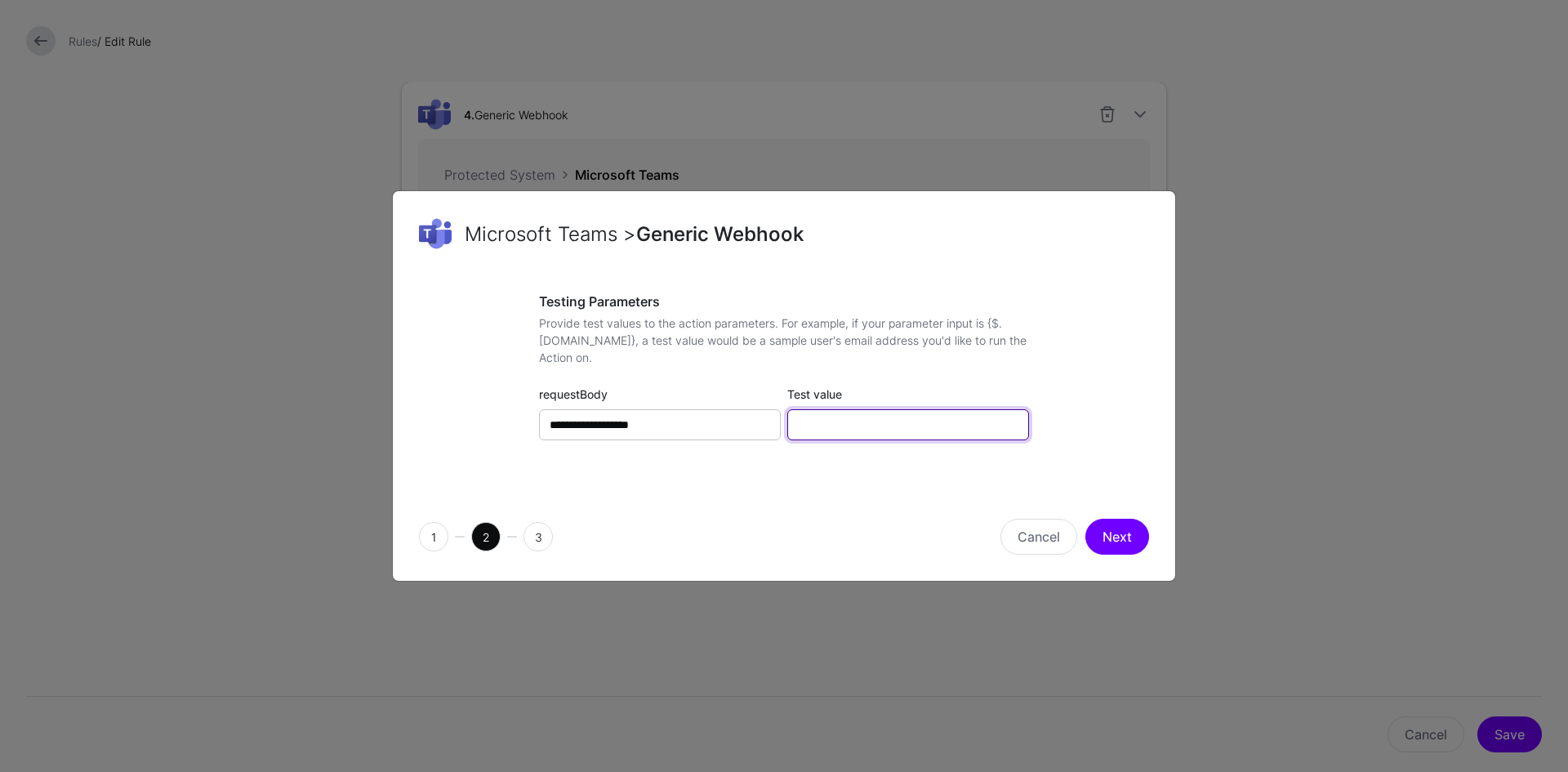
click at [892, 419] on input "Test value" at bounding box center [907, 424] width 241 height 31
type input "**********"
click at [1102, 536] on button "Next" at bounding box center [1117, 536] width 63 height 36
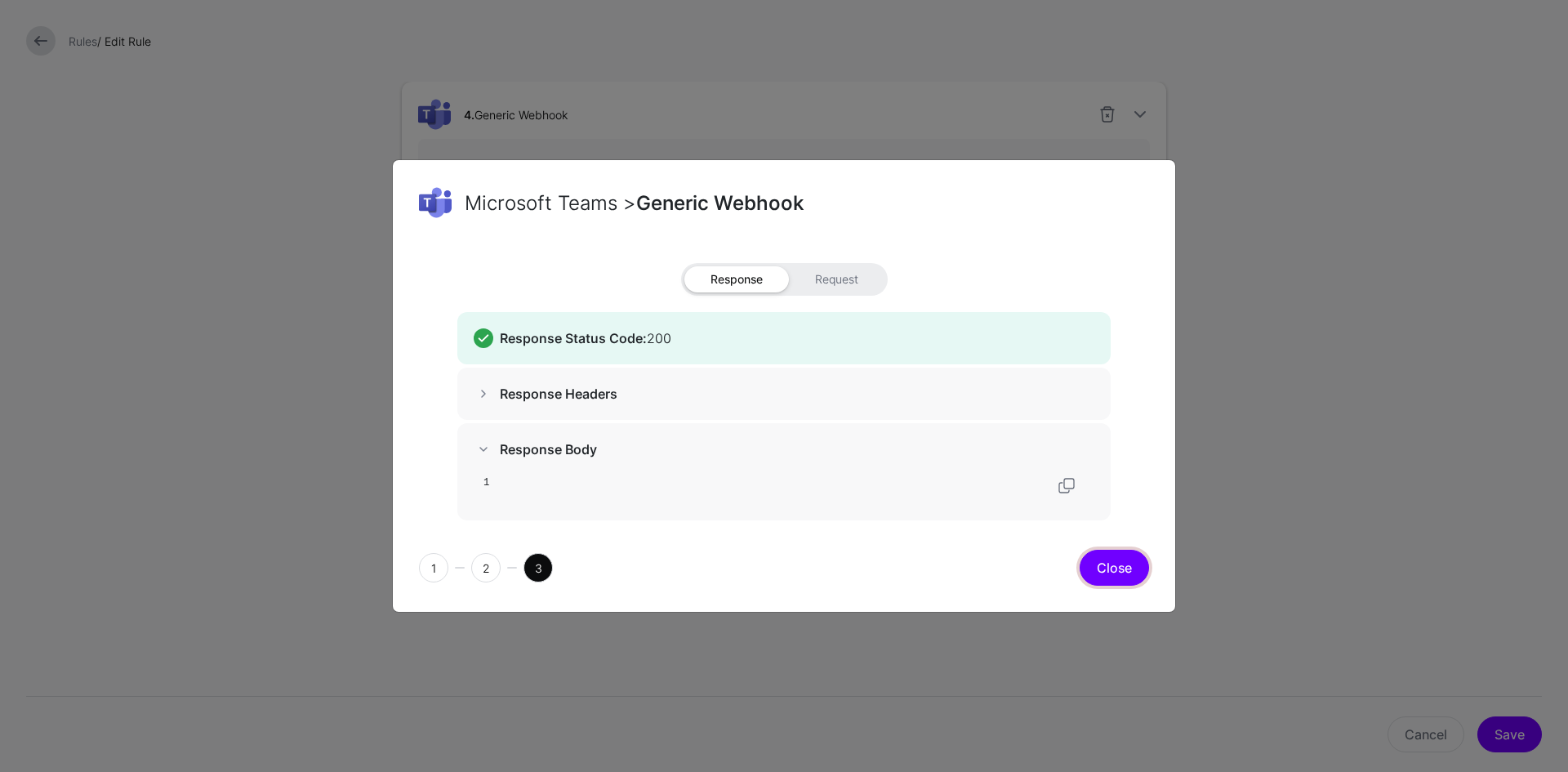
click at [1126, 570] on button "Close" at bounding box center [1114, 567] width 69 height 36
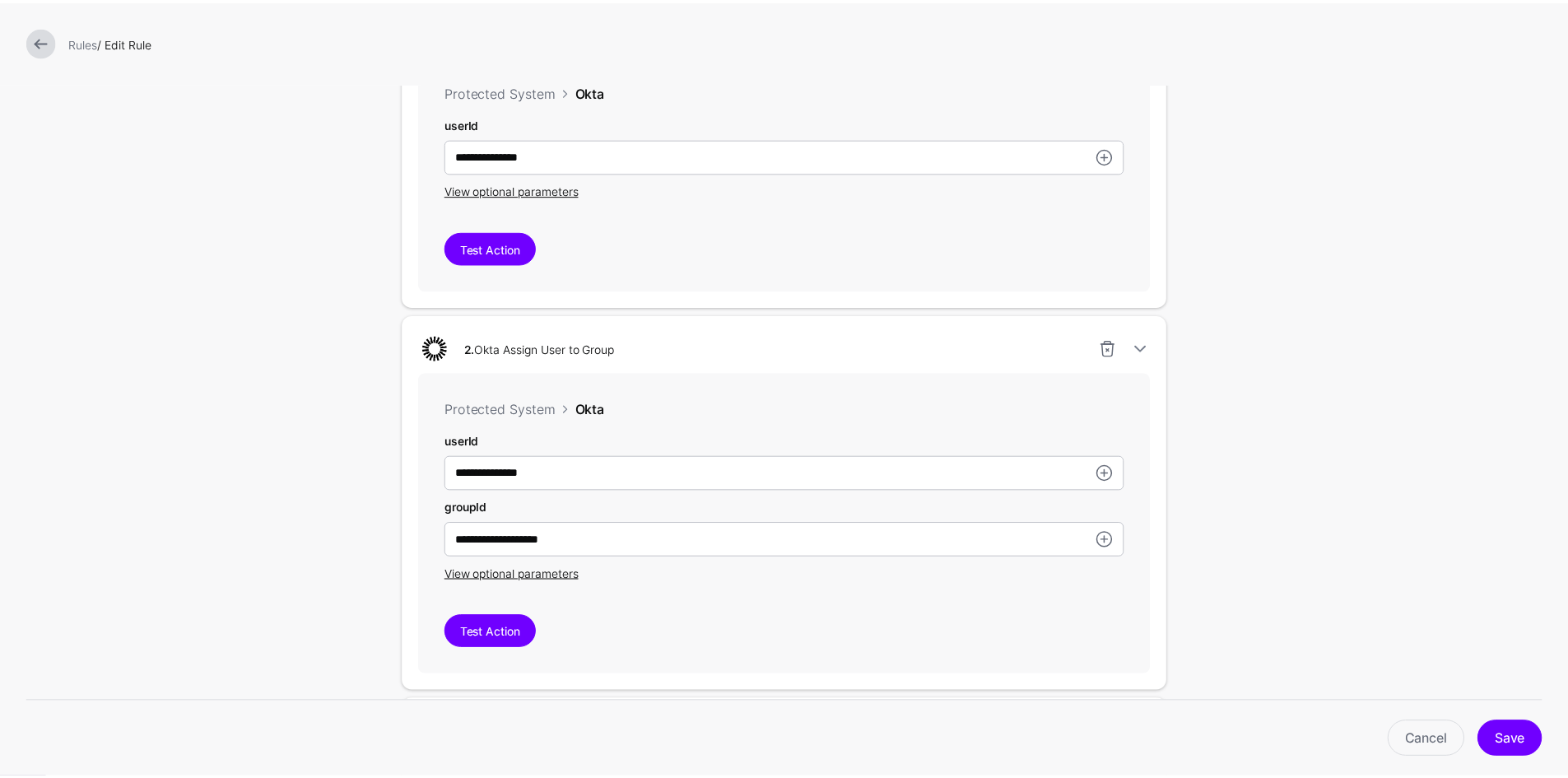
scroll to position [591, 0]
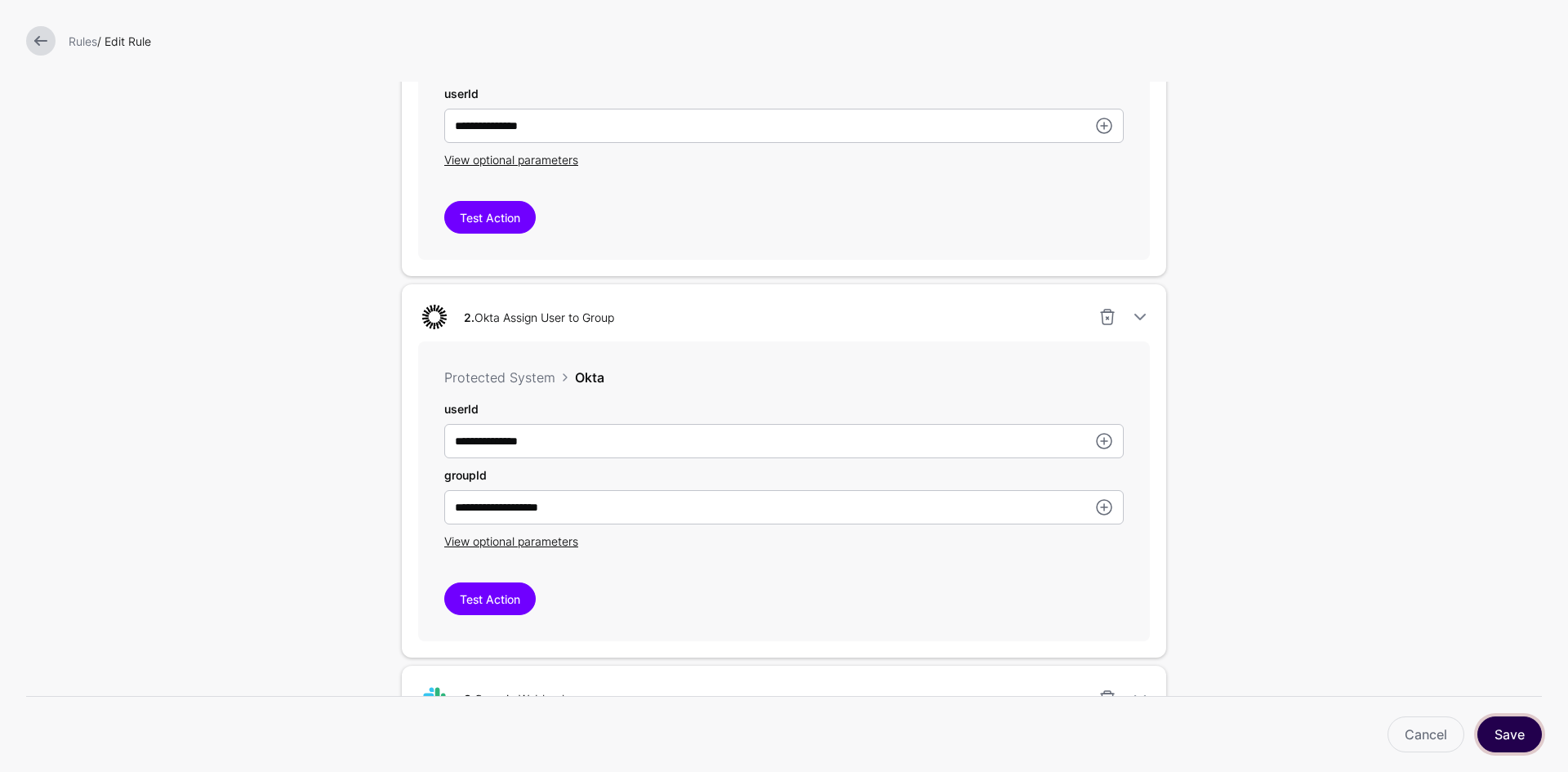
click at [1508, 734] on button "Save" at bounding box center [1509, 734] width 64 height 36
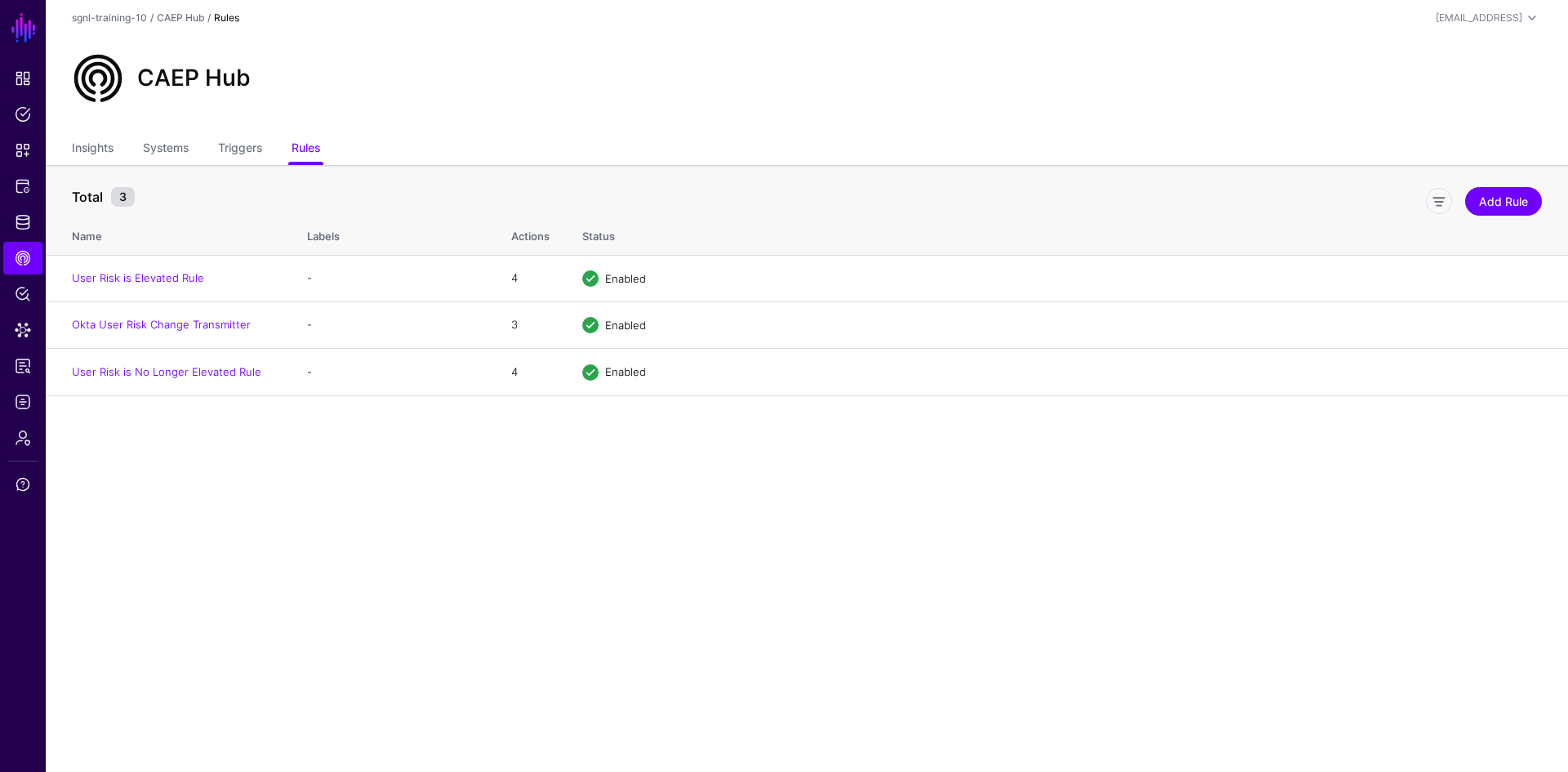
click at [229, 488] on main "SGNL Dashboard Policies Snippets Protected Systems Identity Data Fabric CAEP Hu…" at bounding box center [784, 386] width 1568 height 772
click at [20, 300] on span "Policy Lens" at bounding box center [23, 294] width 17 height 17
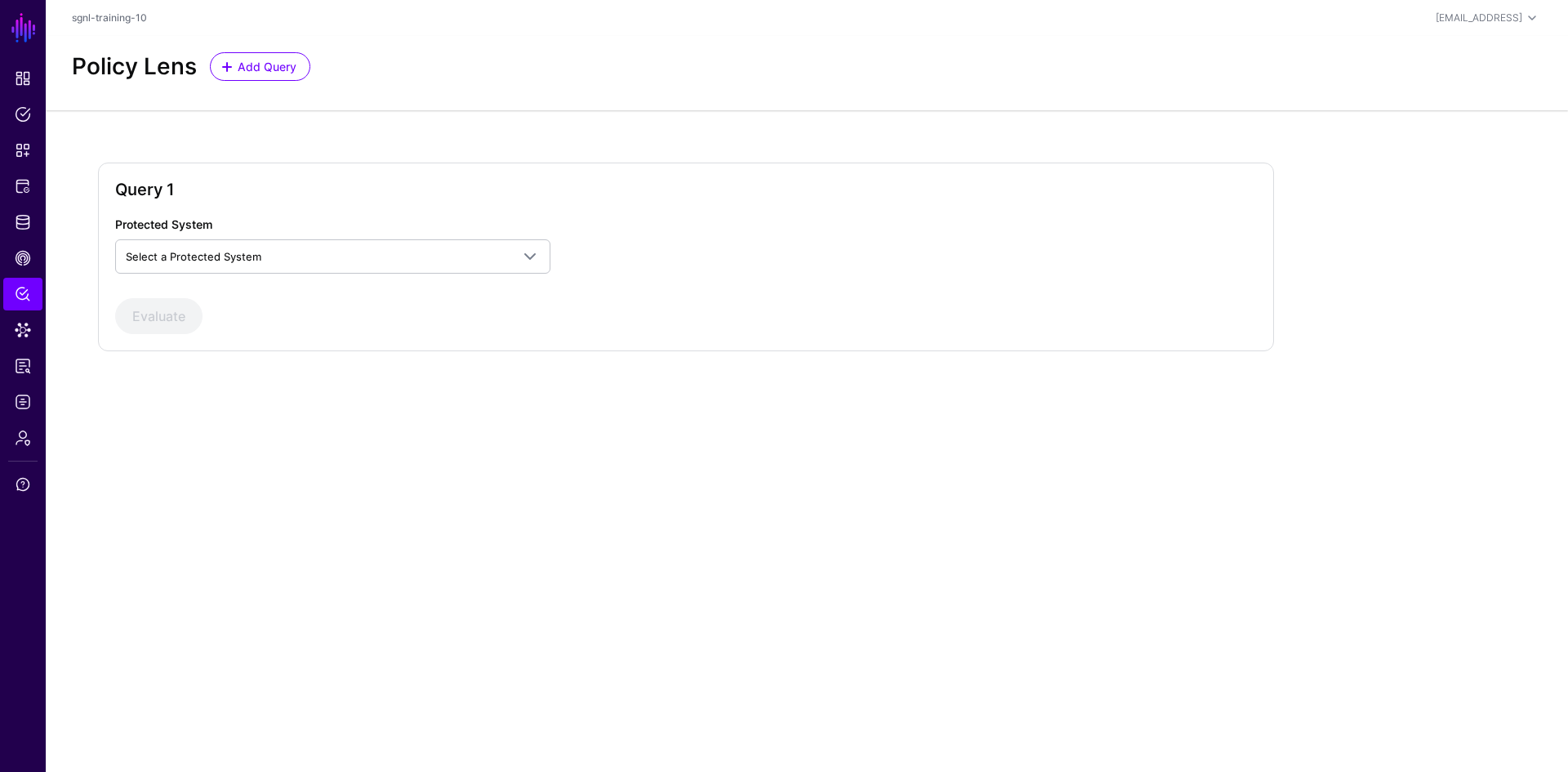
click at [263, 504] on main "SGNL Dashboard Policies Snippets Protected Systems Identity Data Fabric CAEP Hu…" at bounding box center [784, 386] width 1568 height 772
click at [281, 254] on span "Select a Protected System" at bounding box center [318, 256] width 384 height 18
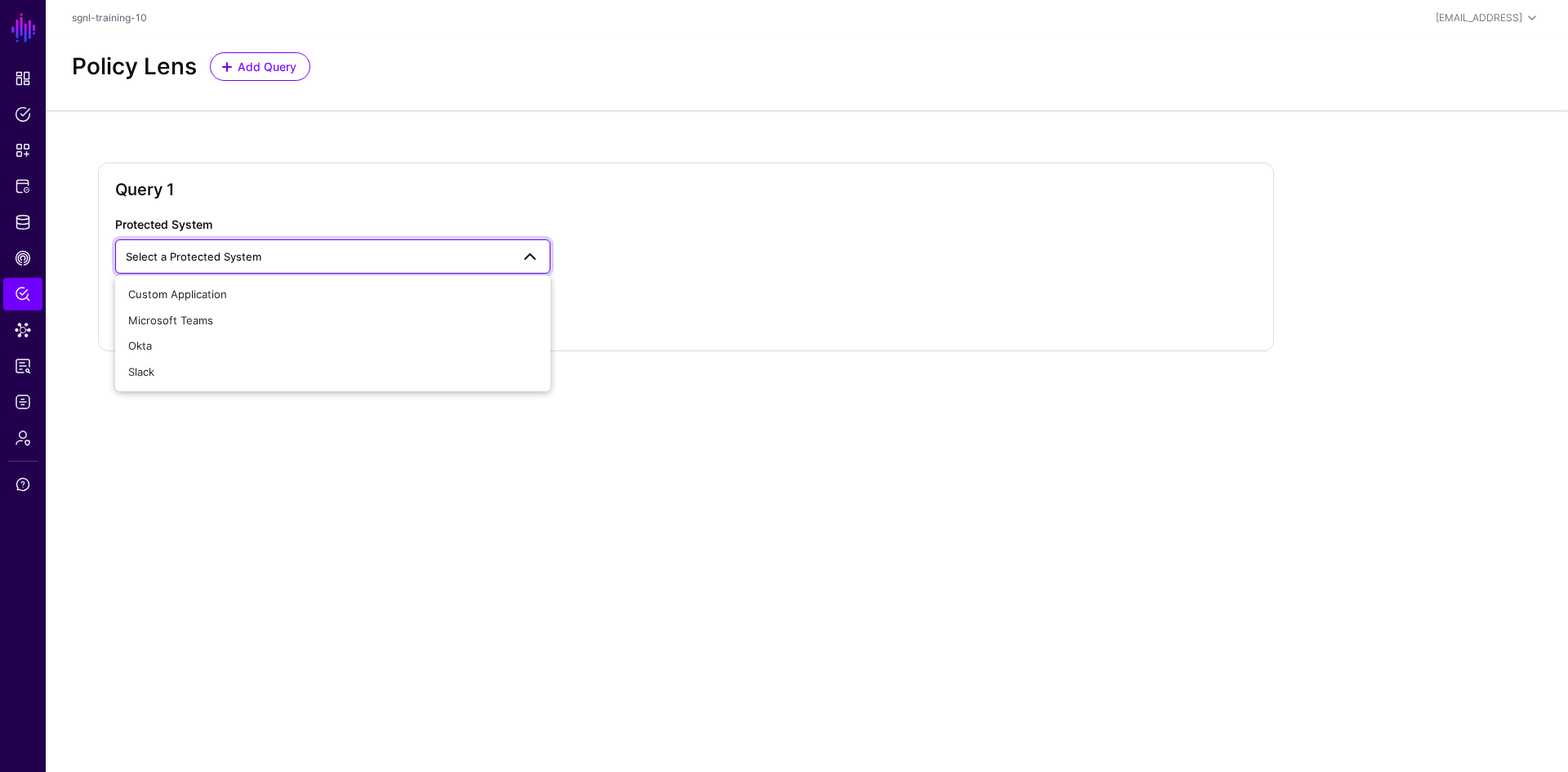
click at [300, 502] on main "SGNL Dashboard Policies Snippets Protected Systems Identity Data Fabric CAEP Hu…" at bounding box center [784, 386] width 1568 height 772
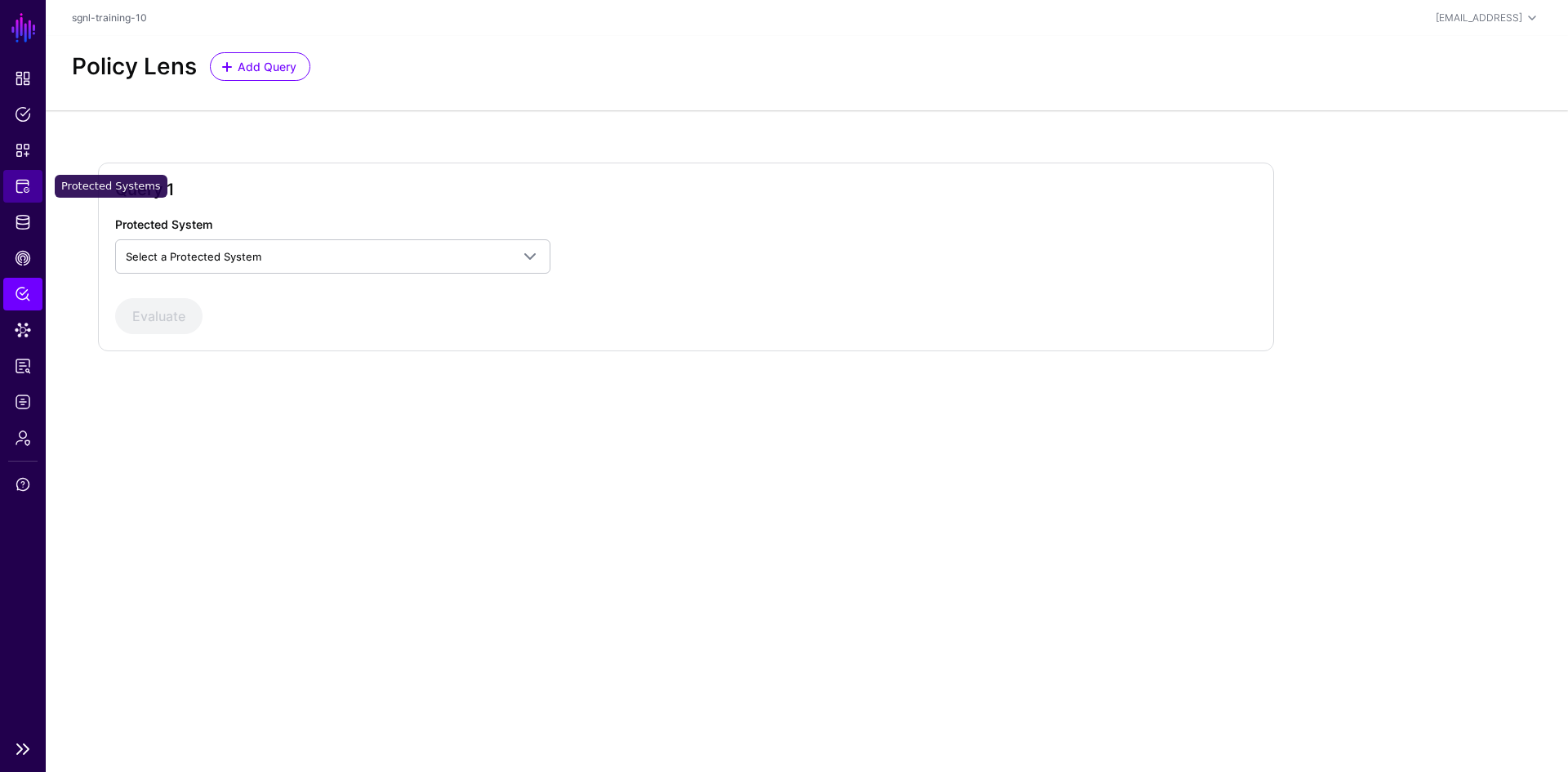
click at [25, 186] on span "Protected Systems" at bounding box center [23, 186] width 17 height 17
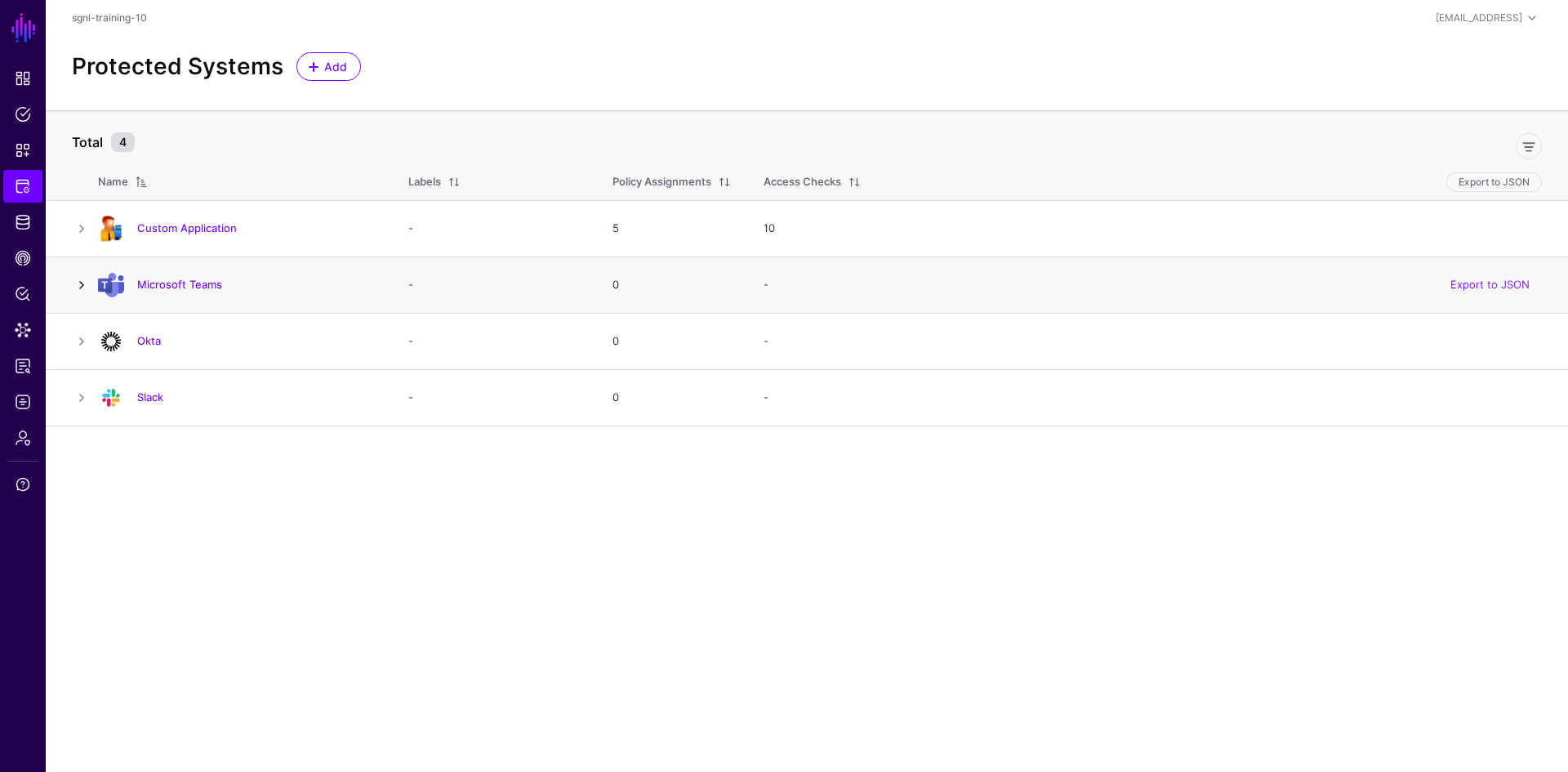
click at [79, 284] on link at bounding box center [81, 284] width 19 height 19
click at [80, 339] on link at bounding box center [81, 341] width 19 height 19
click at [81, 399] on link at bounding box center [81, 397] width 19 height 19
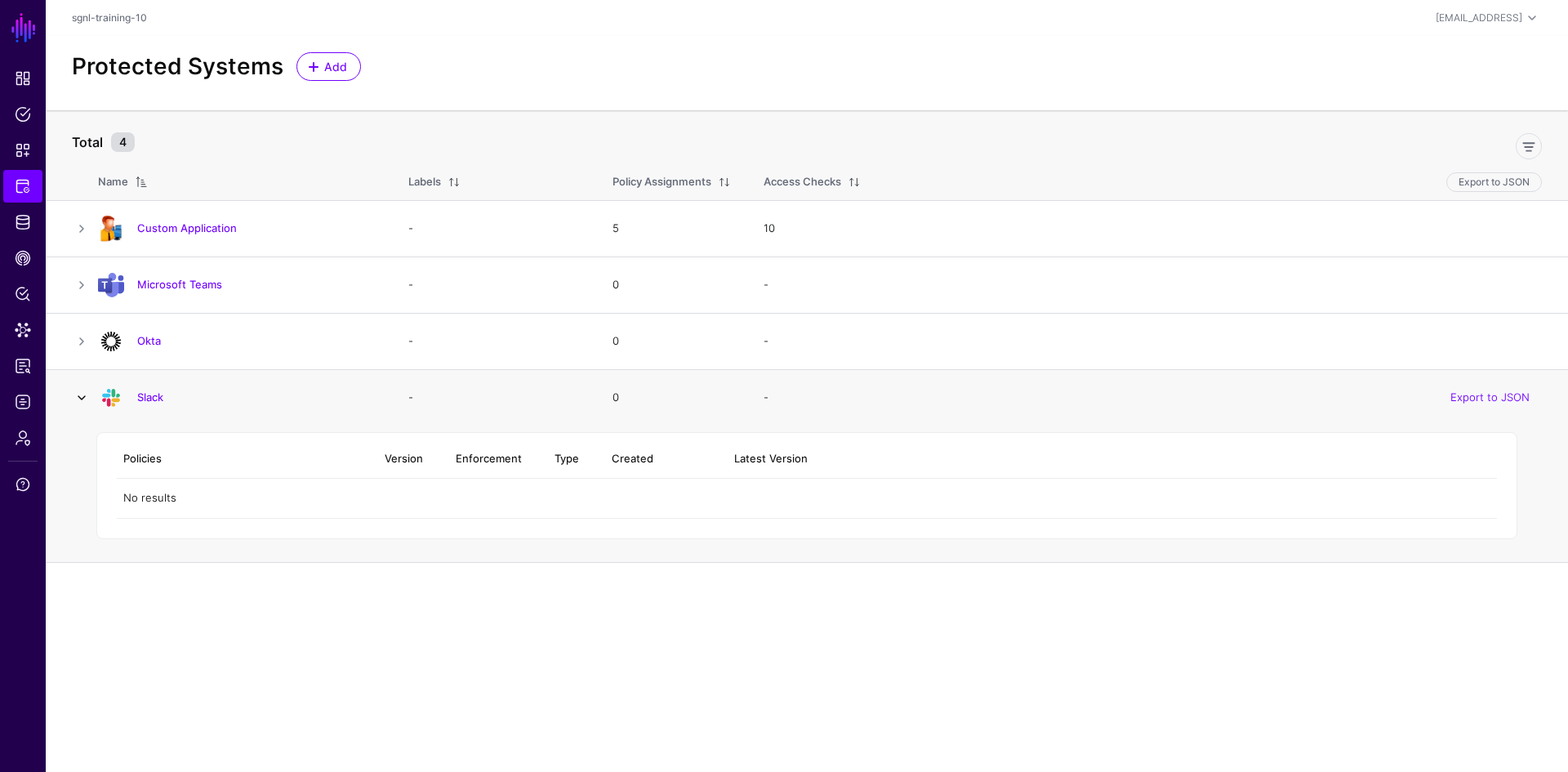
click at [81, 399] on link at bounding box center [81, 397] width 19 height 19
click at [80, 289] on link at bounding box center [81, 284] width 19 height 19
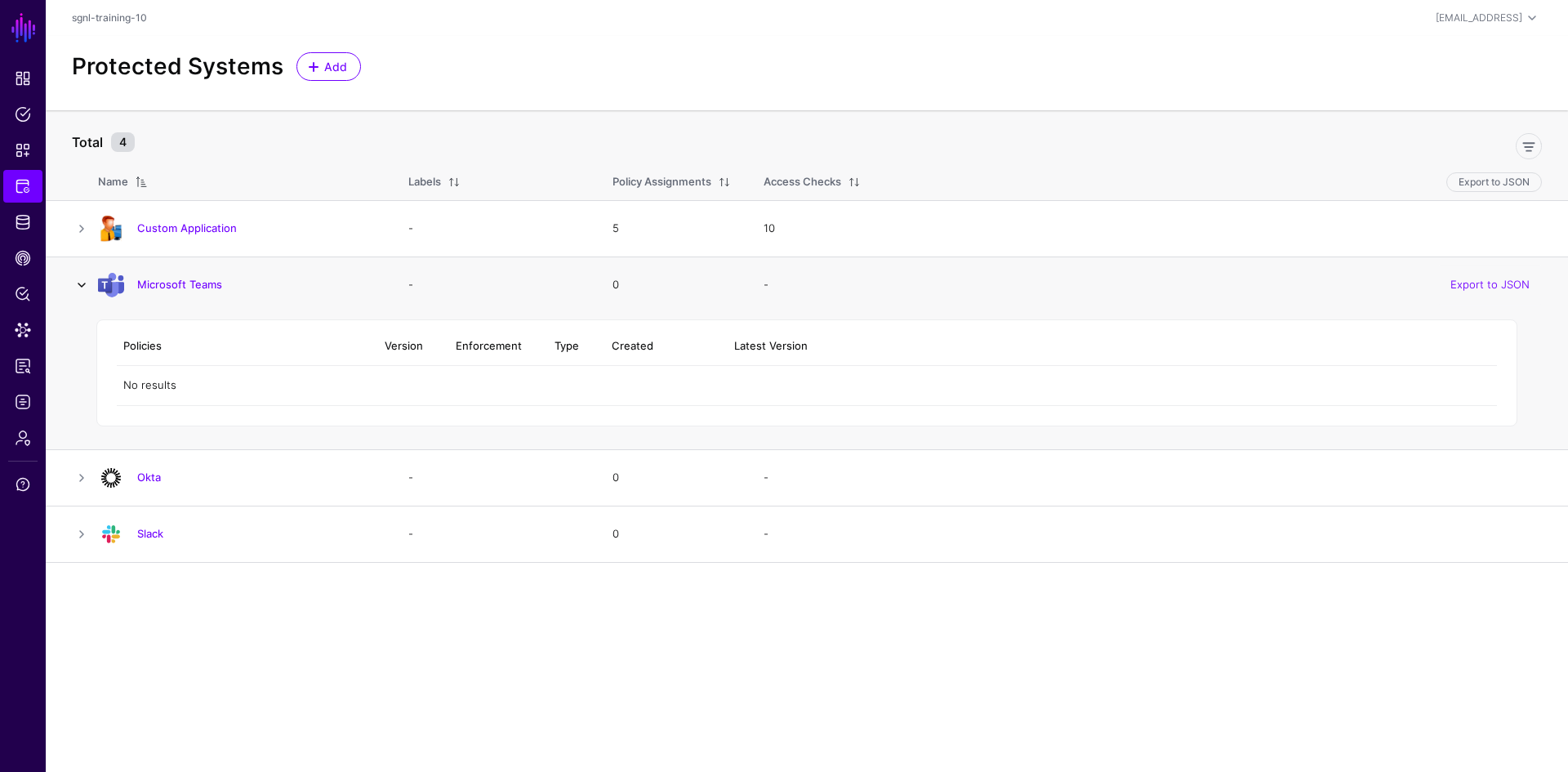
click at [80, 289] on link at bounding box center [81, 284] width 19 height 19
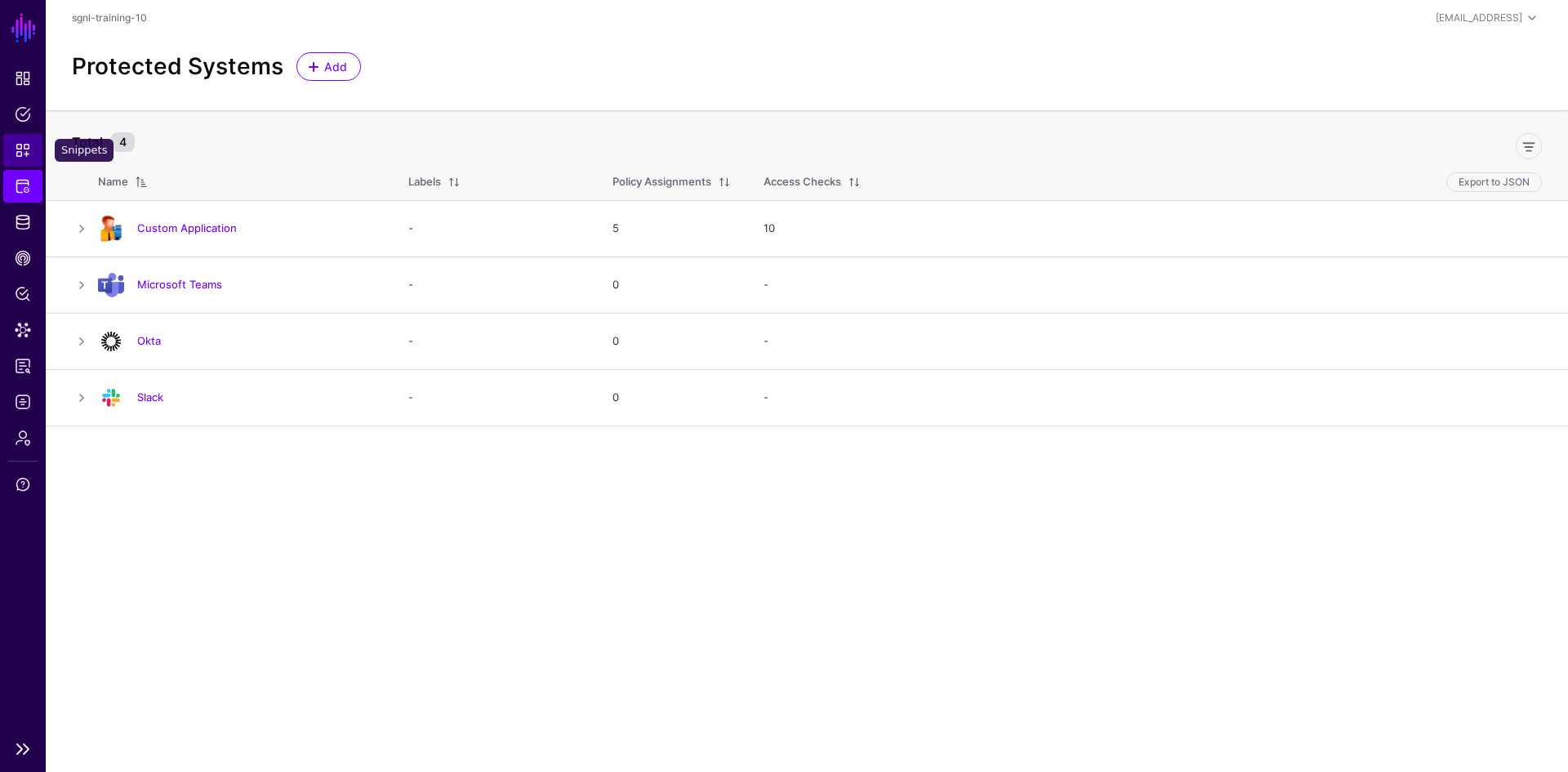
click at [20, 147] on span "Snippets" at bounding box center [23, 150] width 17 height 17
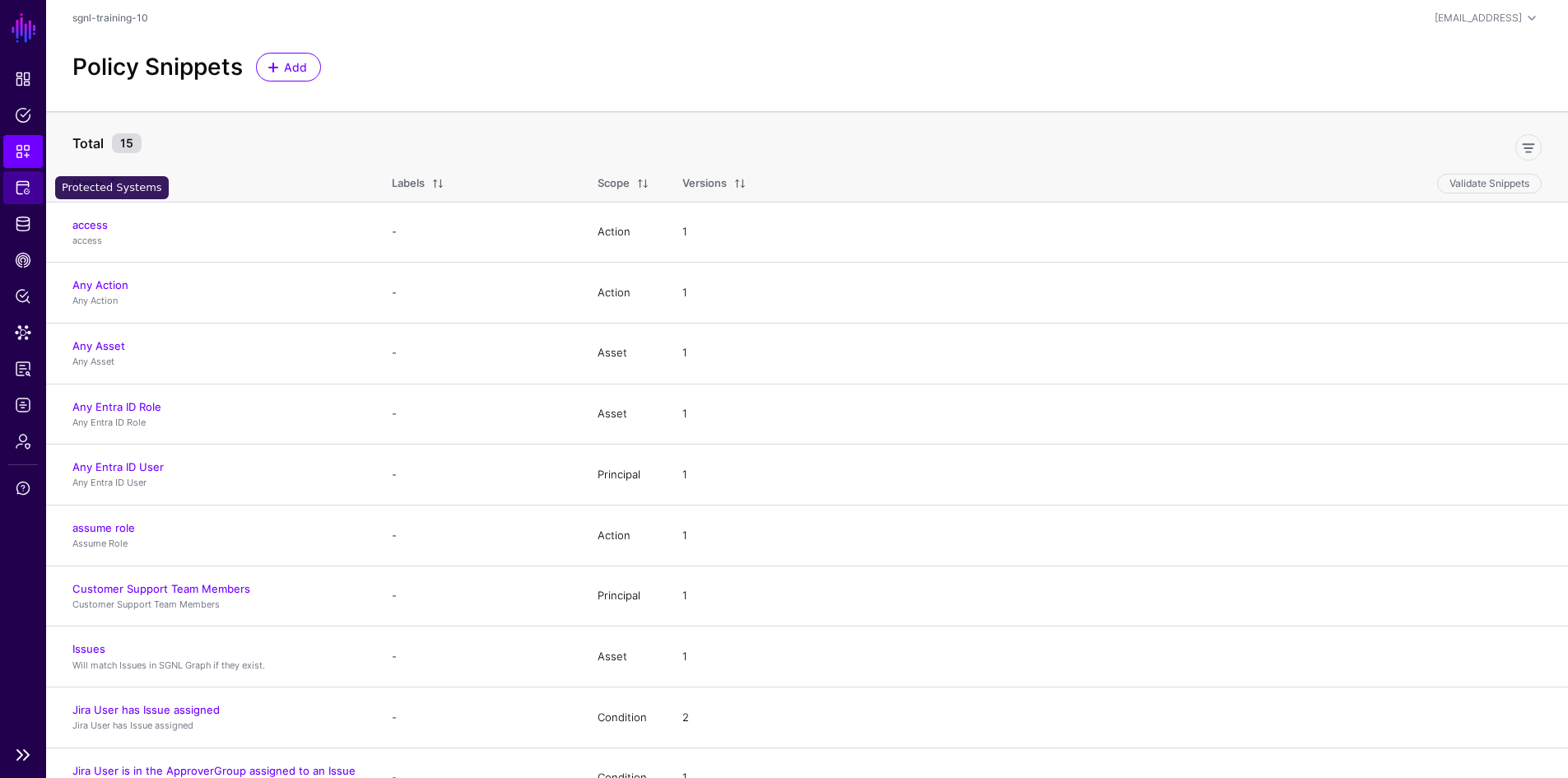
click at [29, 183] on span "Protected Systems" at bounding box center [24, 188] width 17 height 17
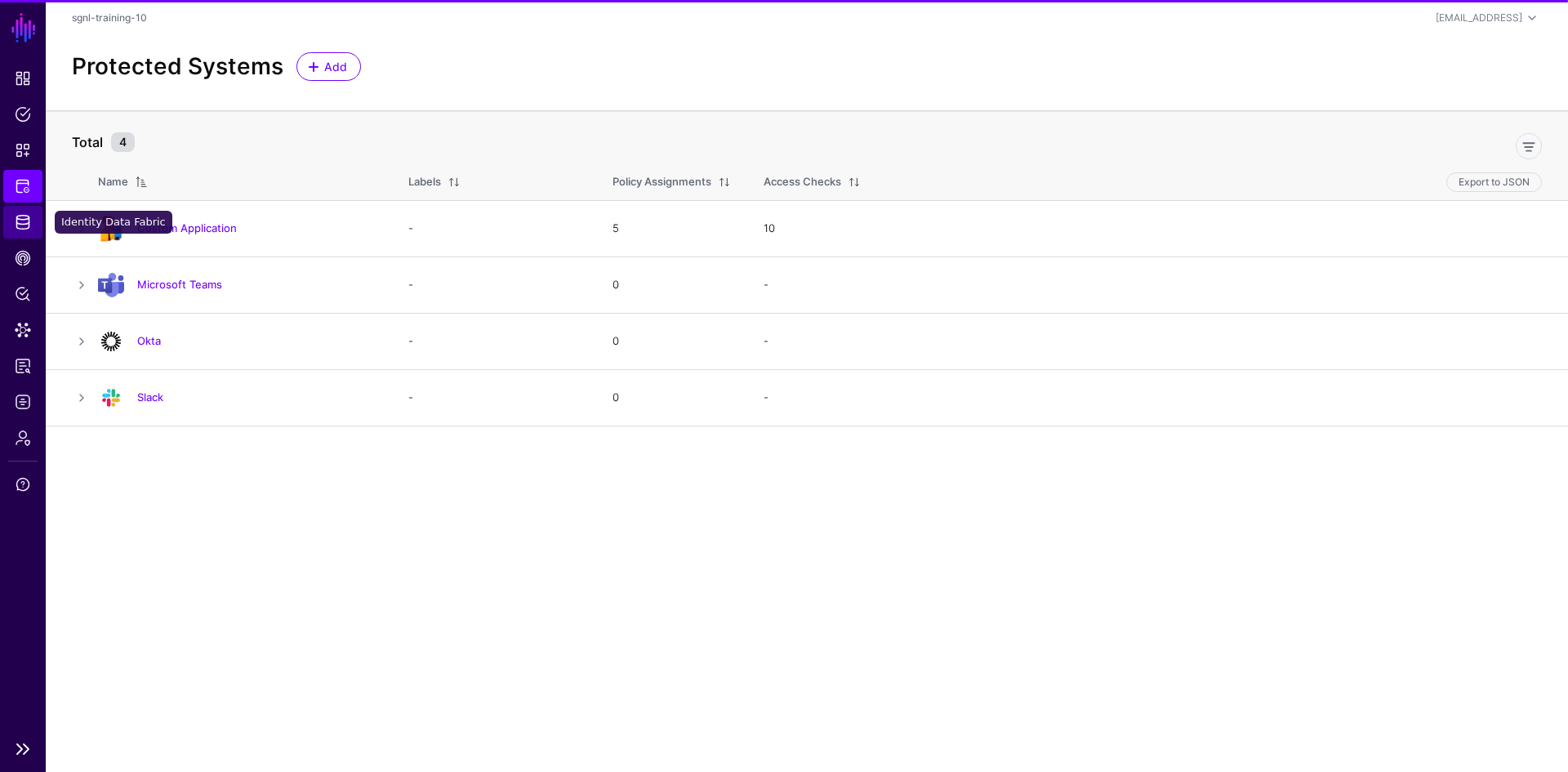
click at [26, 225] on span "Identity Data Fabric" at bounding box center [23, 222] width 17 height 17
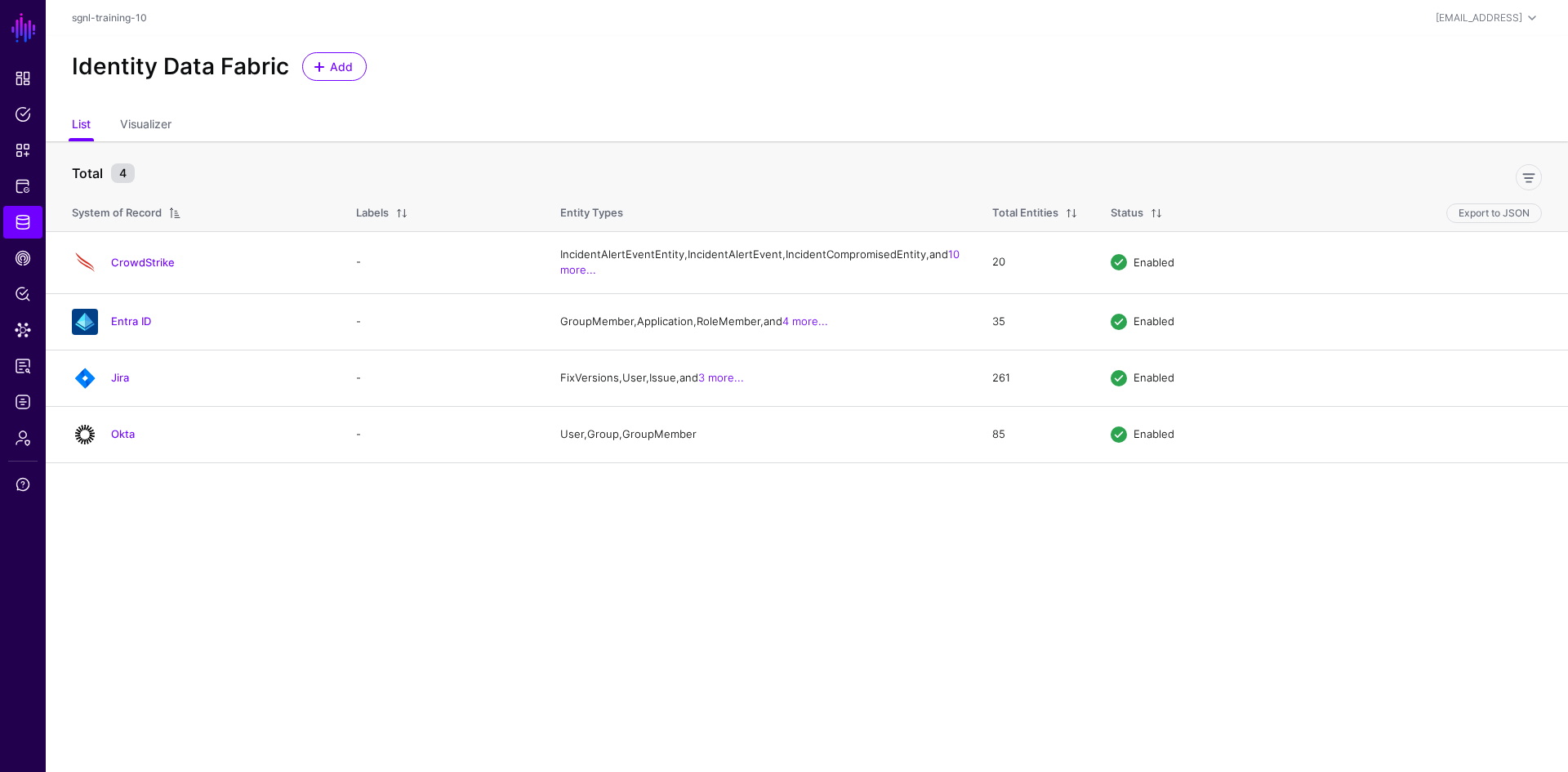
click at [515, 624] on main "SGNL Dashboard Policies Snippets Protected Systems Identity Data Fabric CAEP Hu…" at bounding box center [784, 386] width 1568 height 772
click at [20, 402] on span "Logs" at bounding box center [23, 402] width 17 height 17
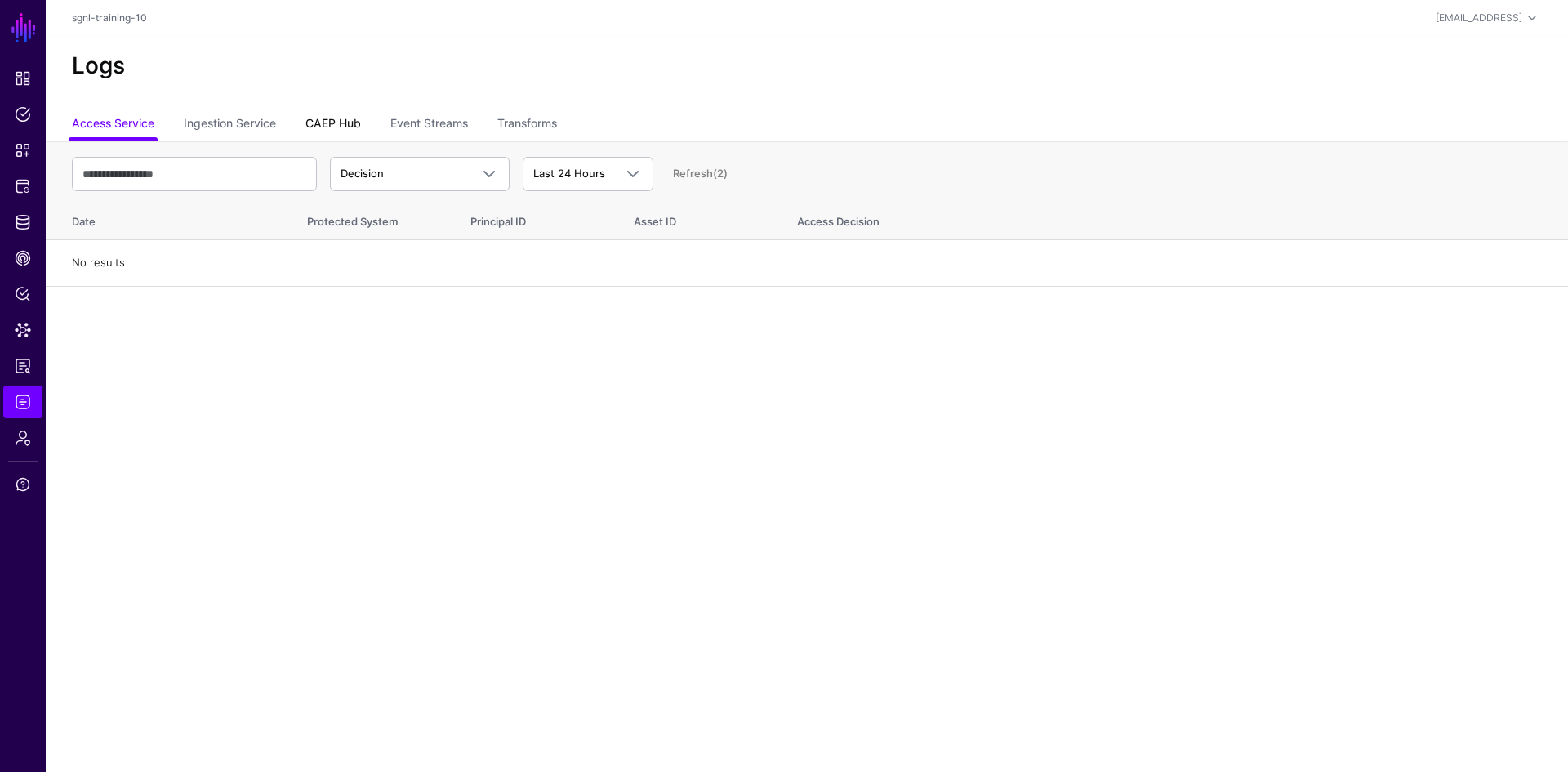
click at [341, 122] on link "CAEP Hub" at bounding box center [333, 124] width 55 height 31
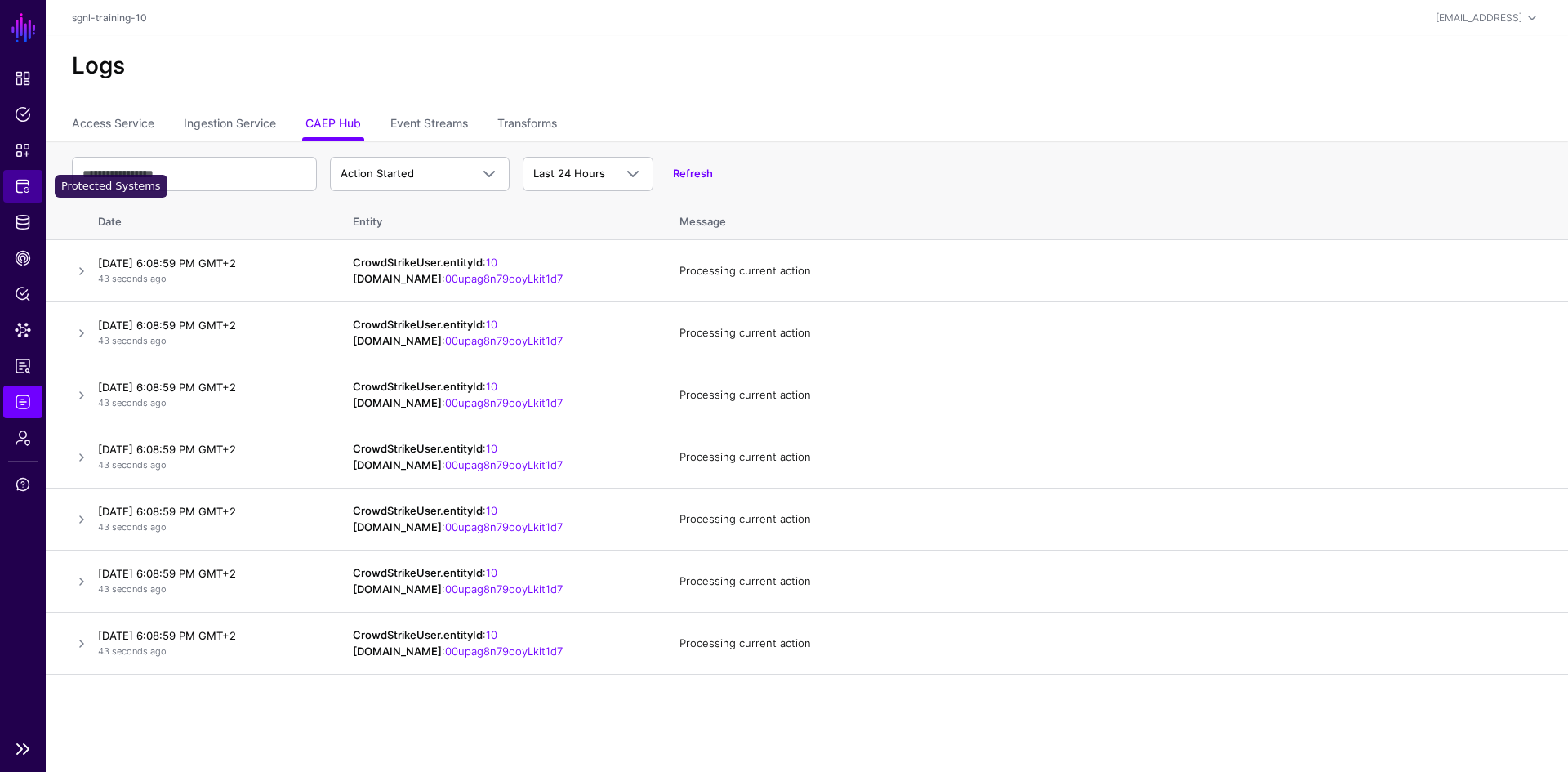
click at [20, 196] on link "Protected Systems" at bounding box center [23, 185] width 39 height 33
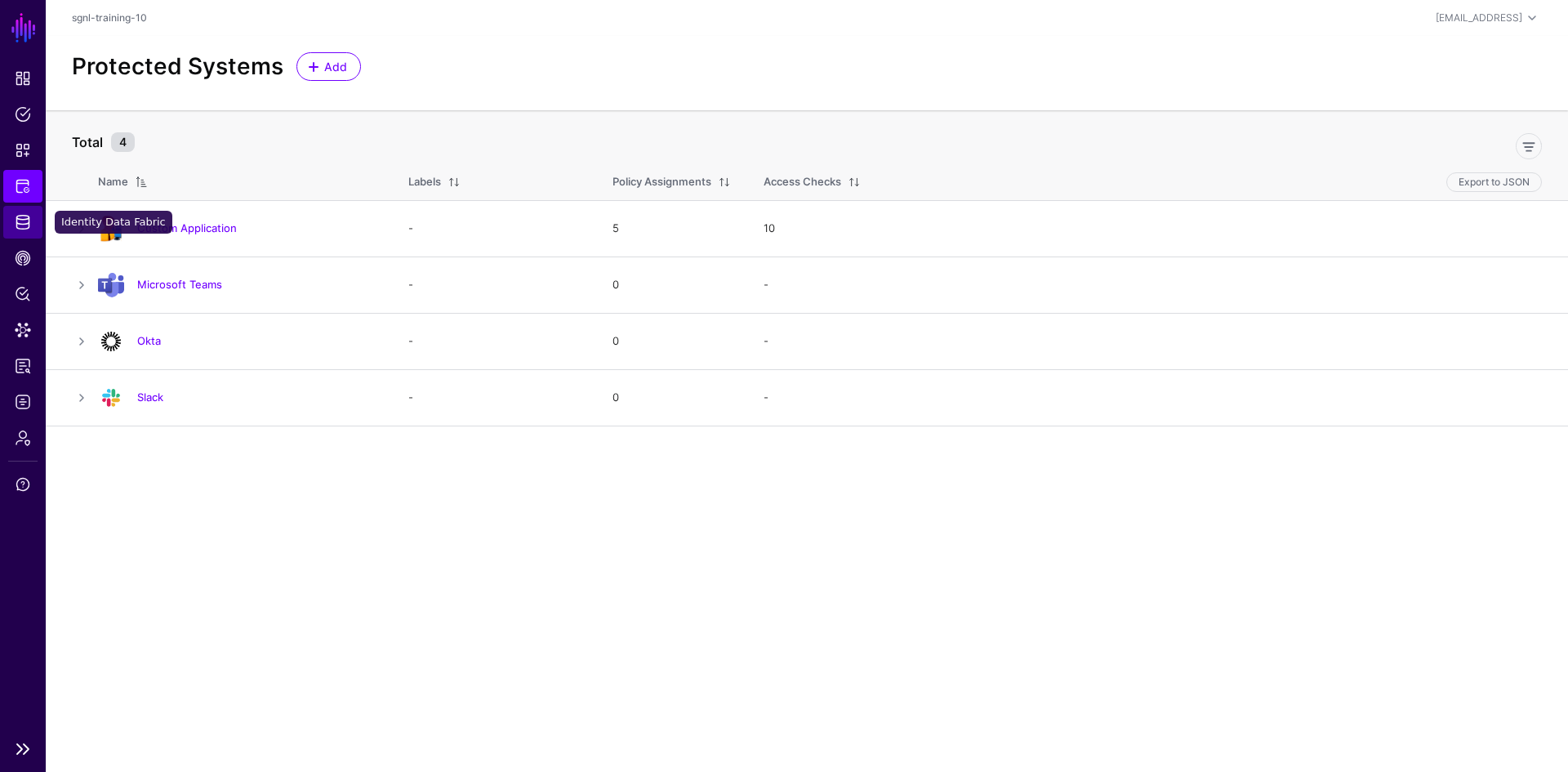
click at [29, 218] on span "Identity Data Fabric" at bounding box center [23, 222] width 17 height 17
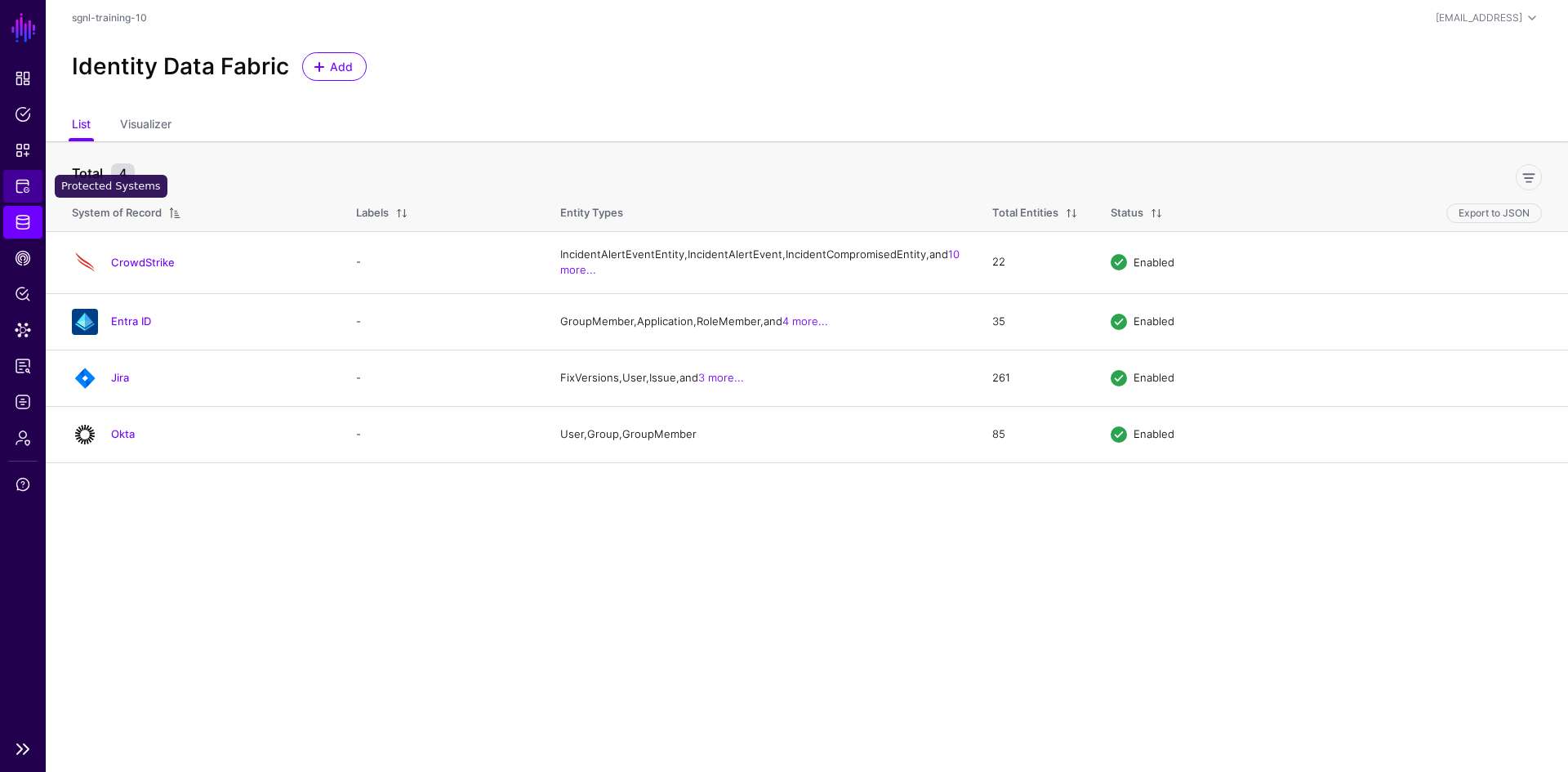
click at [26, 189] on span "Protected Systems" at bounding box center [23, 186] width 17 height 17
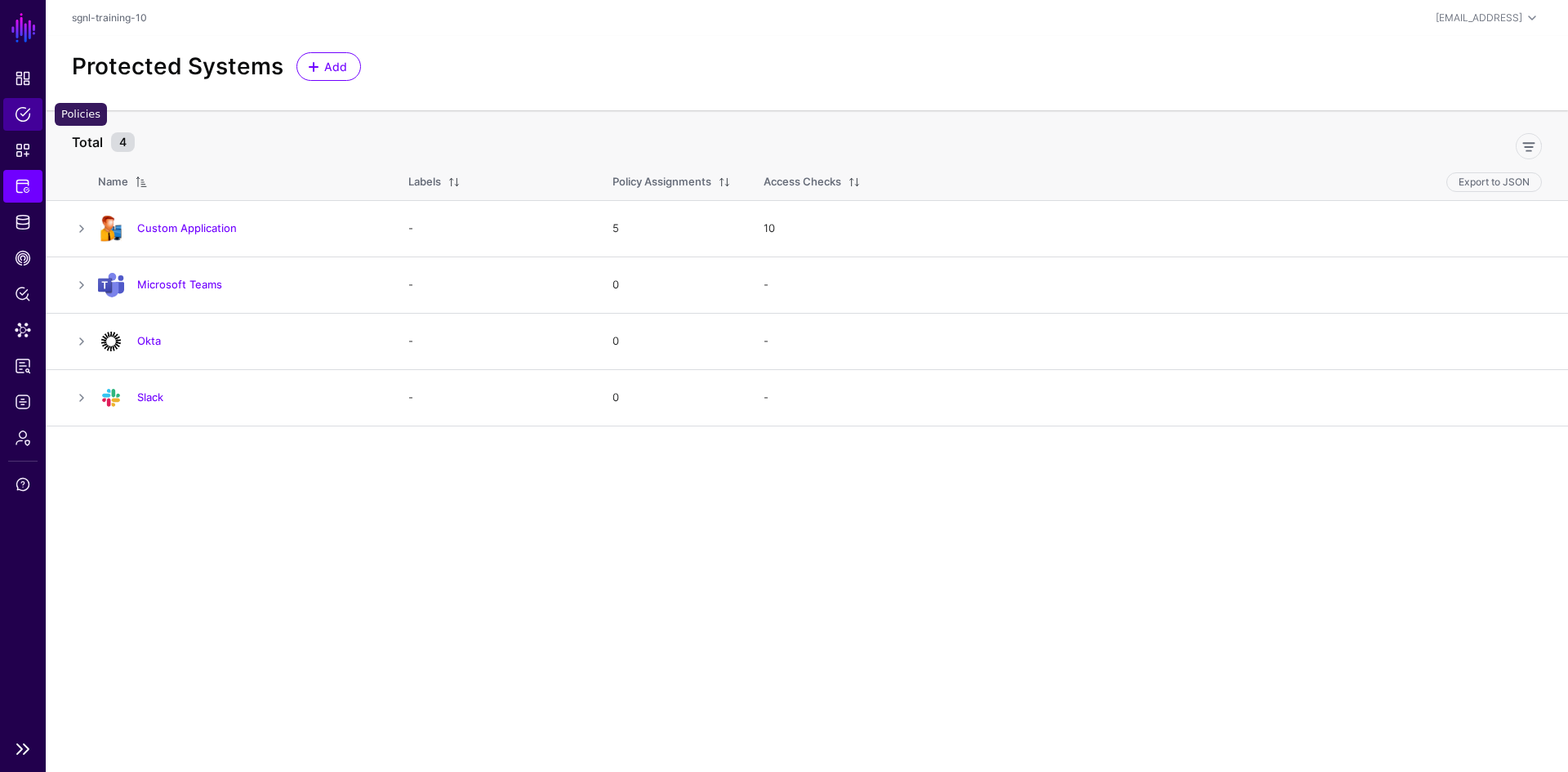
click at [20, 117] on span "Policies" at bounding box center [23, 114] width 17 height 17
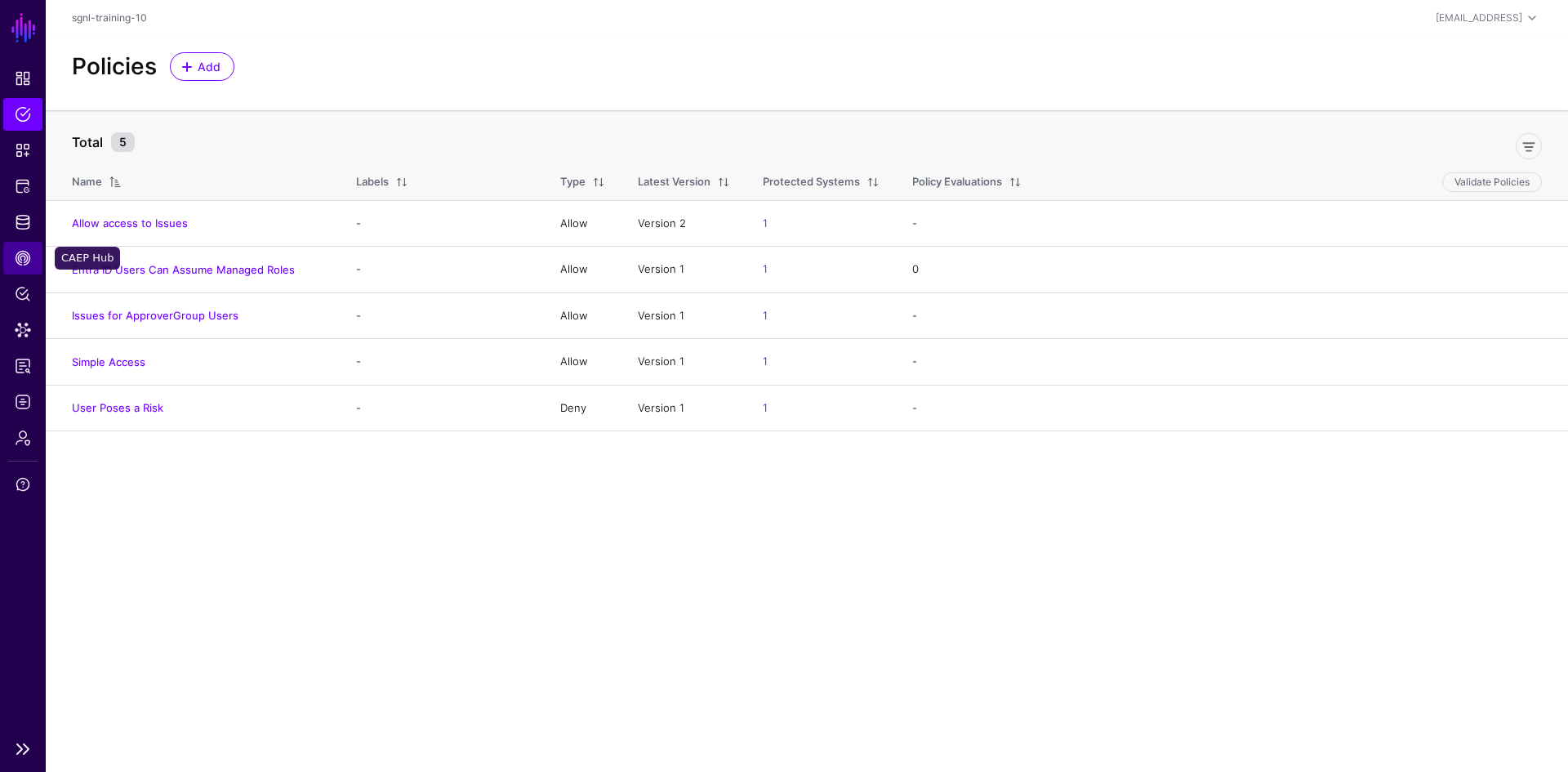
click at [28, 257] on span "CAEP Hub" at bounding box center [23, 258] width 17 height 17
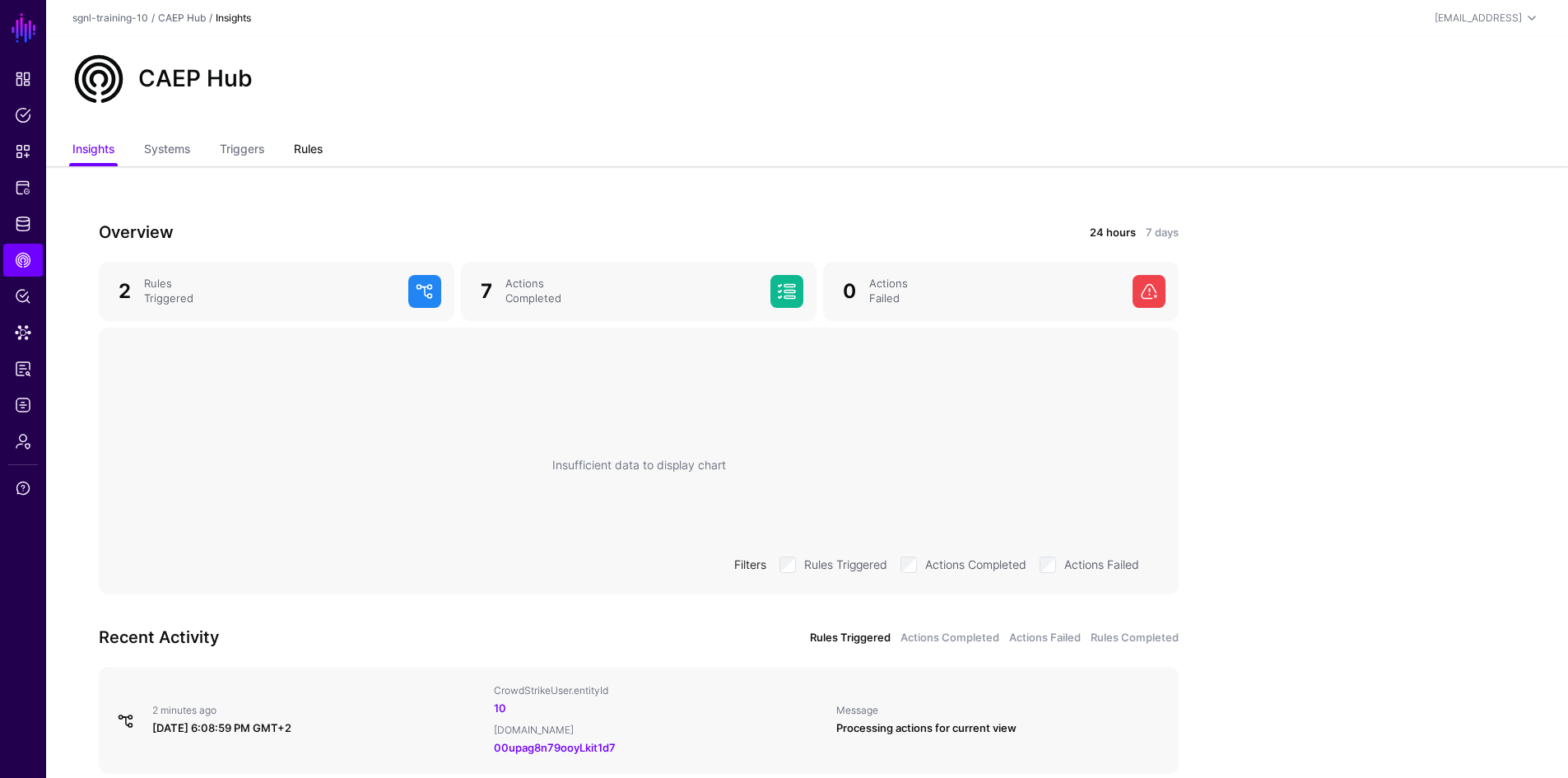
click at [312, 146] on link "Rules" at bounding box center [308, 150] width 29 height 31
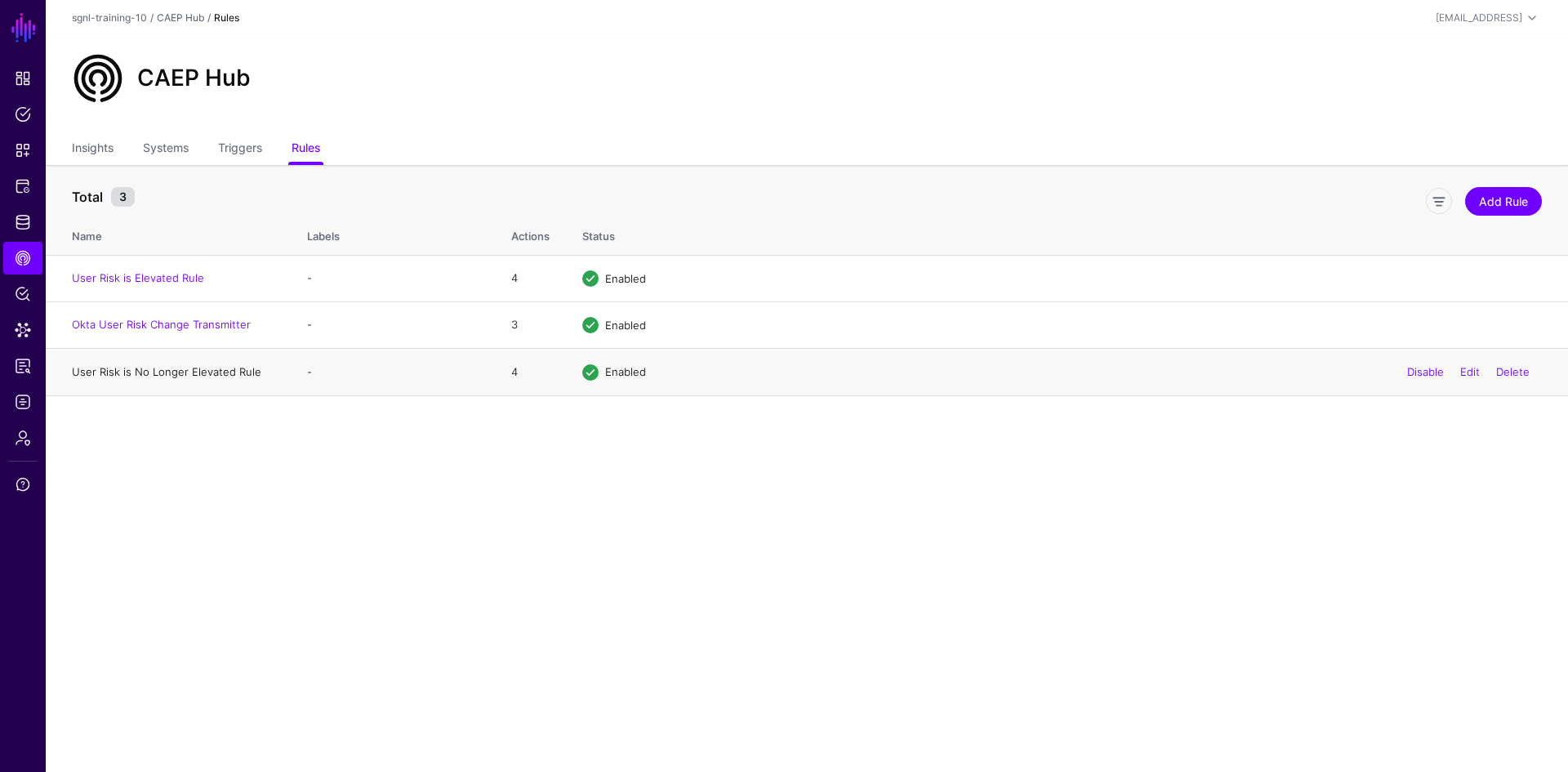
click at [183, 374] on link "User Risk is No Longer Elevated Rule" at bounding box center [166, 372] width 190 height 13
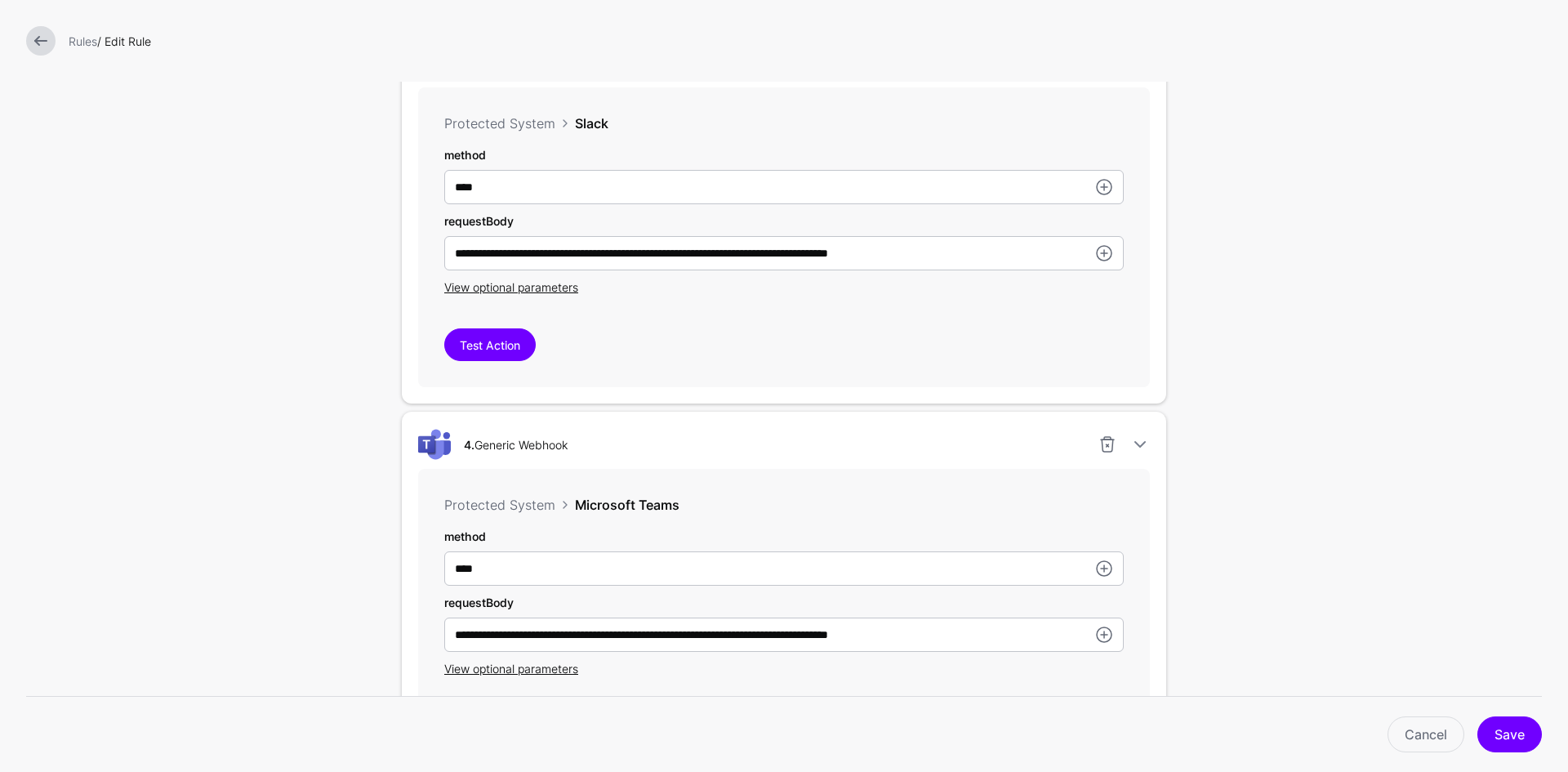
scroll to position [1225, 0]
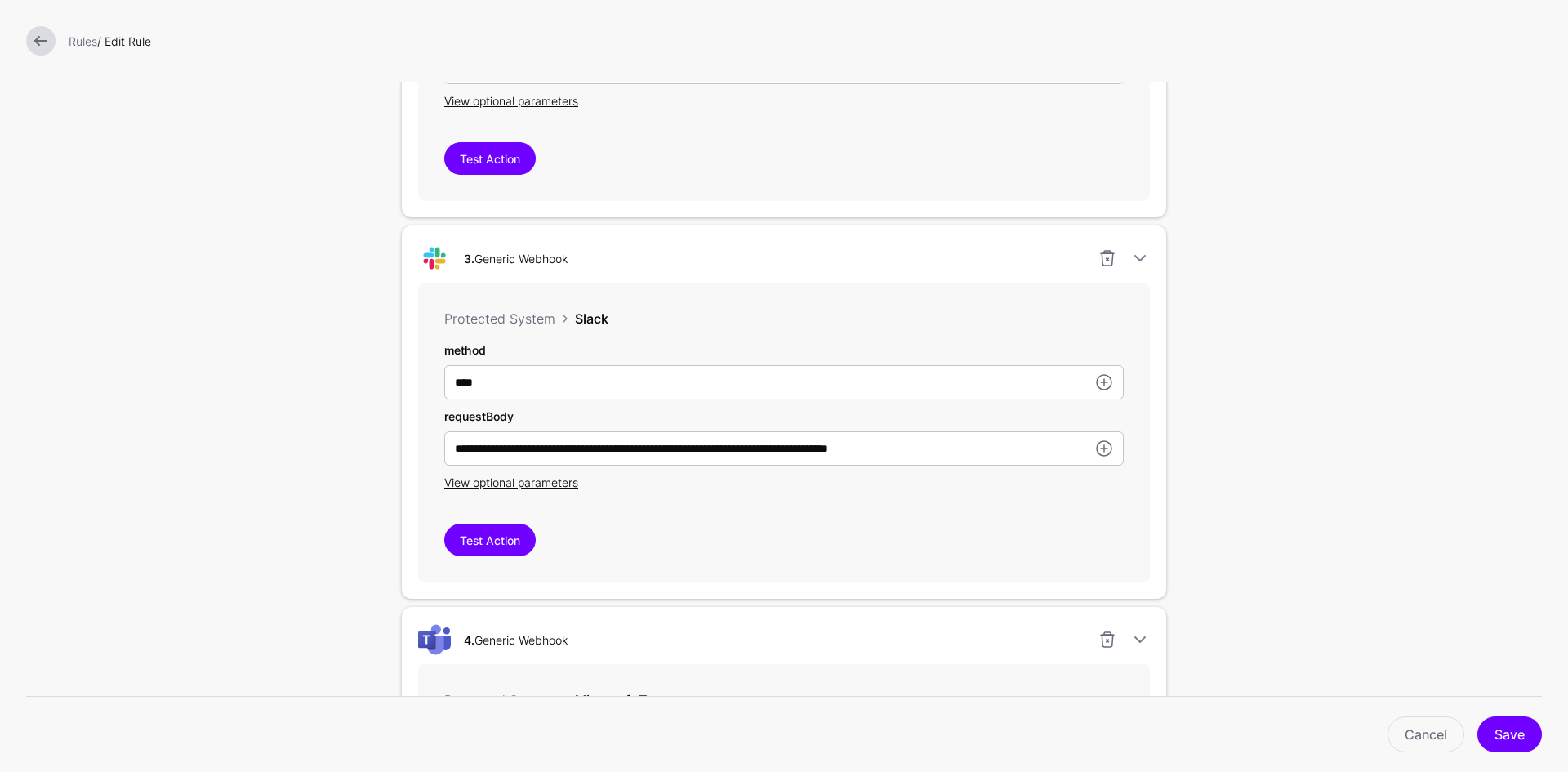
click at [43, 40] on link at bounding box center [40, 40] width 29 height 29
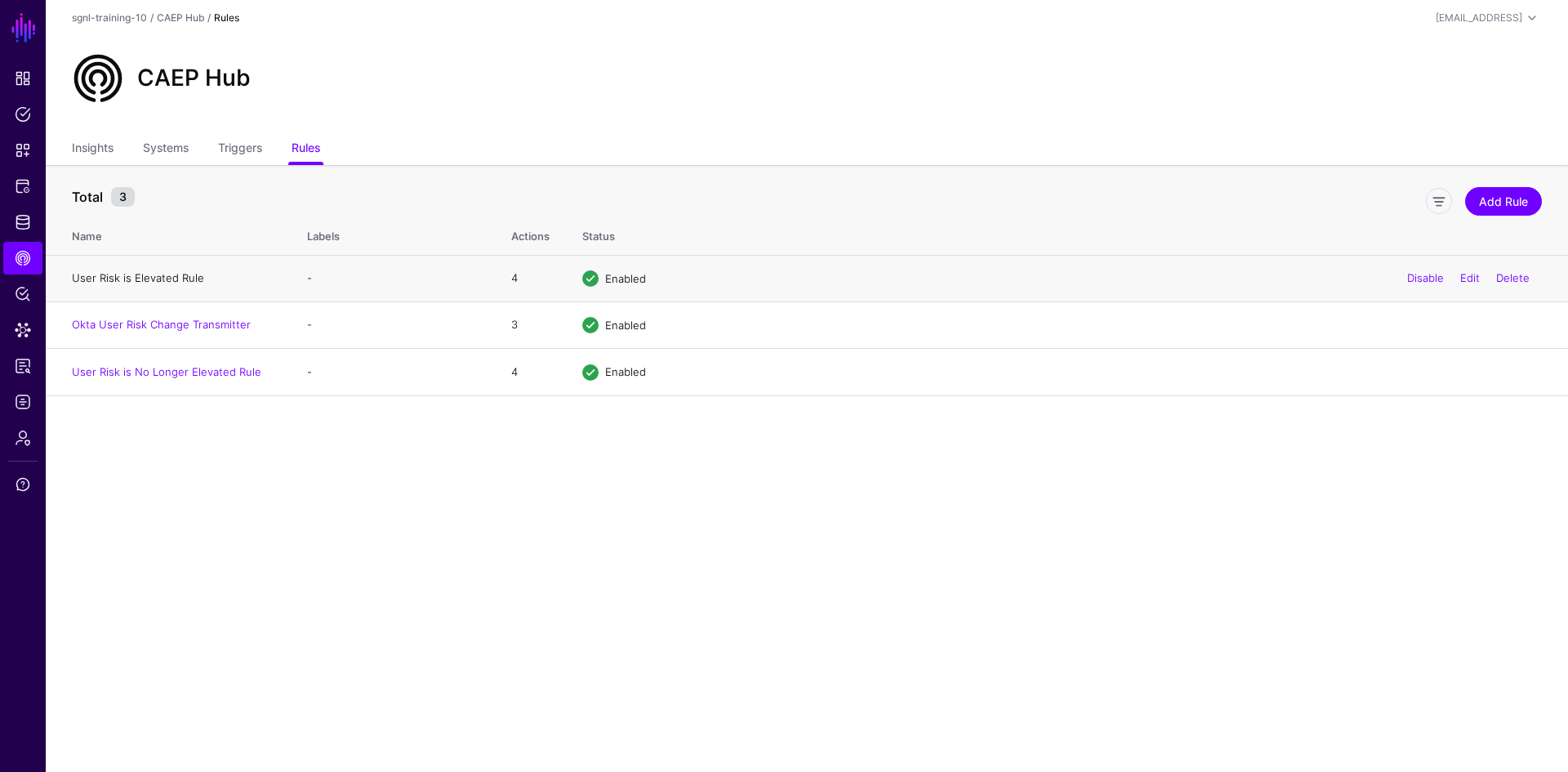
click at [141, 279] on link "User Risk is Elevated Rule" at bounding box center [138, 277] width 132 height 13
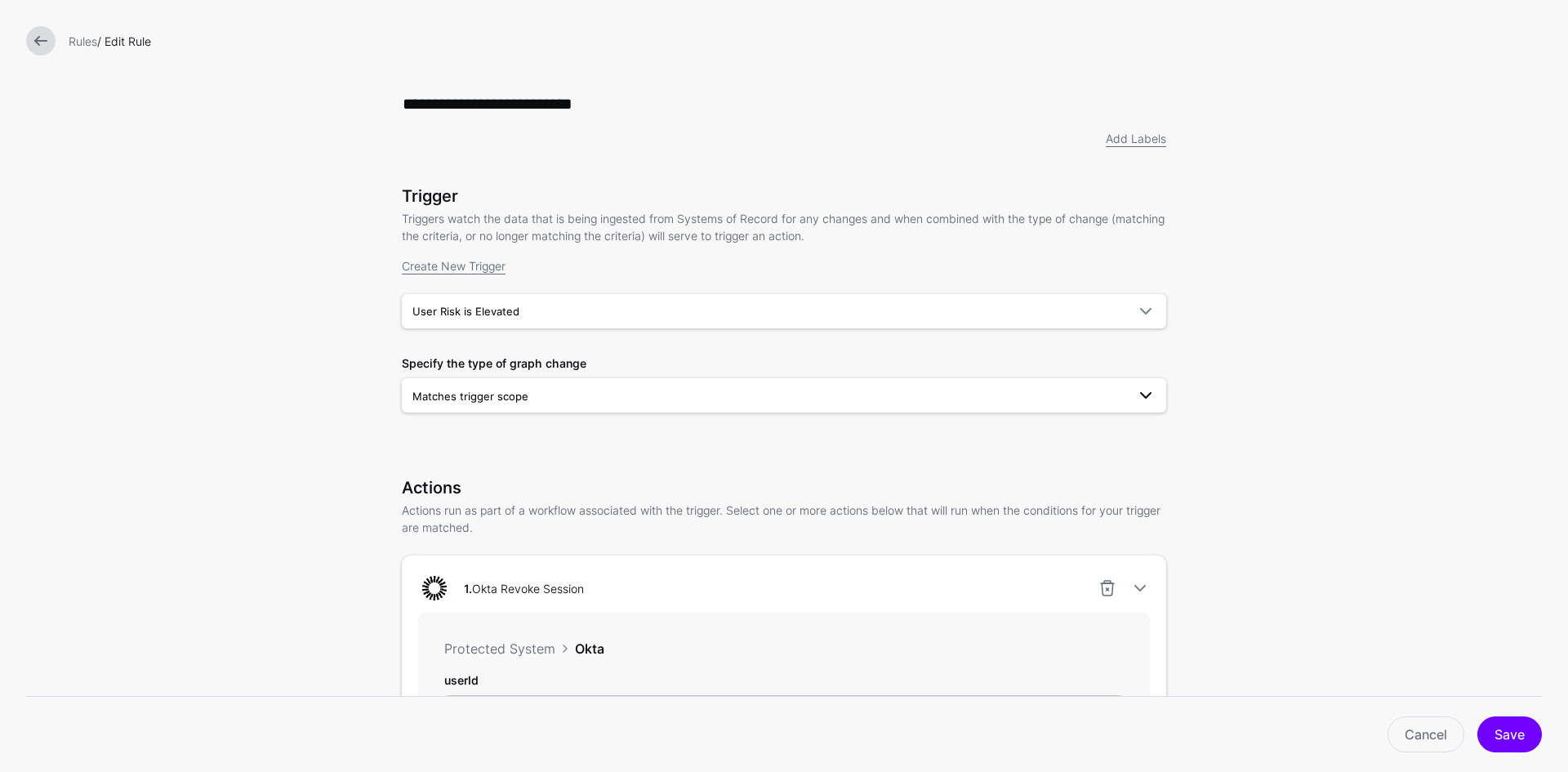
click at [668, 404] on span "Matches trigger scope" at bounding box center [769, 396] width 713 height 18
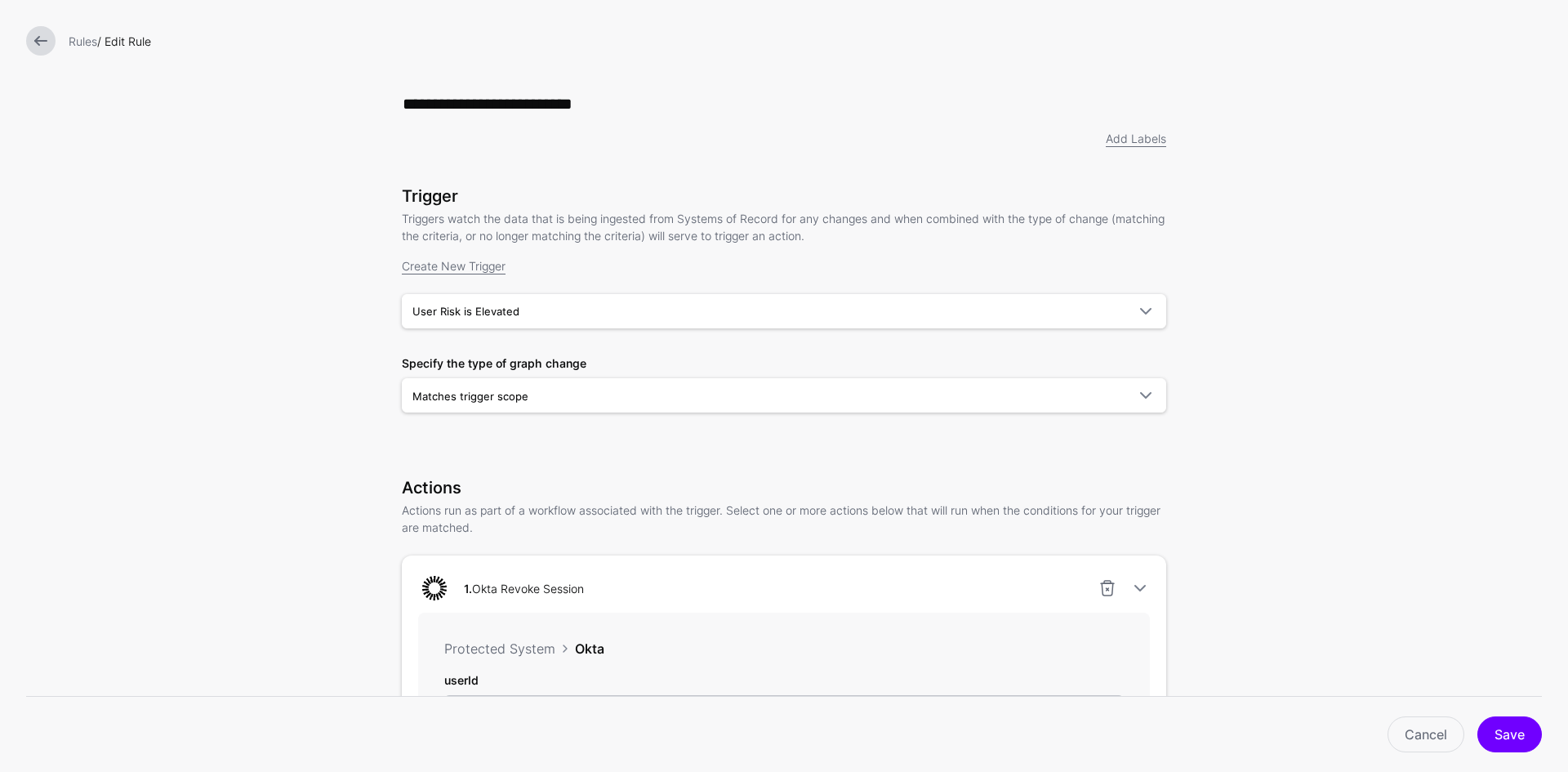
click at [36, 38] on link at bounding box center [40, 40] width 29 height 29
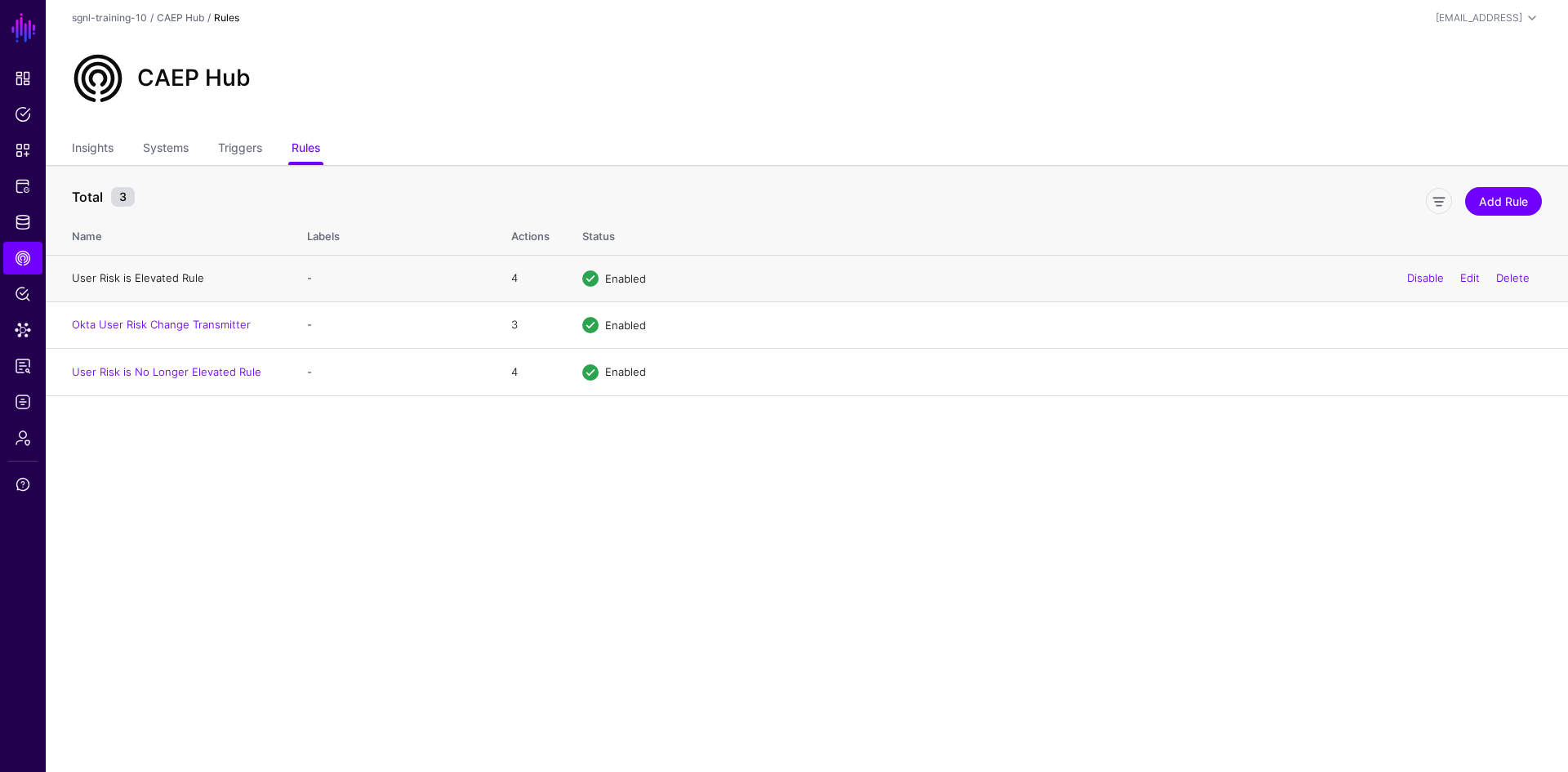
click at [164, 280] on link "User Risk is Elevated Rule" at bounding box center [138, 277] width 132 height 13
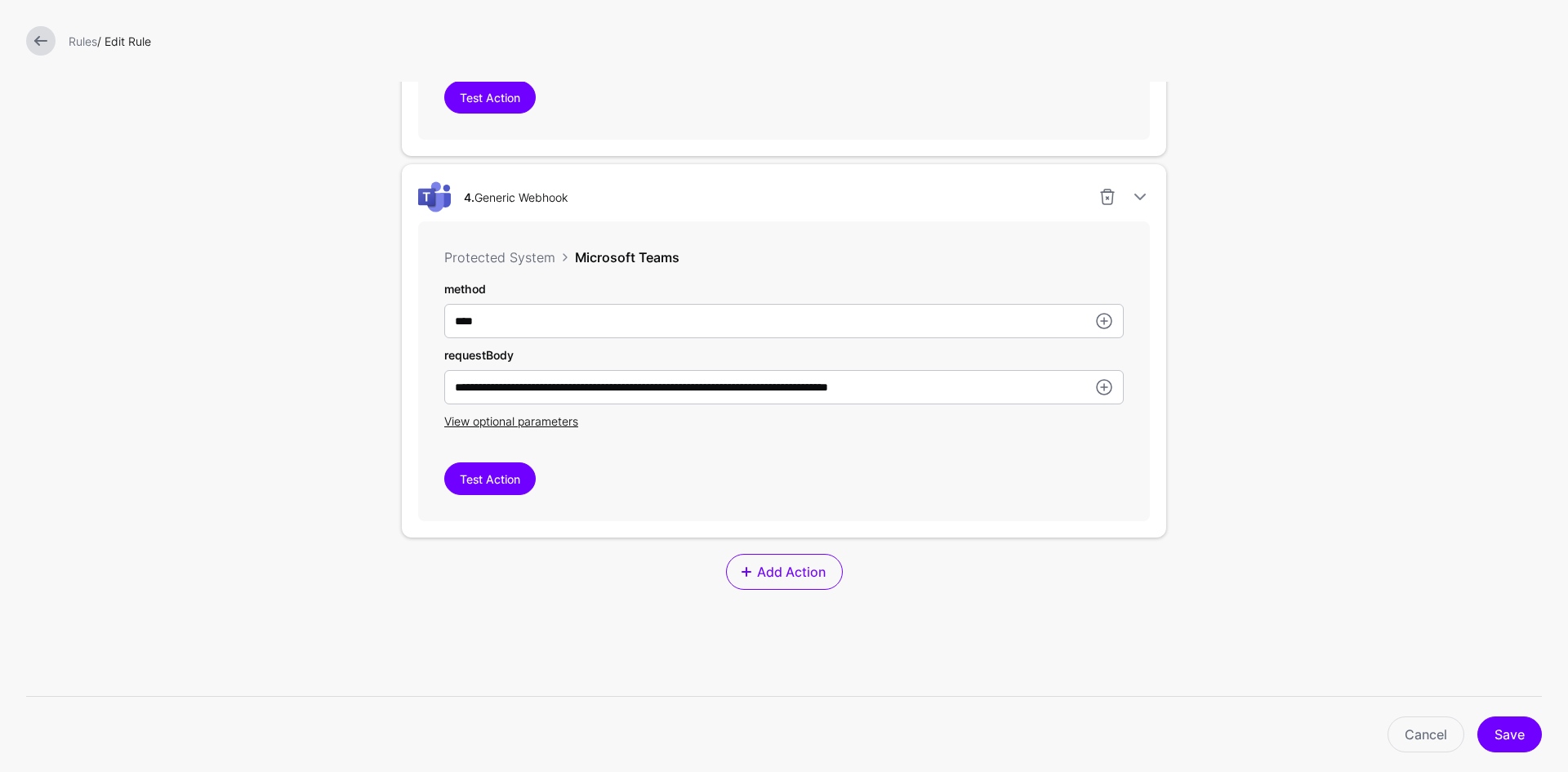
scroll to position [1470, 0]
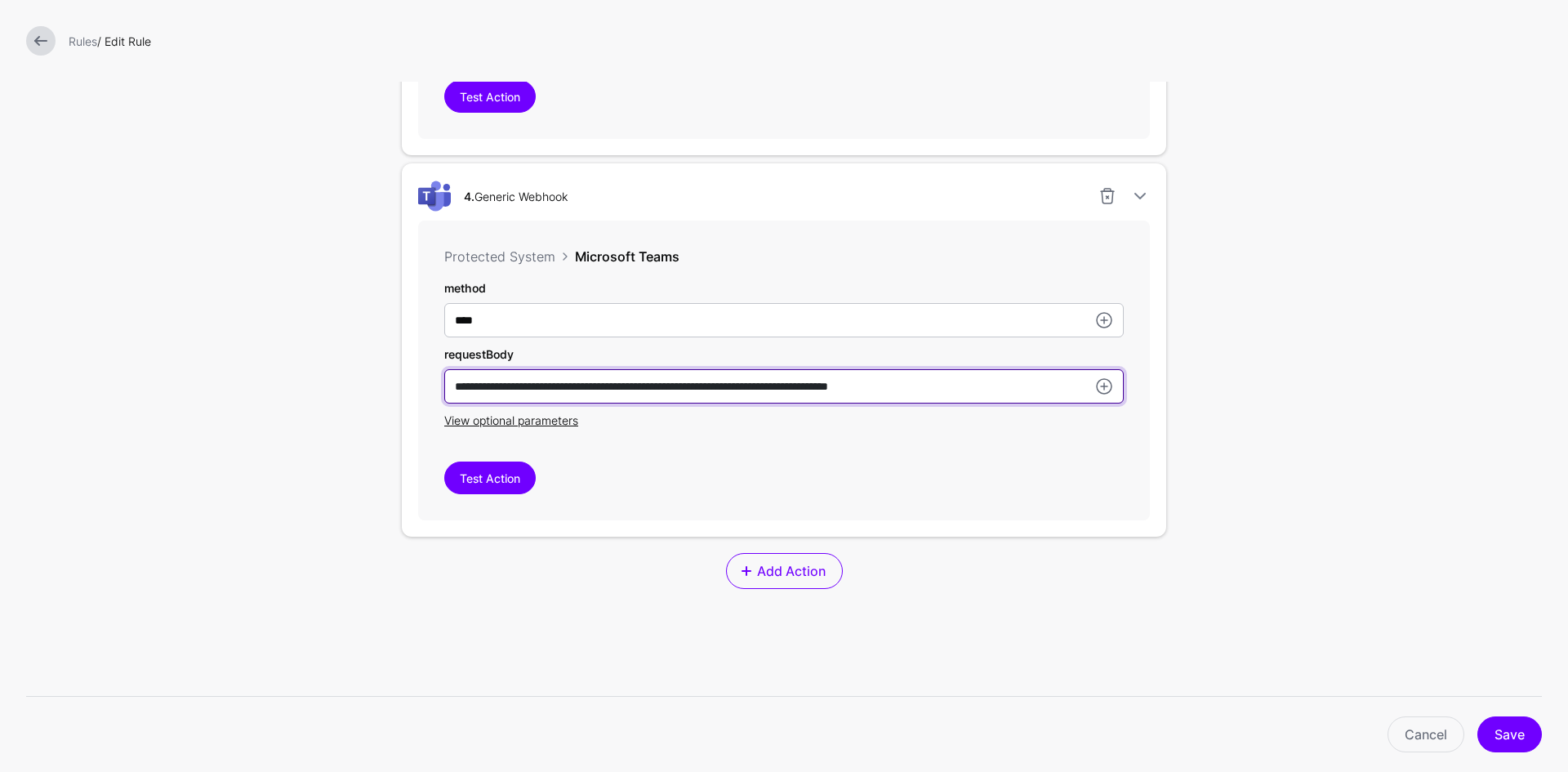
click at [782, 384] on input "**********" at bounding box center [784, 386] width 679 height 34
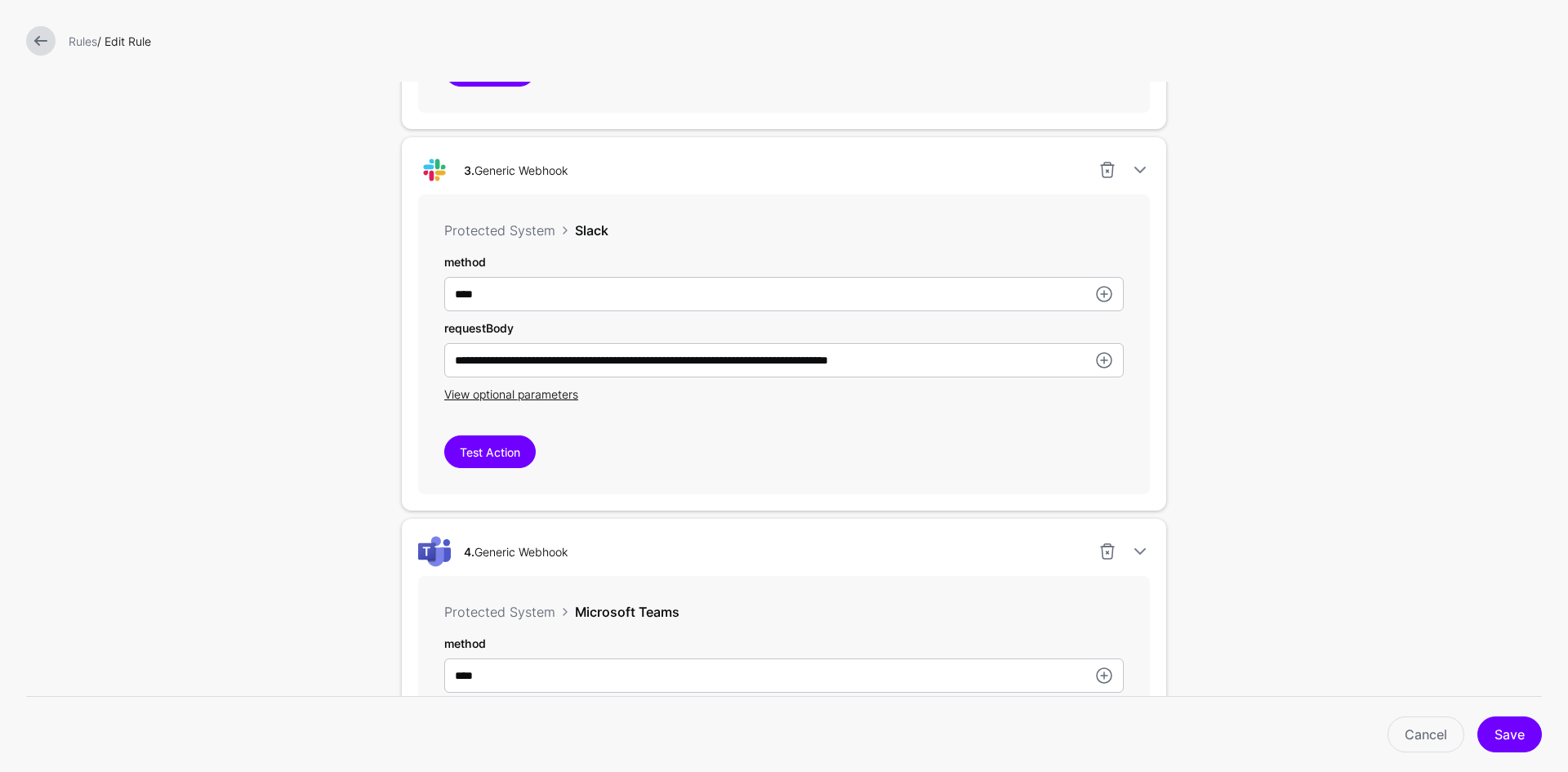
scroll to position [898, 0]
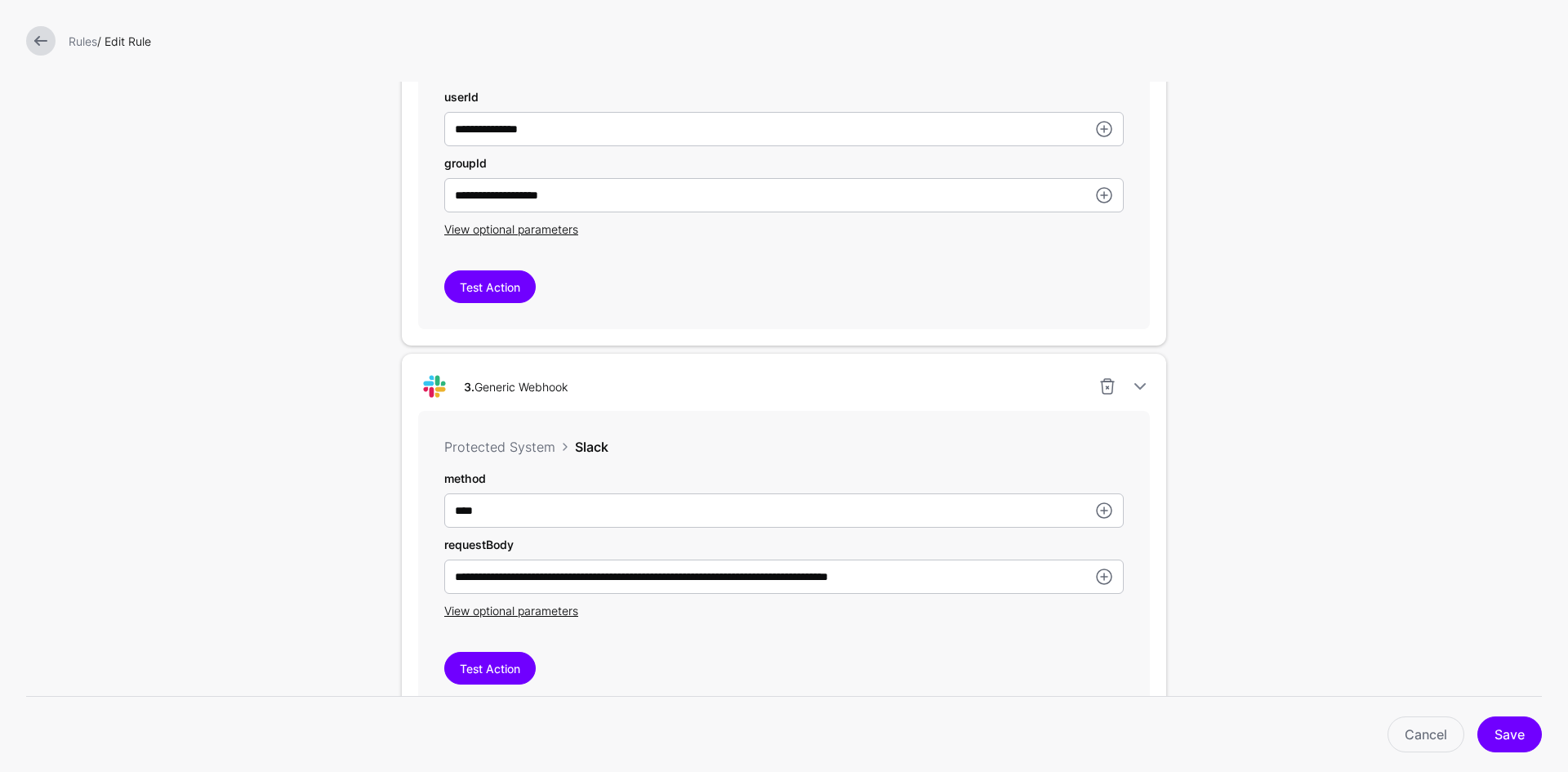
type input "**********"
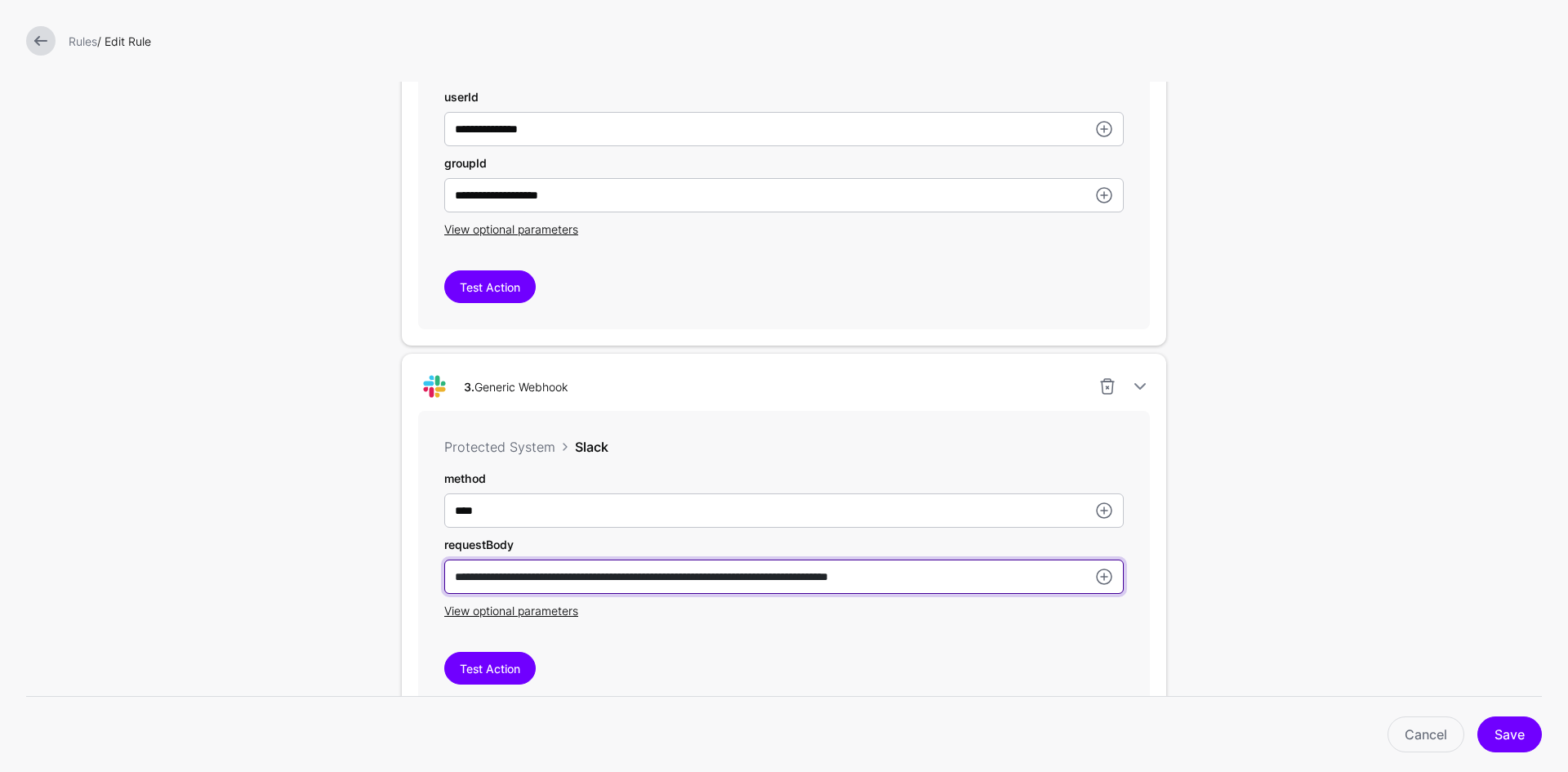
paste input "*"
type input "**********"
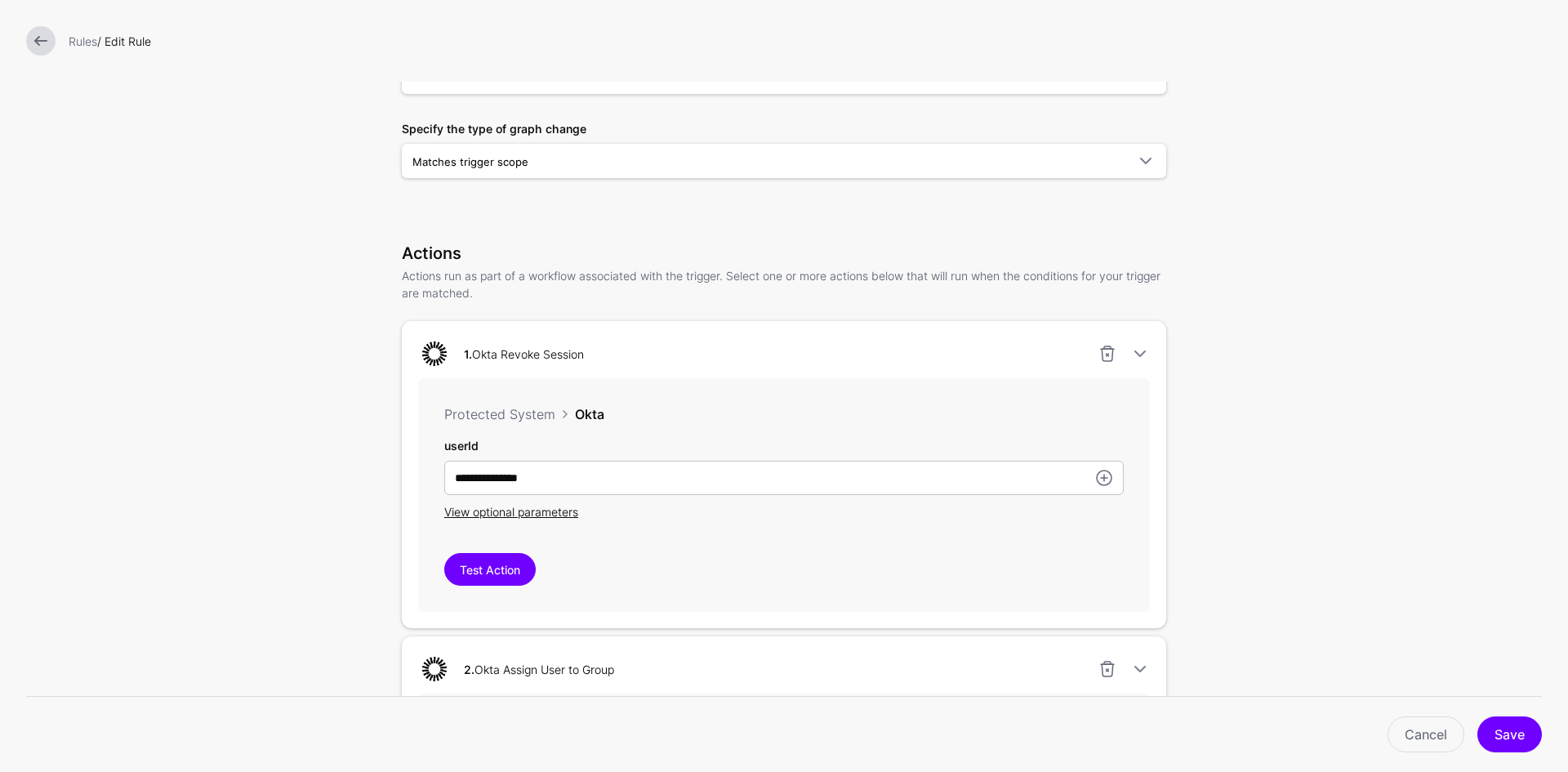
scroll to position [0, 0]
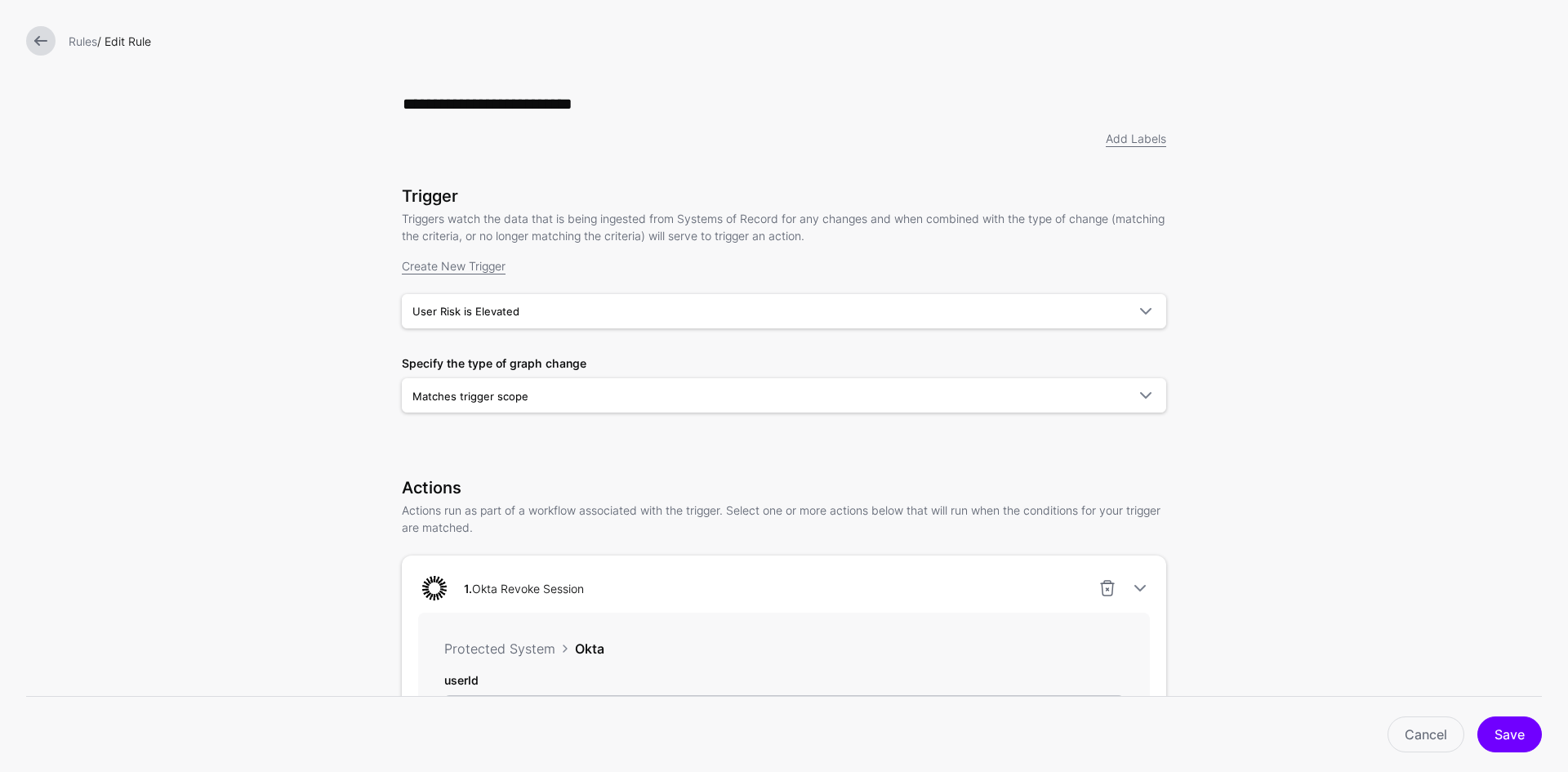
click at [42, 40] on link at bounding box center [40, 40] width 29 height 29
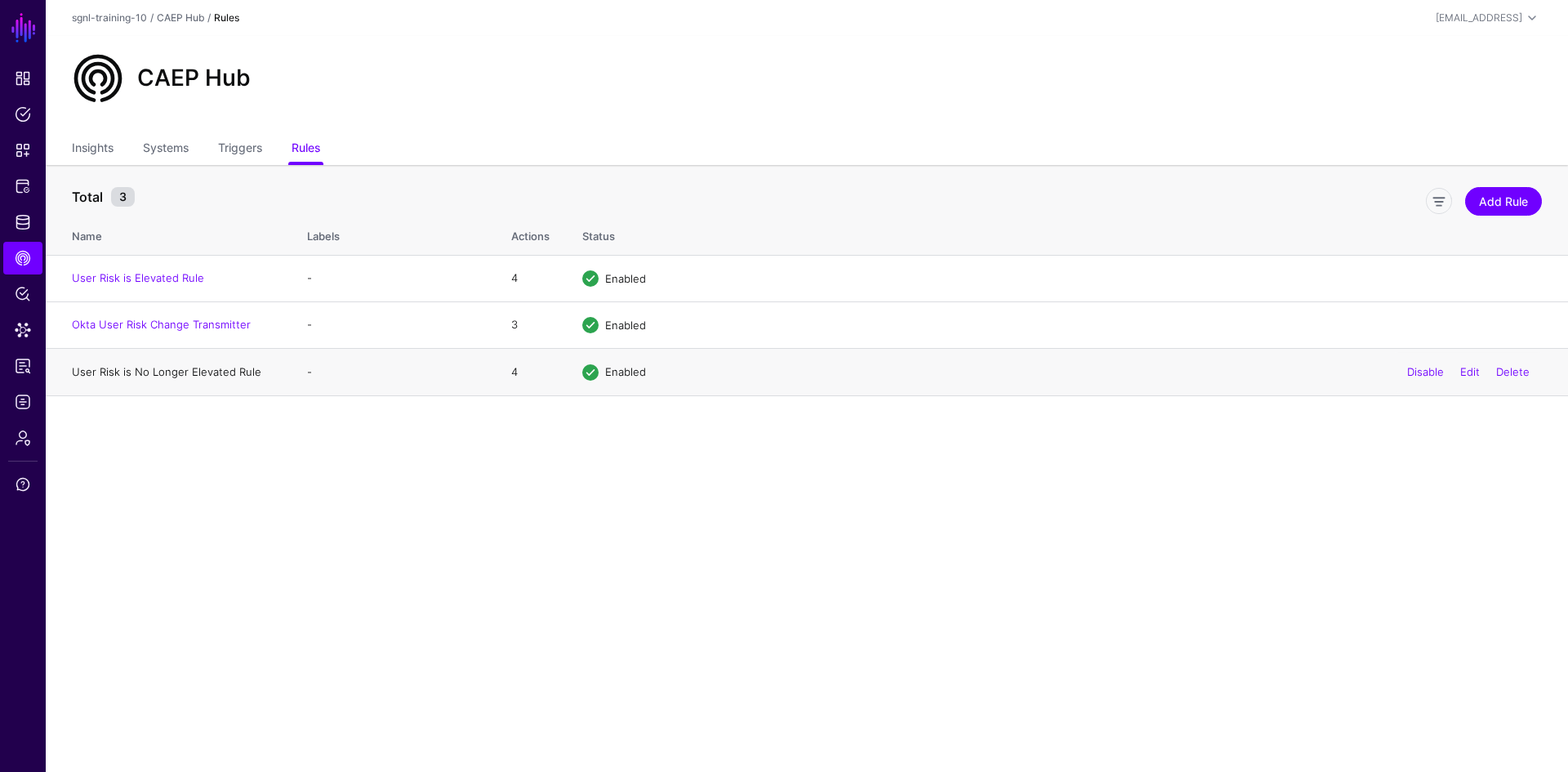
click at [180, 372] on link "User Risk is No Longer Elevated Rule" at bounding box center [166, 372] width 190 height 13
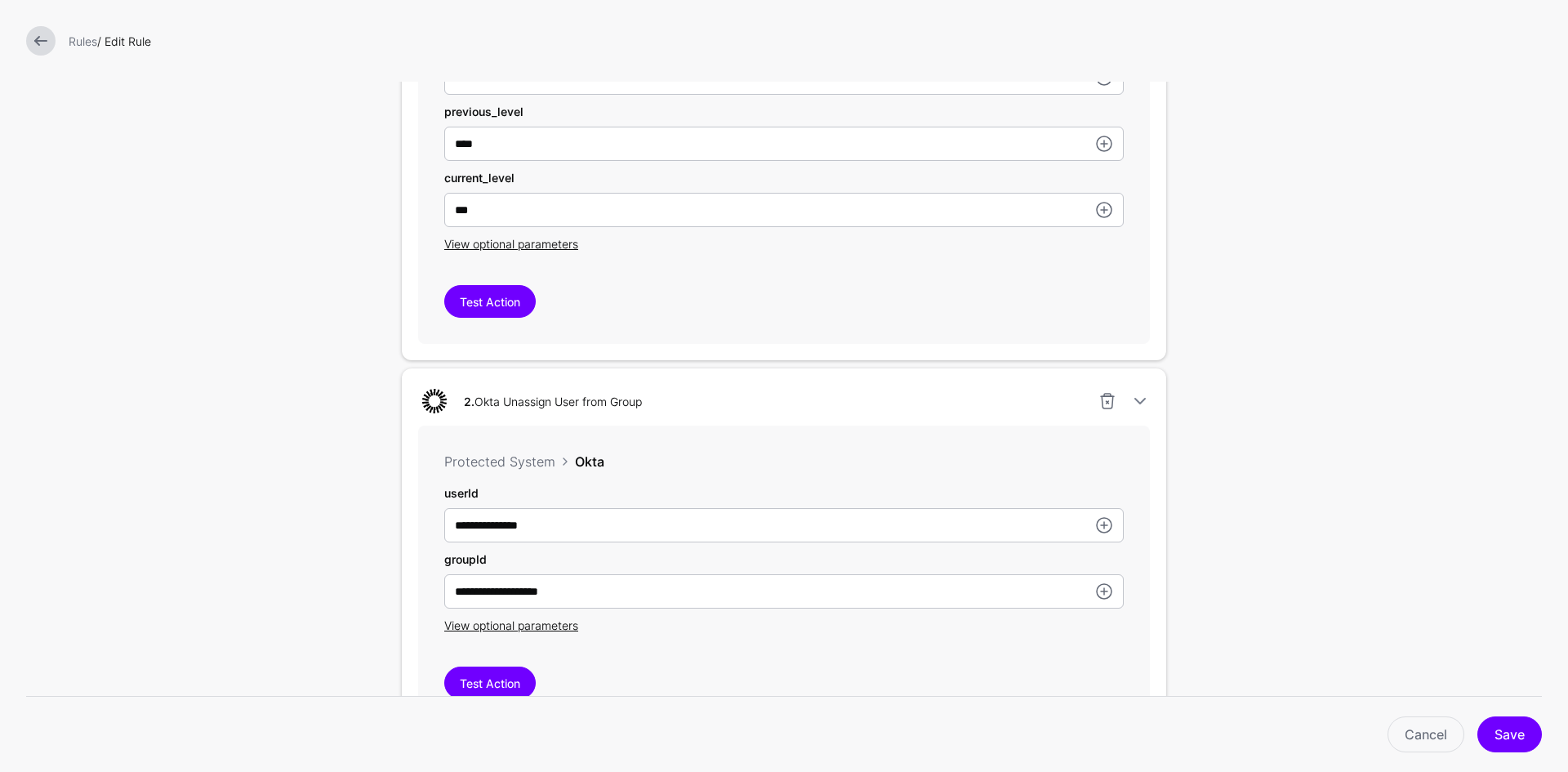
scroll to position [653, 0]
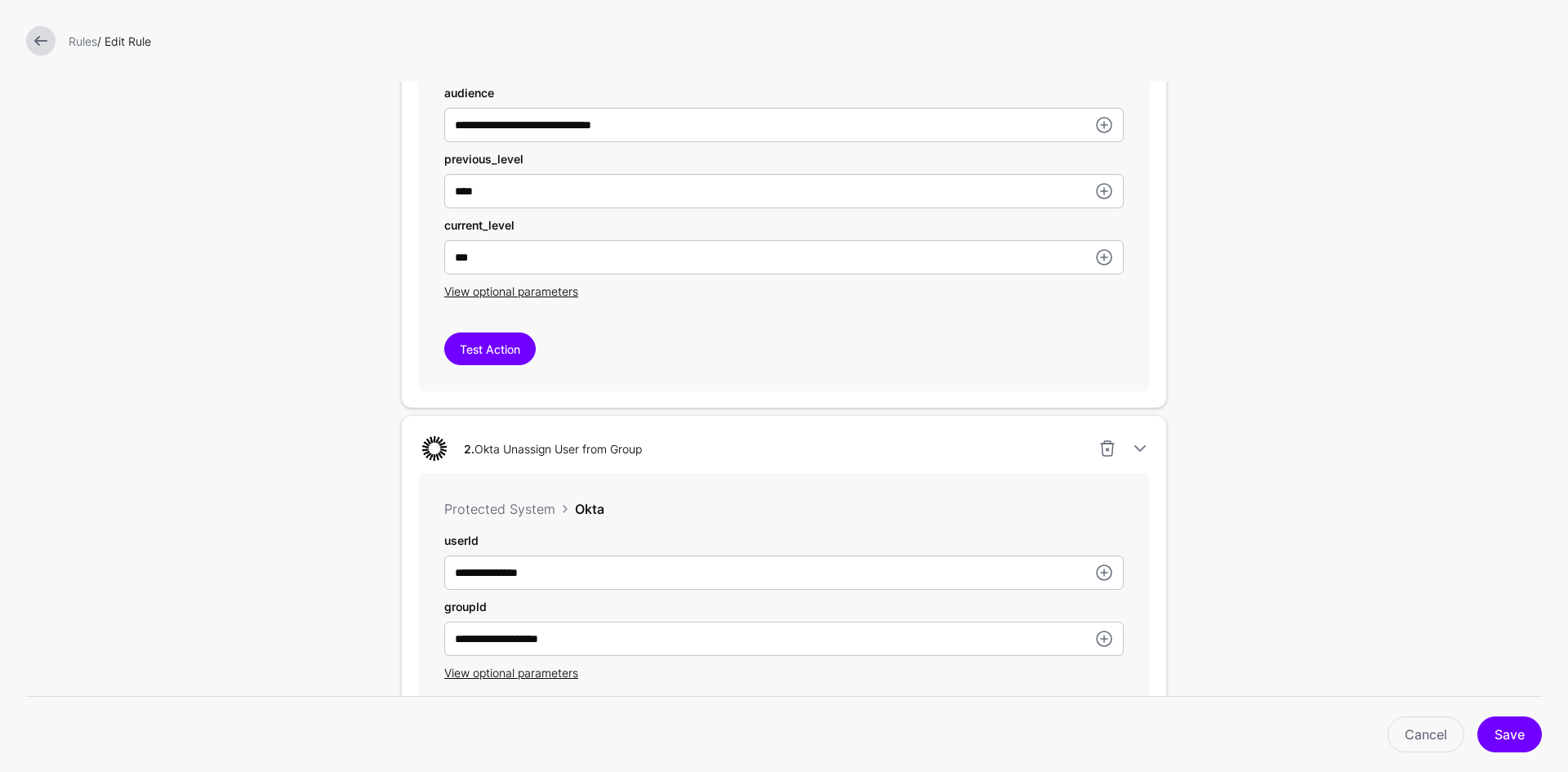
click at [28, 38] on link at bounding box center [40, 40] width 29 height 29
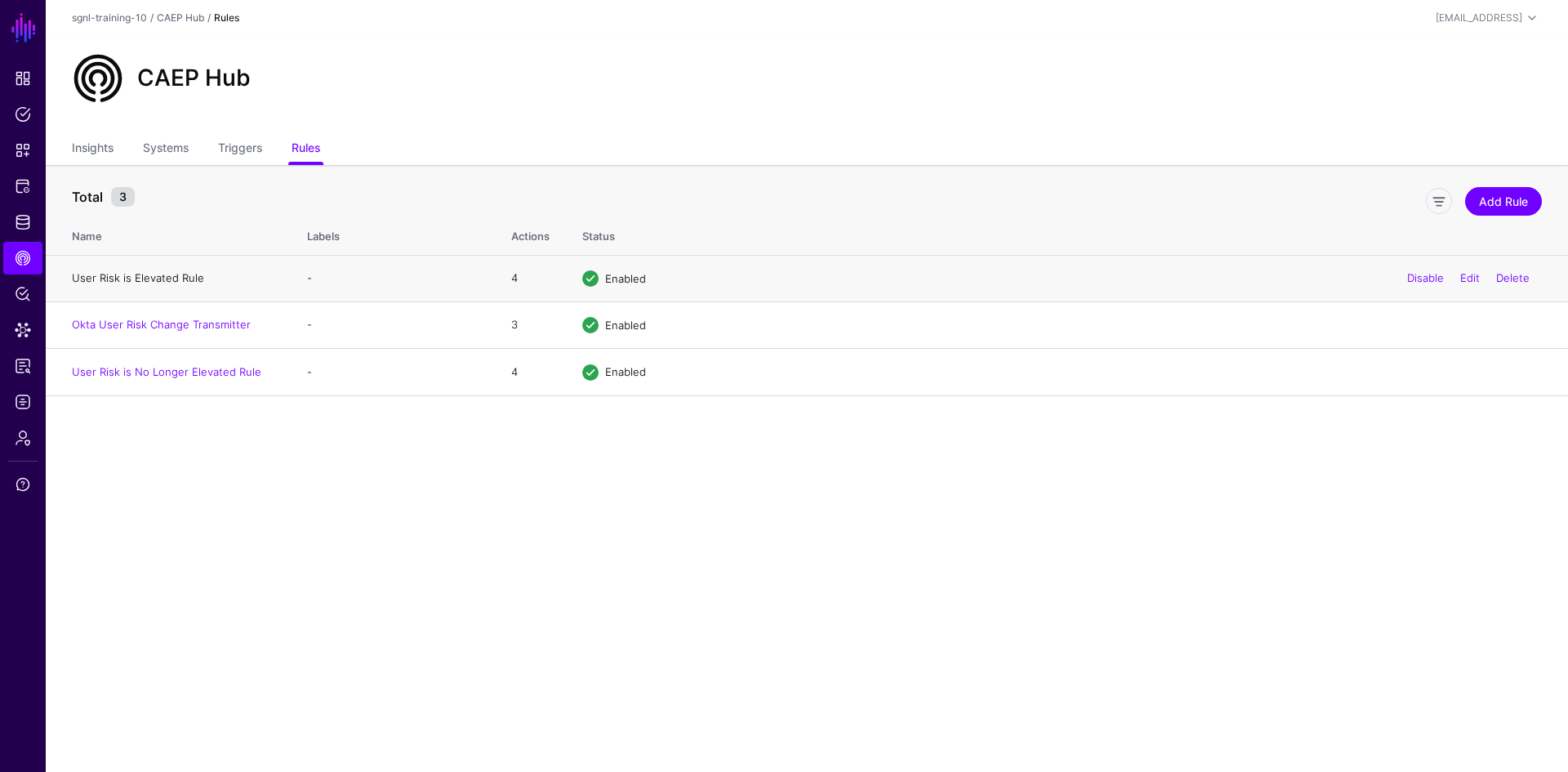
click at [153, 280] on link "User Risk is Elevated Rule" at bounding box center [138, 277] width 132 height 13
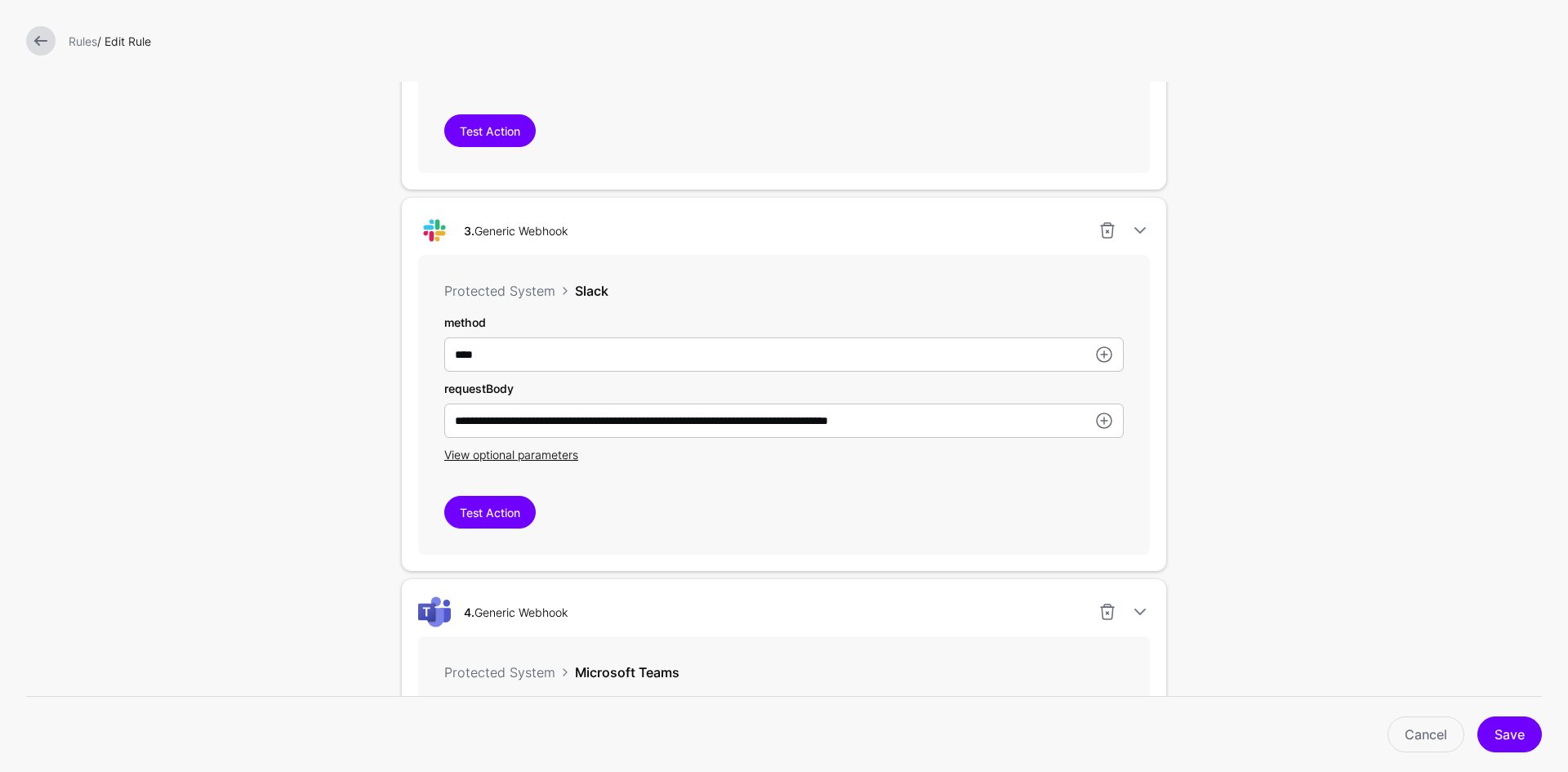
scroll to position [1062, 0]
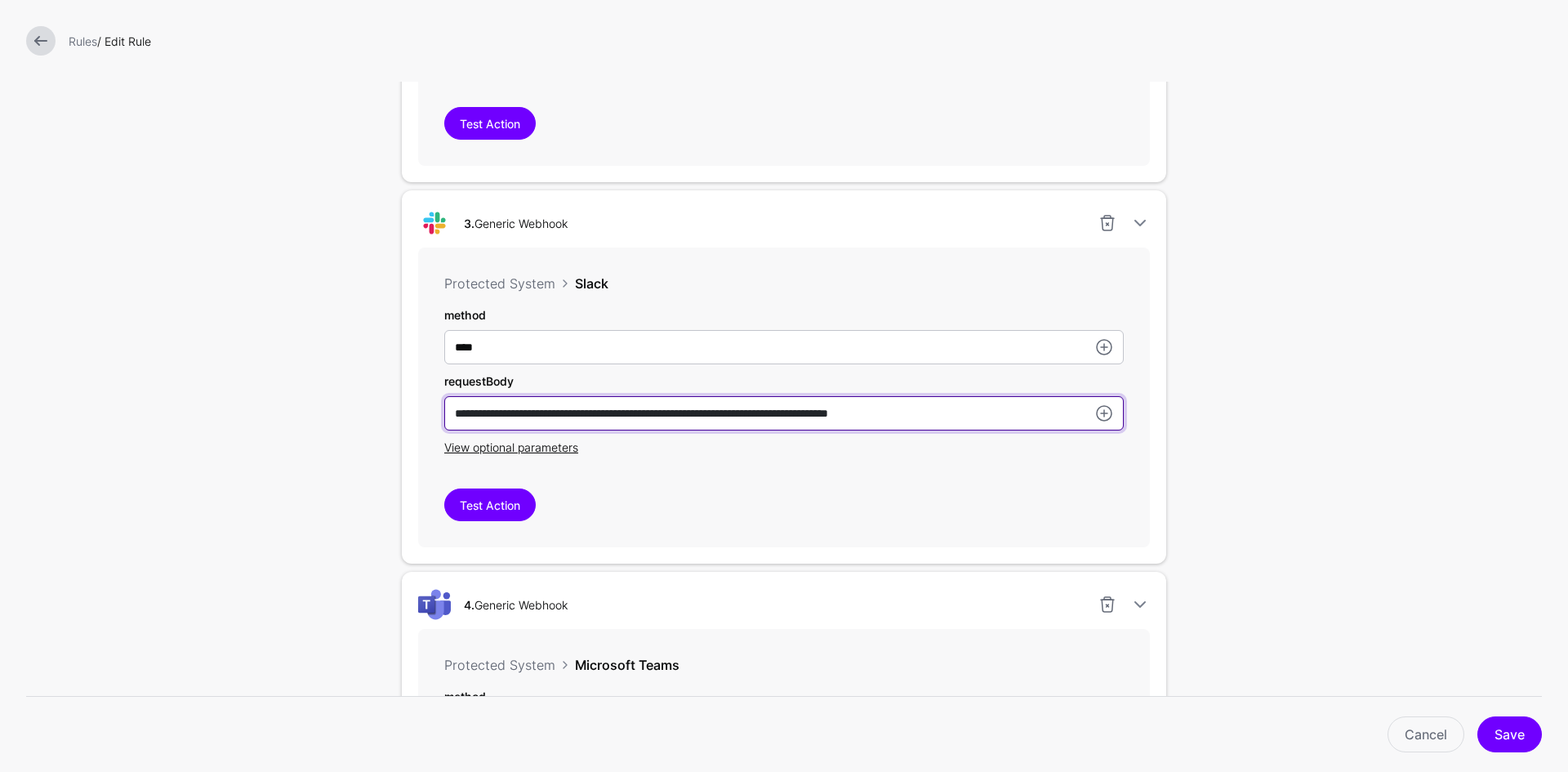
drag, startPoint x: 963, startPoint y: 417, endPoint x: 419, endPoint y: 401, distance: 544.2
click at [419, 401] on div "**********" at bounding box center [784, 397] width 732 height 300
paste input "*"
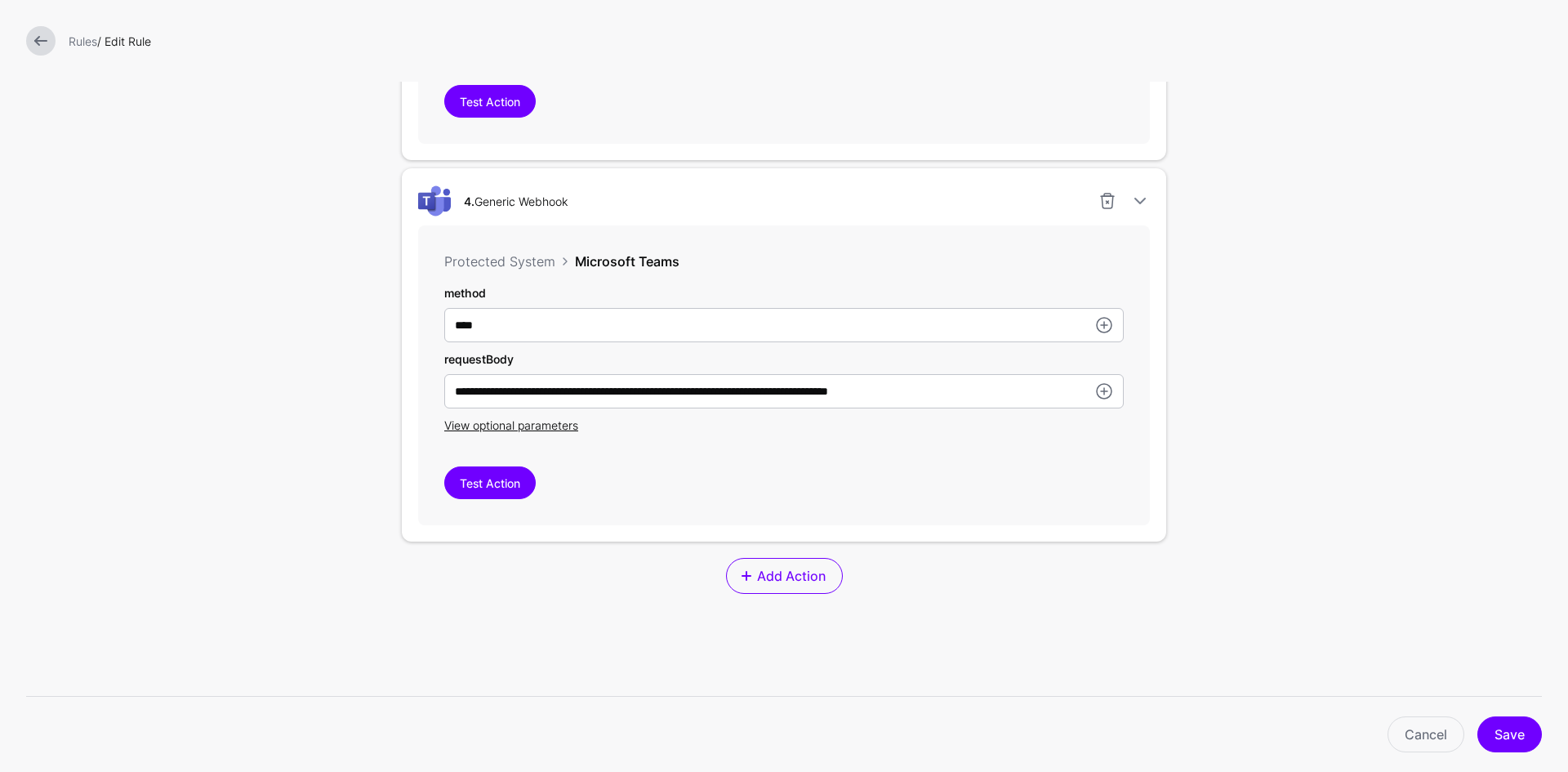
scroll to position [1470, 0]
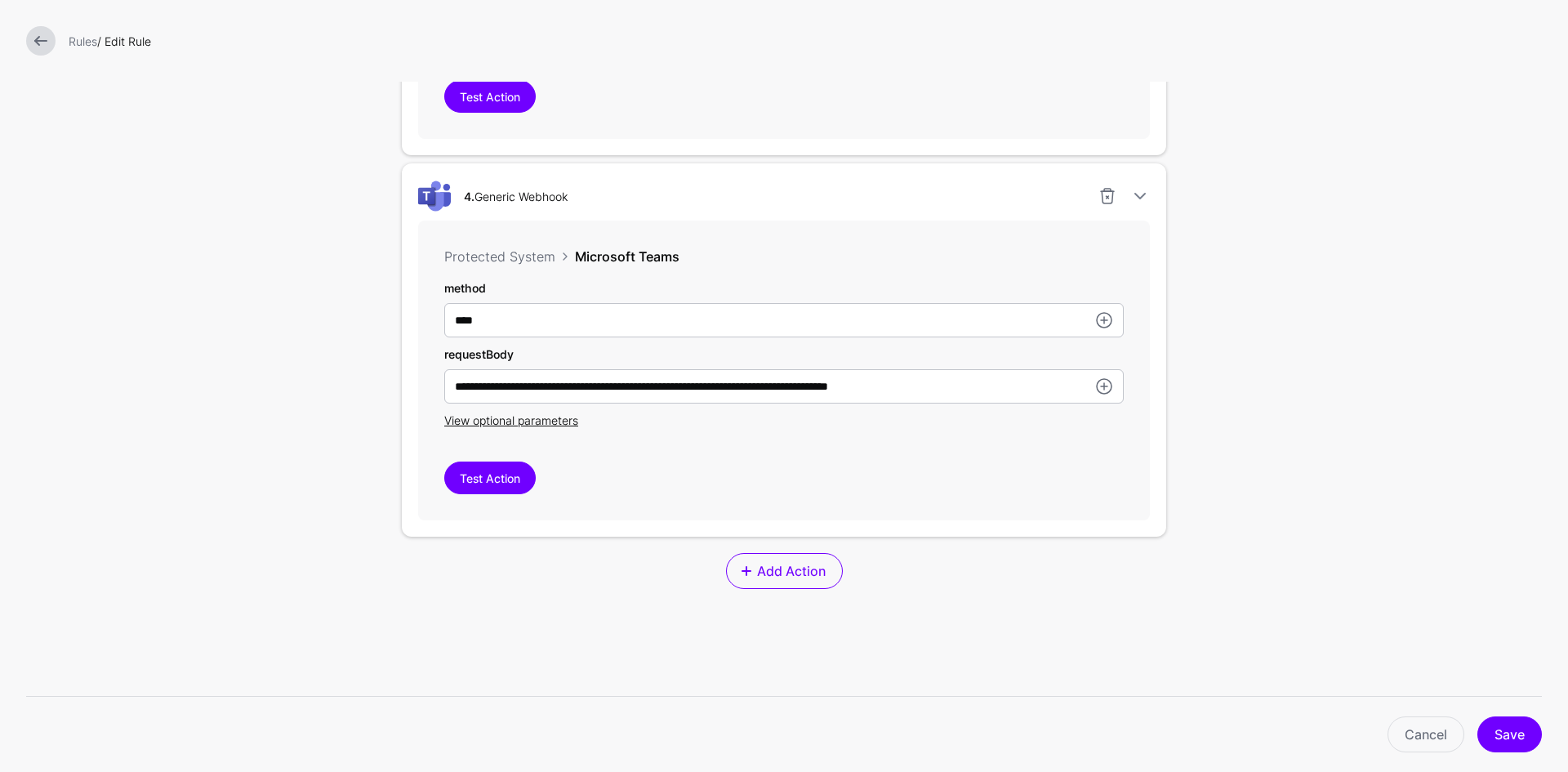
type input "**********"
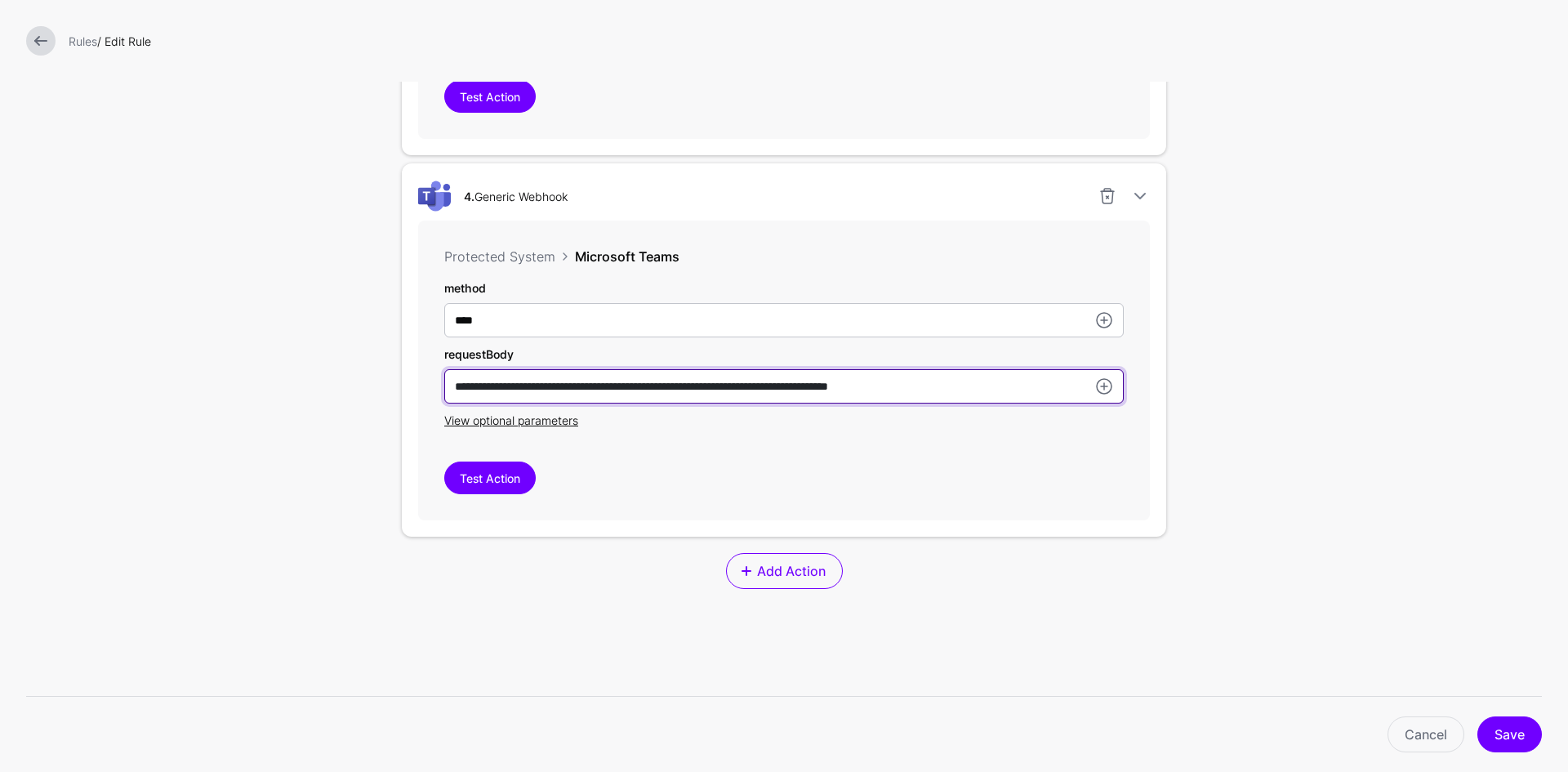
drag, startPoint x: 950, startPoint y: 389, endPoint x: 374, endPoint y: 379, distance: 576.1
paste input "*"
type input "**********"
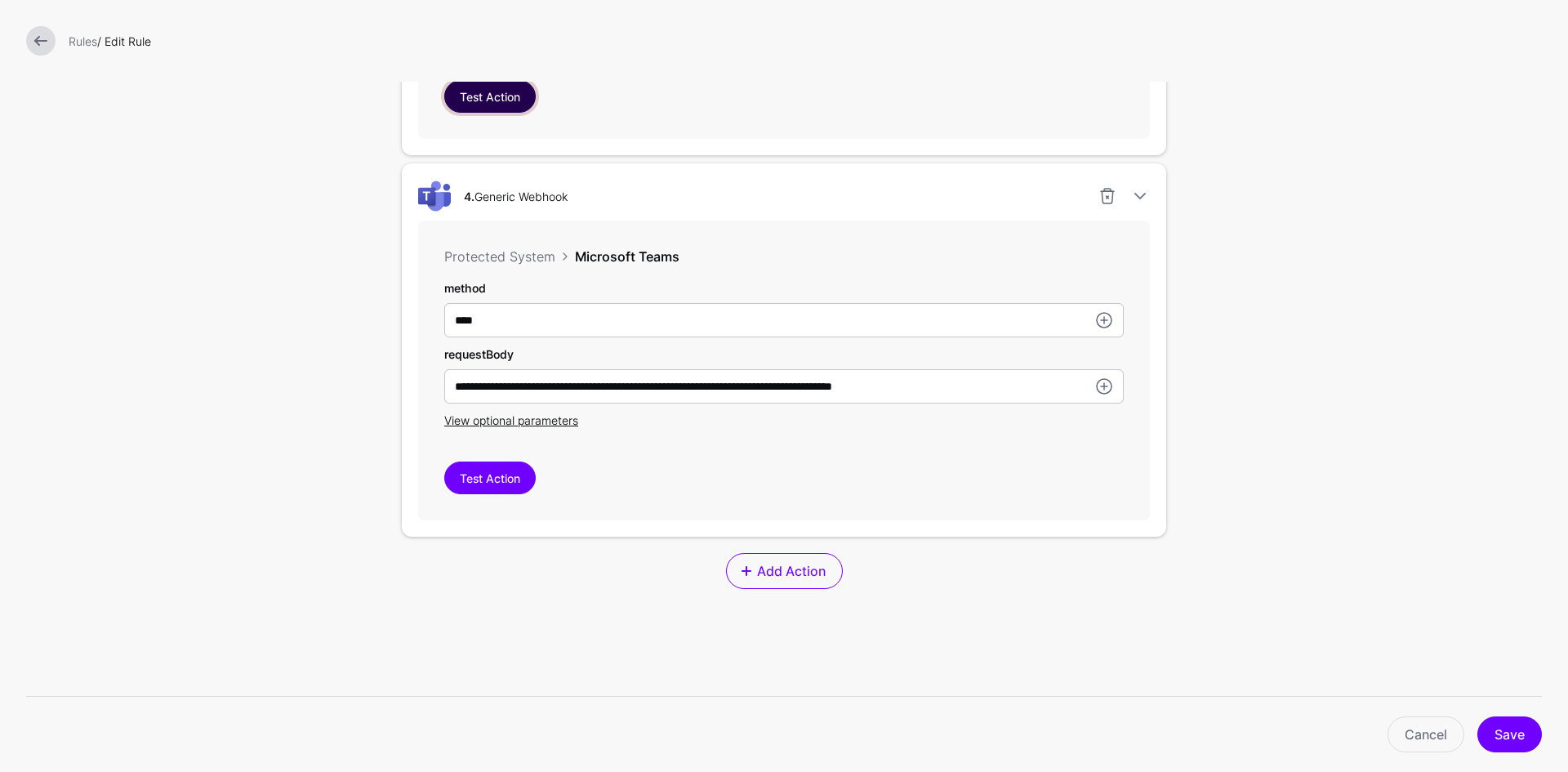
click at [488, 99] on button "Test Action" at bounding box center [490, 96] width 91 height 33
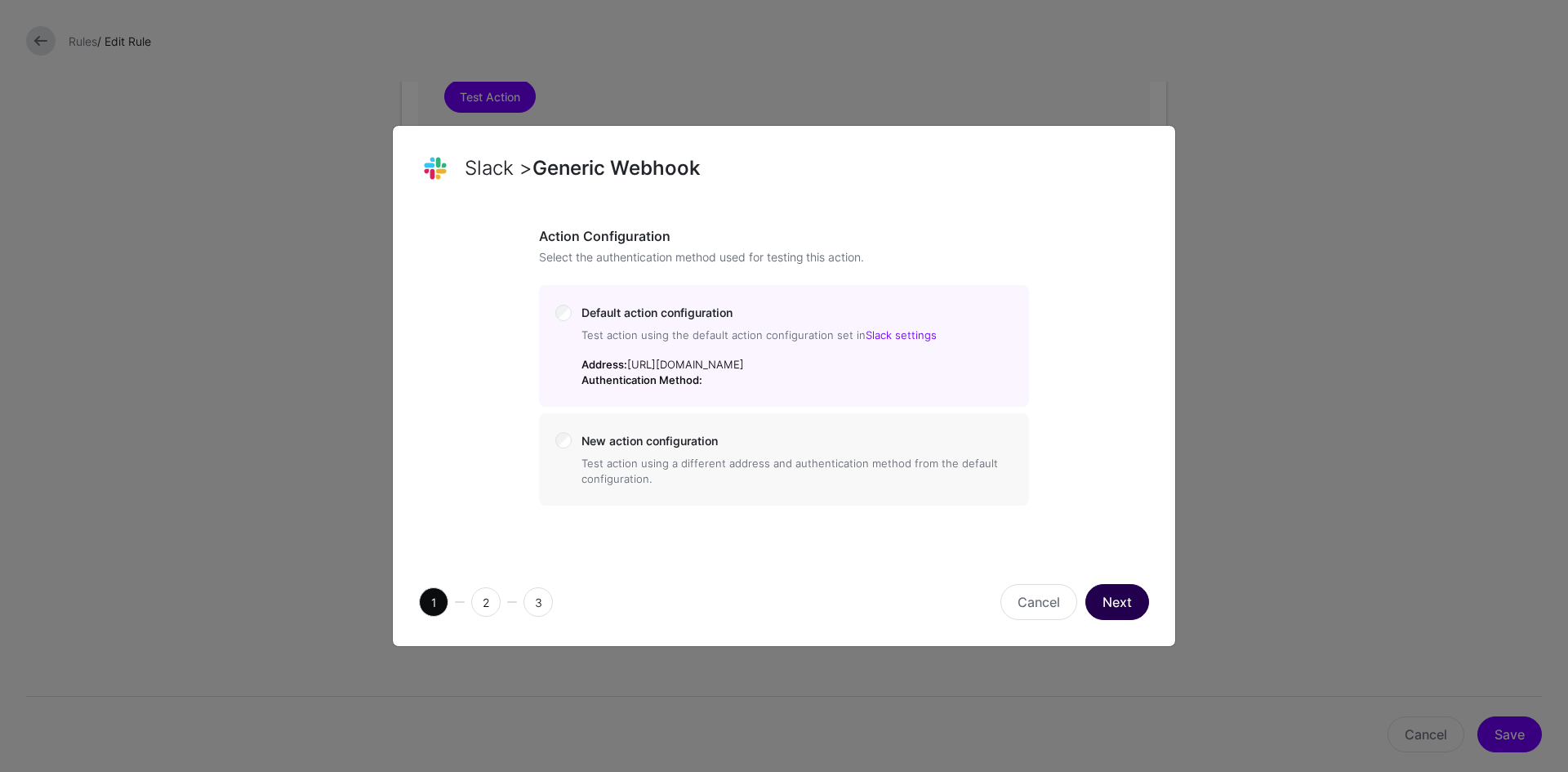
click at [1109, 612] on button "Next" at bounding box center [1117, 602] width 63 height 36
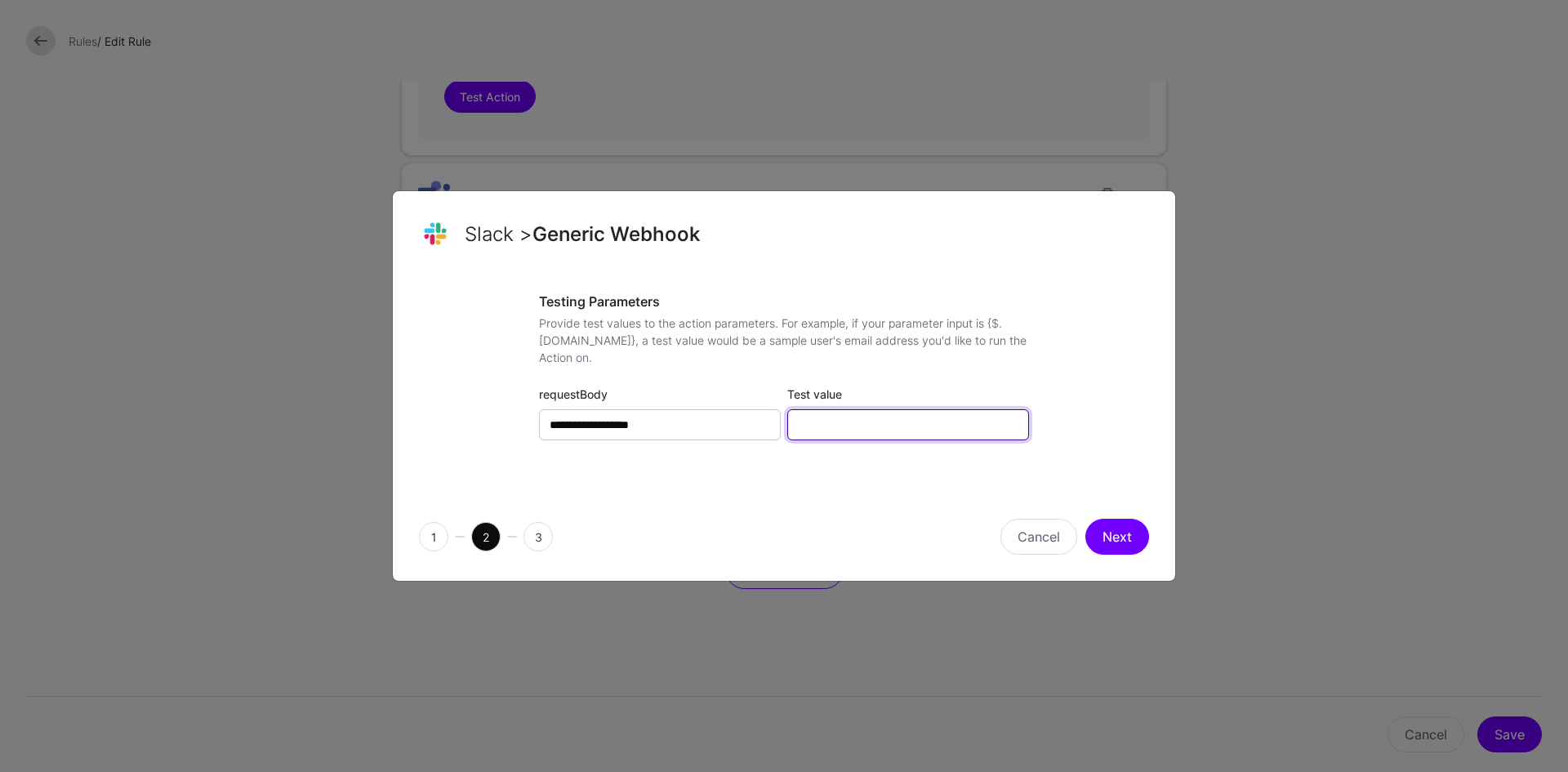
click at [857, 413] on input "Test value" at bounding box center [907, 424] width 241 height 31
click at [1040, 378] on div "**********" at bounding box center [784, 383] width 730 height 178
click at [1043, 546] on button "Cancel" at bounding box center [1038, 536] width 77 height 36
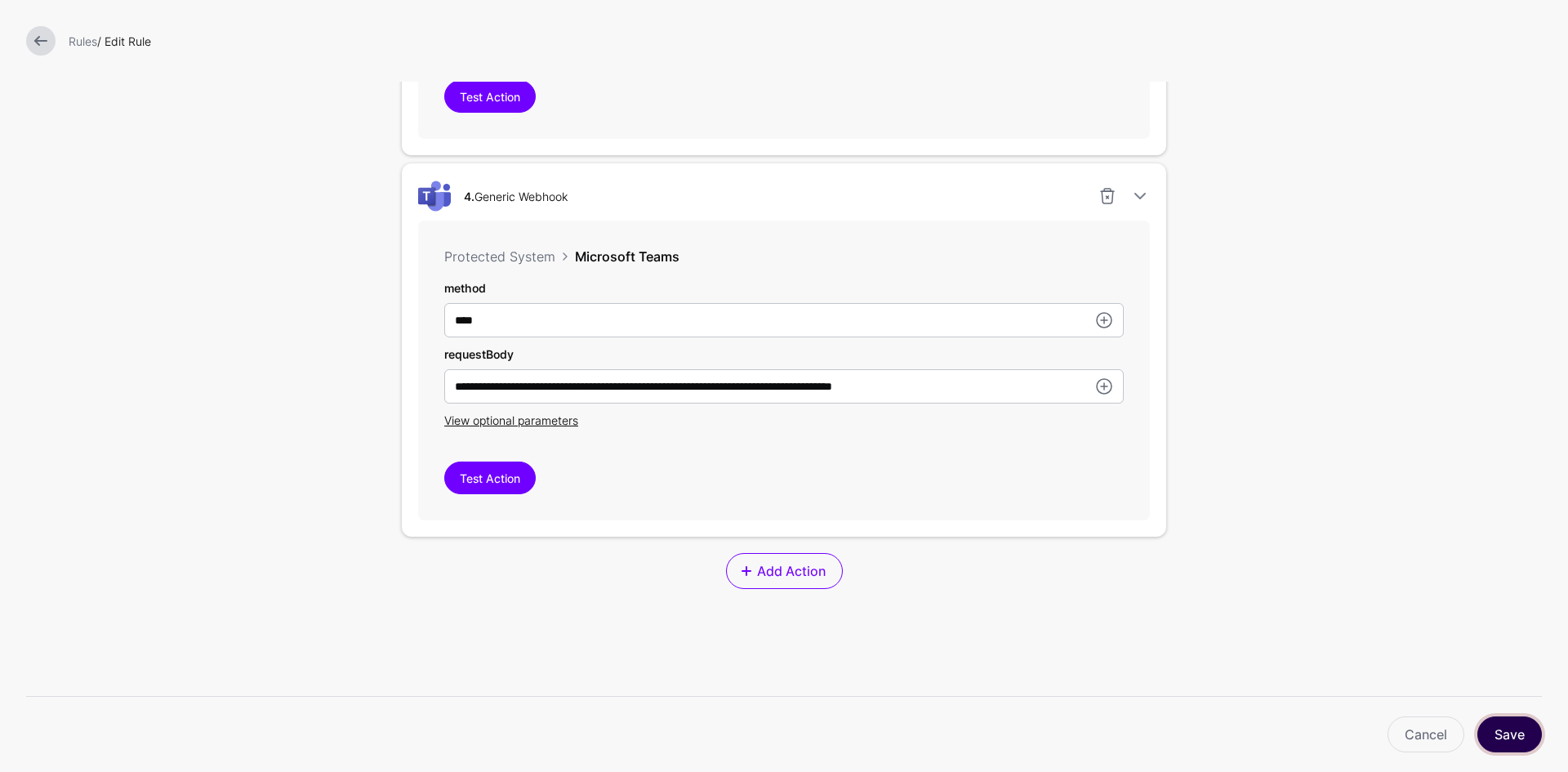
click at [1515, 739] on button "Save" at bounding box center [1509, 734] width 64 height 36
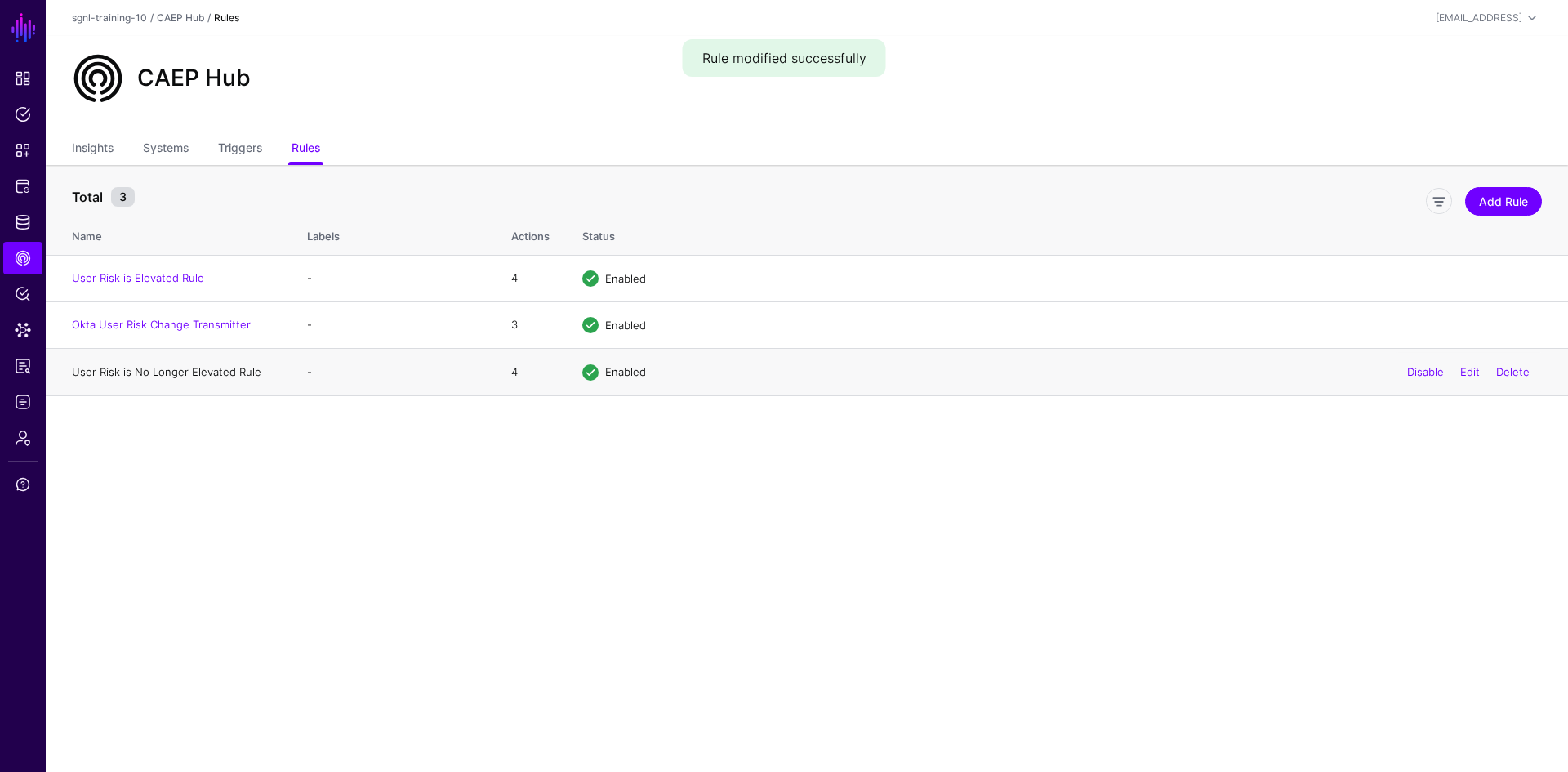
click at [206, 373] on link "User Risk is No Longer Elevated Rule" at bounding box center [166, 372] width 190 height 13
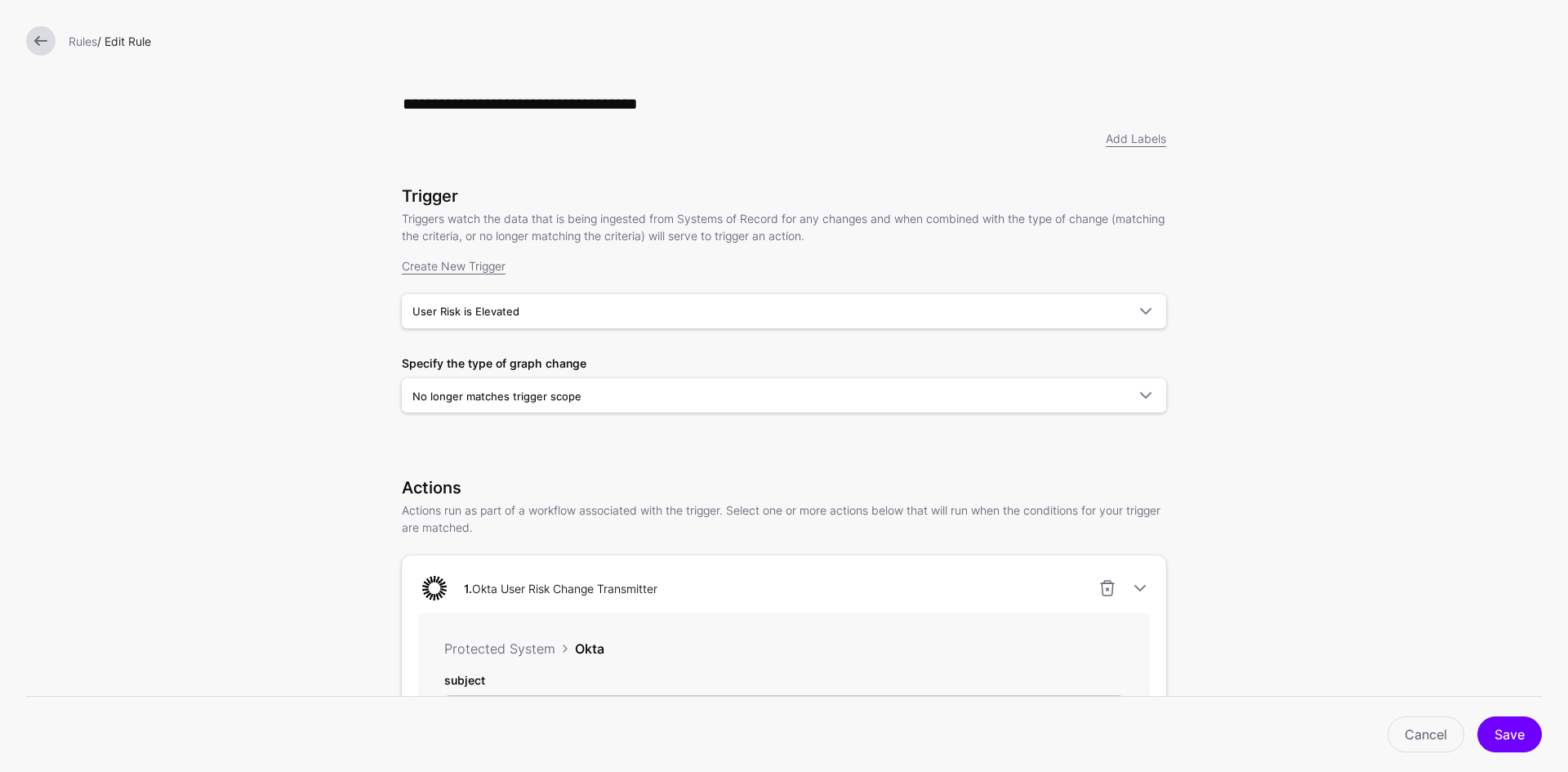
click at [28, 44] on link at bounding box center [40, 40] width 29 height 29
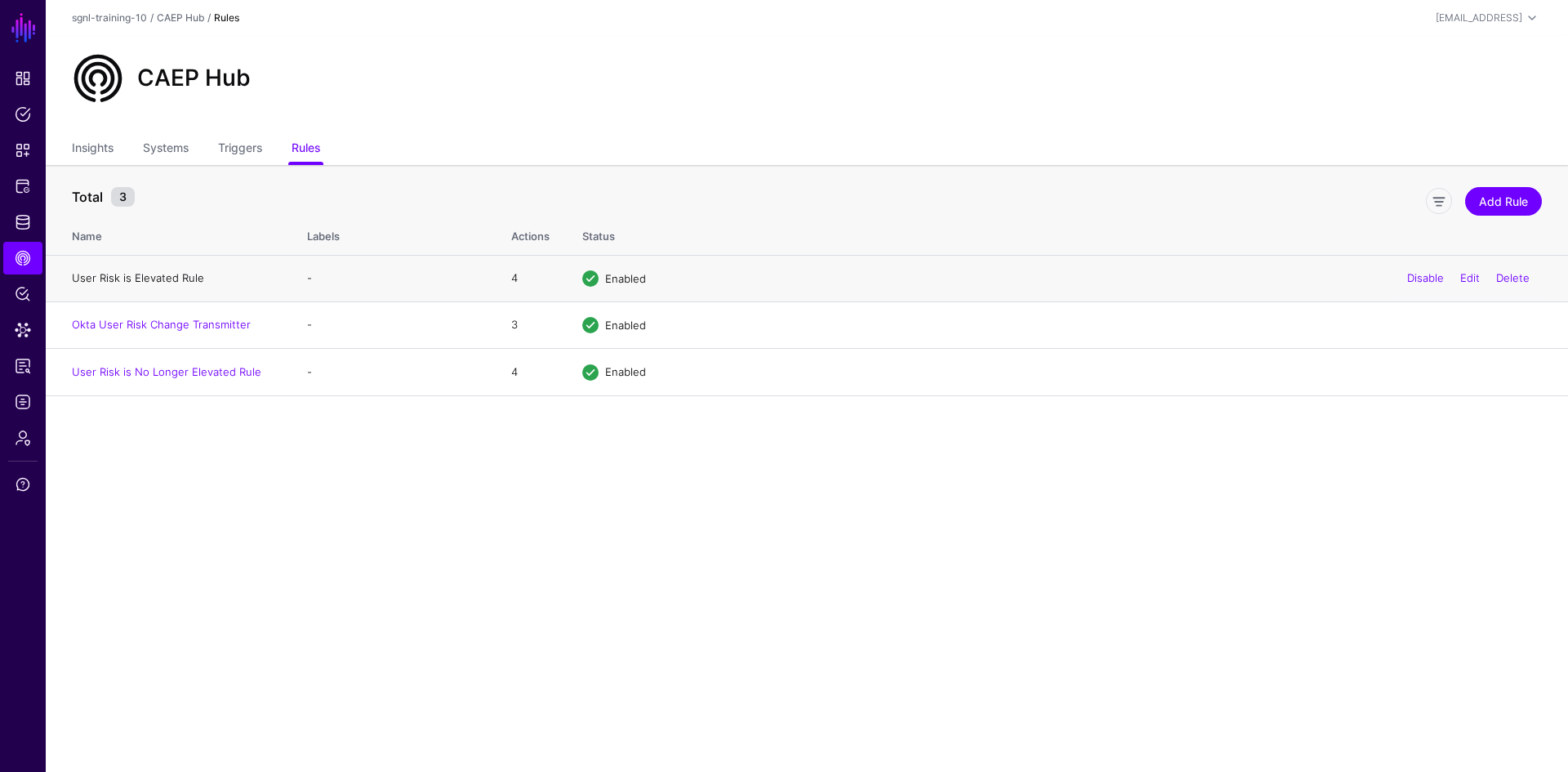
click at [155, 281] on link "User Risk is Elevated Rule" at bounding box center [138, 277] width 132 height 13
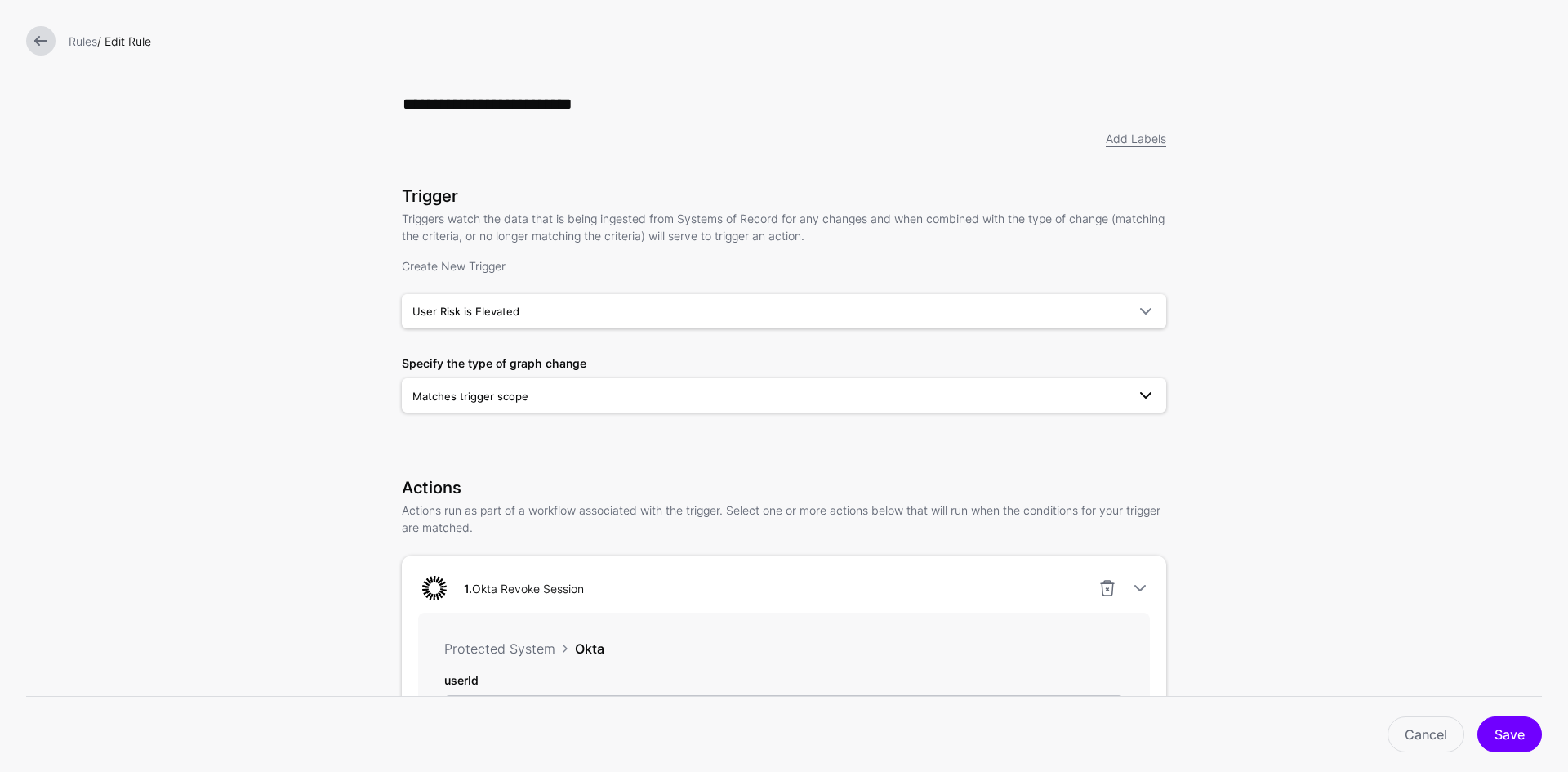
click at [901, 405] on span "Matches trigger scope" at bounding box center [769, 396] width 713 height 18
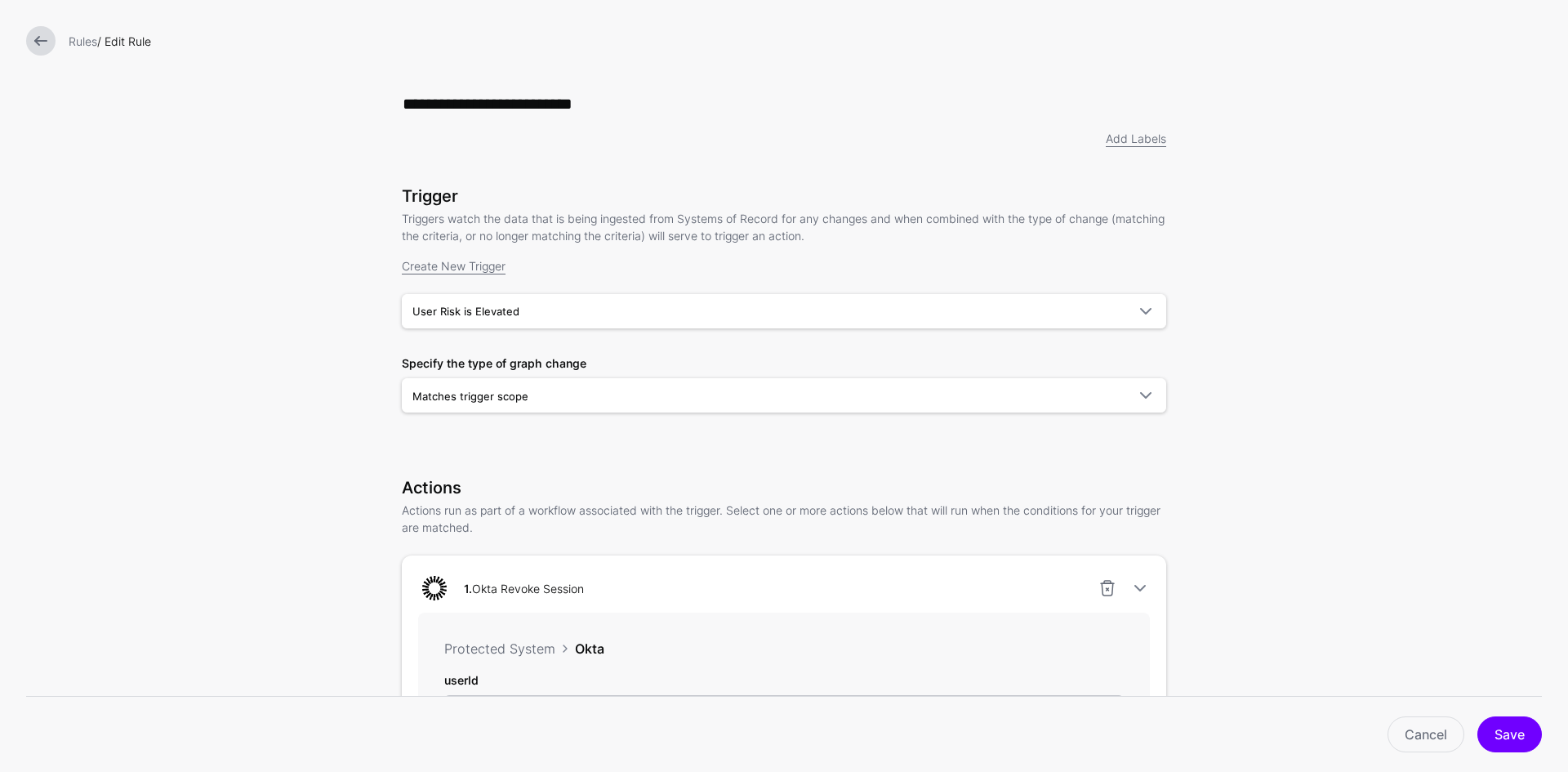
click at [24, 35] on div at bounding box center [40, 40] width 43 height 29
click at [43, 46] on link at bounding box center [40, 40] width 29 height 29
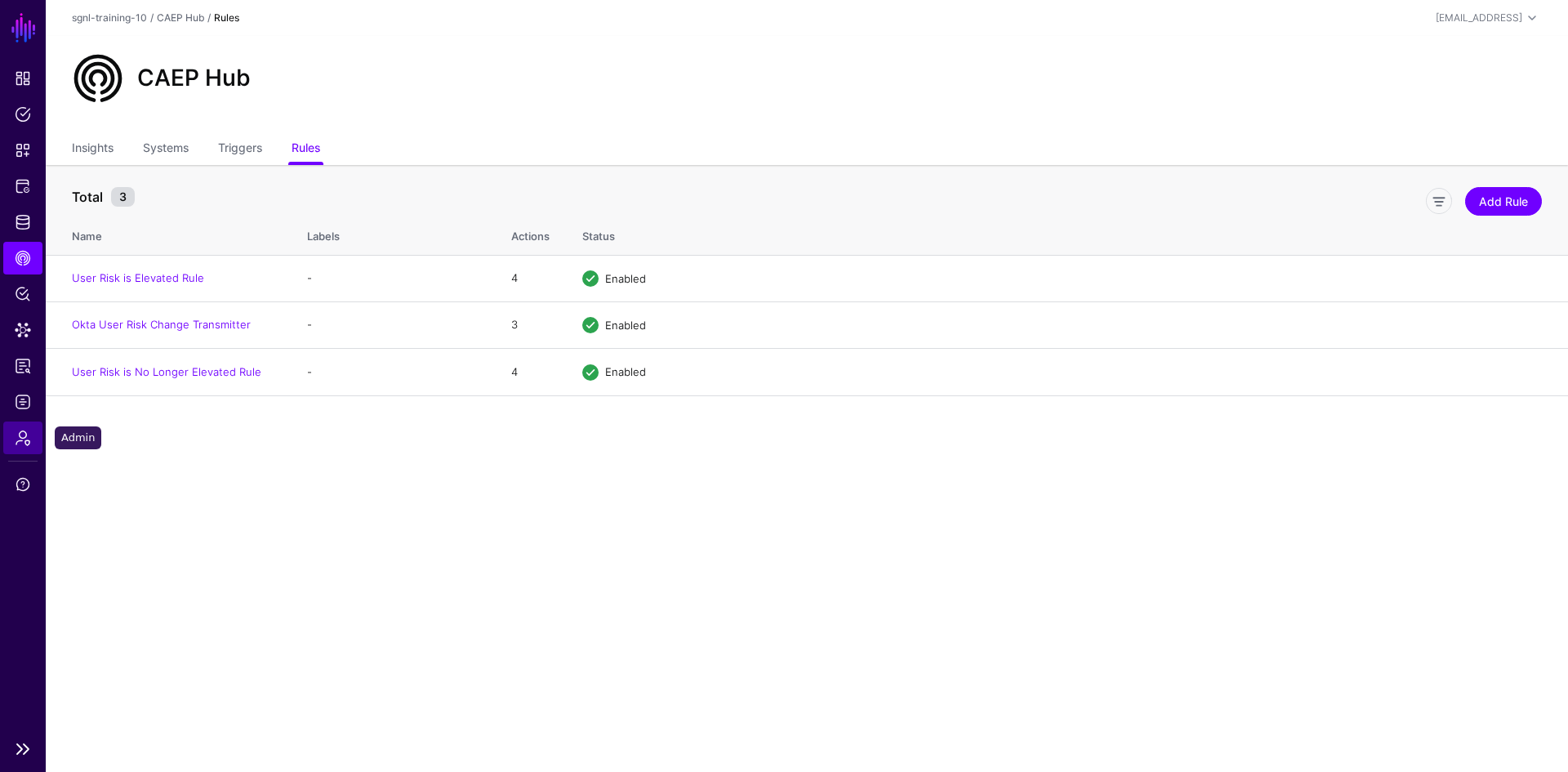
click at [15, 439] on link "Admin" at bounding box center [23, 437] width 39 height 33
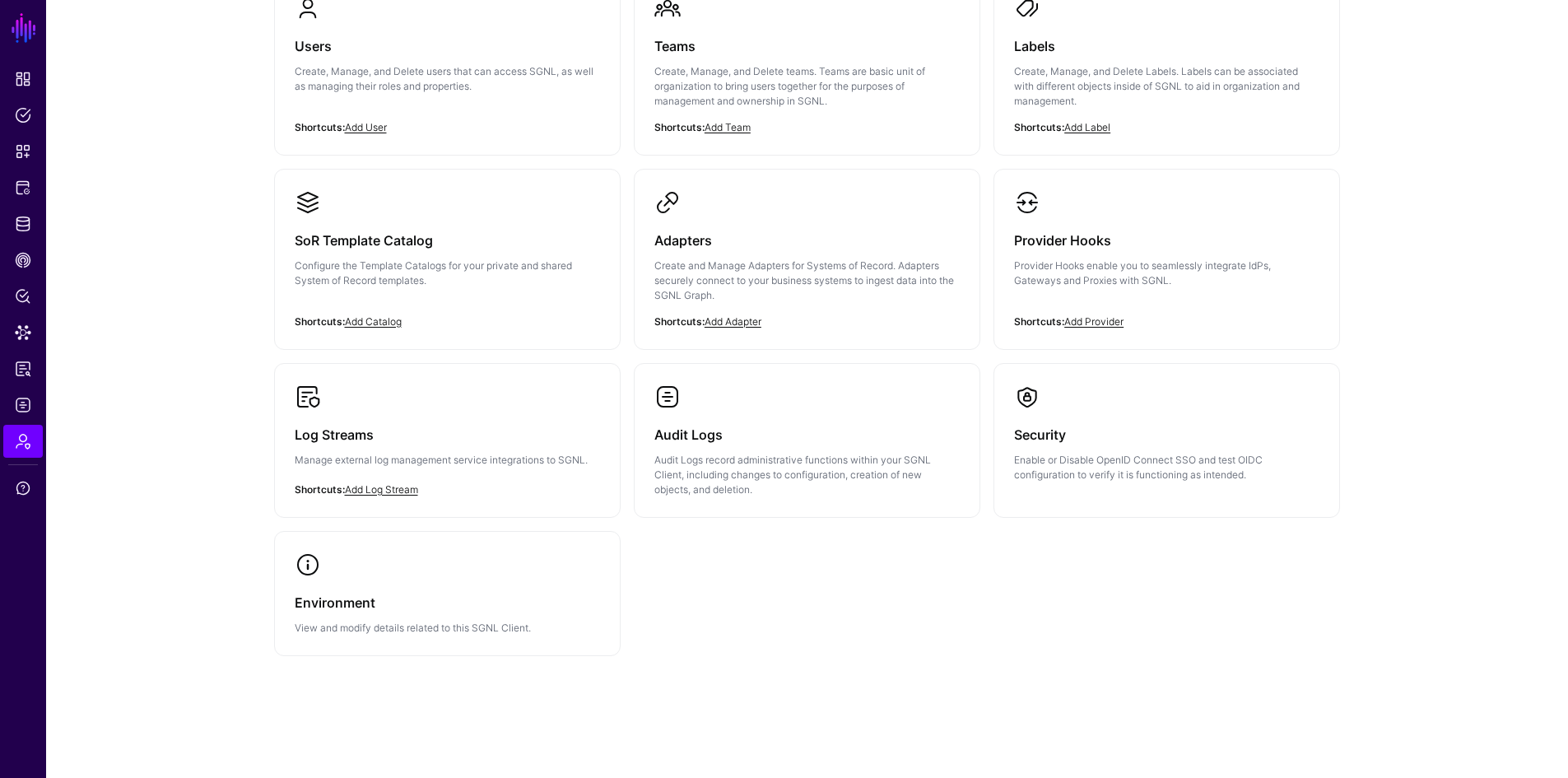
scroll to position [203, 0]
click at [483, 588] on div "Environment View and modify details related to this SGNL Client." at bounding box center [447, 605] width 306 height 57
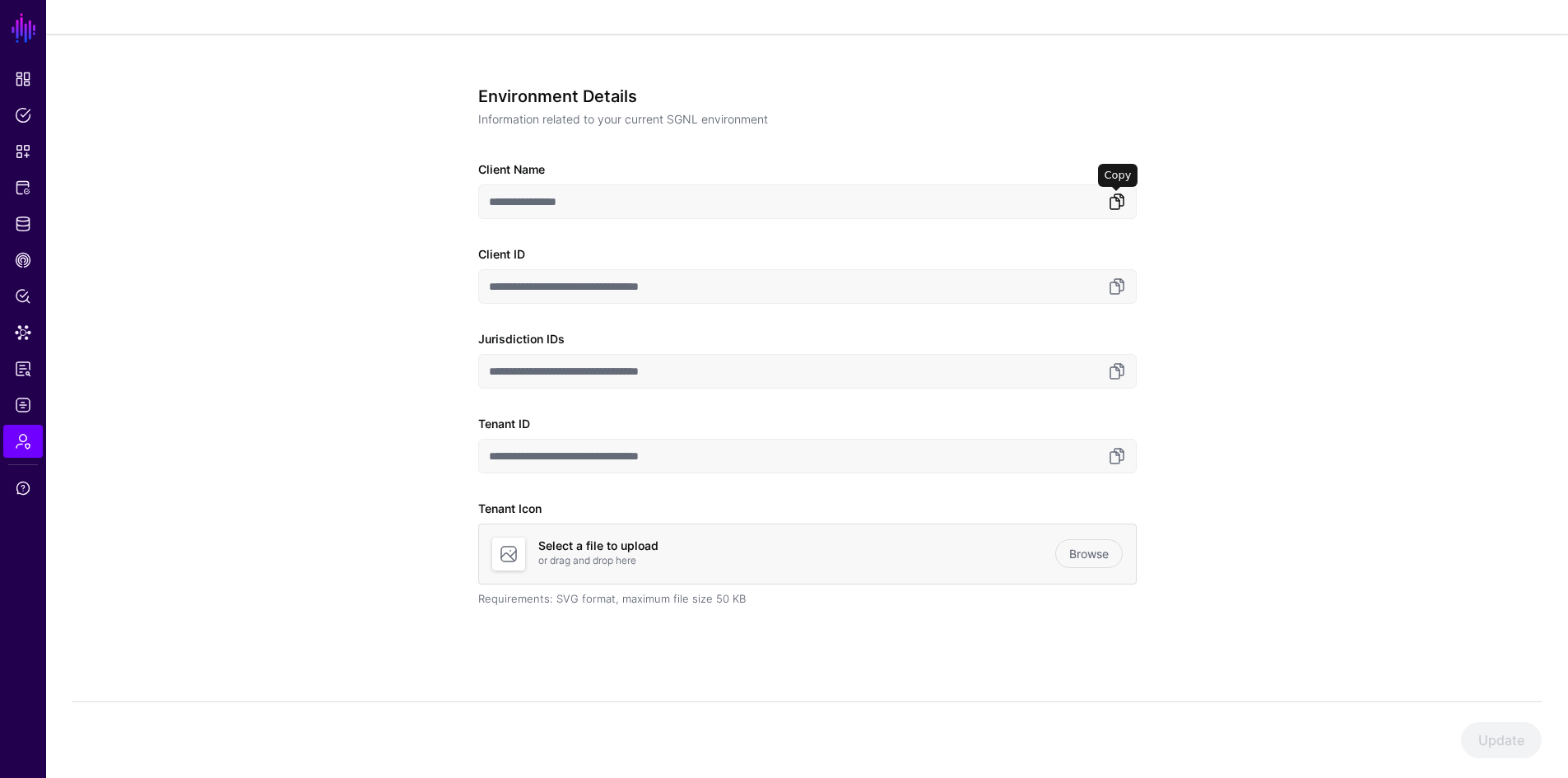
click at [1117, 200] on link at bounding box center [1117, 201] width 19 height 19
click at [1112, 368] on link at bounding box center [1117, 370] width 19 height 19
click at [1115, 461] on link at bounding box center [1117, 456] width 19 height 19
click at [1117, 453] on link at bounding box center [1117, 456] width 19 height 19
click at [11, 435] on link "Admin" at bounding box center [23, 440] width 40 height 33
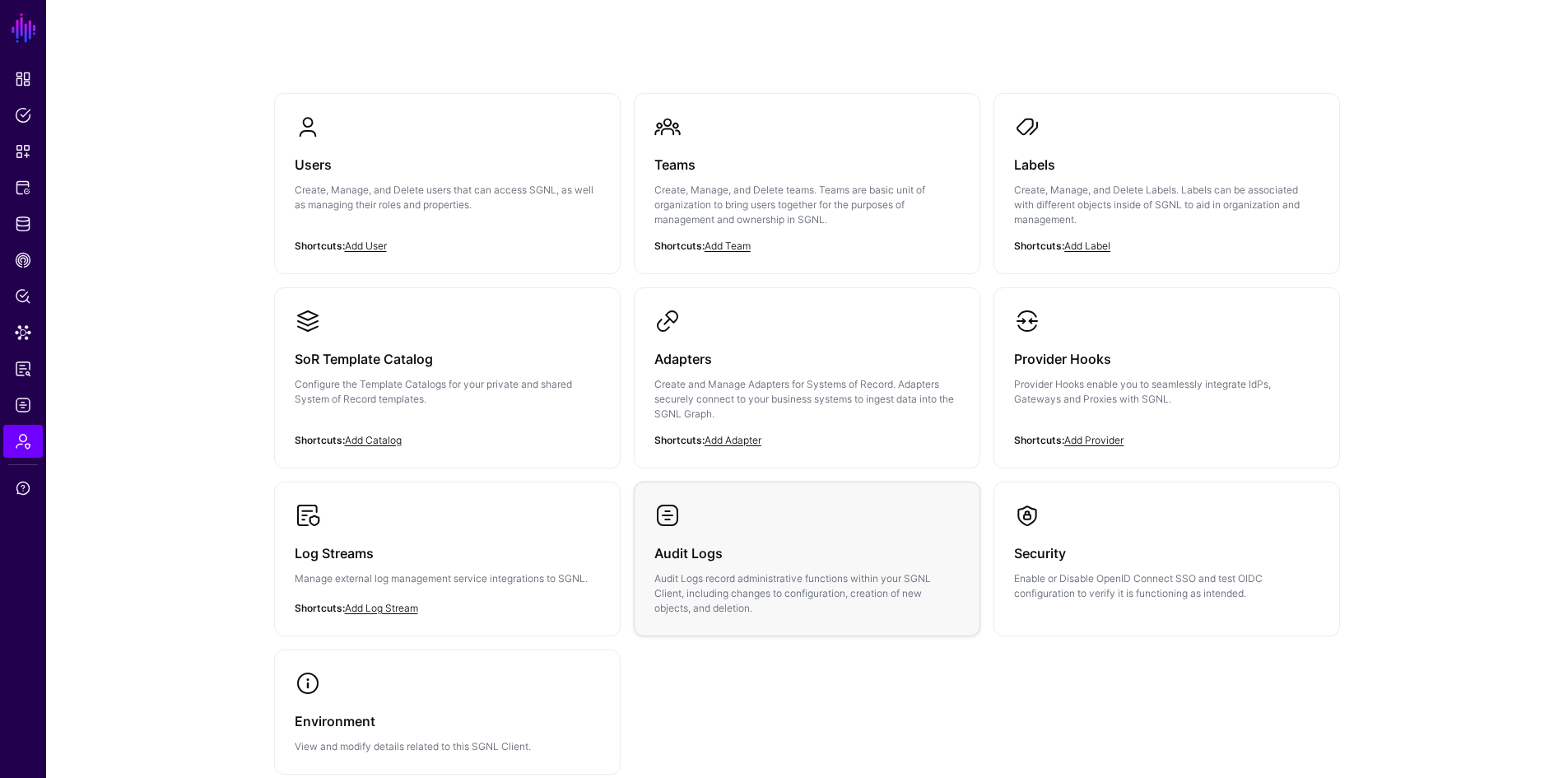
scroll to position [121, 0]
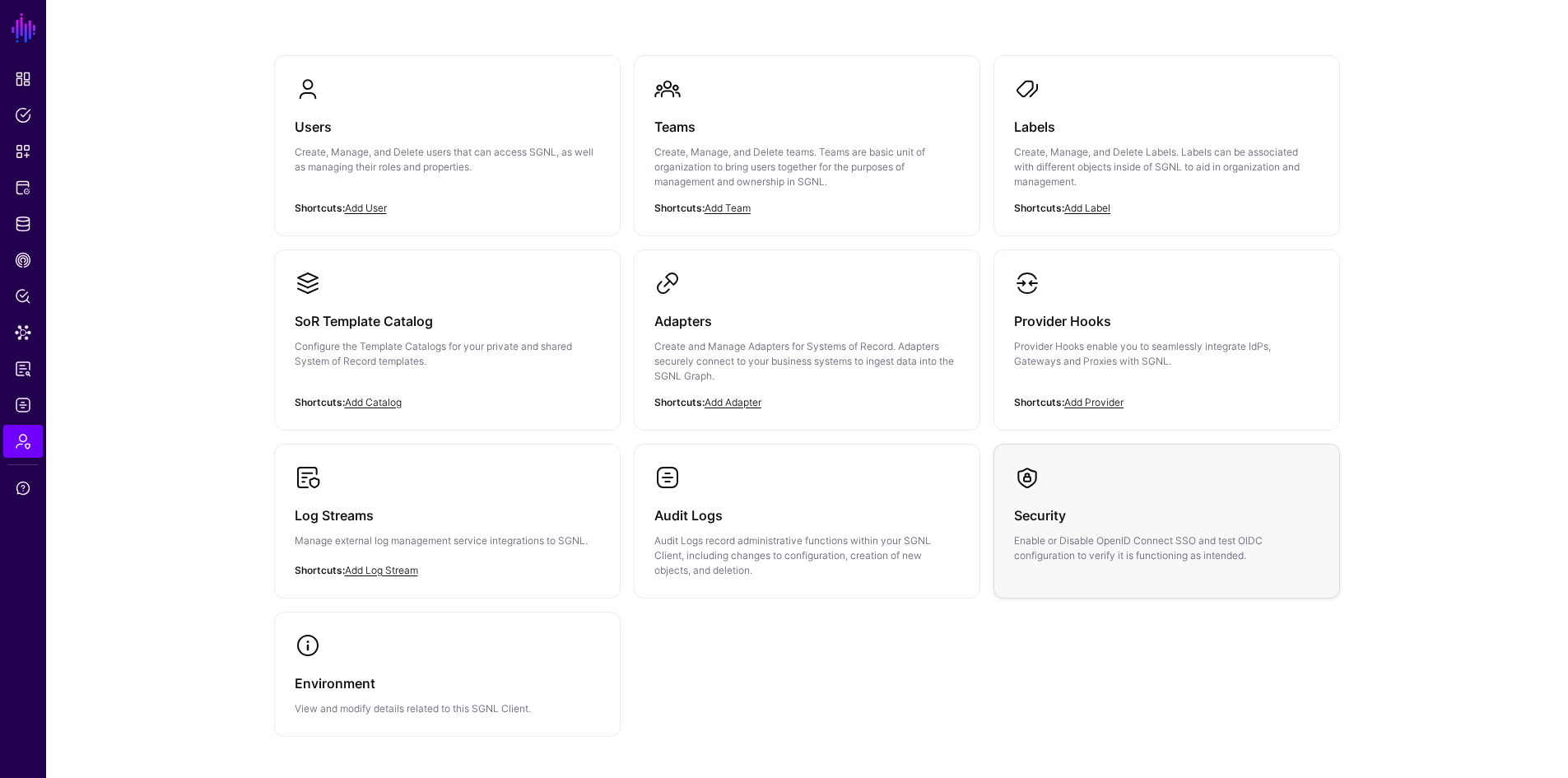
click at [1189, 514] on h3 "Security" at bounding box center [1166, 514] width 306 height 23
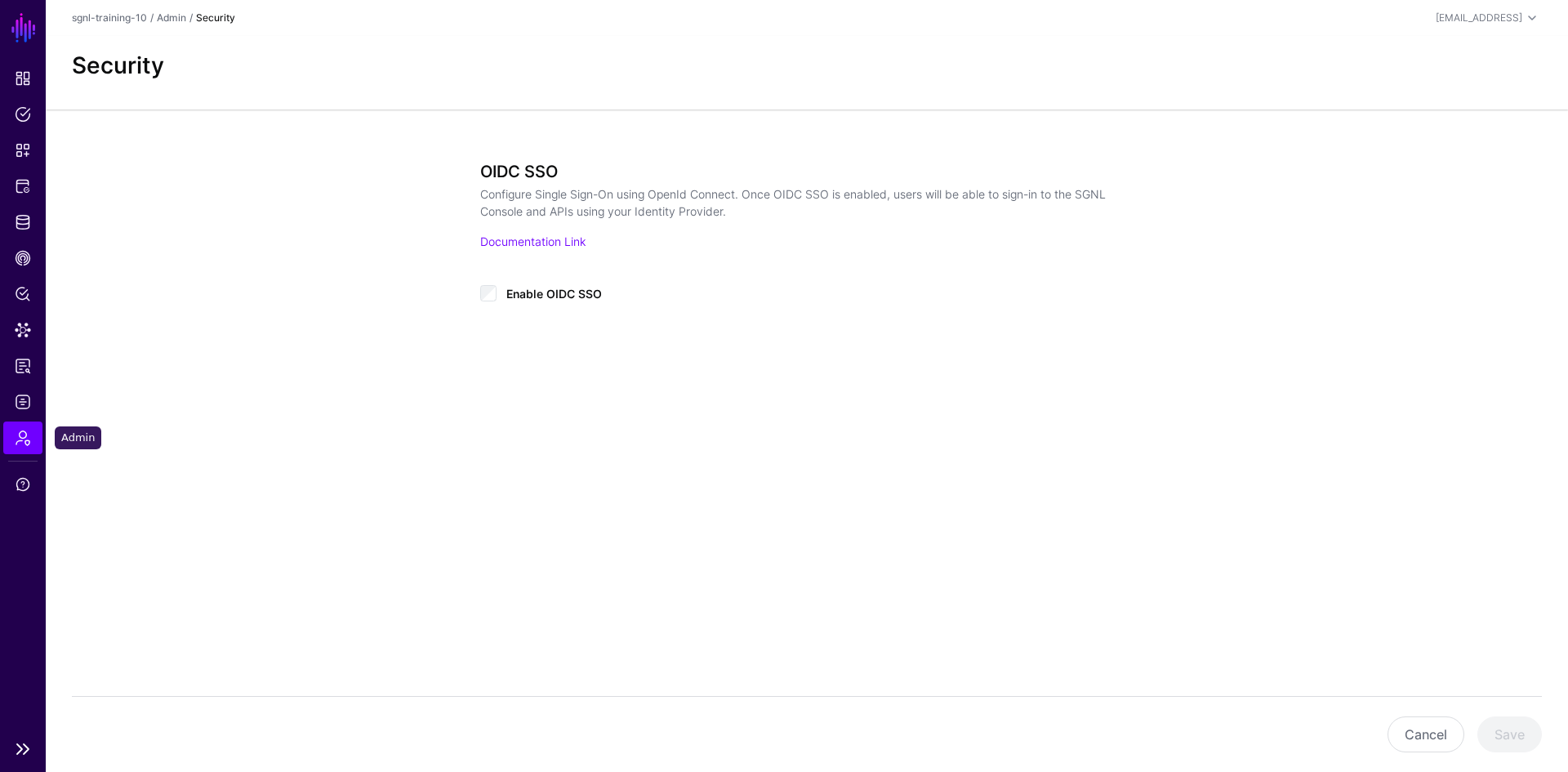
click at [18, 434] on span "Admin" at bounding box center [23, 438] width 17 height 17
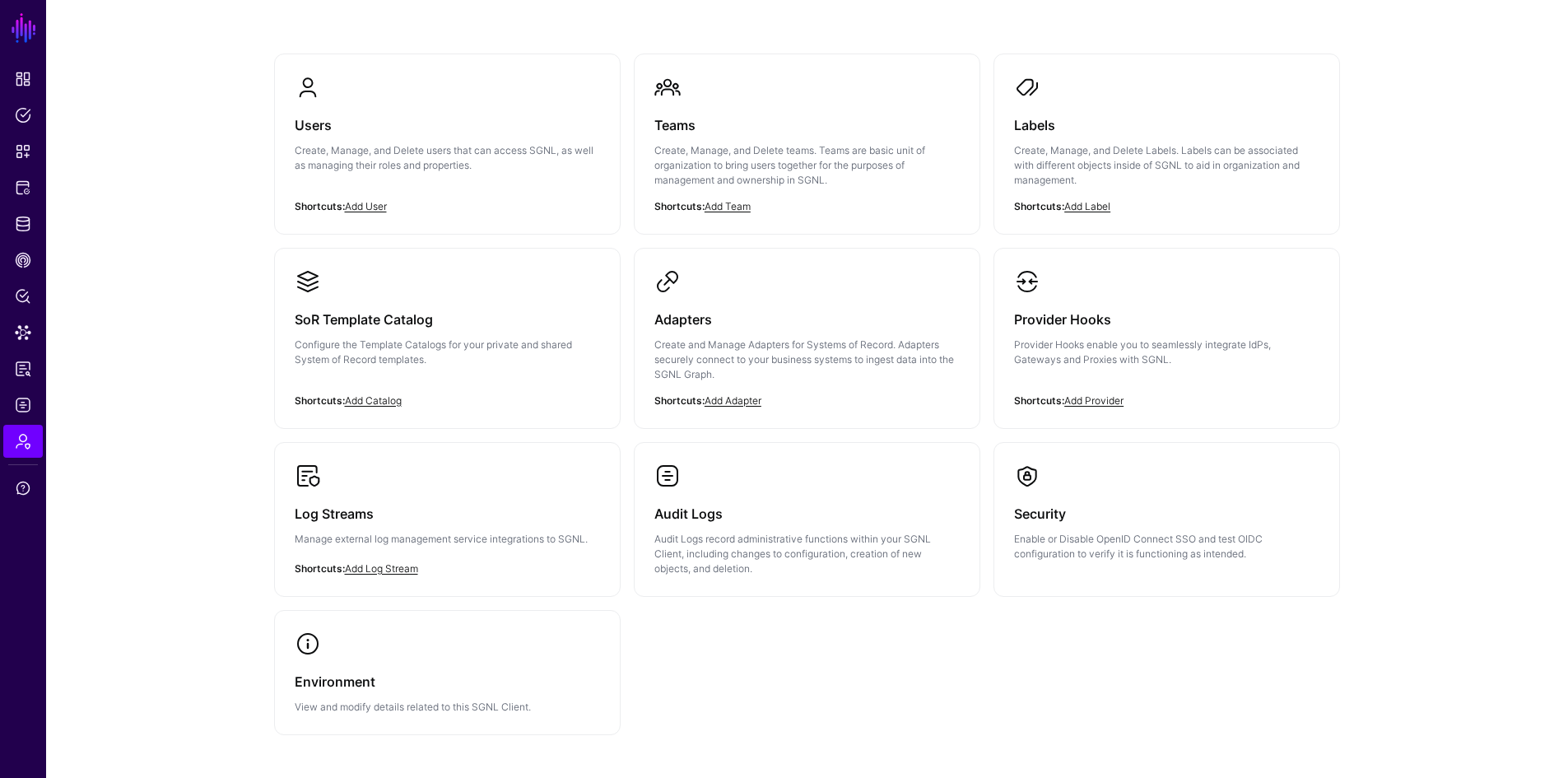
scroll to position [164, 0]
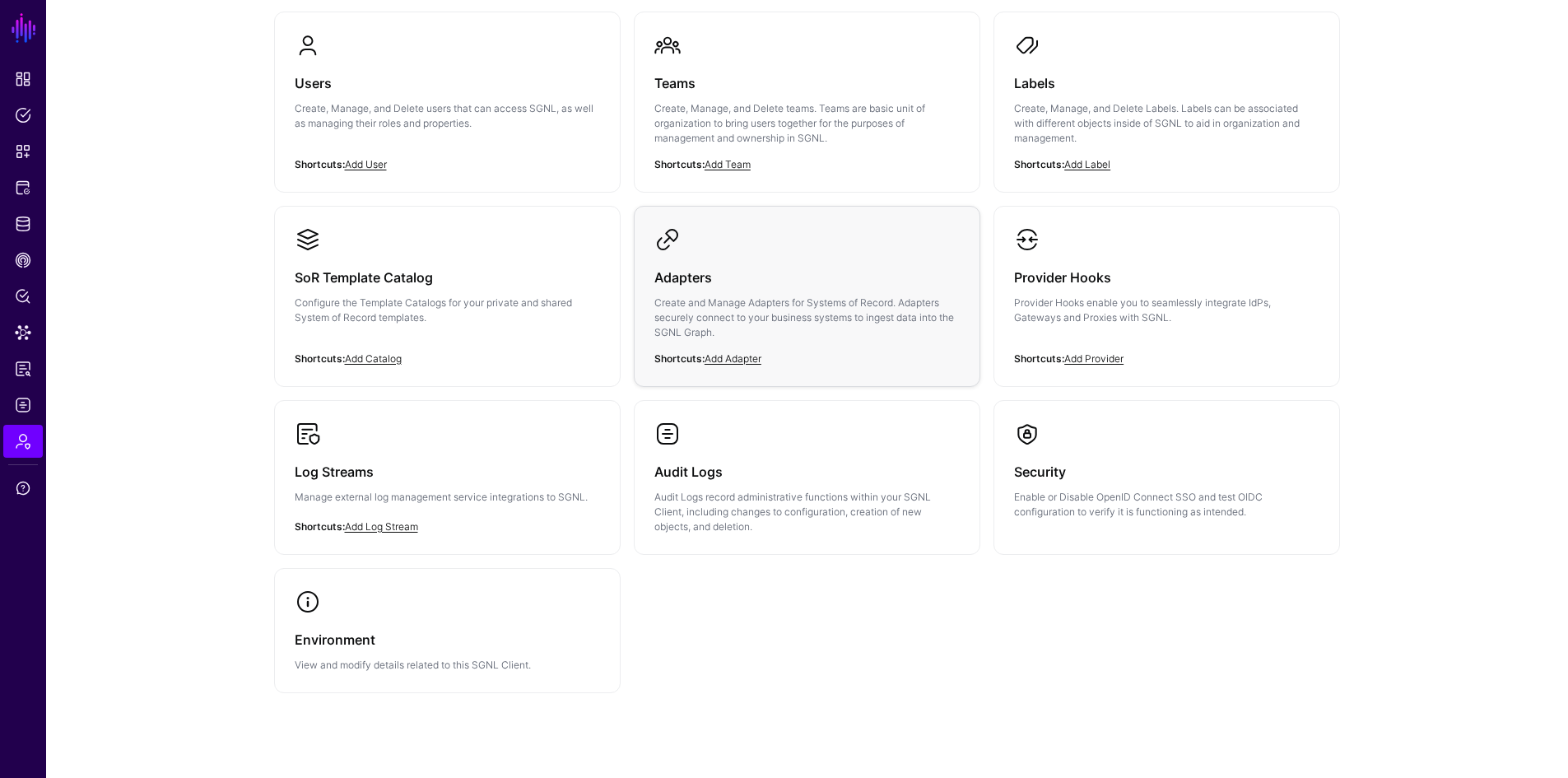
click at [815, 353] on div "Adapters Create and Manage Adapters for Systems of Record. Adapters securely co…" at bounding box center [807, 309] width 306 height 114
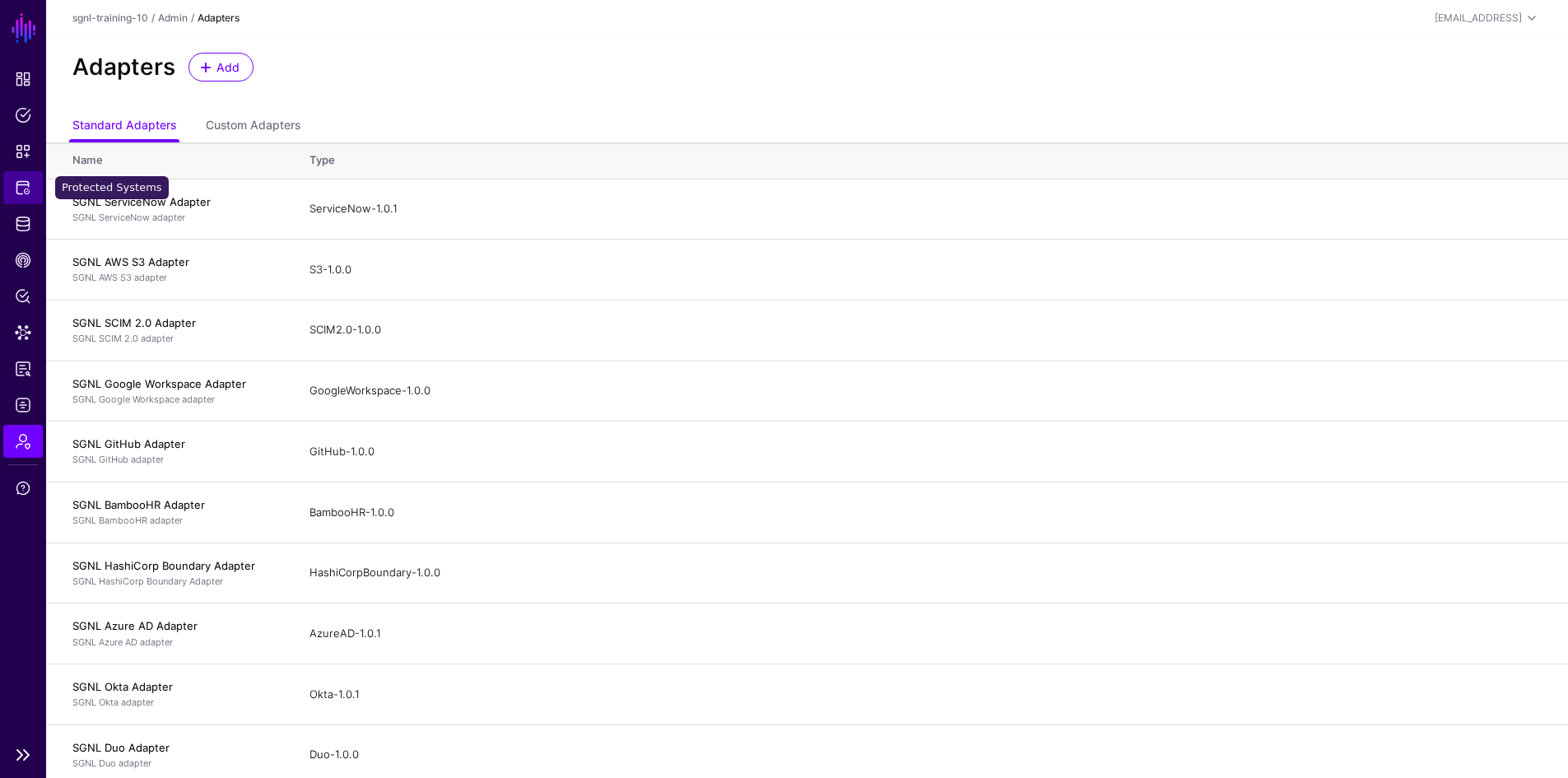
click at [25, 185] on span "Protected Systems" at bounding box center [24, 188] width 17 height 17
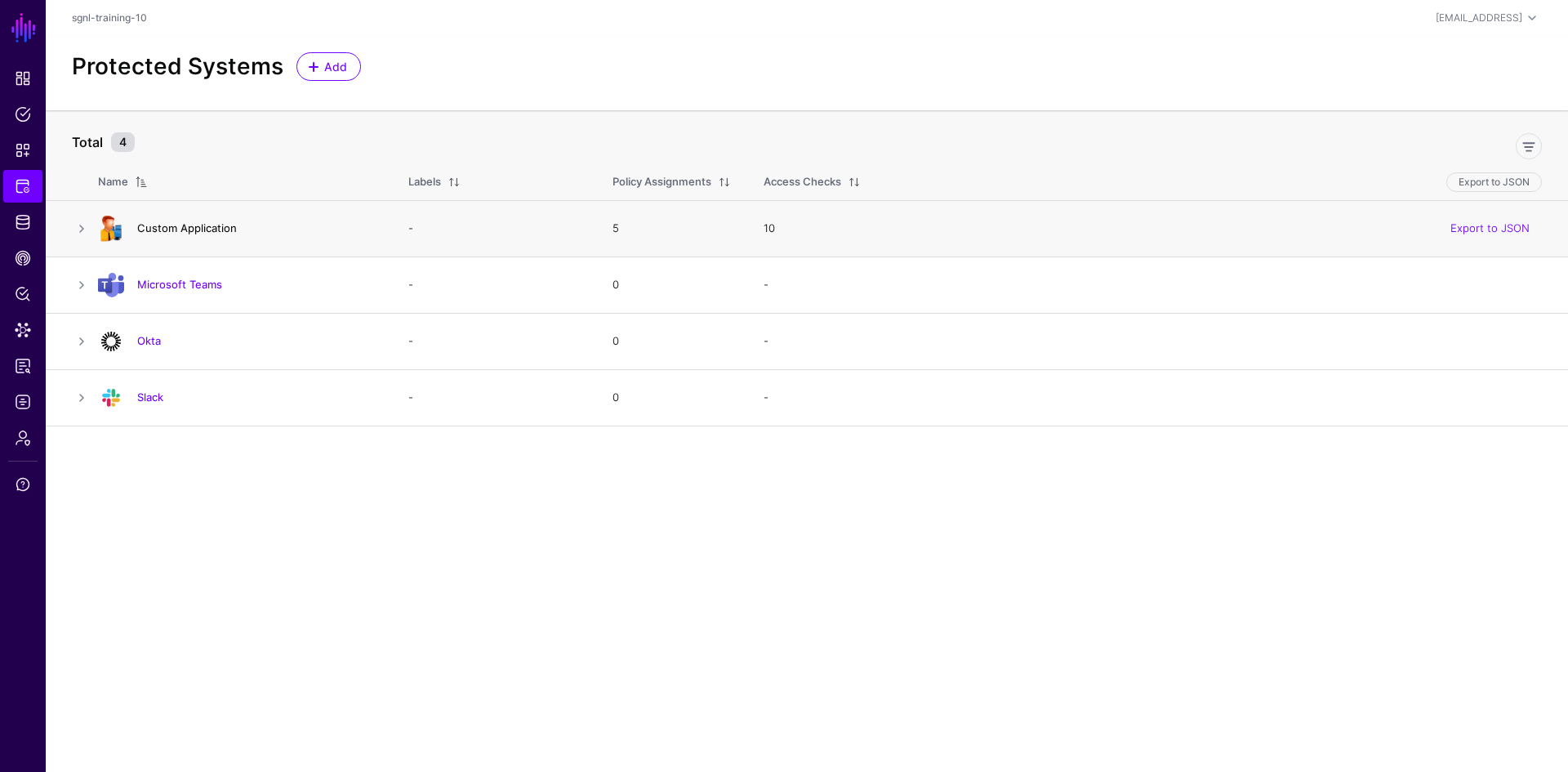
click at [175, 227] on link "Custom Application" at bounding box center [186, 228] width 99 height 13
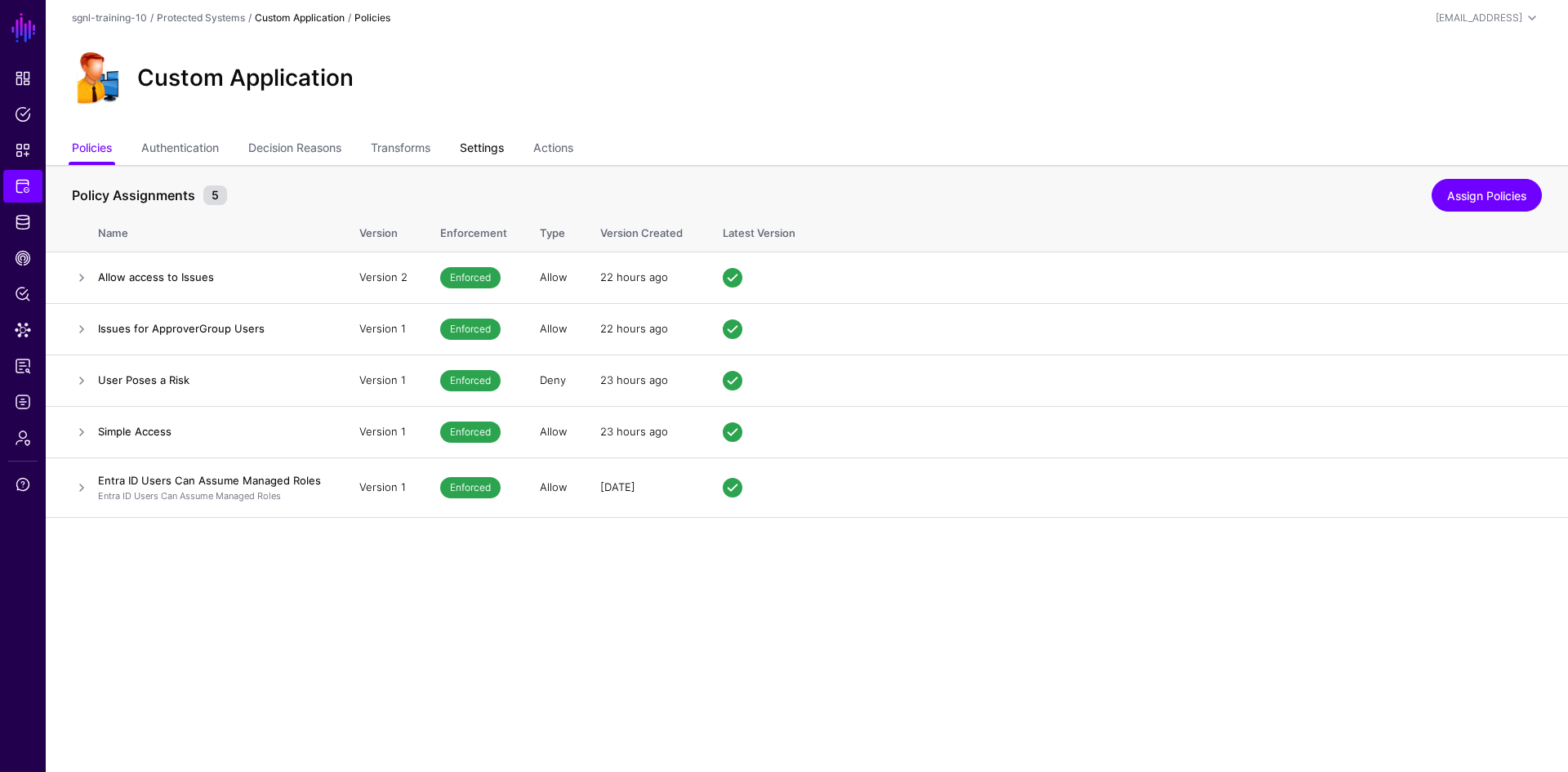
click at [488, 149] on link "Settings" at bounding box center [481, 149] width 44 height 31
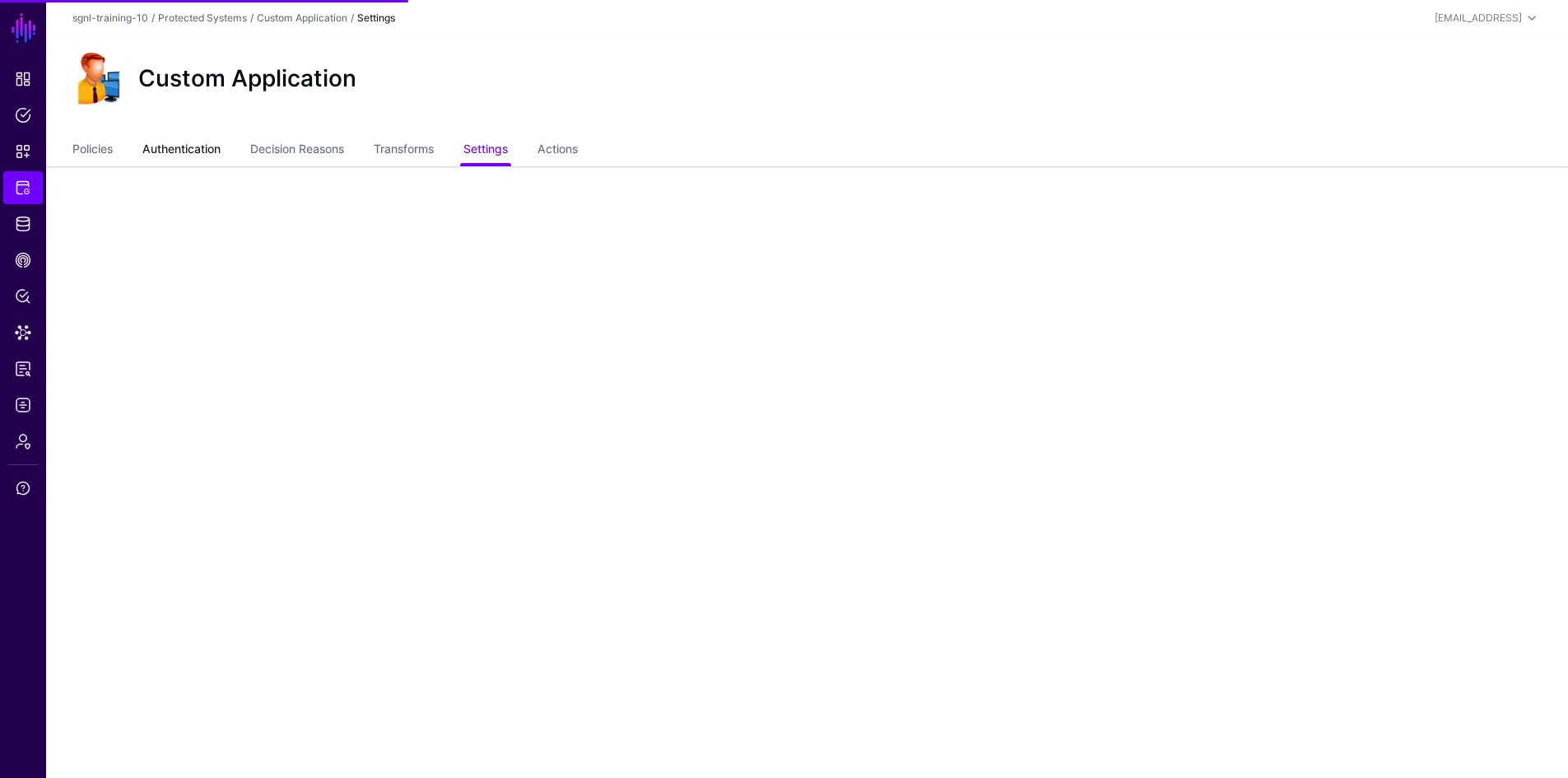
click at [219, 148] on link "Authentication" at bounding box center [181, 150] width 78 height 31
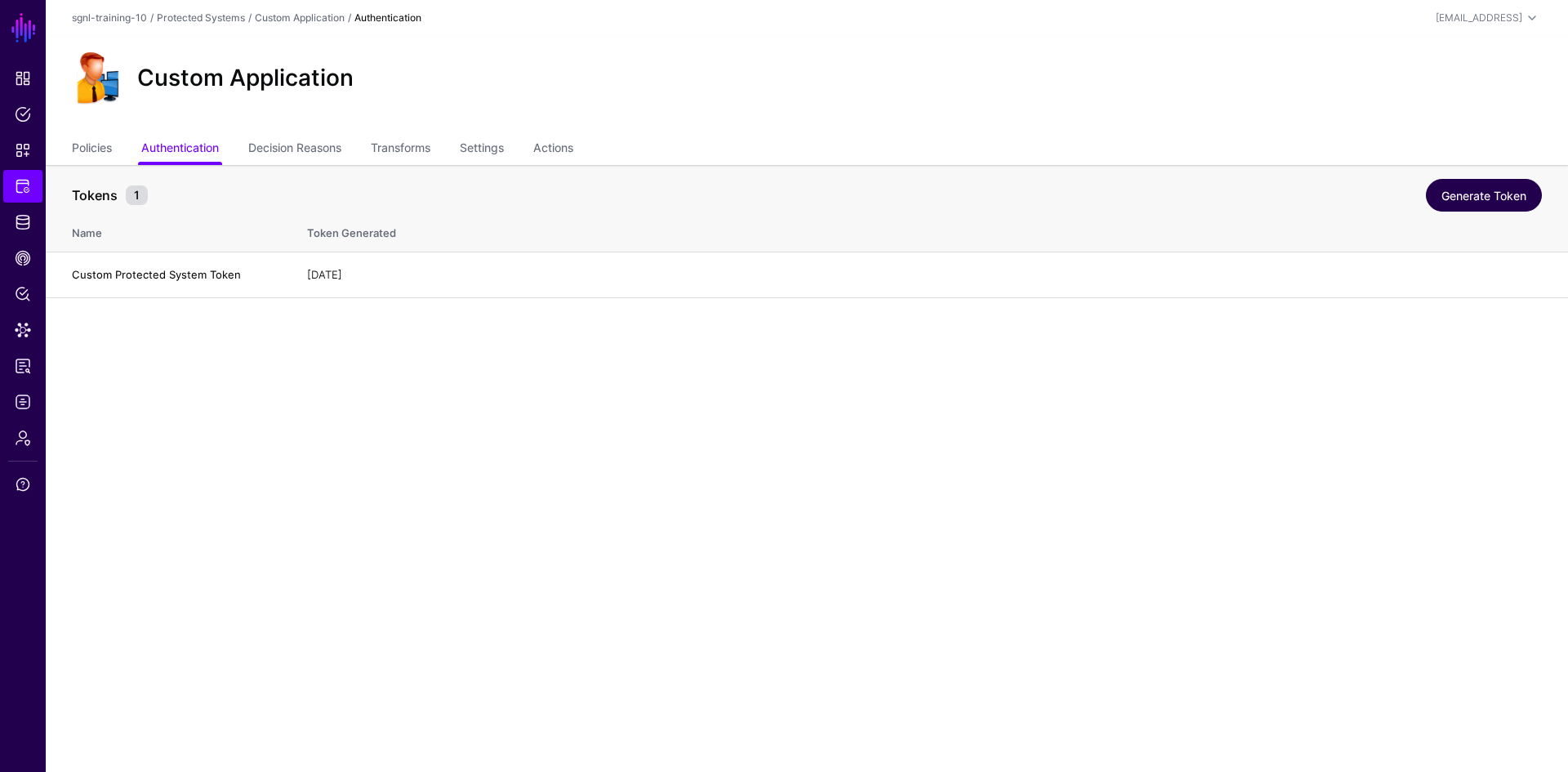
click at [1483, 201] on link "Generate Token" at bounding box center [1483, 195] width 116 height 33
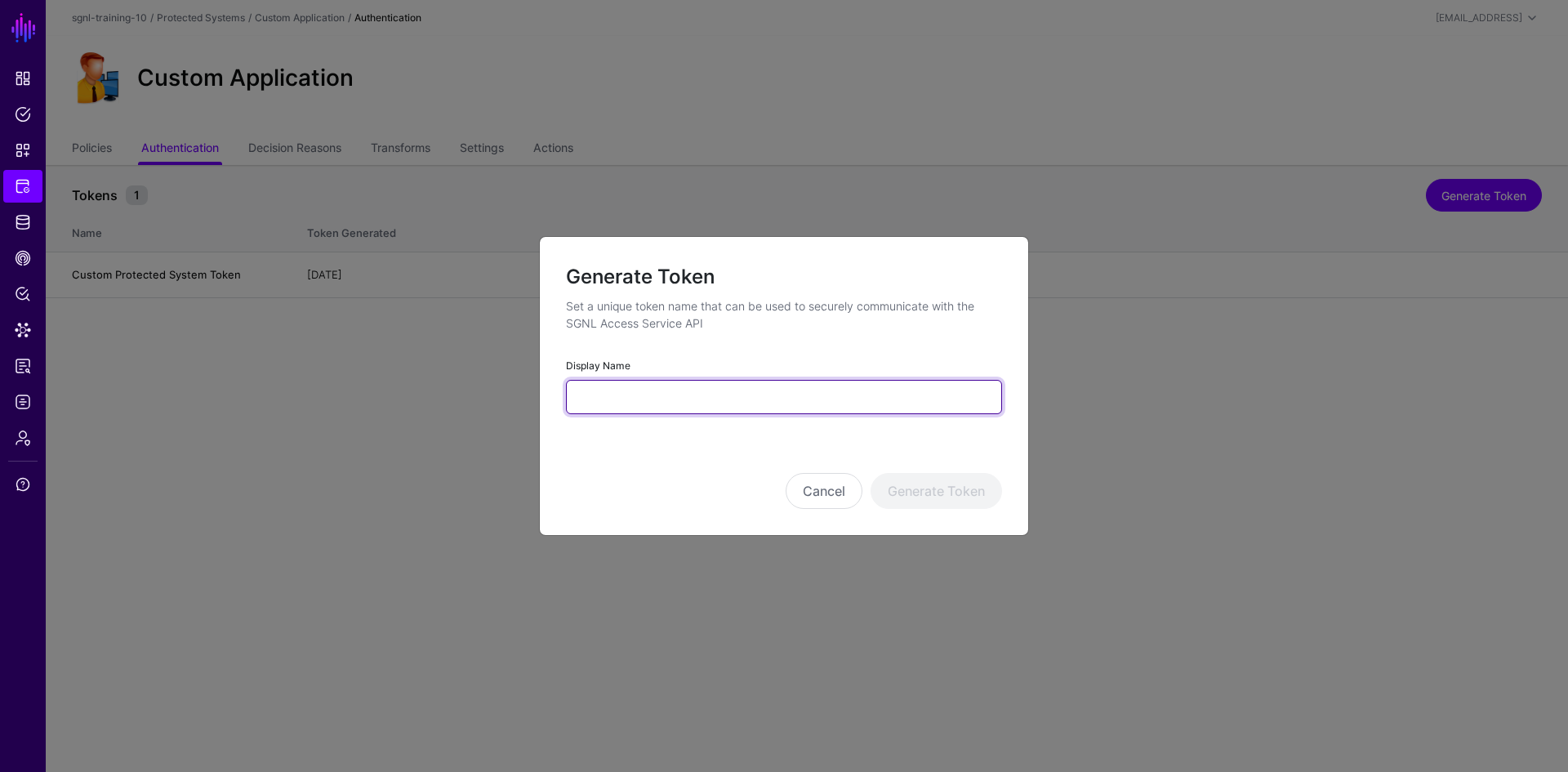
drag, startPoint x: 740, startPoint y: 392, endPoint x: 734, endPoint y: 404, distance: 13.4
click at [740, 392] on input "Display Name" at bounding box center [784, 396] width 436 height 34
type input "*******"
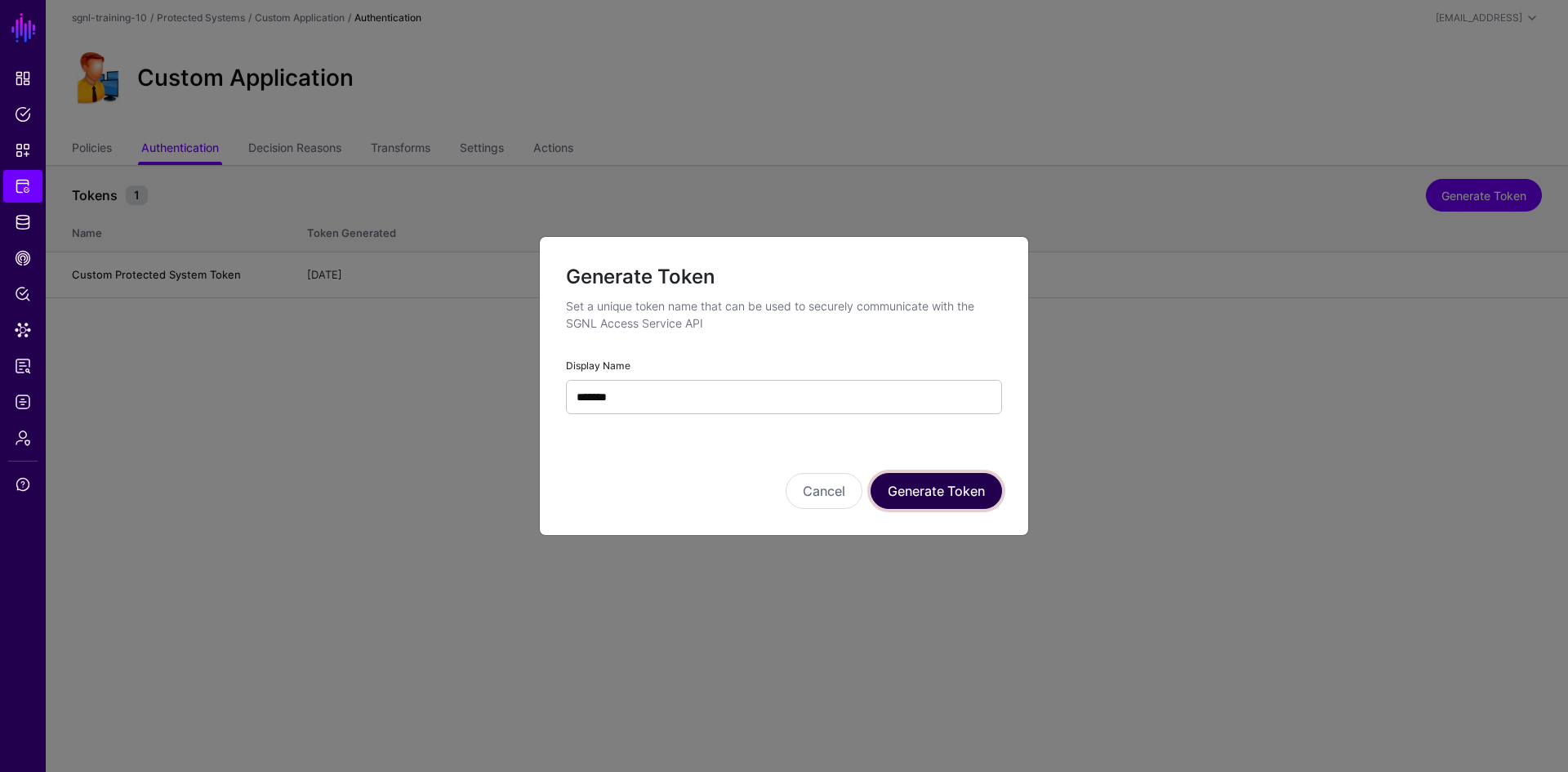
click at [938, 491] on button "Generate Token" at bounding box center [936, 490] width 131 height 36
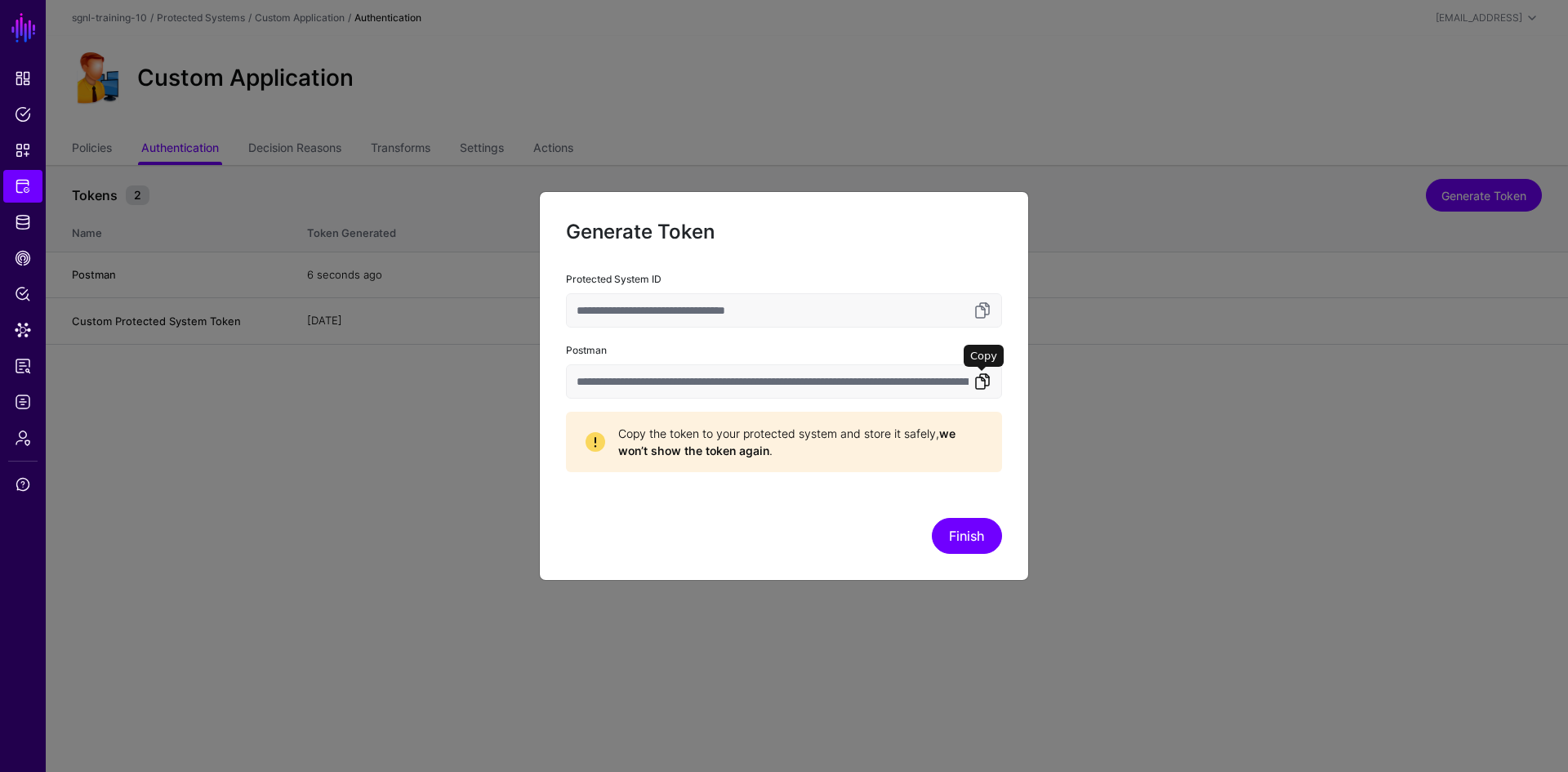
click at [980, 382] on link at bounding box center [982, 381] width 19 height 19
click at [967, 538] on button "Finish" at bounding box center [967, 536] width 70 height 36
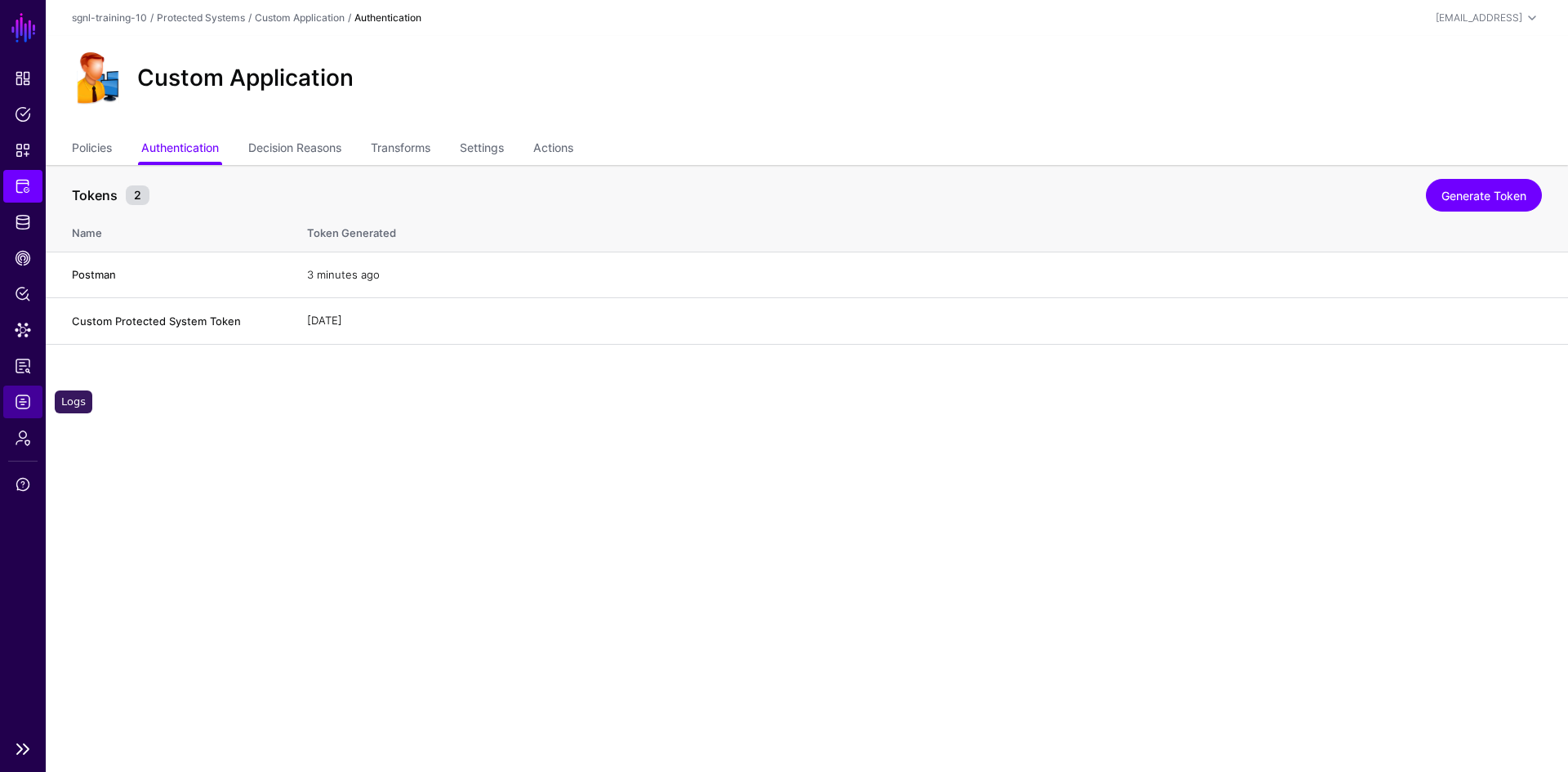
click at [23, 405] on span "Logs" at bounding box center [23, 402] width 17 height 17
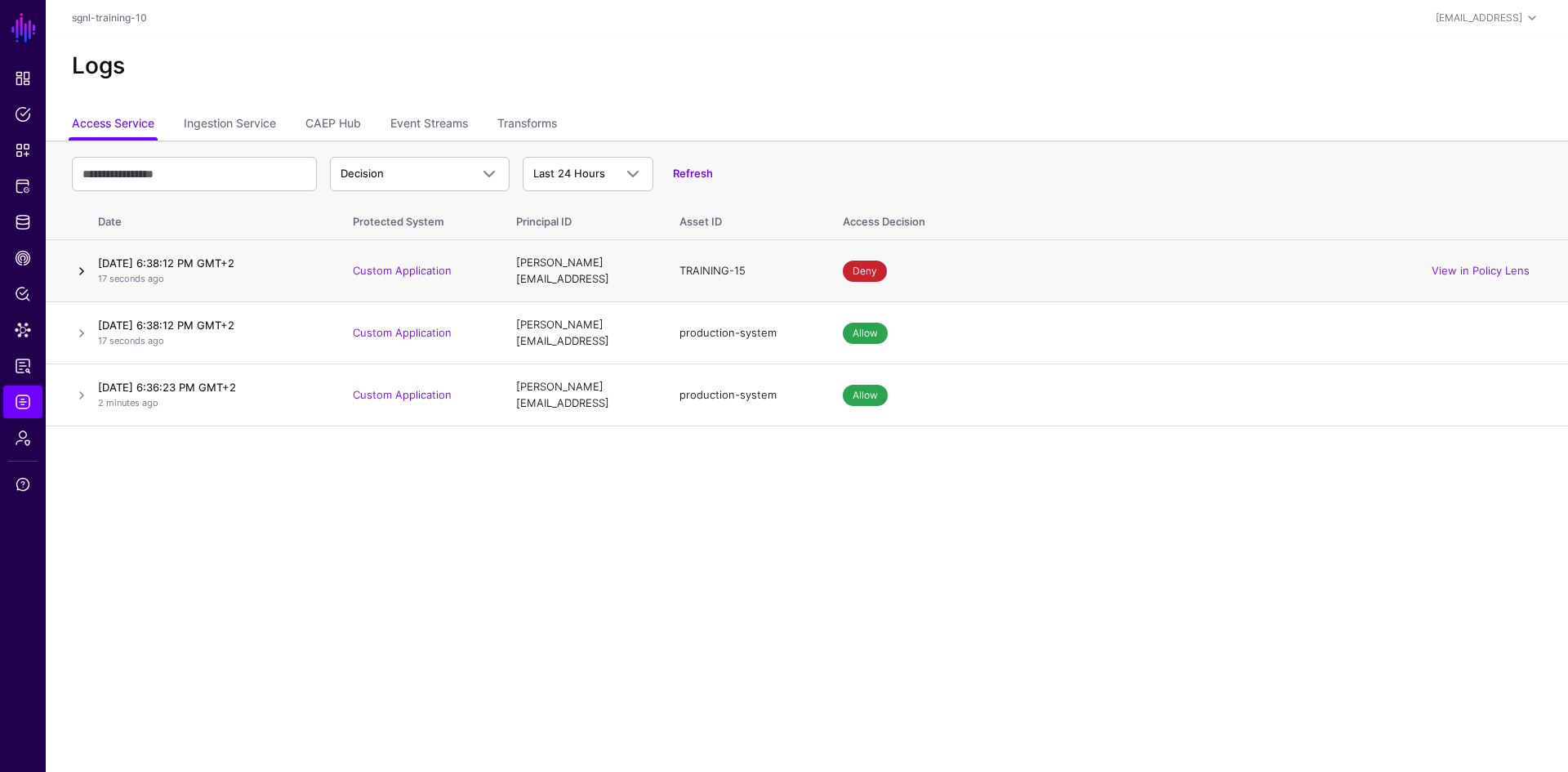
click at [86, 267] on link at bounding box center [81, 271] width 19 height 19
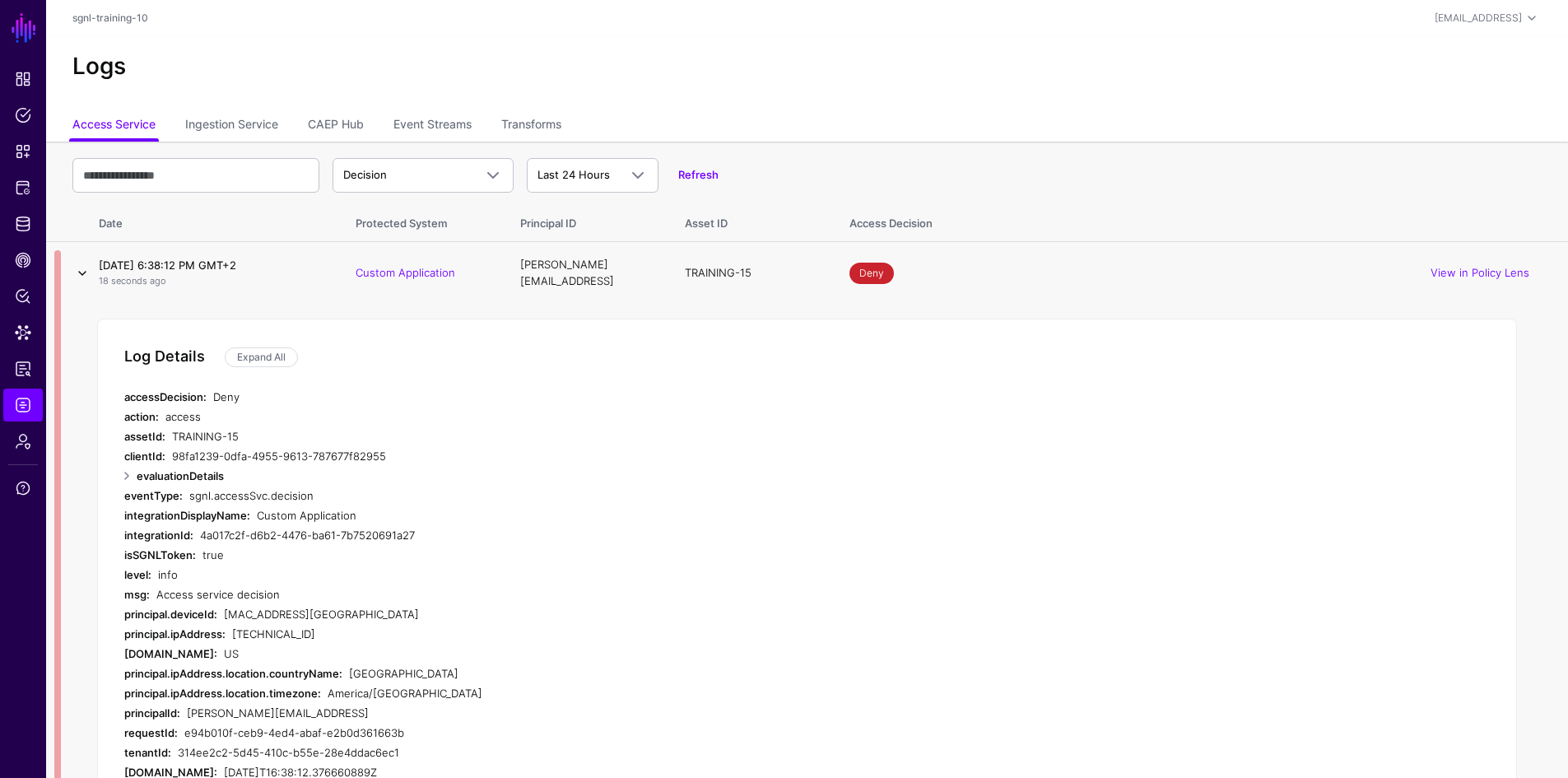
click at [87, 269] on link at bounding box center [82, 273] width 19 height 19
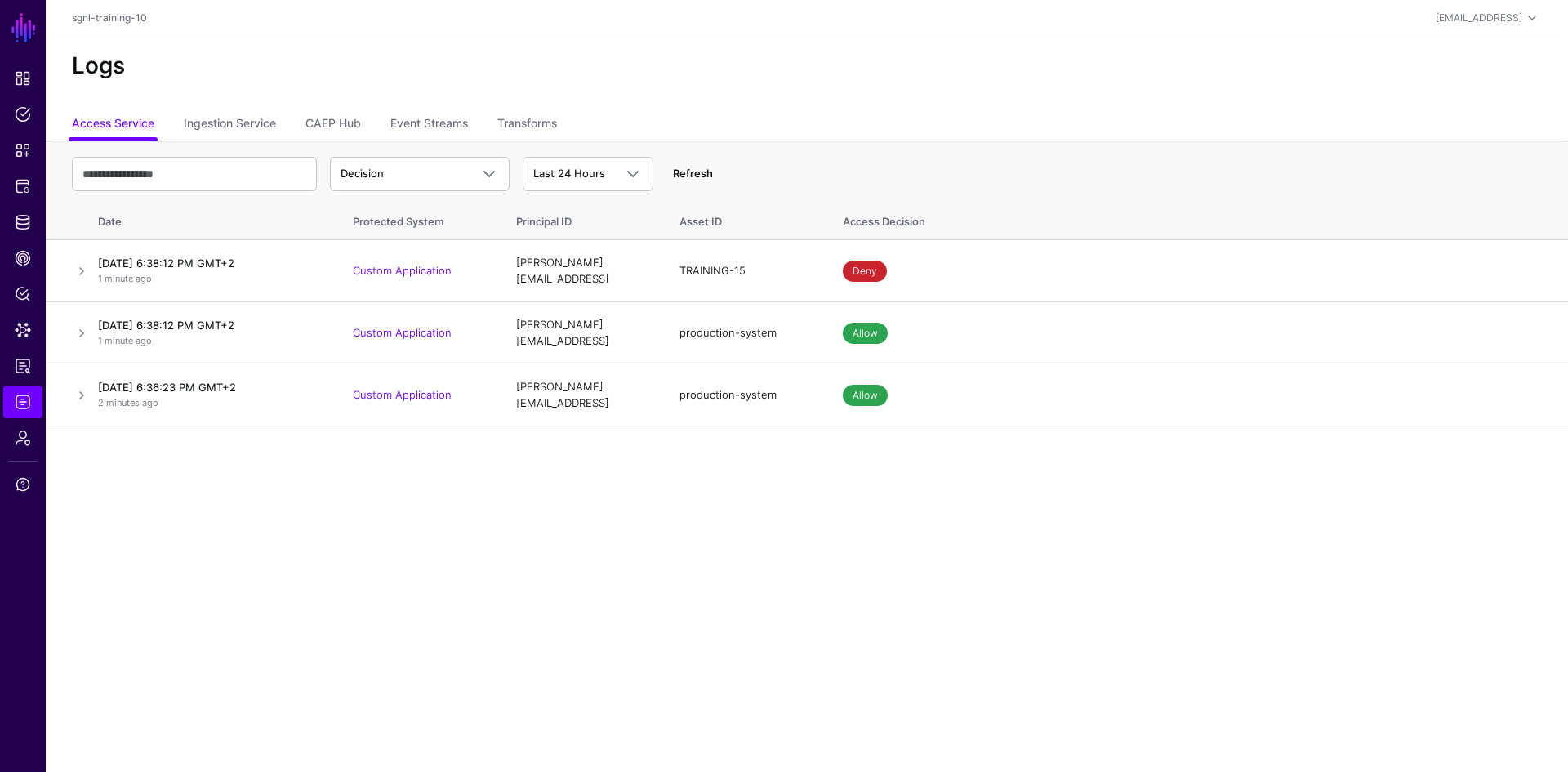
click at [683, 172] on link "Refresh" at bounding box center [693, 173] width 40 height 13
click at [19, 396] on span "Logs" at bounding box center [23, 402] width 17 height 17
click at [18, 436] on span "Admin" at bounding box center [23, 438] width 17 height 17
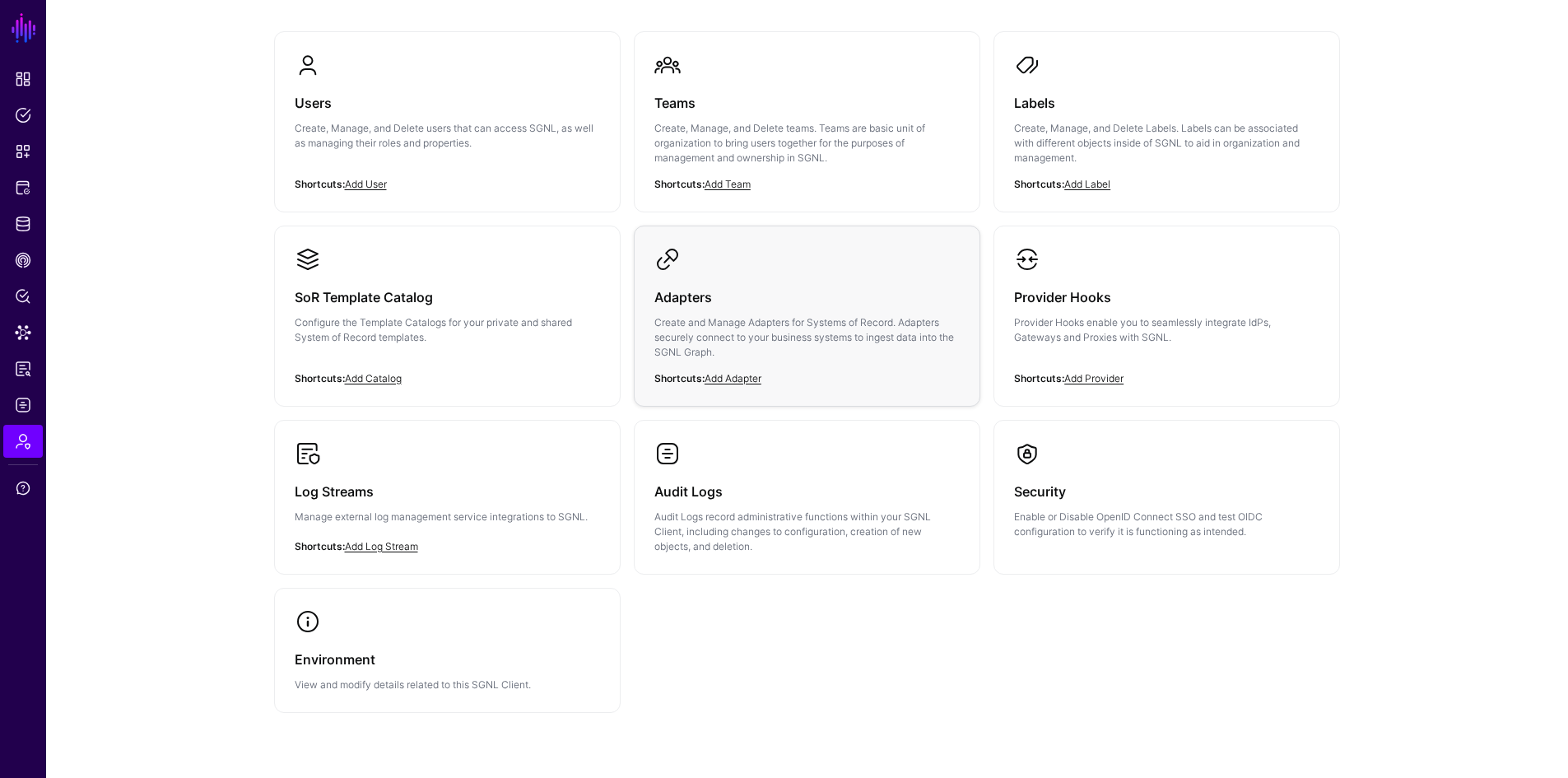
scroll to position [164, 0]
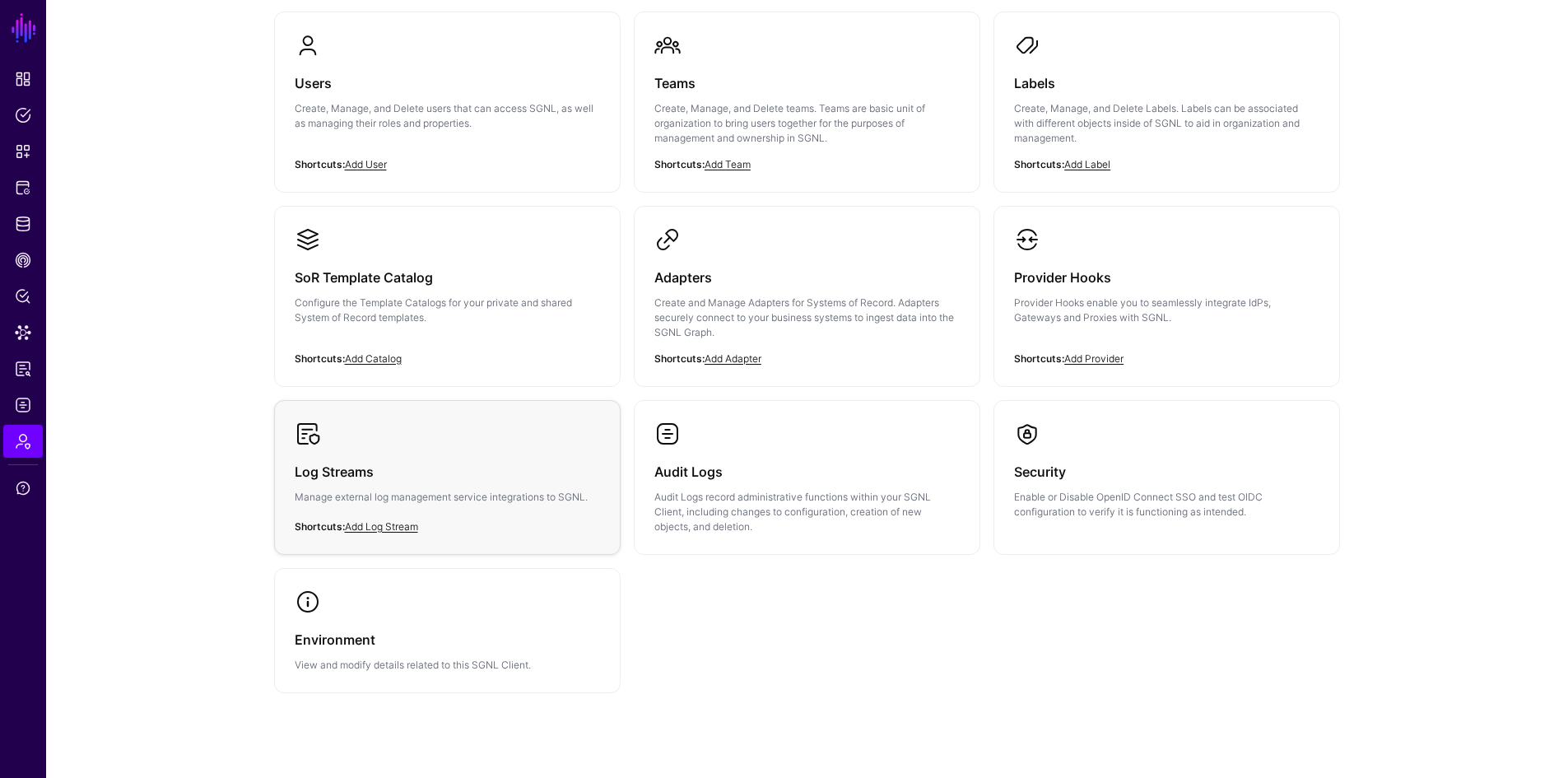
click at [487, 462] on h3 "Log Streams" at bounding box center [447, 471] width 306 height 23
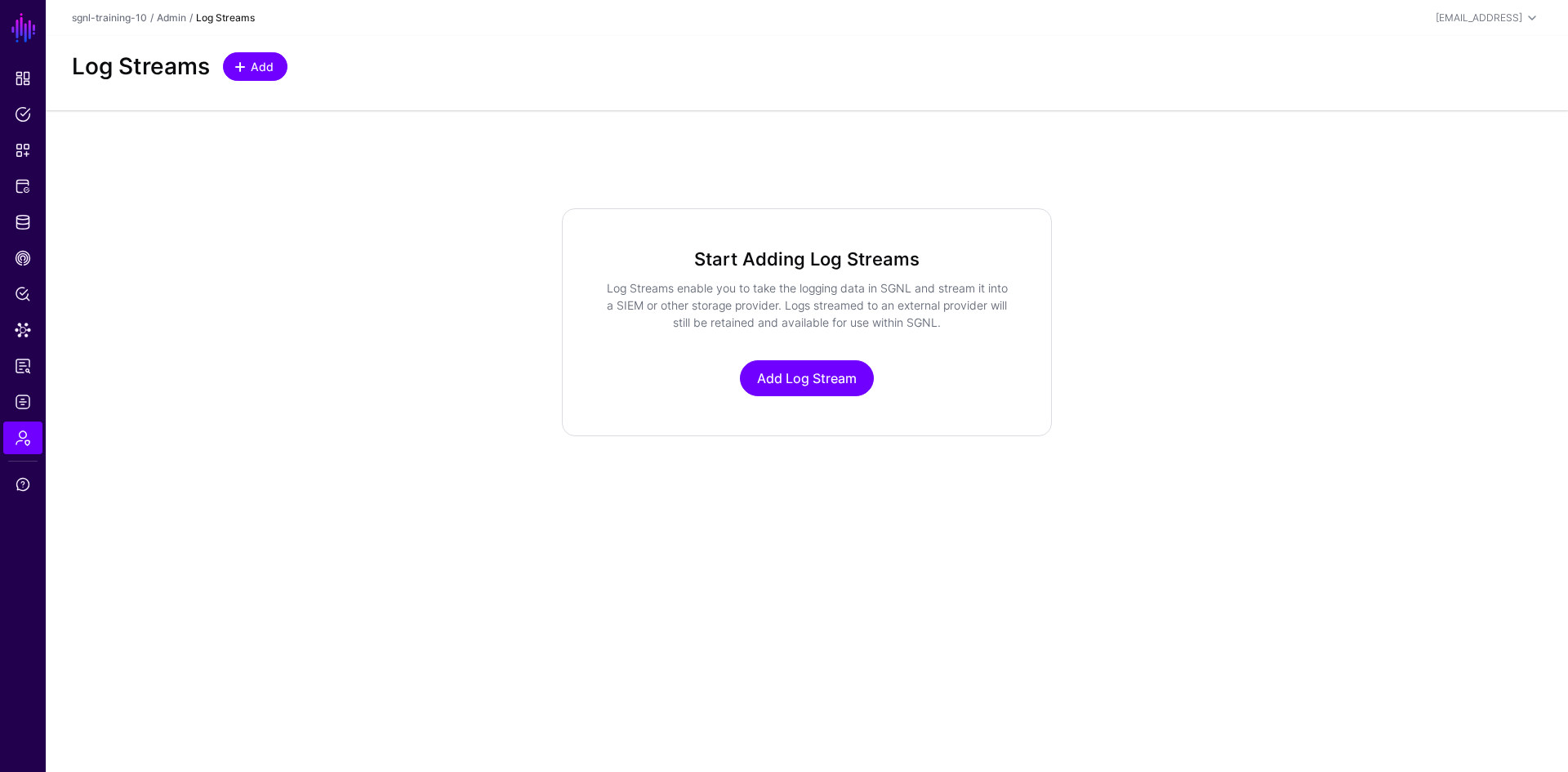
click at [251, 69] on span "Add" at bounding box center [262, 66] width 27 height 18
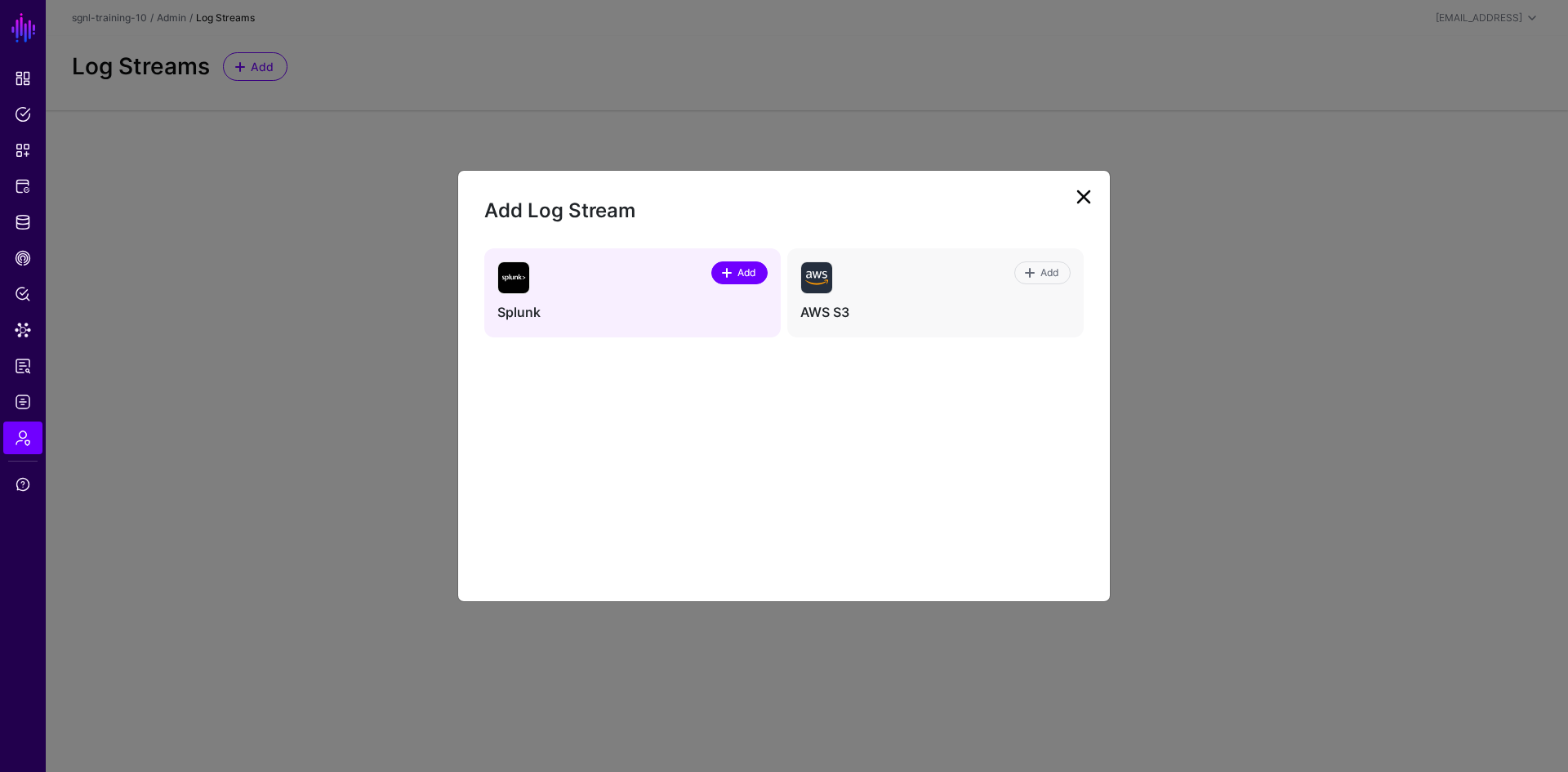
click at [715, 271] on link "Add" at bounding box center [738, 272] width 56 height 23
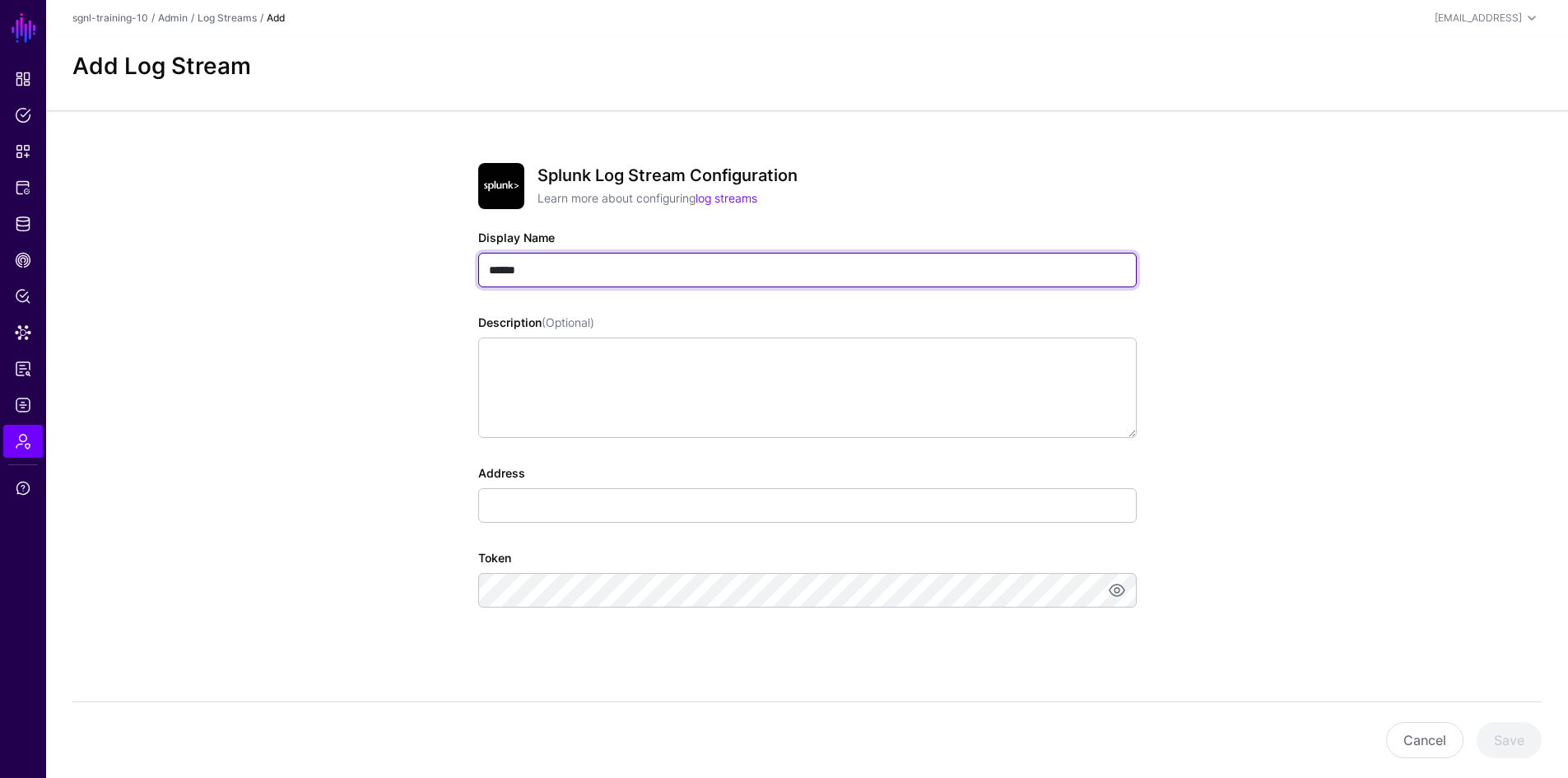
click at [721, 273] on input "******" at bounding box center [808, 269] width 659 height 35
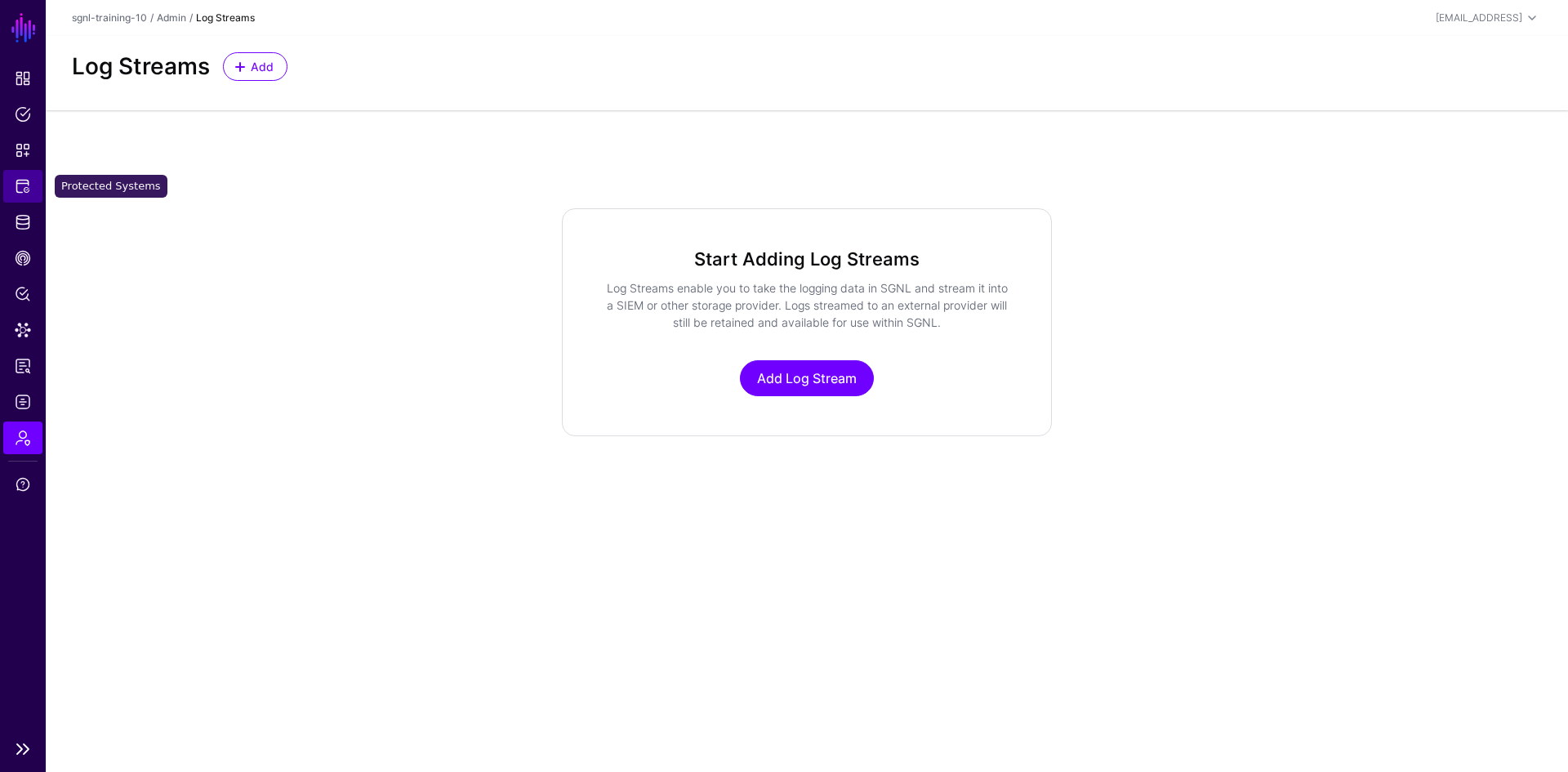
click at [20, 184] on span "Protected Systems" at bounding box center [23, 186] width 17 height 17
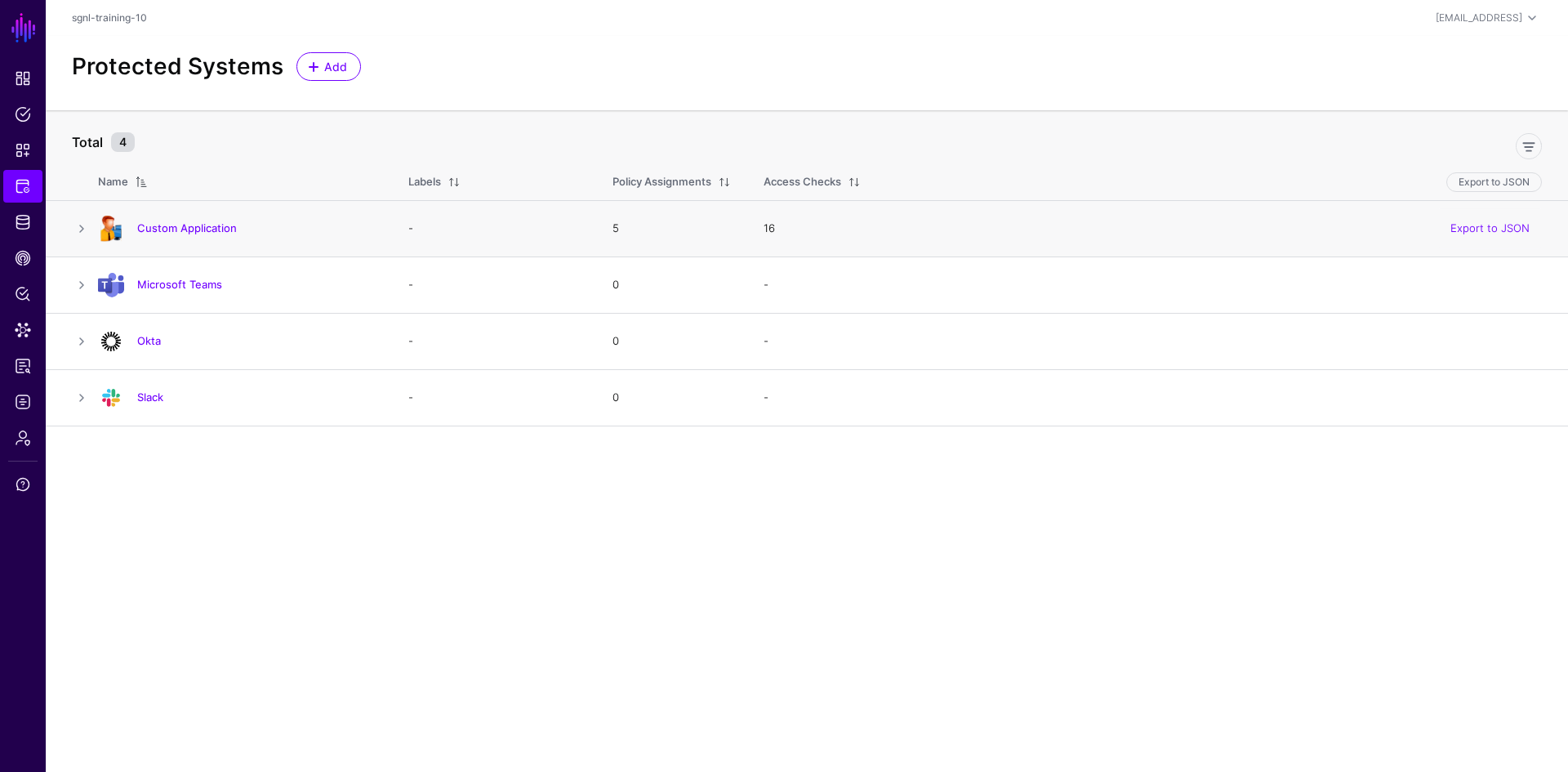
click at [180, 235] on h4 "Custom Application" at bounding box center [256, 228] width 238 height 15
click at [200, 226] on link "Custom Application" at bounding box center [186, 228] width 99 height 13
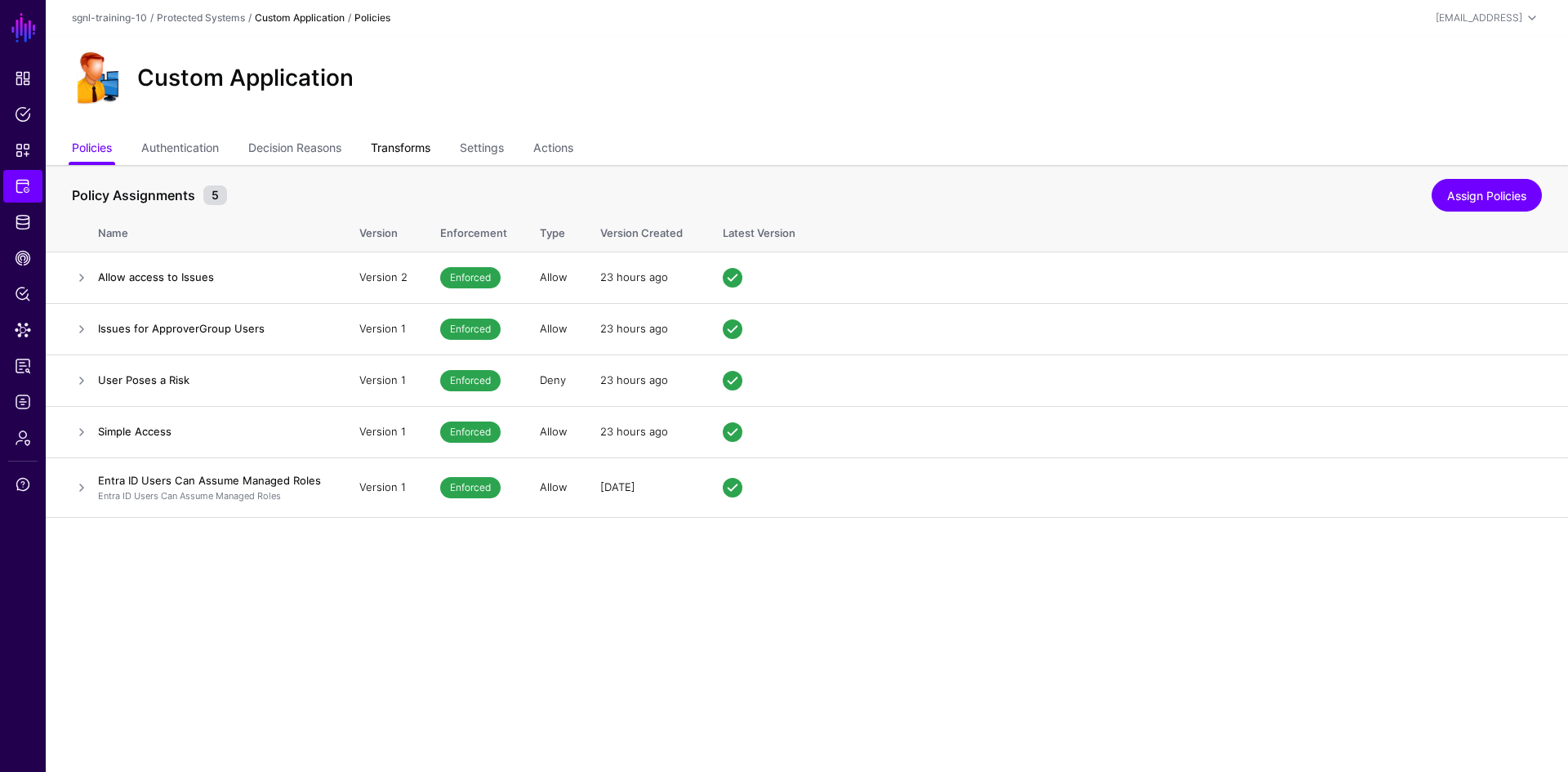
click at [406, 156] on link "Transforms" at bounding box center [400, 149] width 59 height 31
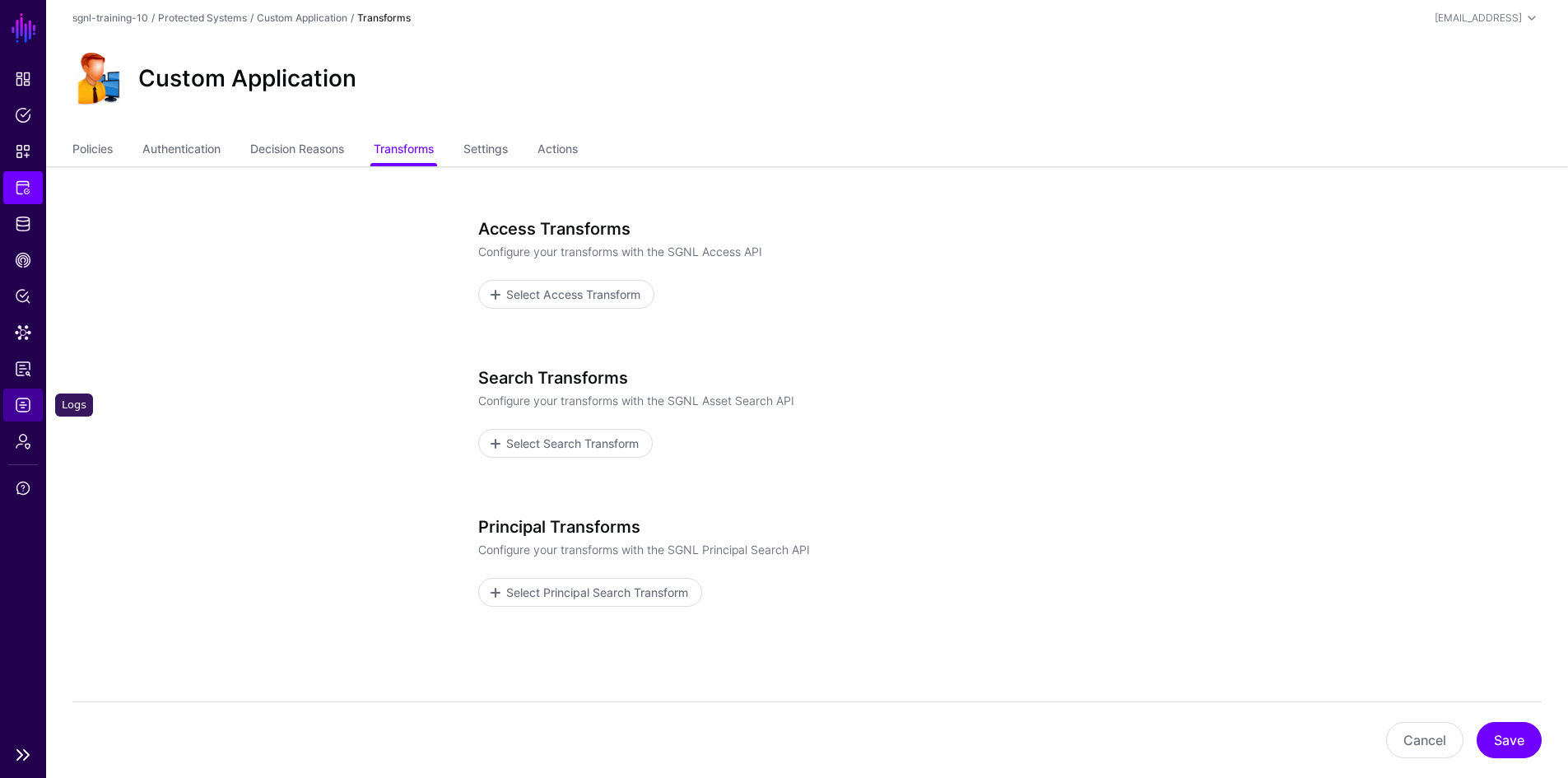
click at [27, 413] on link "Logs" at bounding box center [23, 404] width 40 height 33
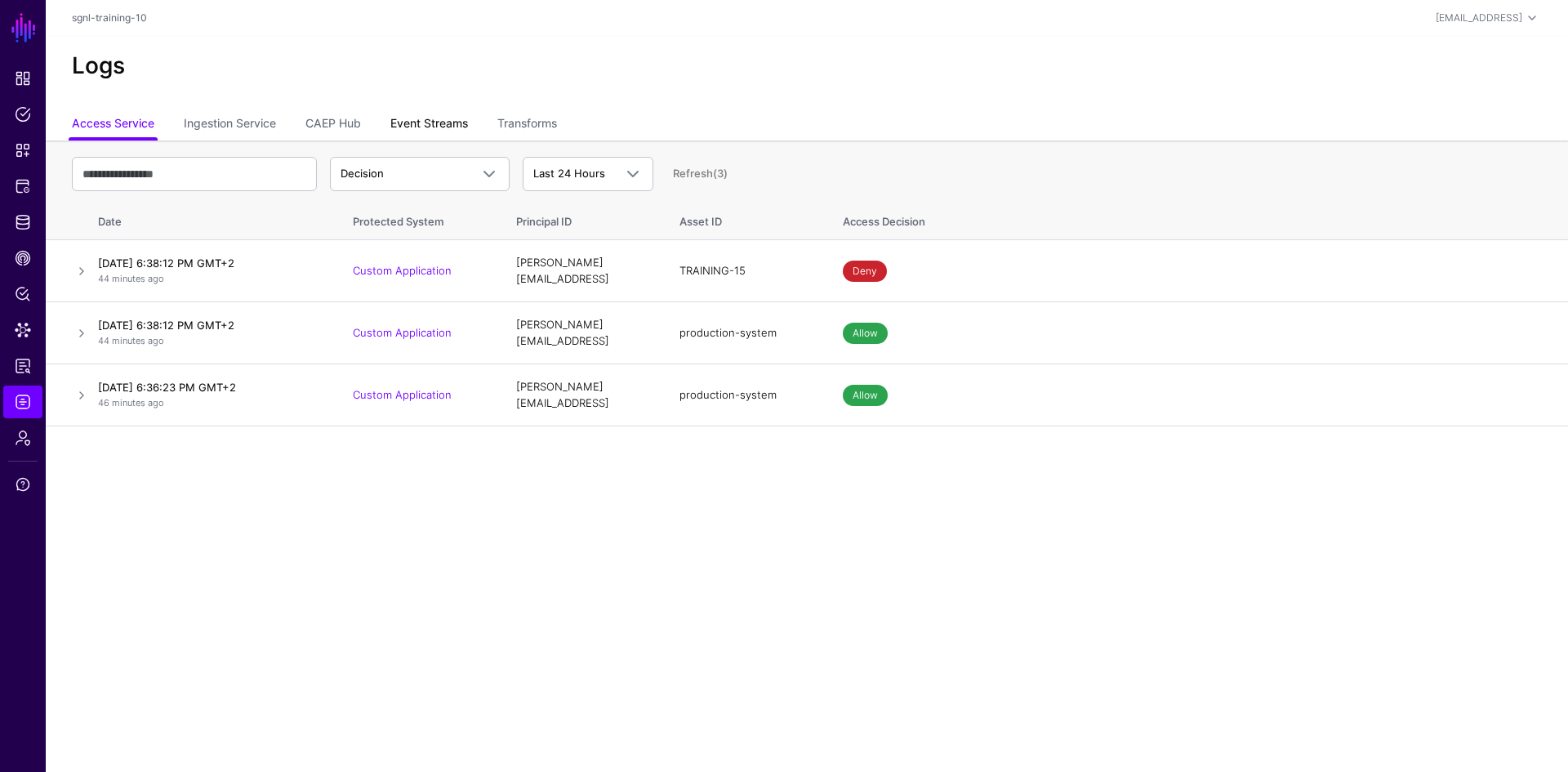
click at [451, 136] on link "Event Streams" at bounding box center [429, 124] width 78 height 31
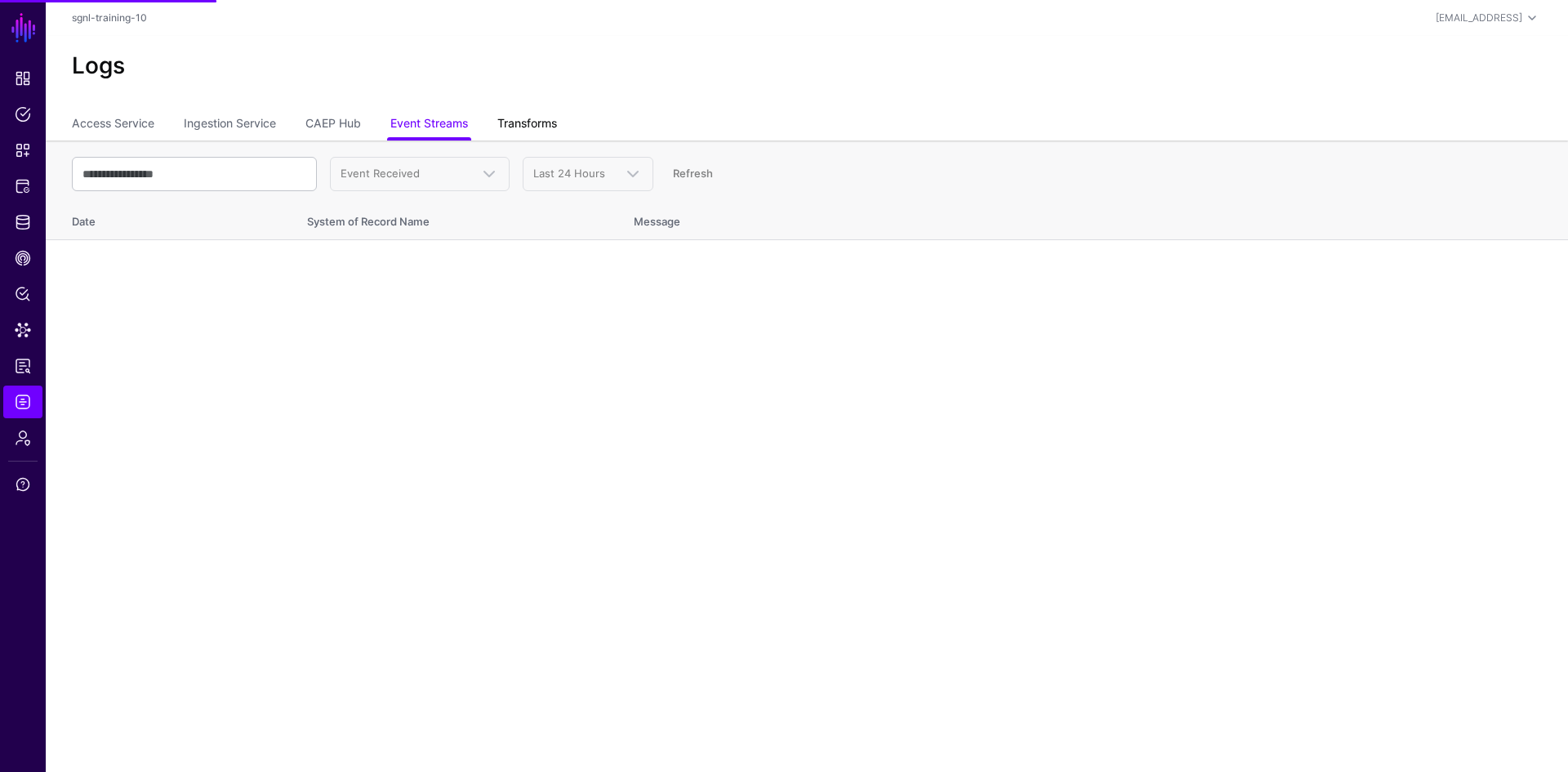
click at [530, 124] on link "Transforms" at bounding box center [526, 124] width 59 height 31
click at [242, 130] on link "Ingestion Service" at bounding box center [230, 124] width 92 height 31
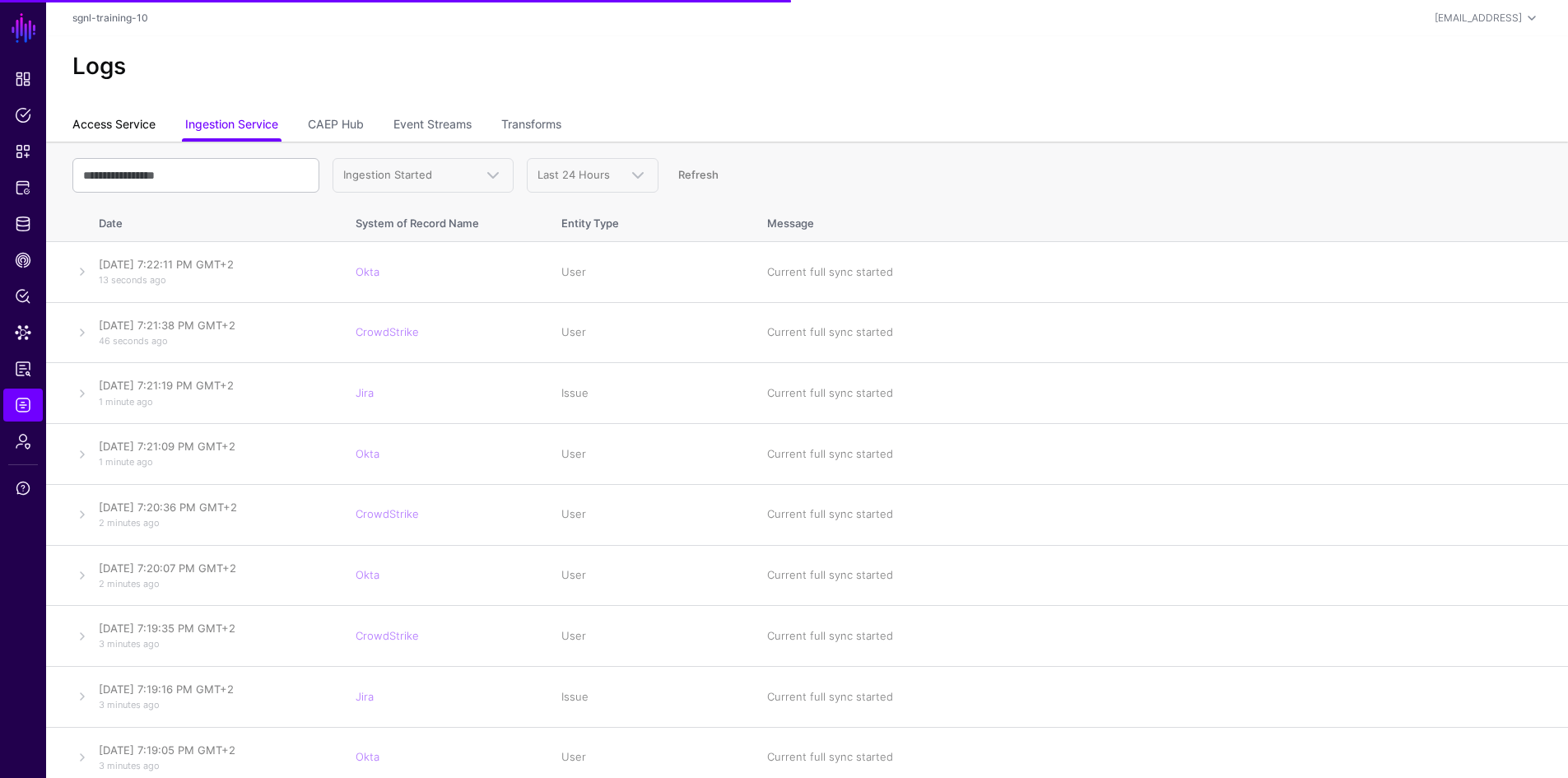
click at [104, 122] on link "Access Service" at bounding box center [114, 125] width 83 height 31
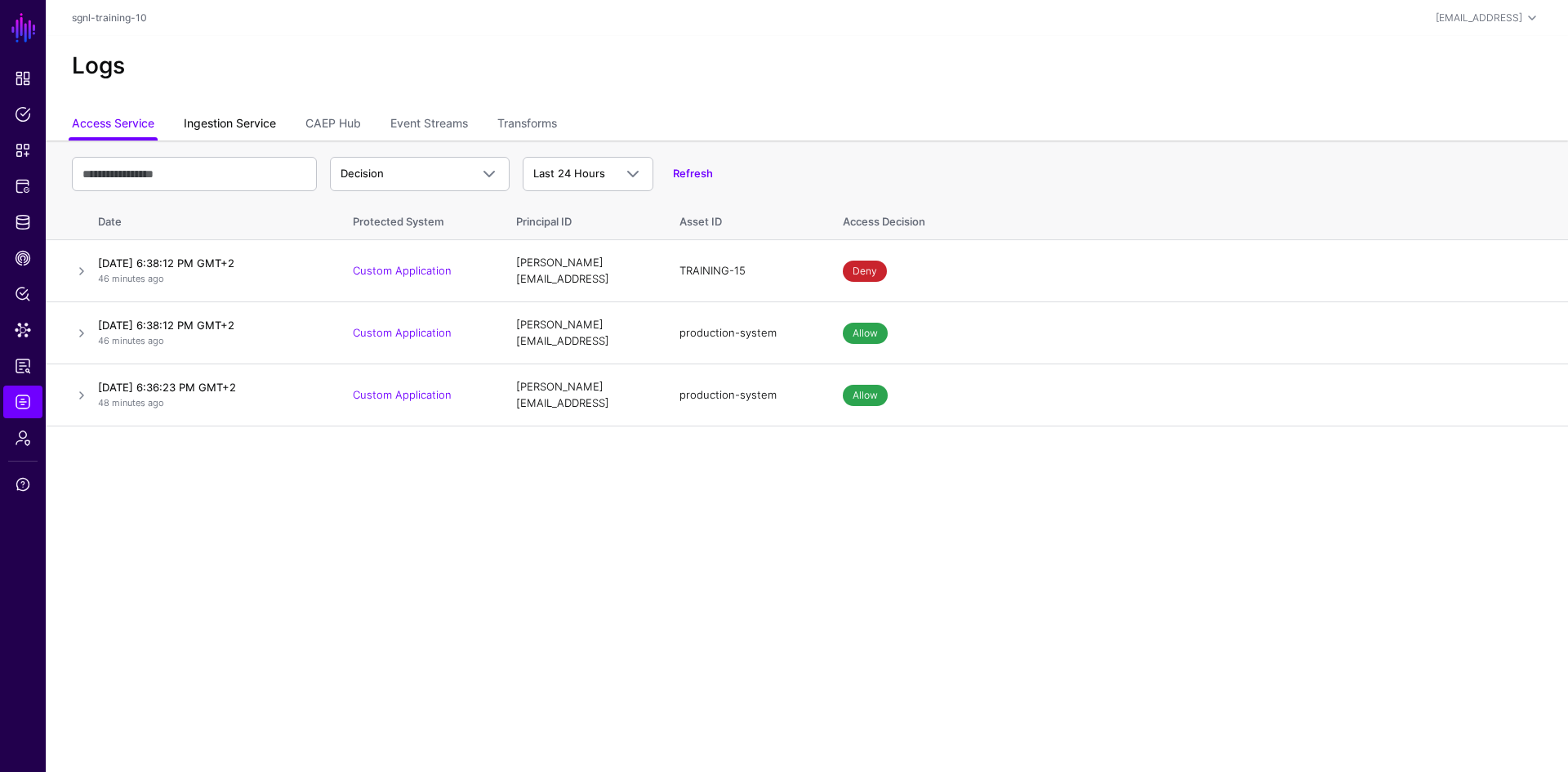
click at [224, 124] on link "Ingestion Service" at bounding box center [230, 124] width 92 height 31
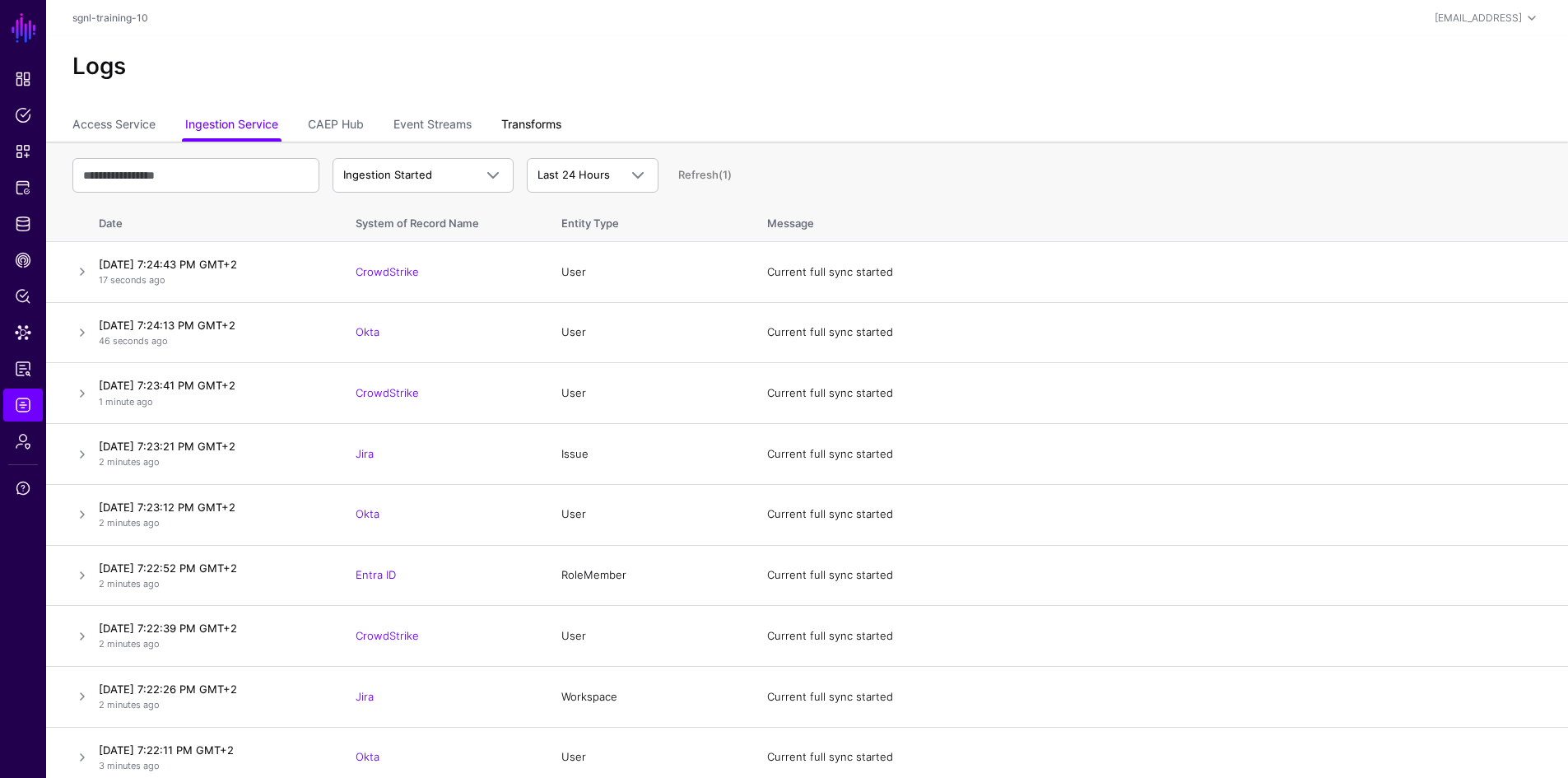
click at [533, 125] on link "Transforms" at bounding box center [531, 125] width 60 height 31
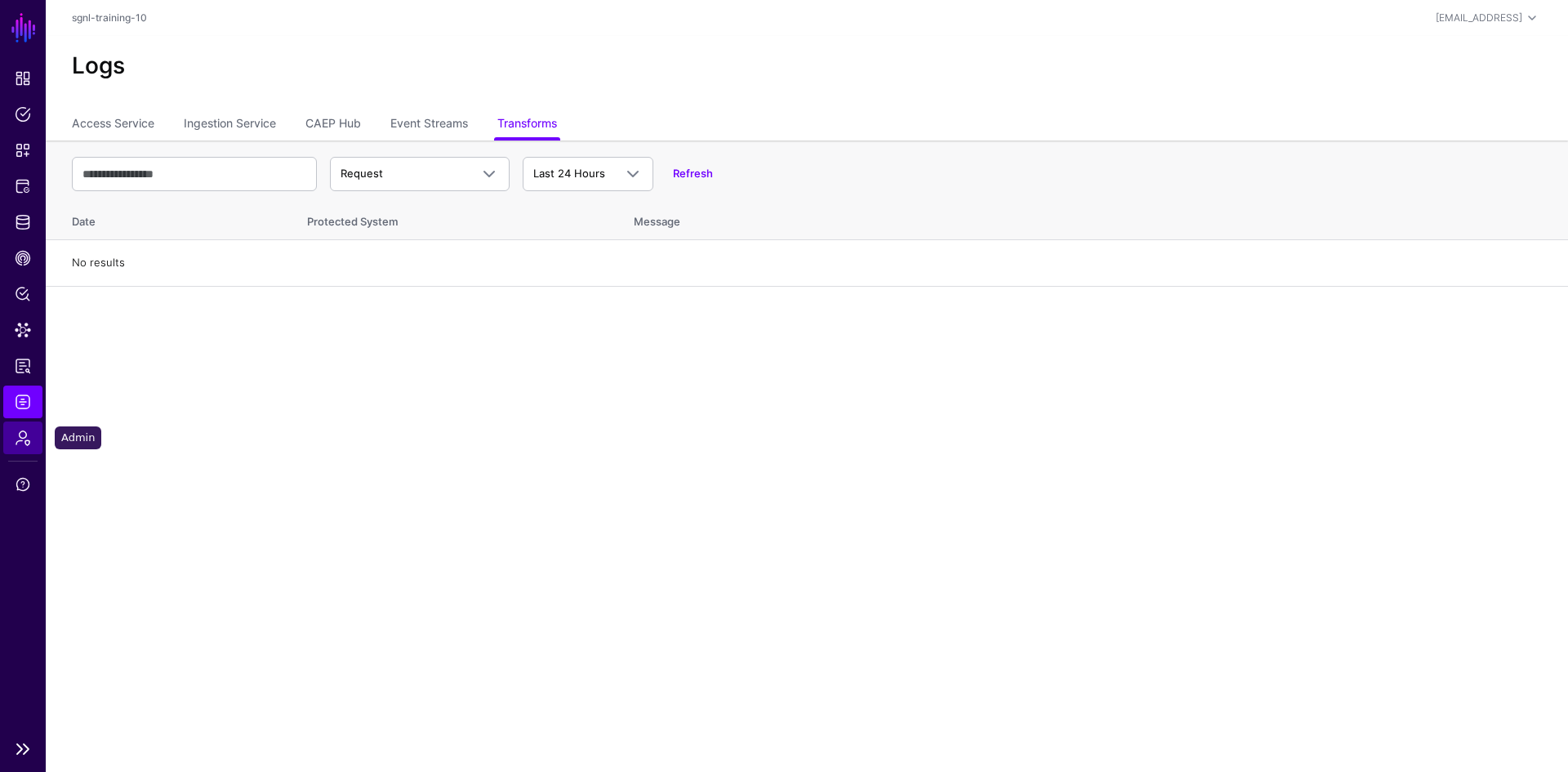
click at [23, 439] on span "Admin" at bounding box center [23, 438] width 17 height 17
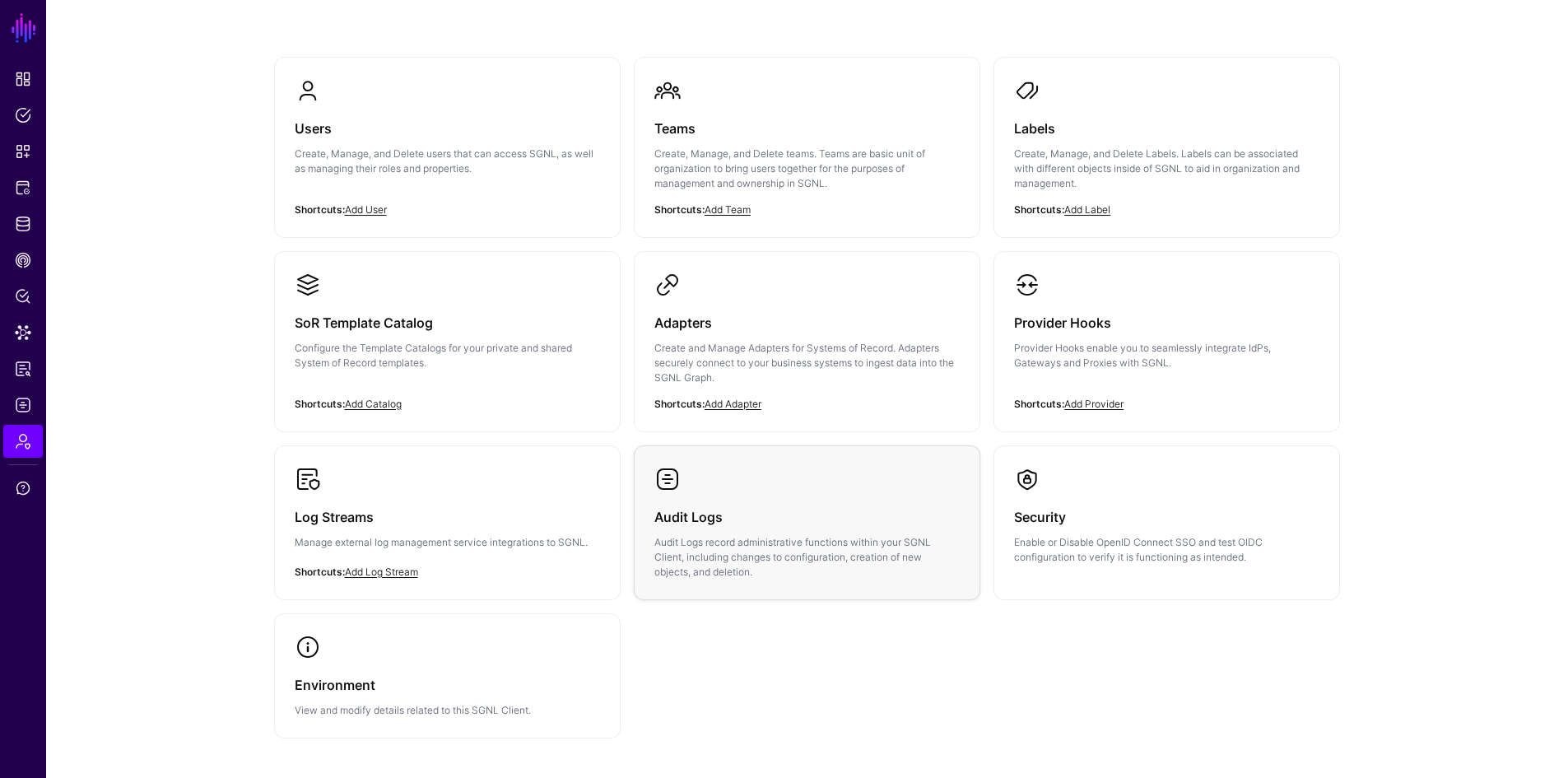
scroll to position [164, 0]
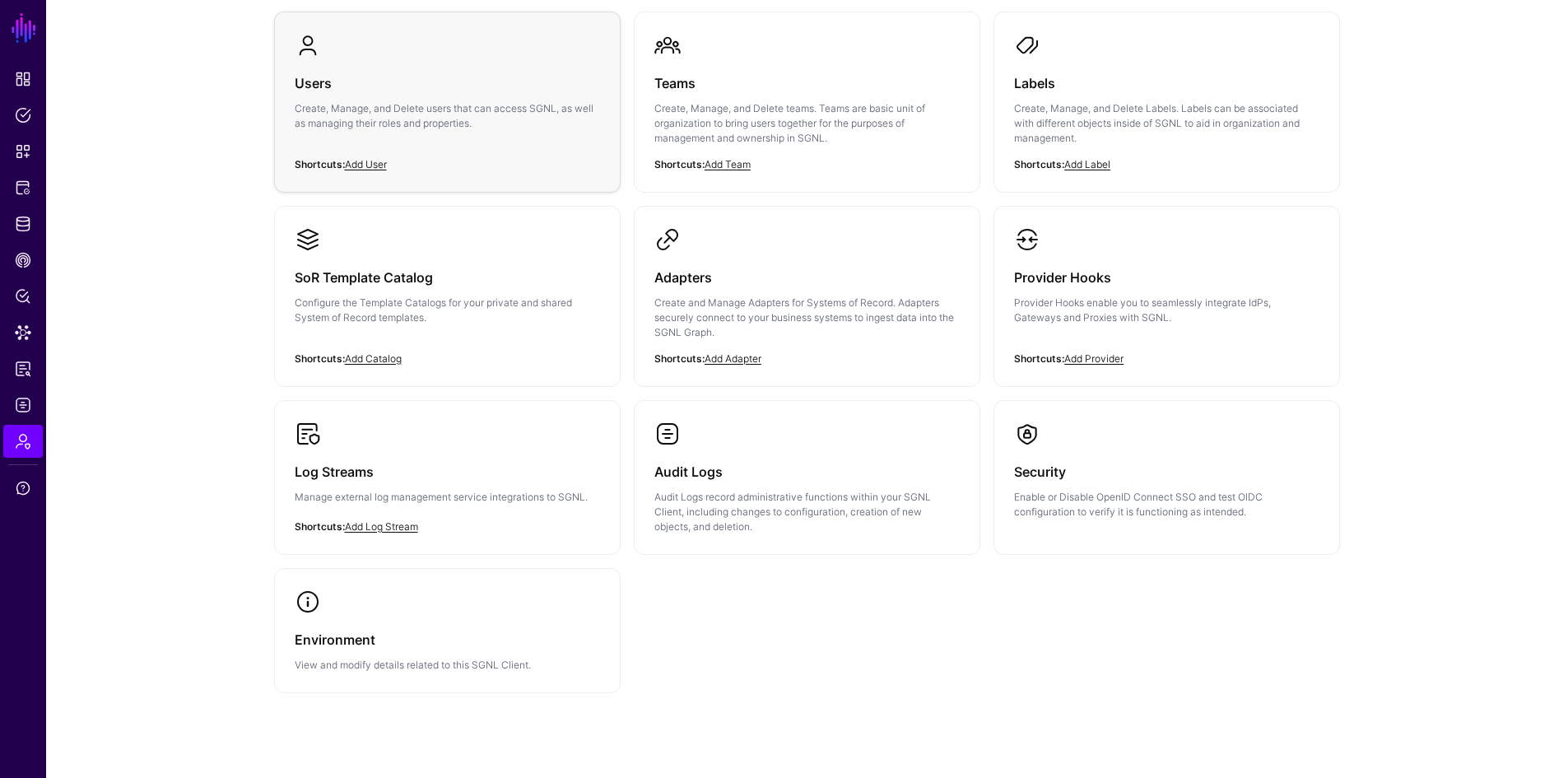
click at [519, 144] on div "Users Create, Manage, and Delete users that can access SGNL, as well as managin…" at bounding box center [447, 107] width 306 height 99
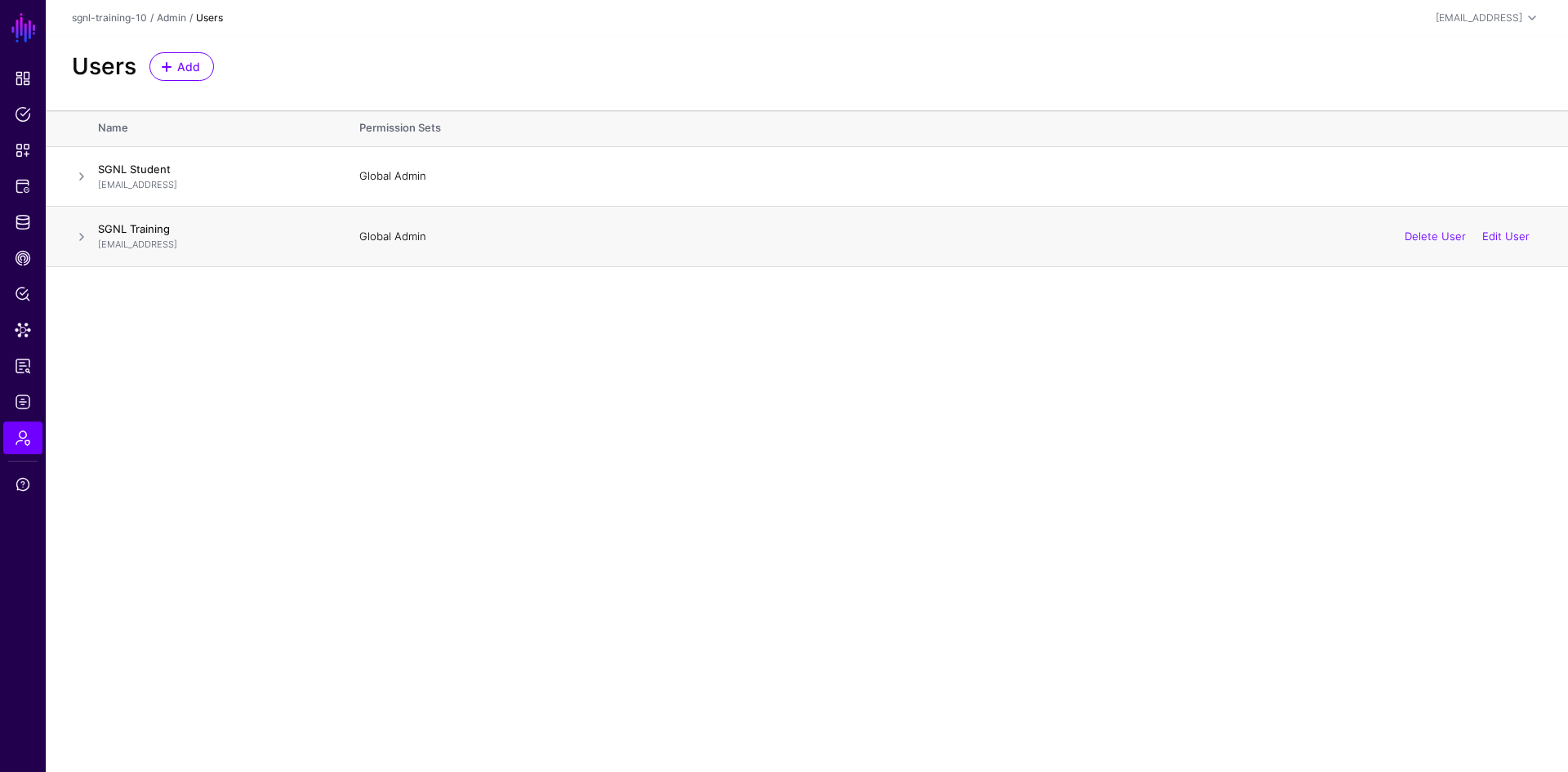
click at [76, 237] on span at bounding box center [81, 236] width 19 height 19
click at [80, 238] on span at bounding box center [81, 236] width 19 height 19
click at [24, 444] on span "Admin" at bounding box center [23, 438] width 17 height 17
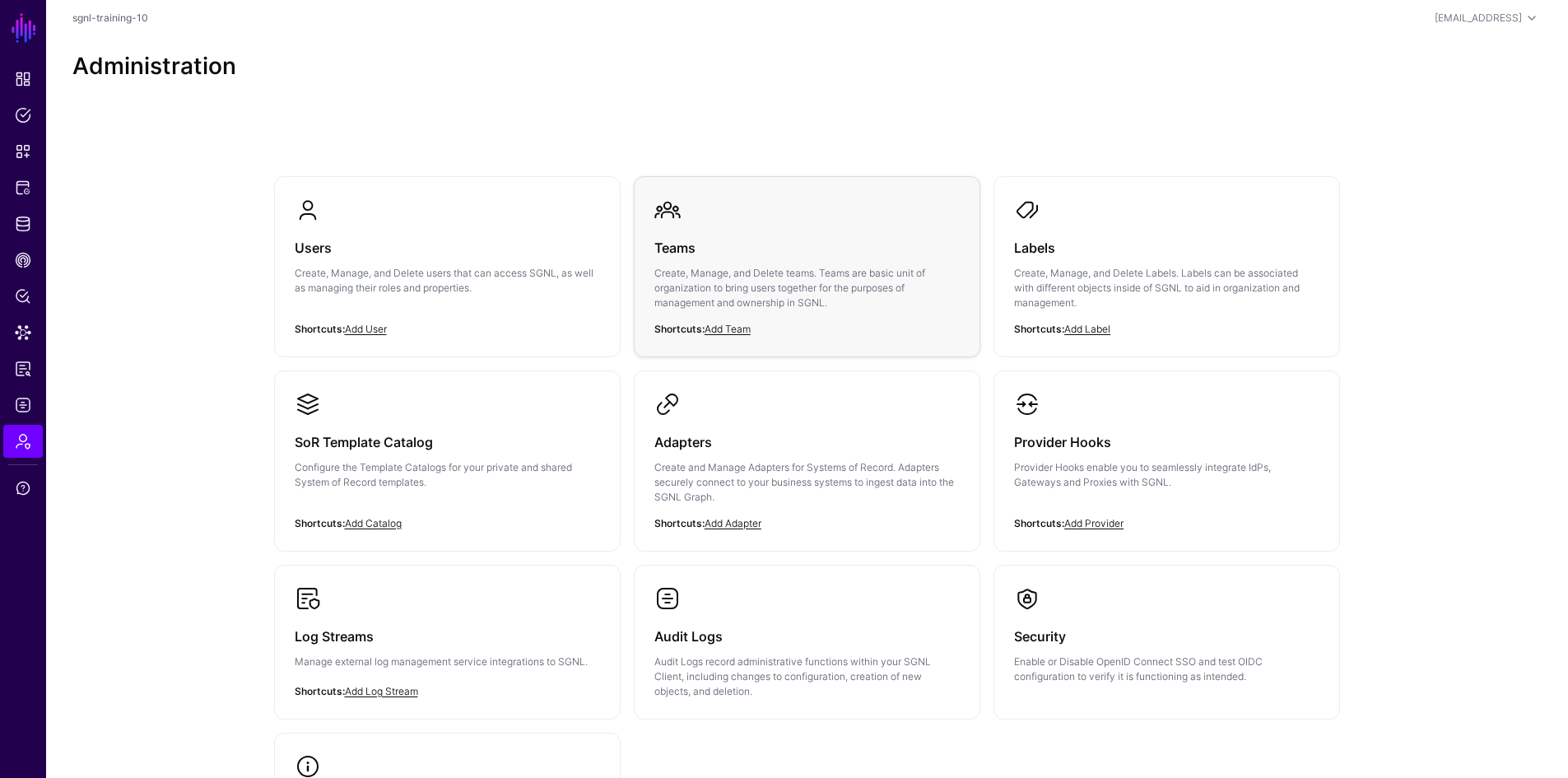
click at [837, 312] on div "Teams Create, Manage, and Delete teams. Teams are basic unit of organization to…" at bounding box center [807, 280] width 306 height 114
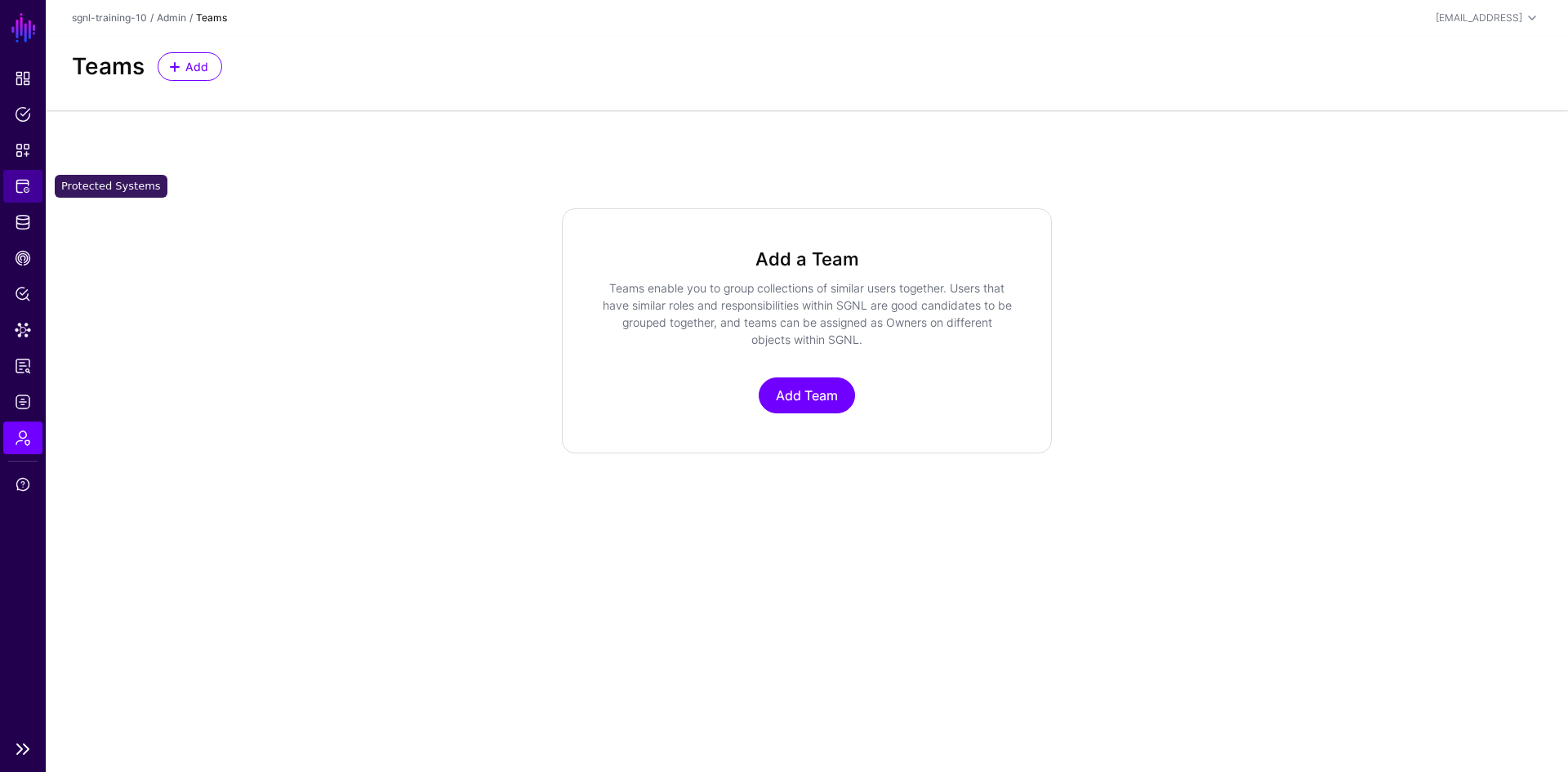
click at [18, 190] on span "Protected Systems" at bounding box center [23, 186] width 17 height 17
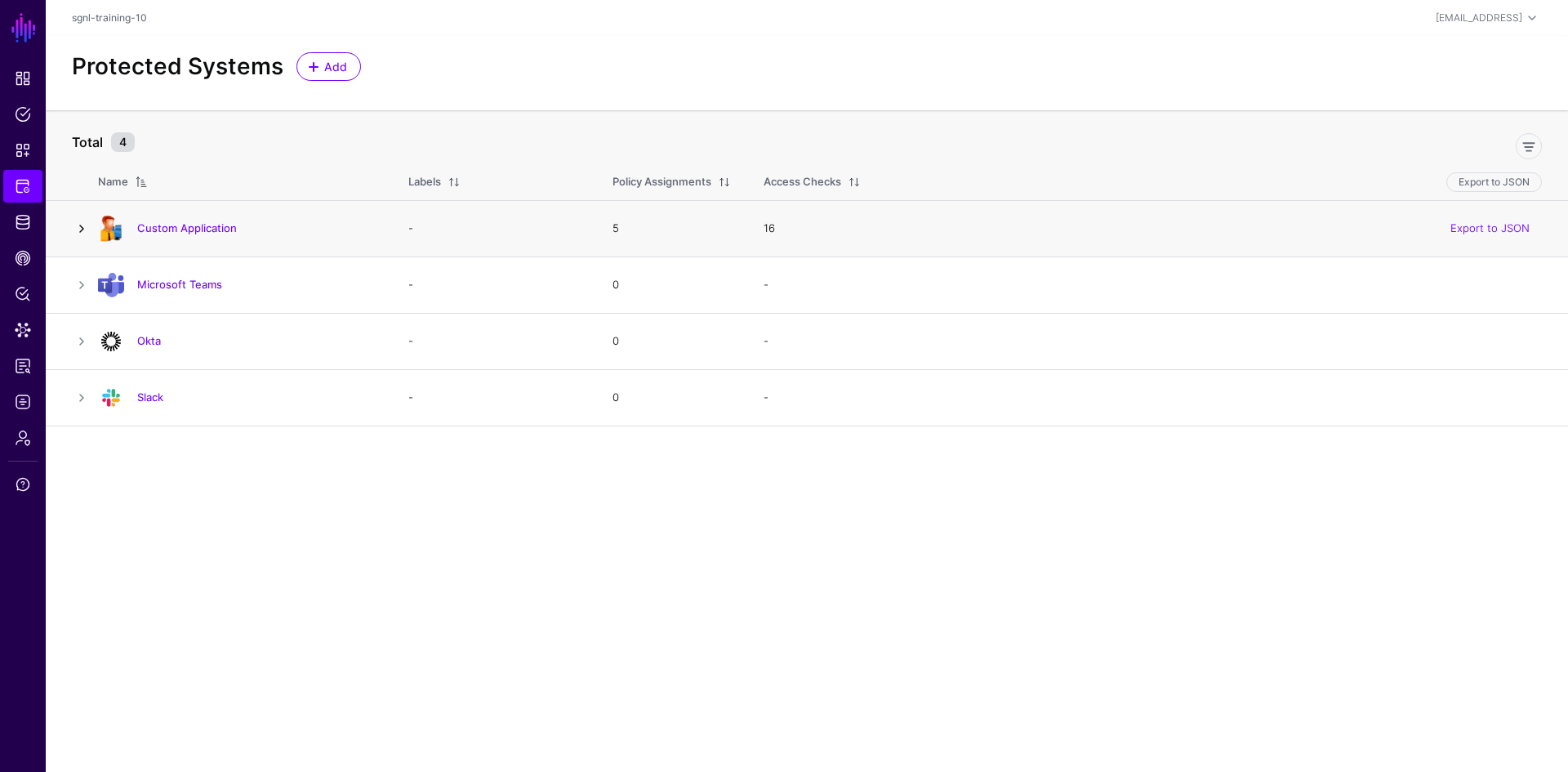
click at [89, 227] on link at bounding box center [81, 228] width 19 height 19
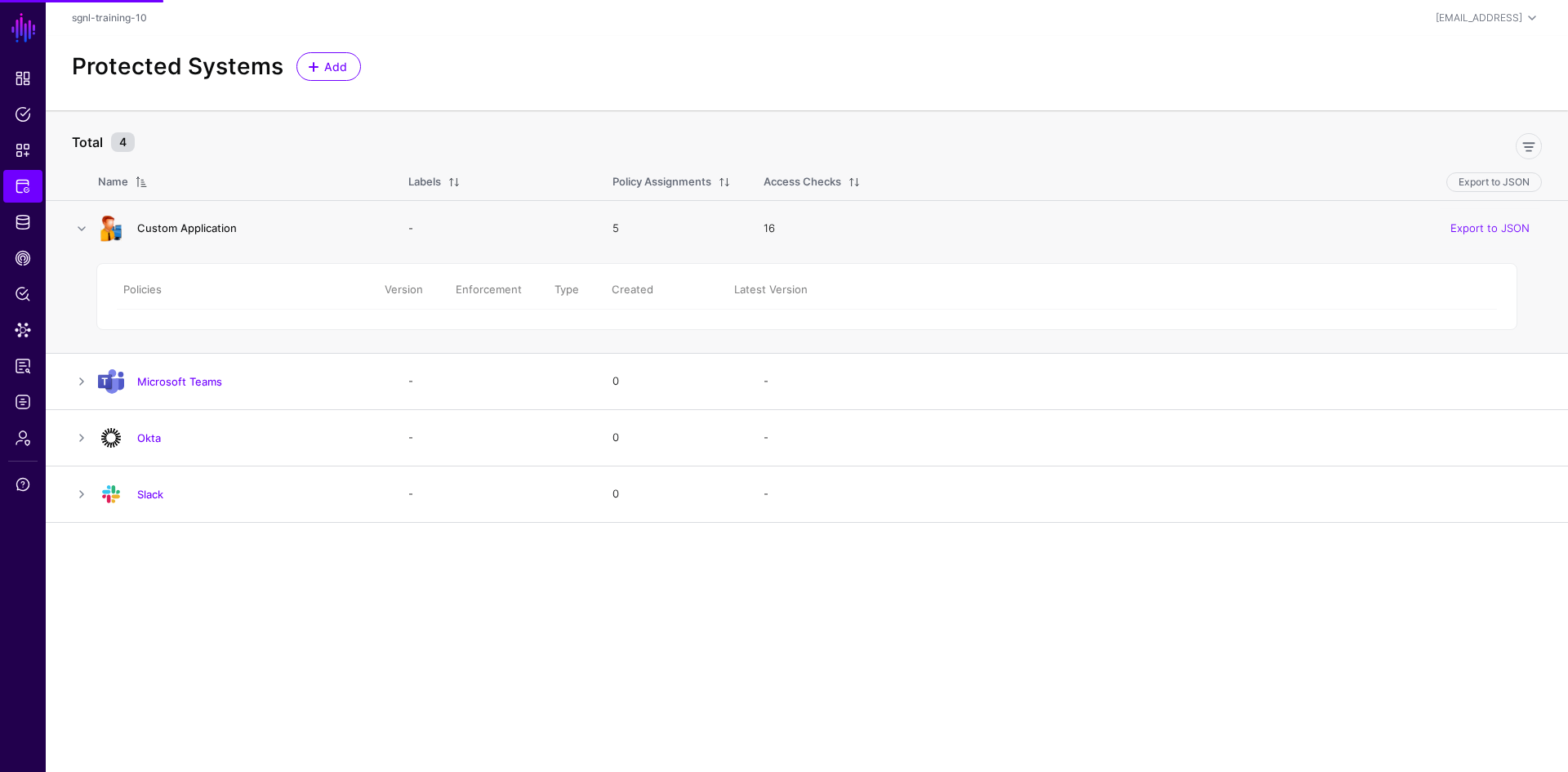
click at [226, 232] on link "Custom Application" at bounding box center [186, 228] width 99 height 13
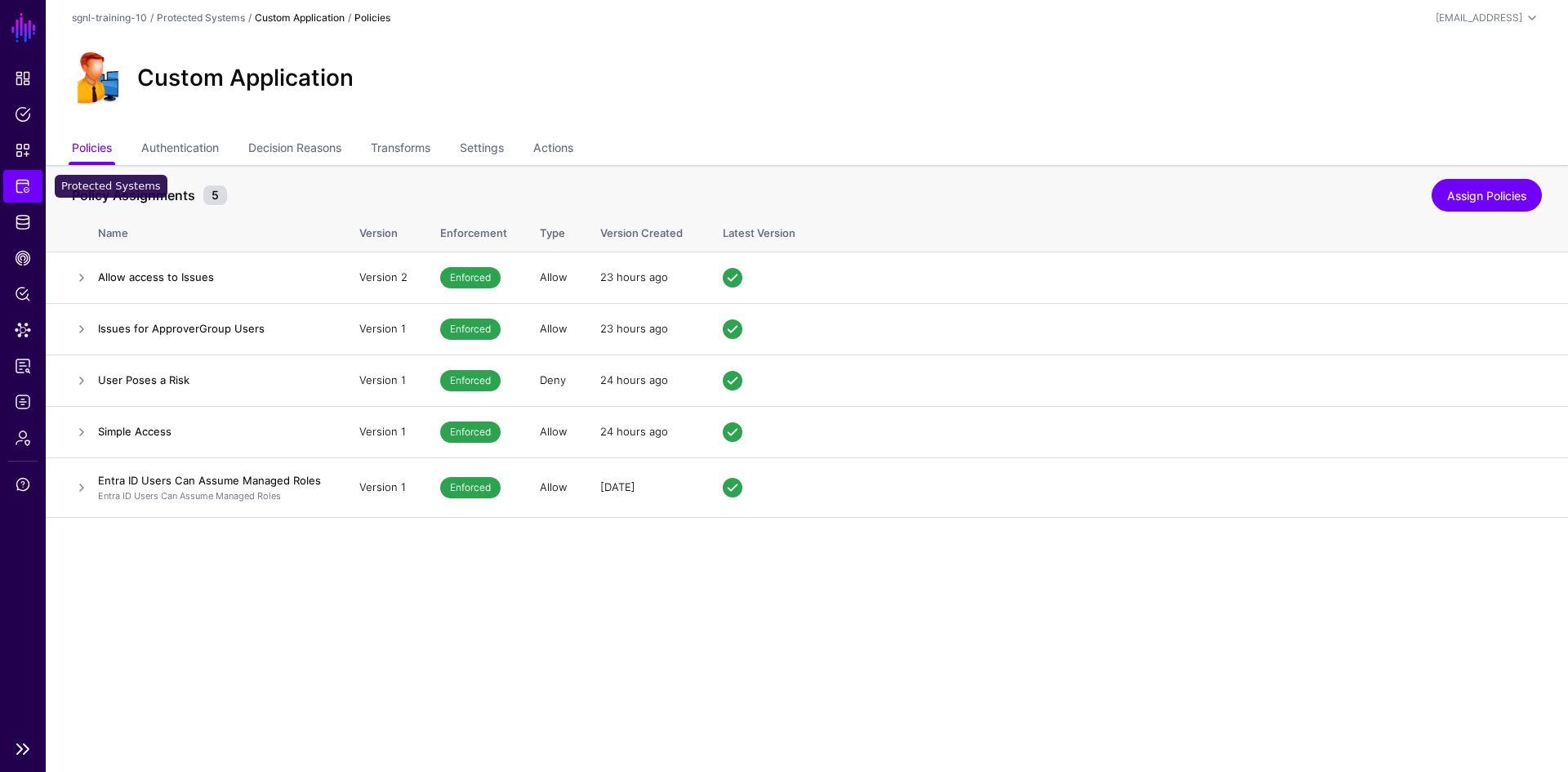
click at [26, 186] on span "Protected Systems" at bounding box center [23, 186] width 17 height 17
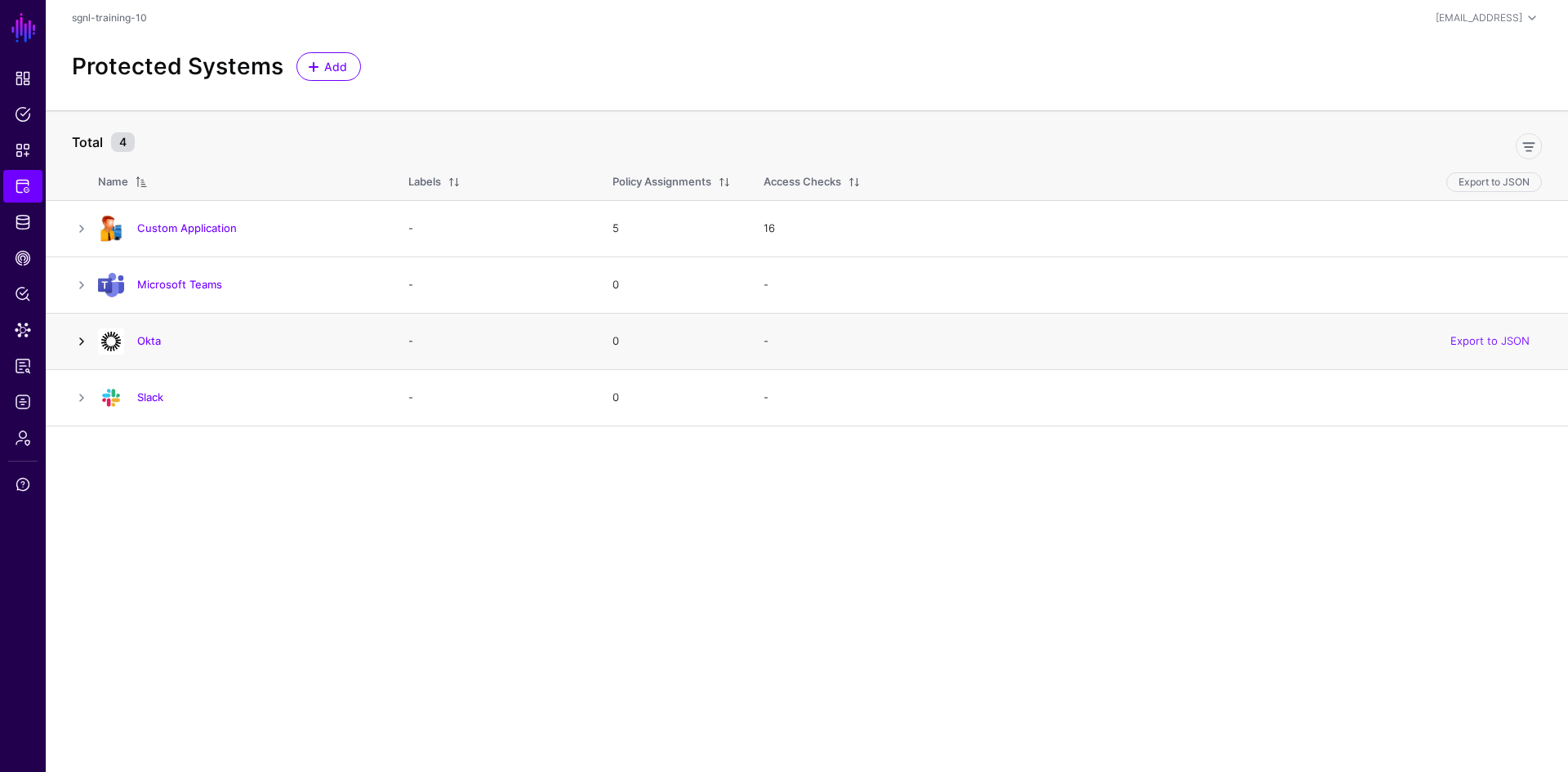
click at [84, 341] on link at bounding box center [81, 341] width 19 height 19
click at [144, 341] on link "Okta" at bounding box center [149, 341] width 23 height 13
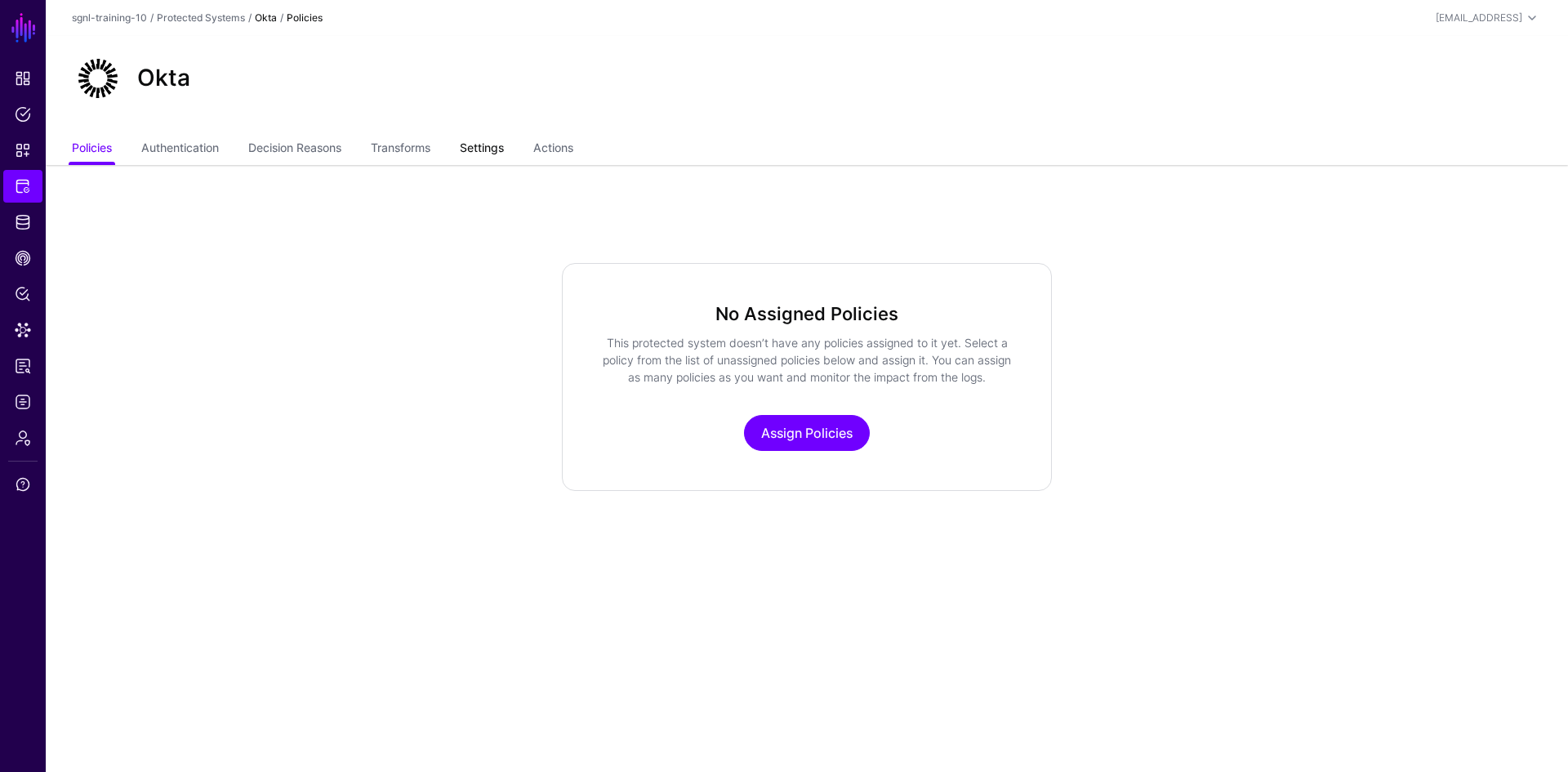
click at [494, 151] on link "Settings" at bounding box center [481, 149] width 44 height 31
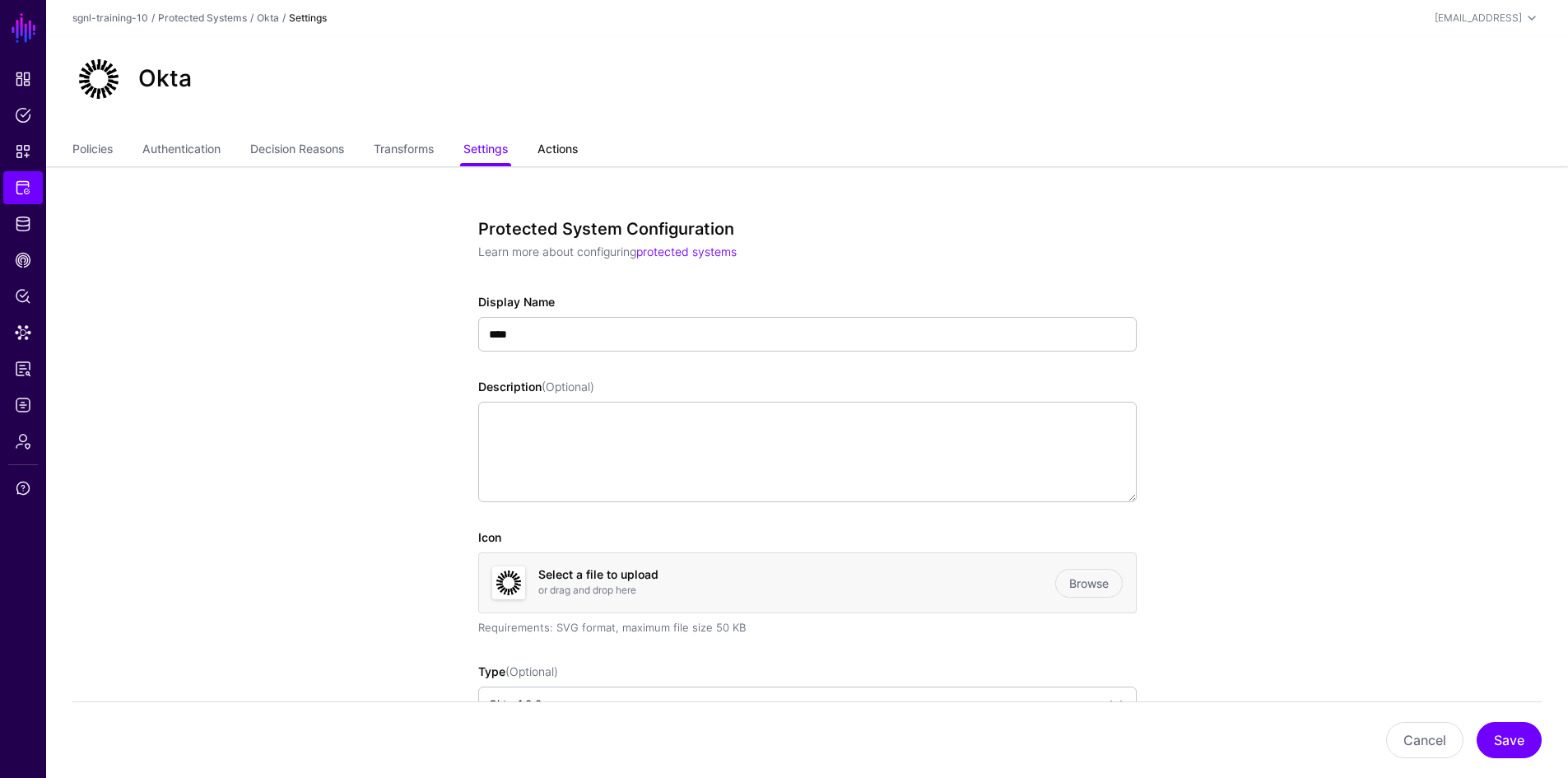
click at [567, 143] on link "Actions" at bounding box center [557, 150] width 40 height 31
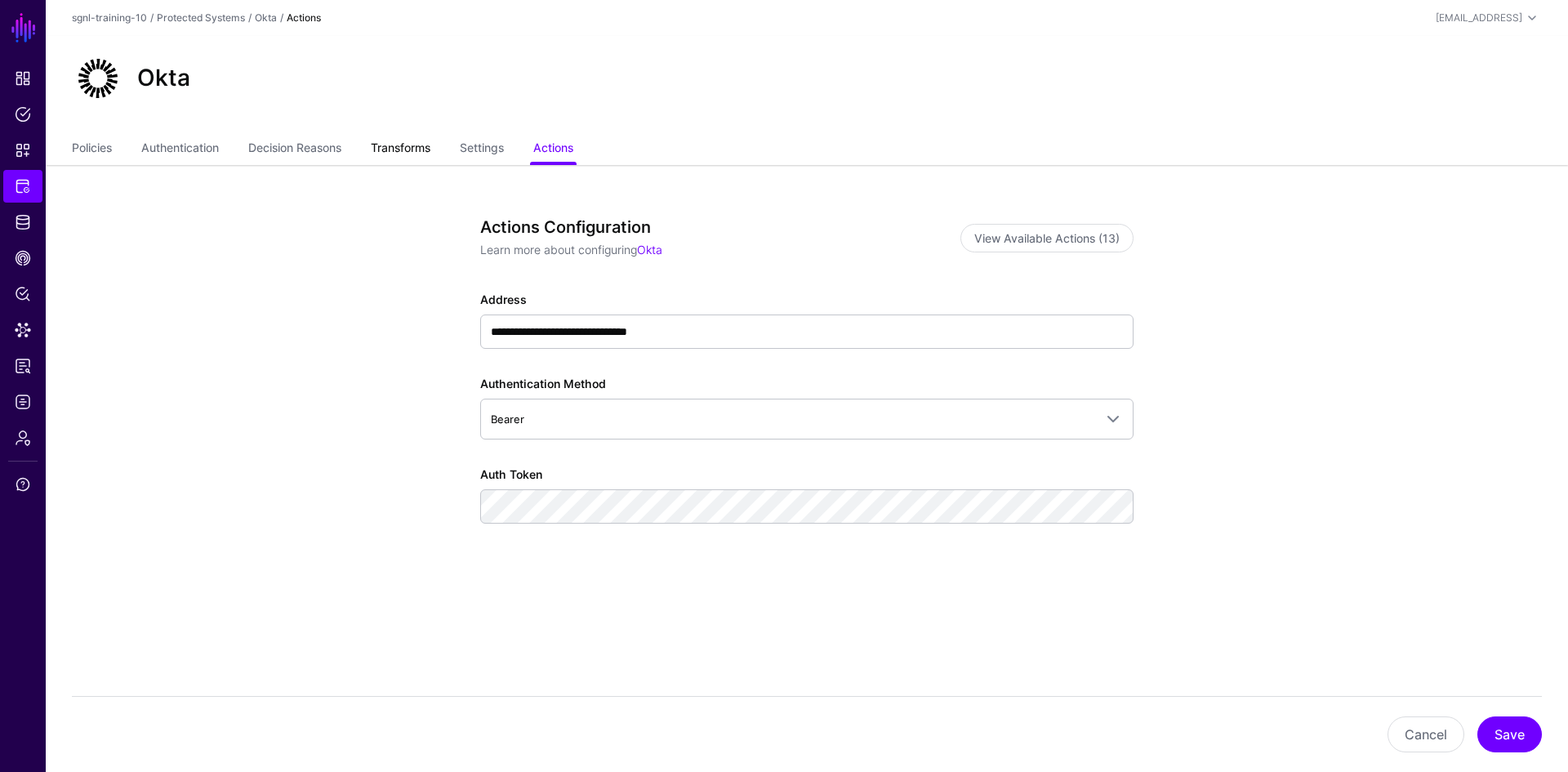
click at [416, 152] on link "Transforms" at bounding box center [400, 149] width 59 height 31
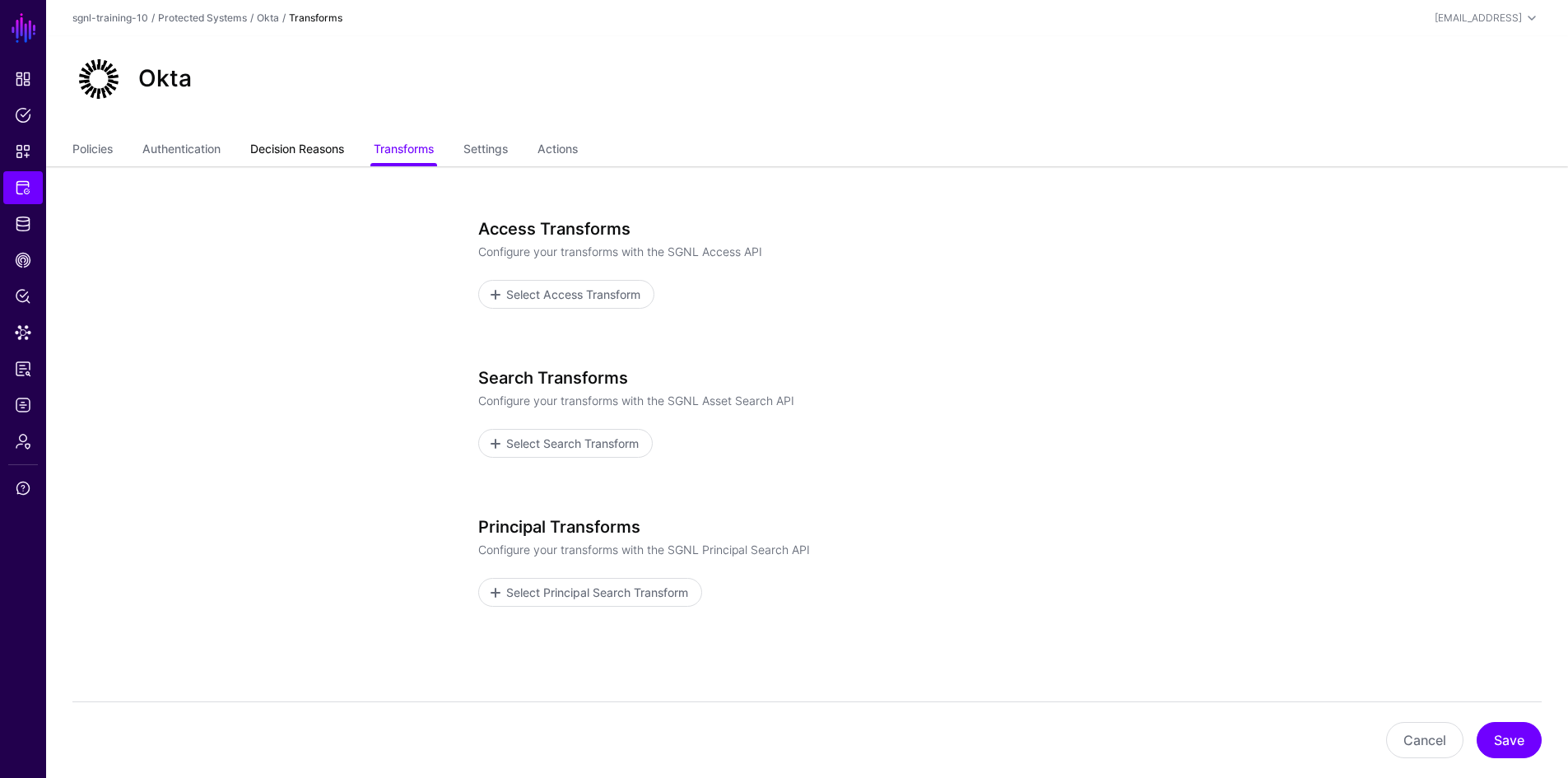
click at [319, 154] on link "Decision Reasons" at bounding box center [296, 150] width 93 height 31
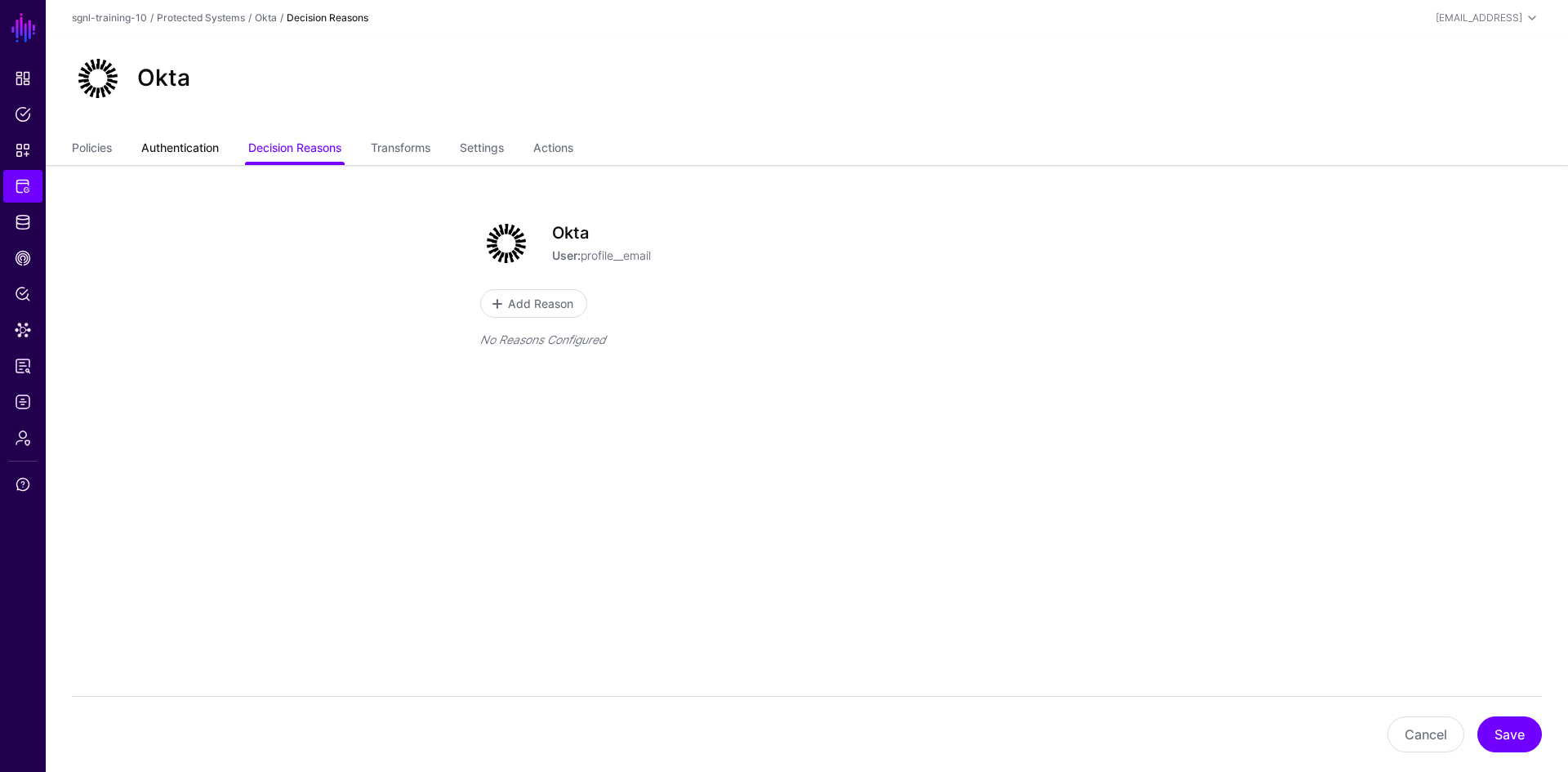
click at [200, 154] on link "Authentication" at bounding box center [180, 149] width 78 height 31
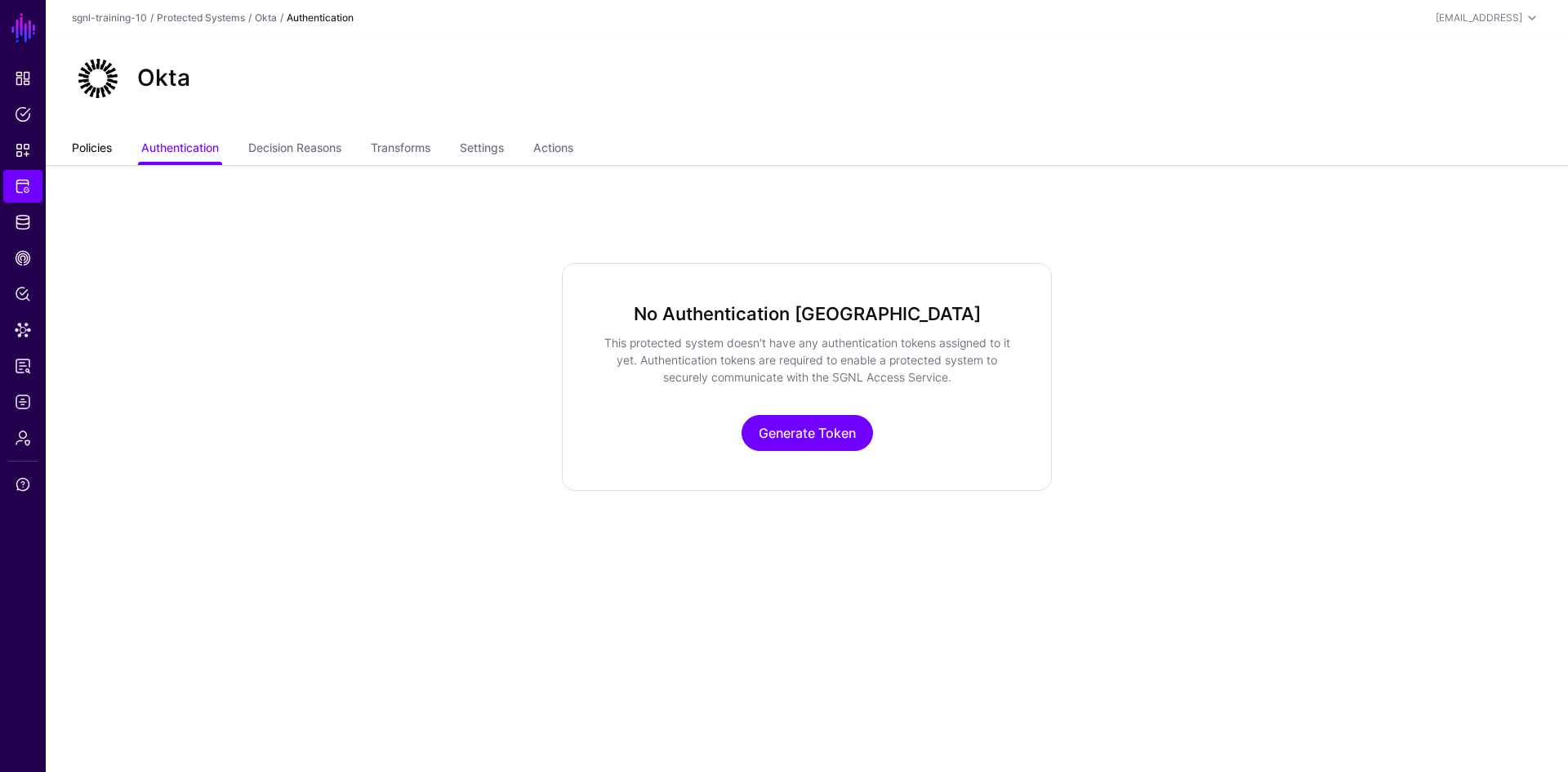
click at [100, 154] on link "Policies" at bounding box center [92, 149] width 40 height 31
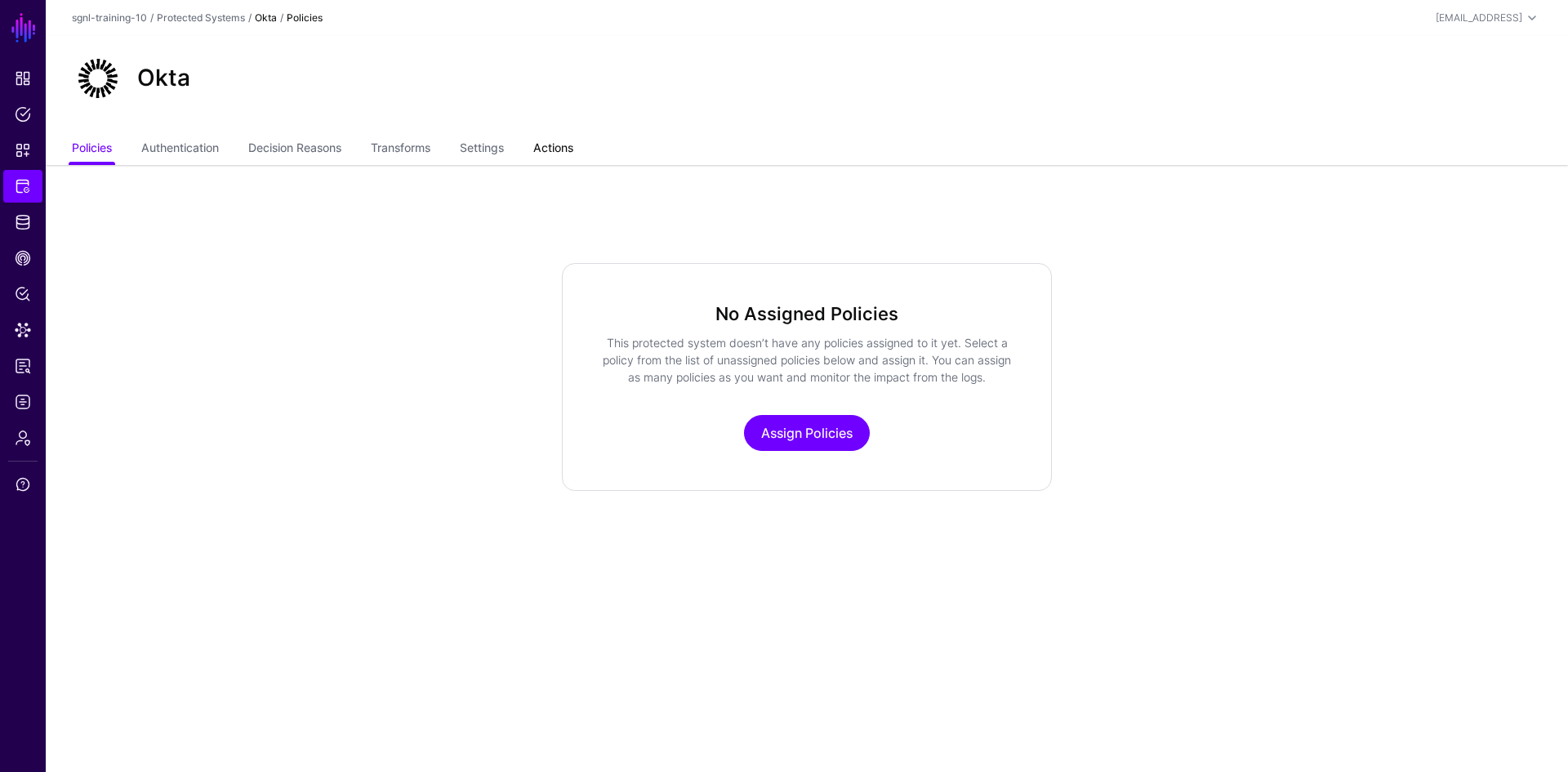
click at [566, 151] on link "Actions" at bounding box center [553, 149] width 40 height 31
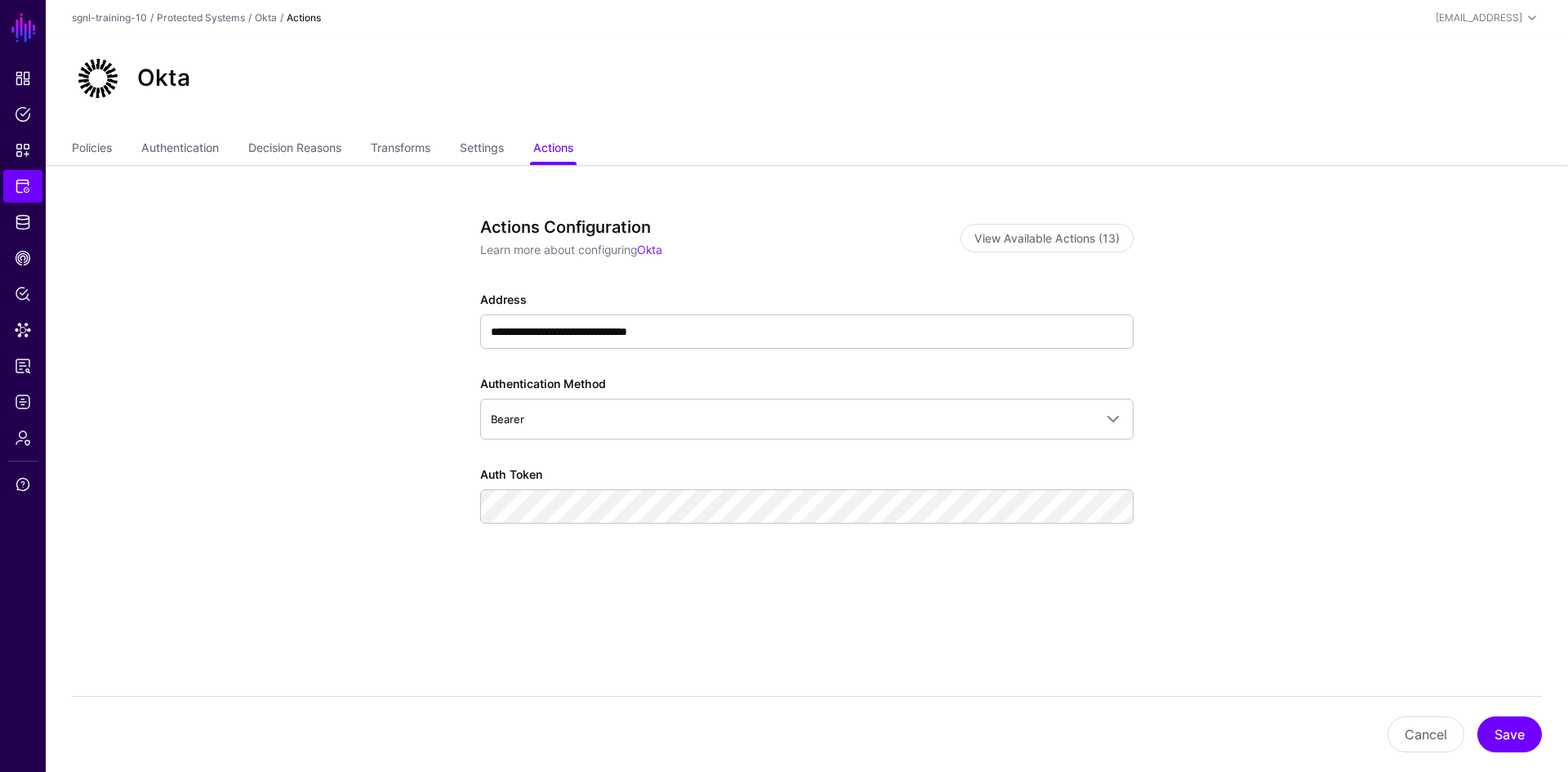
click at [451, 147] on ul "Policies Authentication Decision Reasons Transforms Settings Actions" at bounding box center [806, 149] width 1469 height 31
click at [495, 152] on link "Settings" at bounding box center [481, 149] width 44 height 31
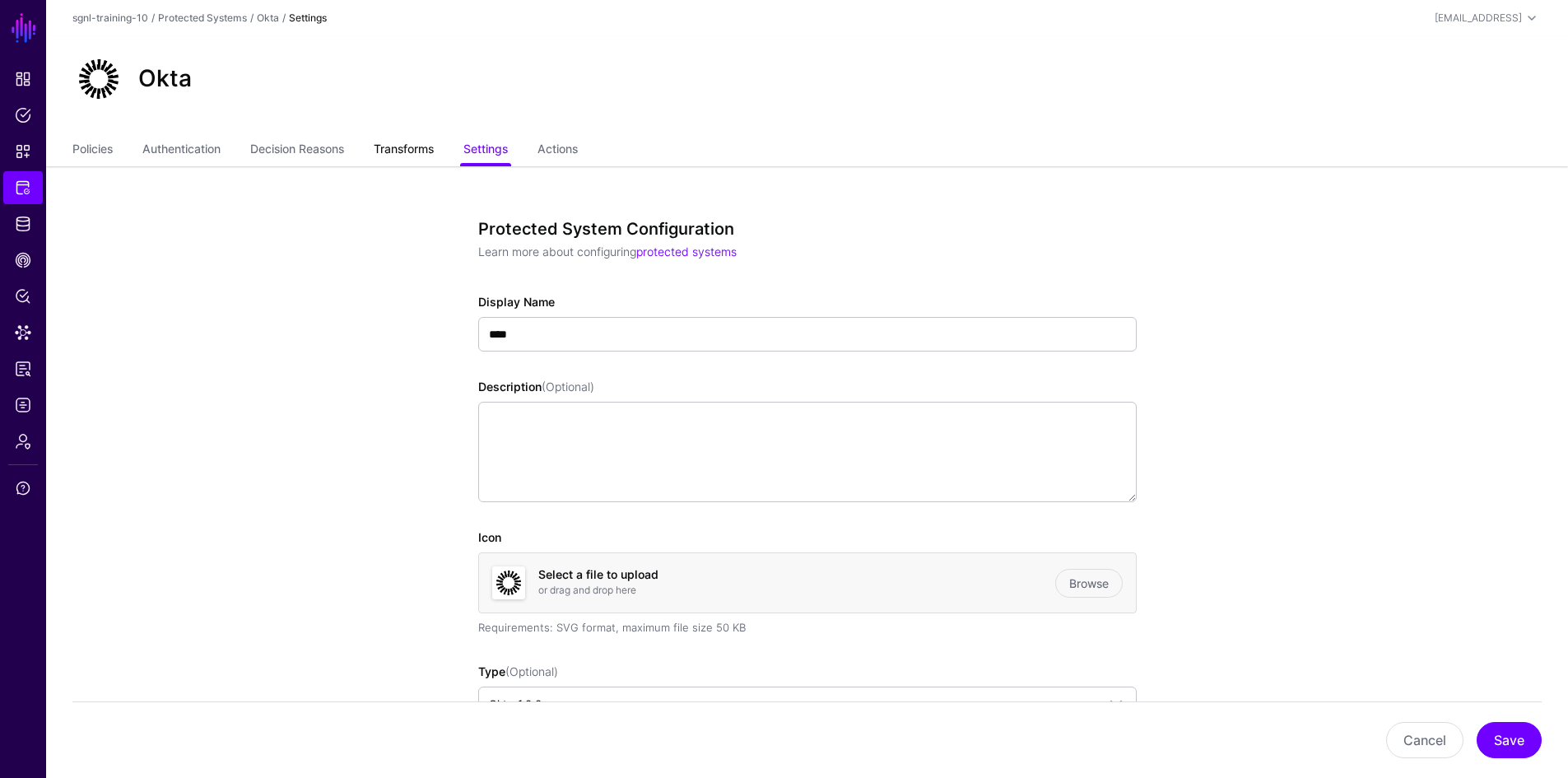
click at [406, 154] on link "Transforms" at bounding box center [403, 150] width 60 height 31
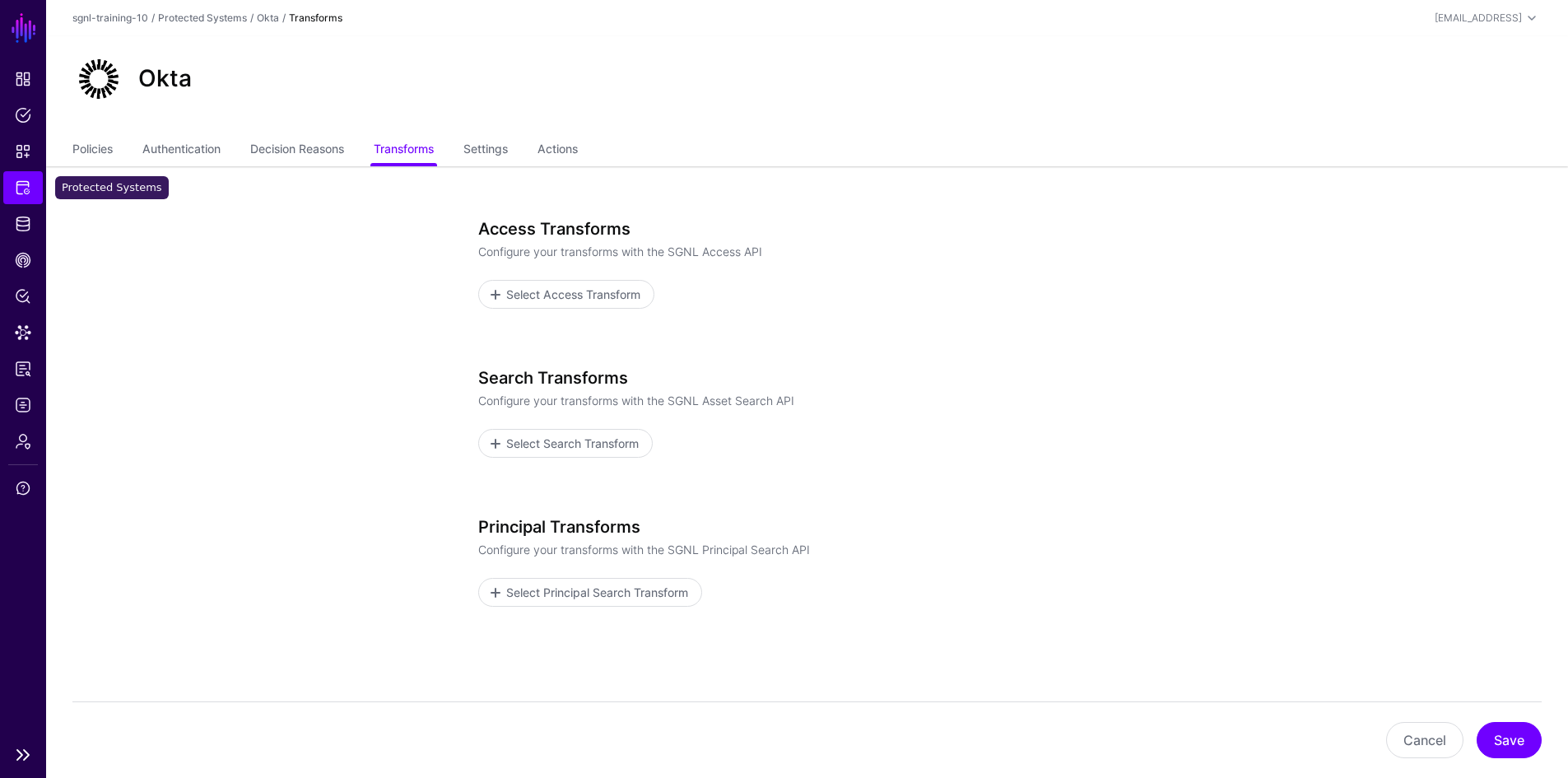
click at [17, 187] on span "Protected Systems" at bounding box center [24, 188] width 17 height 17
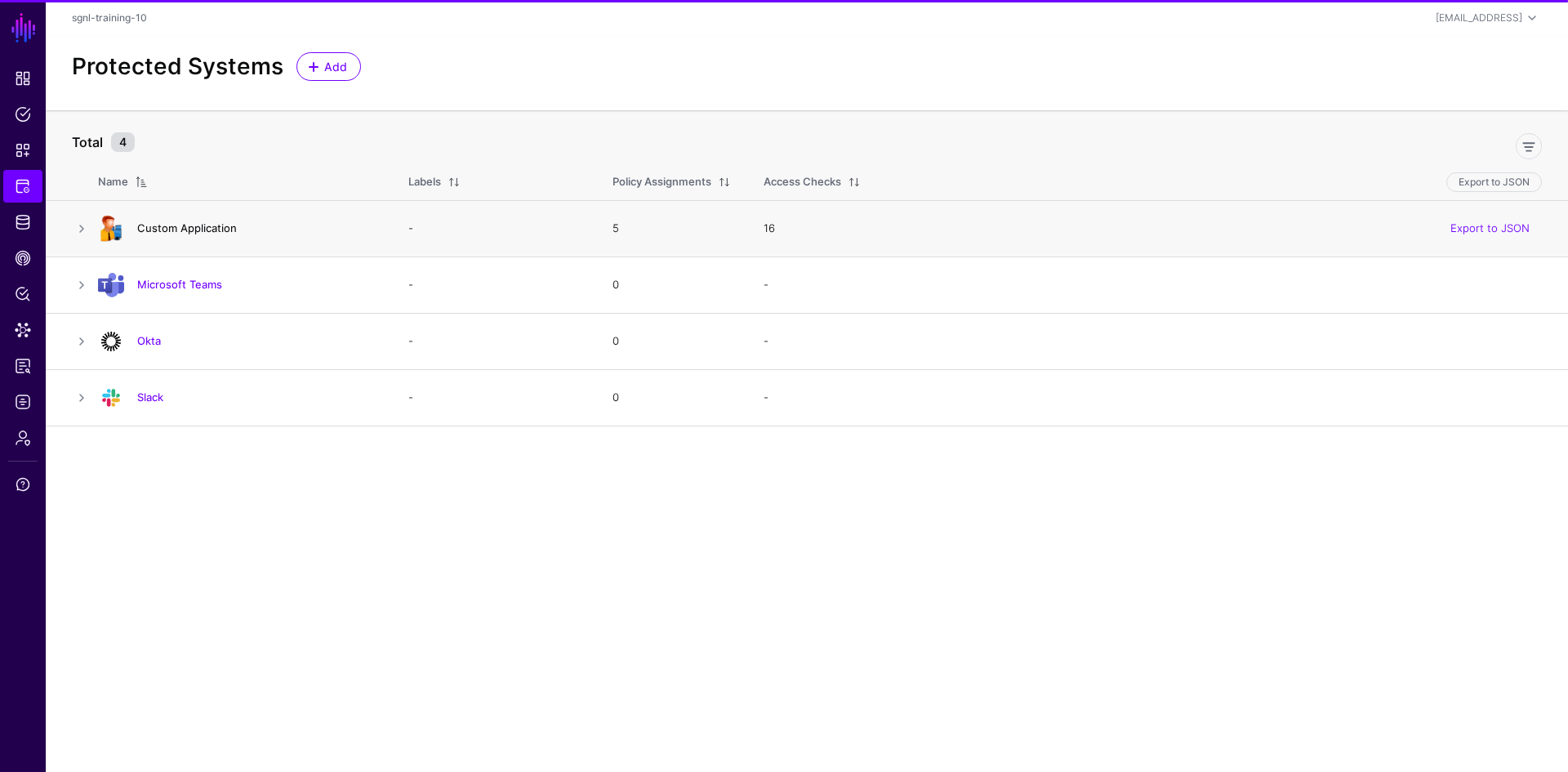
click at [168, 228] on link "Custom Application" at bounding box center [186, 228] width 99 height 13
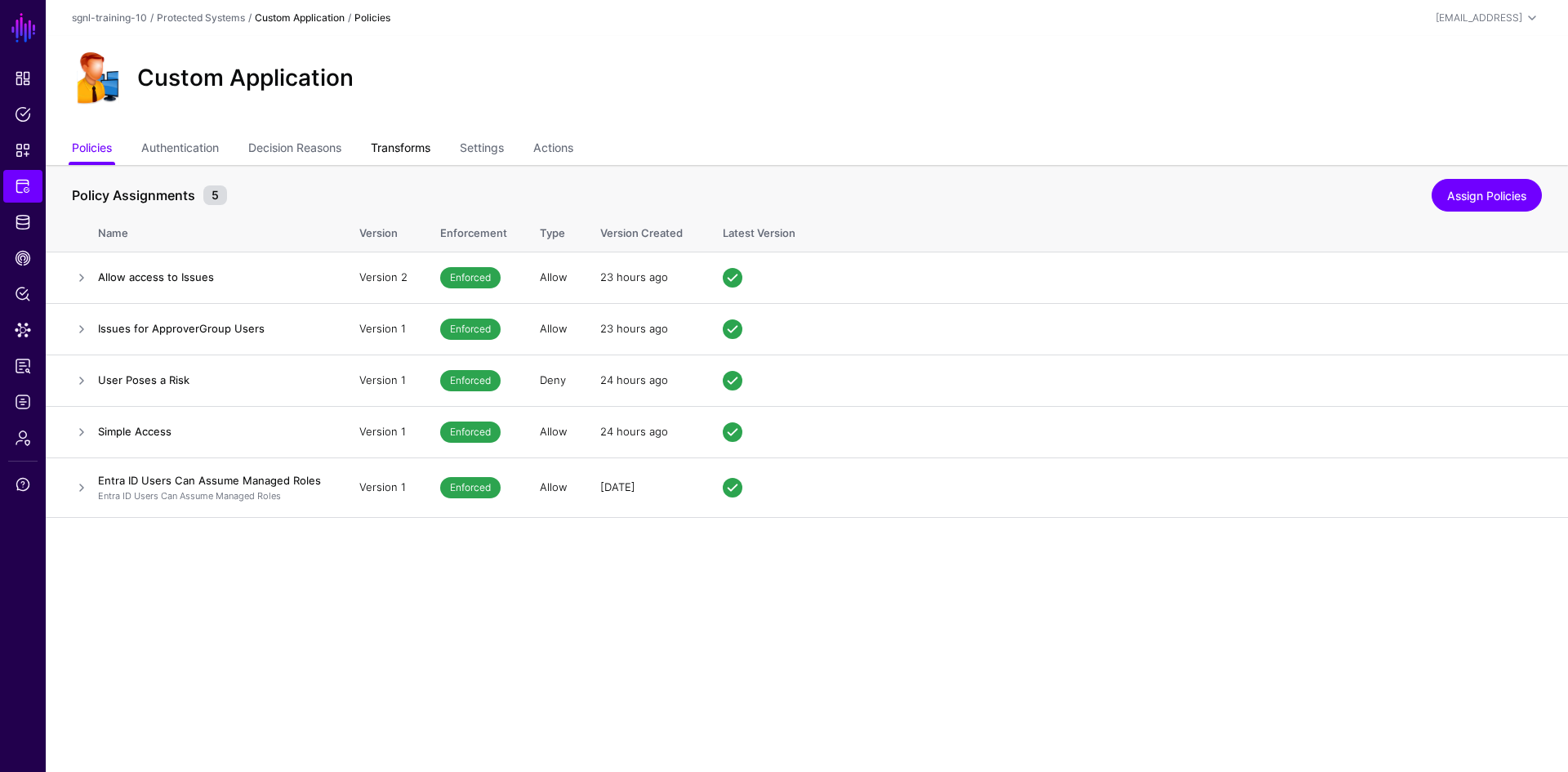
click at [414, 147] on link "Transforms" at bounding box center [400, 149] width 59 height 31
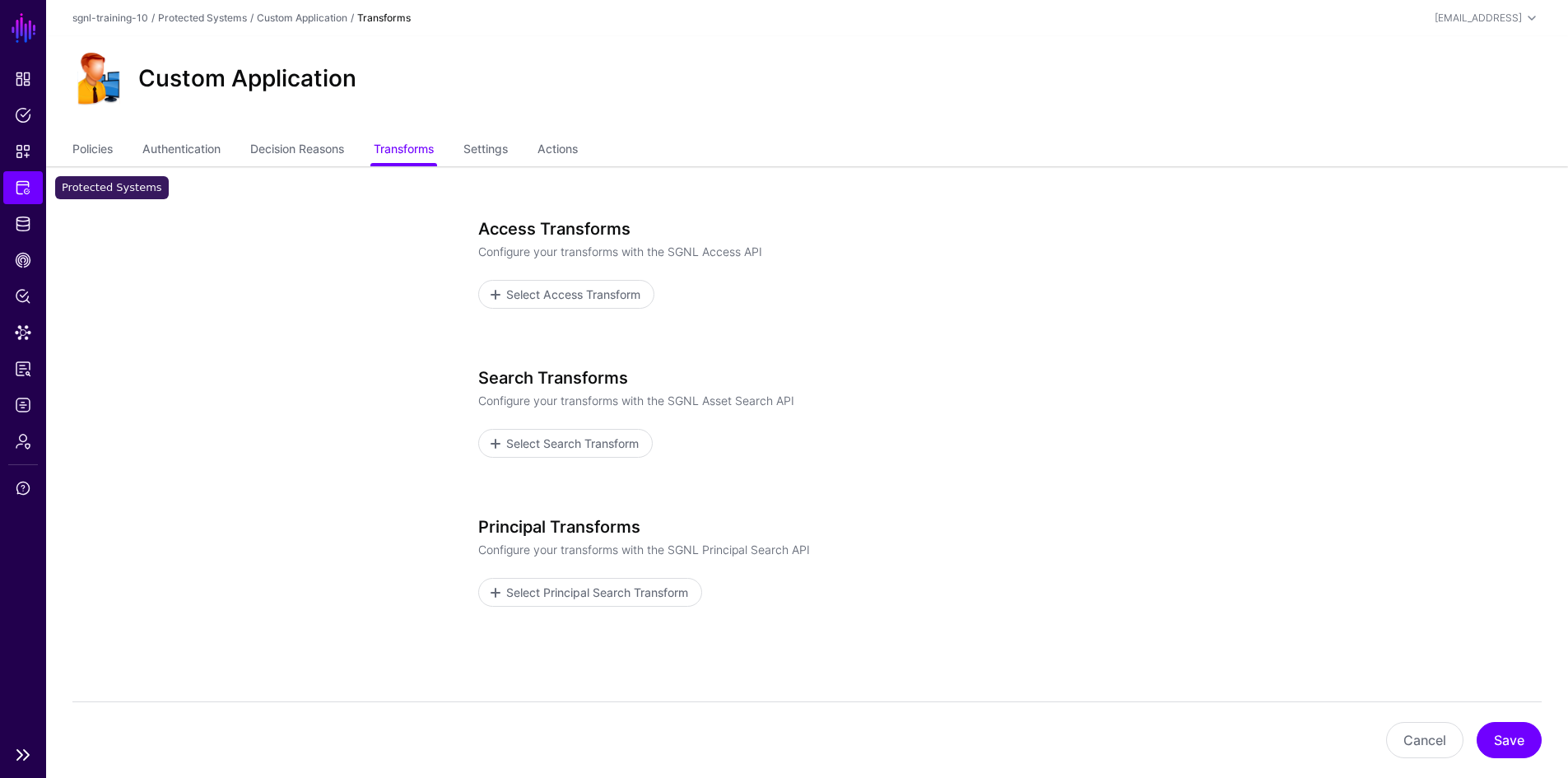
click at [33, 192] on link "Protected Systems" at bounding box center [23, 187] width 40 height 33
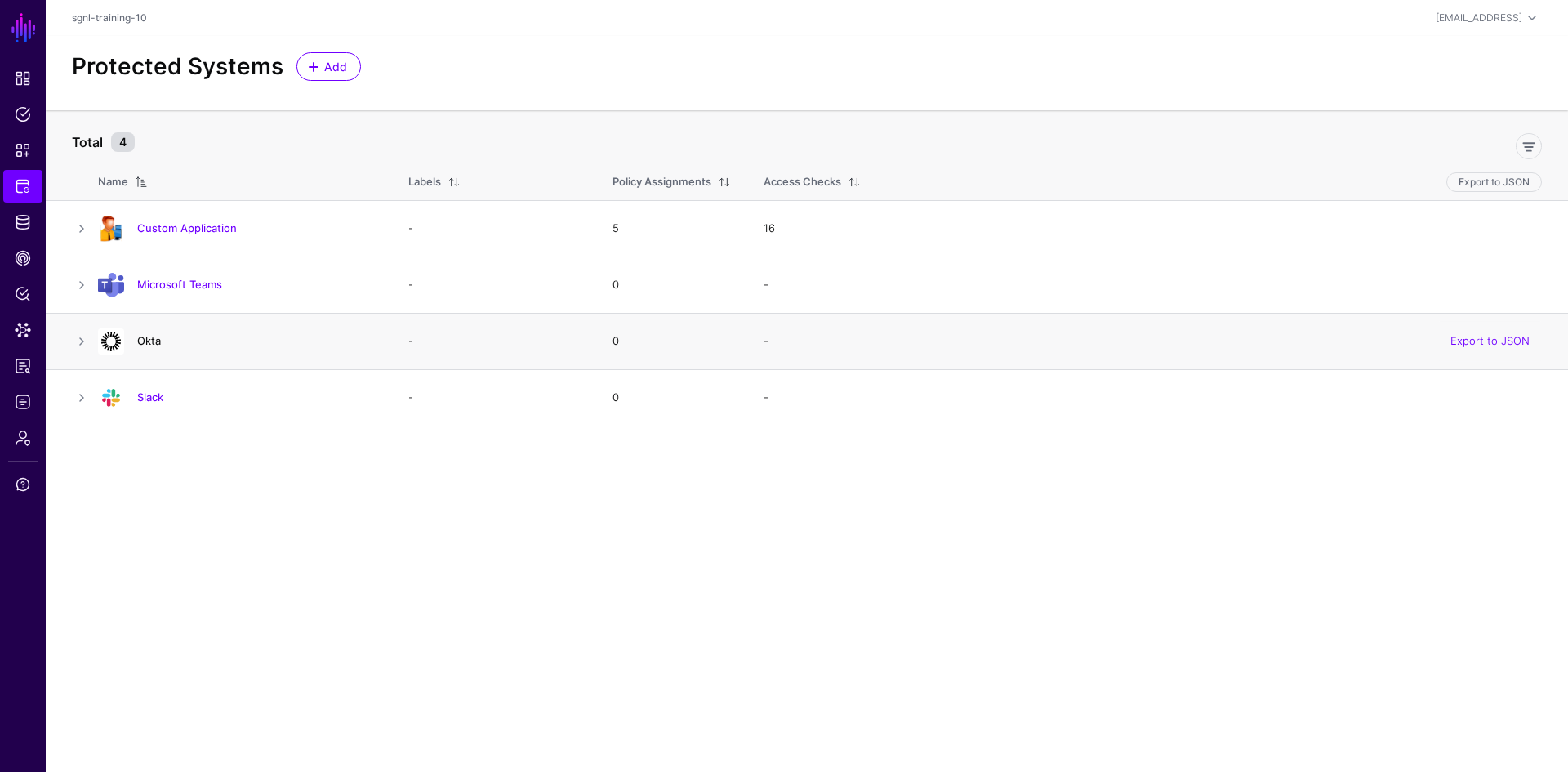
click at [155, 338] on link "Okta" at bounding box center [149, 341] width 23 height 13
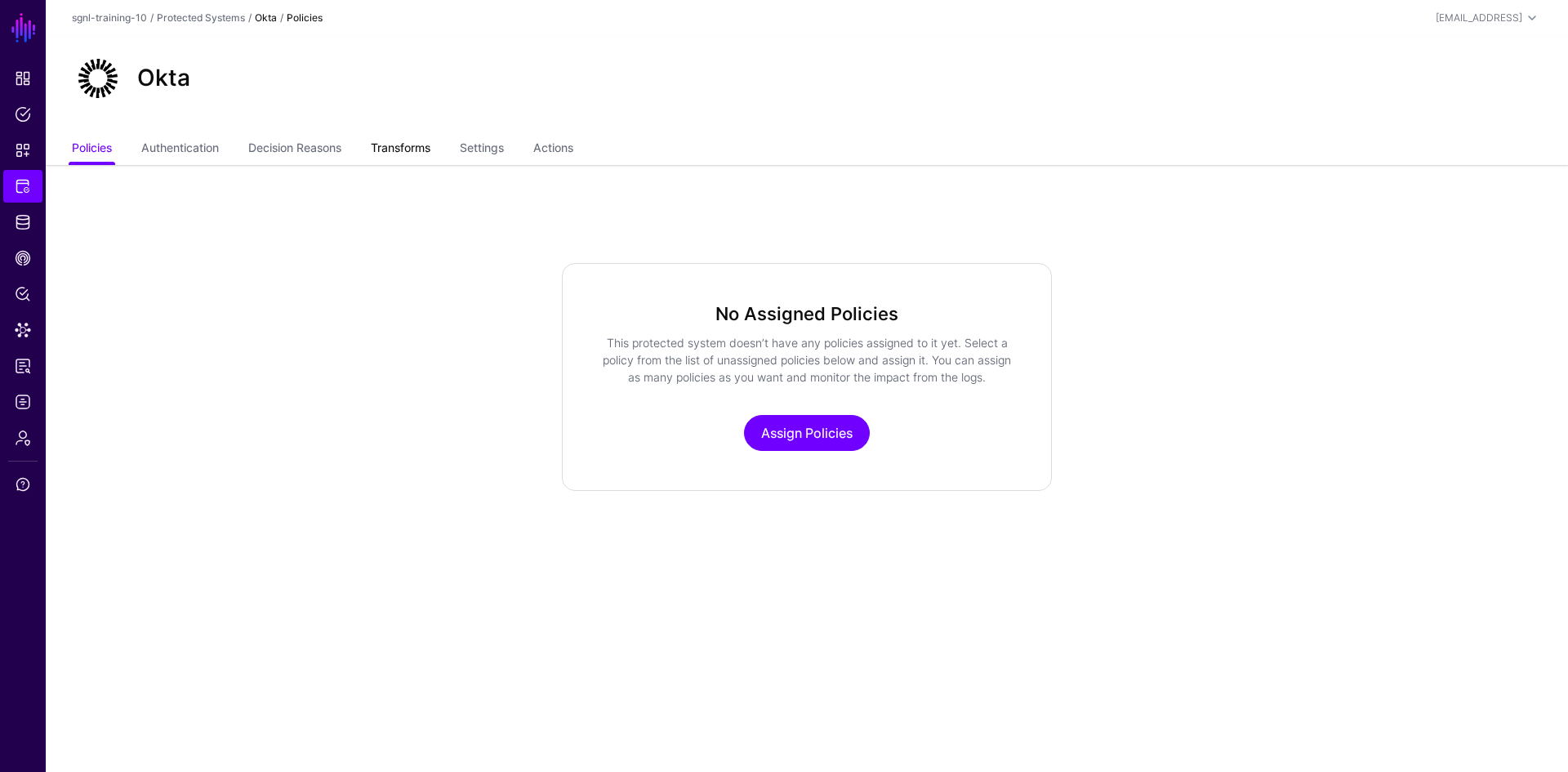
click at [405, 149] on link "Transforms" at bounding box center [400, 149] width 59 height 31
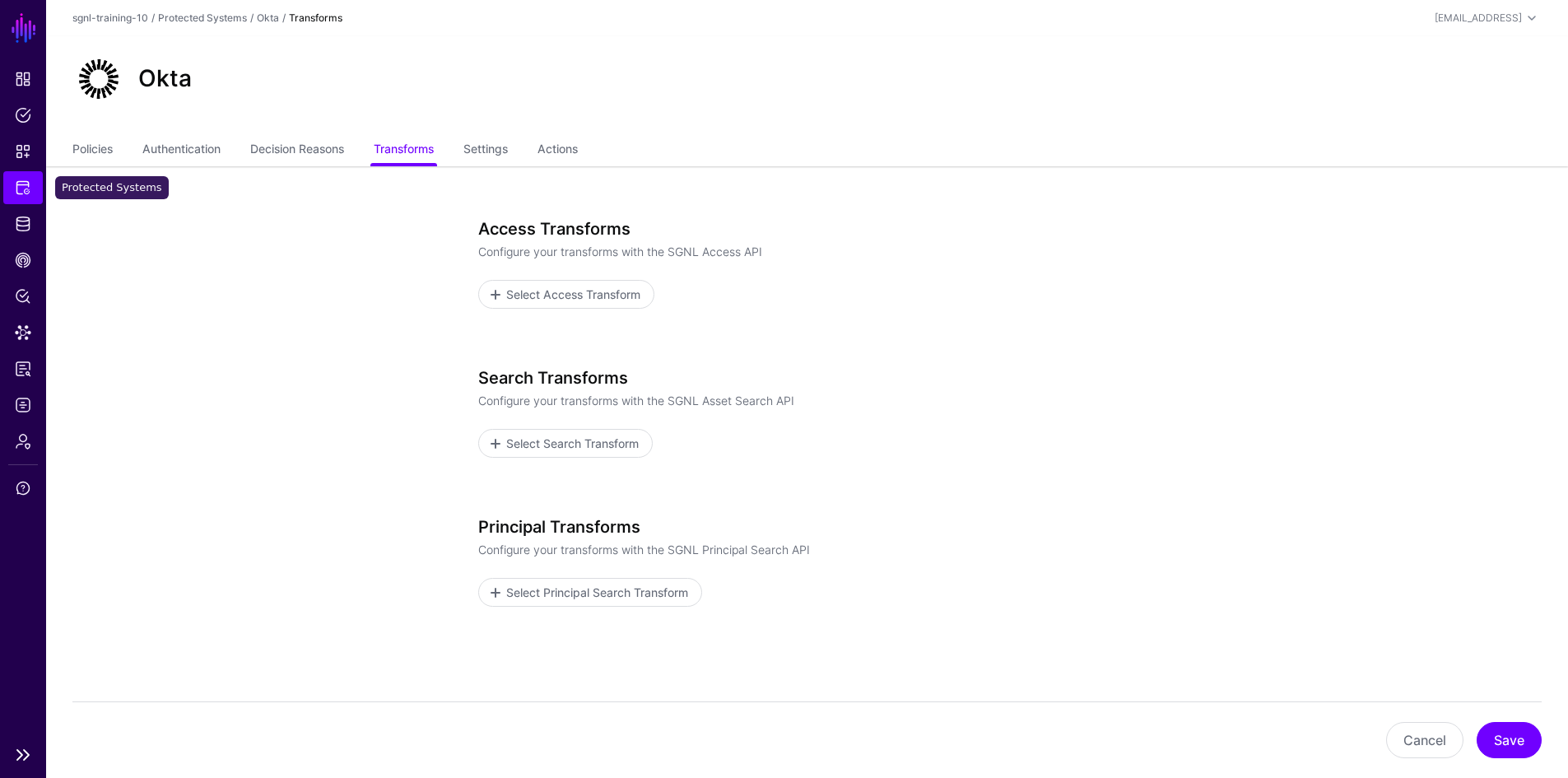
click at [25, 190] on span "Protected Systems" at bounding box center [24, 188] width 17 height 17
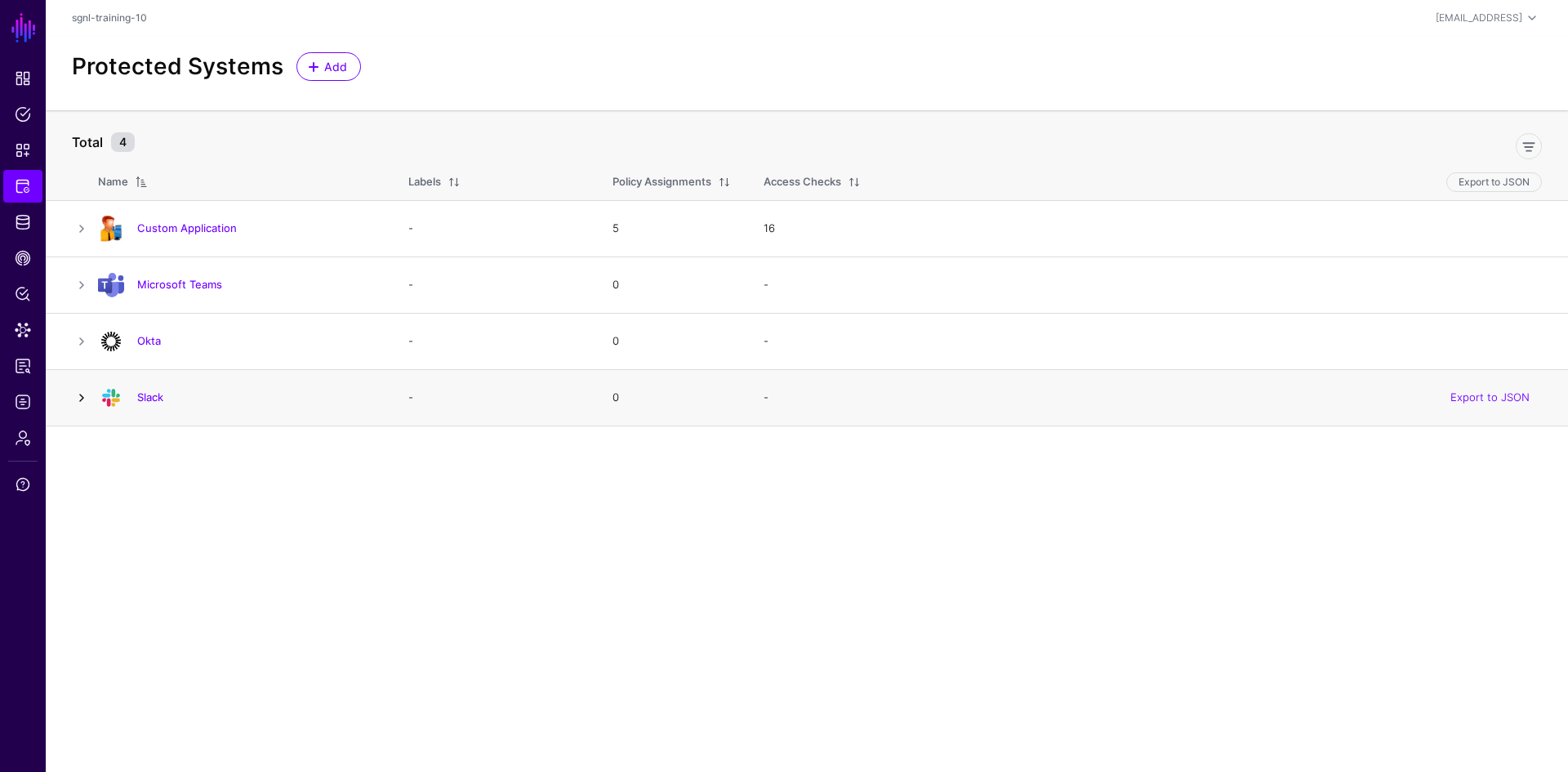
click at [79, 399] on link at bounding box center [81, 397] width 19 height 19
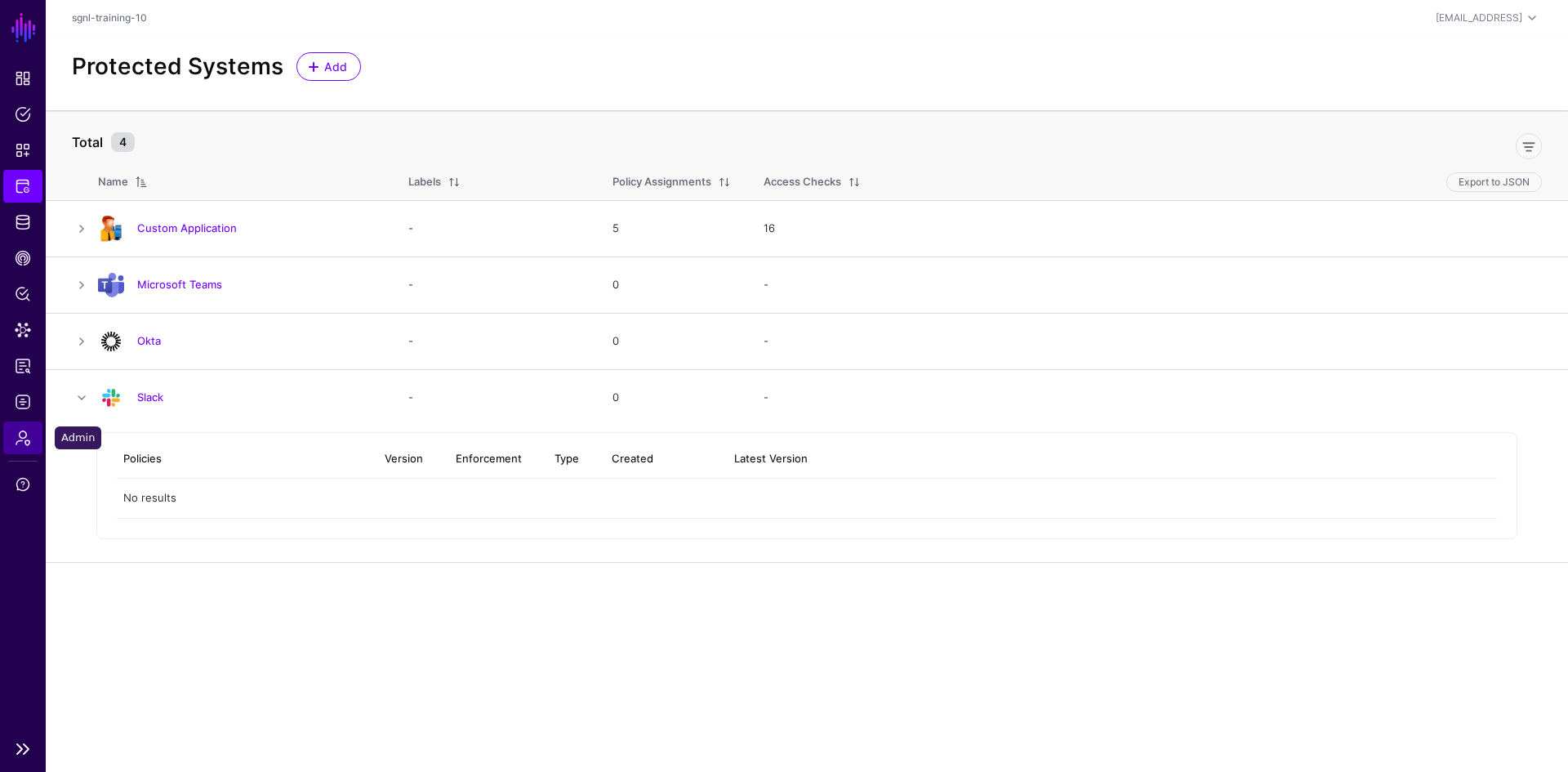
click at [17, 443] on span "Admin" at bounding box center [23, 438] width 17 height 17
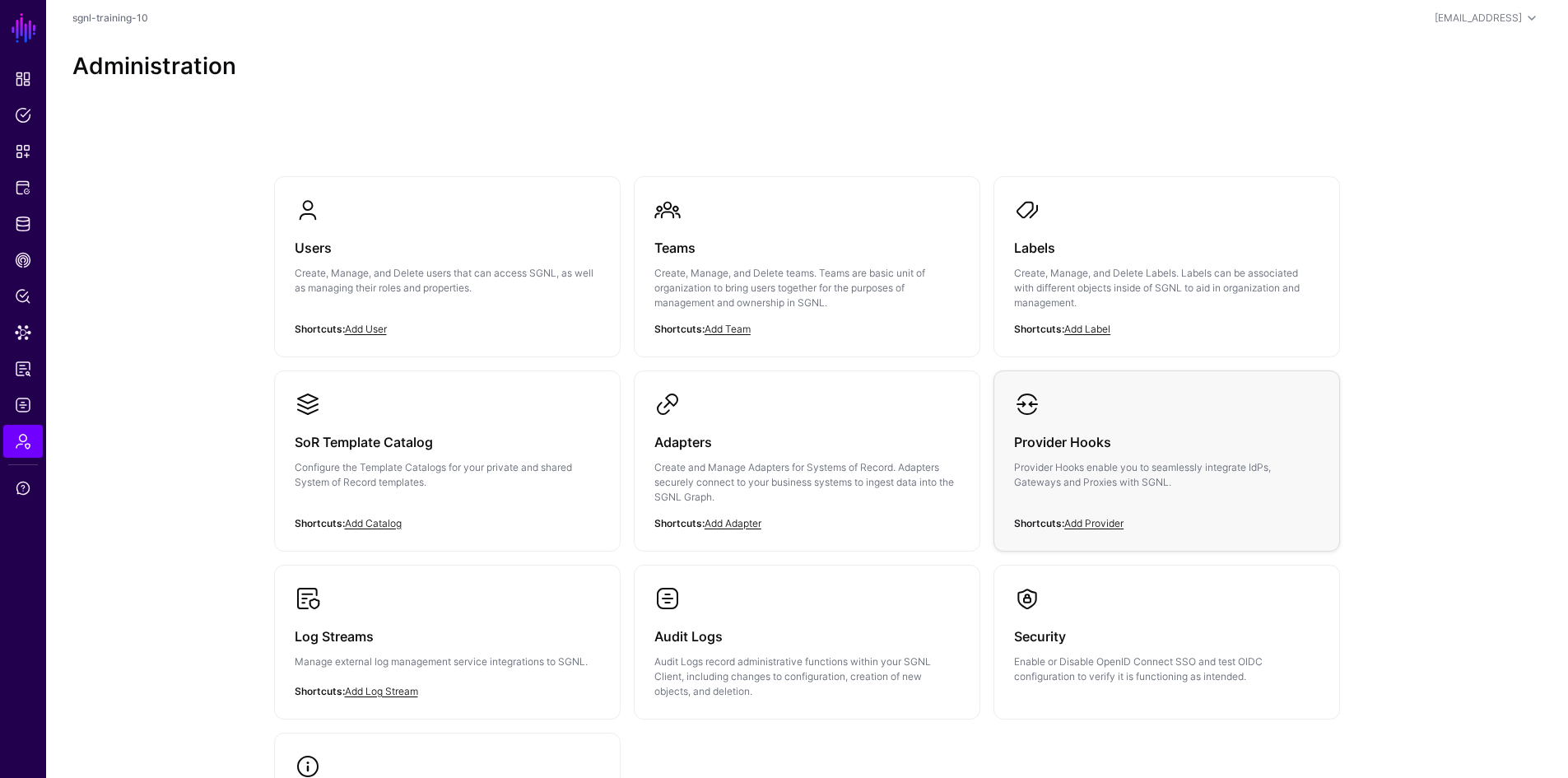
click at [1165, 418] on div "Provider Hooks Provider Hooks enable you to seamlessly integrate IdPs, Gateways…" at bounding box center [1166, 466] width 306 height 99
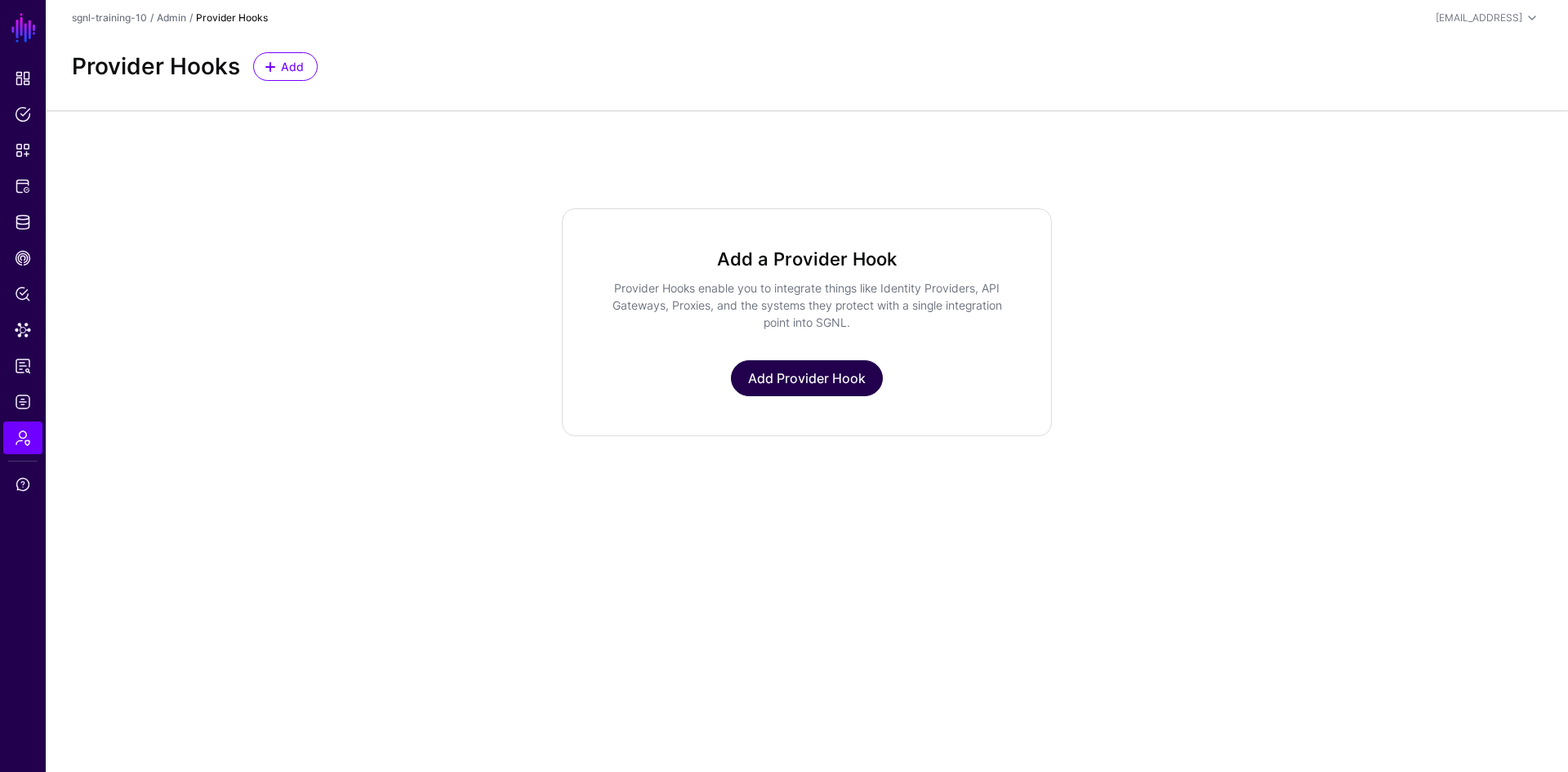
click at [775, 373] on link "Add Provider Hook" at bounding box center [807, 378] width 152 height 36
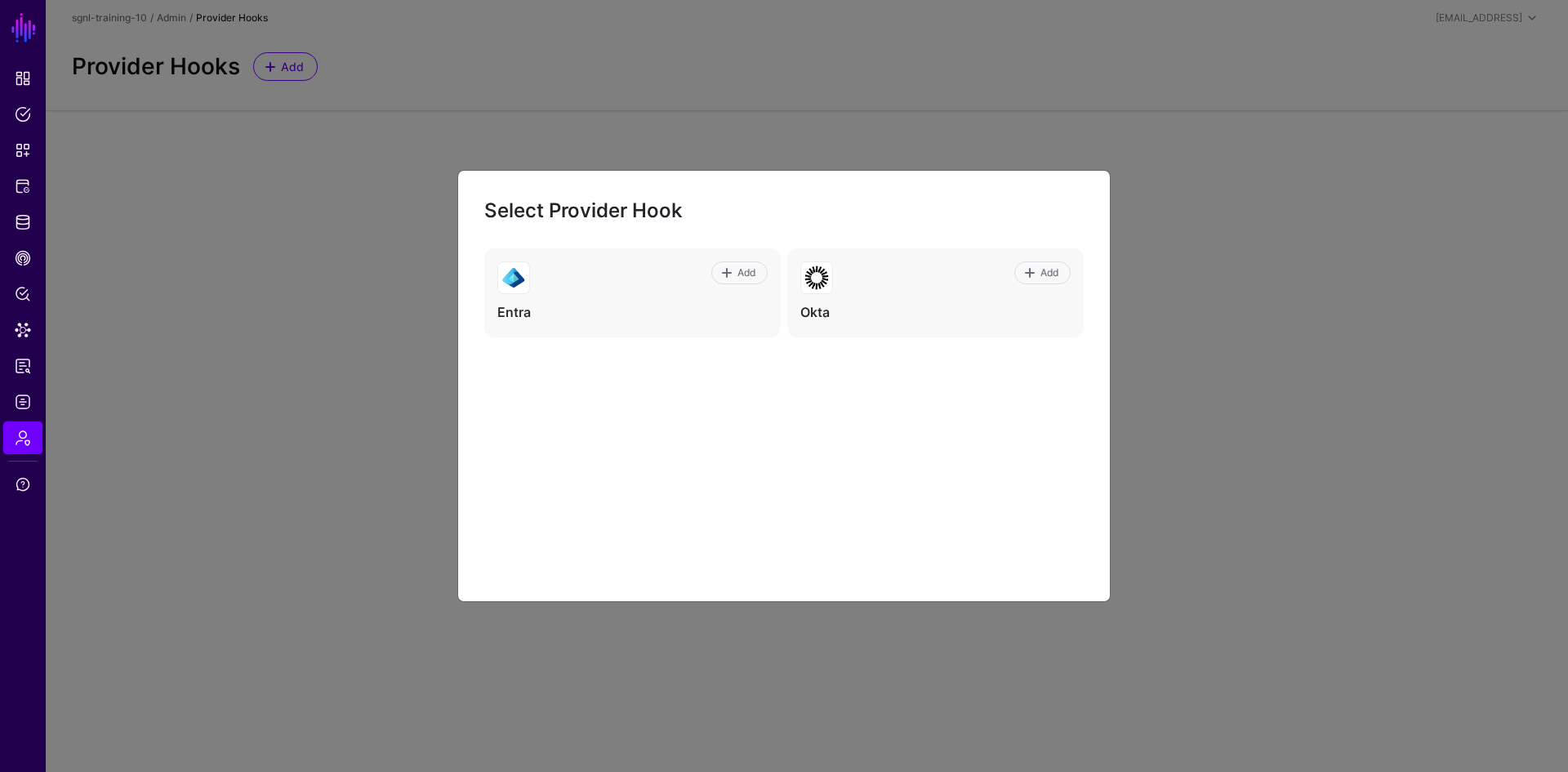
click at [403, 231] on ngb-modal-window "Select Provider Hook Add Entra Add Okta" at bounding box center [784, 386] width 1568 height 772
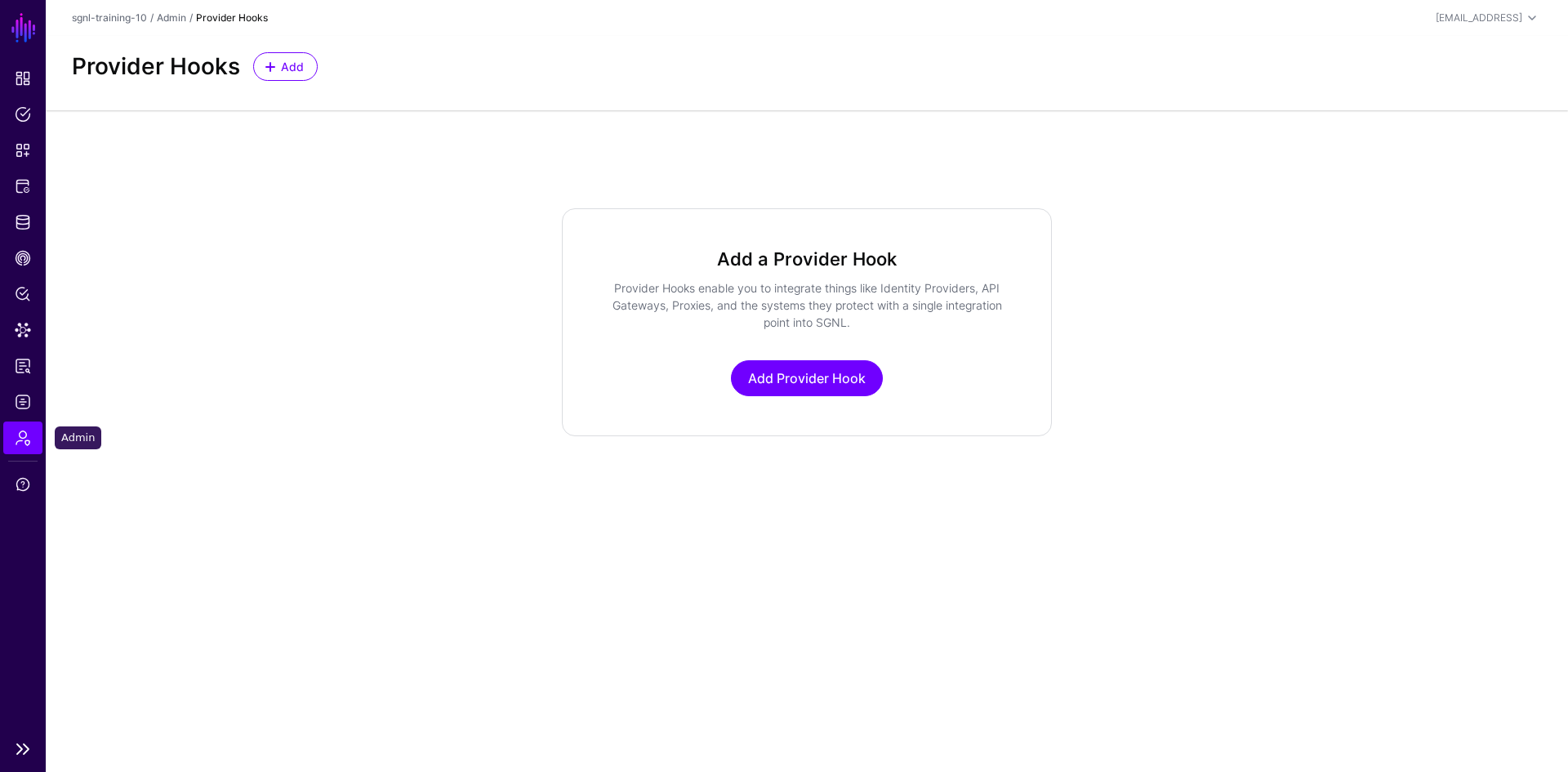
click at [40, 439] on link "Admin" at bounding box center [23, 437] width 39 height 33
